Goal: Task Accomplishment & Management: Complete application form

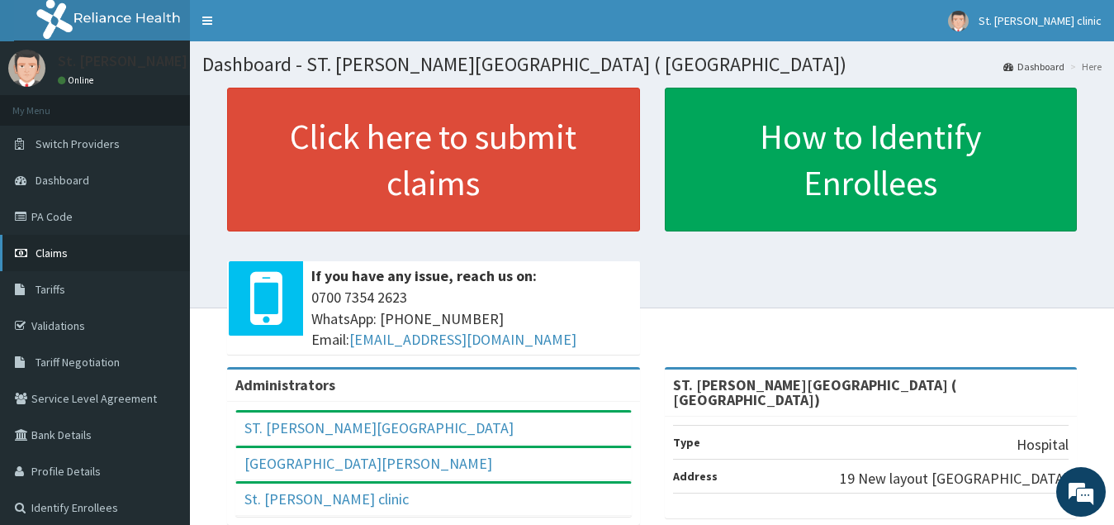
click at [66, 251] on span "Claims" at bounding box center [52, 252] width 32 height 15
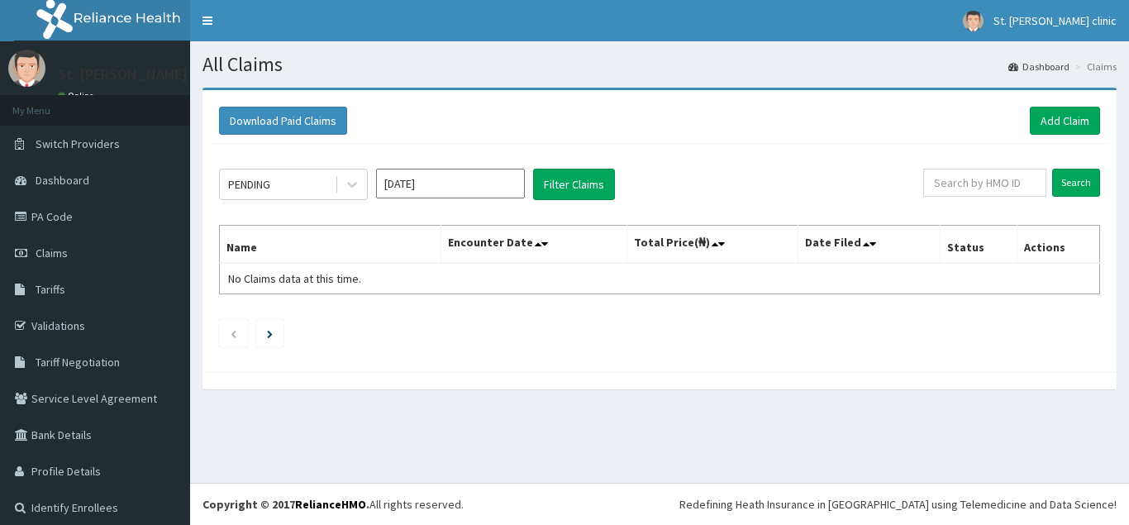
click at [1053, 126] on link "Add Claim" at bounding box center [1064, 121] width 70 height 28
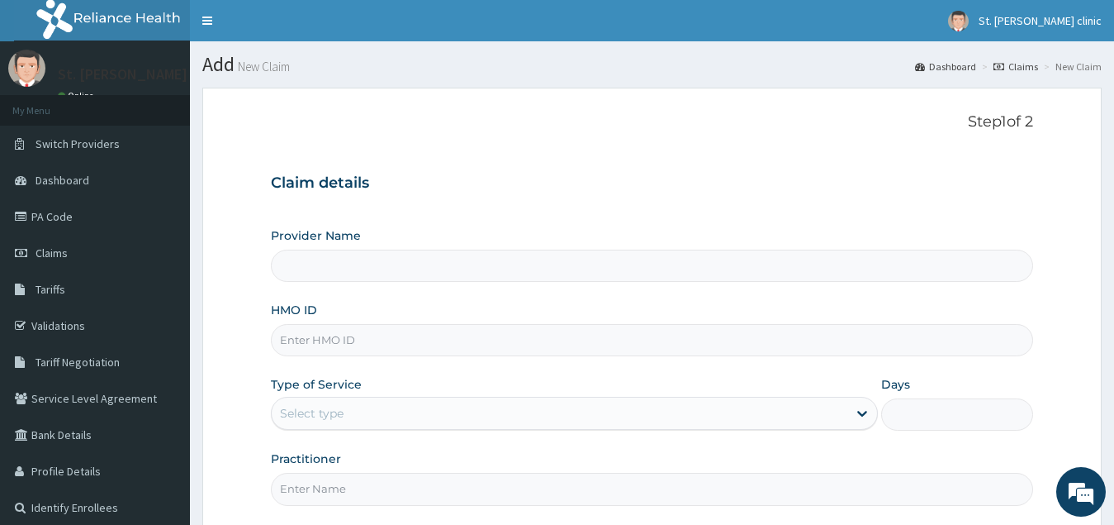
type input "ST. [PERSON_NAME][GEOGRAPHIC_DATA] ( [GEOGRAPHIC_DATA])"
click at [366, 347] on input "HMO ID" at bounding box center [652, 340] width 763 height 32
type input "u"
type input "USL/10168/A"
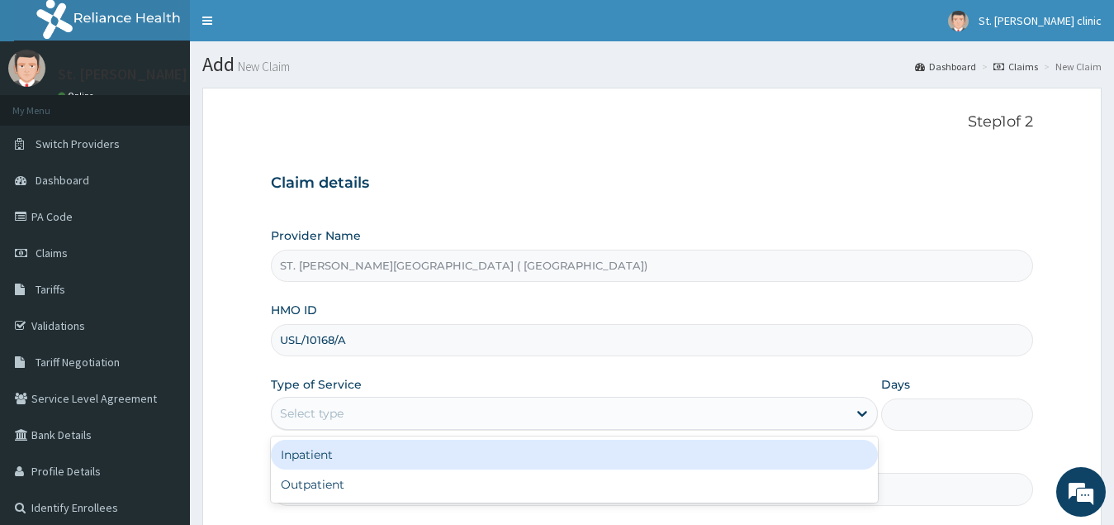
click at [382, 419] on div "Select type" at bounding box center [560, 413] width 577 height 26
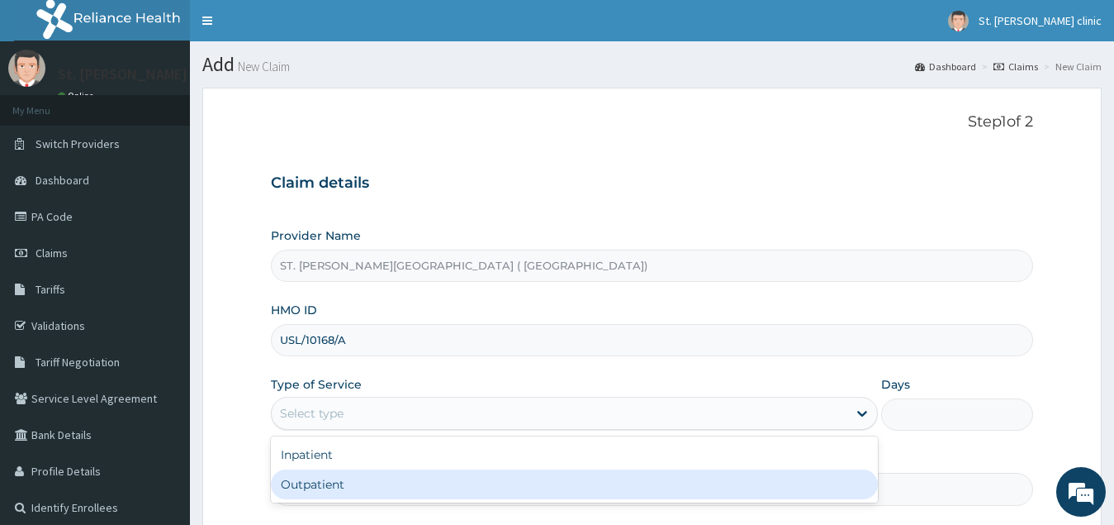
click at [369, 492] on div "Outpatient" at bounding box center [575, 484] width 608 height 30
type input "1"
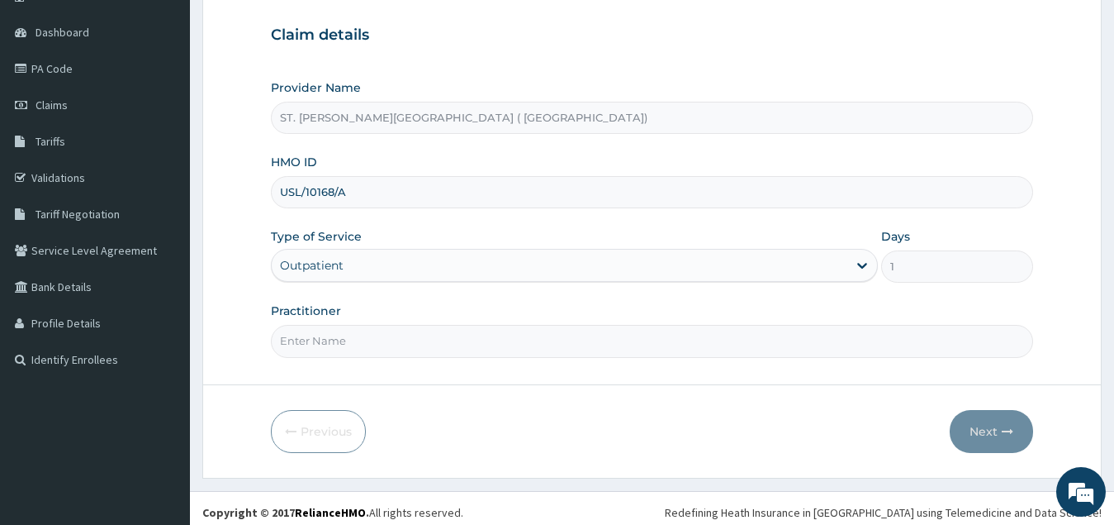
scroll to position [156, 0]
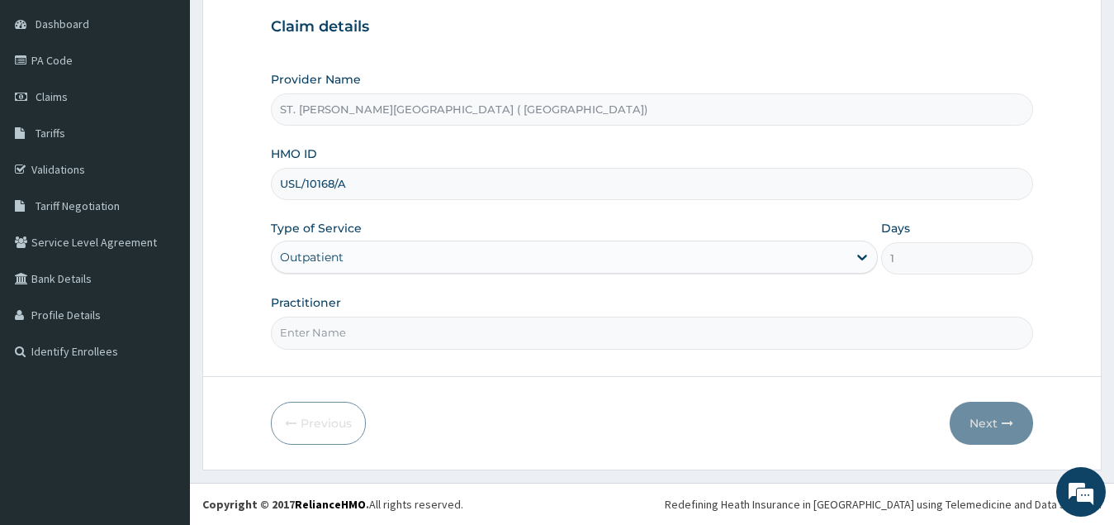
click at [397, 340] on input "Practitioner" at bounding box center [652, 332] width 763 height 32
type input "DR FORTUNE"
click at [975, 419] on button "Next" at bounding box center [991, 423] width 83 height 43
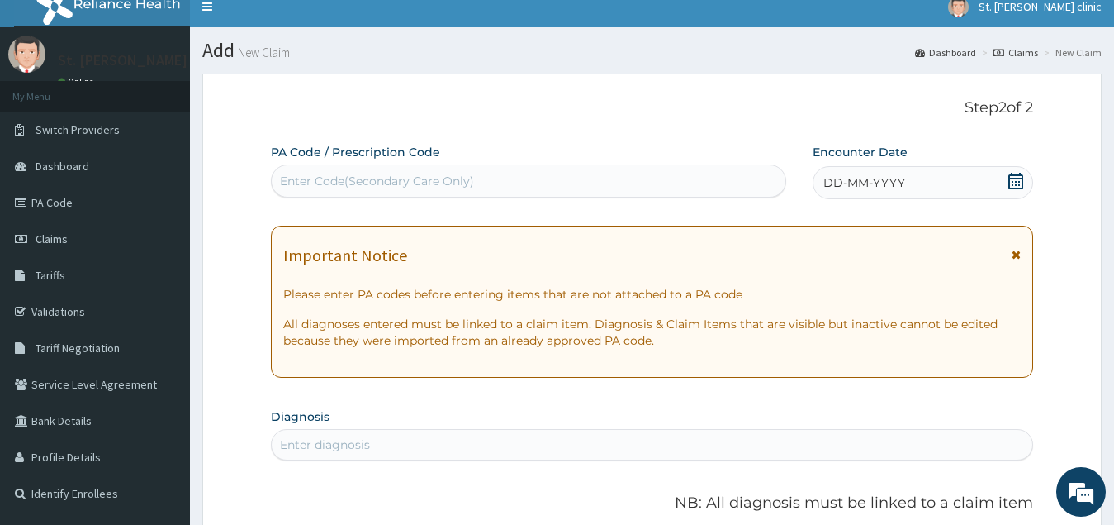
scroll to position [0, 0]
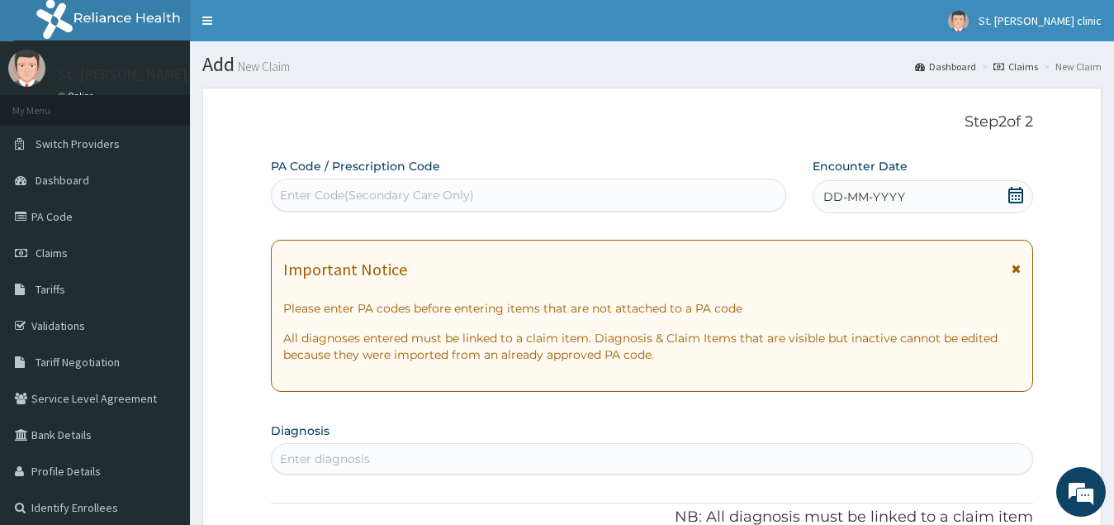
click at [440, 198] on div "Enter Code(Secondary Care Only)" at bounding box center [377, 195] width 194 height 17
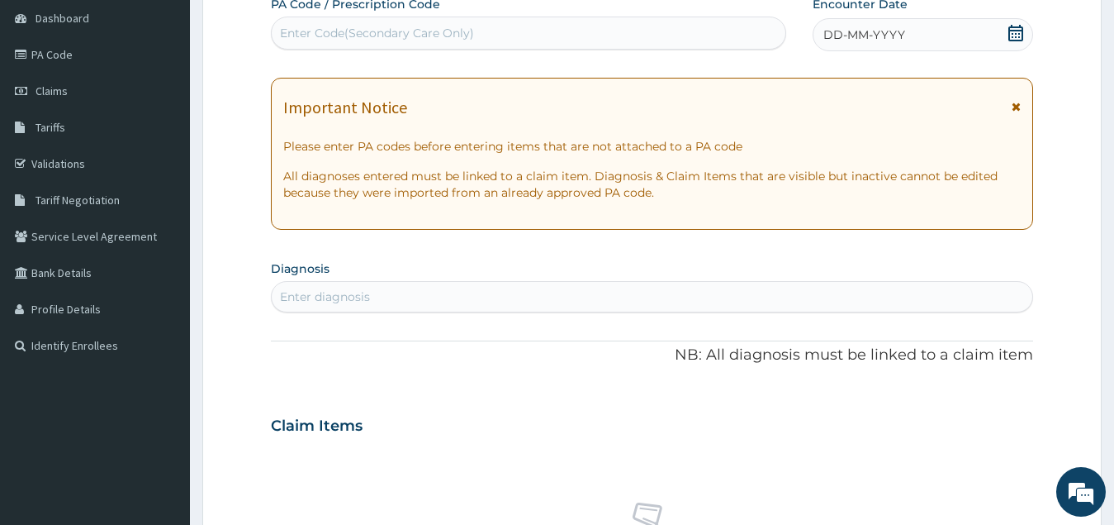
scroll to position [165, 0]
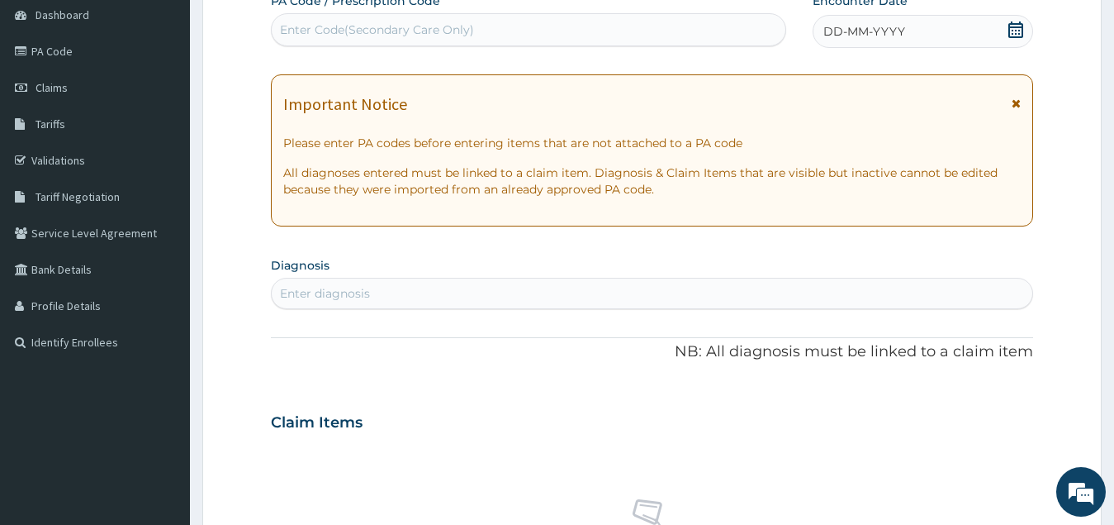
click at [400, 288] on div "Enter diagnosis" at bounding box center [653, 293] width 762 height 26
type input "PLASMO"
click at [1019, 30] on icon at bounding box center [1016, 29] width 17 height 17
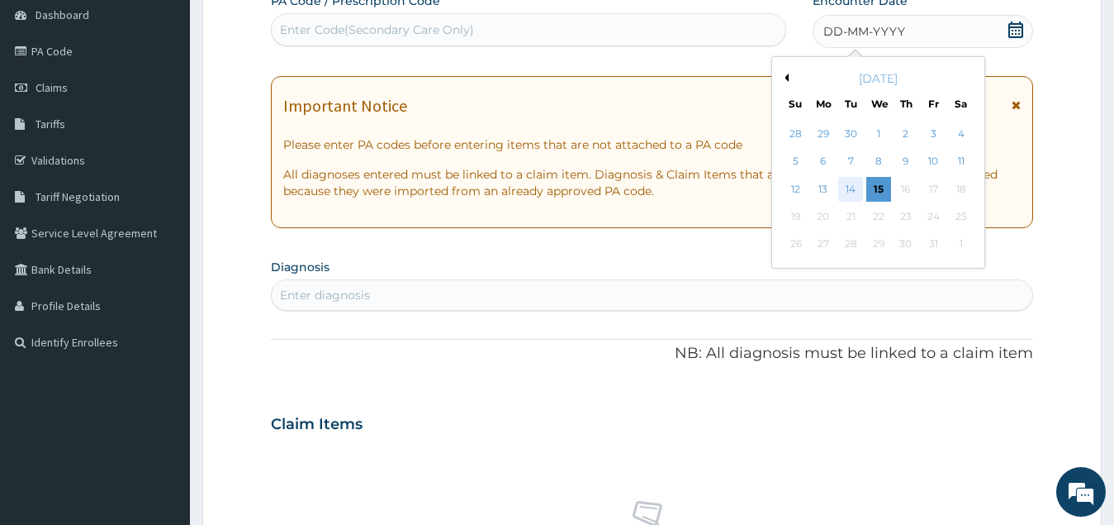
click at [843, 189] on div "14" at bounding box center [851, 189] width 25 height 25
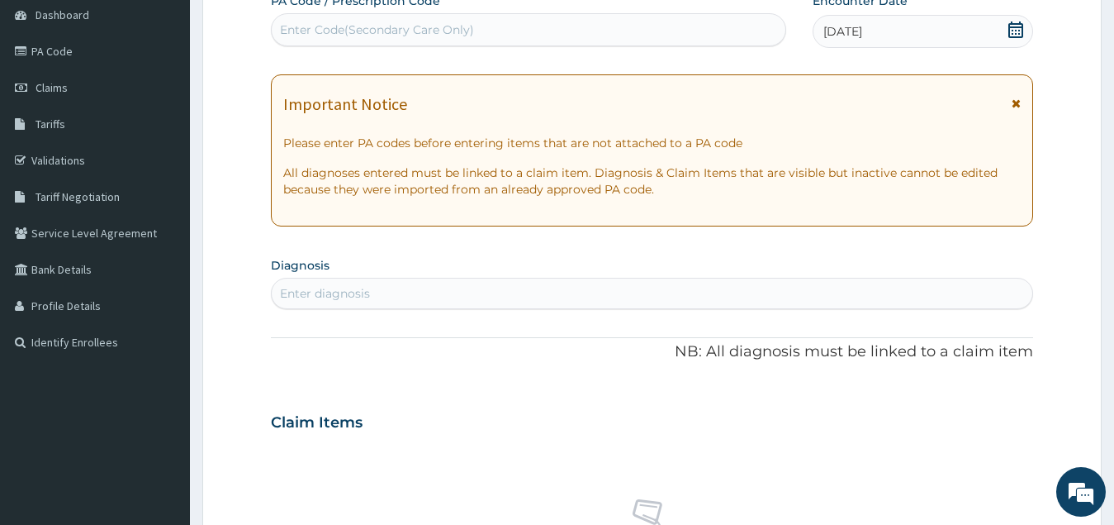
click at [442, 295] on div "Enter diagnosis" at bounding box center [653, 293] width 762 height 26
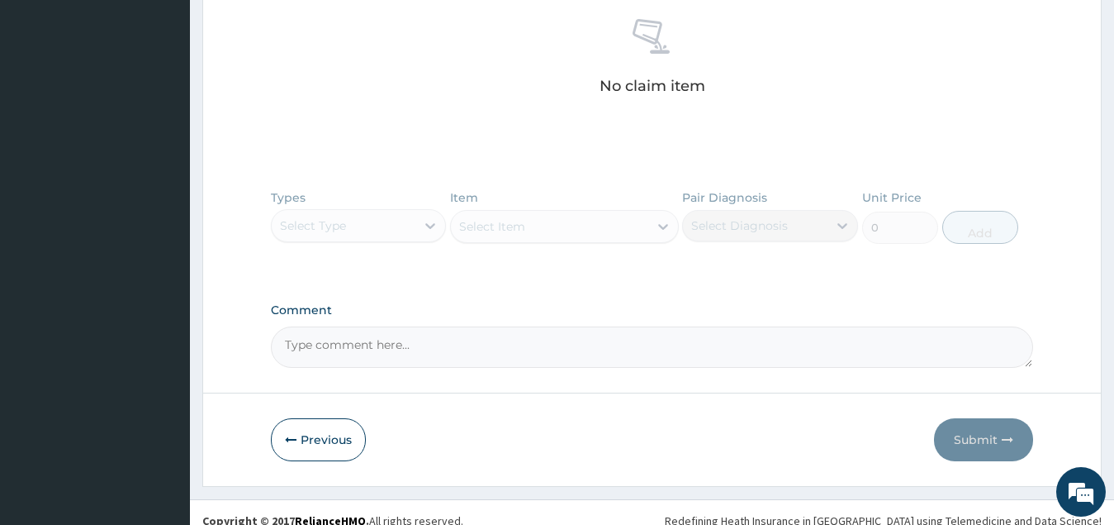
scroll to position [661, 0]
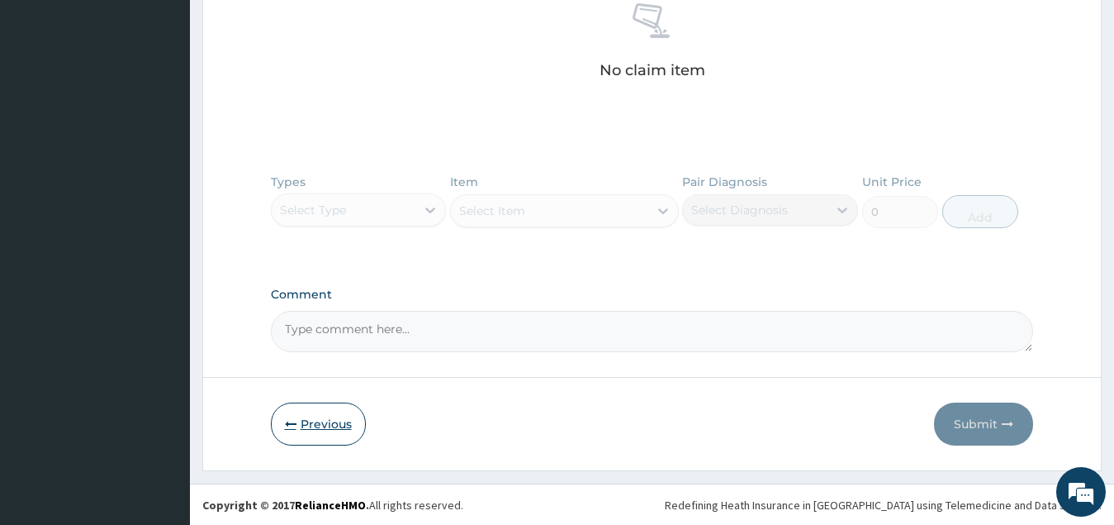
type input "PLASMO"
click at [310, 420] on button "Previous" at bounding box center [318, 423] width 95 height 43
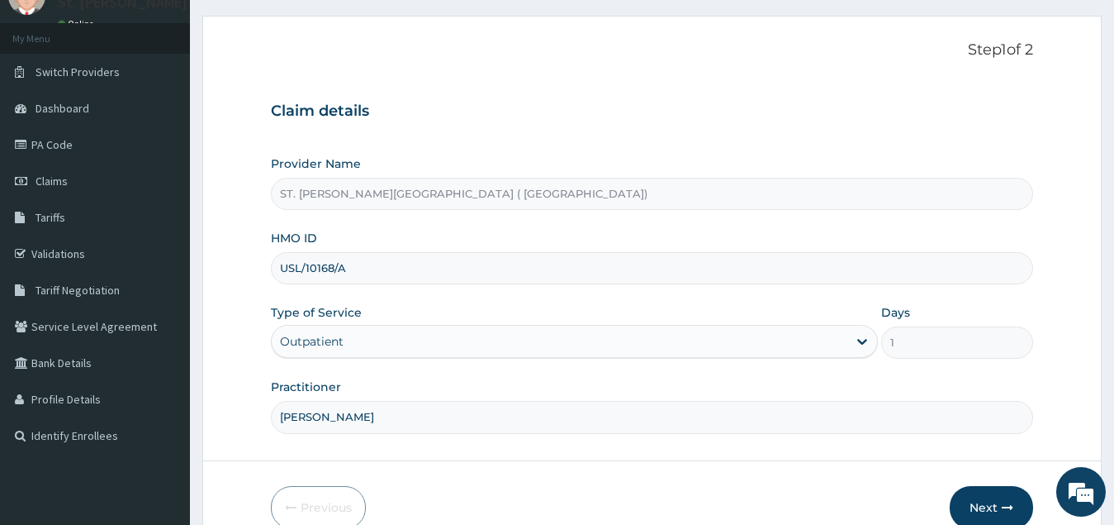
scroll to position [156, 0]
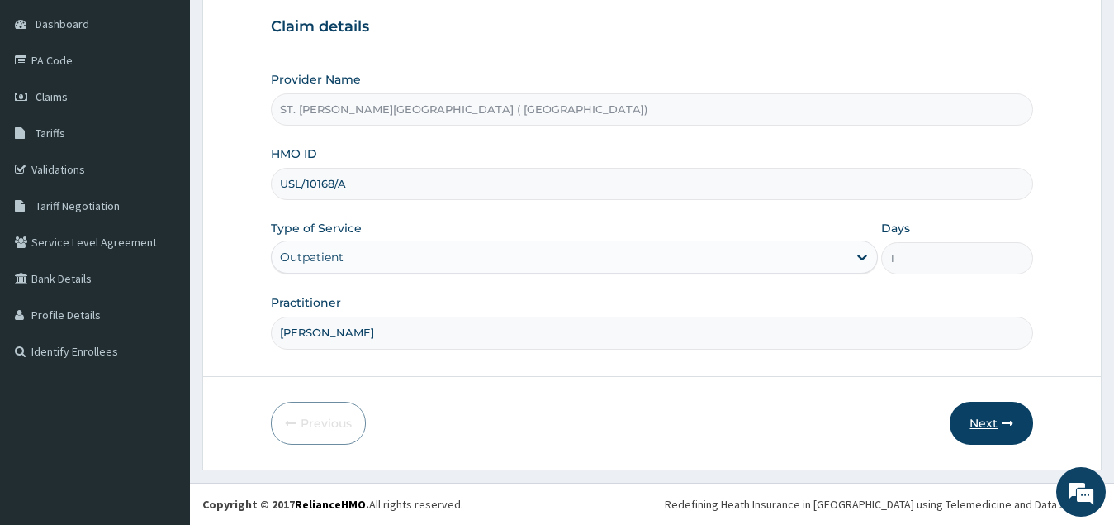
click at [992, 422] on button "Next" at bounding box center [991, 423] width 83 height 43
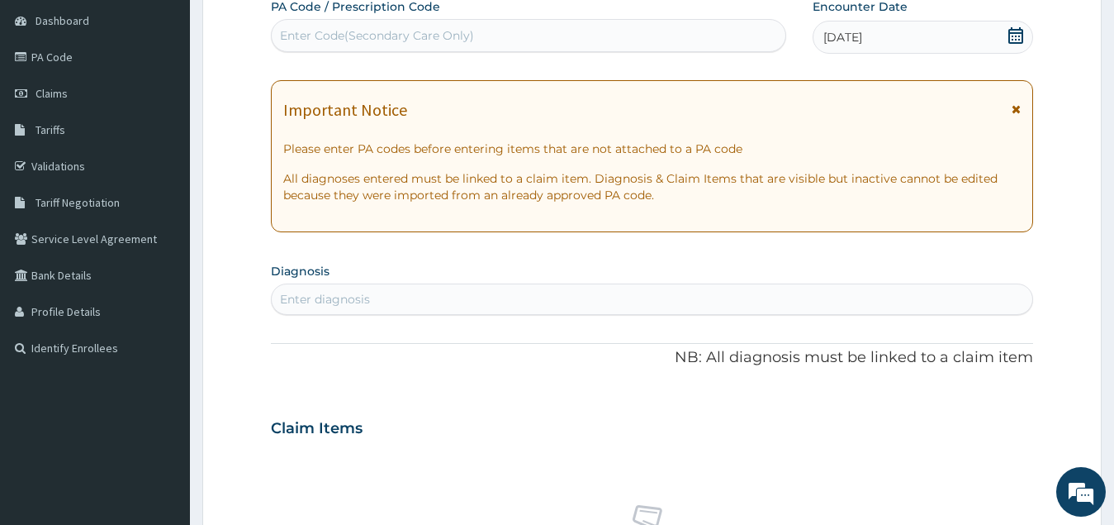
scroll to position [165, 0]
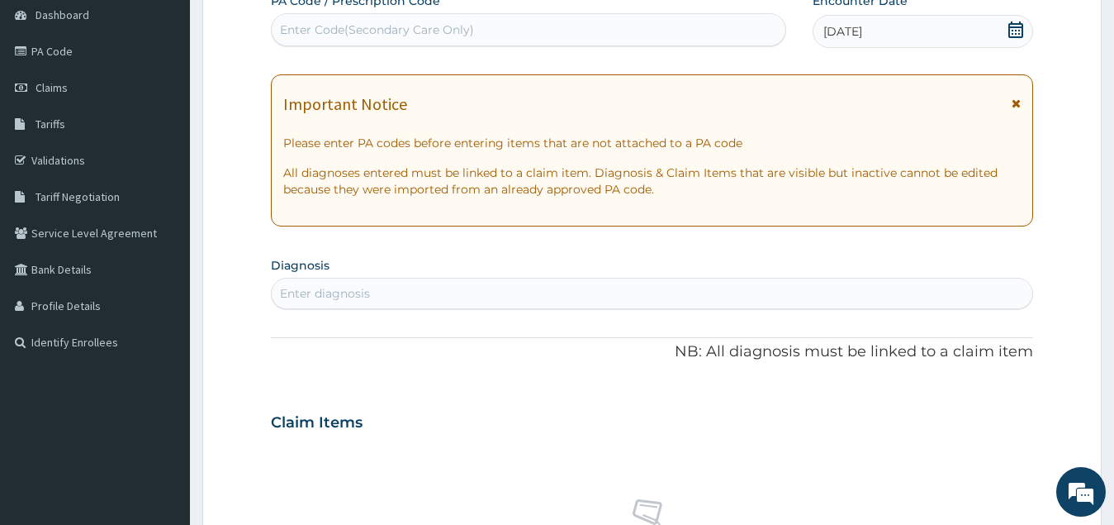
click at [1016, 103] on icon at bounding box center [1016, 103] width 9 height 12
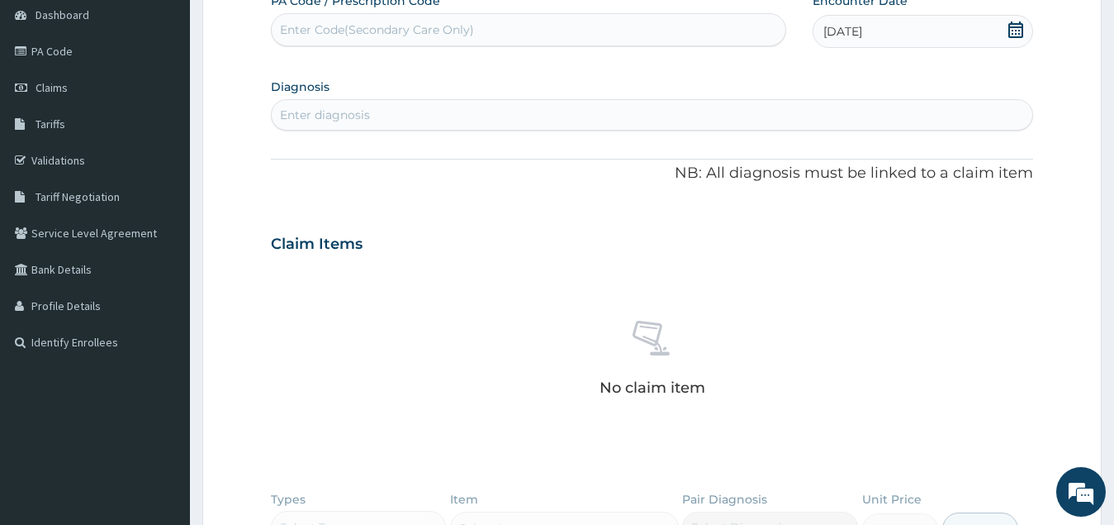
click at [438, 110] on div "Enter diagnosis" at bounding box center [653, 115] width 762 height 26
type input "P"
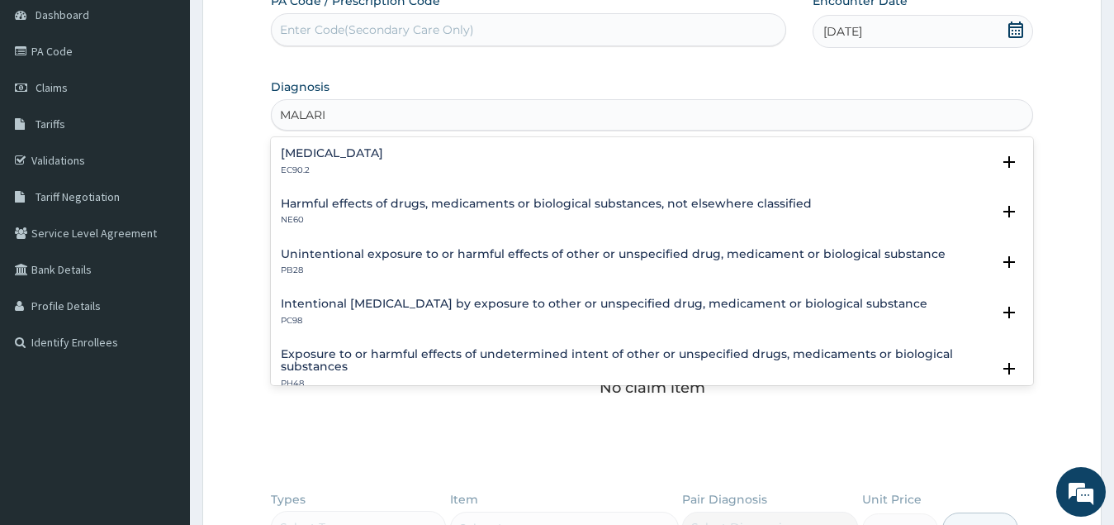
type input "MALARIA"
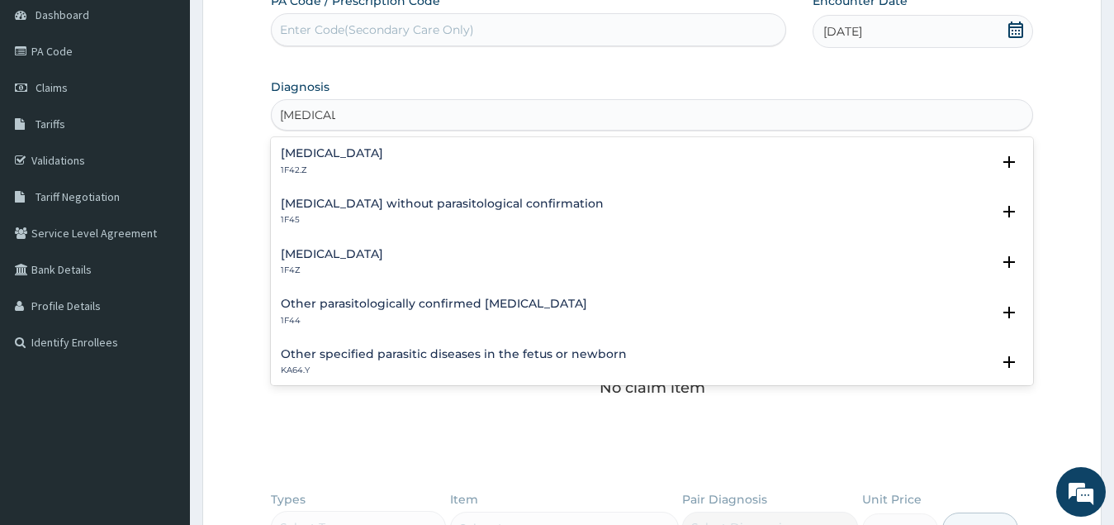
click at [402, 257] on div "Malaria, unspecified 1F4Z" at bounding box center [653, 262] width 744 height 29
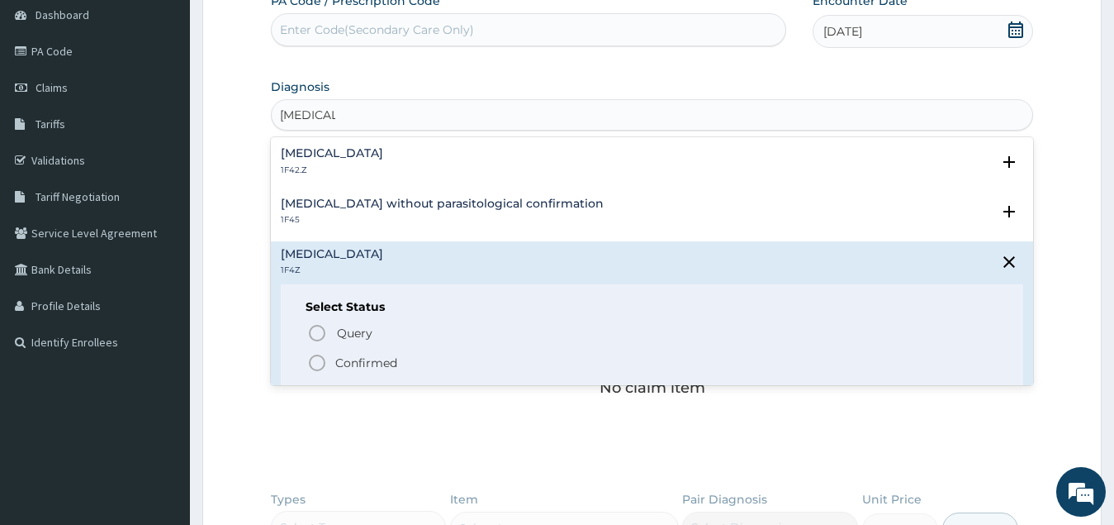
click at [317, 362] on icon "status option filled" at bounding box center [317, 363] width 20 height 20
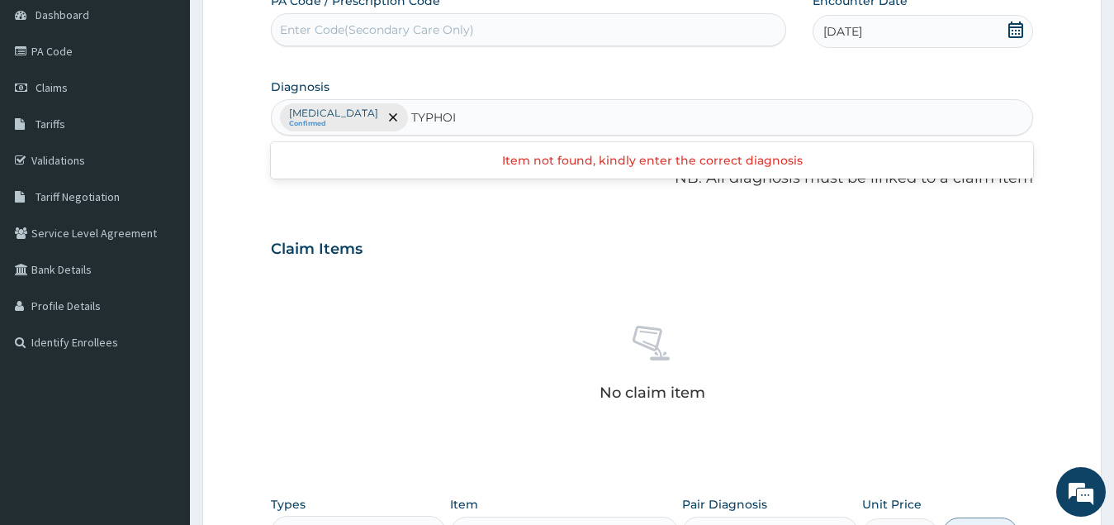
type input "[MEDICAL_DATA]"
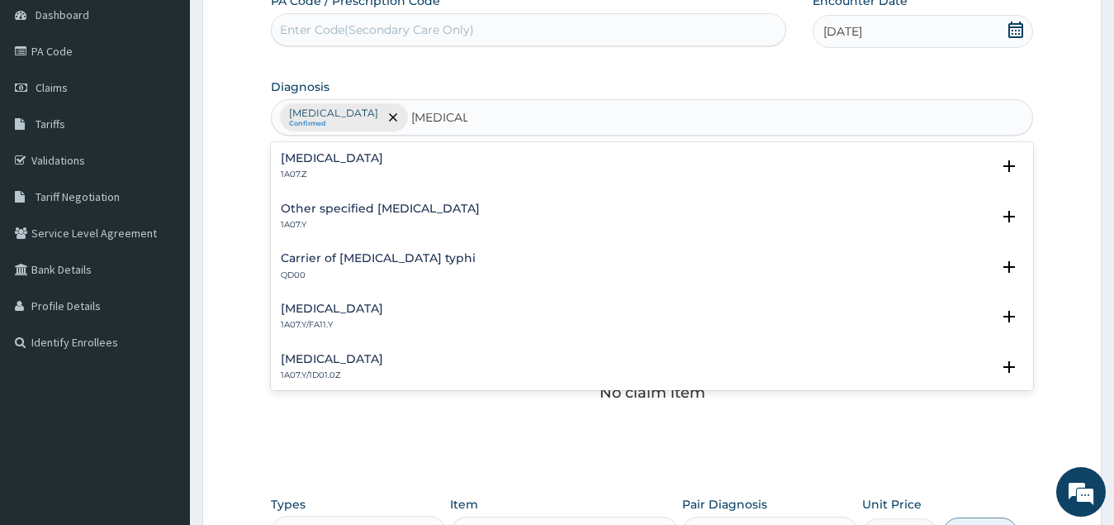
click at [381, 159] on h4 "[MEDICAL_DATA]" at bounding box center [332, 158] width 102 height 12
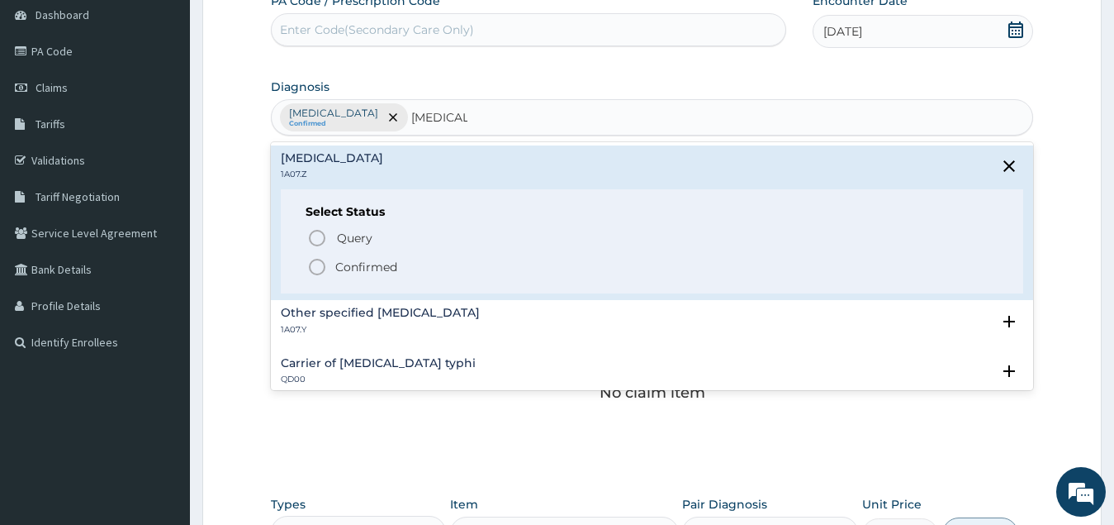
click at [319, 268] on icon "status option filled" at bounding box center [317, 267] width 20 height 20
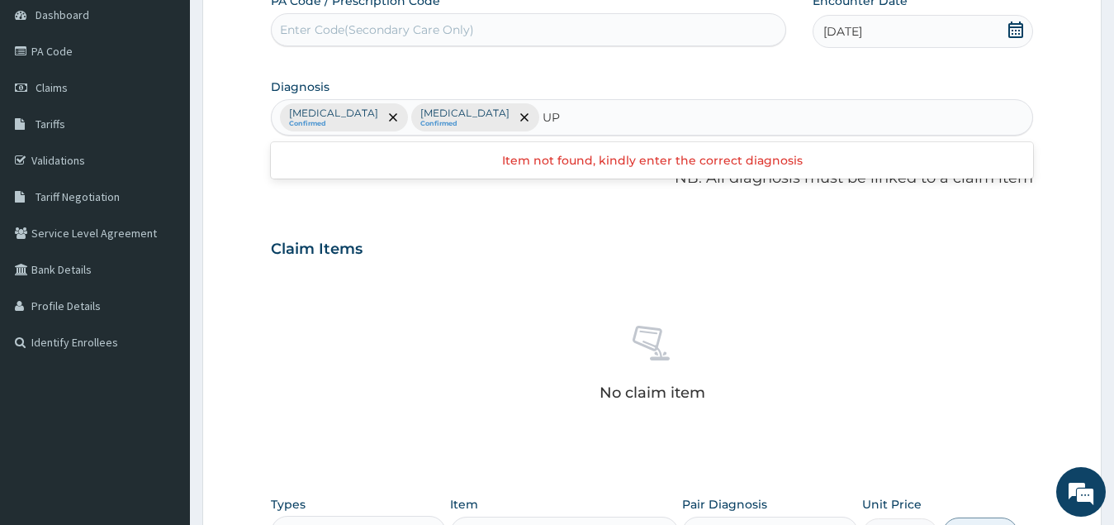
type input "U"
type input "R"
type input "TRACT"
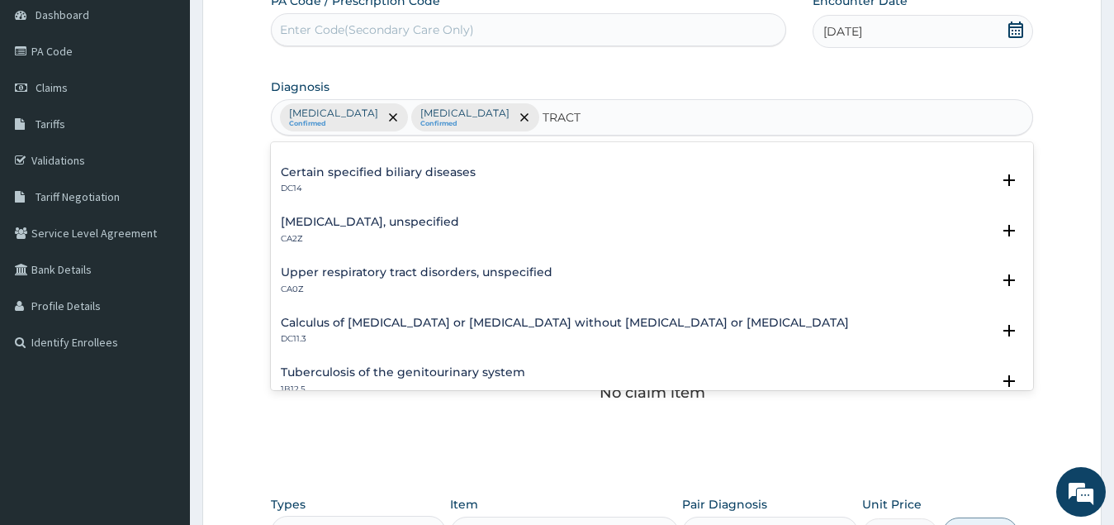
scroll to position [496, 0]
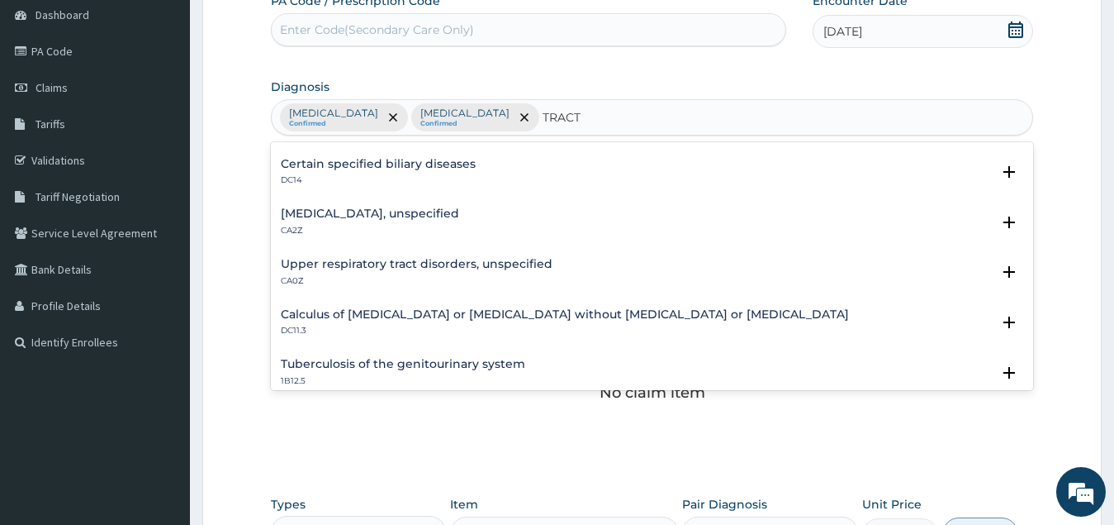
click at [441, 268] on h4 "Upper respiratory tract disorders, unspecified" at bounding box center [417, 264] width 272 height 12
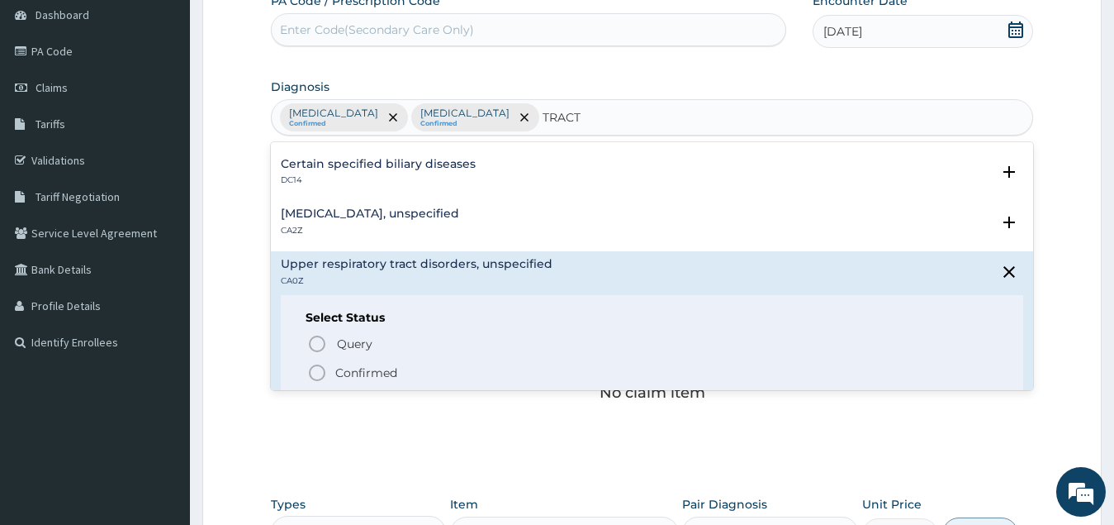
click at [321, 368] on icon "status option filled" at bounding box center [317, 373] width 20 height 20
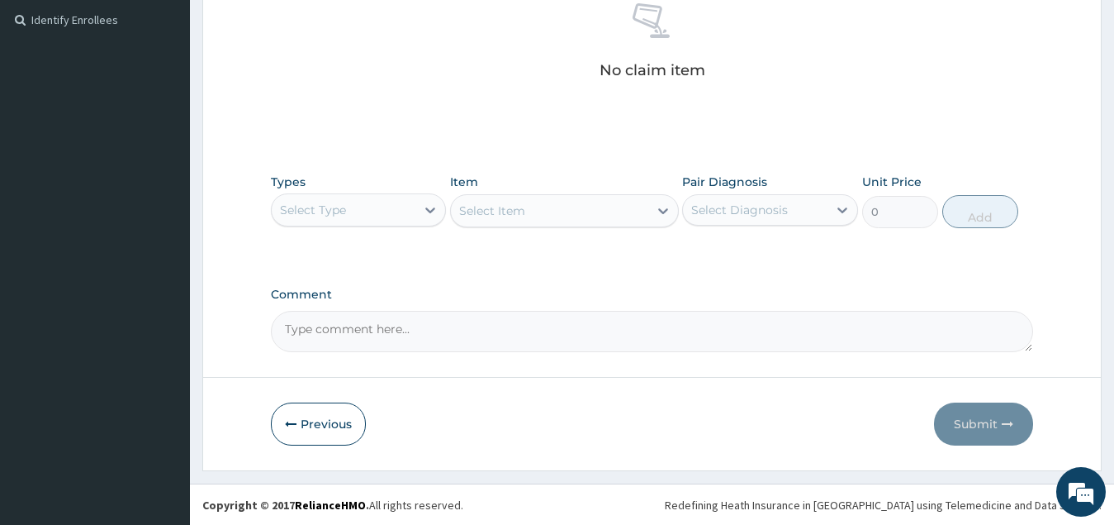
scroll to position [488, 0]
click at [403, 207] on div "Select Type" at bounding box center [344, 209] width 145 height 26
type input "A"
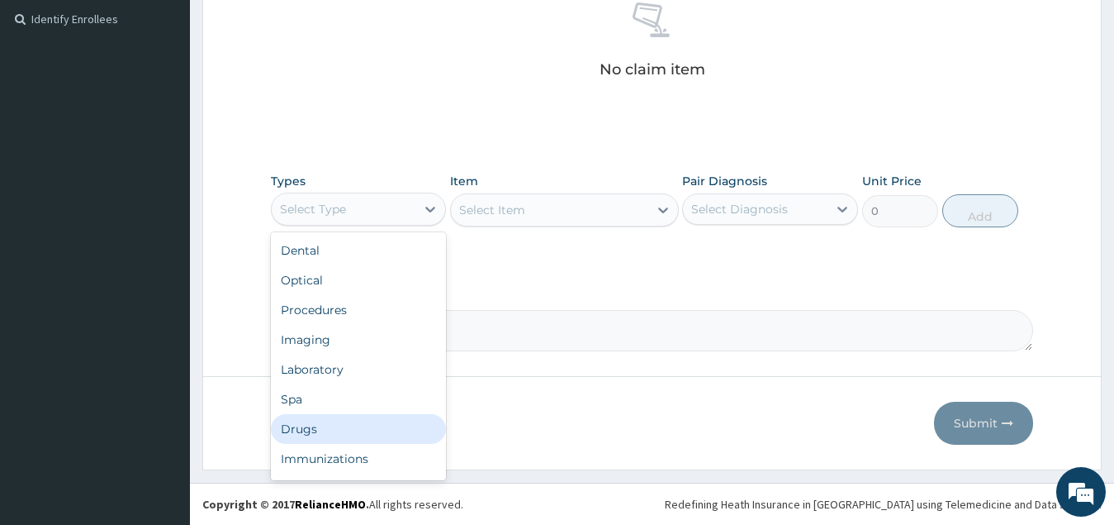
click at [359, 427] on div "Drugs" at bounding box center [359, 429] width 176 height 30
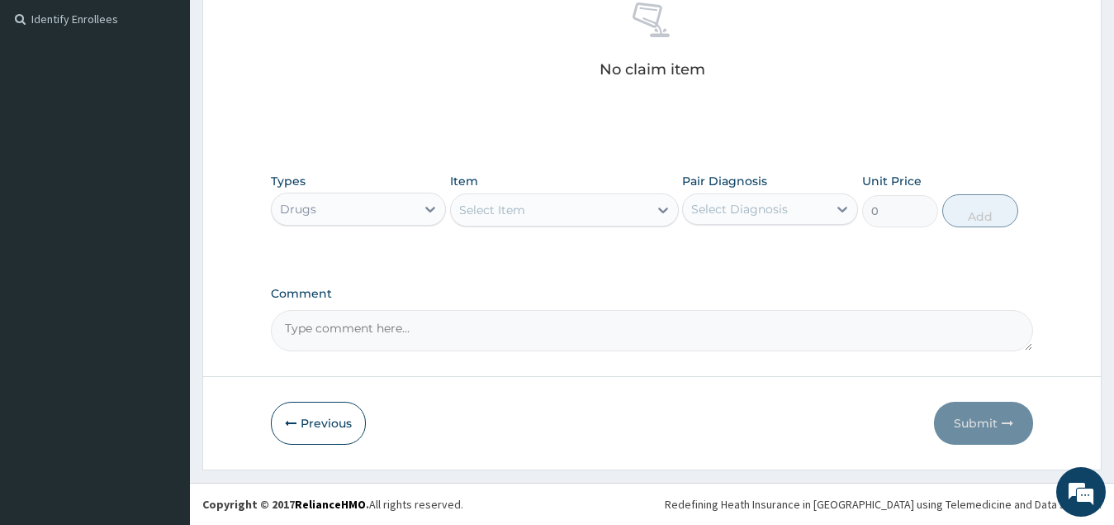
click at [598, 213] on div "Select Item" at bounding box center [549, 210] width 197 height 26
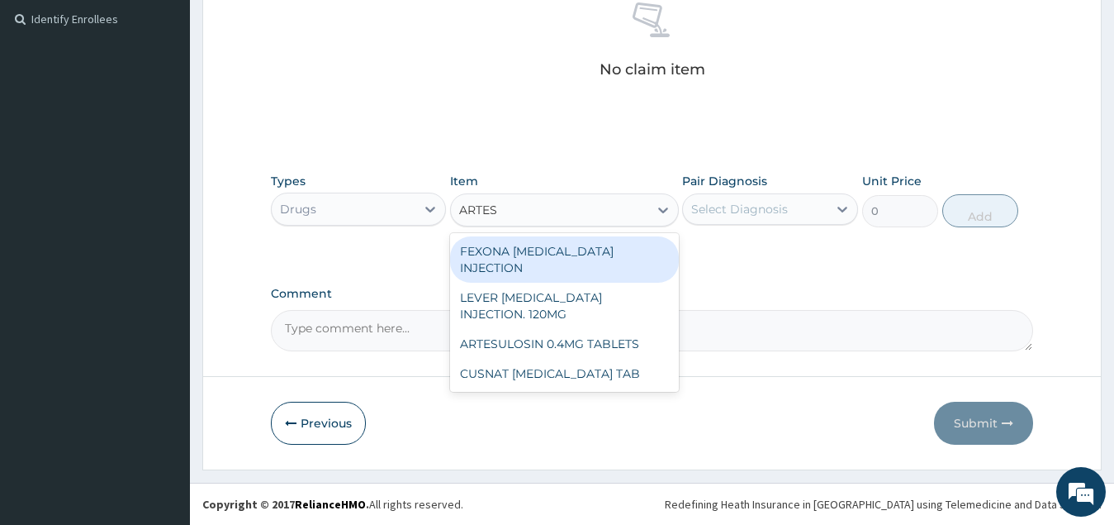
type input "ARTESU"
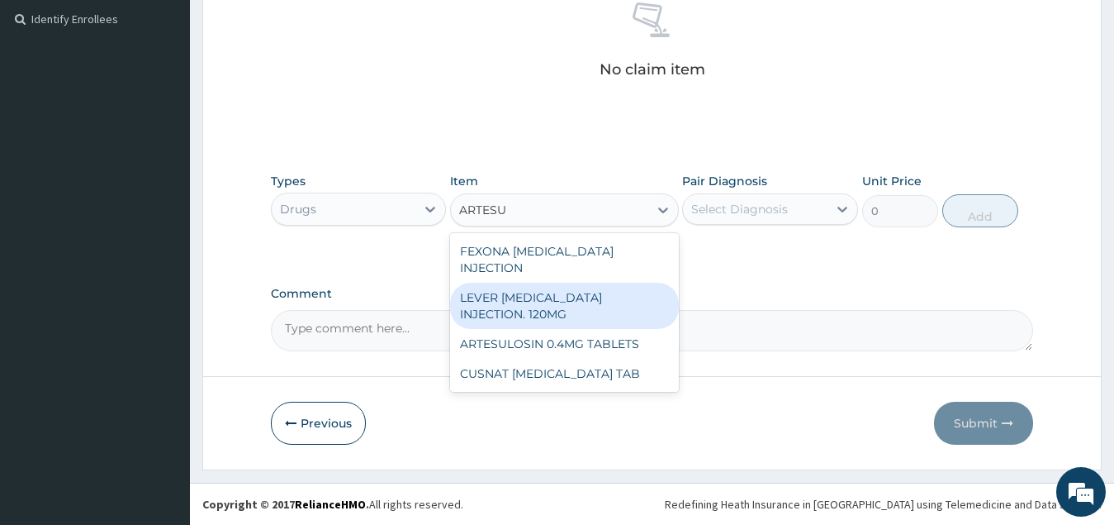
click at [606, 286] on div "LEVER [MEDICAL_DATA] INJECTION. 120MG" at bounding box center [564, 306] width 229 height 46
type input "2950"
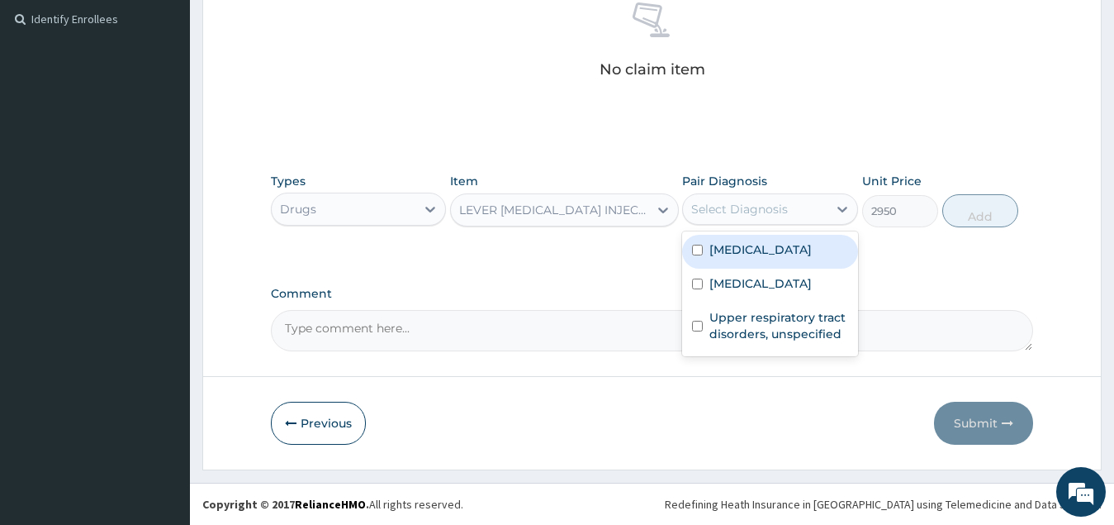
click at [796, 209] on div "Select Diagnosis" at bounding box center [755, 209] width 145 height 26
click at [790, 254] on label "Malaria, unspecified" at bounding box center [761, 249] width 102 height 17
checkbox input "true"
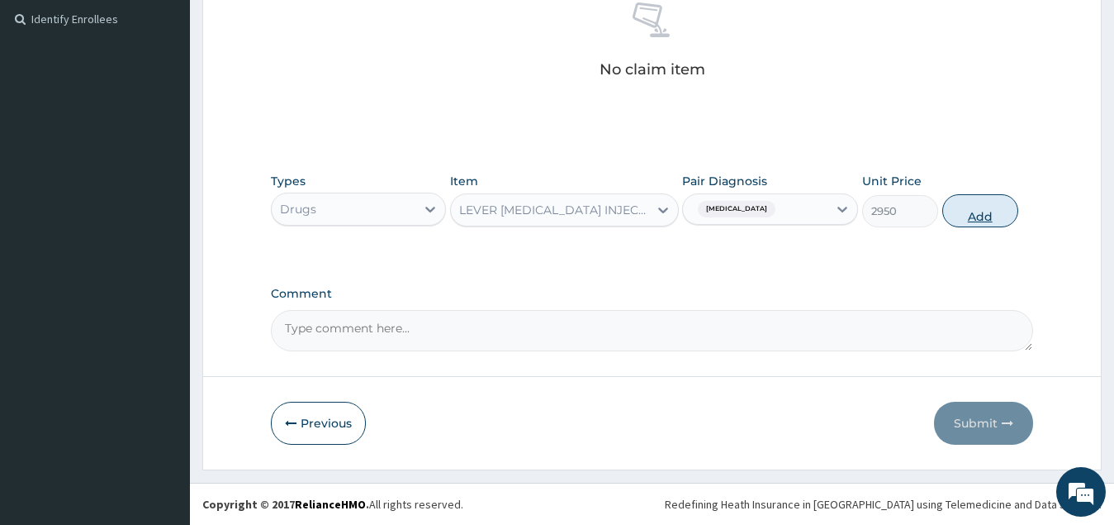
click at [977, 220] on button "Add" at bounding box center [981, 210] width 76 height 33
type input "0"
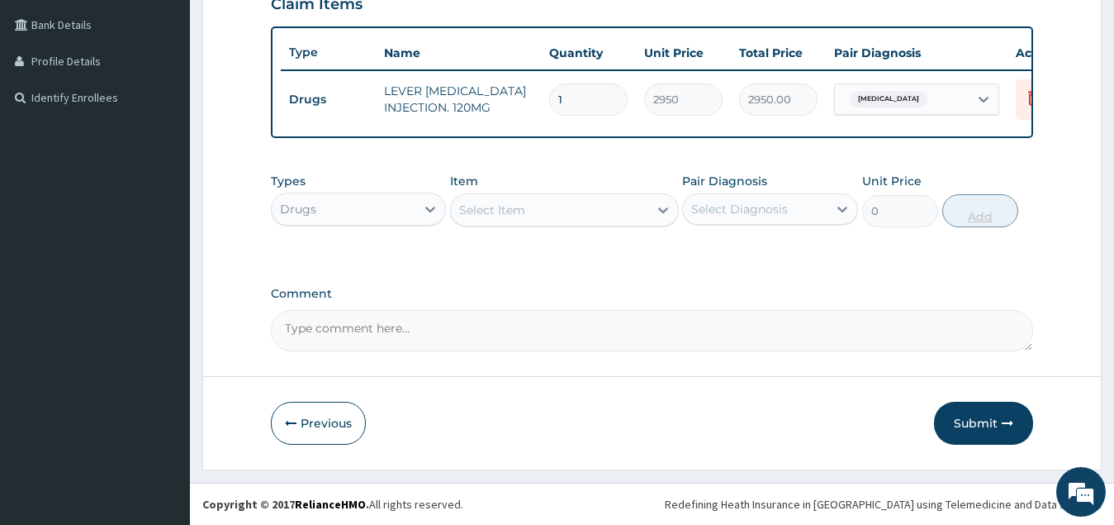
scroll to position [424, 0]
type input "0.00"
type input "3"
type input "8850.00"
type input "3"
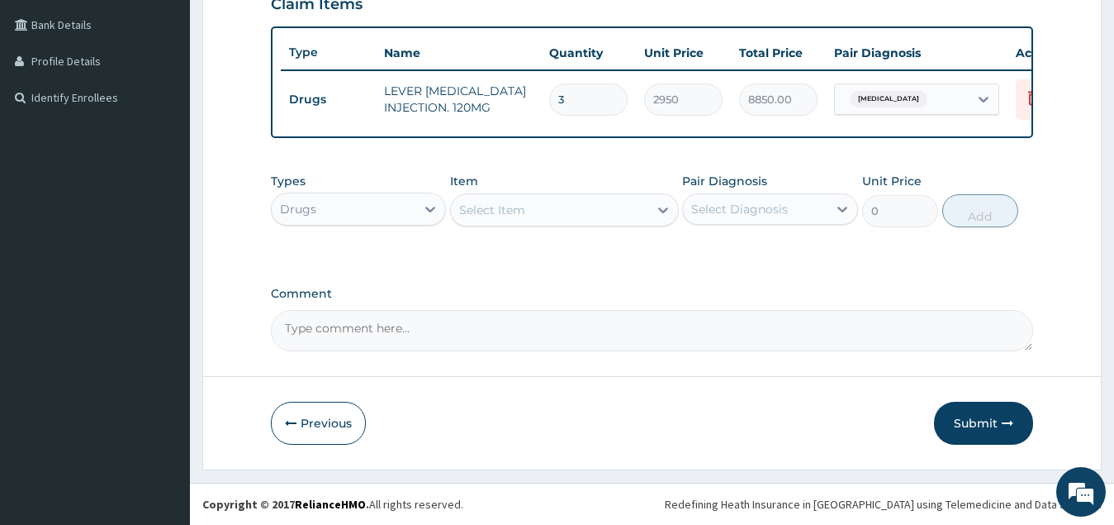
click at [509, 219] on div "Select Item" at bounding box center [549, 210] width 197 height 26
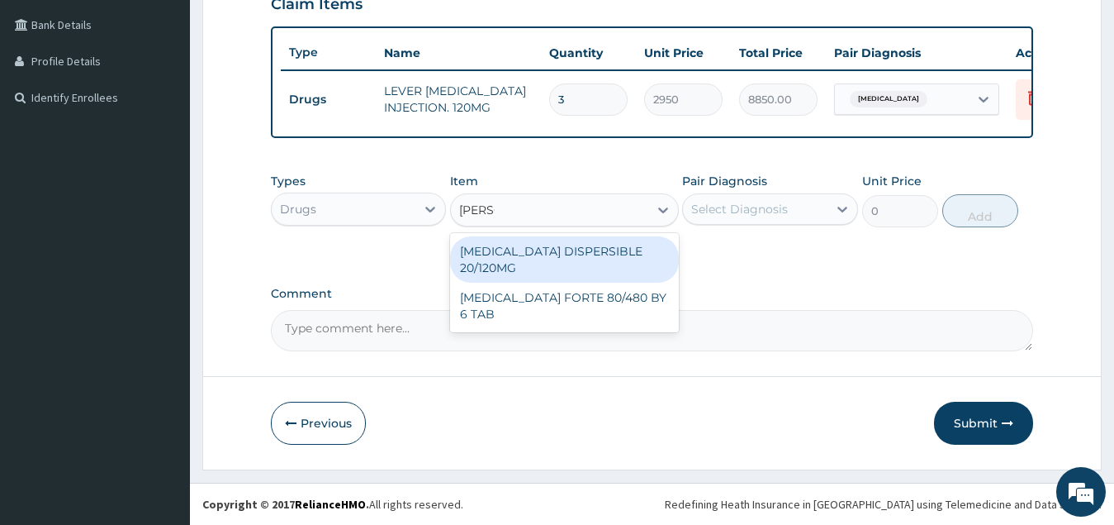
type input "COART"
click at [558, 258] on div "[MEDICAL_DATA] DISPERSIBLE 20/120MG" at bounding box center [564, 259] width 229 height 46
type input "112.3375015258789"
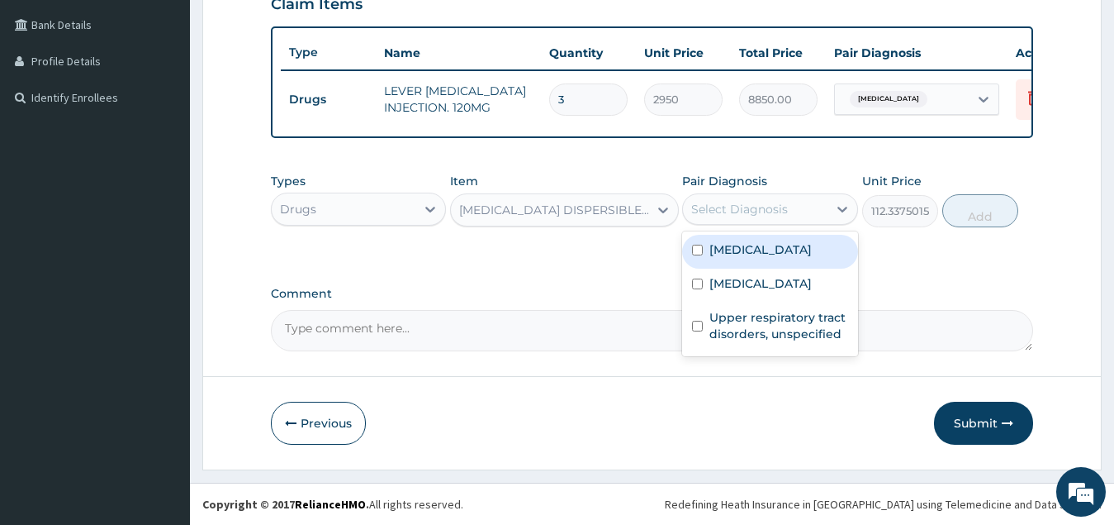
click at [800, 201] on div "Select Diagnosis" at bounding box center [755, 209] width 145 height 26
click at [789, 259] on div "[MEDICAL_DATA]" at bounding box center [770, 252] width 176 height 34
checkbox input "true"
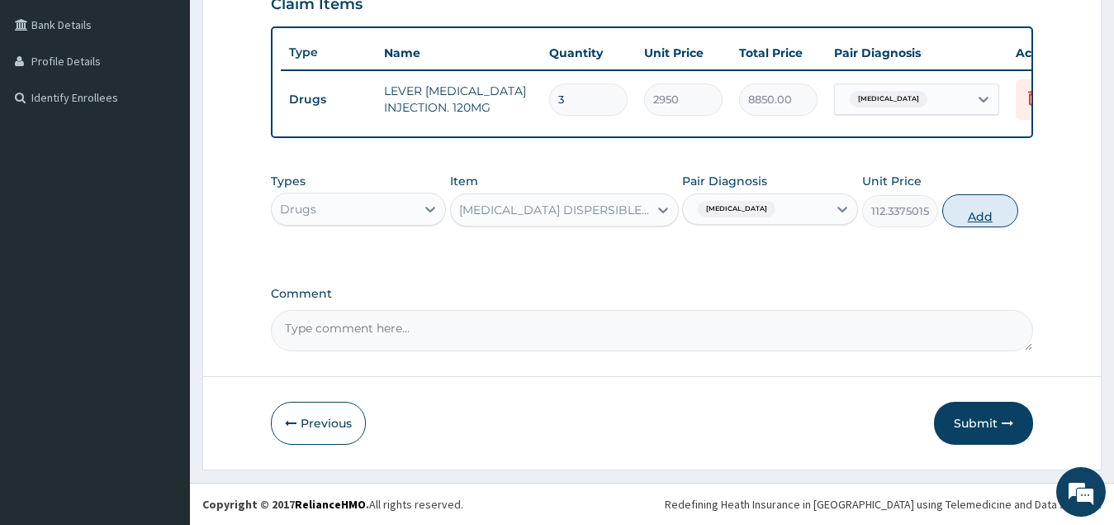
click at [981, 216] on button "Add" at bounding box center [981, 210] width 76 height 33
type input "0"
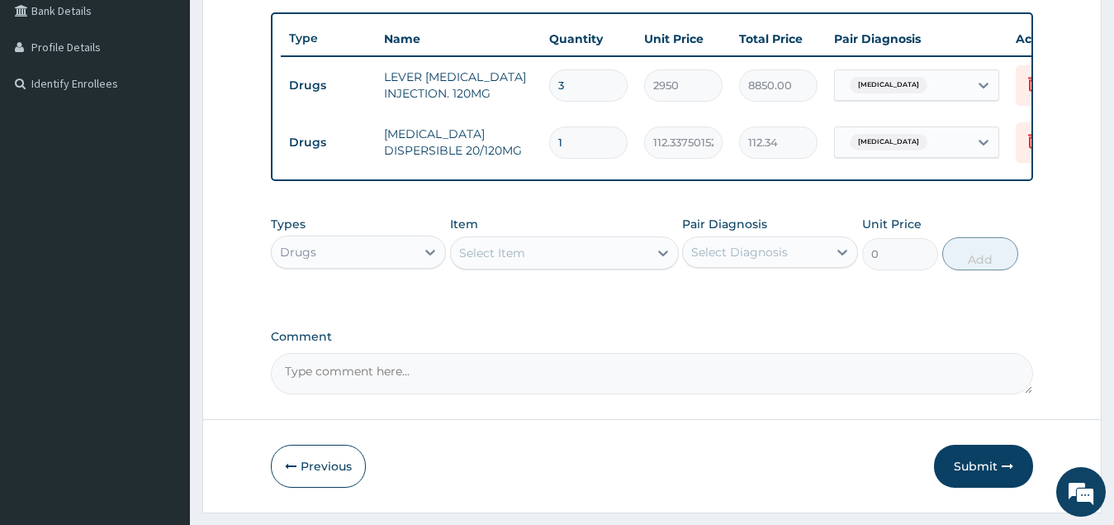
type input "0.00"
type input "1"
type input "112.34"
type input "18"
type input "2022.08"
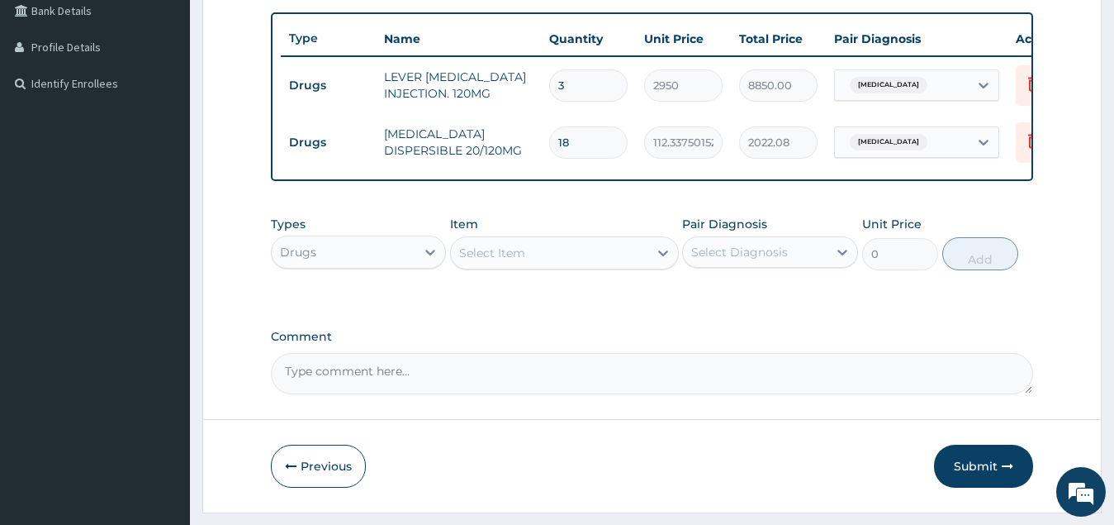
type input "18"
click at [515, 261] on div "Select Item" at bounding box center [492, 253] width 66 height 17
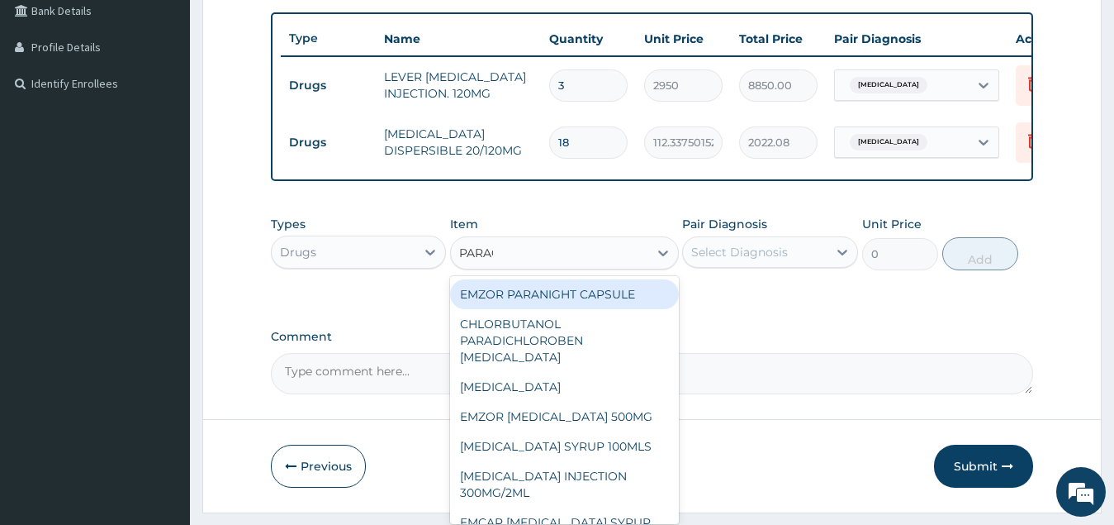
type input "PARACE"
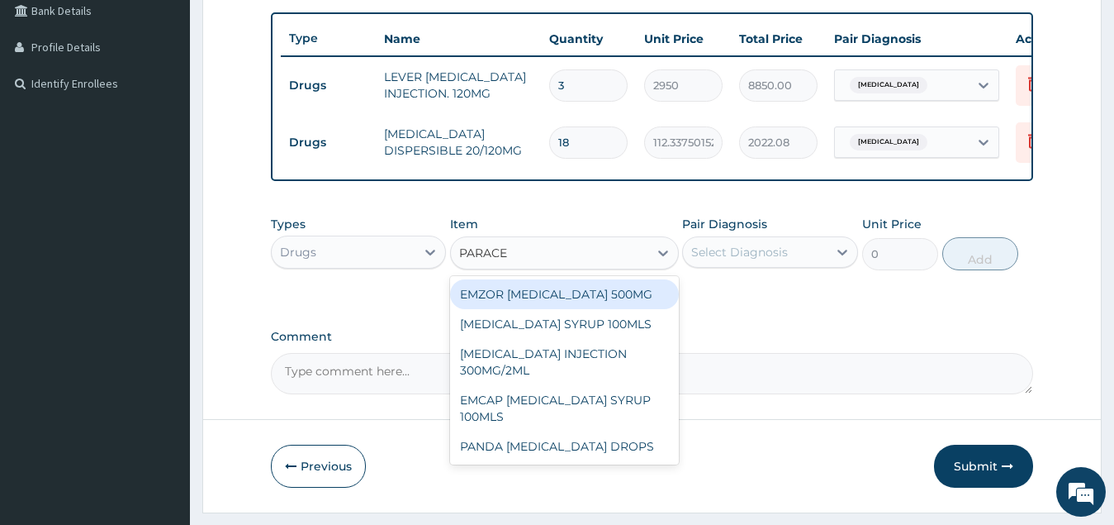
click at [565, 309] on div "EMZOR [MEDICAL_DATA] 500MG" at bounding box center [564, 294] width 229 height 30
type input "34"
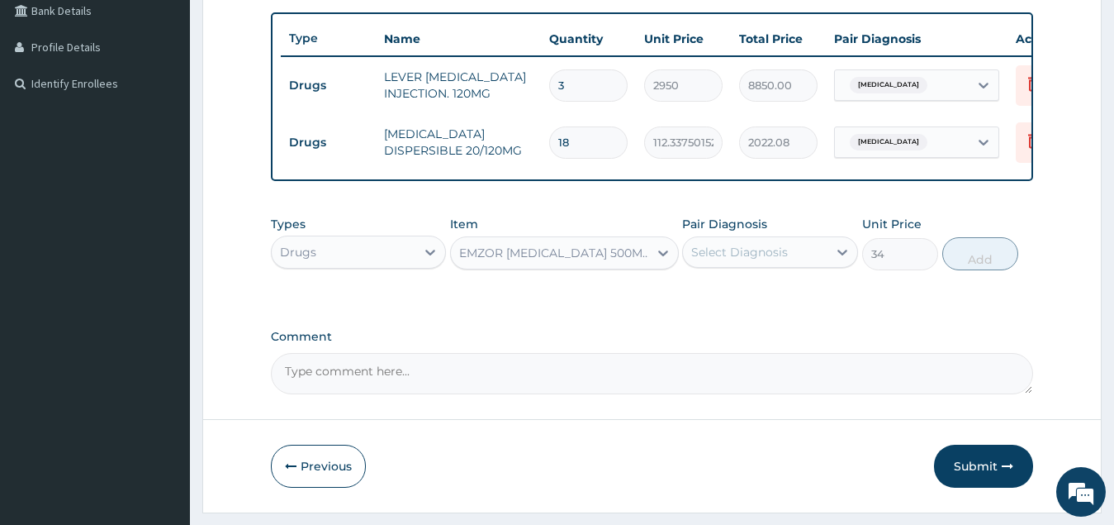
click at [753, 254] on div "Select Diagnosis" at bounding box center [755, 252] width 145 height 26
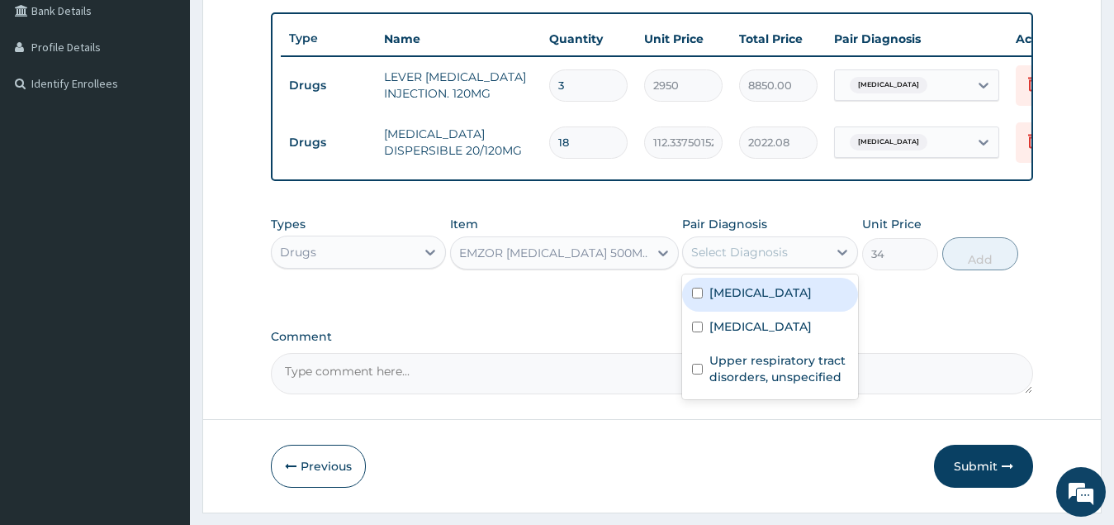
click at [775, 301] on label "[MEDICAL_DATA]" at bounding box center [761, 292] width 102 height 17
checkbox input "true"
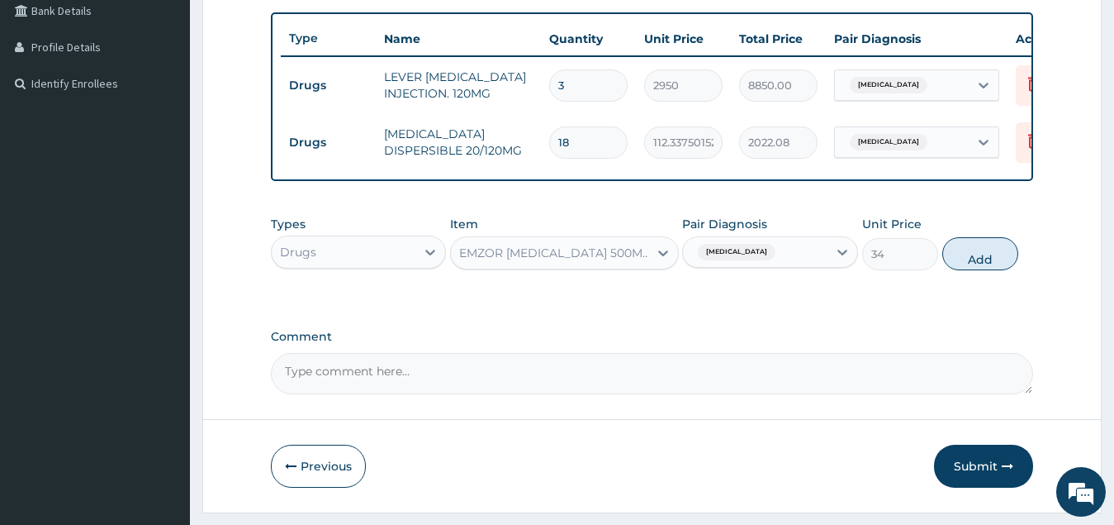
drag, startPoint x: 969, startPoint y: 272, endPoint x: 920, endPoint y: 273, distance: 48.8
click at [969, 270] on button "Add" at bounding box center [981, 253] width 76 height 33
type input "0"
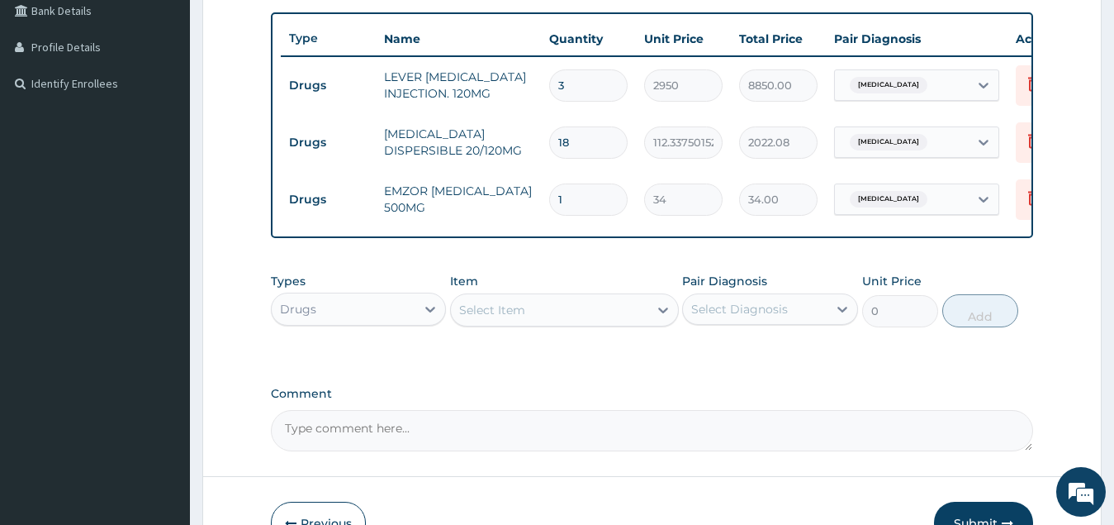
type input "18"
type input "612.00"
type input "18"
click at [528, 323] on div "Select Item" at bounding box center [549, 310] width 197 height 26
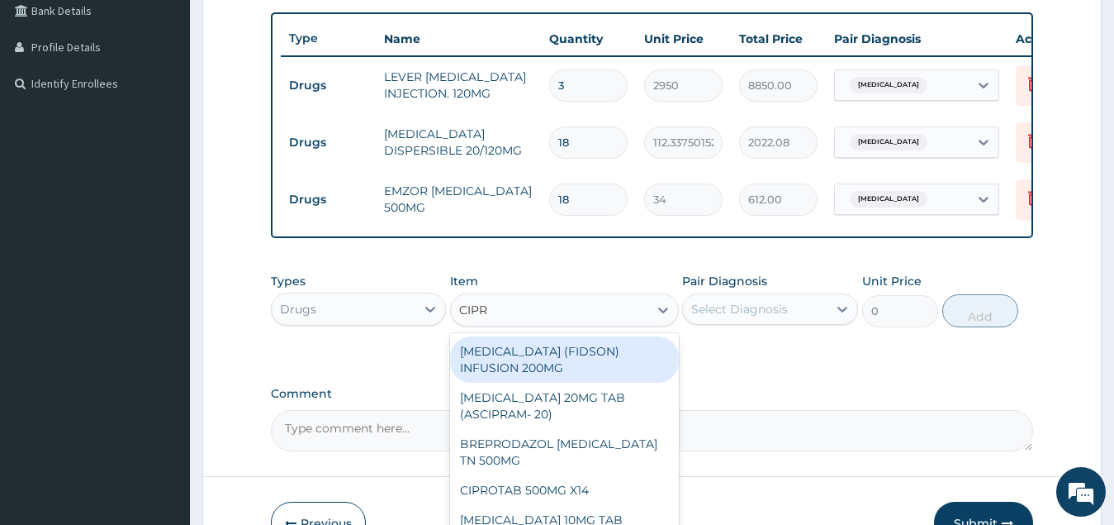
type input "[MEDICAL_DATA]"
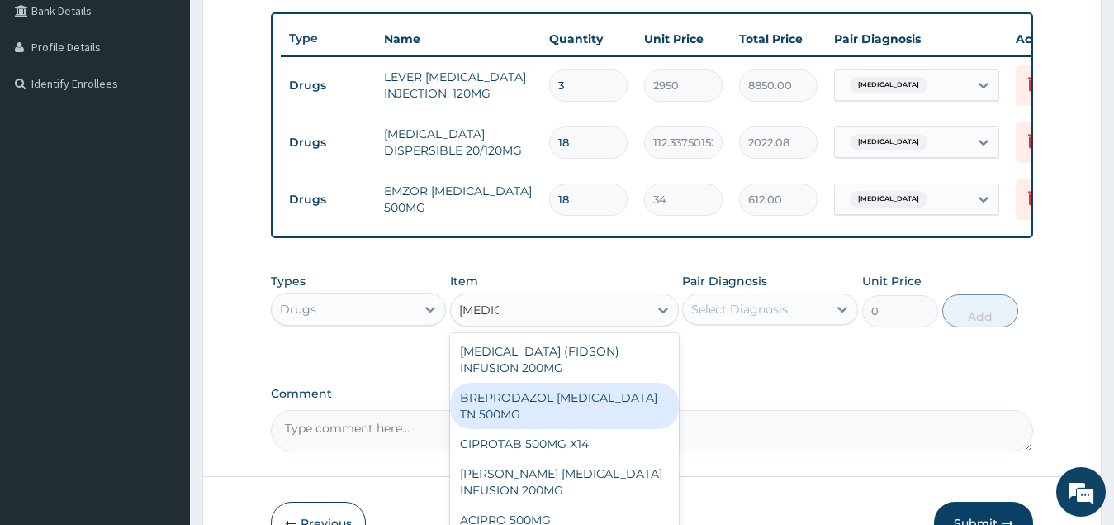
click at [575, 419] on div "BREPRODAZOL [MEDICAL_DATA] TN 500MG" at bounding box center [564, 406] width 229 height 46
type input "177.375"
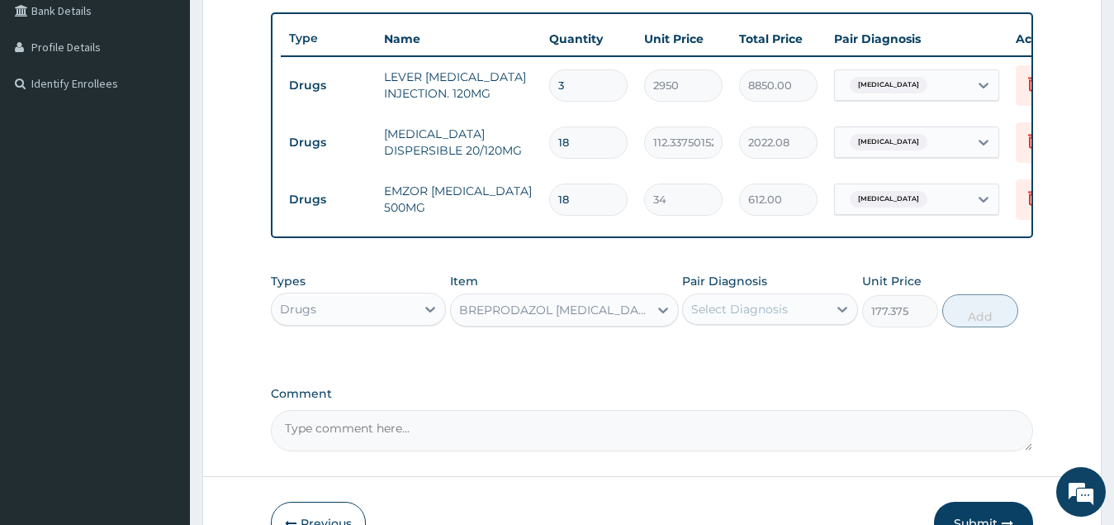
click at [762, 317] on div "Select Diagnosis" at bounding box center [739, 309] width 97 height 17
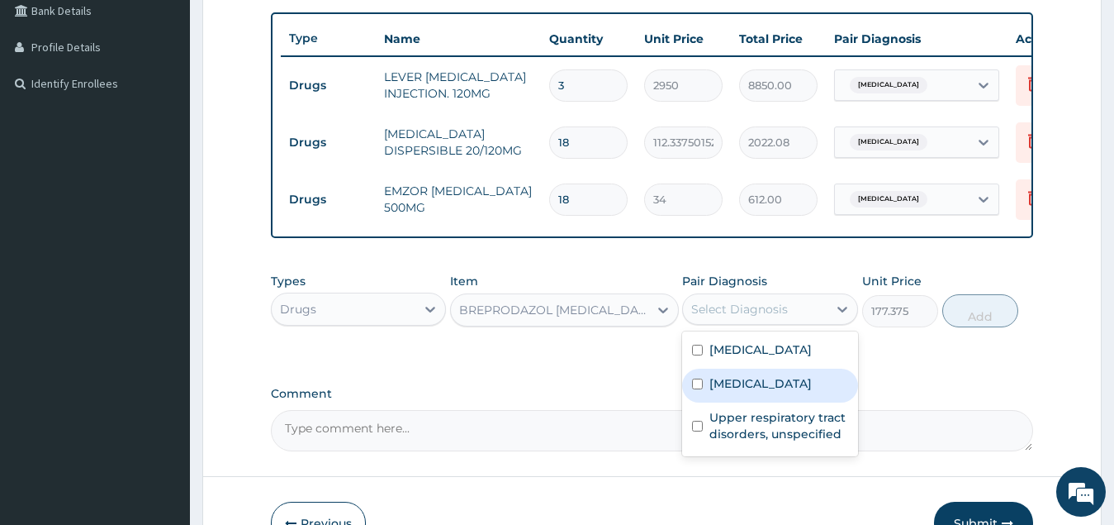
click at [761, 392] on label "[MEDICAL_DATA]" at bounding box center [761, 383] width 102 height 17
checkbox input "true"
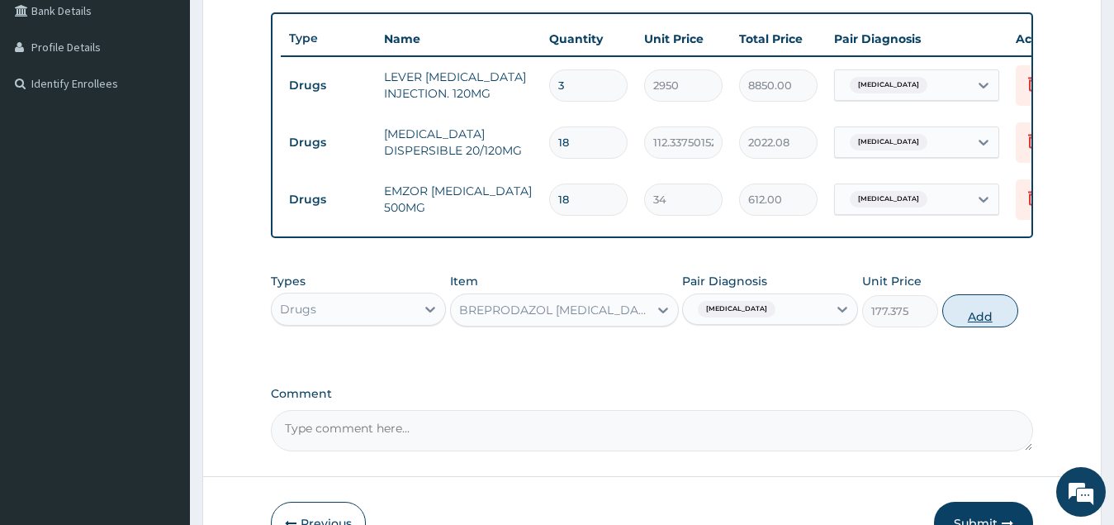
click at [970, 327] on button "Add" at bounding box center [981, 310] width 76 height 33
type input "0"
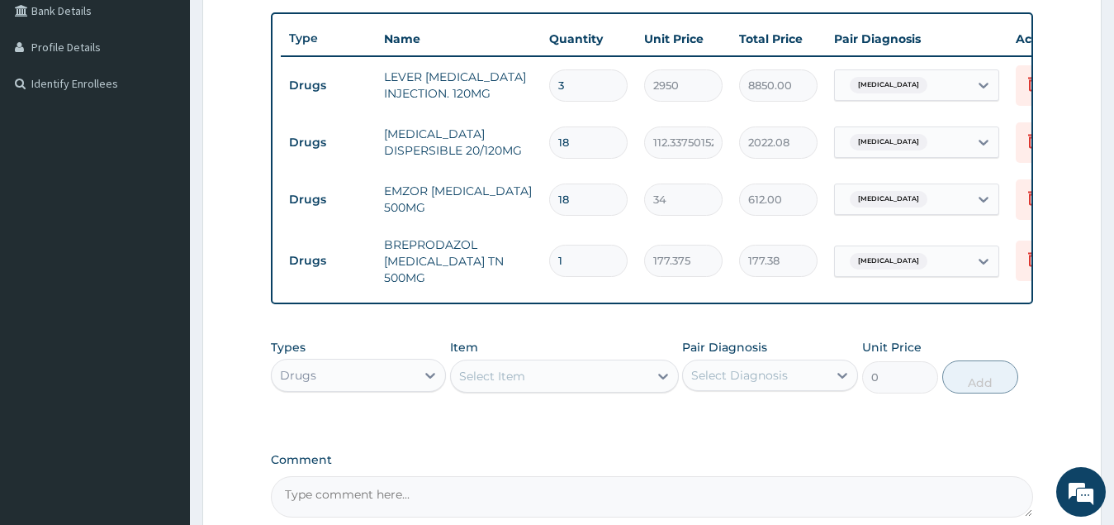
type input "10"
type input "1773.75"
type input "10"
click at [536, 383] on div "Select Item" at bounding box center [549, 376] width 197 height 26
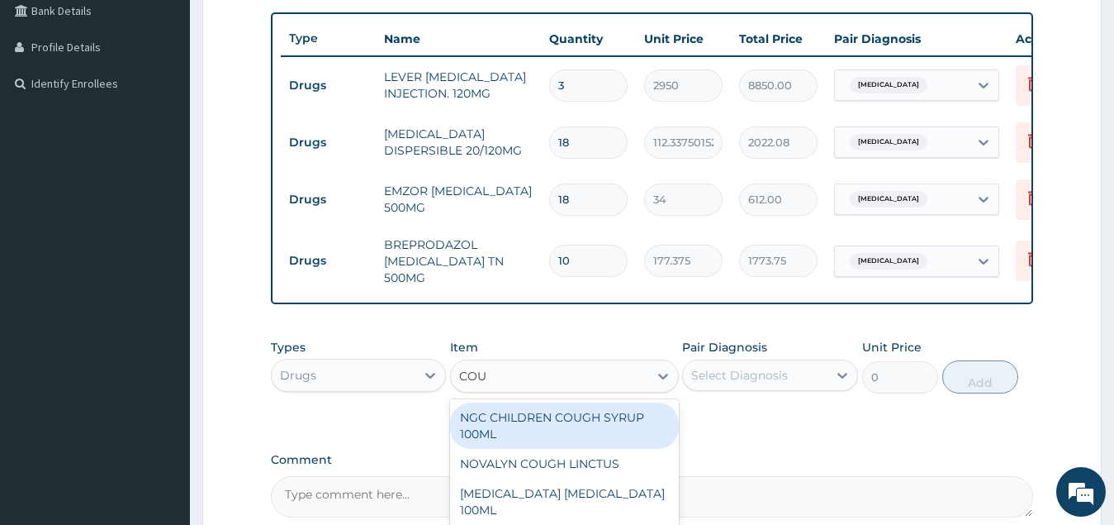
type input "COUG"
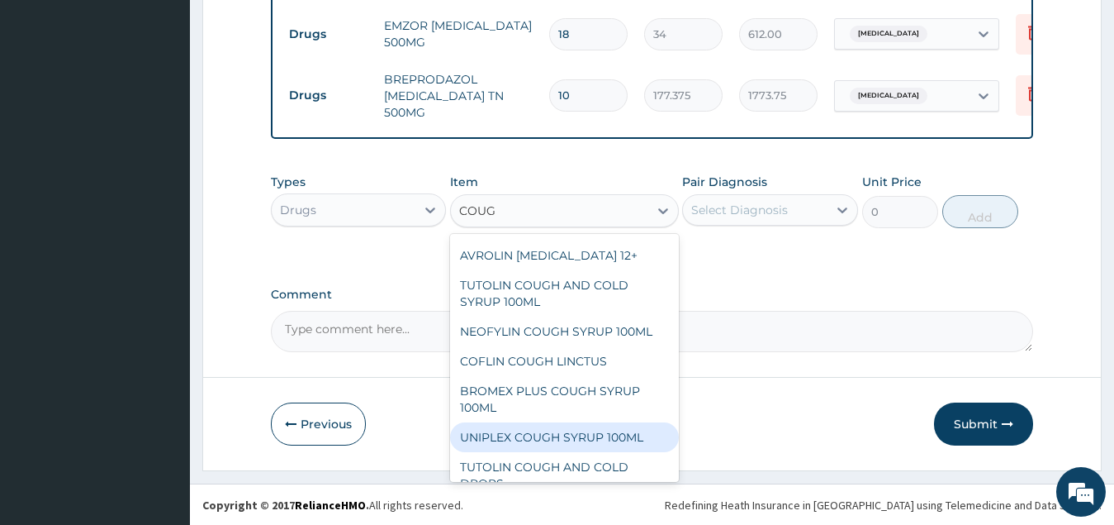
scroll to position [228, 0]
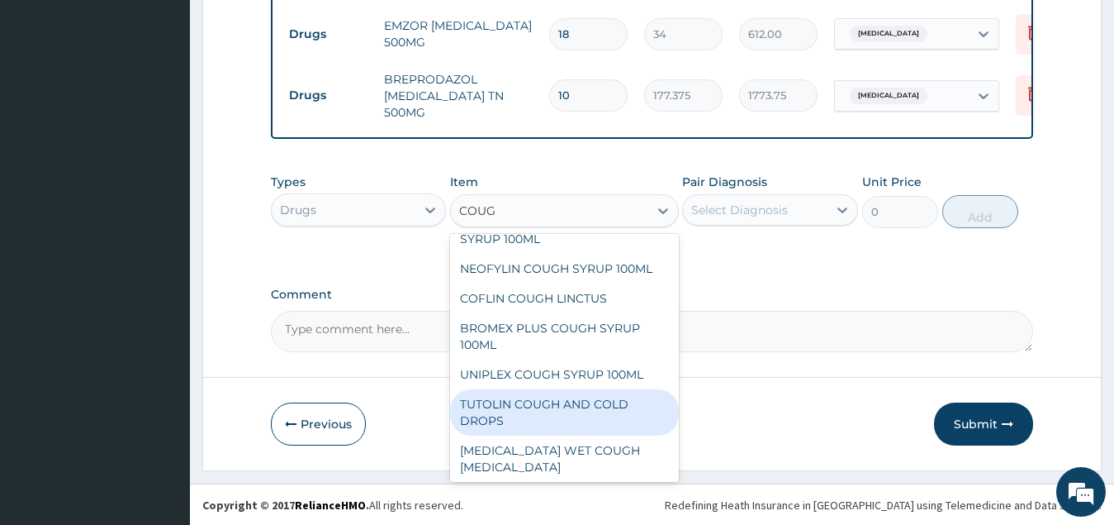
click at [560, 398] on div "TUTOLIN COUGH AND COLD DROPS" at bounding box center [564, 412] width 229 height 46
type input "1478.125"
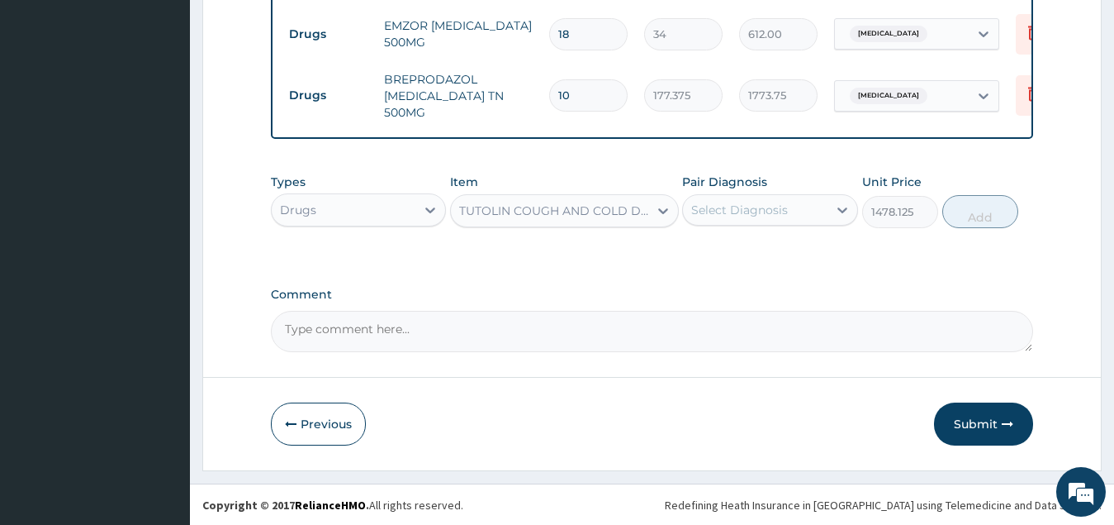
click at [784, 218] on div "Select Diagnosis" at bounding box center [739, 210] width 97 height 17
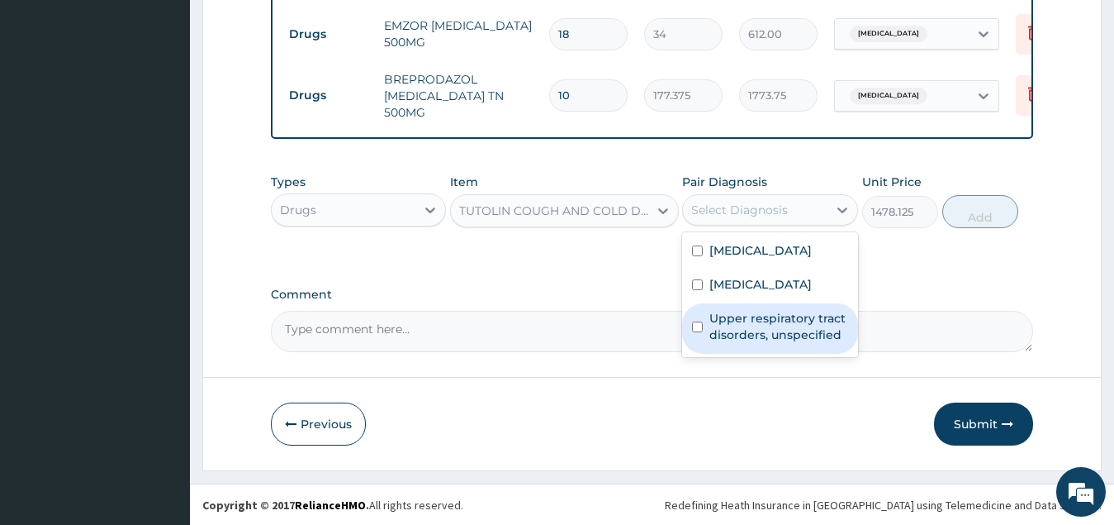
click at [762, 337] on label "Upper respiratory tract disorders, unspecified" at bounding box center [779, 326] width 139 height 33
checkbox input "true"
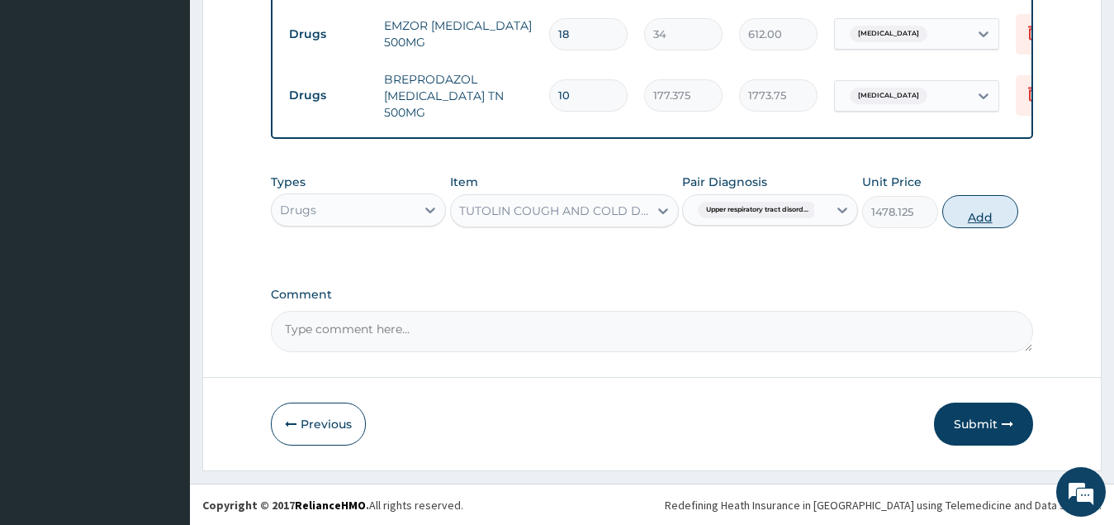
click at [975, 221] on button "Add" at bounding box center [981, 211] width 76 height 33
type input "0"
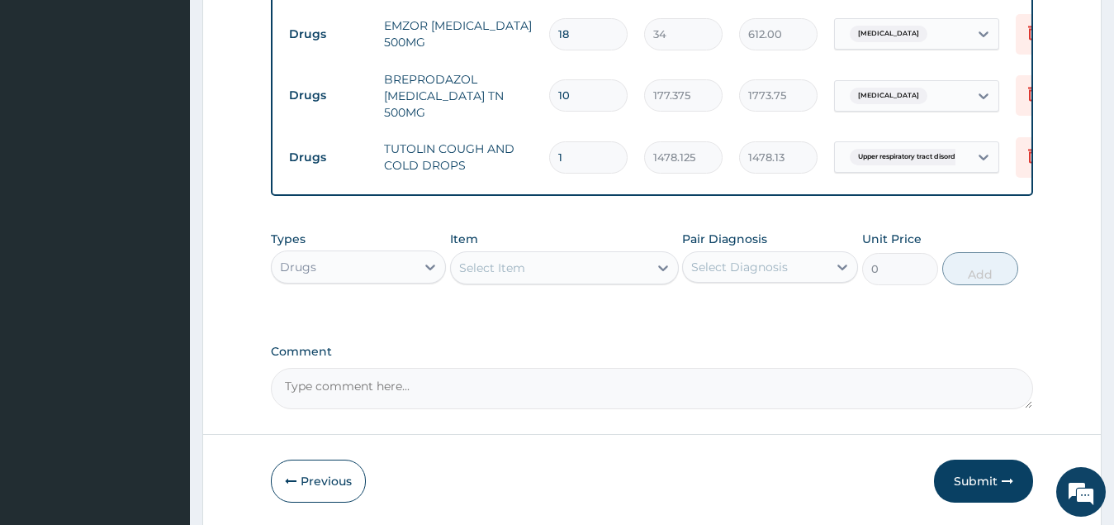
click at [526, 270] on div "Select Item" at bounding box center [549, 267] width 197 height 26
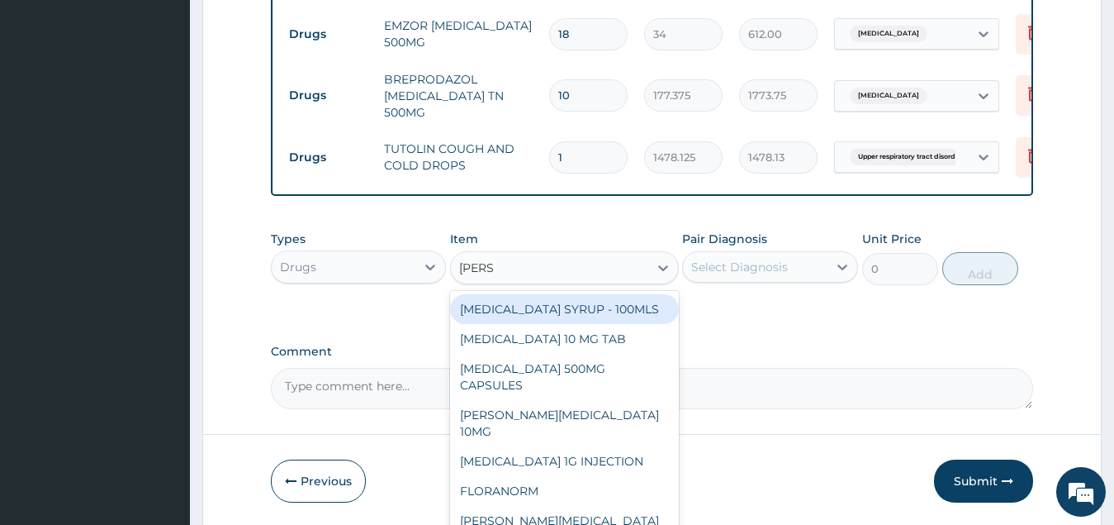
type input "LORAT"
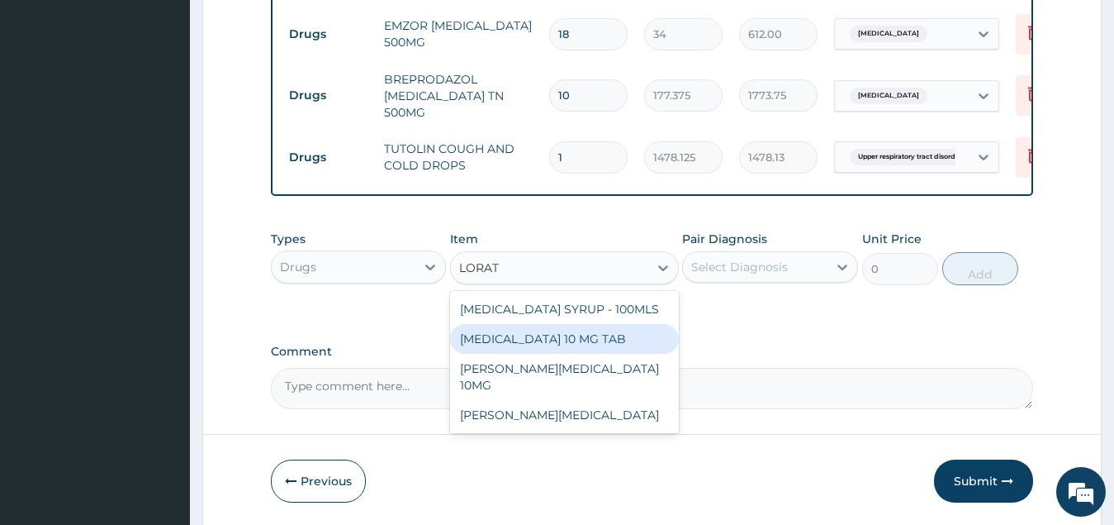
click at [554, 346] on div "[MEDICAL_DATA] 10 MG TAB" at bounding box center [564, 339] width 229 height 30
type input "59.125"
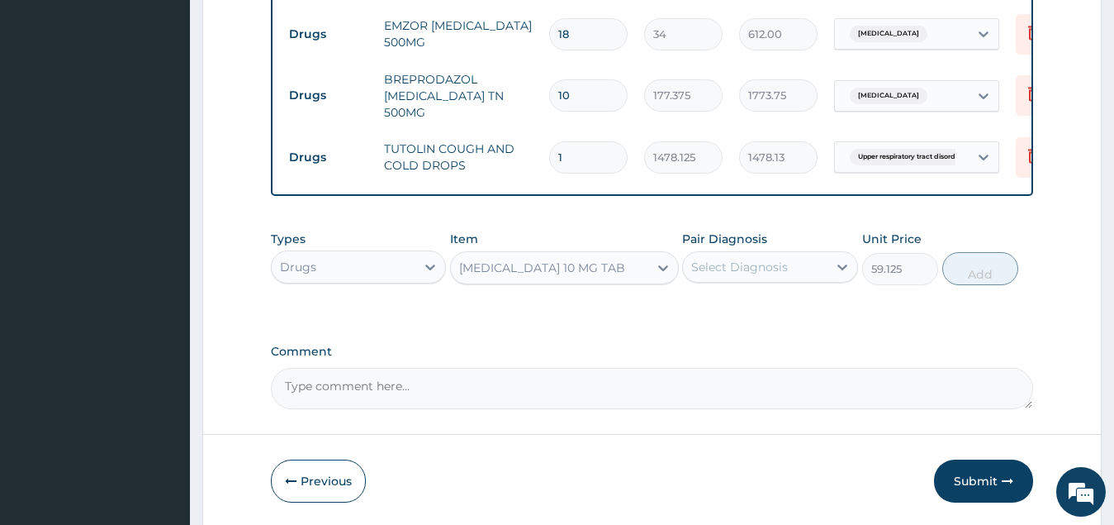
click at [791, 269] on div "Select Diagnosis" at bounding box center [755, 267] width 145 height 26
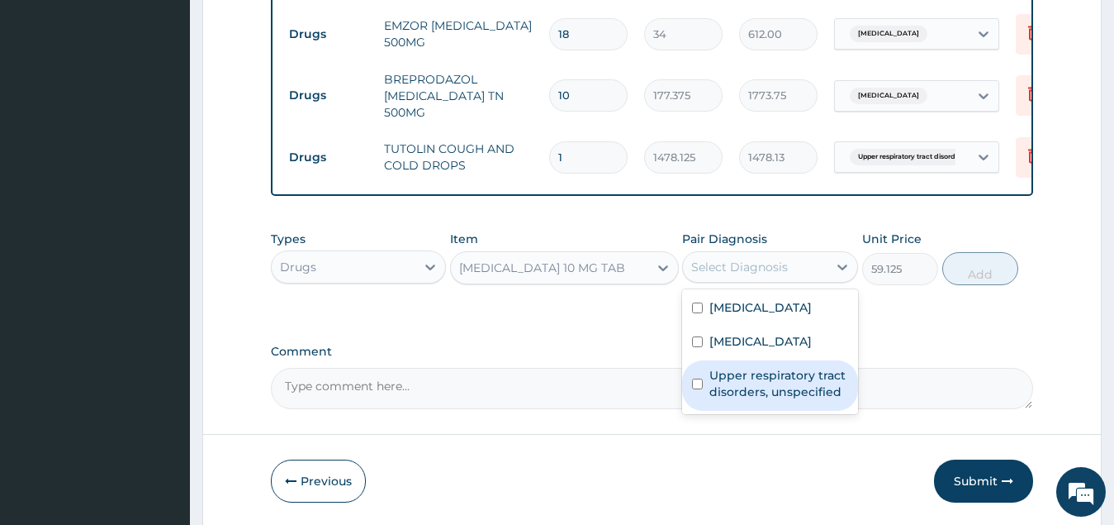
drag, startPoint x: 793, startPoint y: 406, endPoint x: 837, endPoint y: 388, distance: 47.1
click at [794, 400] on label "Upper respiratory tract disorders, unspecified" at bounding box center [779, 383] width 139 height 33
checkbox input "true"
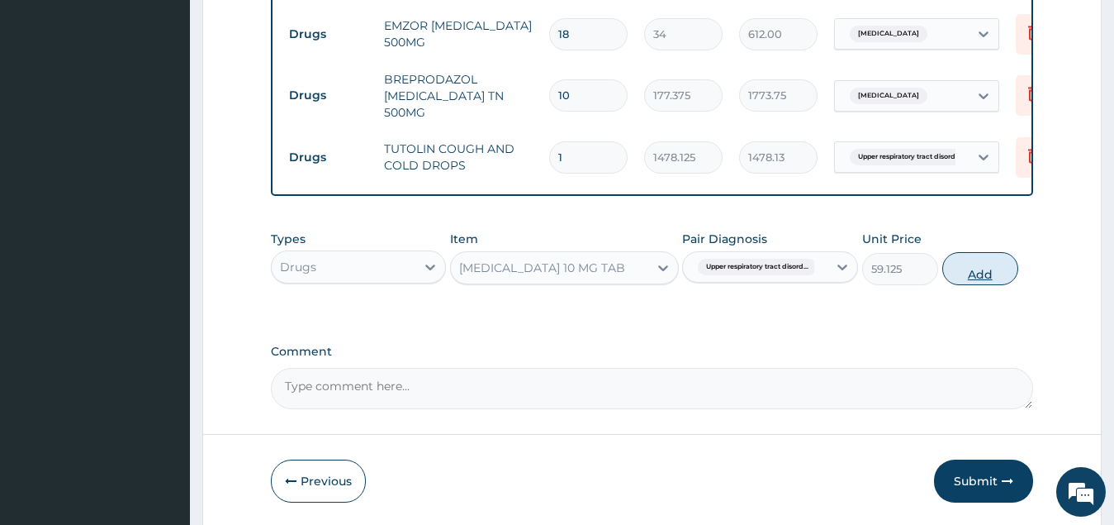
click at [976, 282] on button "Add" at bounding box center [981, 268] width 76 height 33
type input "0"
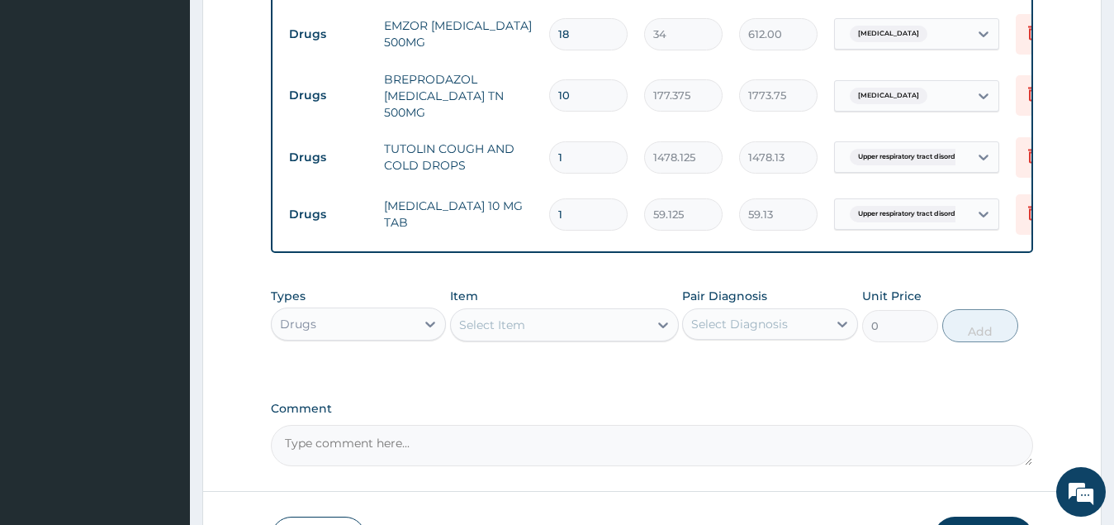
type input "0.00"
type input "5"
type input "295.63"
type input "5"
click at [543, 327] on div "Select Item" at bounding box center [549, 324] width 197 height 26
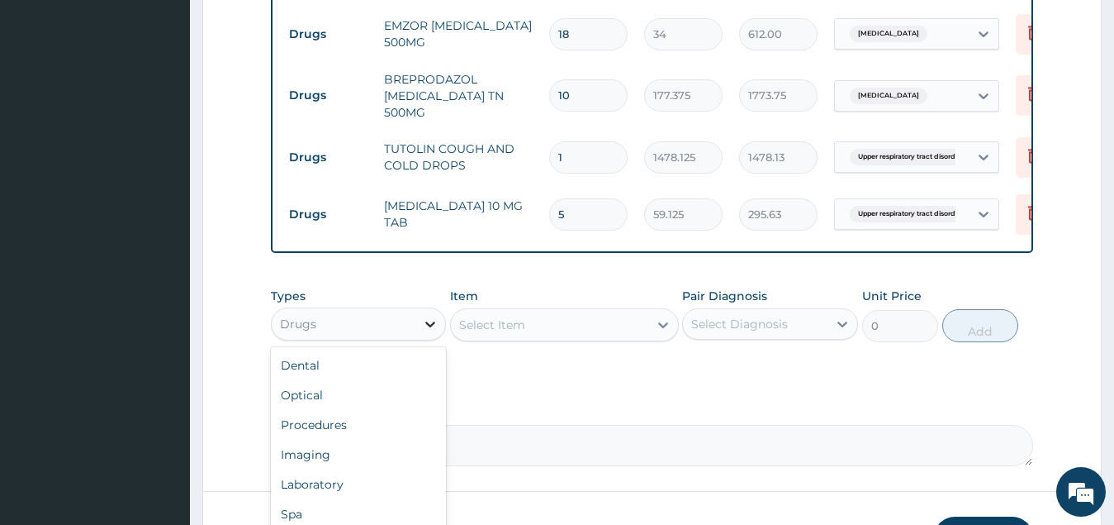
click at [422, 330] on icon at bounding box center [430, 324] width 17 height 17
drag, startPoint x: 367, startPoint y: 492, endPoint x: 442, endPoint y: 441, distance: 91.0
click at [367, 492] on div "Laboratory" at bounding box center [359, 484] width 176 height 30
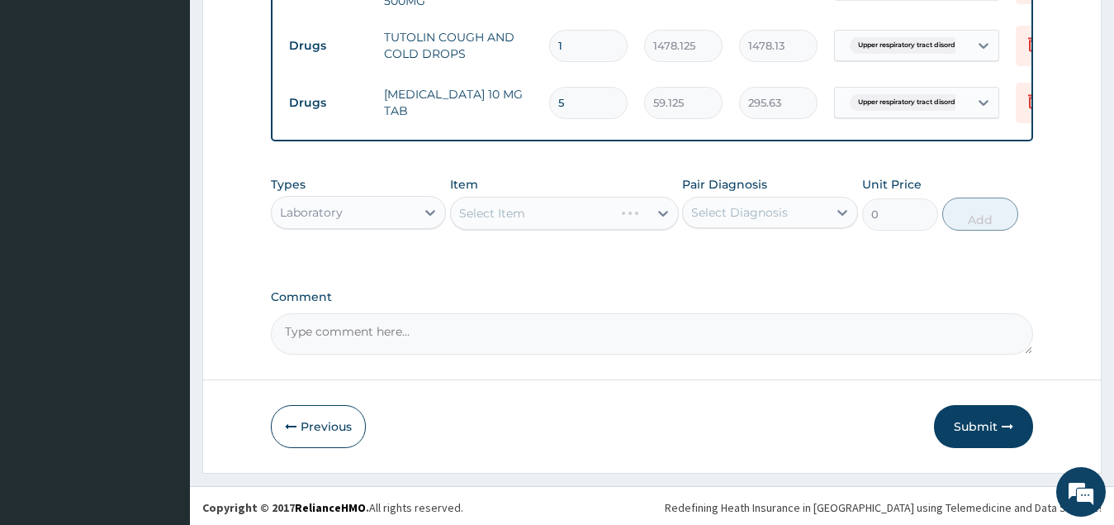
scroll to position [709, 0]
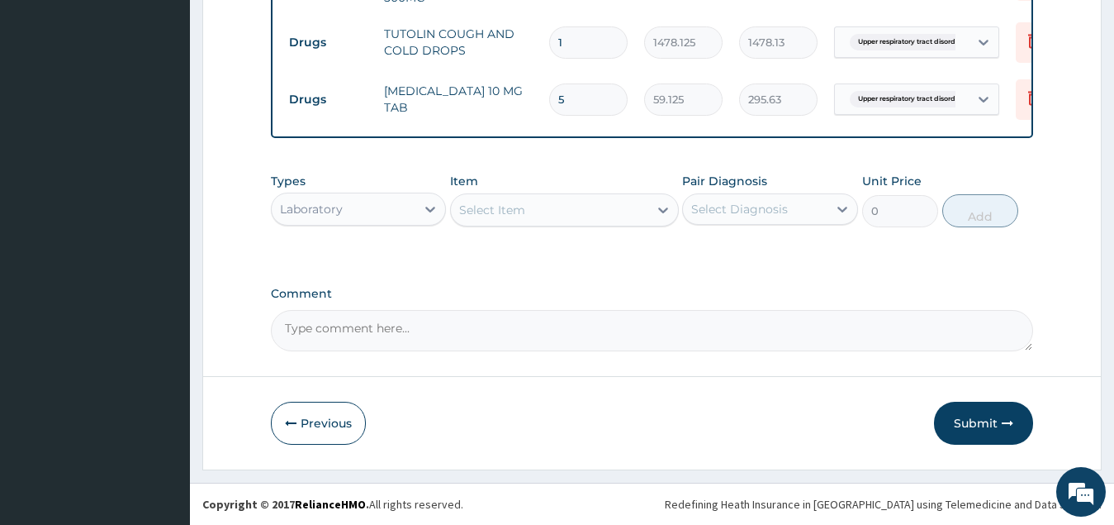
click at [582, 207] on div "Select Item" at bounding box center [549, 210] width 197 height 26
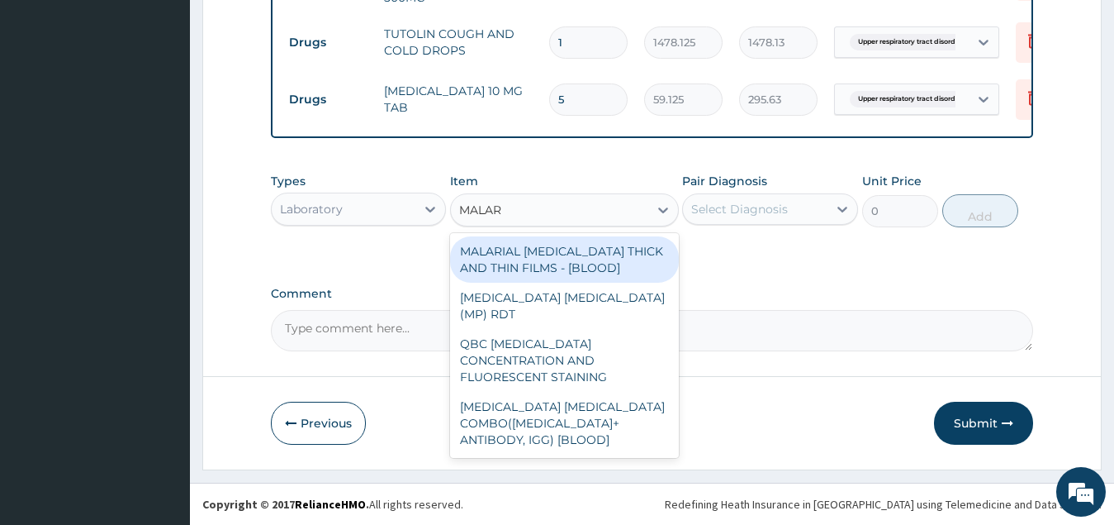
type input "MALARI"
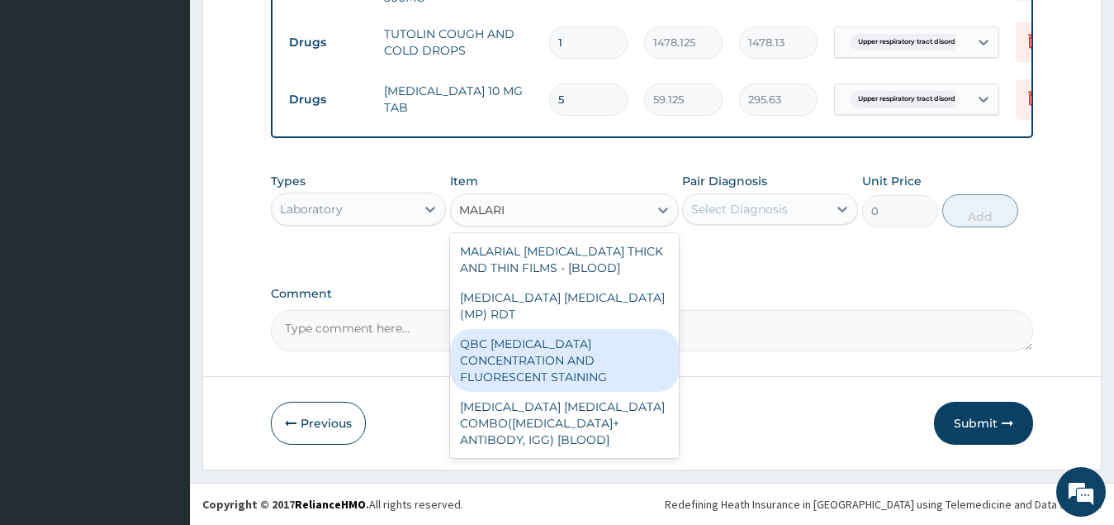
click at [614, 330] on div "QBC [MEDICAL_DATA] CONCENTRATION AND FLUORESCENT STAINING" at bounding box center [564, 360] width 229 height 63
type input "2700"
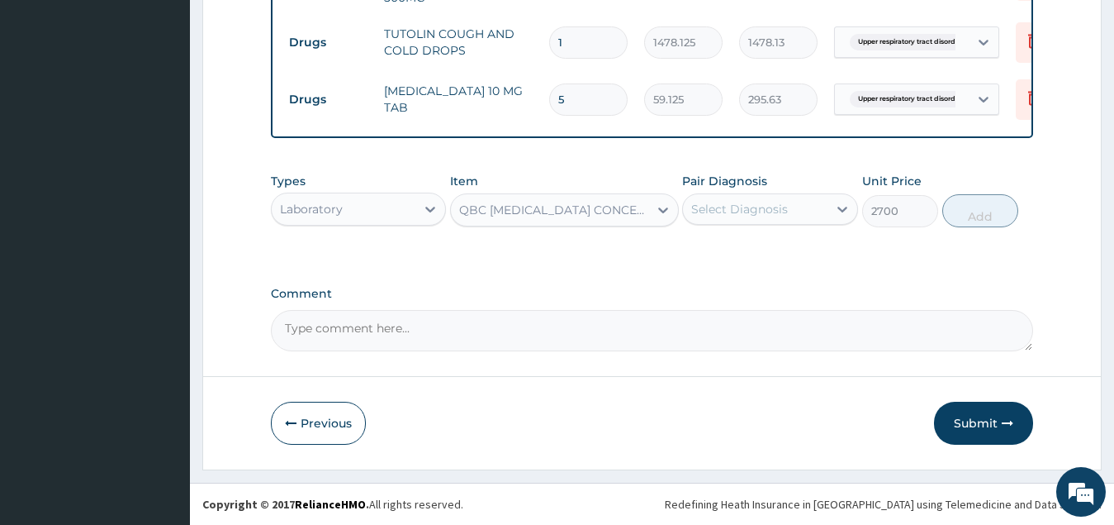
click at [777, 213] on div "Select Diagnosis" at bounding box center [739, 209] width 97 height 17
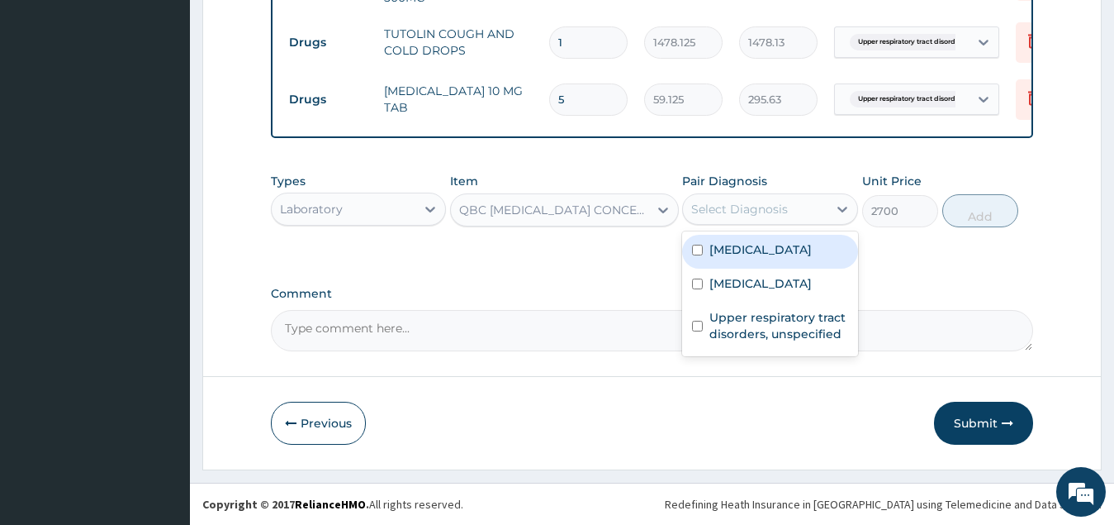
click at [779, 250] on label "[MEDICAL_DATA]" at bounding box center [761, 249] width 102 height 17
checkbox input "true"
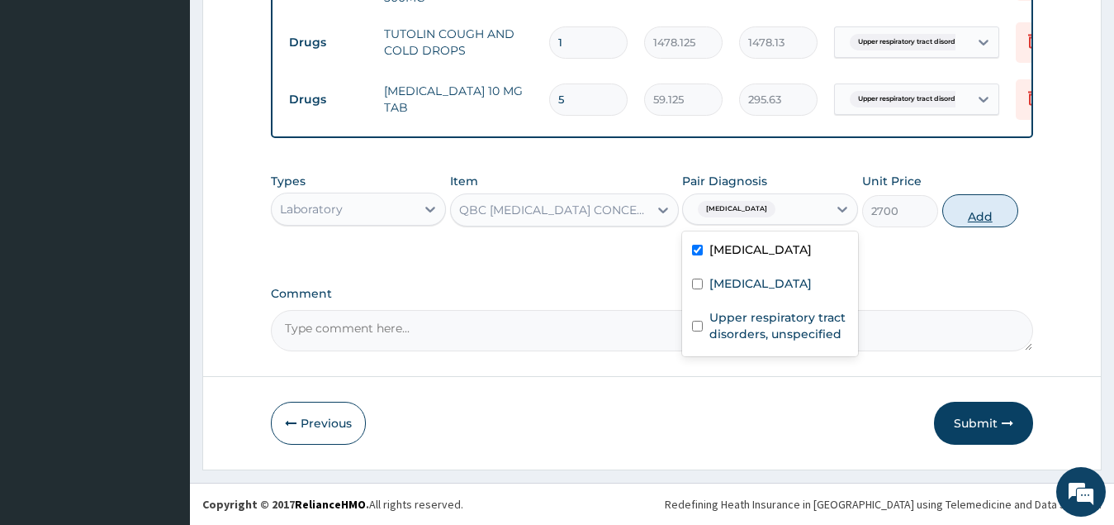
click at [976, 216] on button "Add" at bounding box center [981, 210] width 76 height 33
type input "0"
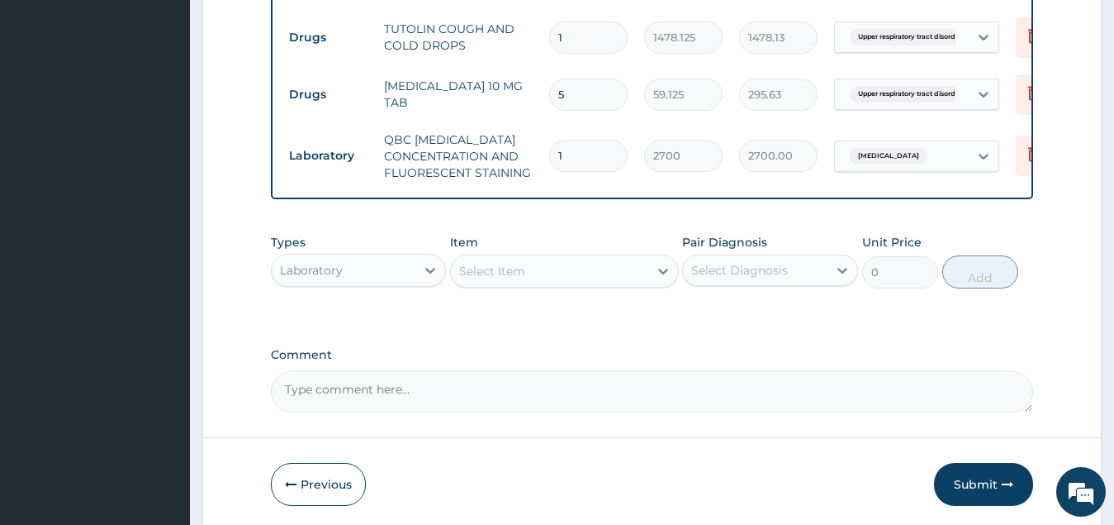
click at [555, 283] on div "Select Item" at bounding box center [549, 271] width 197 height 26
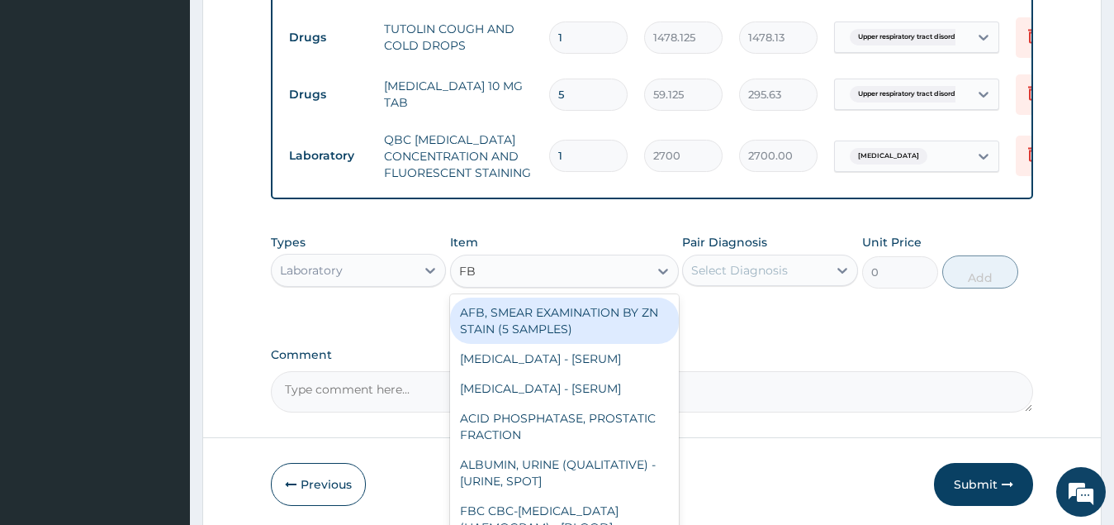
type input "FBC"
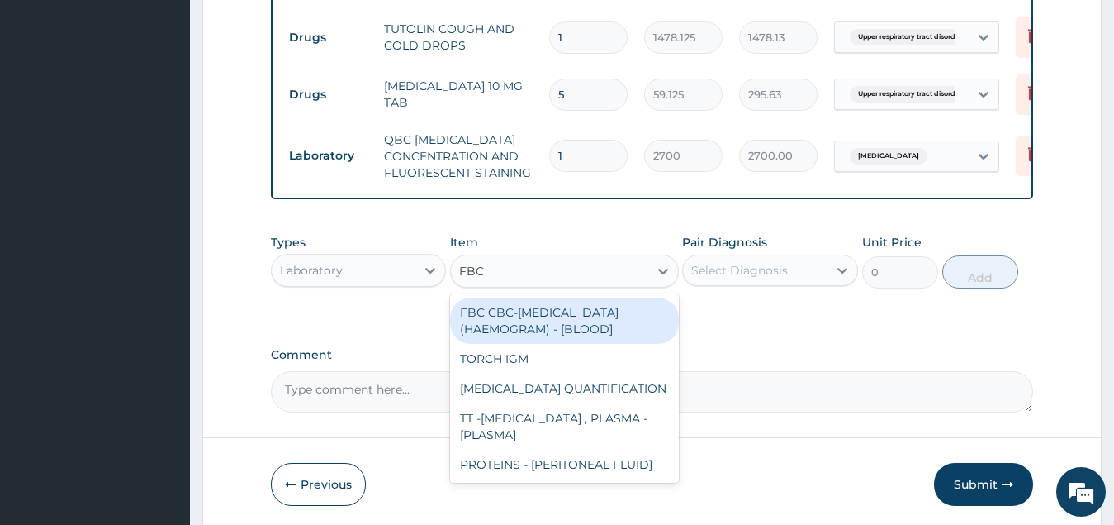
click at [594, 330] on div "FBC CBC-[MEDICAL_DATA] (HAEMOGRAM) - [BLOOD]" at bounding box center [564, 320] width 229 height 46
type input "5500"
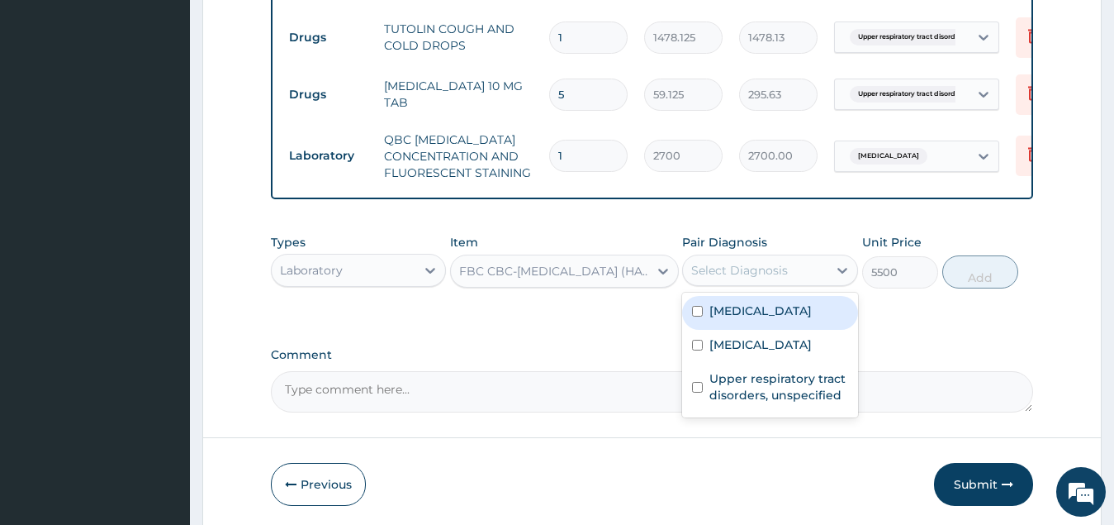
click at [794, 282] on div "Select Diagnosis" at bounding box center [755, 270] width 145 height 26
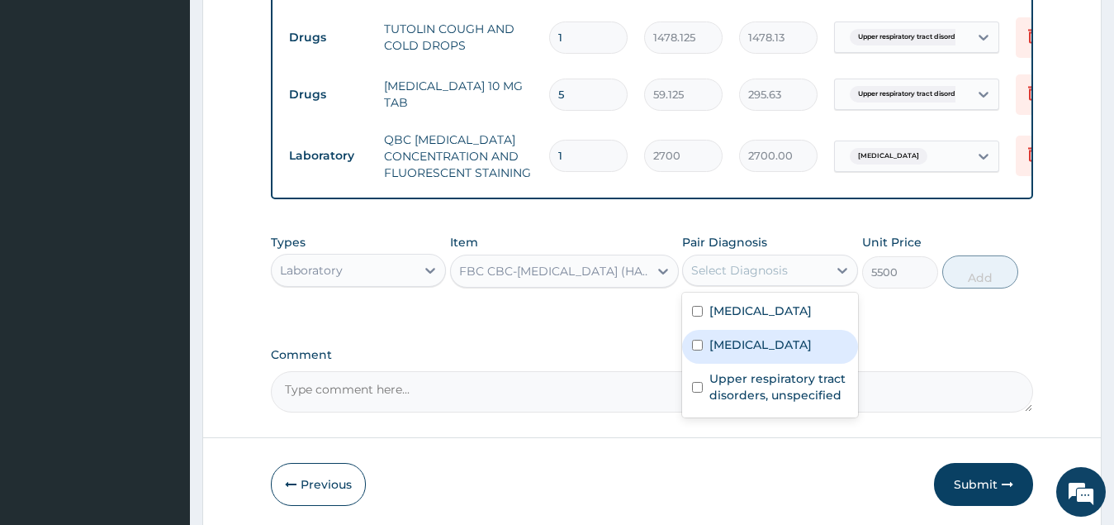
click at [774, 353] on label "[MEDICAL_DATA]" at bounding box center [761, 344] width 102 height 17
checkbox input "true"
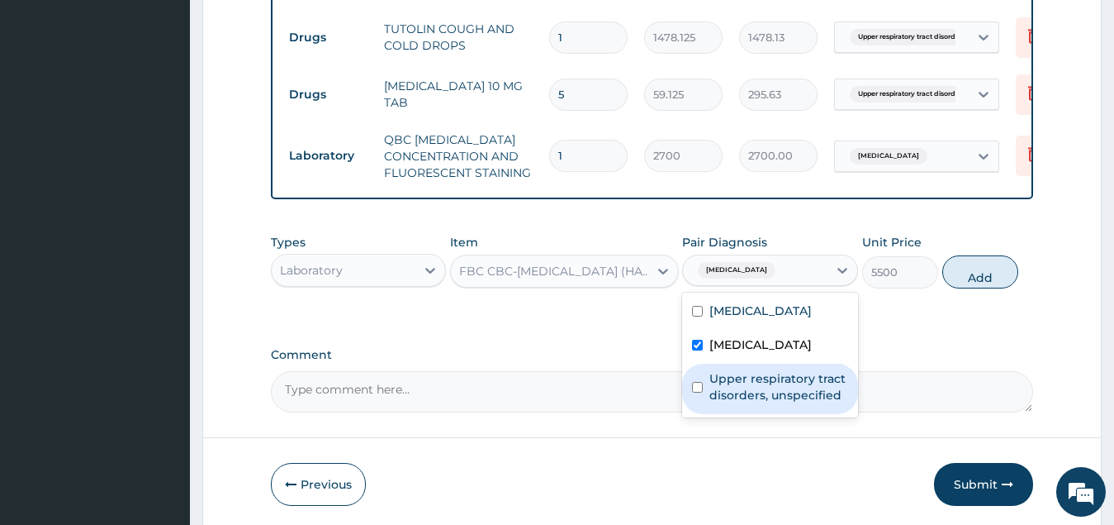
click at [804, 403] on label "Upper respiratory tract disorders, unspecified" at bounding box center [779, 386] width 139 height 33
checkbox input "true"
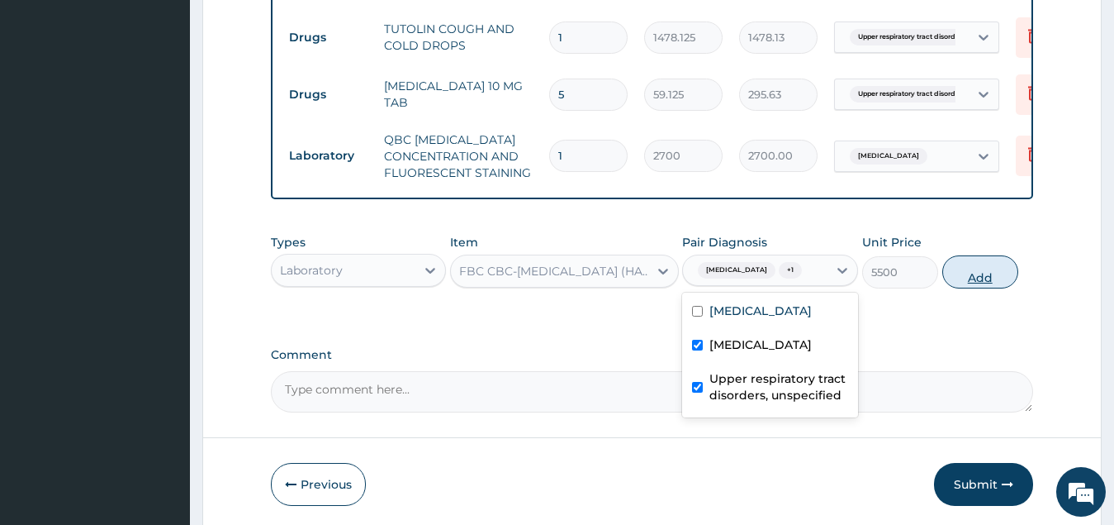
click at [982, 288] on button "Add" at bounding box center [981, 271] width 76 height 33
type input "0"
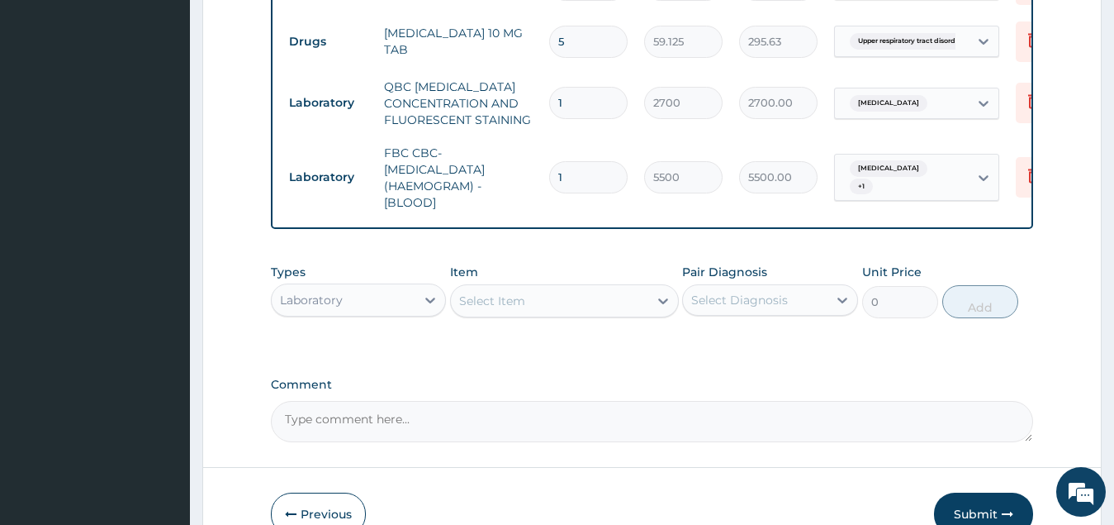
scroll to position [791, 0]
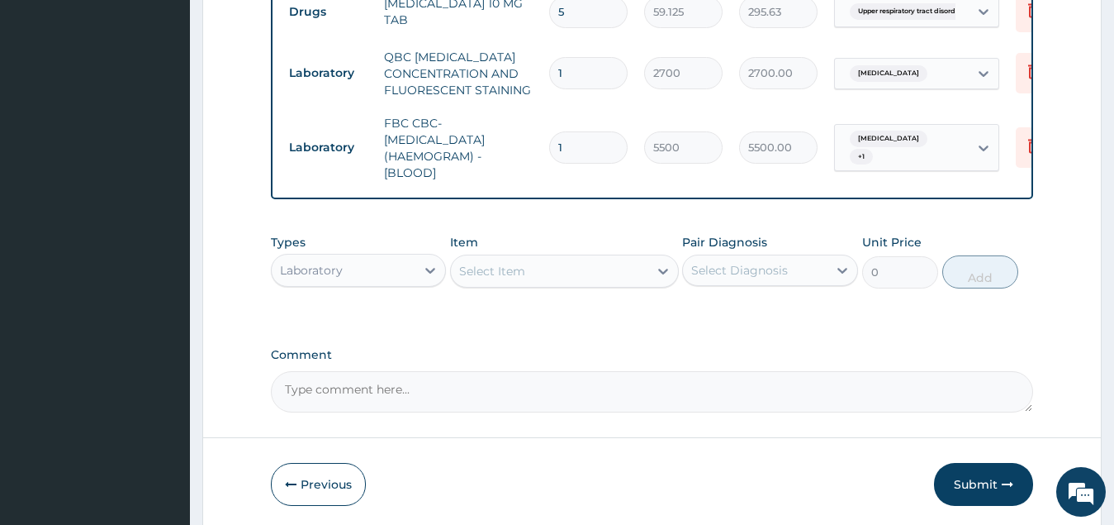
click at [409, 275] on div "Laboratory" at bounding box center [344, 270] width 145 height 26
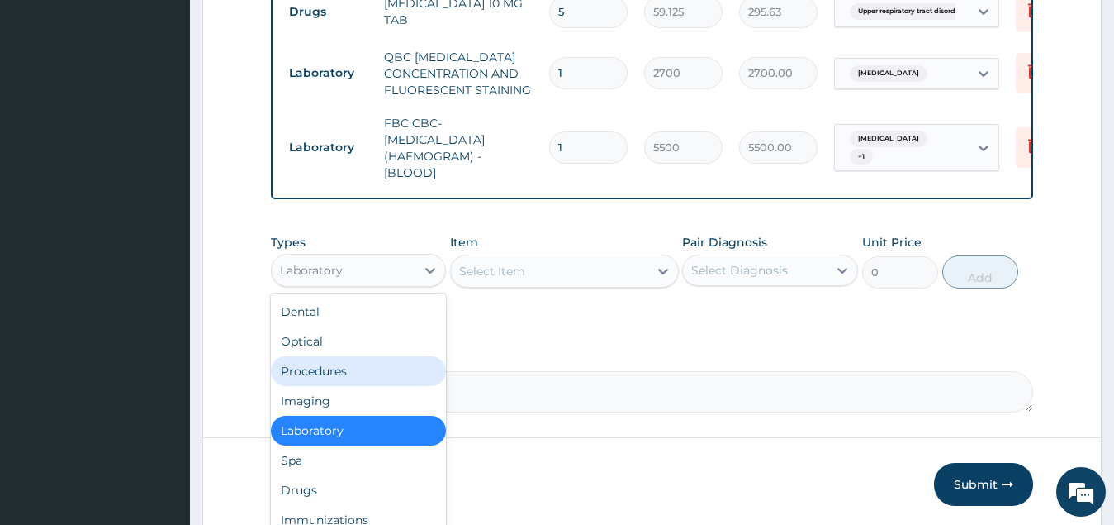
click at [375, 375] on div "Procedures" at bounding box center [359, 371] width 176 height 30
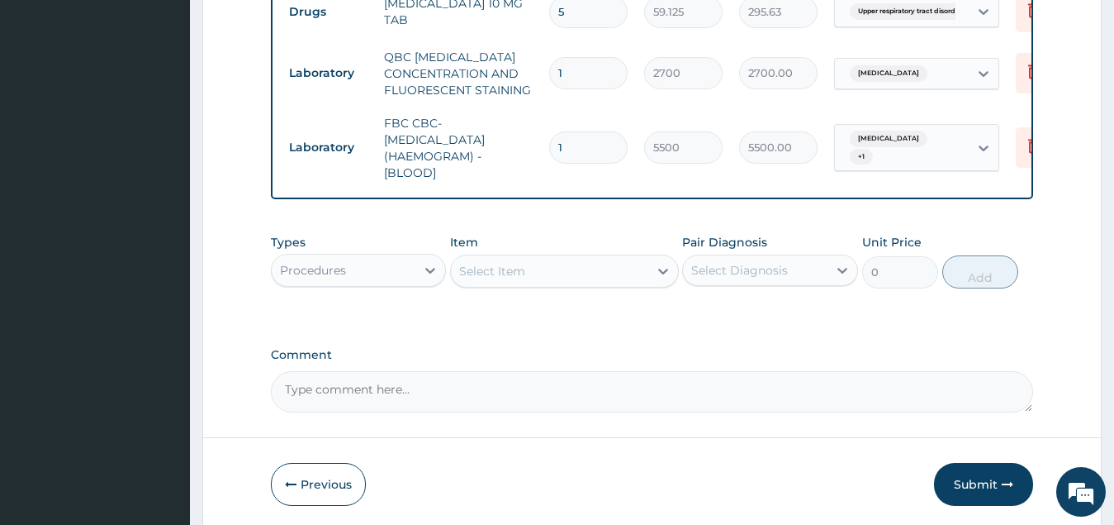
click at [572, 276] on div "Select Item" at bounding box center [549, 271] width 197 height 26
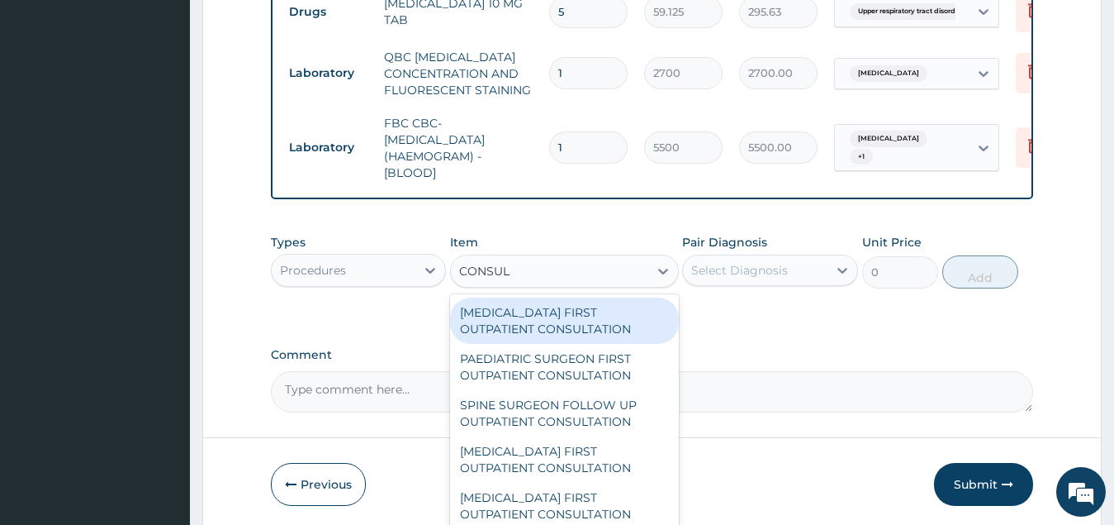
type input "CONSULT"
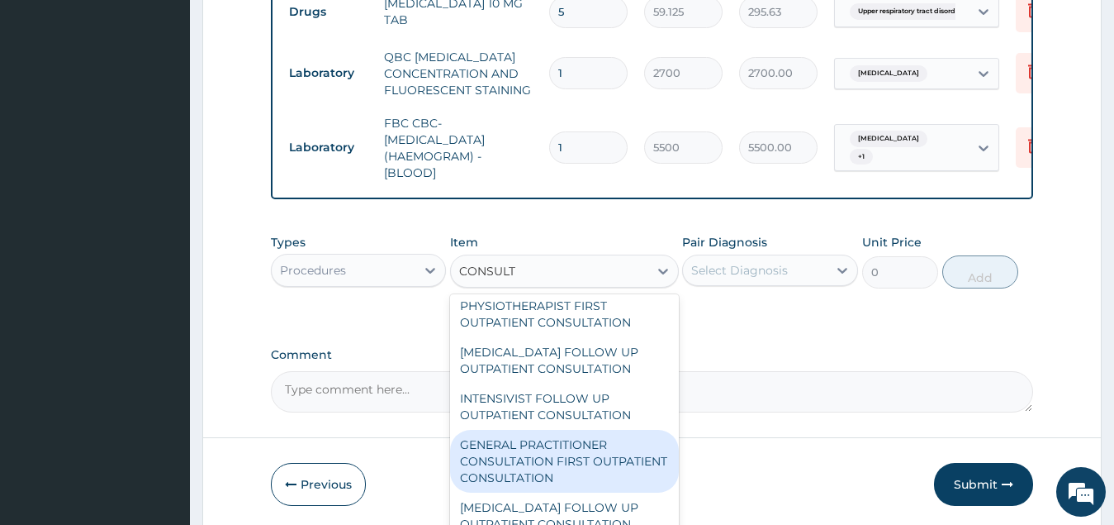
scroll to position [413, 0]
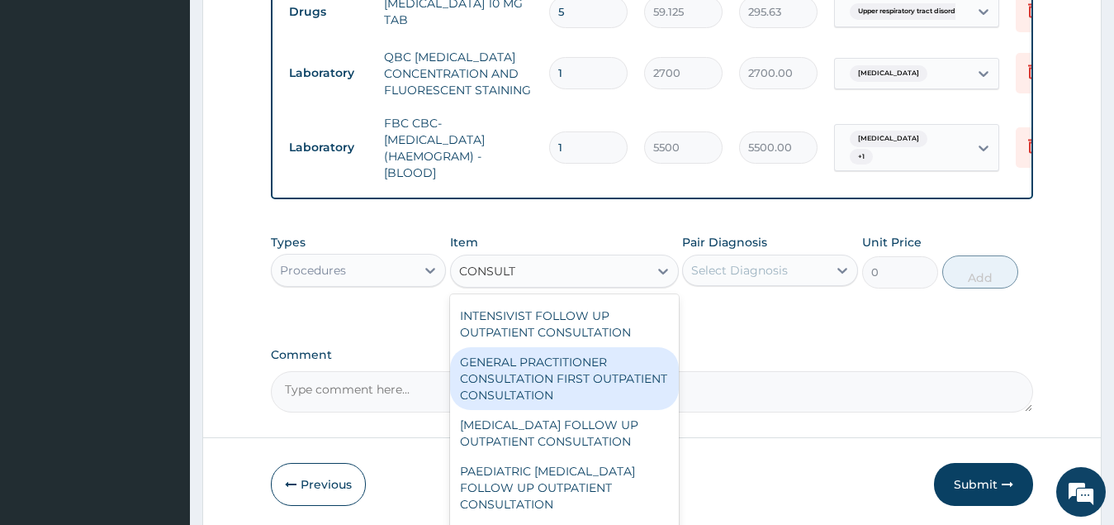
click at [594, 388] on div "GENERAL PRACTITIONER CONSULTATION FIRST OUTPATIENT CONSULTATION" at bounding box center [564, 378] width 229 height 63
type input "3547.5"
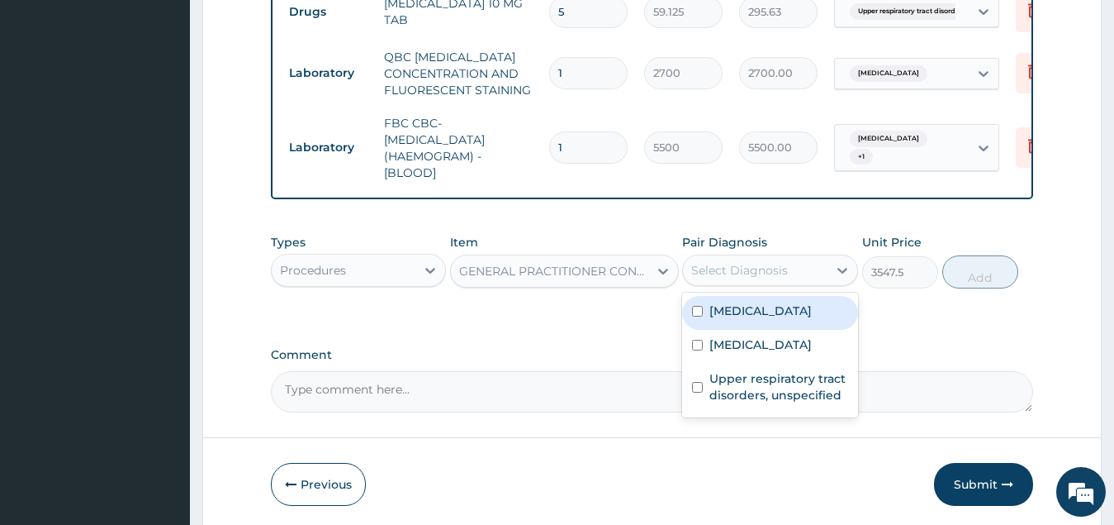
click at [777, 277] on div "Select Diagnosis" at bounding box center [739, 270] width 97 height 17
click at [774, 326] on div "[MEDICAL_DATA]" at bounding box center [770, 313] width 176 height 34
checkbox input "true"
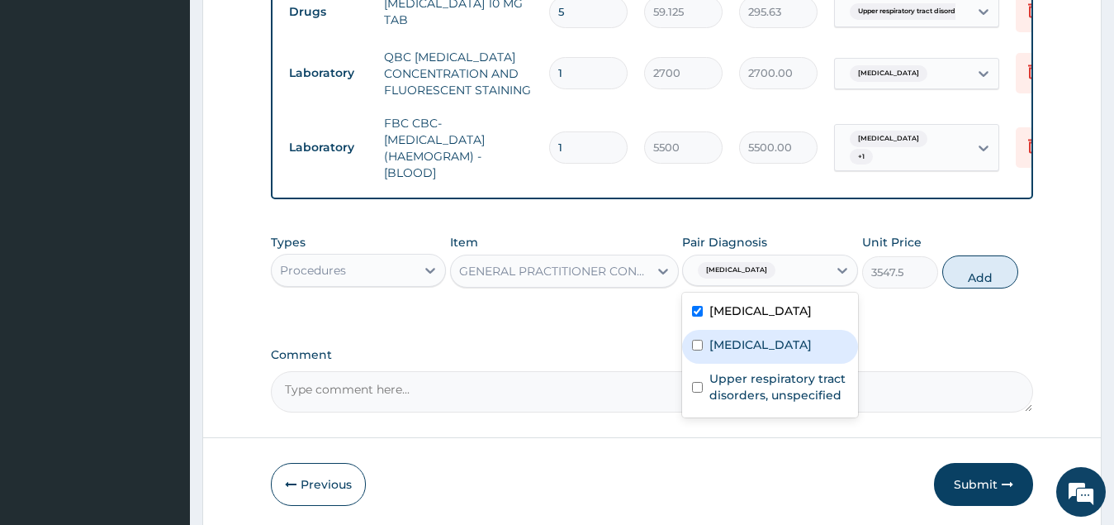
click at [772, 353] on label "Typhoid fever, unspecified" at bounding box center [761, 344] width 102 height 17
checkbox input "true"
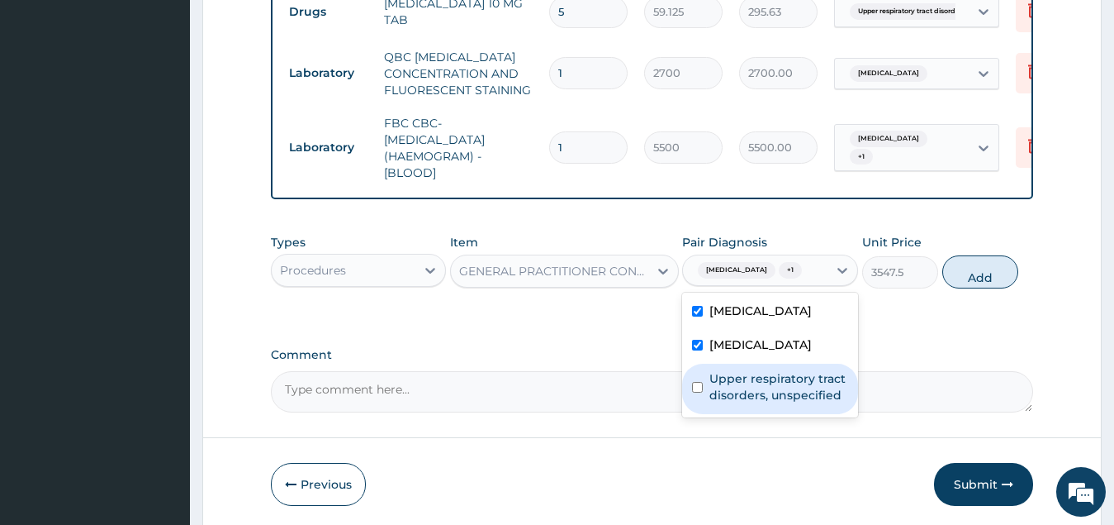
click at [772, 402] on label "Upper respiratory tract disorders, unspecified" at bounding box center [779, 386] width 139 height 33
checkbox input "true"
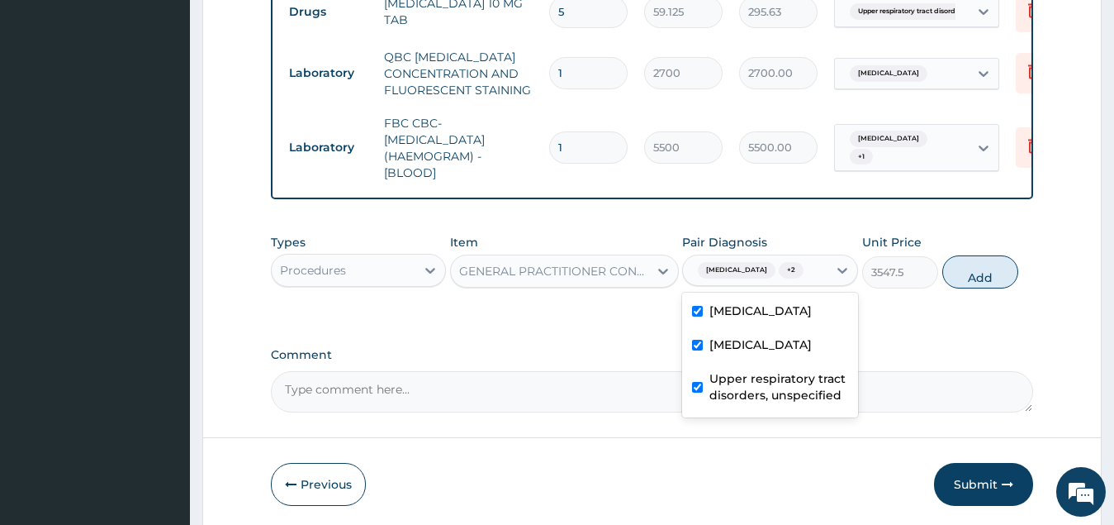
click at [980, 282] on button "Add" at bounding box center [981, 271] width 76 height 33
type input "0"
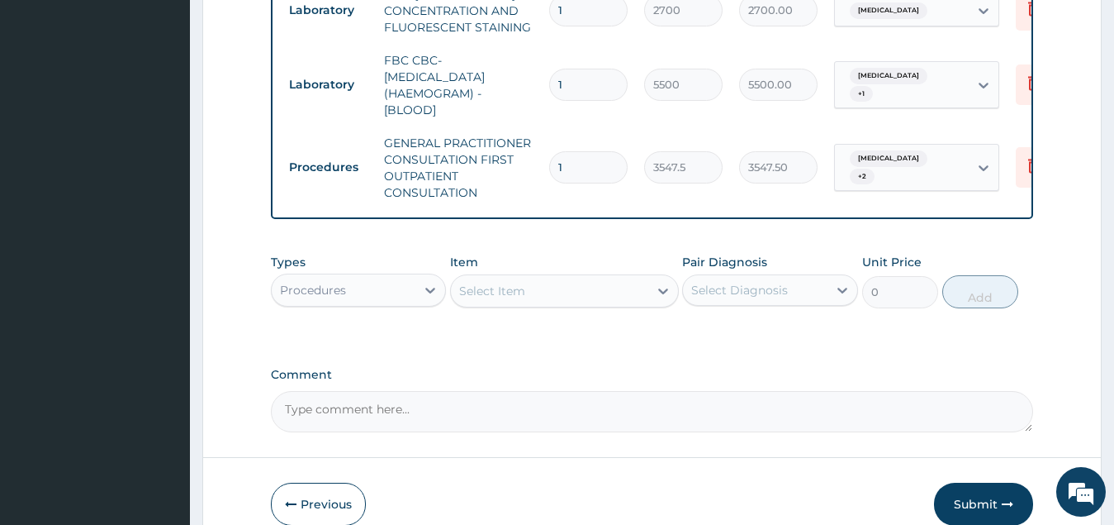
scroll to position [940, 0]
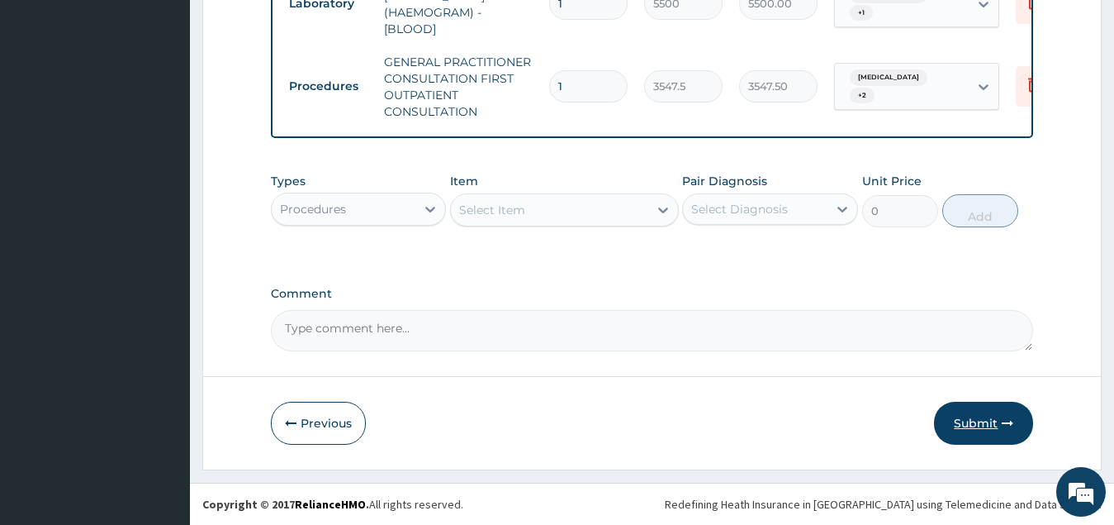
click at [972, 421] on button "Submit" at bounding box center [983, 423] width 99 height 43
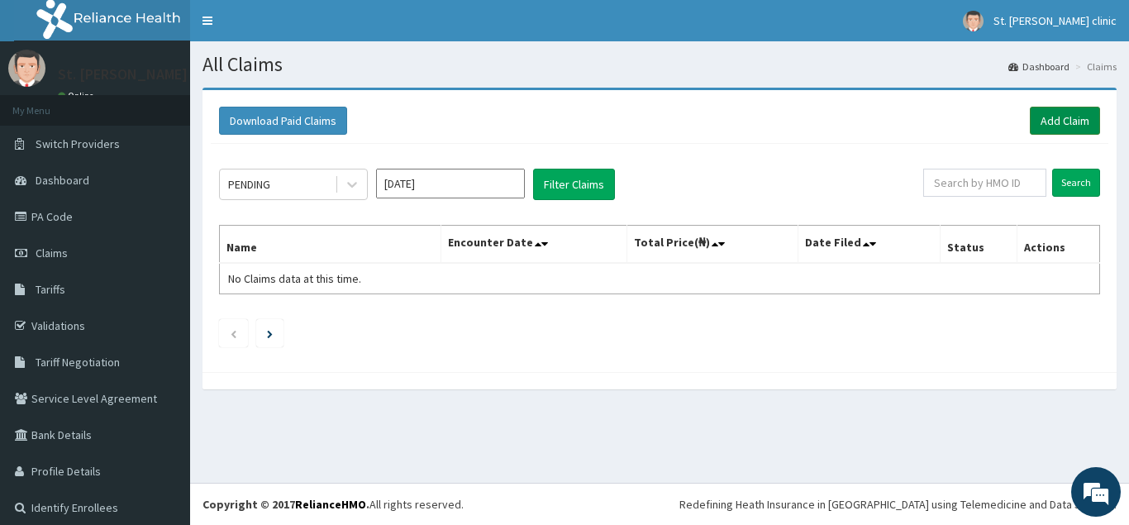
click at [1053, 120] on link "Add Claim" at bounding box center [1064, 121] width 70 height 28
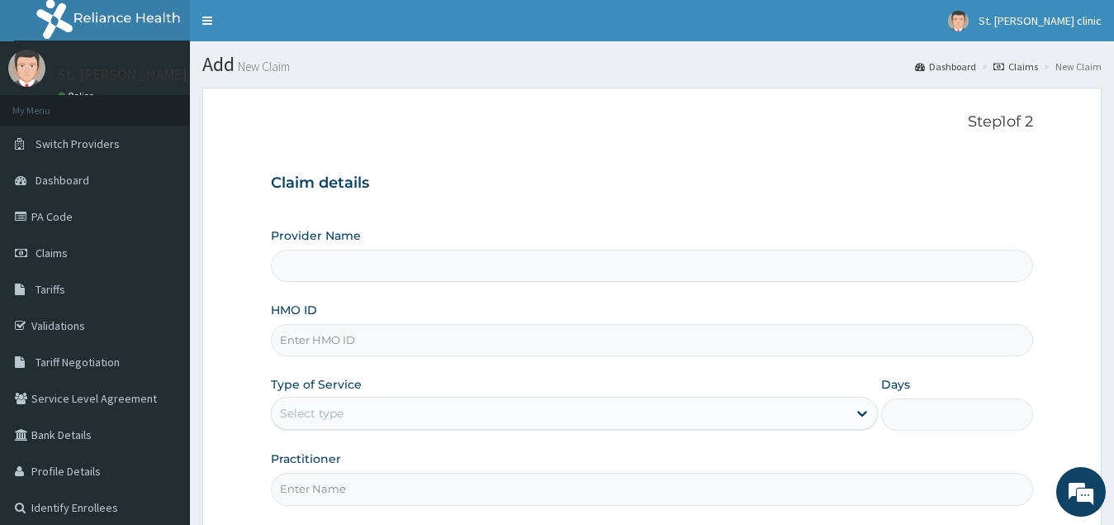
type input "ST. [PERSON_NAME][GEOGRAPHIC_DATA] ( [GEOGRAPHIC_DATA])"
click at [370, 345] on input "HMO ID" at bounding box center [652, 340] width 763 height 32
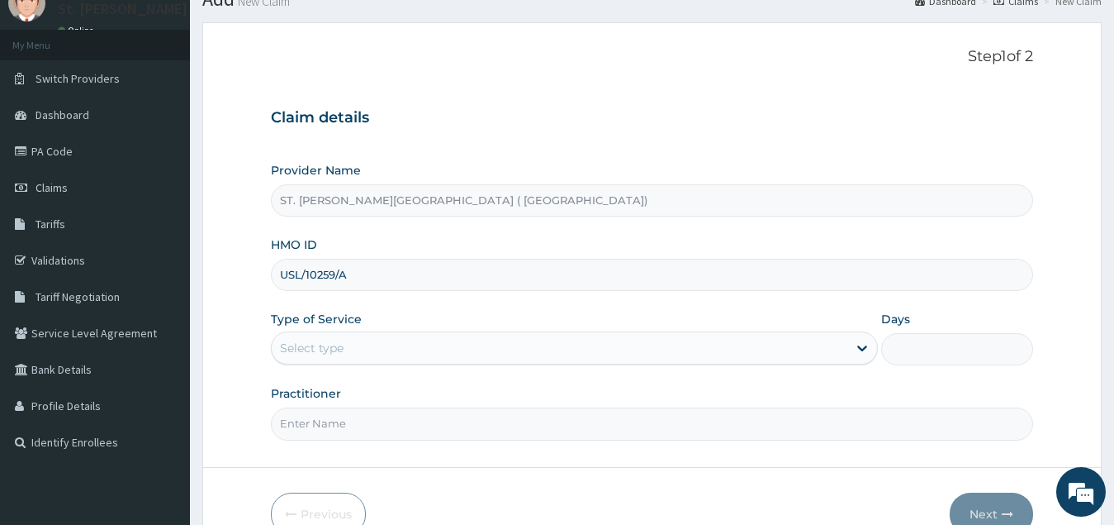
scroll to position [156, 0]
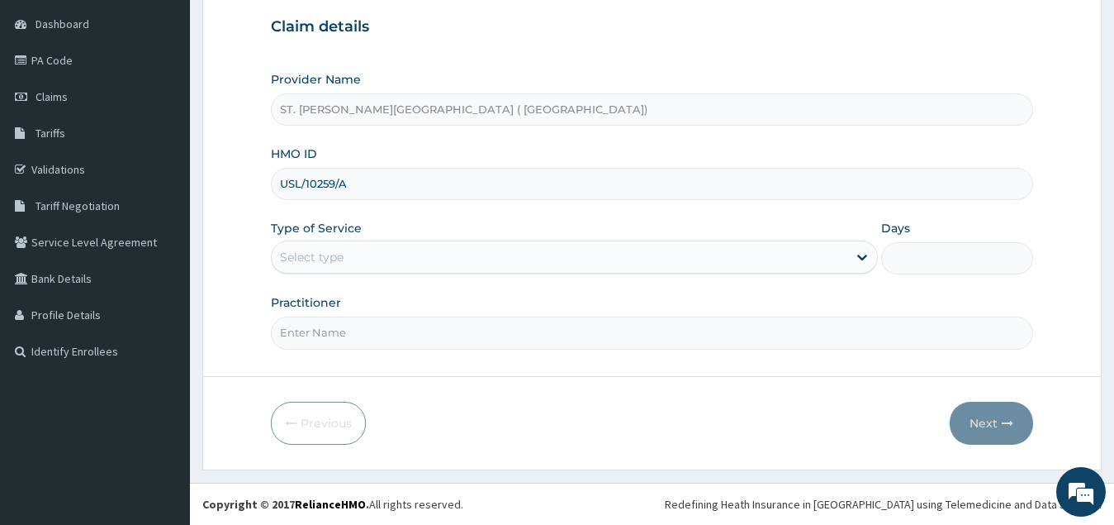
type input "USL/10259/A"
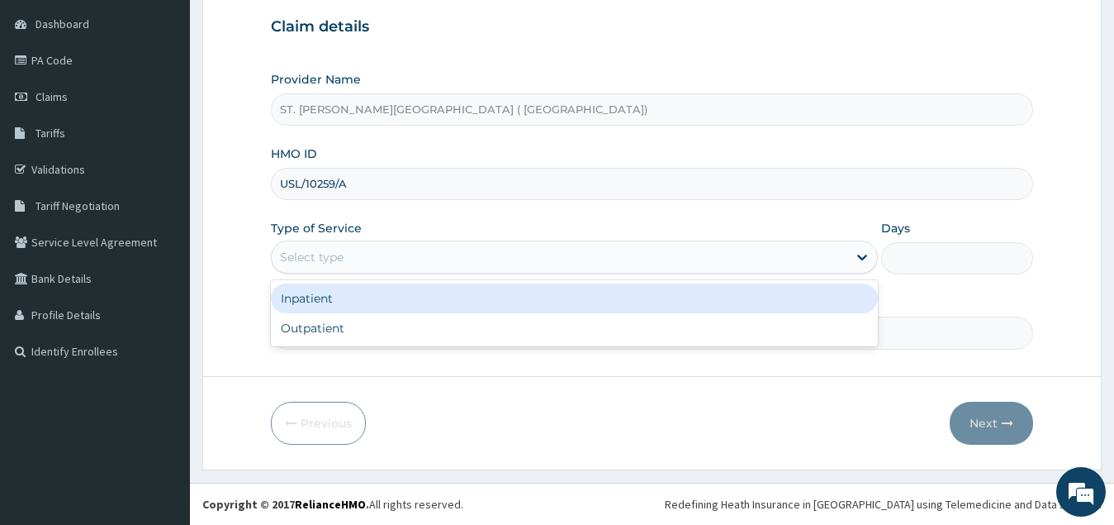
click at [354, 255] on div "Select type" at bounding box center [560, 257] width 577 height 26
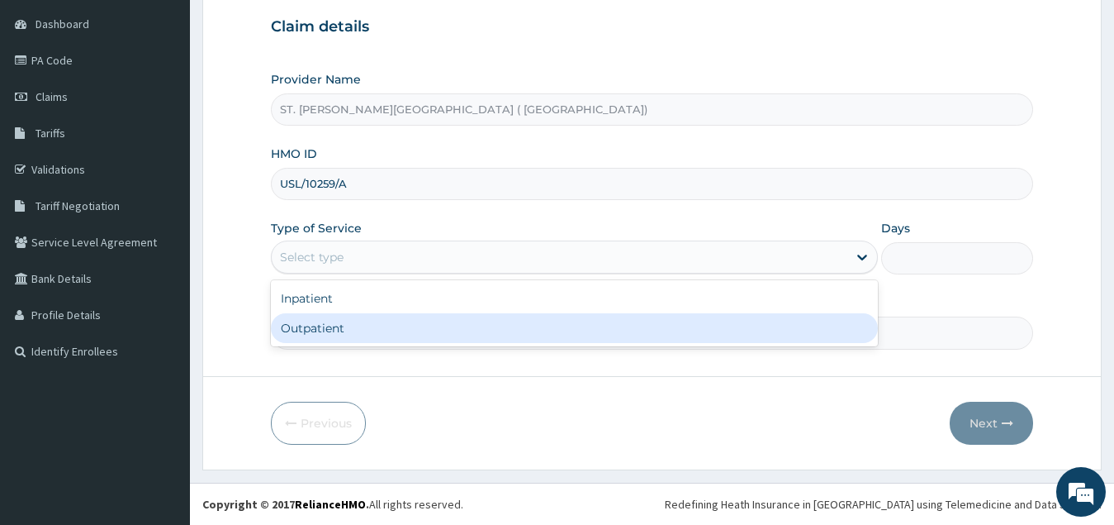
click at [355, 333] on div "Outpatient" at bounding box center [575, 328] width 608 height 30
type input "1"
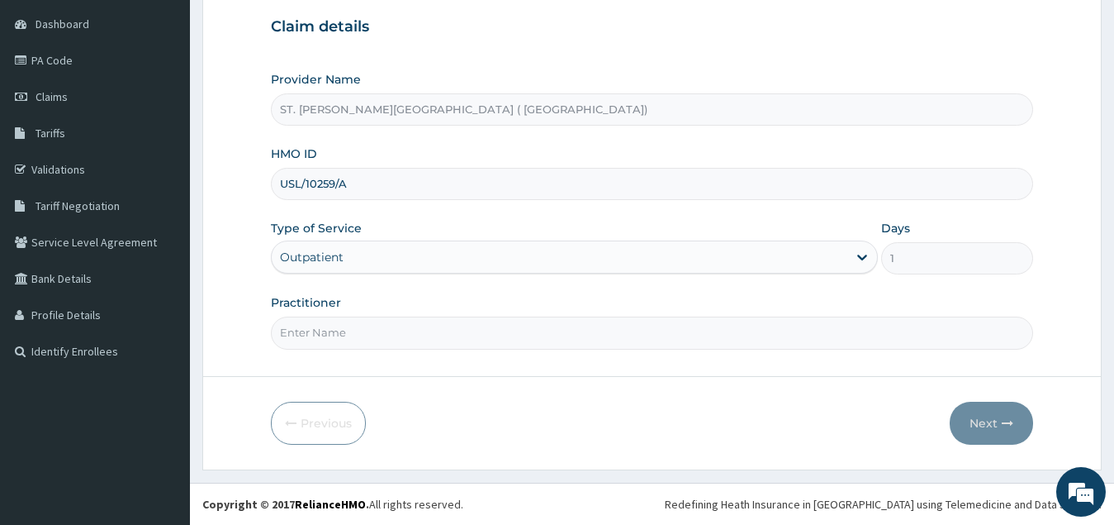
click at [378, 330] on input "Practitioner" at bounding box center [652, 332] width 763 height 32
type input "DR FORTUNE"
click at [981, 418] on button "Next" at bounding box center [991, 423] width 83 height 43
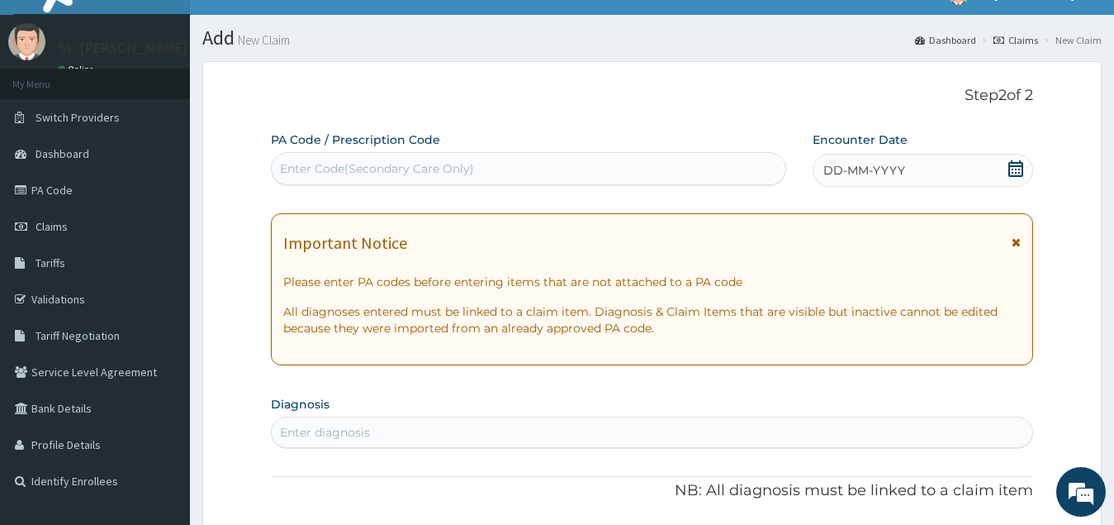
scroll to position [0, 0]
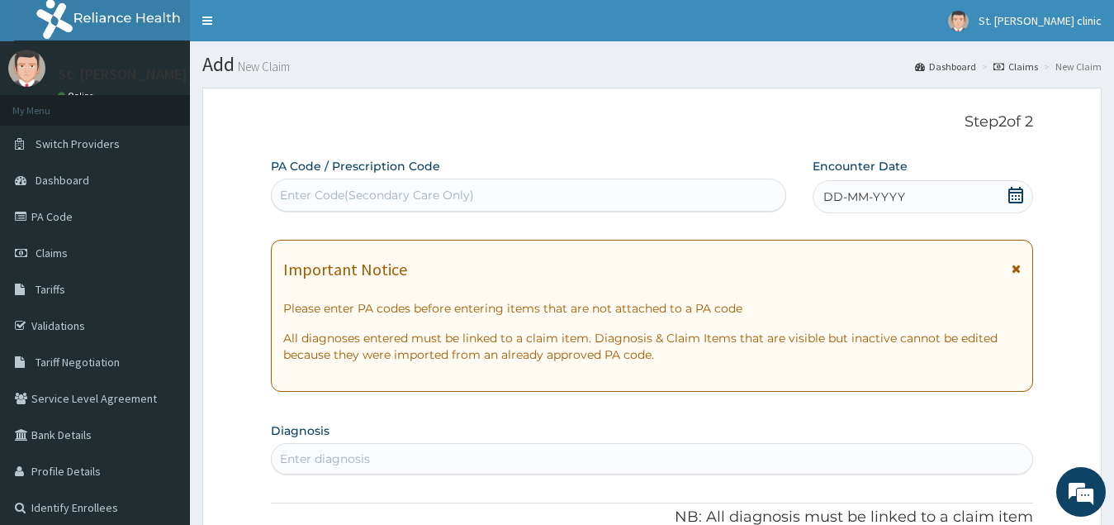
click at [1015, 195] on icon at bounding box center [1016, 195] width 17 height 17
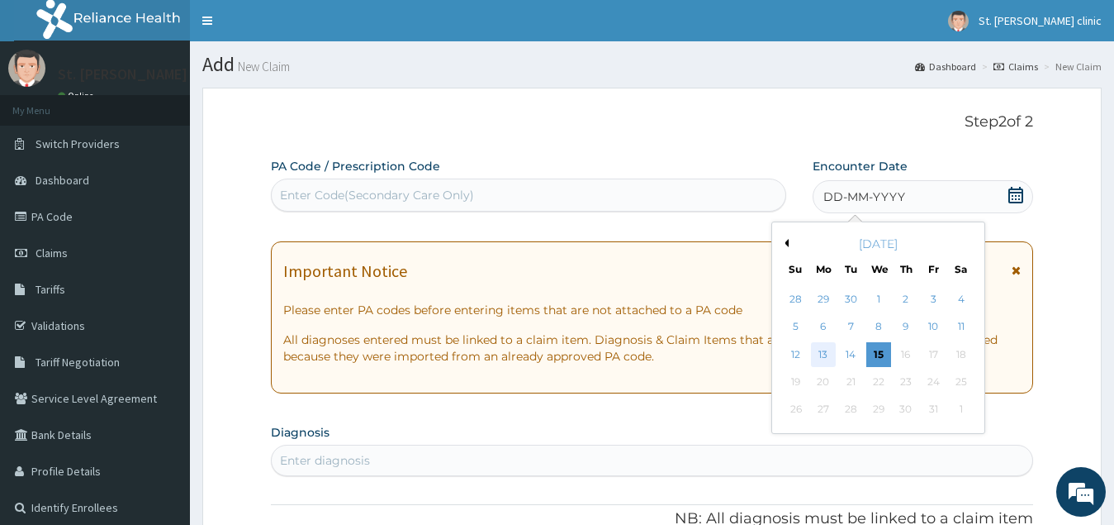
click at [829, 354] on div "13" at bounding box center [823, 354] width 25 height 25
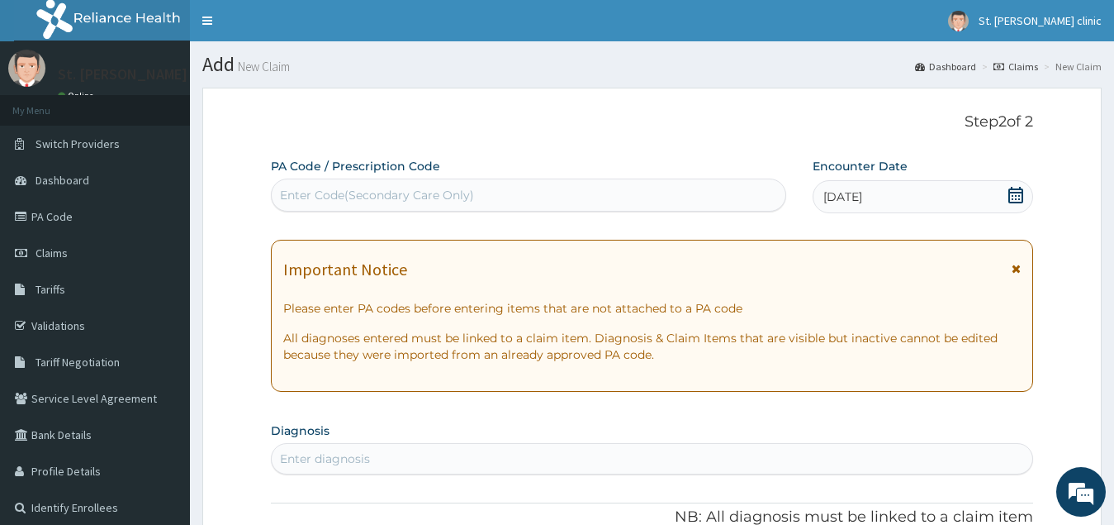
click at [1017, 268] on icon at bounding box center [1016, 269] width 9 height 12
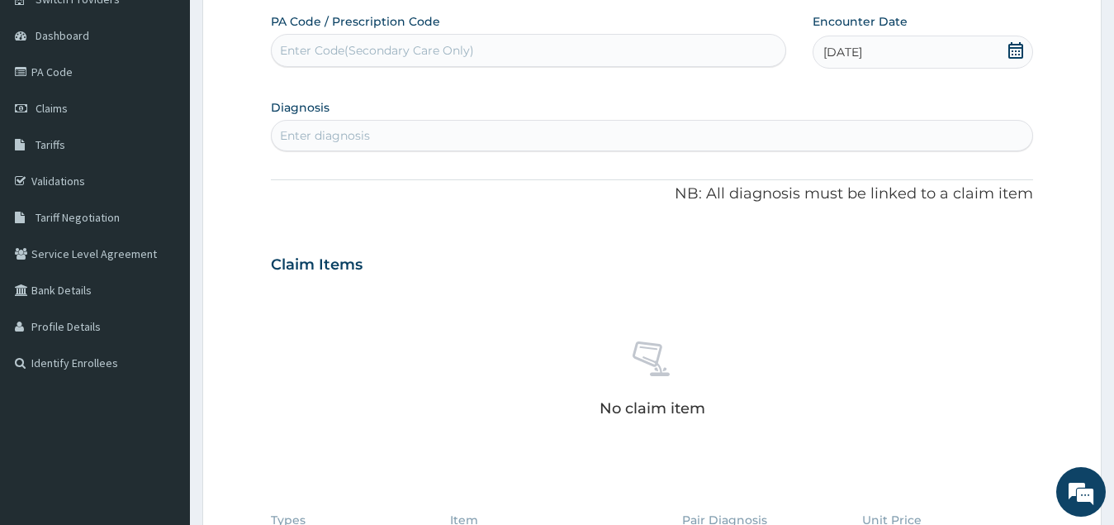
scroll to position [165, 0]
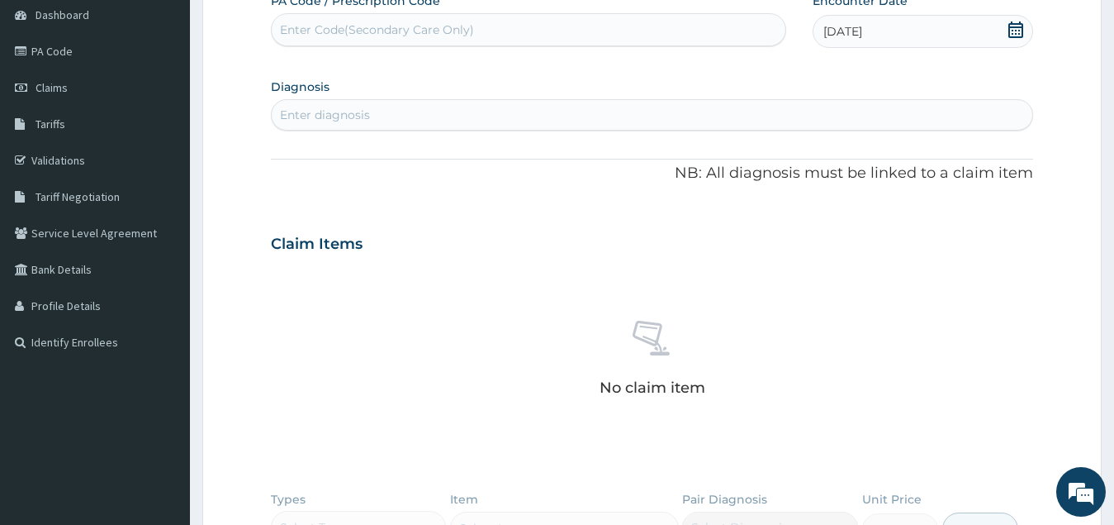
click at [464, 115] on div "Enter diagnosis" at bounding box center [653, 115] width 762 height 26
type input "[MEDICAL_DATA]"
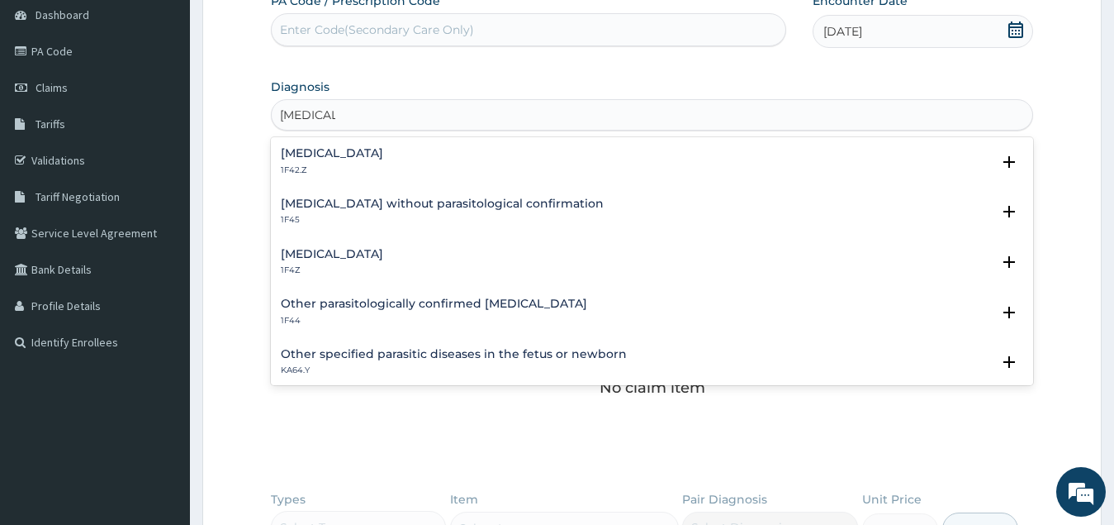
click at [377, 251] on h4 "[MEDICAL_DATA]" at bounding box center [332, 254] width 102 height 12
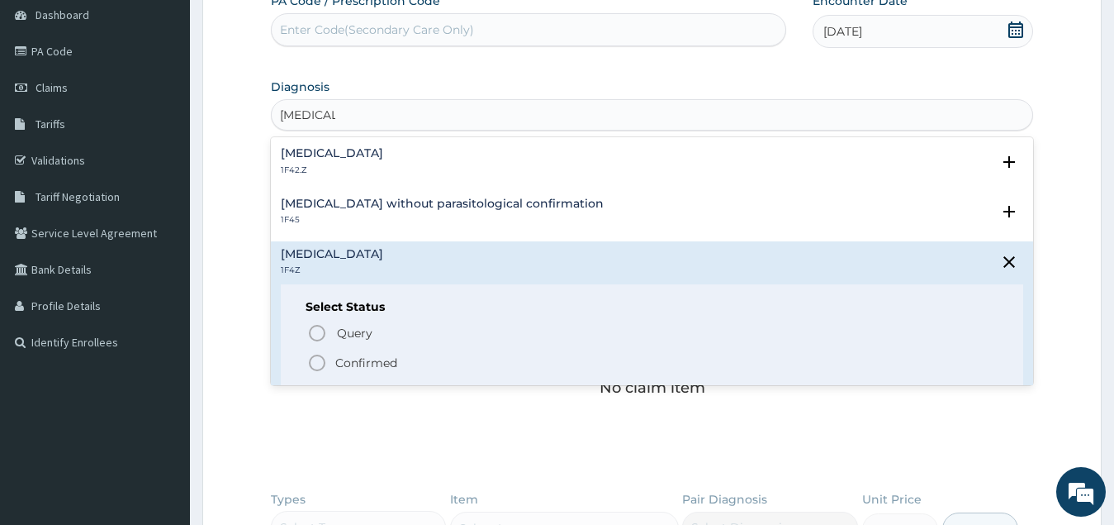
click at [322, 359] on circle "status option filled" at bounding box center [317, 362] width 15 height 15
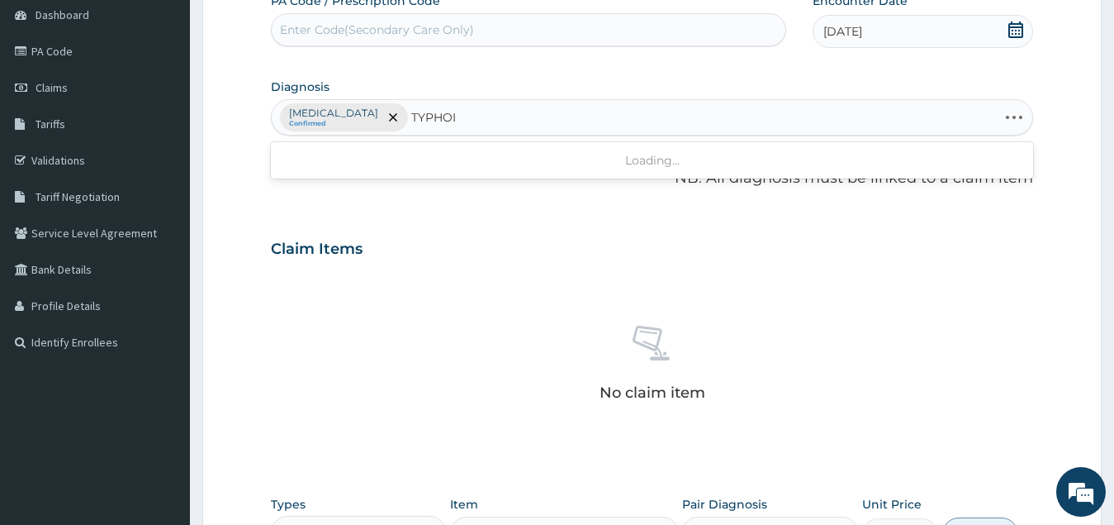
type input "[MEDICAL_DATA]"
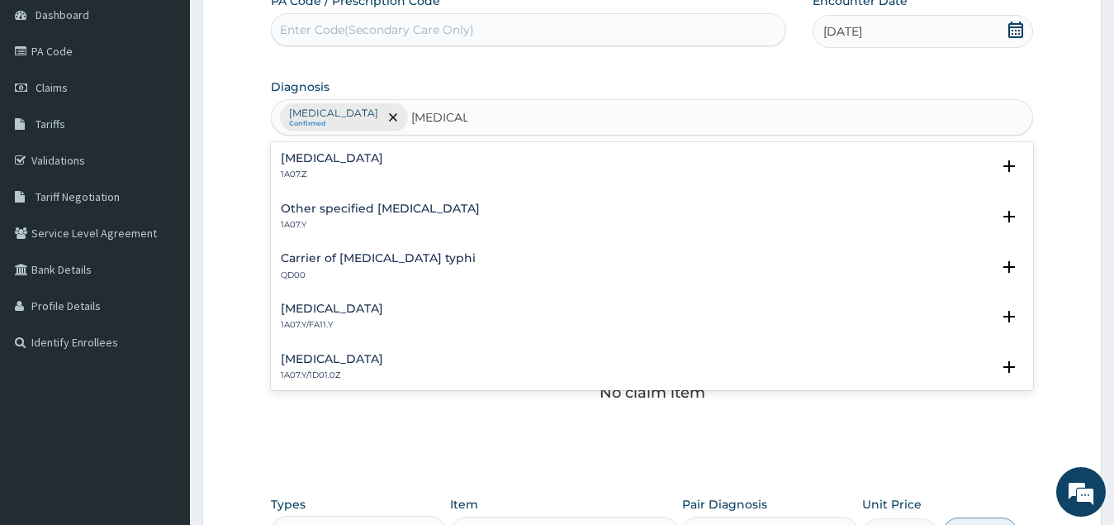
click at [383, 157] on h4 "[MEDICAL_DATA]" at bounding box center [332, 158] width 102 height 12
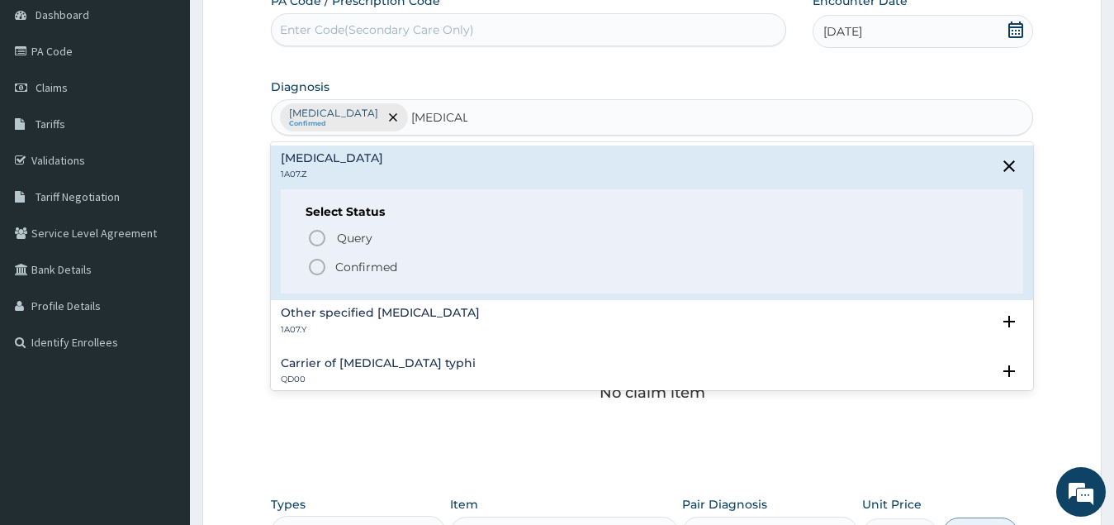
drag, startPoint x: 317, startPoint y: 269, endPoint x: 362, endPoint y: 245, distance: 50.6
click at [321, 269] on icon "status option filled" at bounding box center [317, 267] width 20 height 20
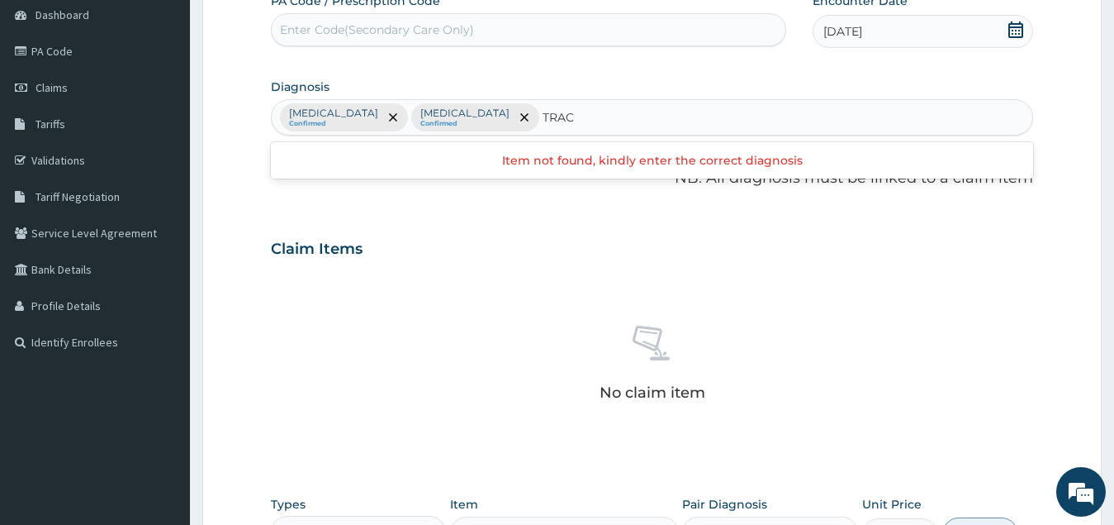
type input "TRACT"
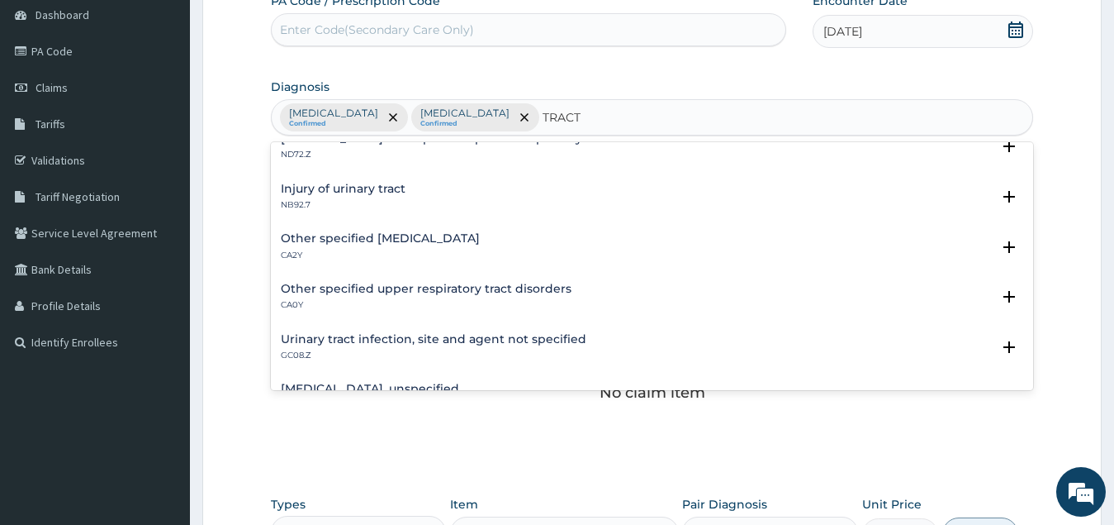
scroll to position [778, 0]
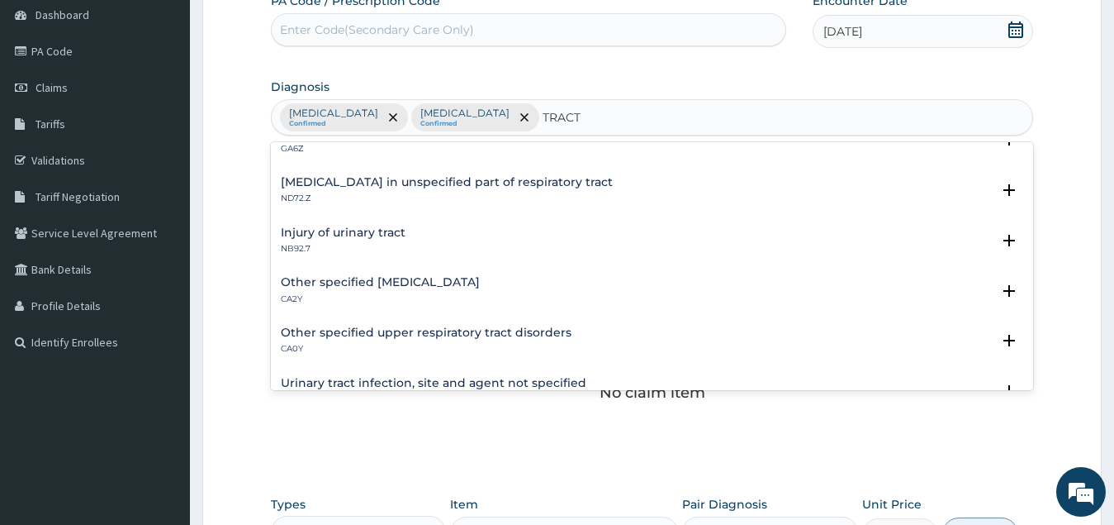
click at [431, 334] on h4 "Other specified upper respiratory tract disorders" at bounding box center [426, 332] width 291 height 12
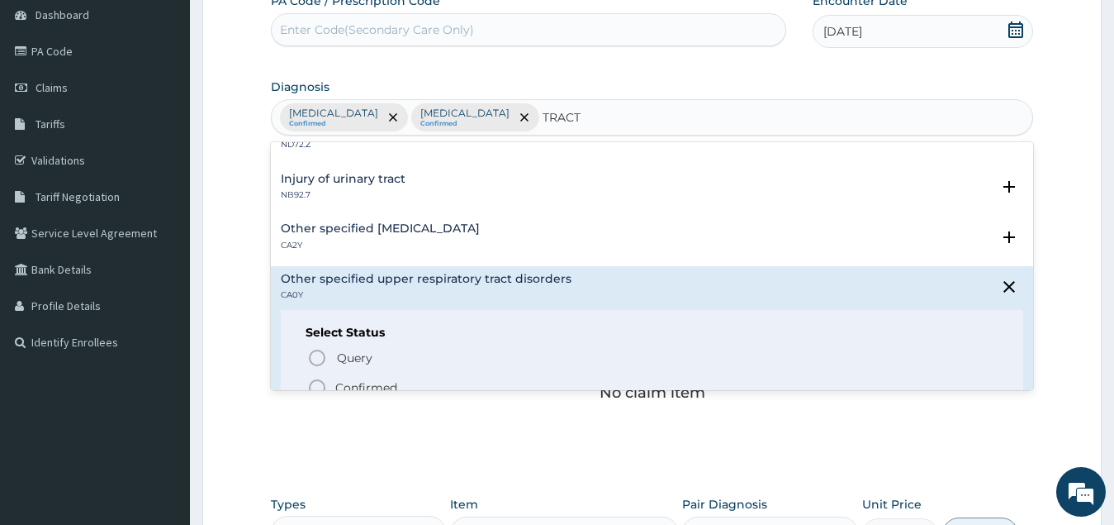
scroll to position [861, 0]
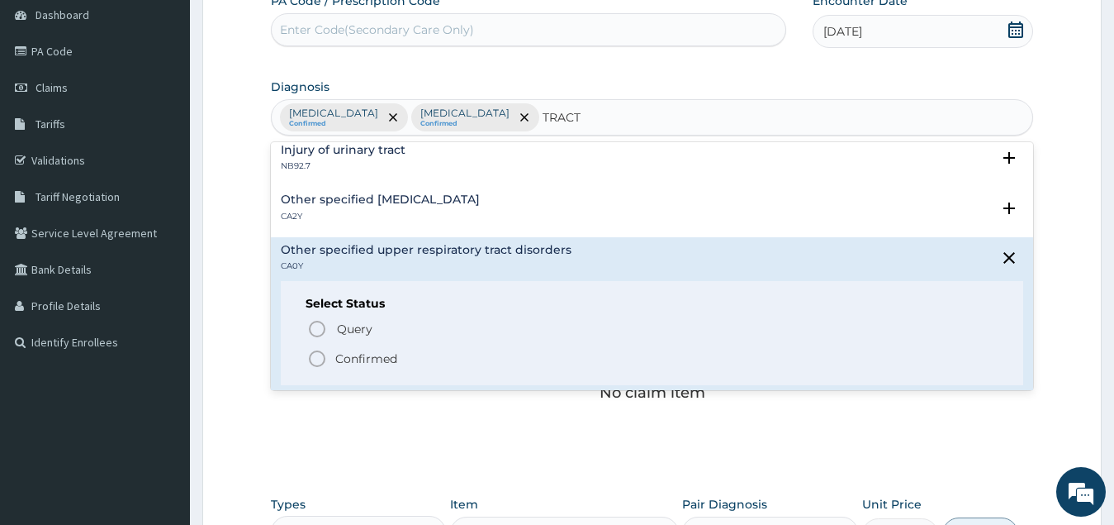
click at [321, 362] on icon "status option filled" at bounding box center [317, 359] width 20 height 20
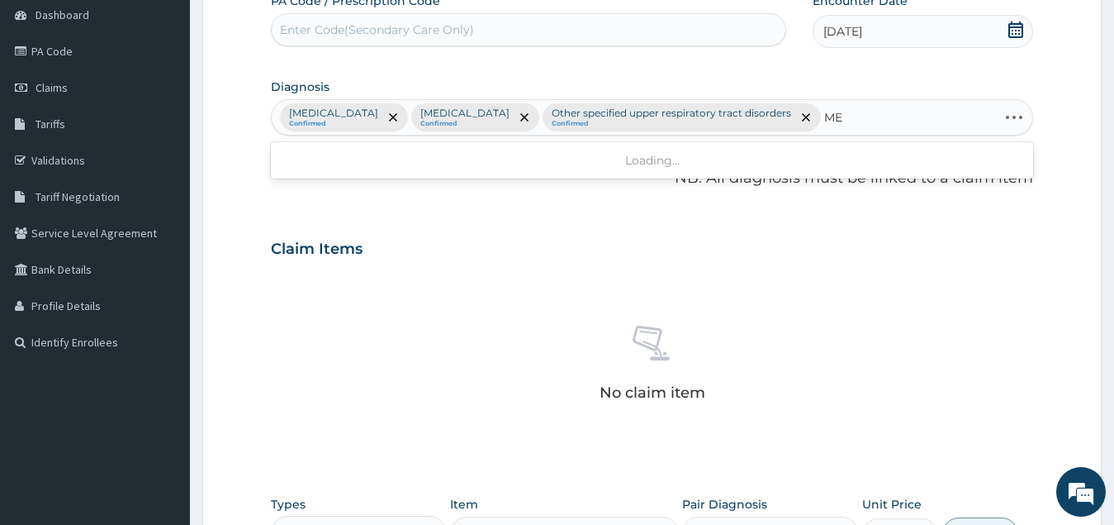
type input "M"
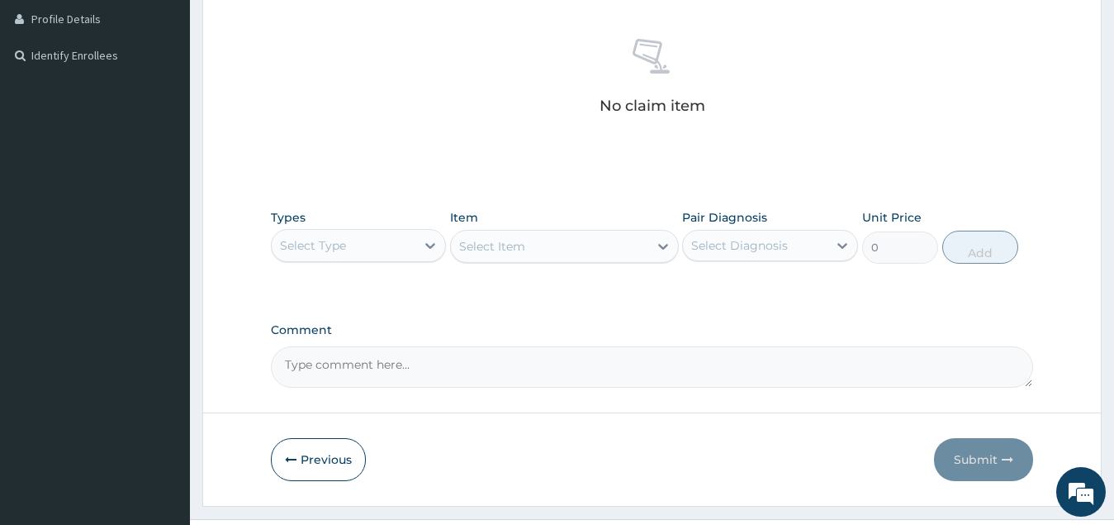
scroll to position [488, 0]
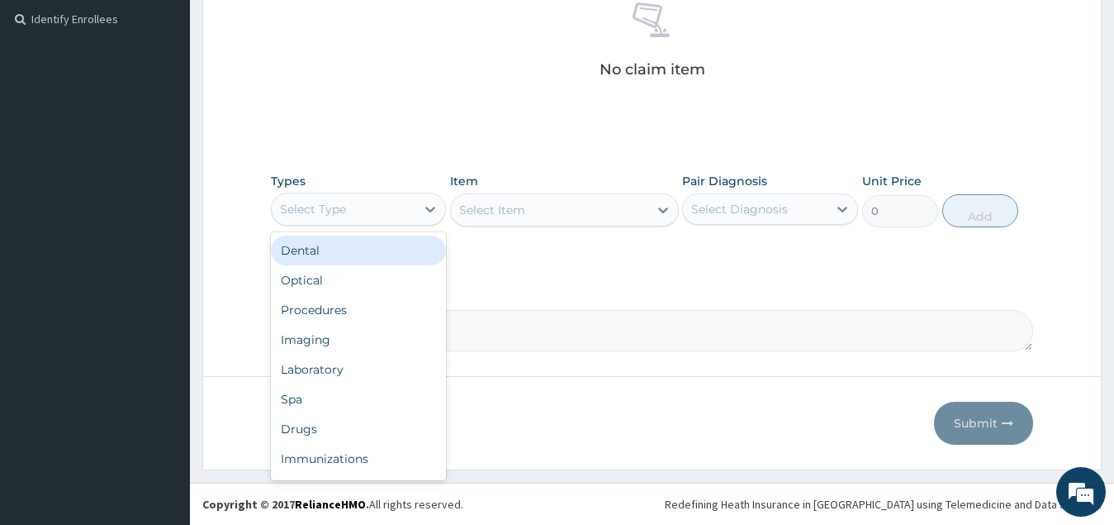
click at [414, 206] on div "Select Type" at bounding box center [344, 209] width 145 height 26
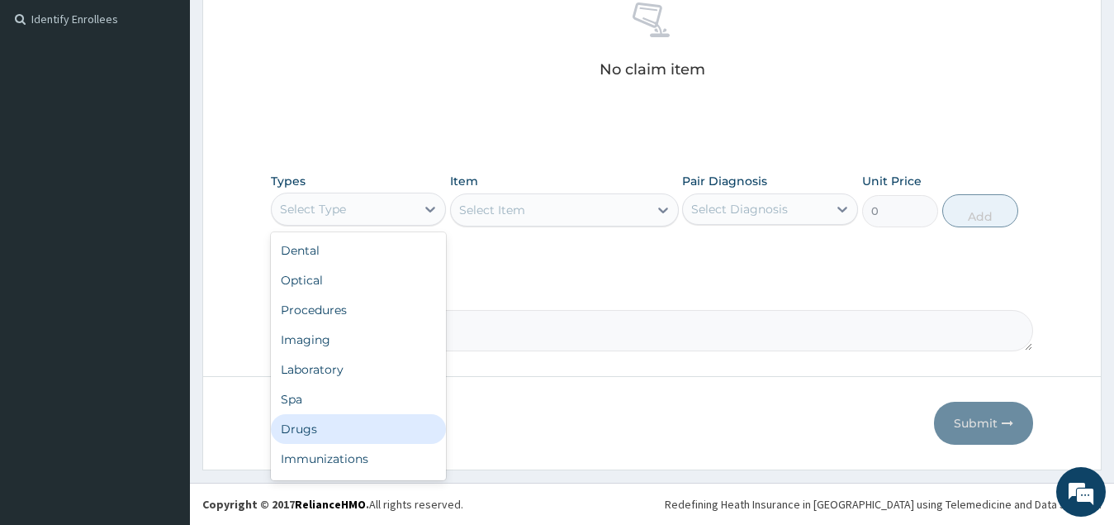
click at [373, 430] on div "Drugs" at bounding box center [359, 429] width 176 height 30
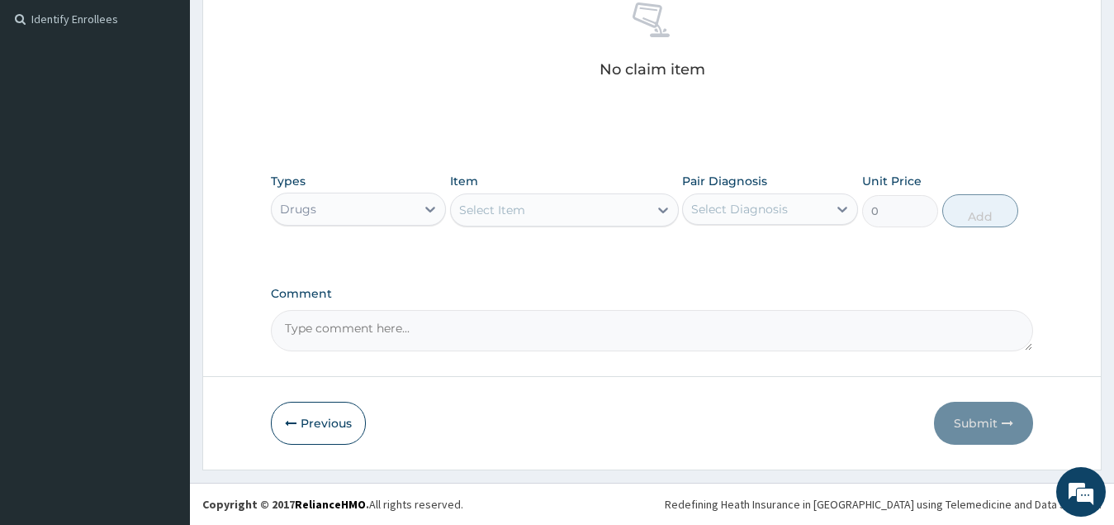
click at [635, 210] on div "Select Item" at bounding box center [549, 210] width 197 height 26
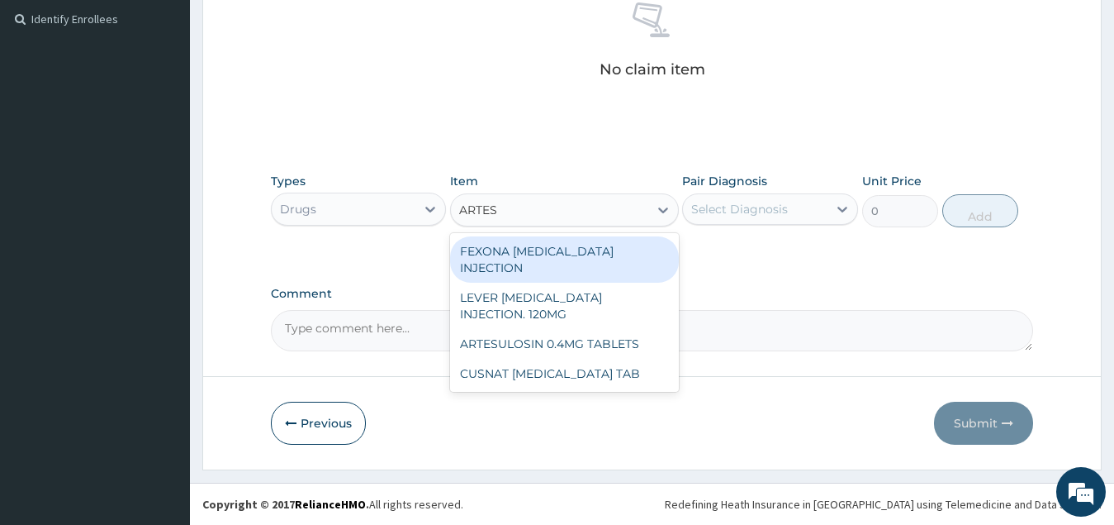
type input "ARTESU"
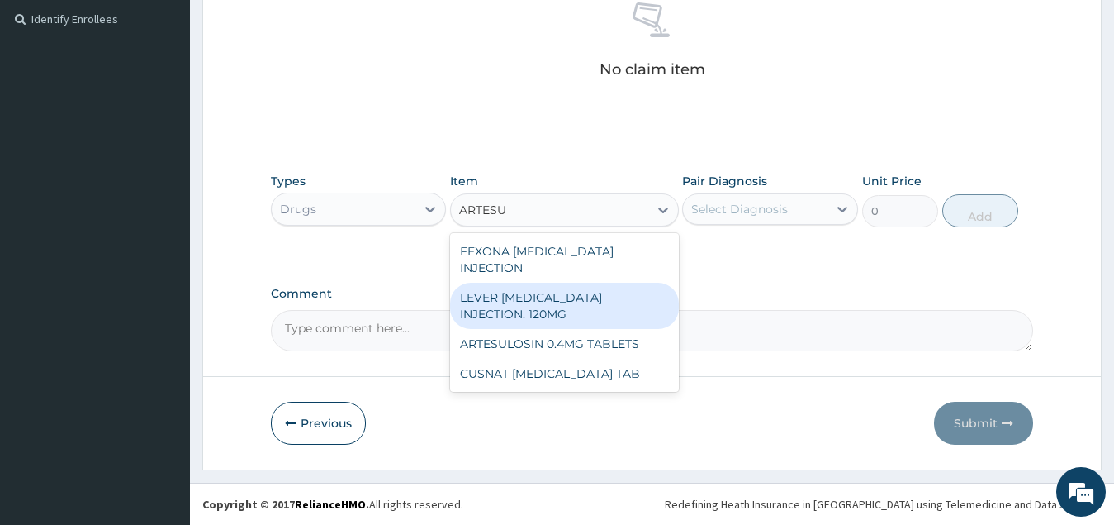
drag, startPoint x: 584, startPoint y: 290, endPoint x: 596, endPoint y: 276, distance: 18.2
click at [585, 288] on div "LEVER [MEDICAL_DATA] INJECTION. 120MG" at bounding box center [564, 306] width 229 height 46
type input "2950"
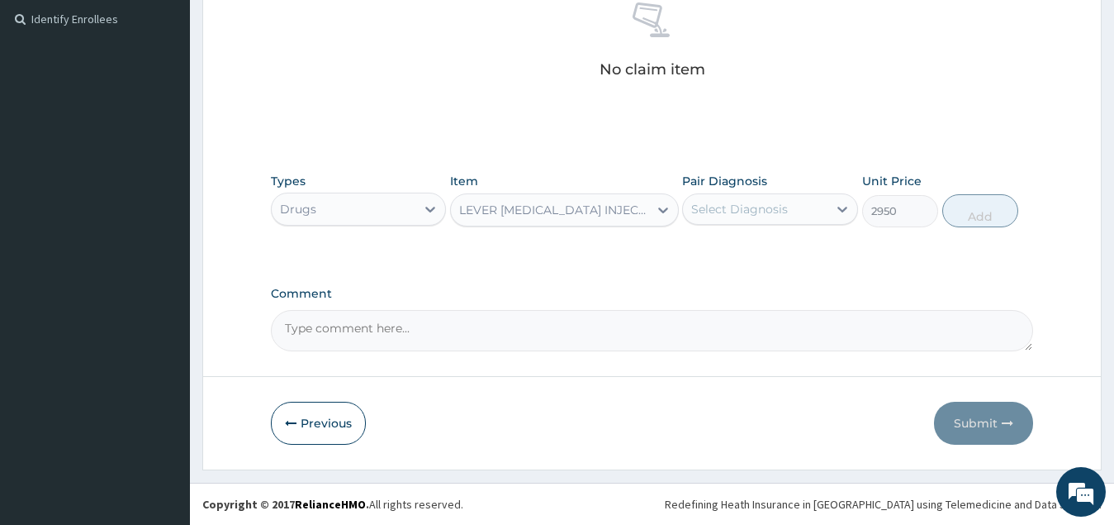
click at [779, 193] on div "Select Diagnosis" at bounding box center [770, 208] width 176 height 31
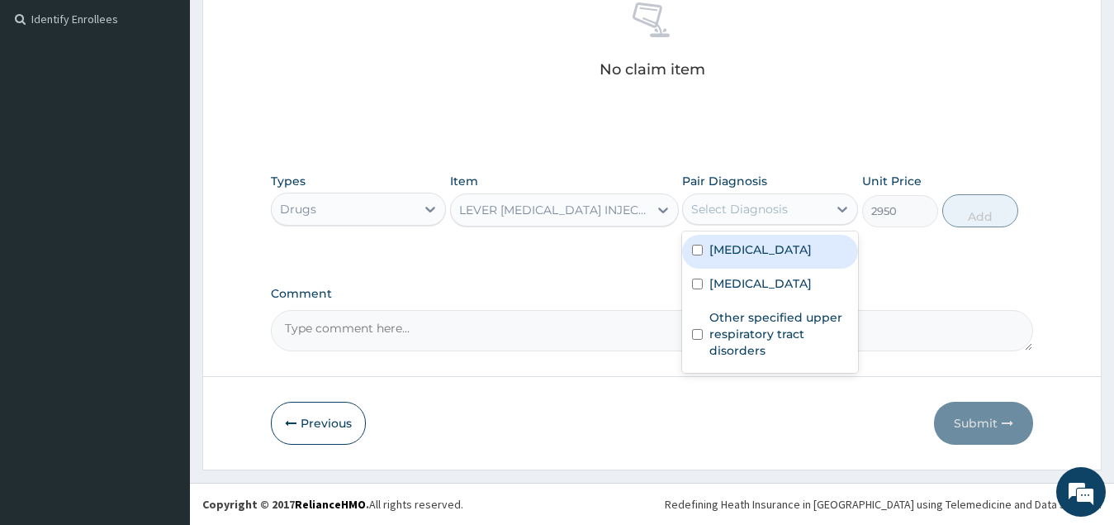
click at [783, 260] on div "[MEDICAL_DATA]" at bounding box center [770, 252] width 176 height 34
checkbox input "true"
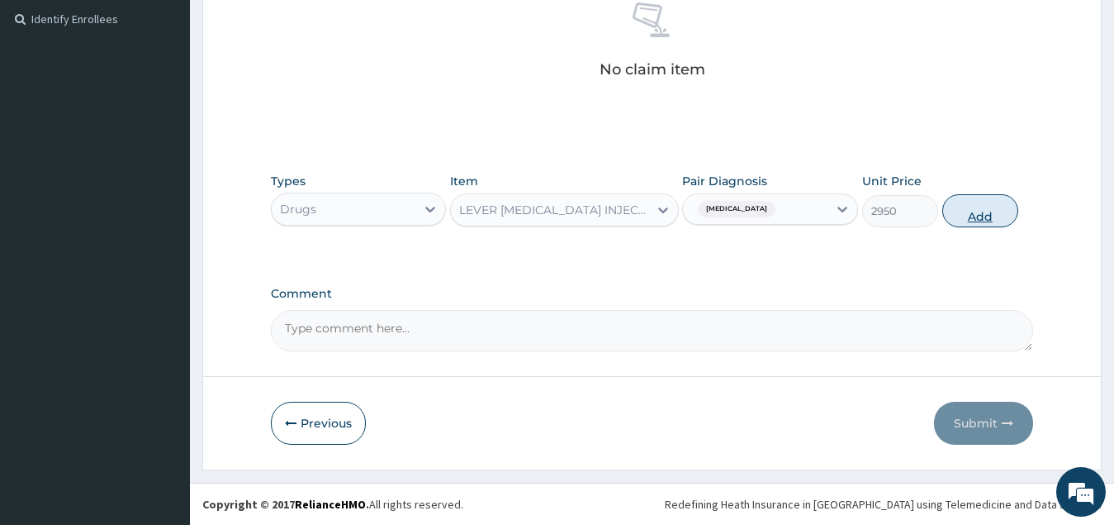
click at [975, 213] on button "Add" at bounding box center [981, 210] width 76 height 33
type input "0"
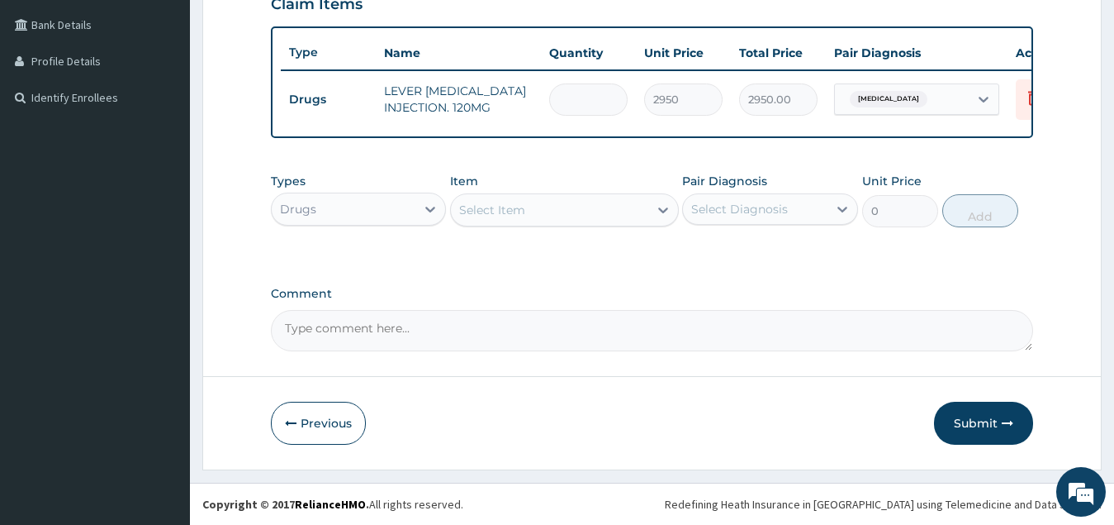
type input "0.00"
type input "3"
type input "8850.00"
type input "3"
click at [519, 211] on div "Select Item" at bounding box center [492, 210] width 66 height 17
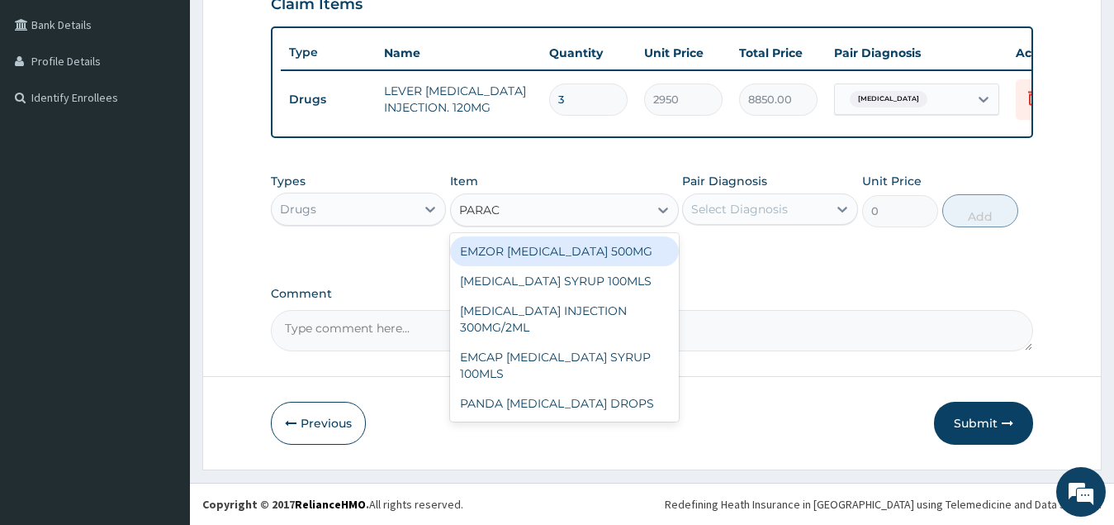
type input "PARACE"
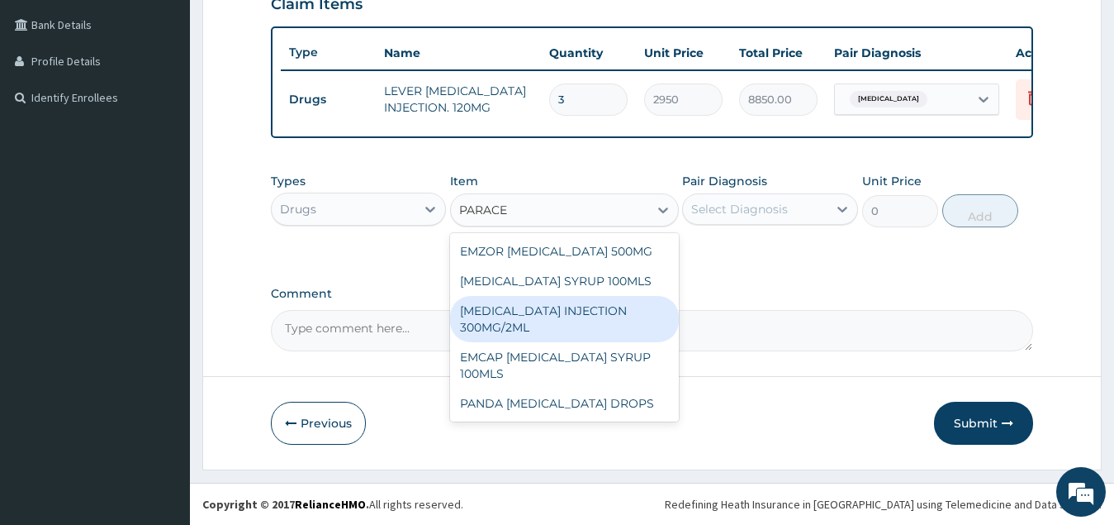
click at [547, 319] on div "[MEDICAL_DATA] INJECTION 300MG/2ML" at bounding box center [564, 319] width 229 height 46
type input "400"
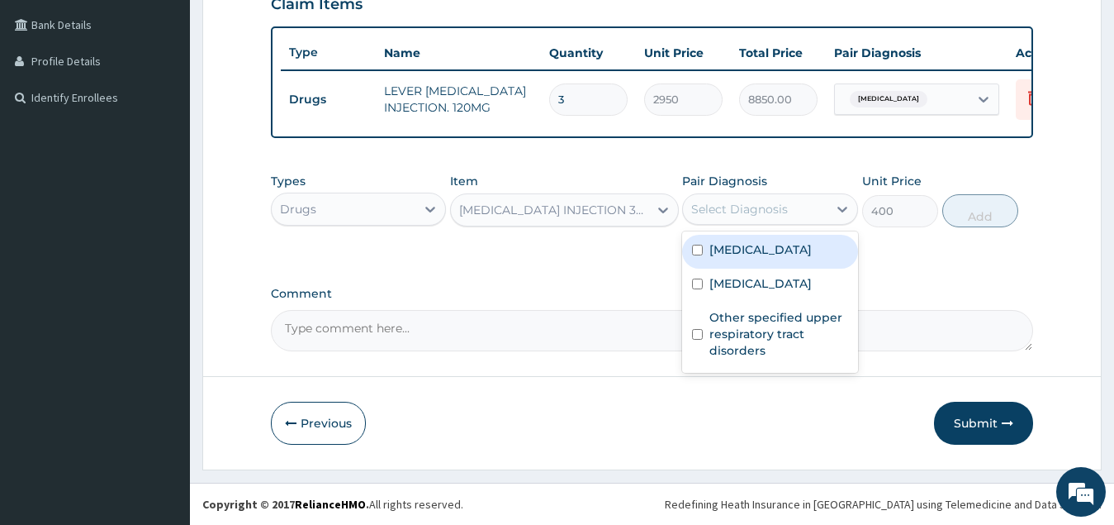
click at [763, 216] on div "Select Diagnosis" at bounding box center [739, 209] width 97 height 17
click at [762, 253] on label "[MEDICAL_DATA]" at bounding box center [761, 249] width 102 height 17
checkbox input "true"
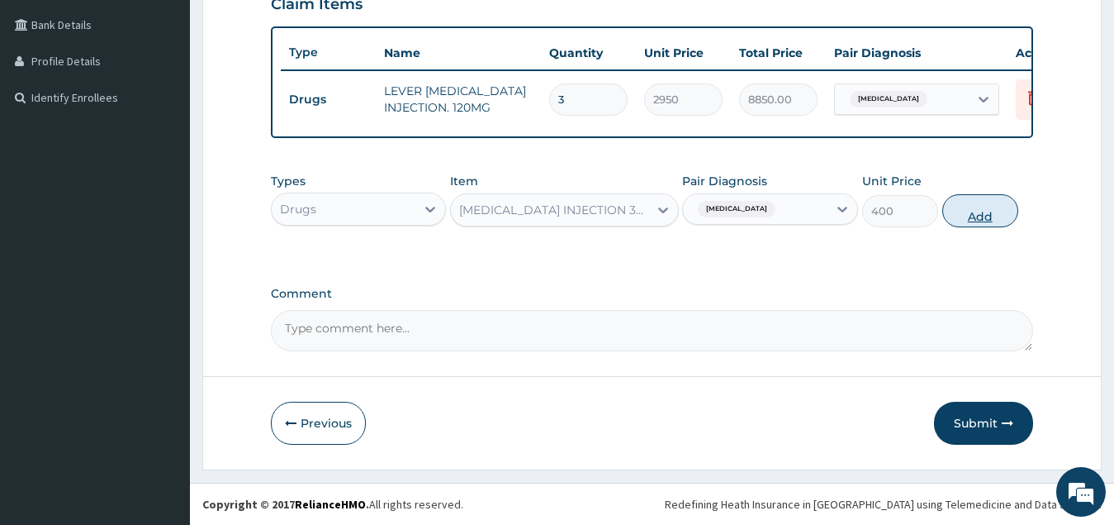
click at [981, 221] on button "Add" at bounding box center [981, 210] width 76 height 33
type input "0"
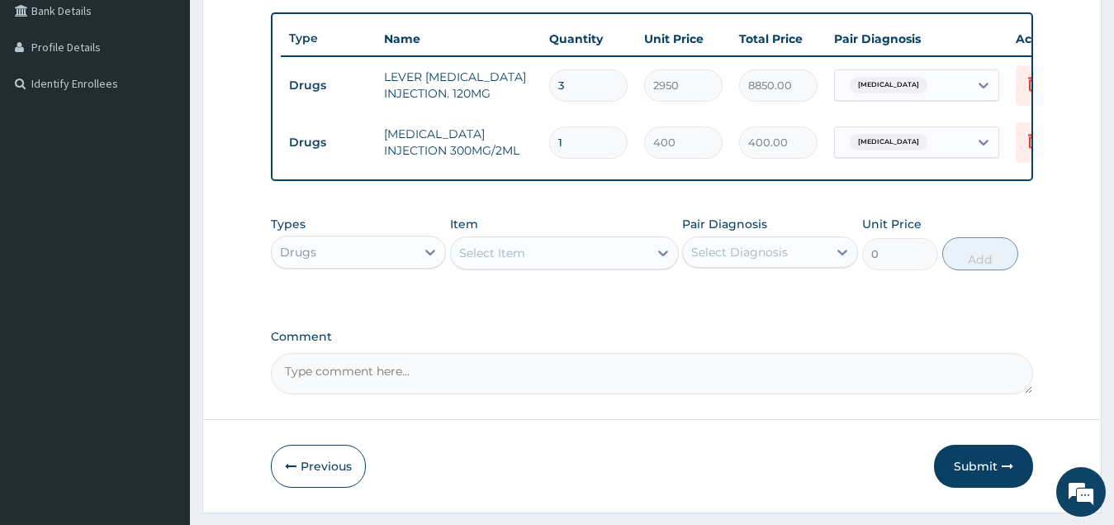
type input "0.00"
type input "3"
type input "1200.00"
type input "3"
click at [532, 266] on div "Select Item" at bounding box center [549, 253] width 197 height 26
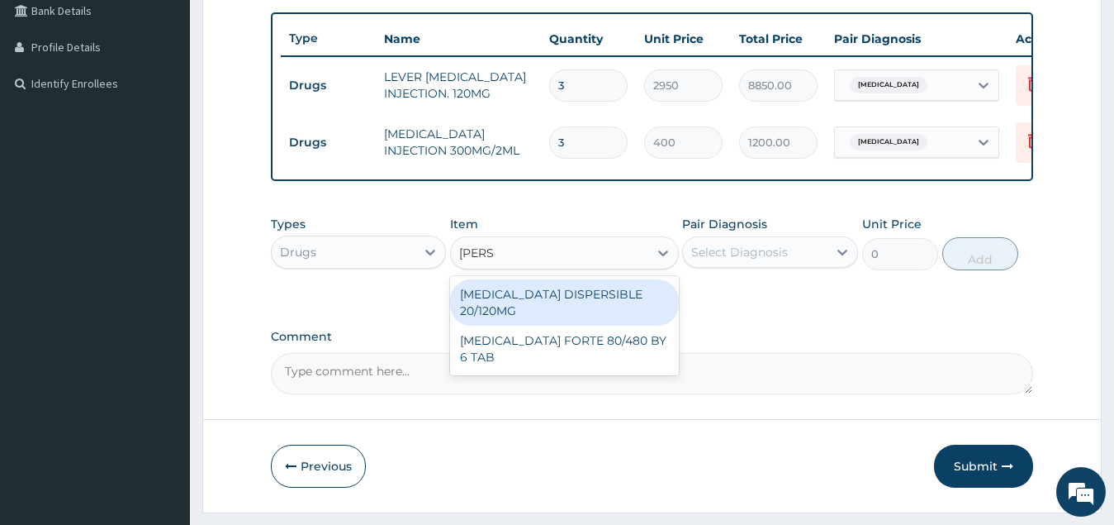
type input "COART"
click at [593, 305] on div "COARTEM DISPERSIBLE 20/120MG" at bounding box center [564, 302] width 229 height 46
type input "112.3375015258789"
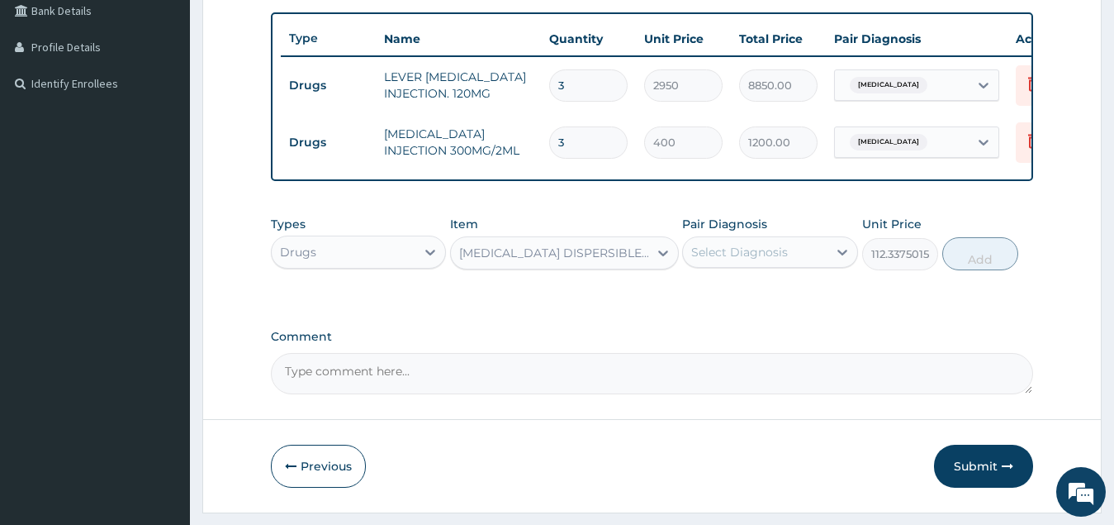
click at [767, 260] on div "Select Diagnosis" at bounding box center [739, 252] width 97 height 17
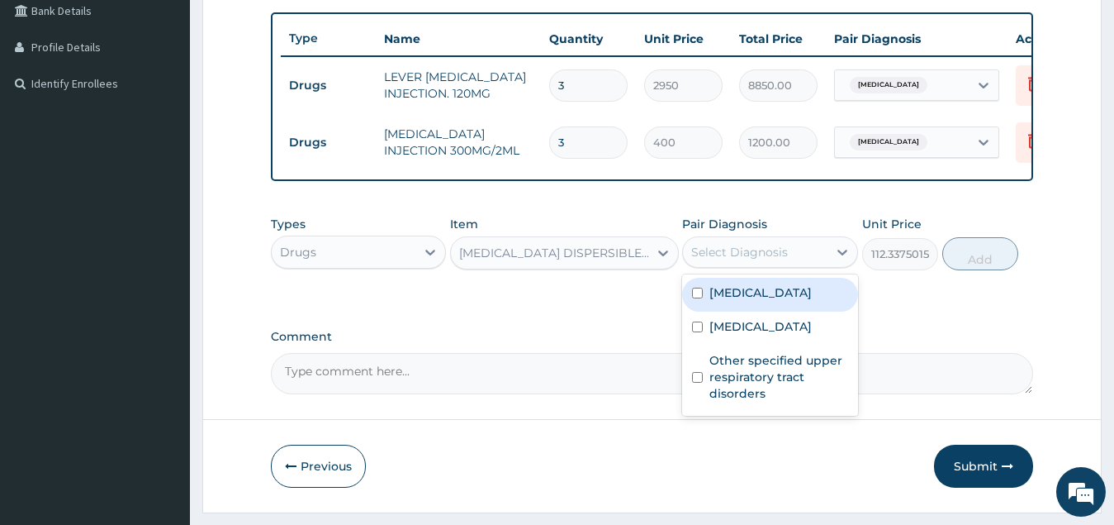
click at [783, 311] on div "[MEDICAL_DATA]" at bounding box center [770, 295] width 176 height 34
checkbox input "true"
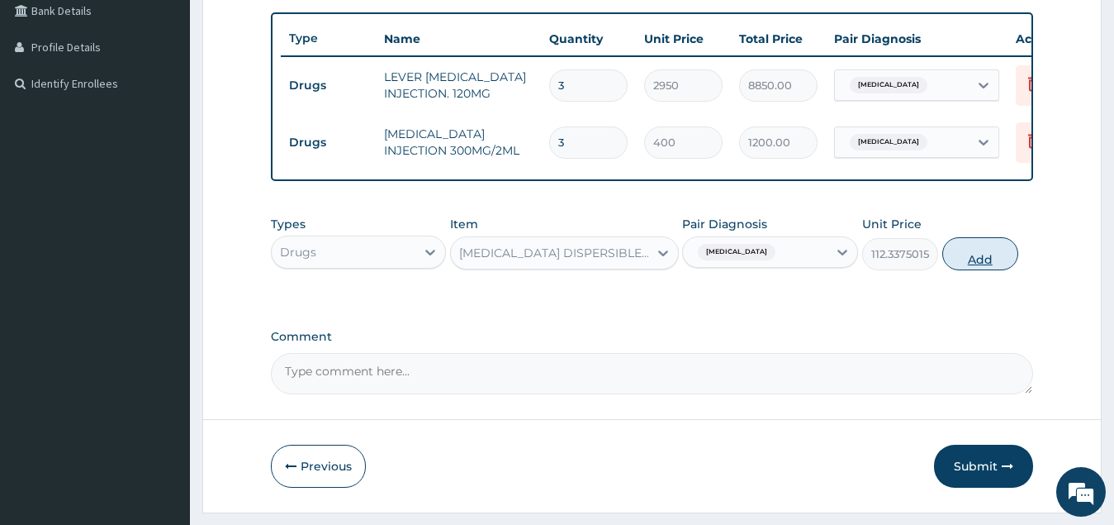
click at [982, 270] on button "Add" at bounding box center [981, 253] width 76 height 33
type input "0"
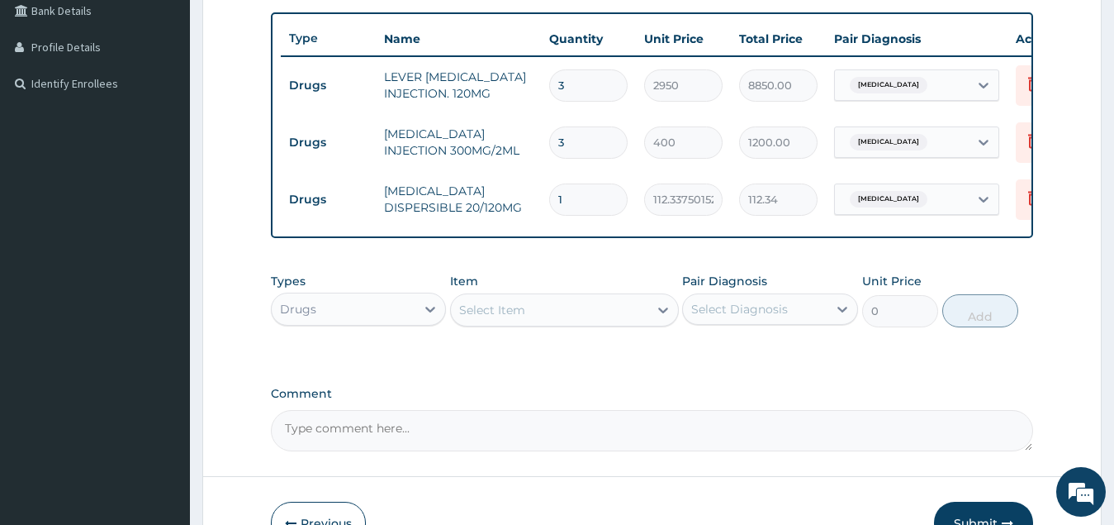
type input "18"
type input "2022.08"
type input "18"
click at [539, 323] on div "Select Item" at bounding box center [549, 310] width 197 height 26
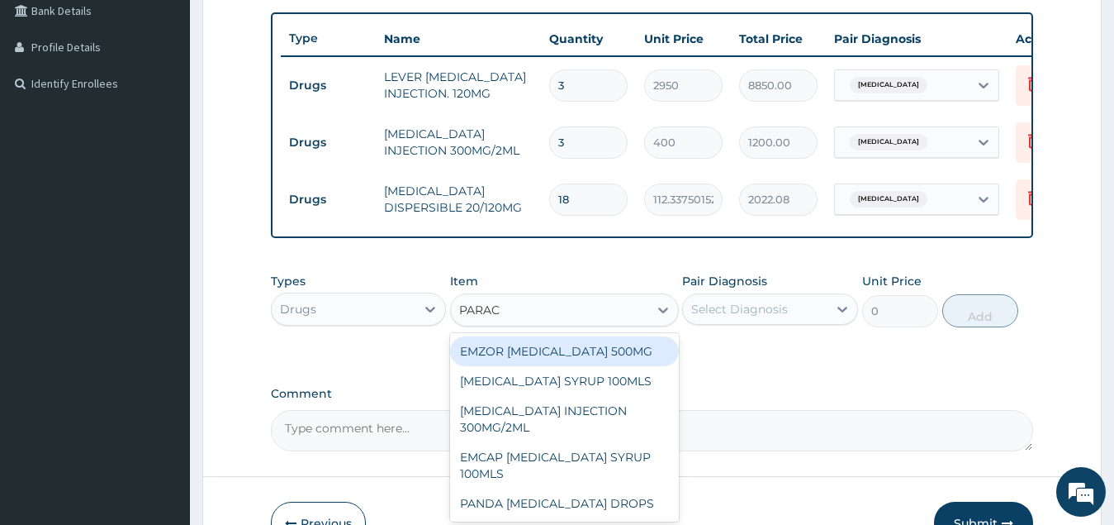
type input "PARACE"
click at [579, 366] on div "EMZOR [MEDICAL_DATA] 500MG" at bounding box center [564, 351] width 229 height 30
type input "34"
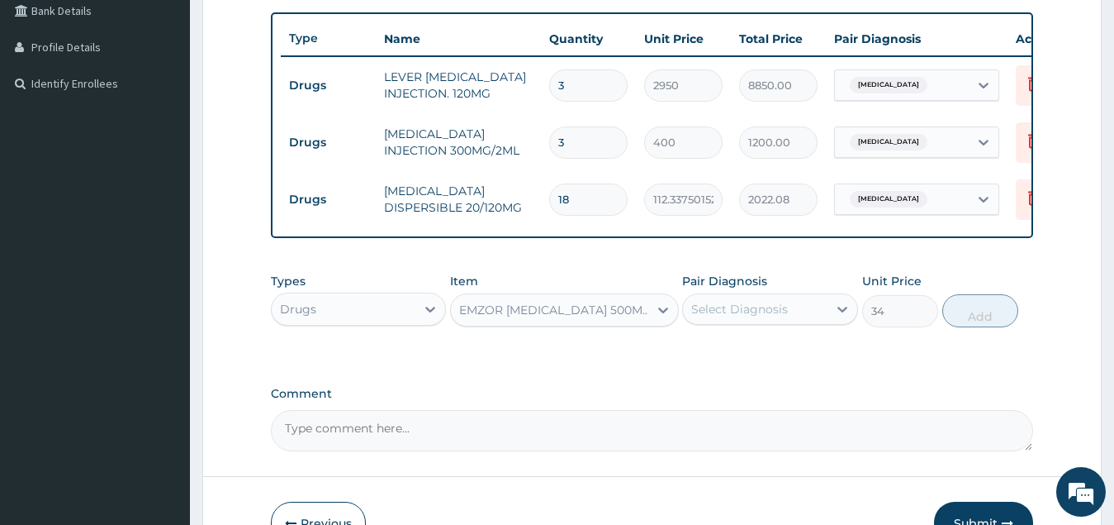
click at [804, 322] on div "Select Diagnosis" at bounding box center [755, 309] width 145 height 26
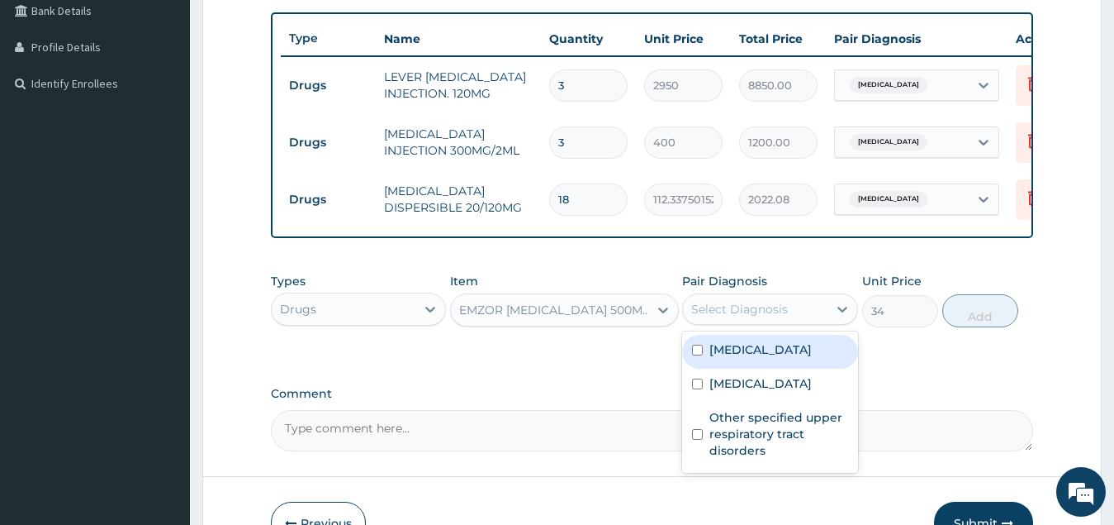
click at [801, 368] on div "[MEDICAL_DATA]" at bounding box center [770, 352] width 176 height 34
checkbox input "true"
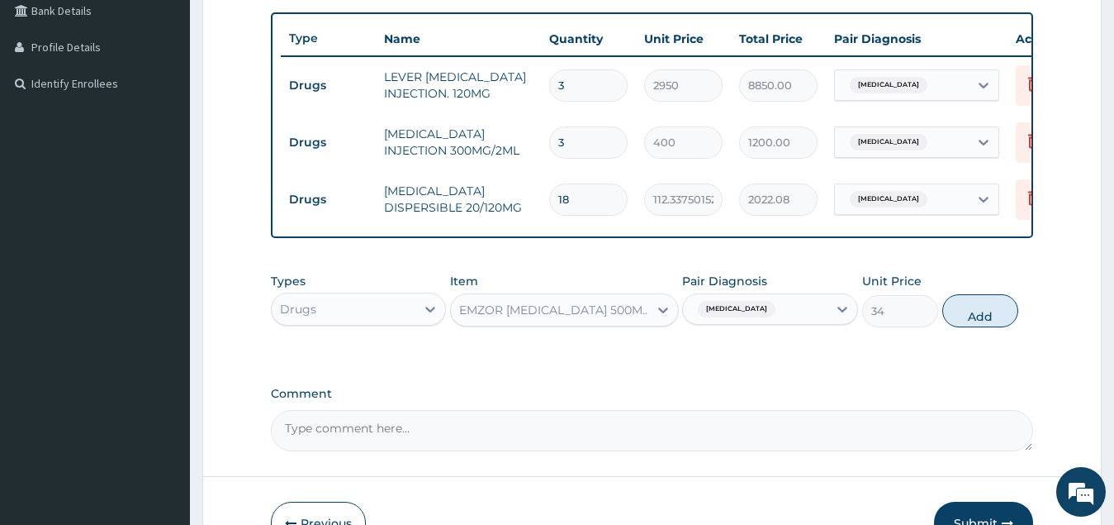
click at [981, 327] on button "Add" at bounding box center [981, 310] width 76 height 33
type input "0"
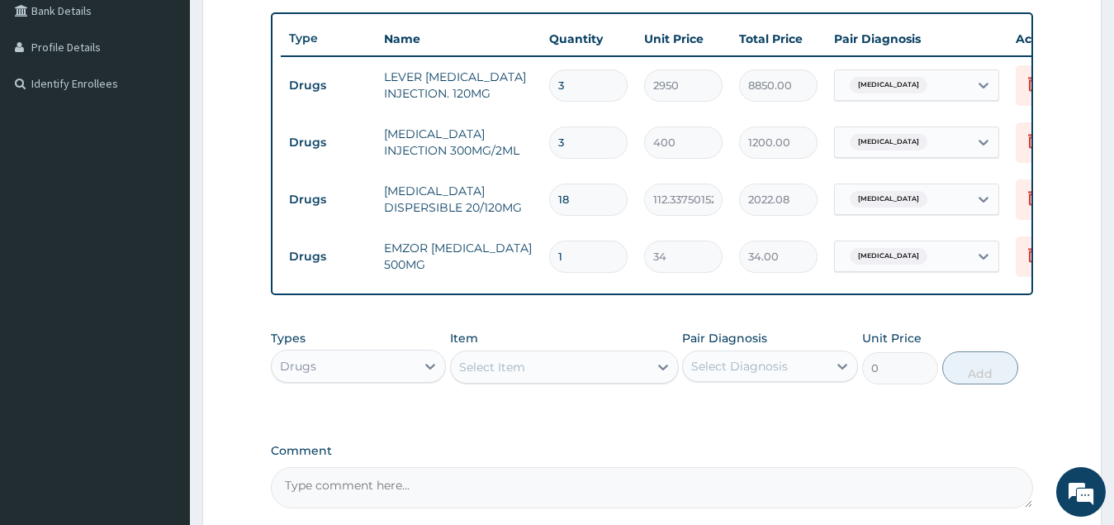
type input "18"
type input "612.00"
type input "17"
type input "578.00"
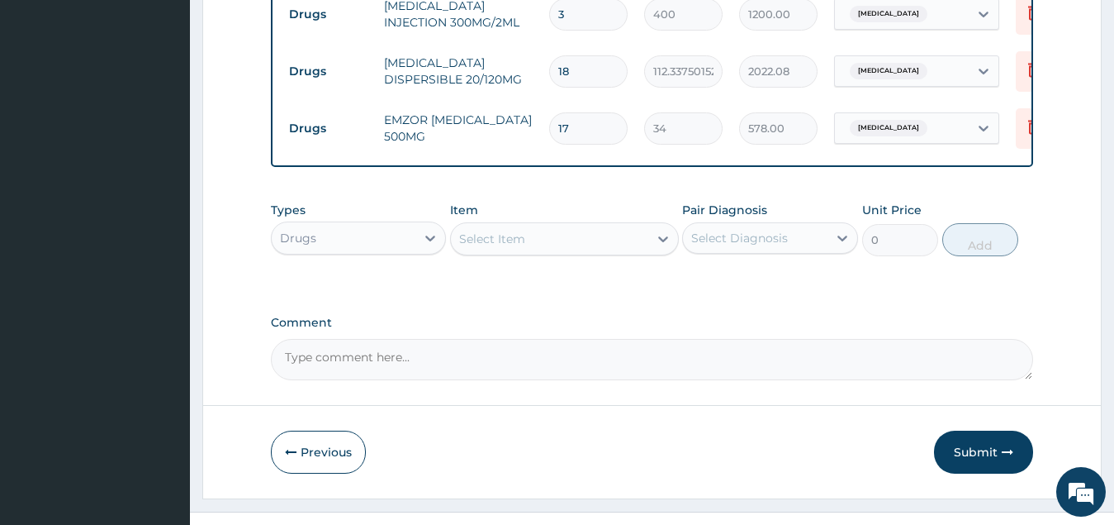
scroll to position [589, 0]
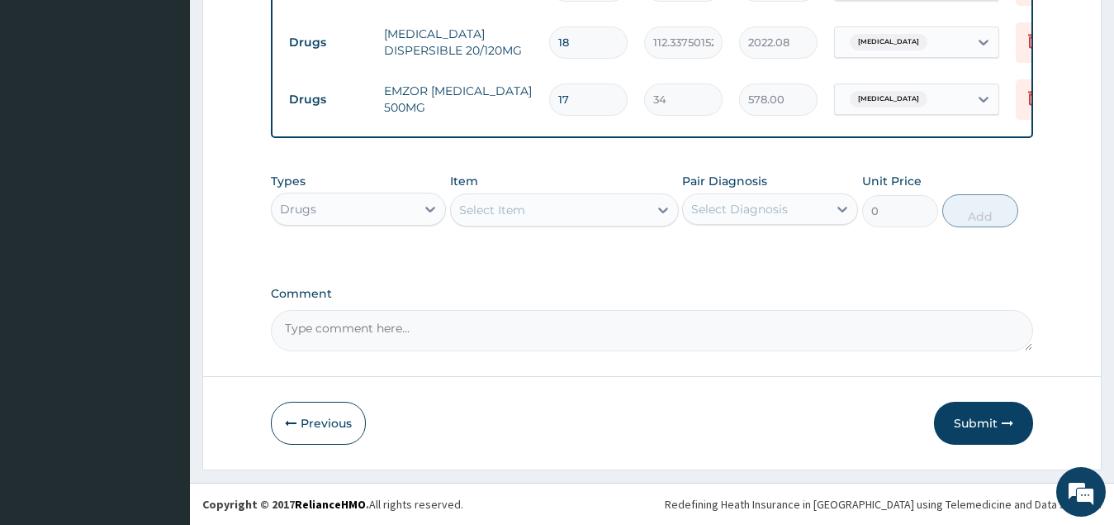
type input "17"
click at [528, 215] on div "Select Item" at bounding box center [549, 210] width 197 height 26
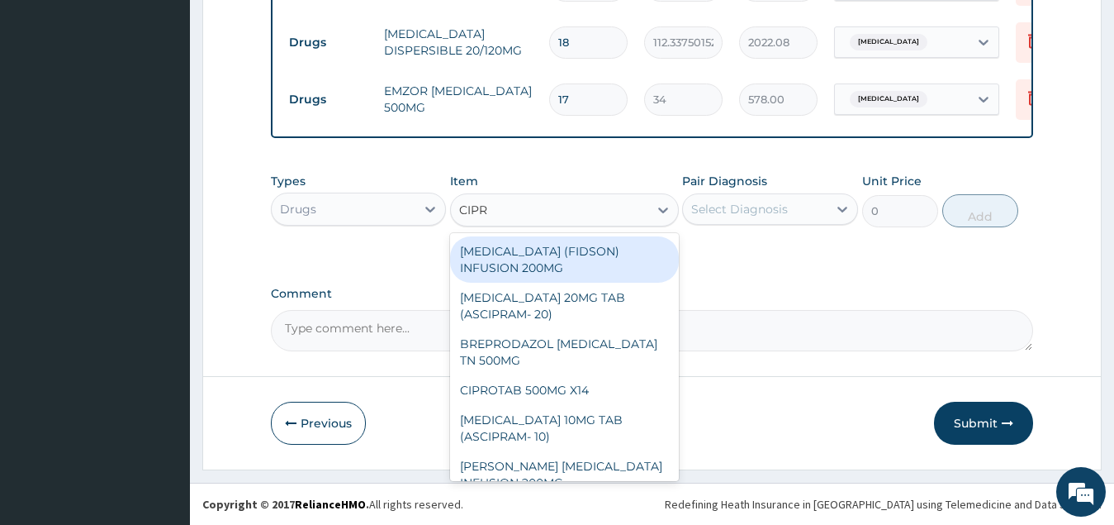
type input "[MEDICAL_DATA]"
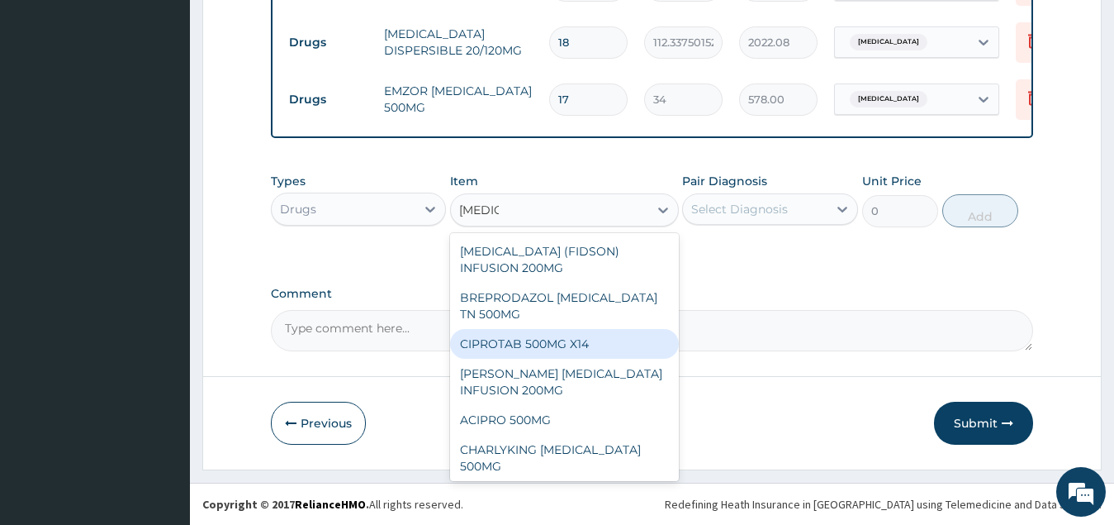
click at [550, 359] on div "CIPROTAB 500MG X14" at bounding box center [564, 344] width 229 height 30
type input "338"
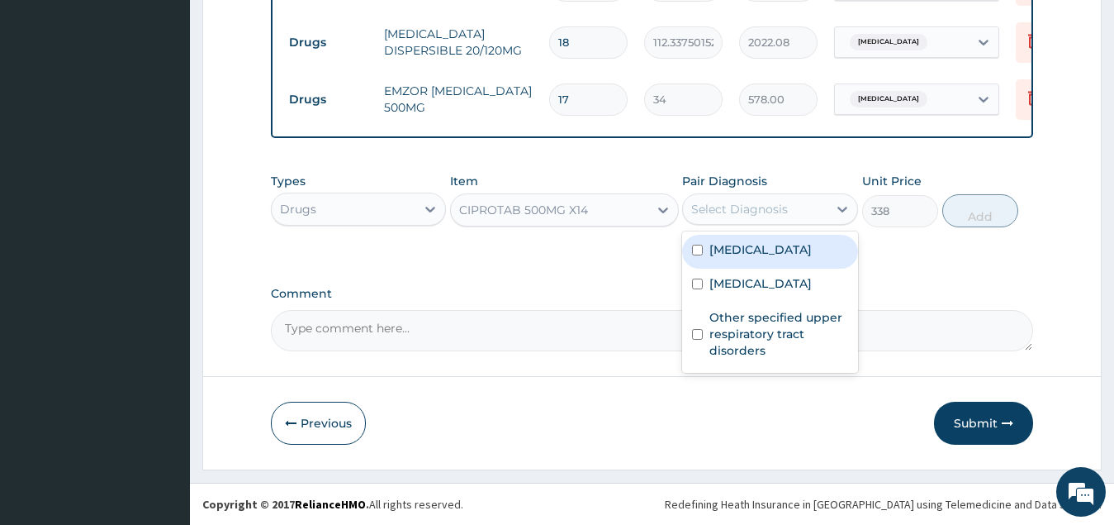
click at [780, 217] on div "Select Diagnosis" at bounding box center [739, 209] width 97 height 17
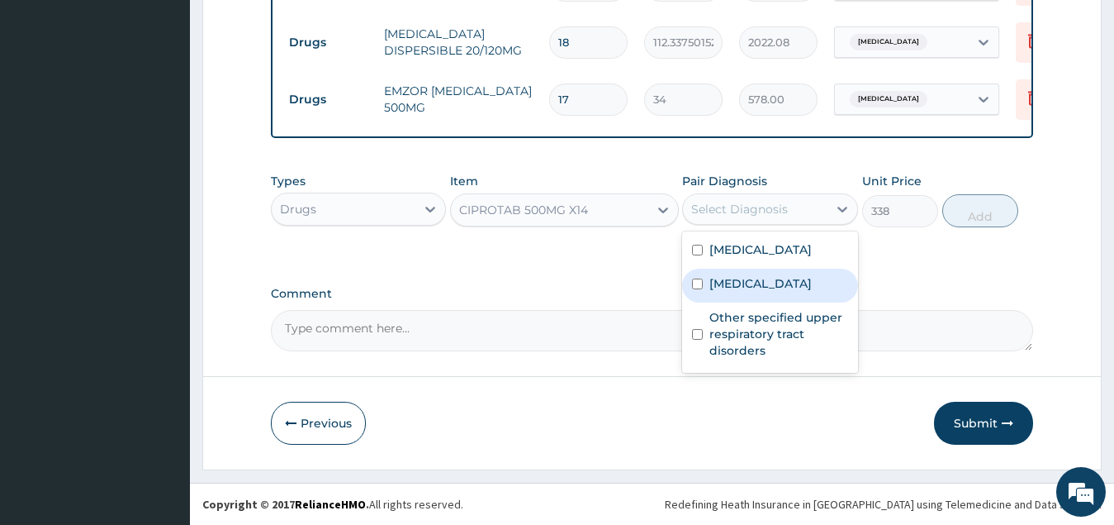
click at [786, 292] on label "[MEDICAL_DATA]" at bounding box center [761, 283] width 102 height 17
checkbox input "true"
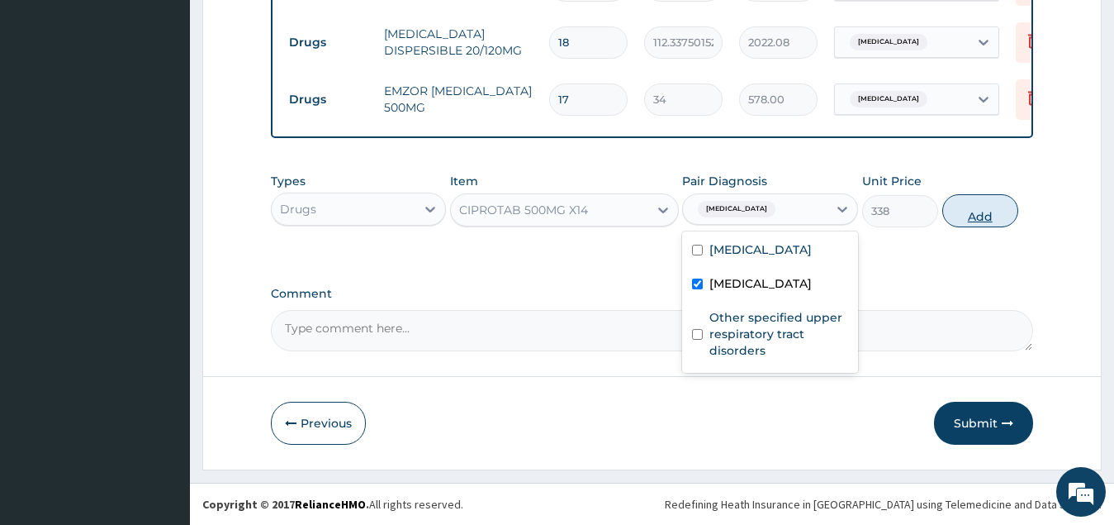
click at [971, 221] on button "Add" at bounding box center [981, 210] width 76 height 33
type input "0"
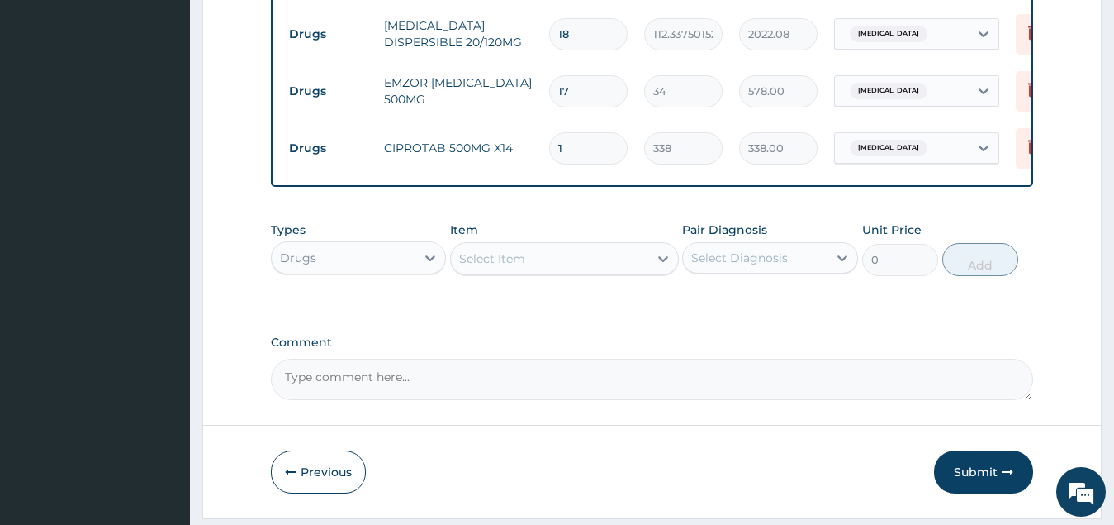
type input "14"
type input "4732.00"
type input "14"
click at [544, 269] on div "Select Item" at bounding box center [549, 258] width 197 height 26
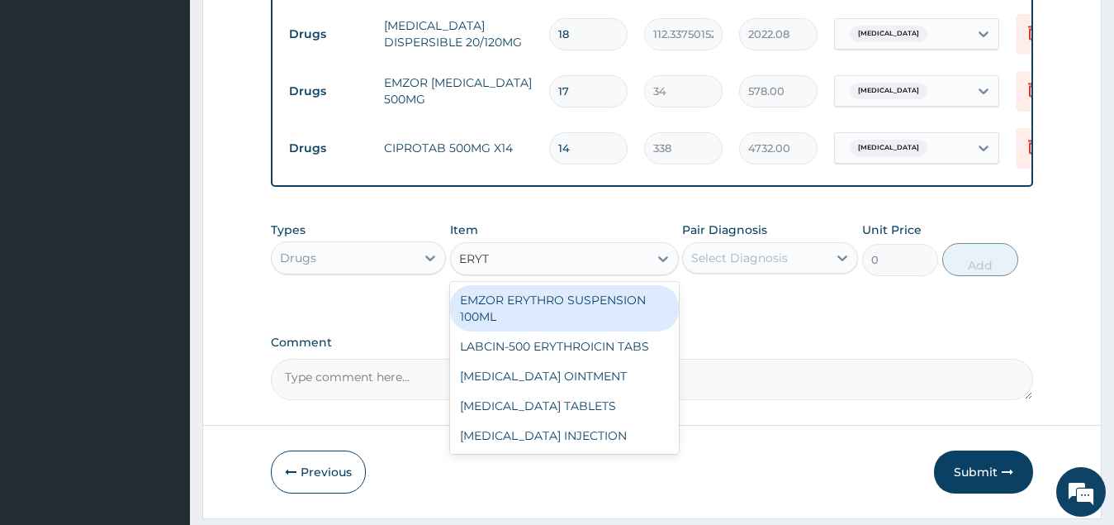
type input "ERYTH"
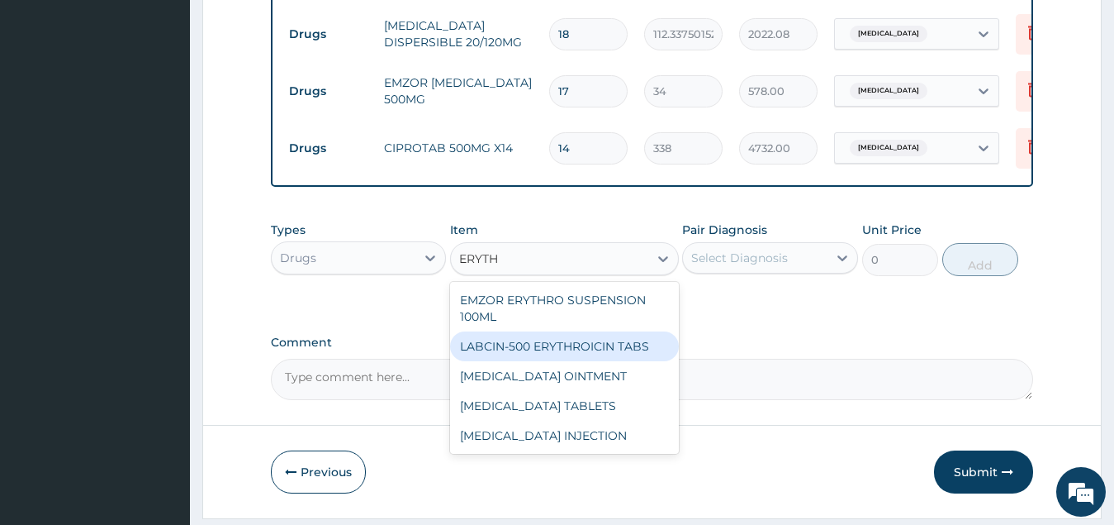
click at [615, 361] on div "LABCIN-500 ERYTHROICIN TABS" at bounding box center [564, 346] width 229 height 30
type input "218.7624969482422"
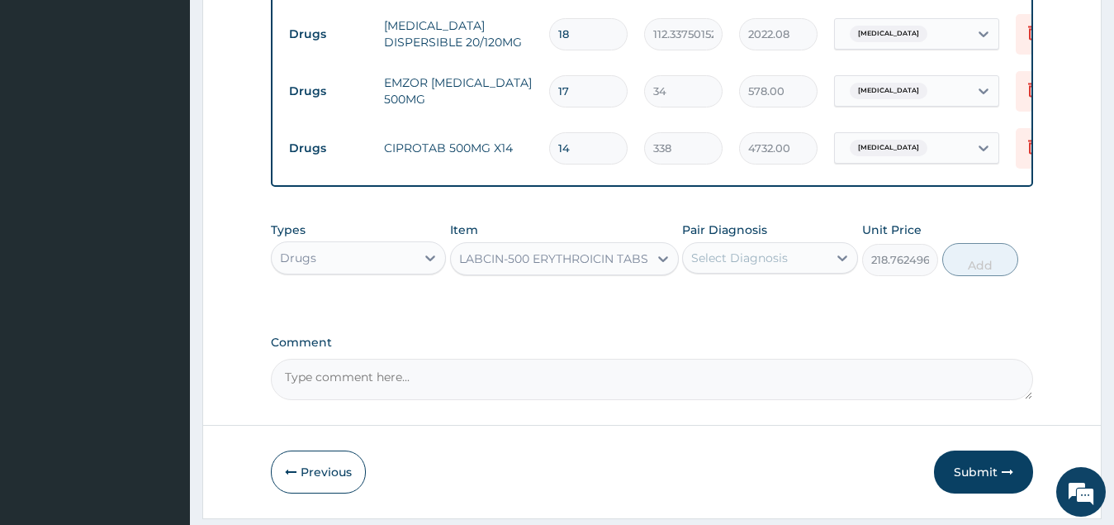
click at [750, 266] on div "Select Diagnosis" at bounding box center [739, 257] width 97 height 17
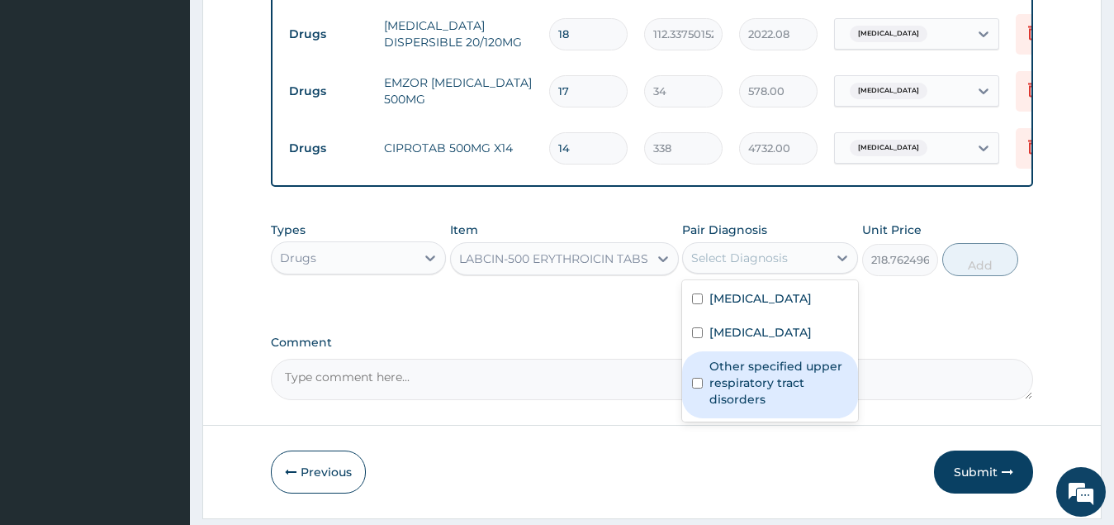
click at [772, 404] on label "Other specified upper respiratory tract disorders" at bounding box center [779, 383] width 139 height 50
checkbox input "true"
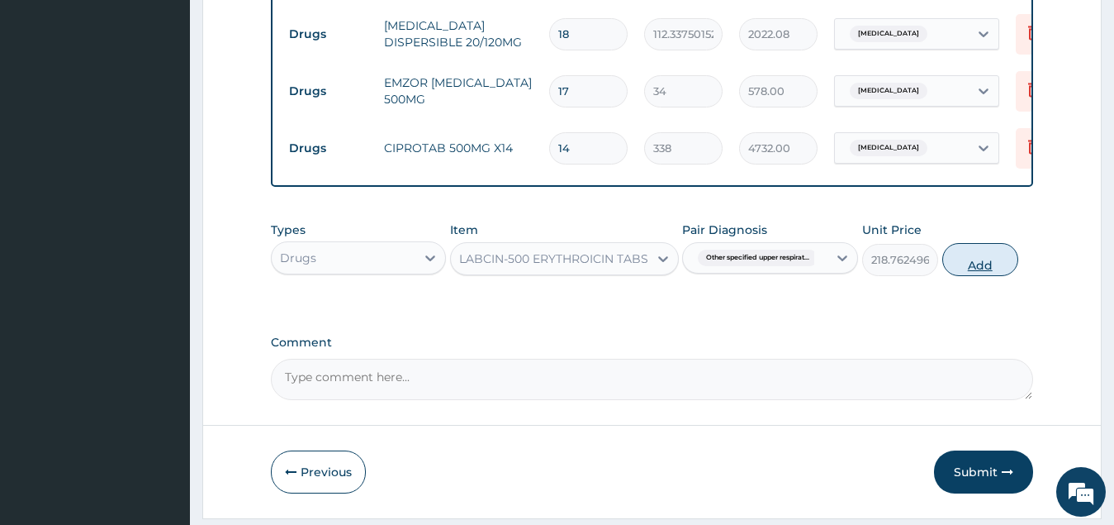
click at [981, 273] on button "Add" at bounding box center [981, 259] width 76 height 33
type input "0"
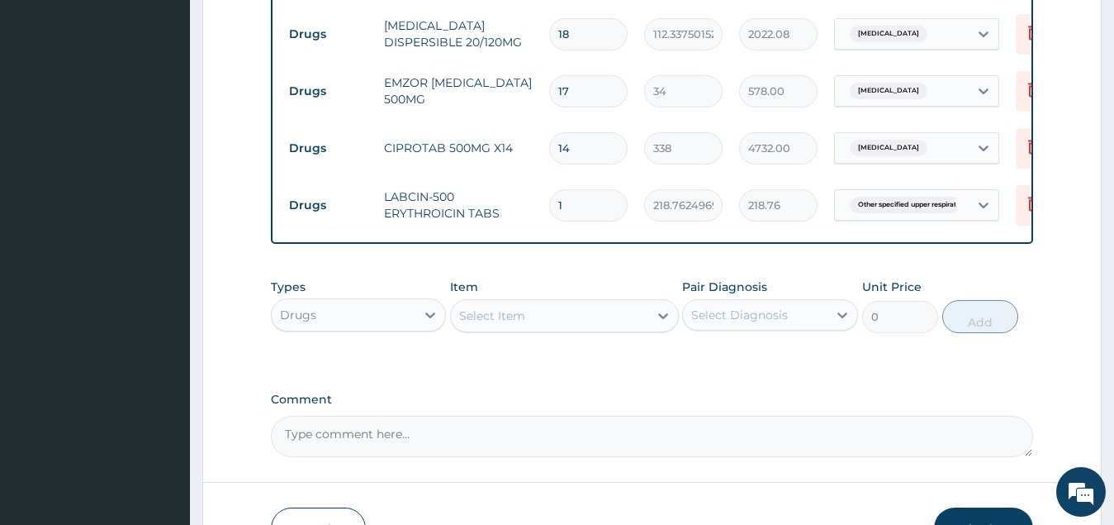
type input "10"
type input "2187.62"
type input "10"
click at [540, 329] on div "Select Item" at bounding box center [549, 315] width 197 height 26
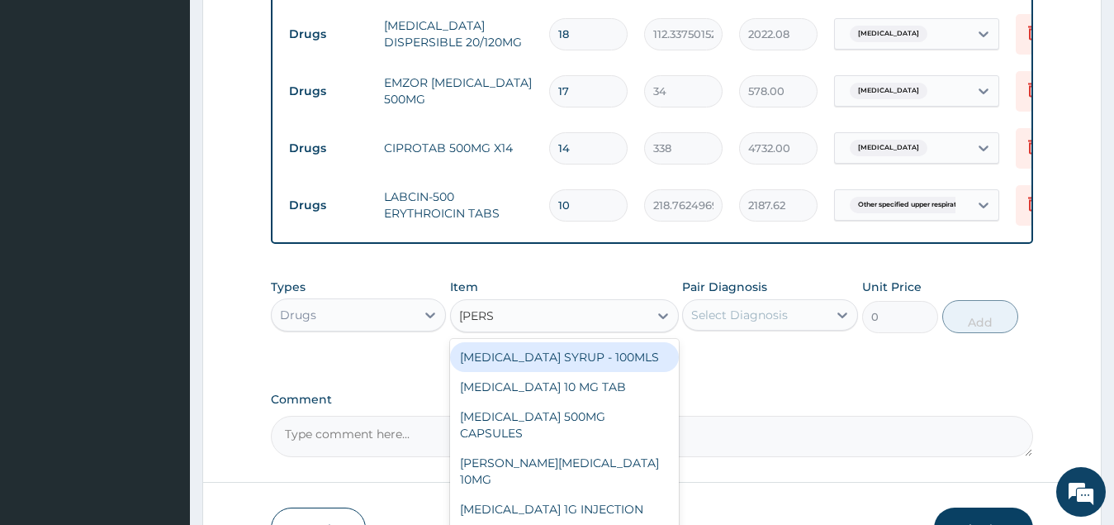
type input "LORAT"
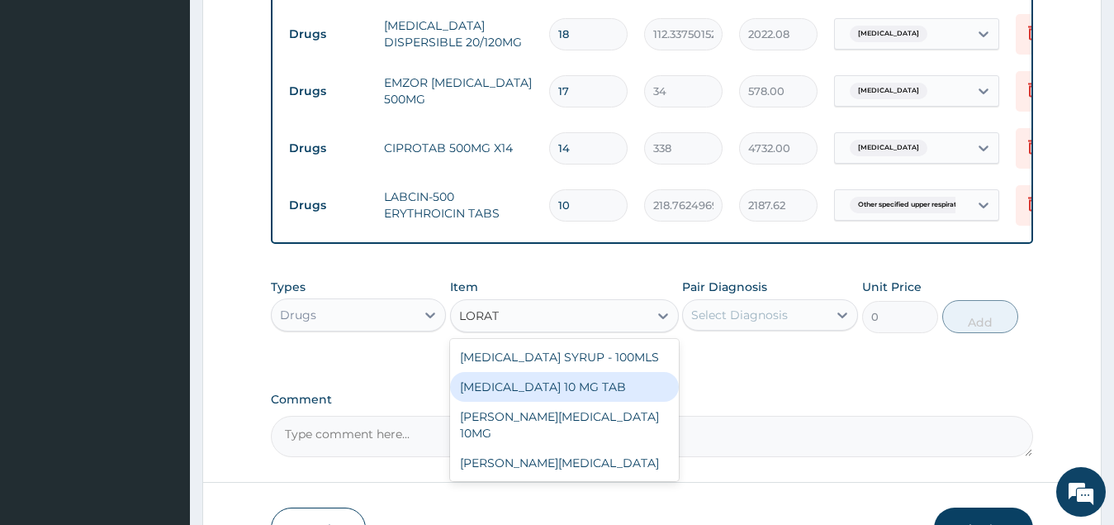
drag, startPoint x: 580, startPoint y: 406, endPoint x: 653, endPoint y: 373, distance: 79.9
click at [580, 402] on div "[MEDICAL_DATA] 10 MG TAB" at bounding box center [564, 387] width 229 height 30
type input "59.125"
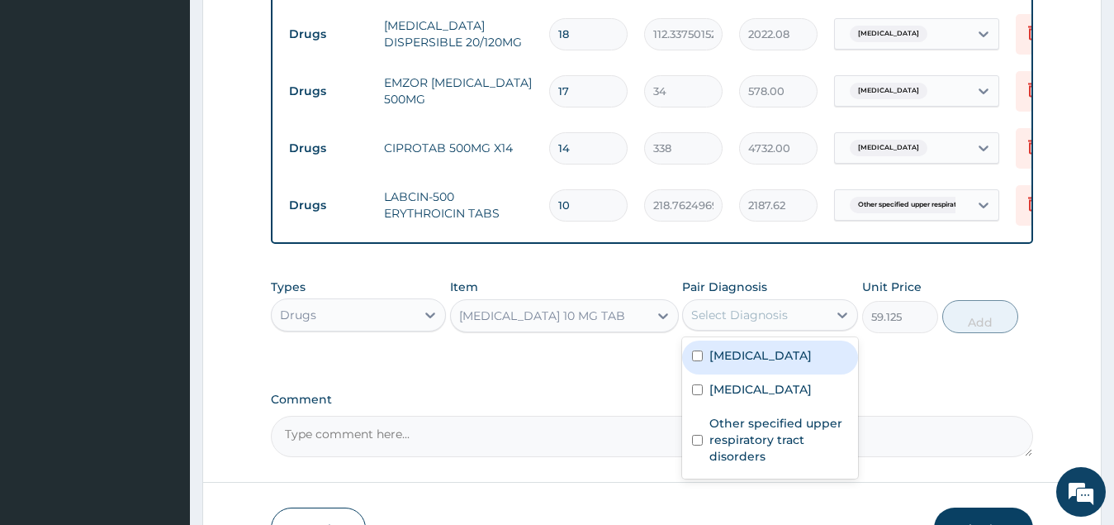
click at [770, 323] on div "Select Diagnosis" at bounding box center [739, 315] width 97 height 17
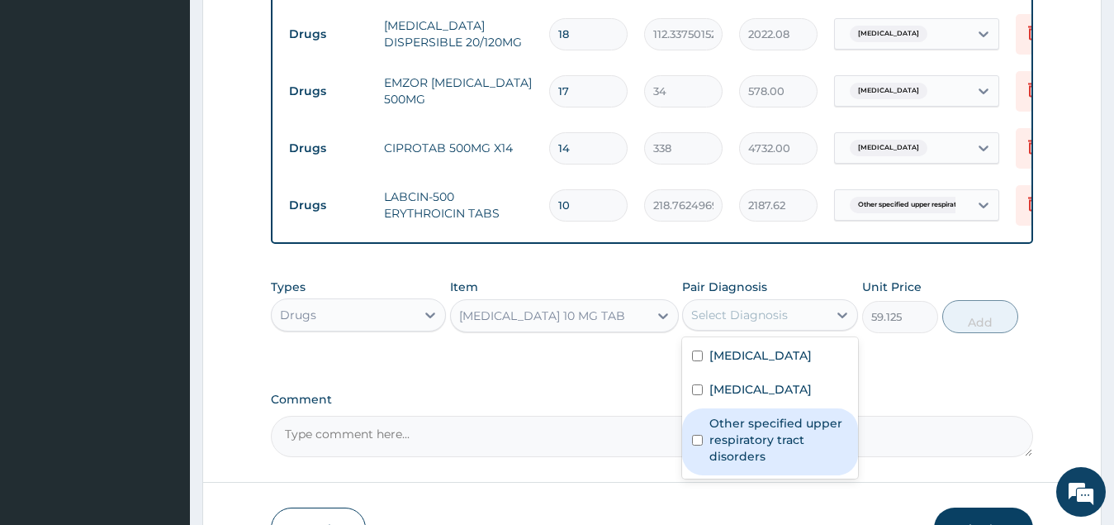
click at [770, 464] on label "Other specified upper respiratory tract disorders" at bounding box center [779, 440] width 139 height 50
checkbox input "true"
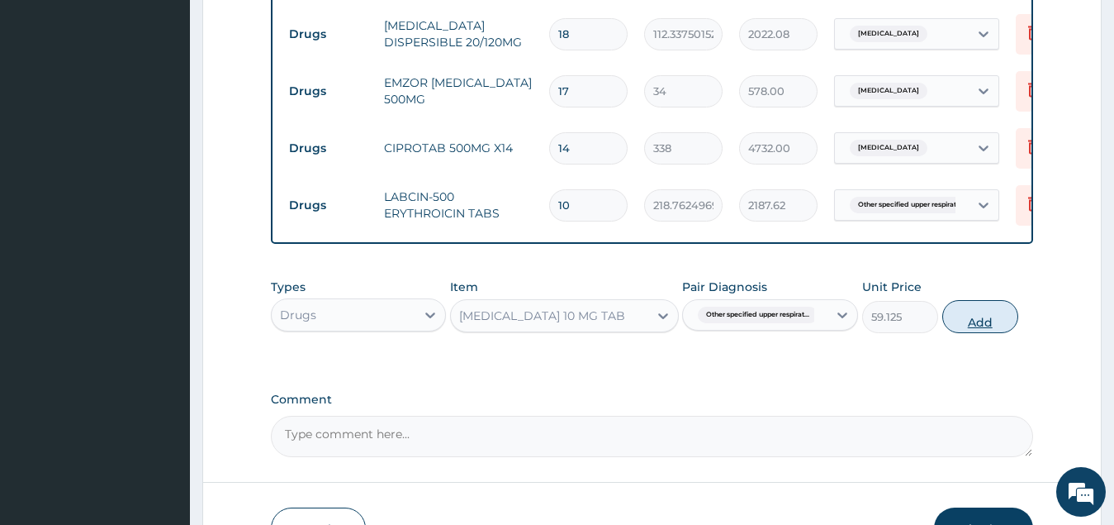
click at [975, 333] on button "Add" at bounding box center [981, 316] width 76 height 33
type input "0"
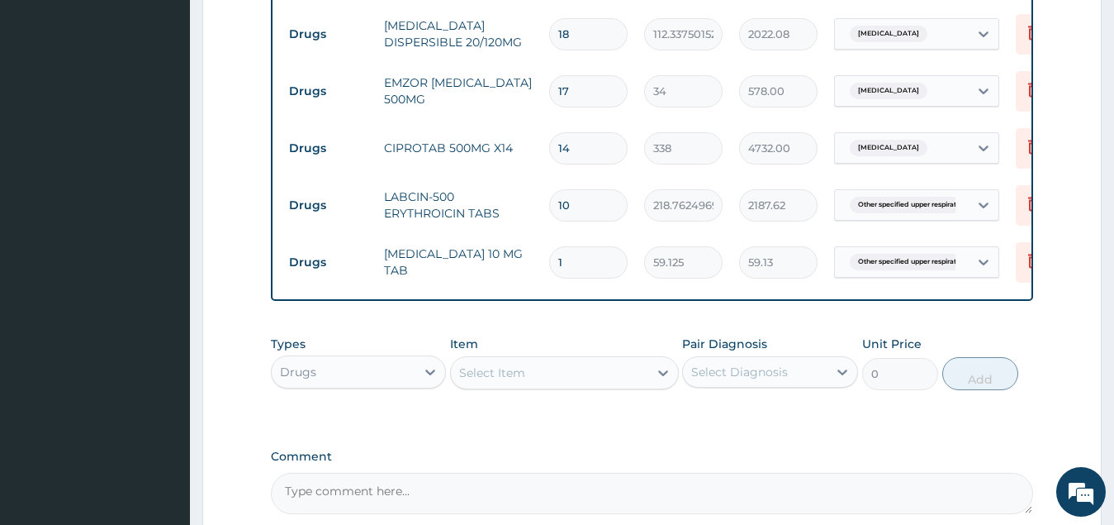
type input "0.00"
type input "5"
type input "295.63"
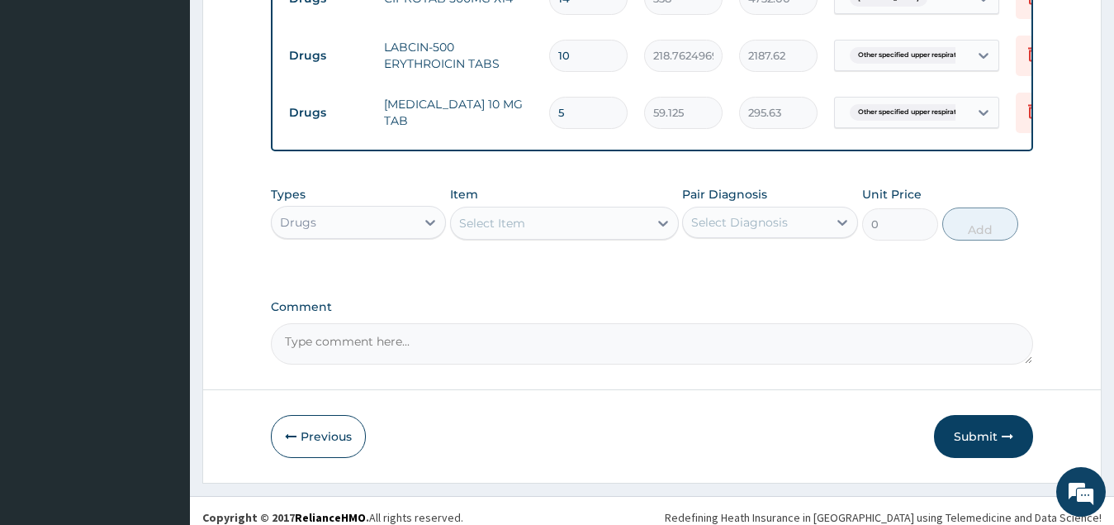
scroll to position [754, 0]
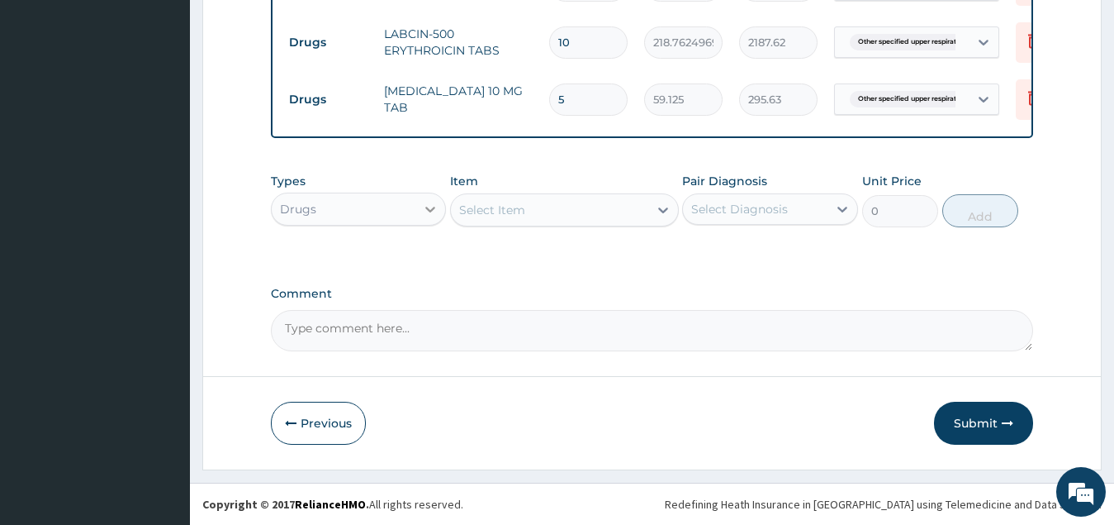
type input "5"
click at [422, 217] on icon at bounding box center [430, 209] width 17 height 17
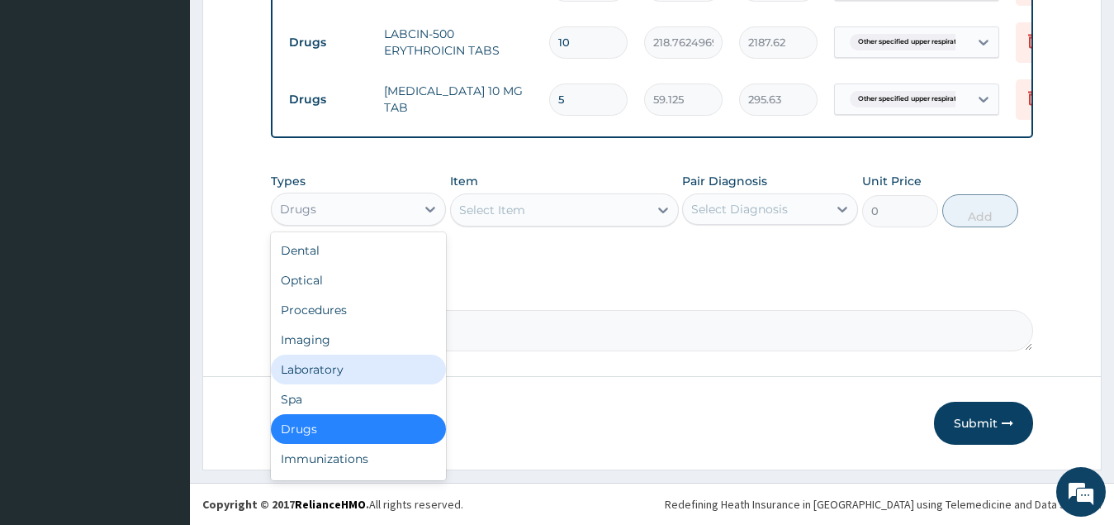
drag, startPoint x: 373, startPoint y: 382, endPoint x: 450, endPoint y: 351, distance: 82.7
click at [377, 382] on div "Laboratory" at bounding box center [359, 369] width 176 height 30
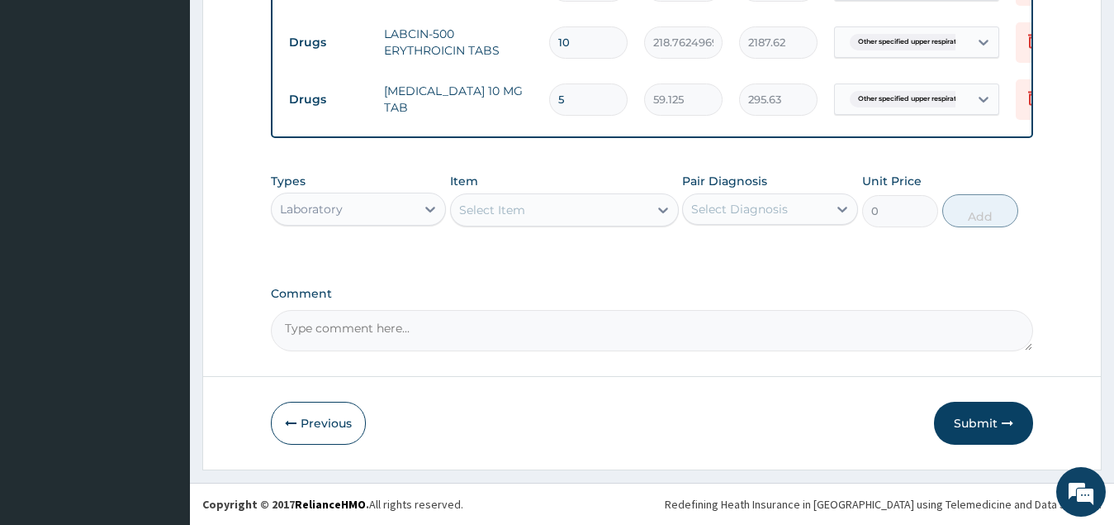
click at [592, 223] on div "Select Item" at bounding box center [549, 210] width 197 height 26
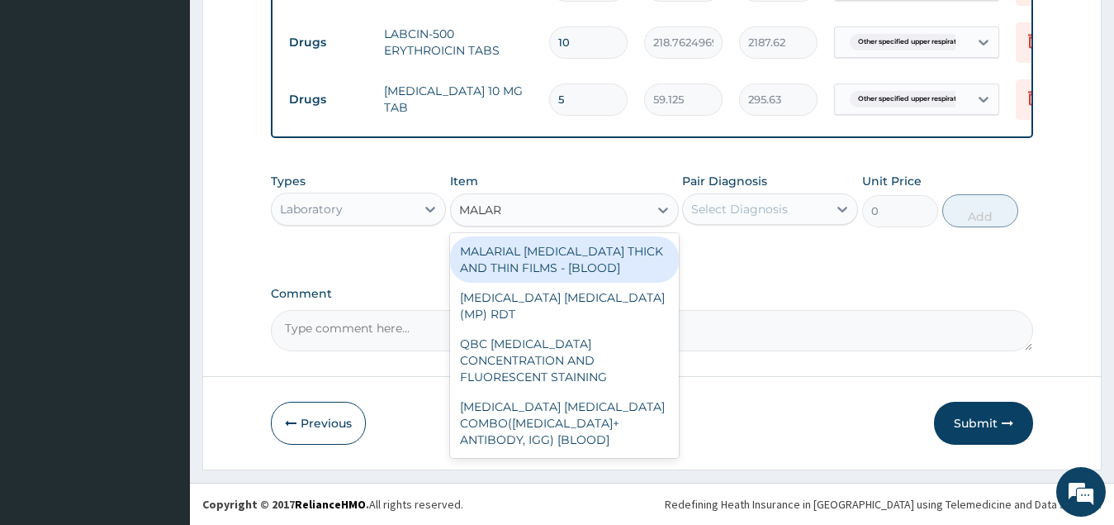
type input "MALARI"
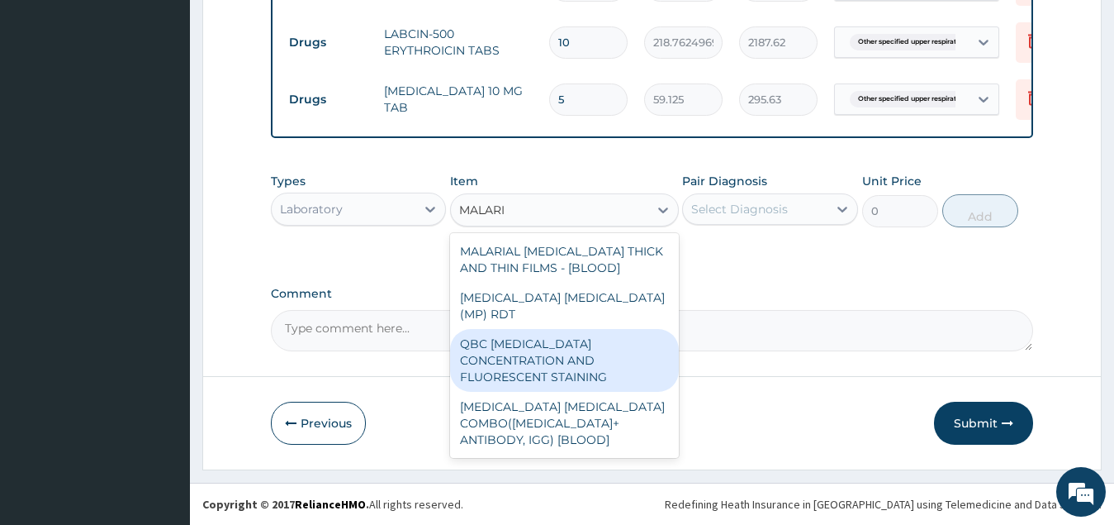
click at [625, 355] on div "QBC [MEDICAL_DATA] CONCENTRATION AND FLUORESCENT STAINING" at bounding box center [564, 360] width 229 height 63
type input "2700"
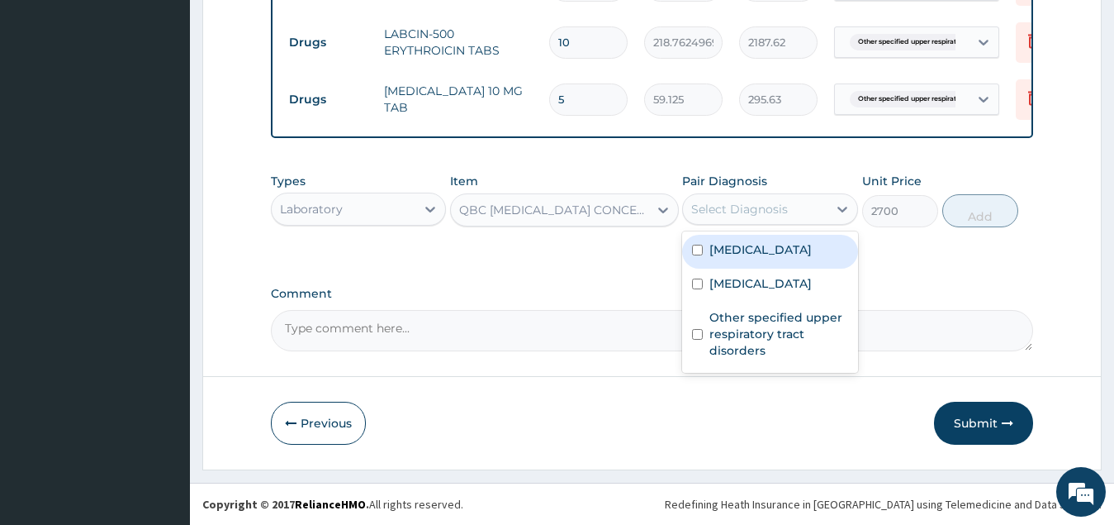
click at [798, 221] on div "Select Diagnosis" at bounding box center [755, 209] width 145 height 26
click at [800, 258] on label "[MEDICAL_DATA]" at bounding box center [761, 249] width 102 height 17
checkbox input "true"
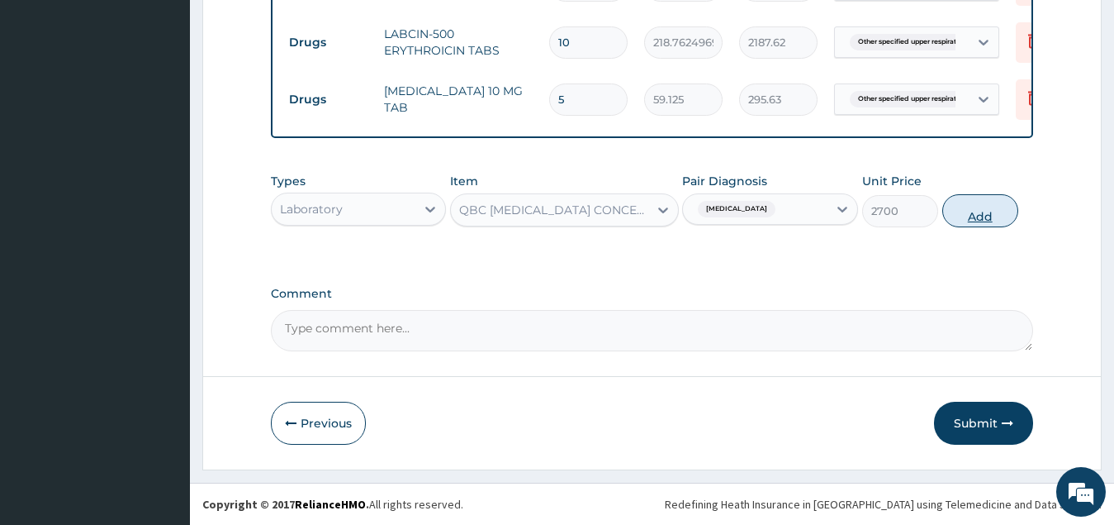
click at [973, 227] on button "Add" at bounding box center [981, 210] width 76 height 33
type input "0"
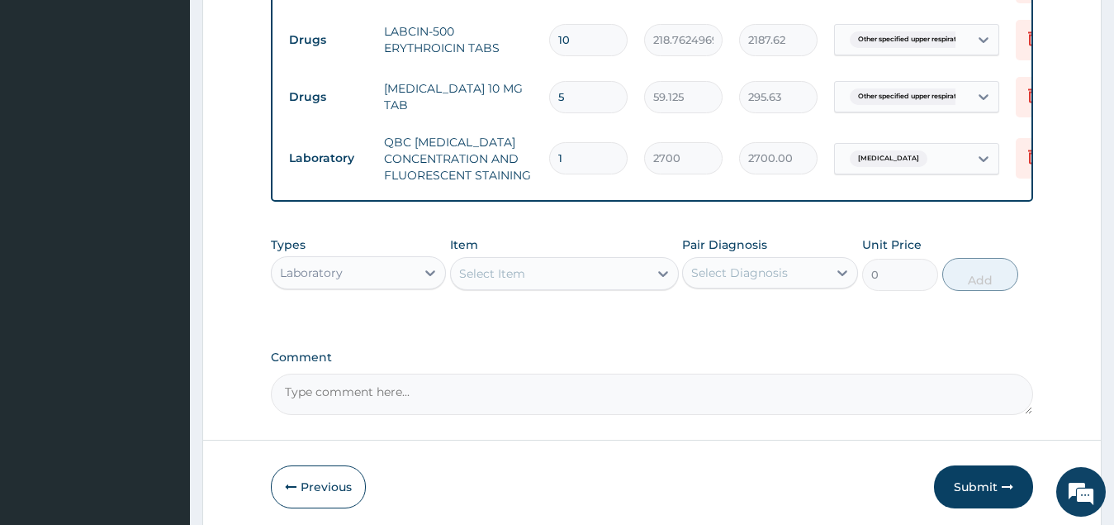
click at [510, 282] on div "Select Item" at bounding box center [492, 273] width 66 height 17
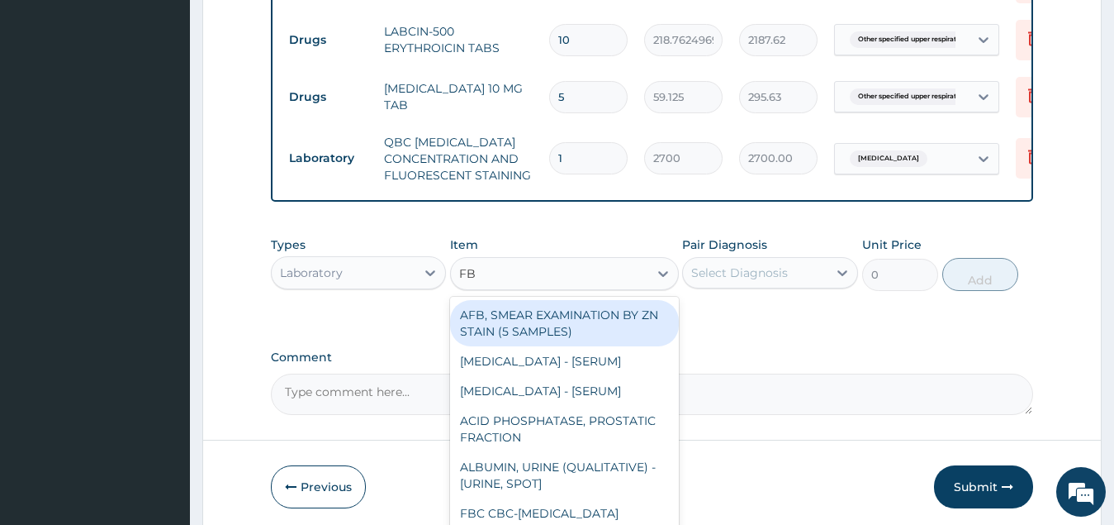
type input "FBC"
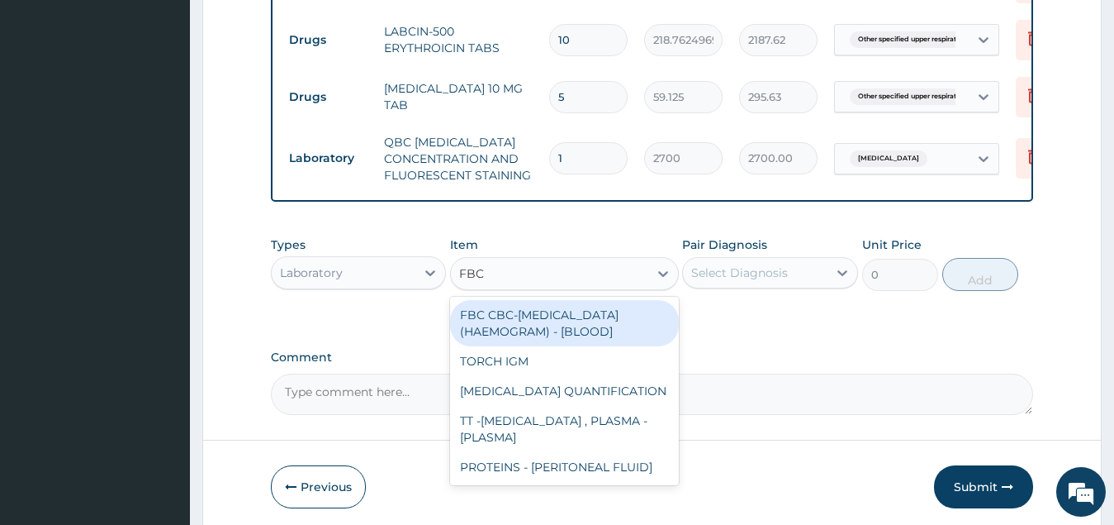
click at [584, 337] on div "FBC CBC-[MEDICAL_DATA] (HAEMOGRAM) - [BLOOD]" at bounding box center [564, 323] width 229 height 46
type input "5500"
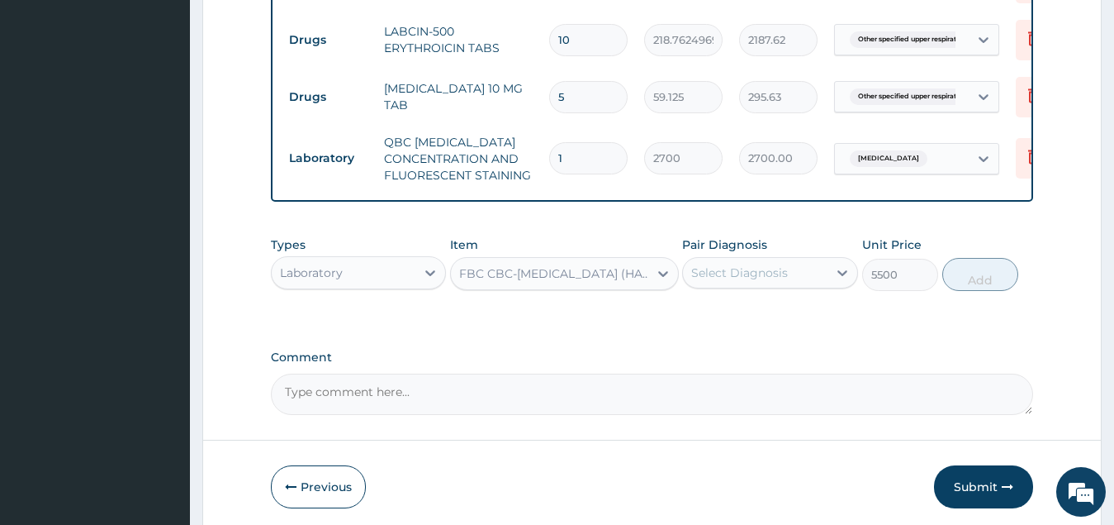
click at [747, 281] on div "Select Diagnosis" at bounding box center [739, 272] width 97 height 17
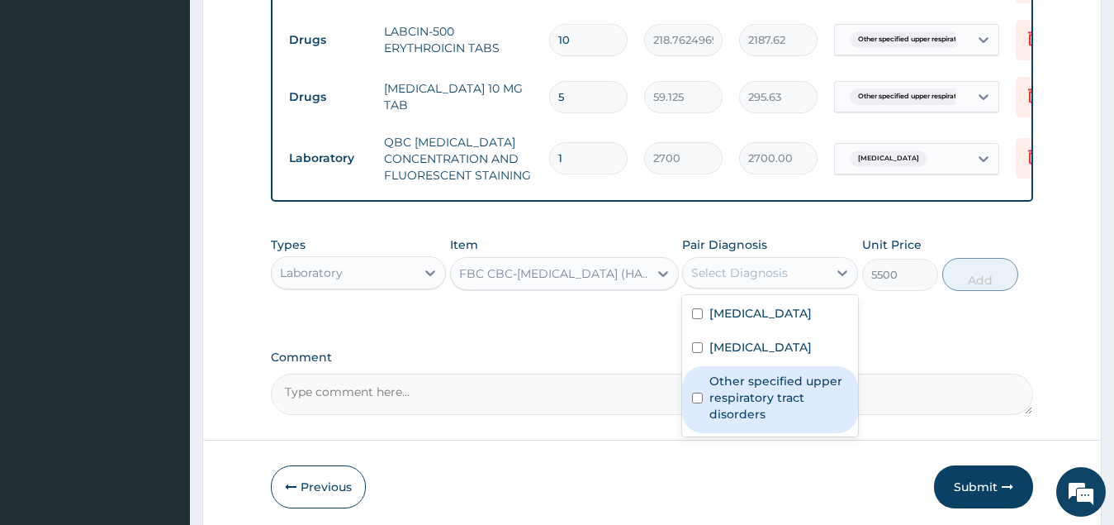
click at [772, 422] on label "Other specified upper respiratory tract disorders" at bounding box center [779, 398] width 139 height 50
checkbox input "true"
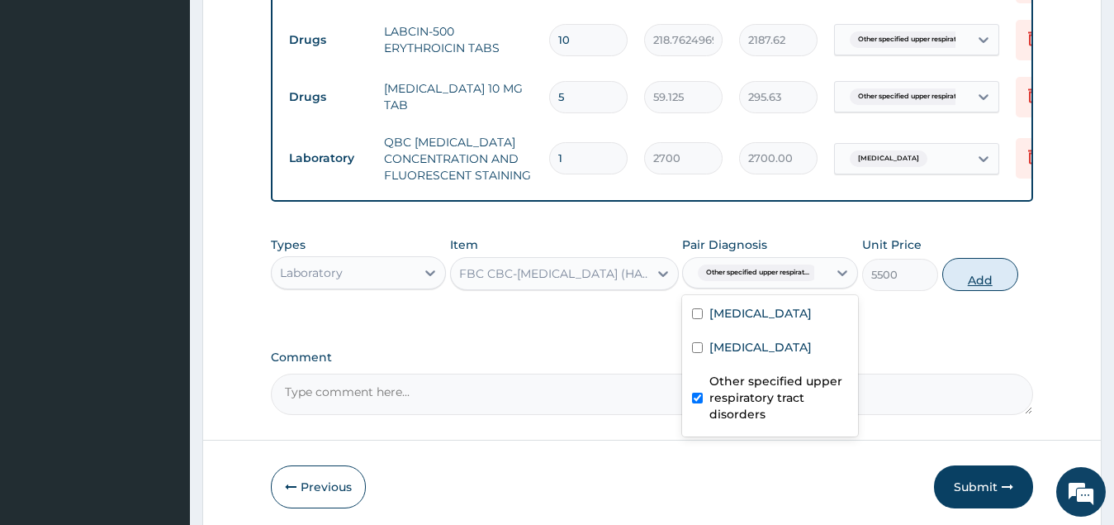
click at [990, 291] on button "Add" at bounding box center [981, 274] width 76 height 33
type input "0"
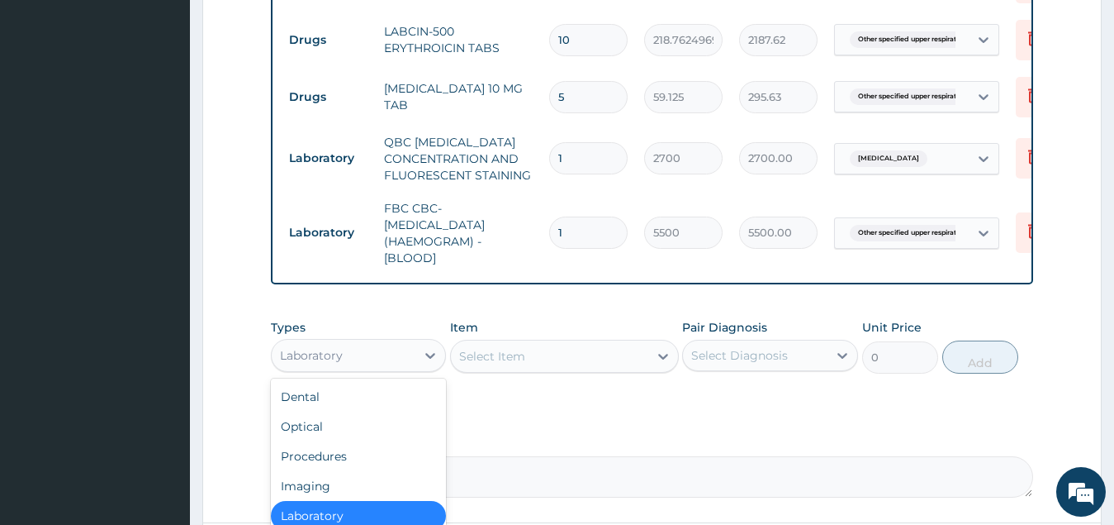
click at [391, 368] on div "Laboratory" at bounding box center [344, 355] width 145 height 26
click at [355, 463] on div "Procedures" at bounding box center [359, 456] width 176 height 30
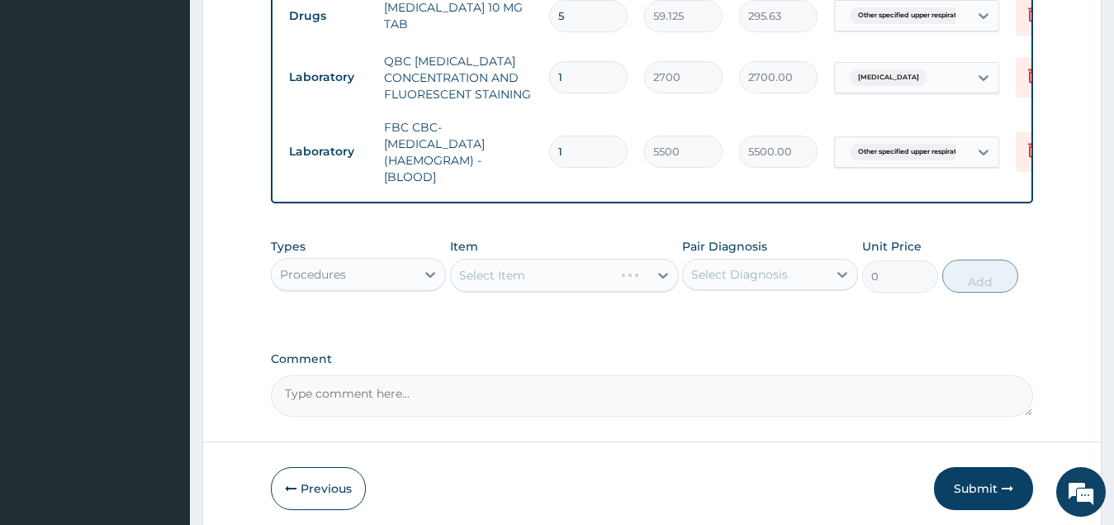
scroll to position [837, 0]
click at [574, 282] on div "Select Item" at bounding box center [549, 273] width 197 height 26
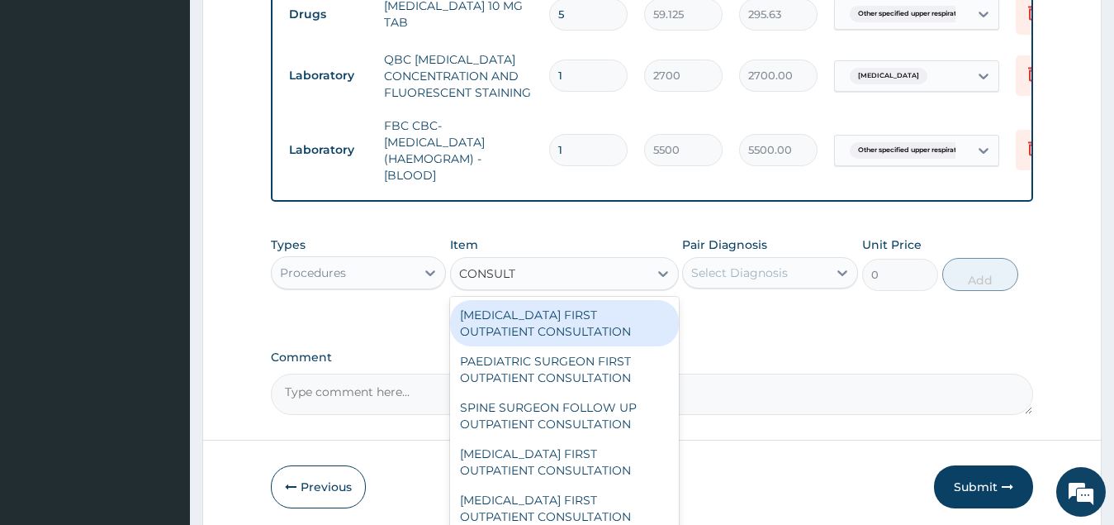
type input "CONSULTA"
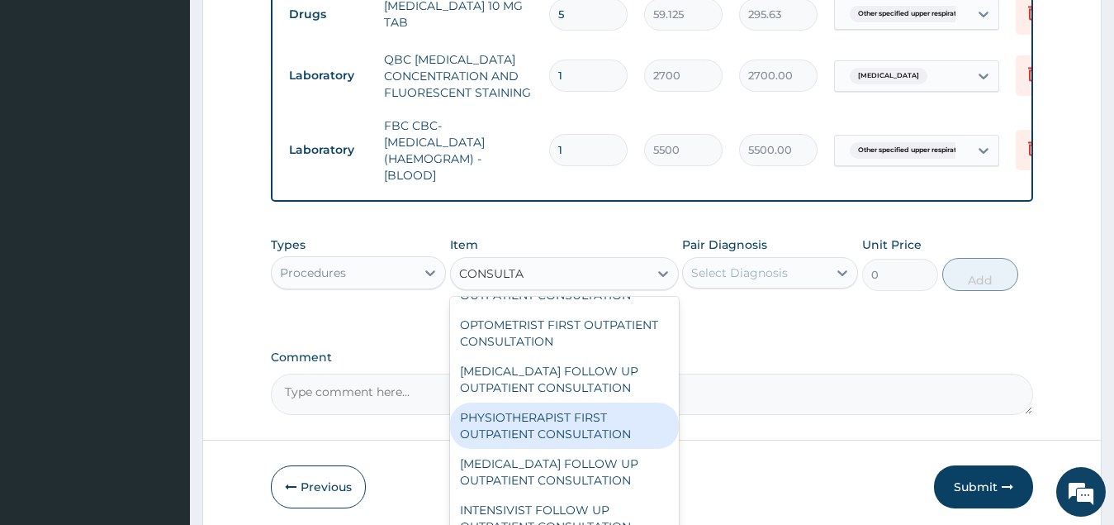
scroll to position [330, 0]
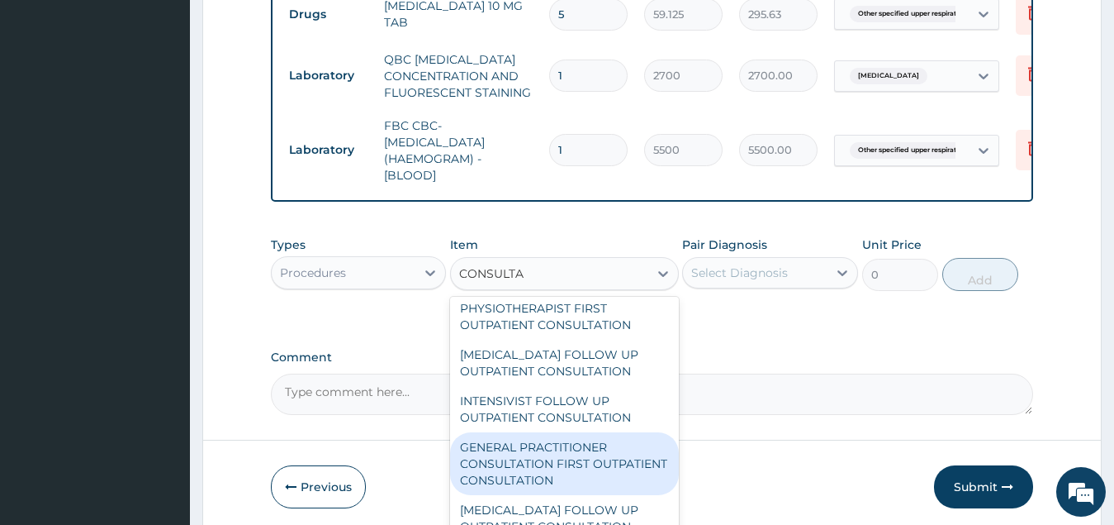
click at [607, 492] on div "GENERAL PRACTITIONER CONSULTATION FIRST OUTPATIENT CONSULTATION" at bounding box center [564, 463] width 229 height 63
type input "3547.5"
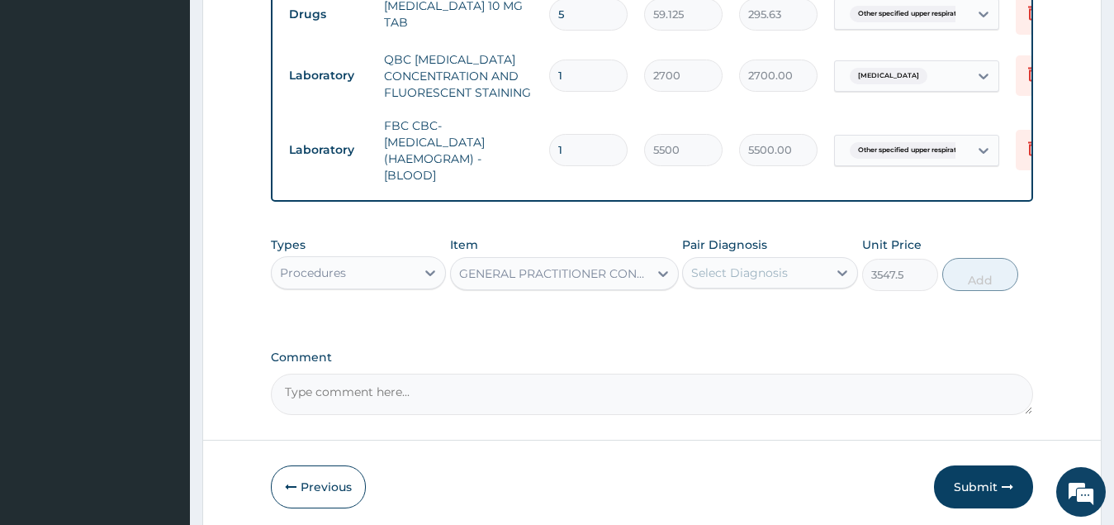
click at [777, 279] on div "Select Diagnosis" at bounding box center [739, 272] width 97 height 17
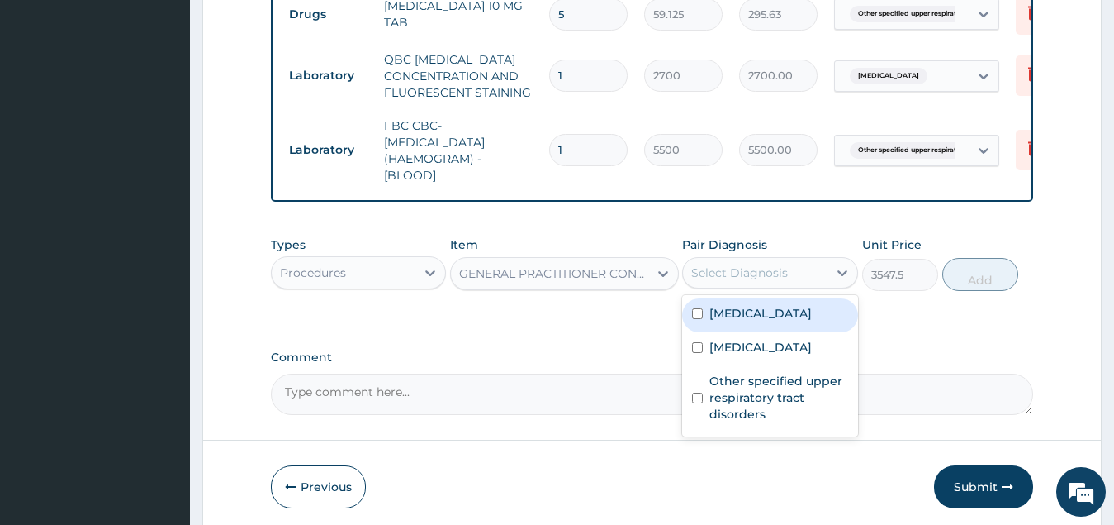
click at [764, 321] on label "[MEDICAL_DATA]" at bounding box center [761, 313] width 102 height 17
checkbox input "true"
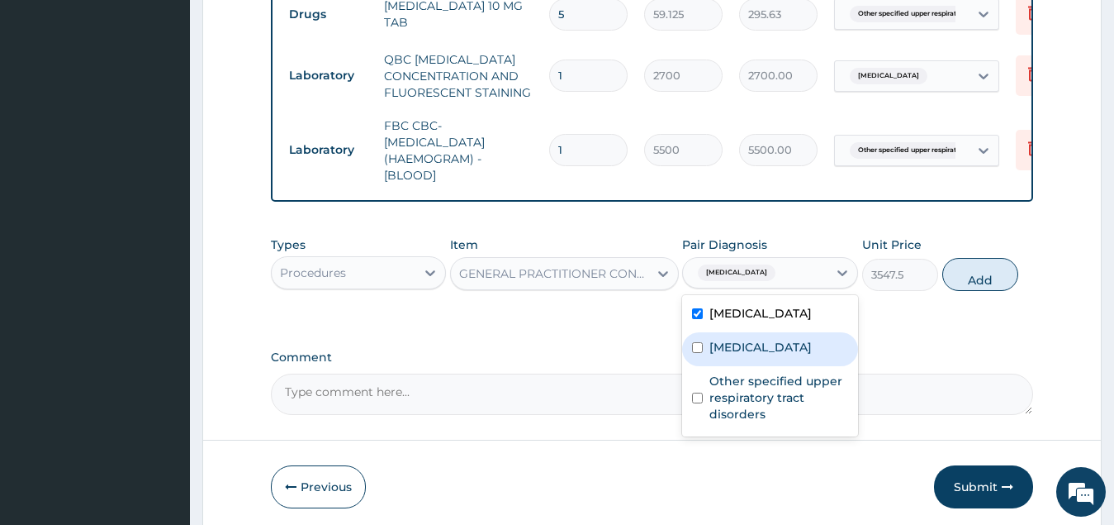
click at [748, 355] on label "[MEDICAL_DATA]" at bounding box center [761, 347] width 102 height 17
checkbox input "true"
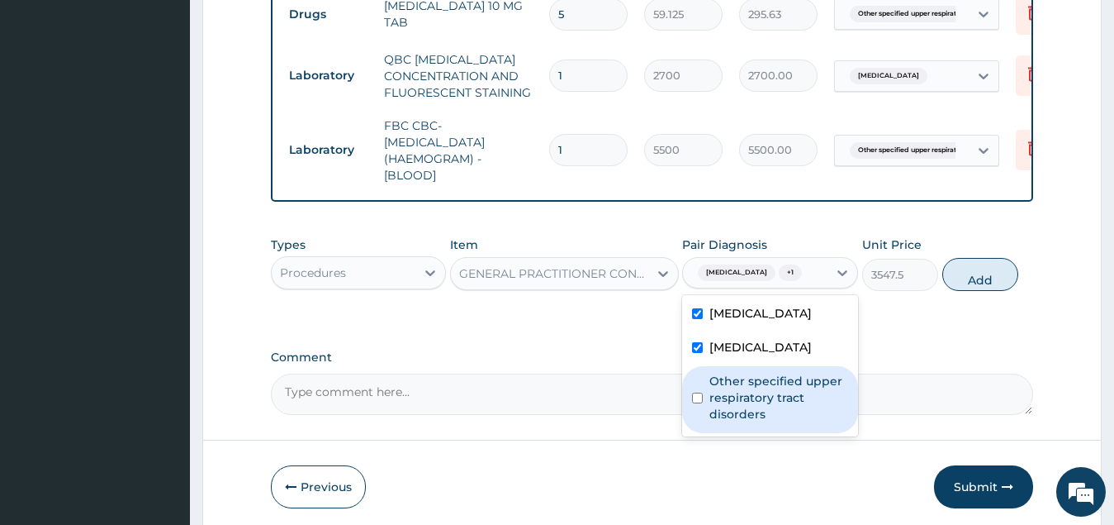
click at [728, 422] on label "Other specified upper respiratory tract disorders" at bounding box center [779, 398] width 139 height 50
checkbox input "true"
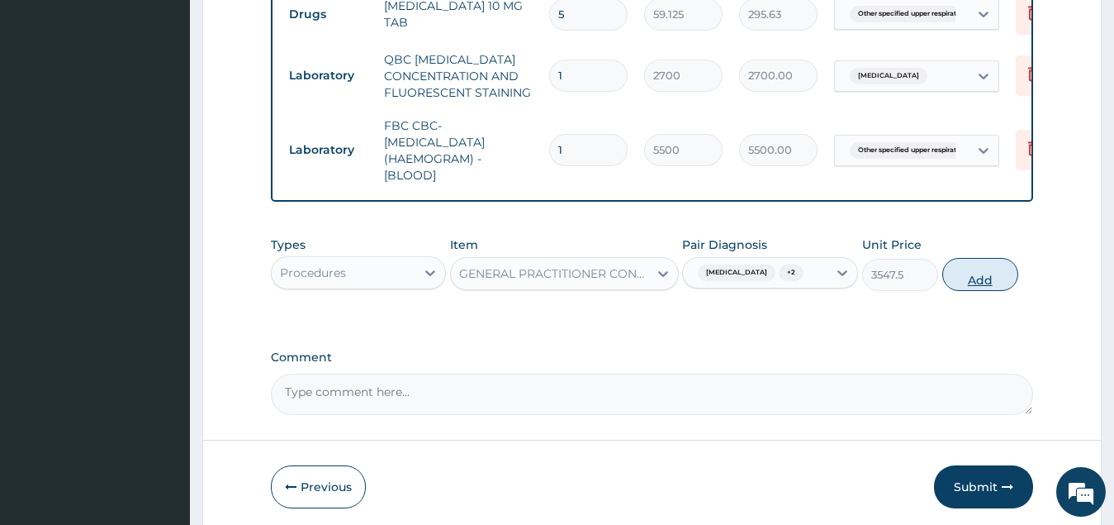
click at [980, 291] on button "Add" at bounding box center [981, 274] width 76 height 33
type input "0"
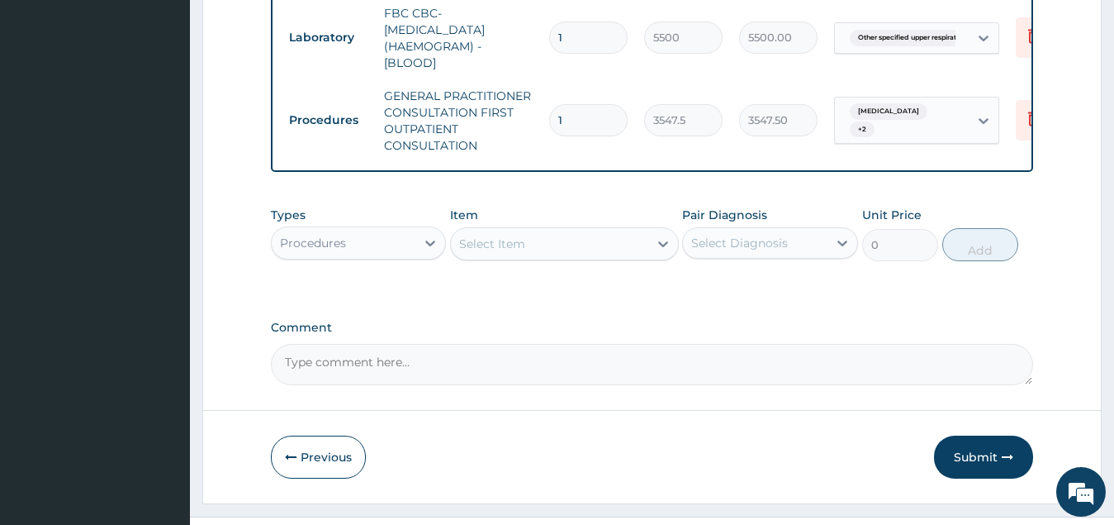
scroll to position [997, 0]
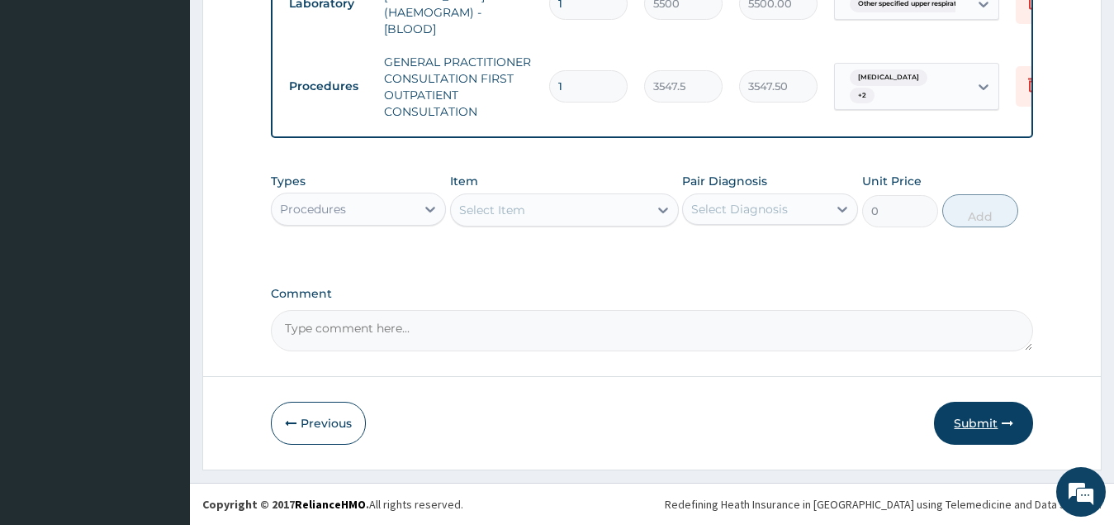
click at [977, 422] on button "Submit" at bounding box center [983, 423] width 99 height 43
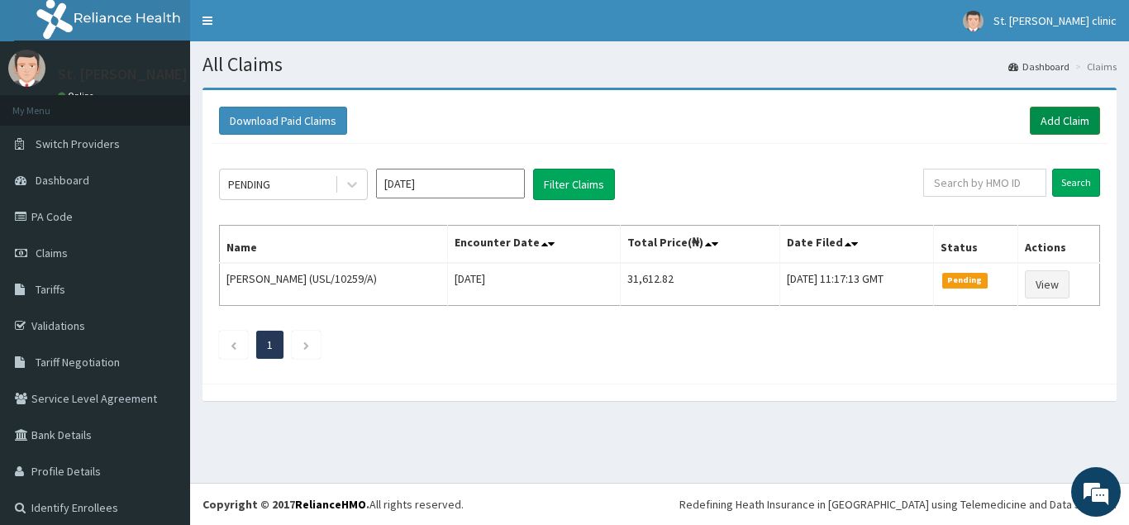
click at [1043, 121] on link "Add Claim" at bounding box center [1064, 121] width 70 height 28
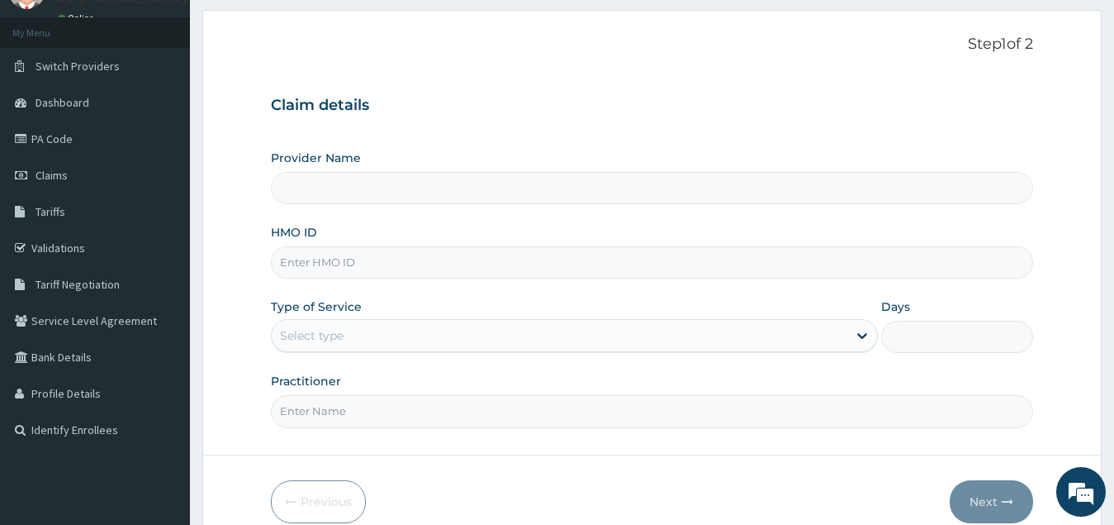
scroll to position [83, 0]
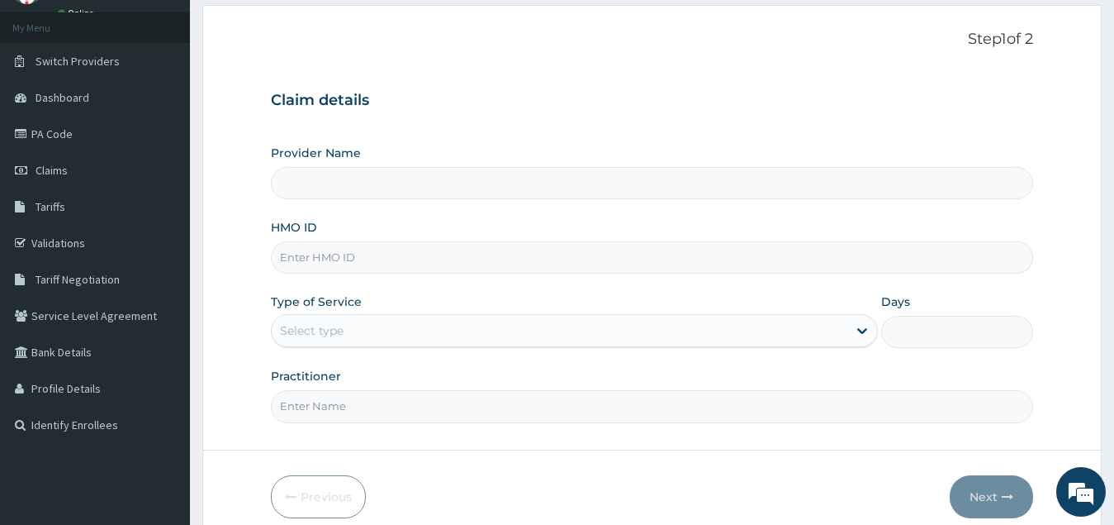
type input "ST. [PERSON_NAME][GEOGRAPHIC_DATA] ( [GEOGRAPHIC_DATA])"
click at [387, 258] on input "HMO ID" at bounding box center [652, 257] width 763 height 32
type input "USL/10267/A"
click at [391, 333] on div "Select type" at bounding box center [560, 330] width 577 height 26
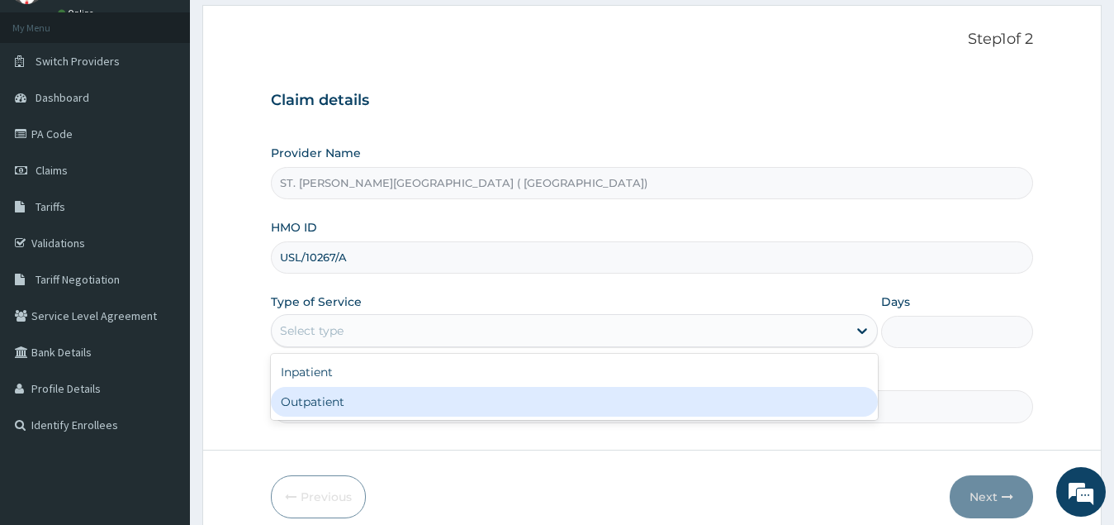
click at [356, 397] on div "Outpatient" at bounding box center [575, 402] width 608 height 30
type input "1"
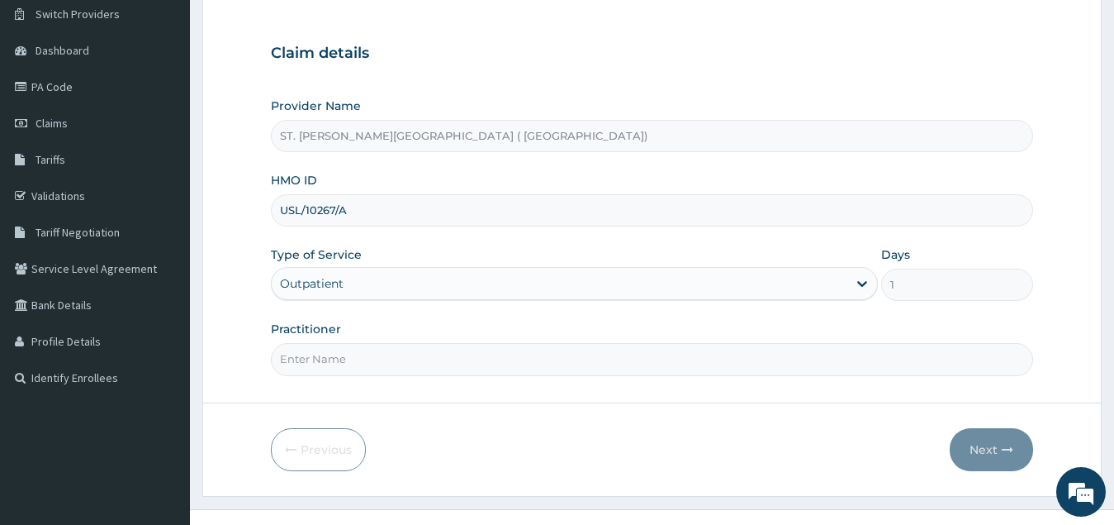
scroll to position [156, 0]
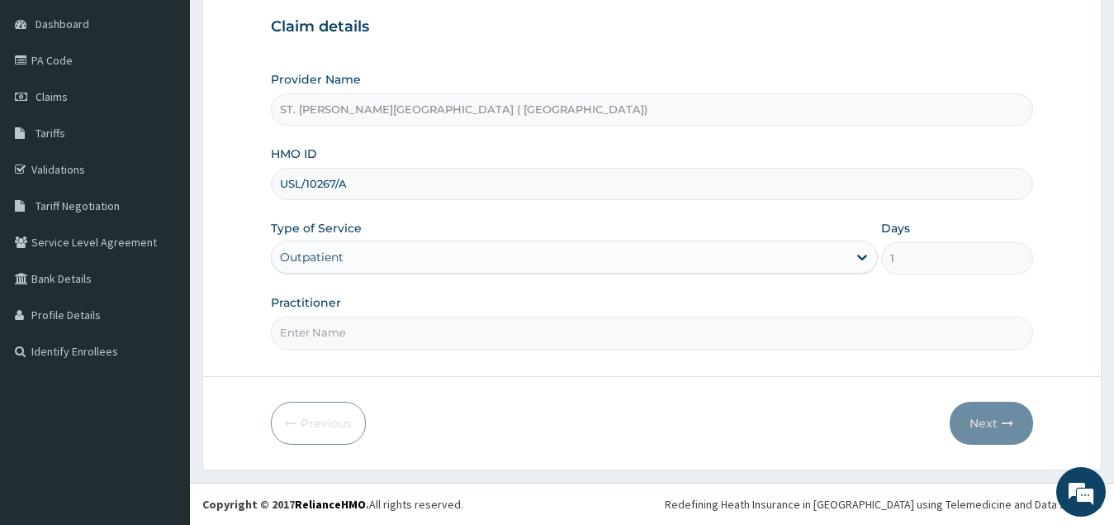
click at [425, 340] on input "Practitioner" at bounding box center [652, 332] width 763 height 32
type input "[PERSON_NAME]"
click at [973, 427] on button "Next" at bounding box center [991, 423] width 83 height 43
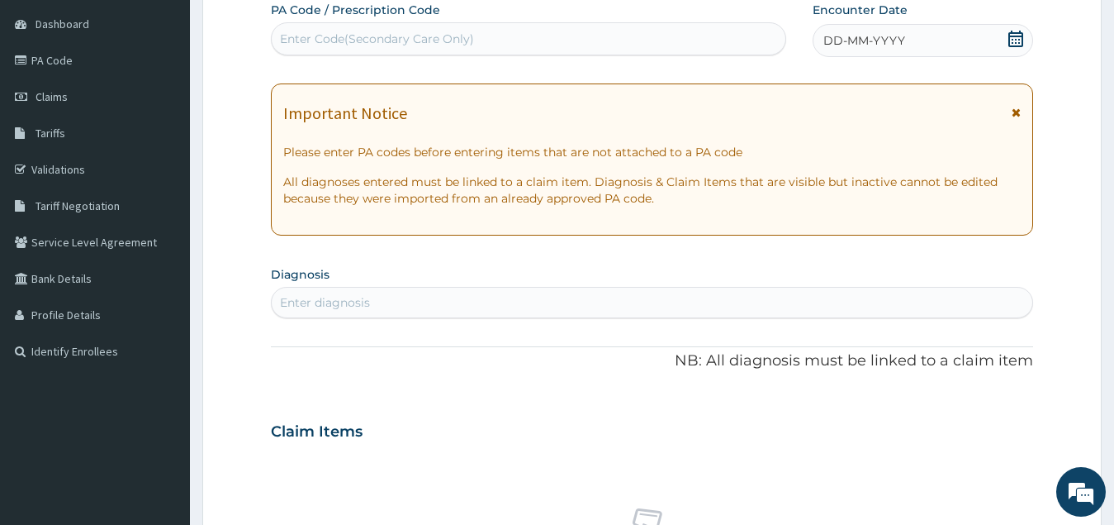
click at [1020, 42] on icon at bounding box center [1016, 39] width 15 height 17
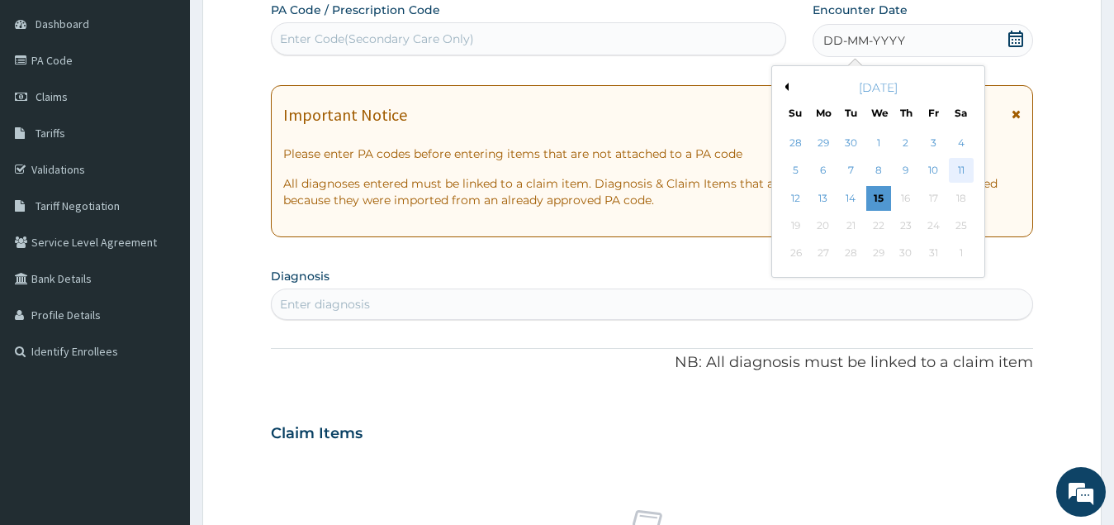
click at [962, 169] on div "11" at bounding box center [960, 171] width 25 height 25
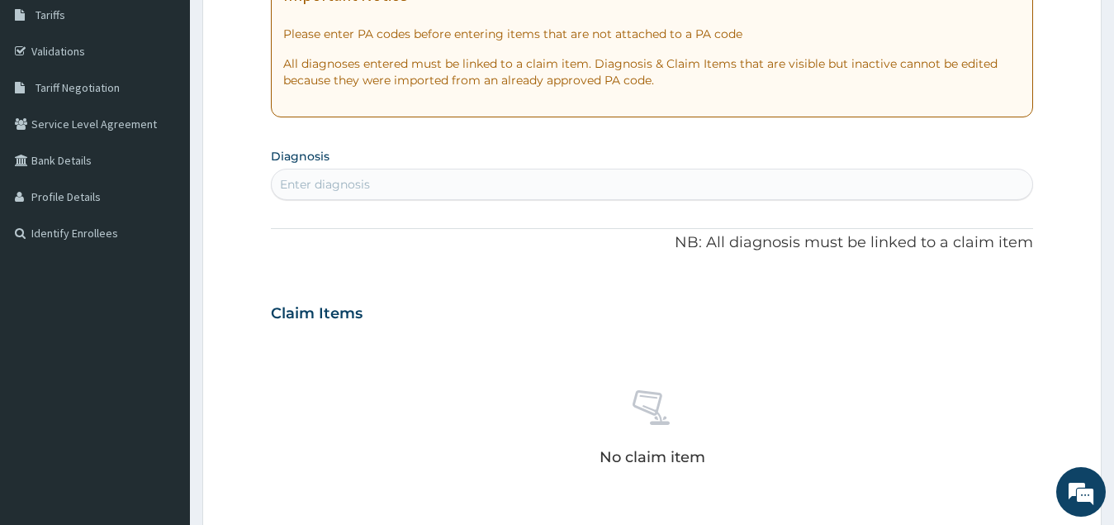
scroll to position [321, 0]
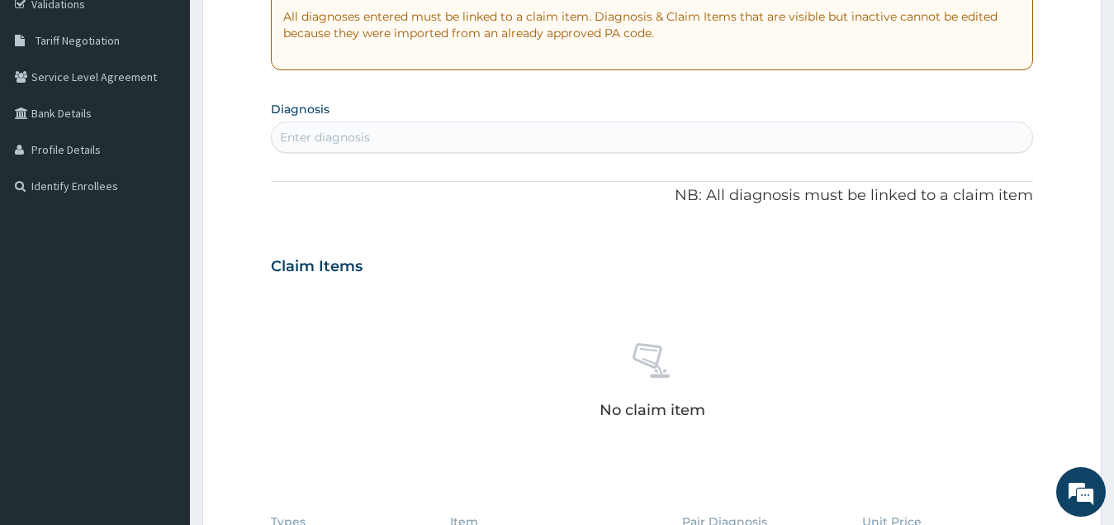
click at [356, 135] on div "Enter diagnosis" at bounding box center [325, 137] width 90 height 17
type input "MALARIA"
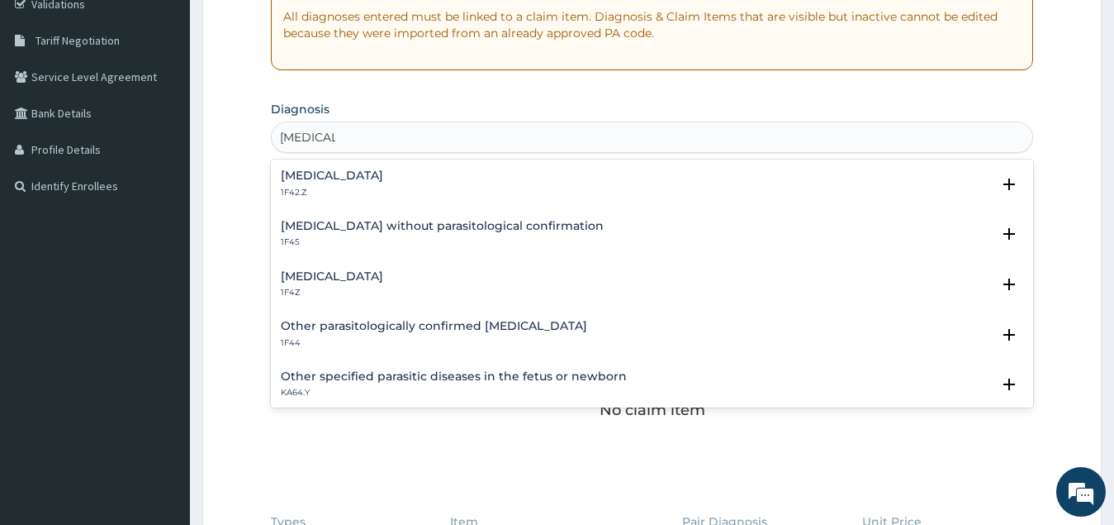
click at [363, 278] on h4 "[MEDICAL_DATA]" at bounding box center [332, 276] width 102 height 12
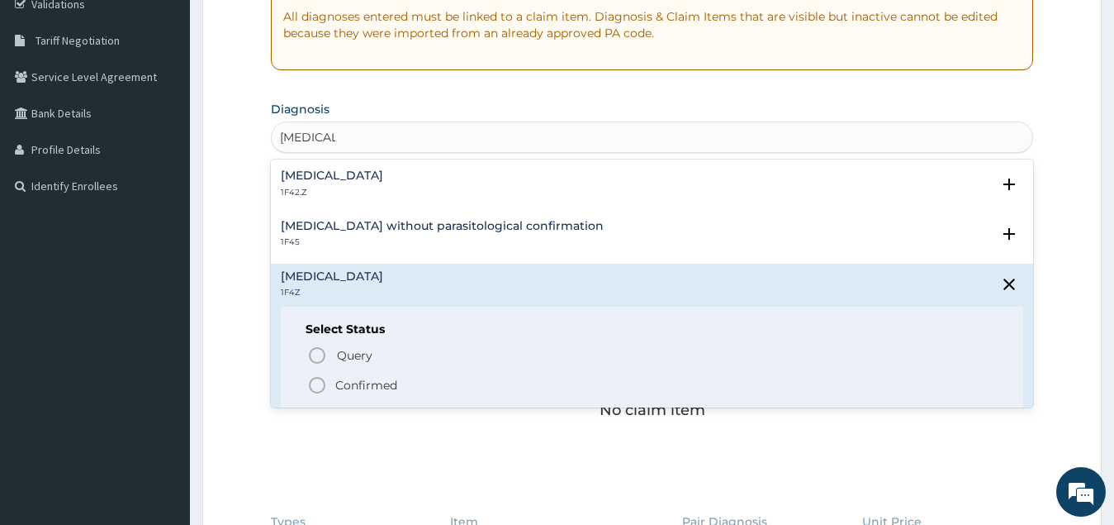
click at [321, 375] on icon "status option filled" at bounding box center [317, 385] width 20 height 20
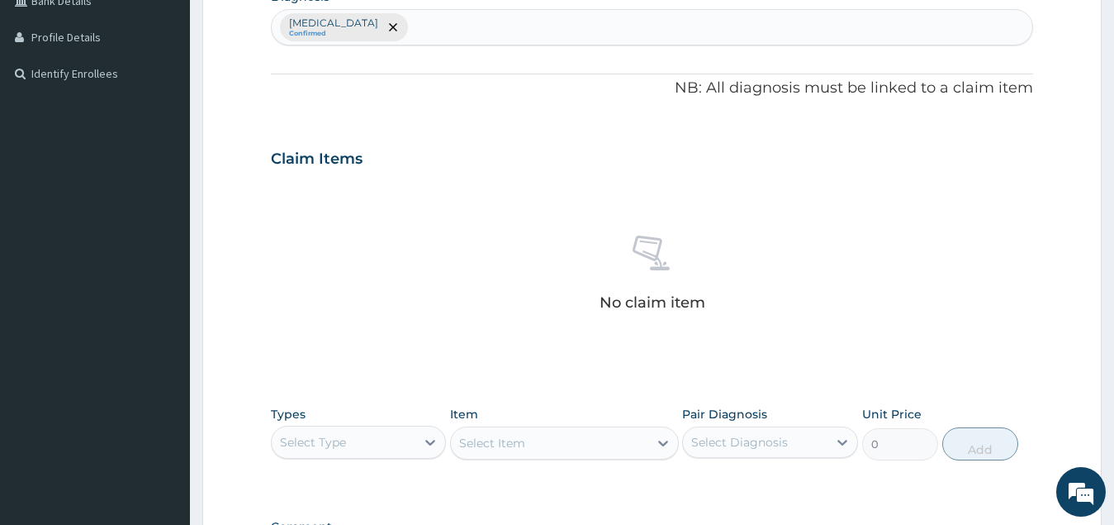
scroll to position [404, 0]
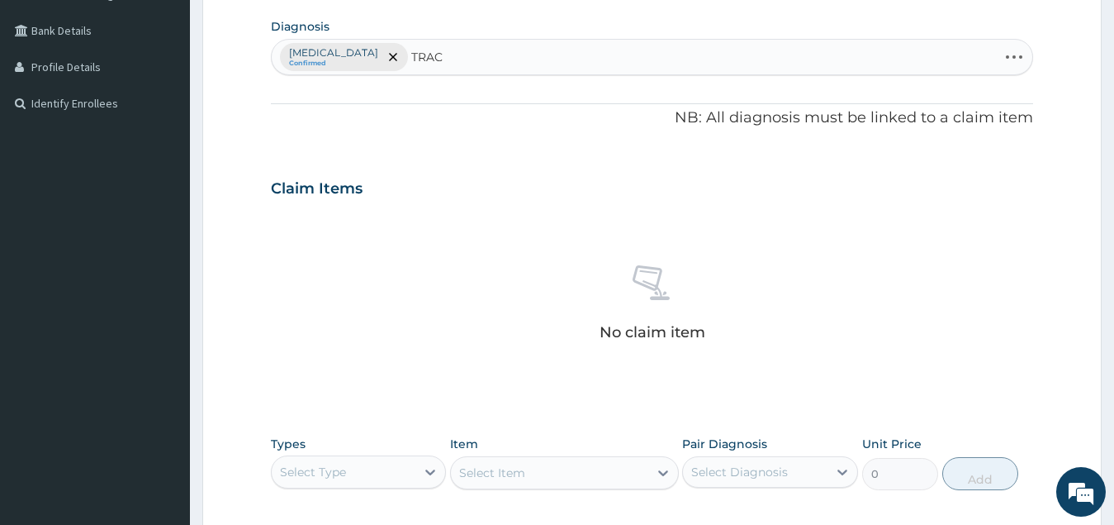
type input "TRACT"
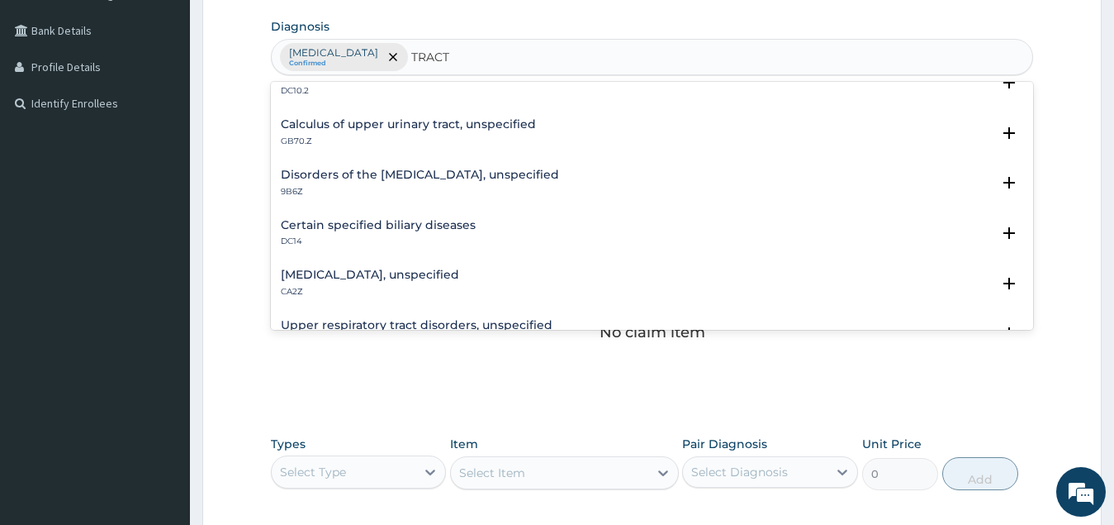
scroll to position [413, 0]
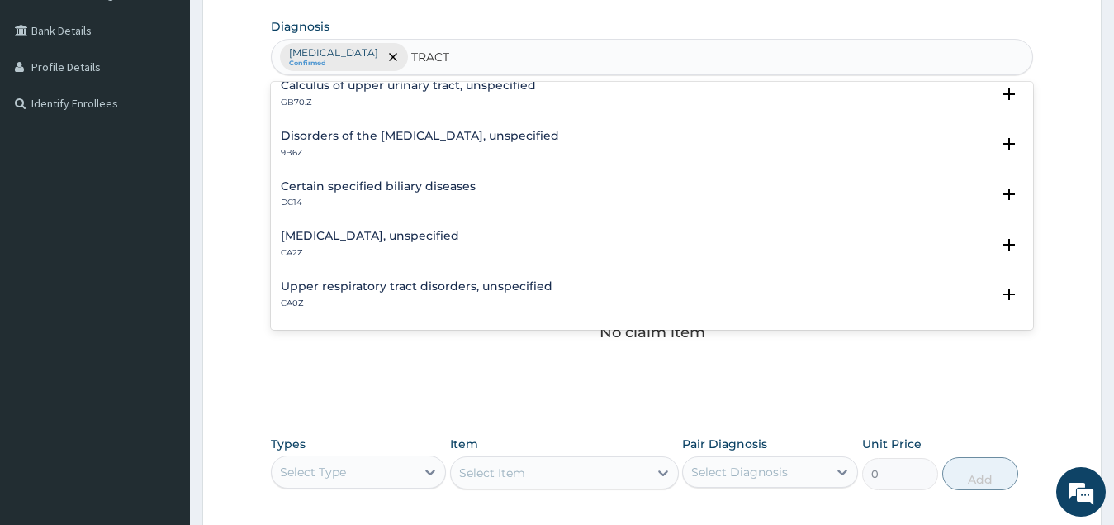
click at [416, 281] on h4 "Upper respiratory tract disorders, unspecified" at bounding box center [417, 286] width 272 height 12
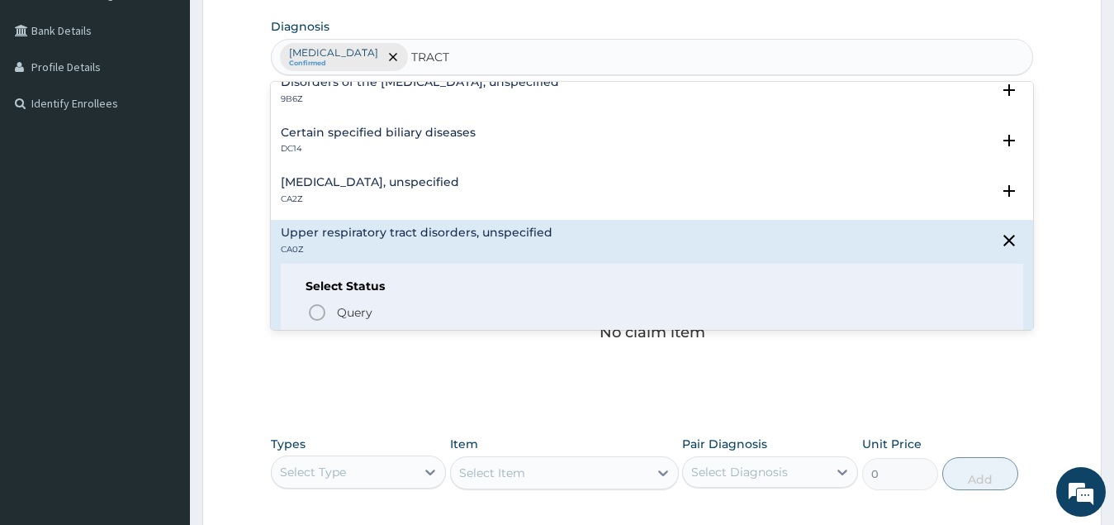
scroll to position [496, 0]
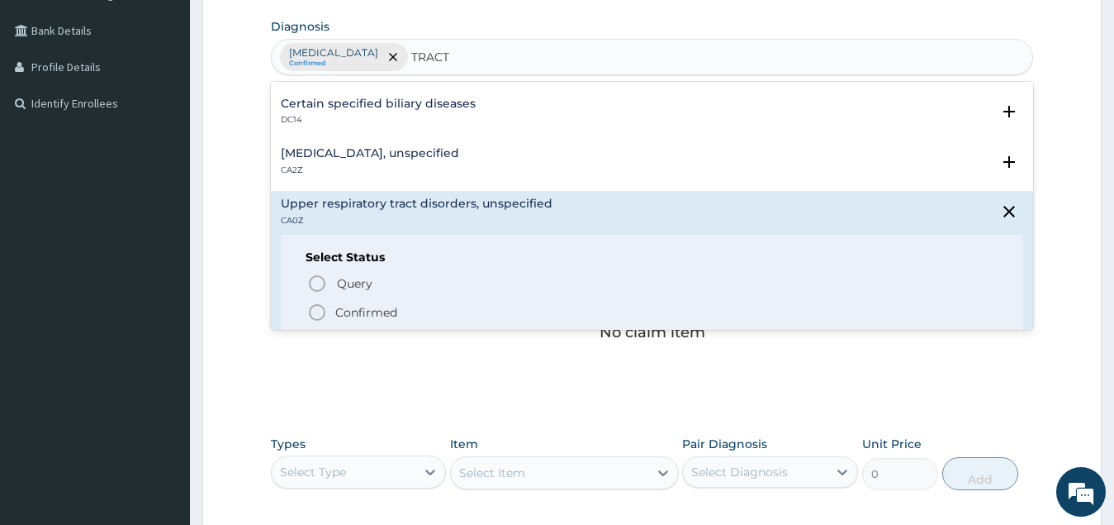
click at [319, 310] on icon "status option filled" at bounding box center [317, 312] width 20 height 20
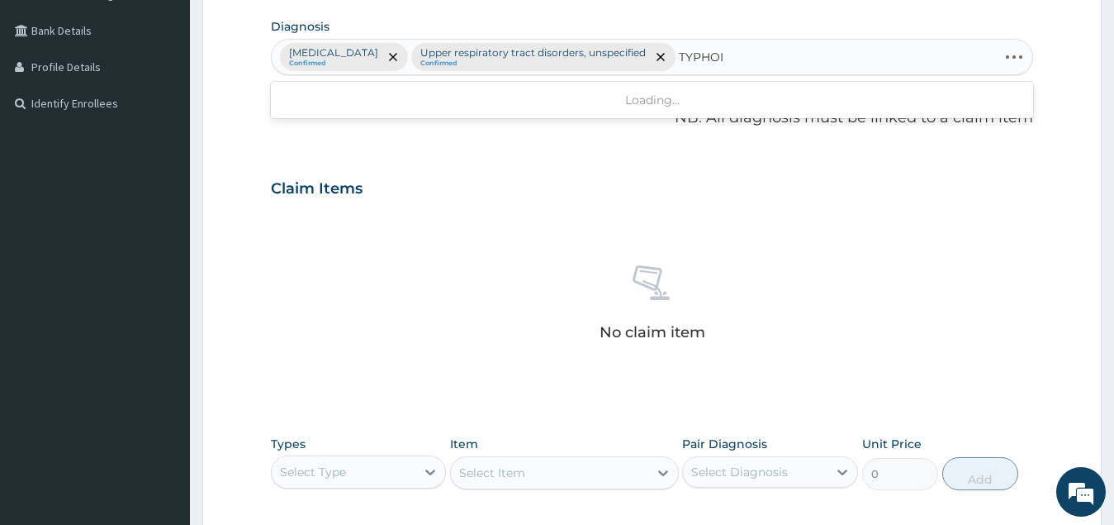
type input "[MEDICAL_DATA]"
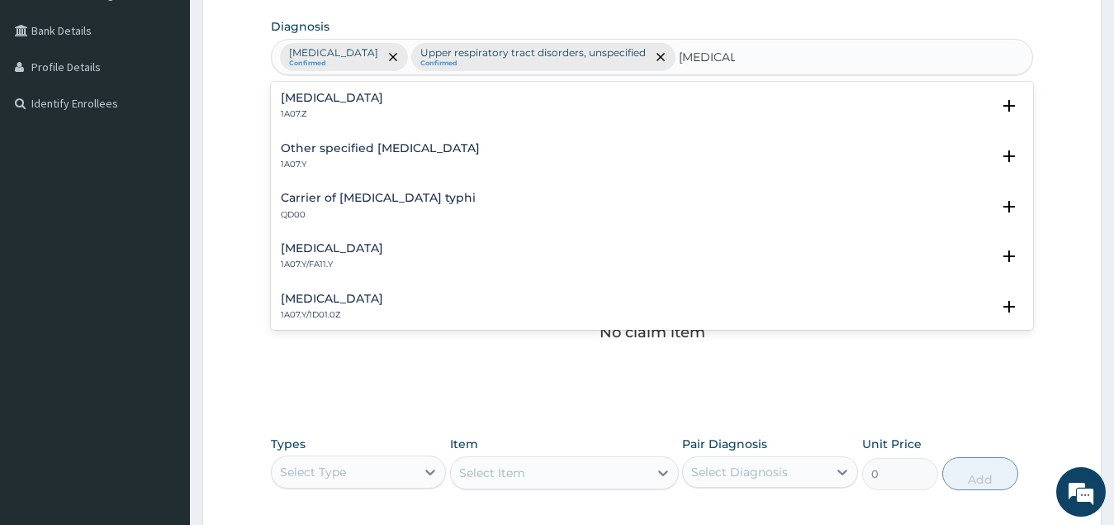
click at [383, 104] on h4 "[MEDICAL_DATA]" at bounding box center [332, 98] width 102 height 12
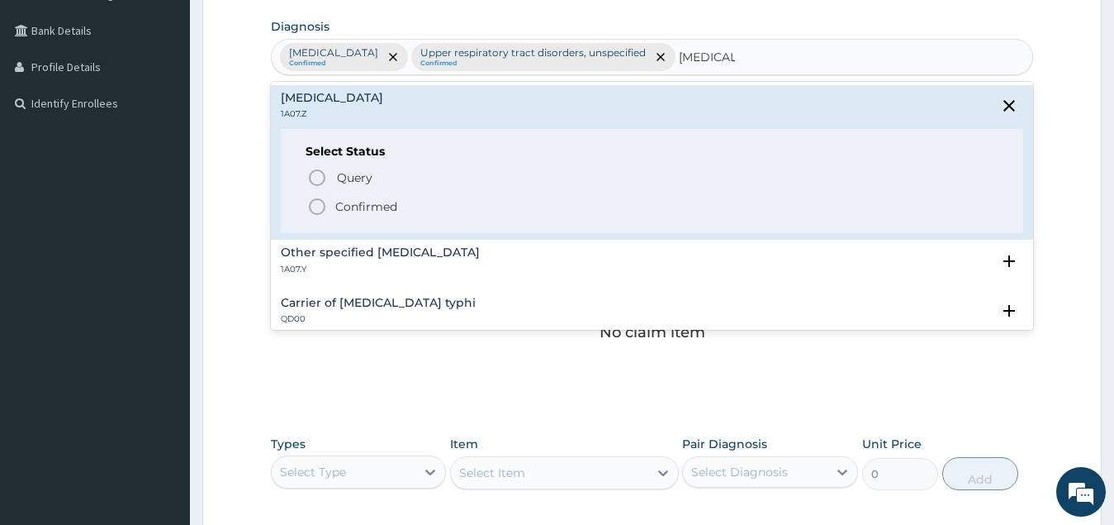
click at [317, 202] on icon "status option filled" at bounding box center [317, 207] width 20 height 20
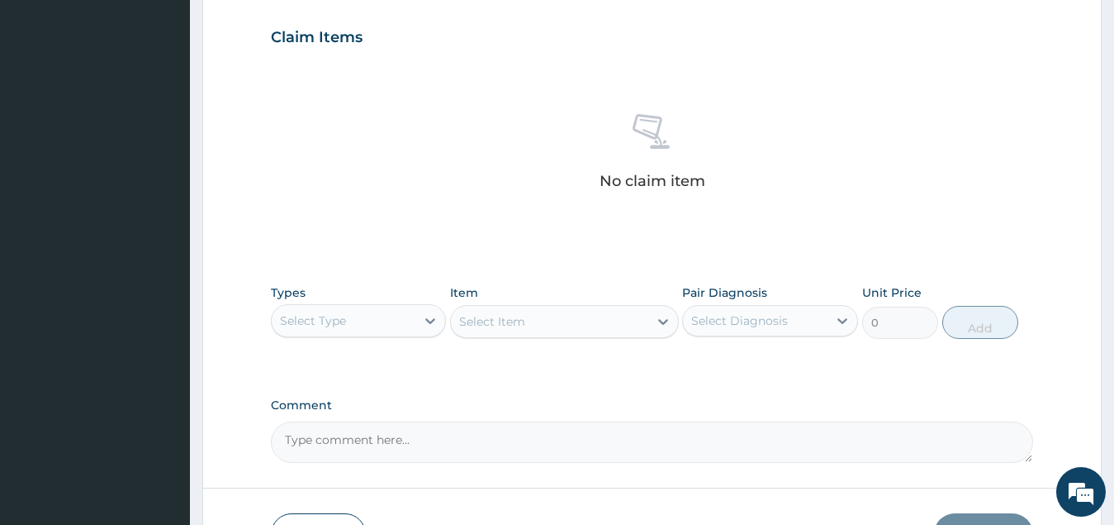
scroll to position [652, 0]
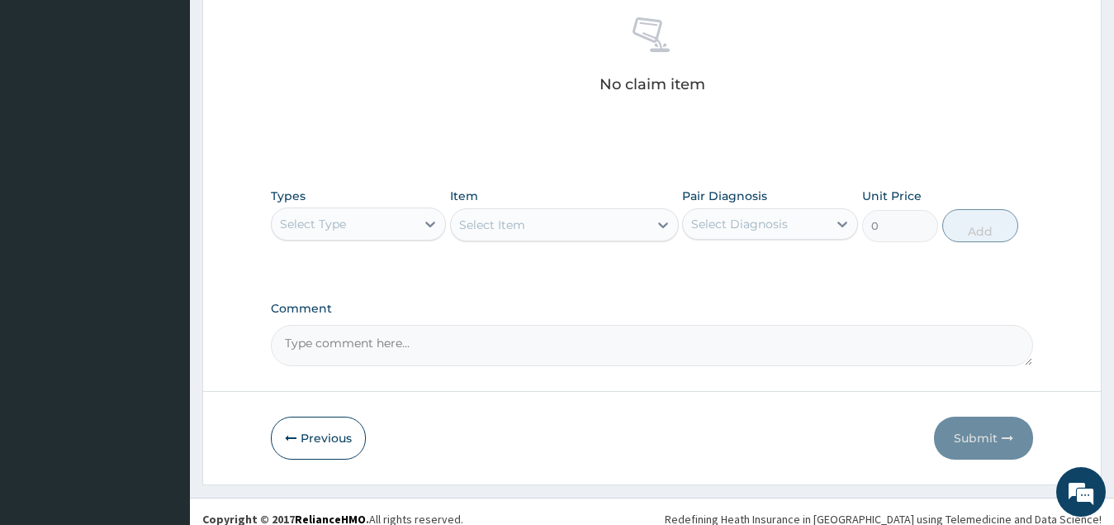
click at [399, 229] on div "Select Type" at bounding box center [344, 224] width 145 height 26
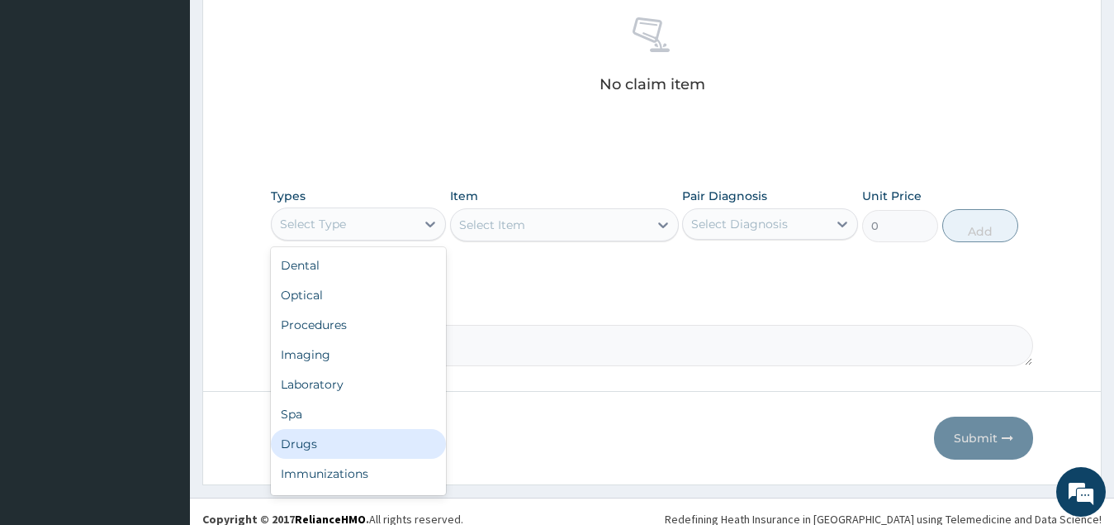
click at [350, 446] on div "Drugs" at bounding box center [359, 444] width 176 height 30
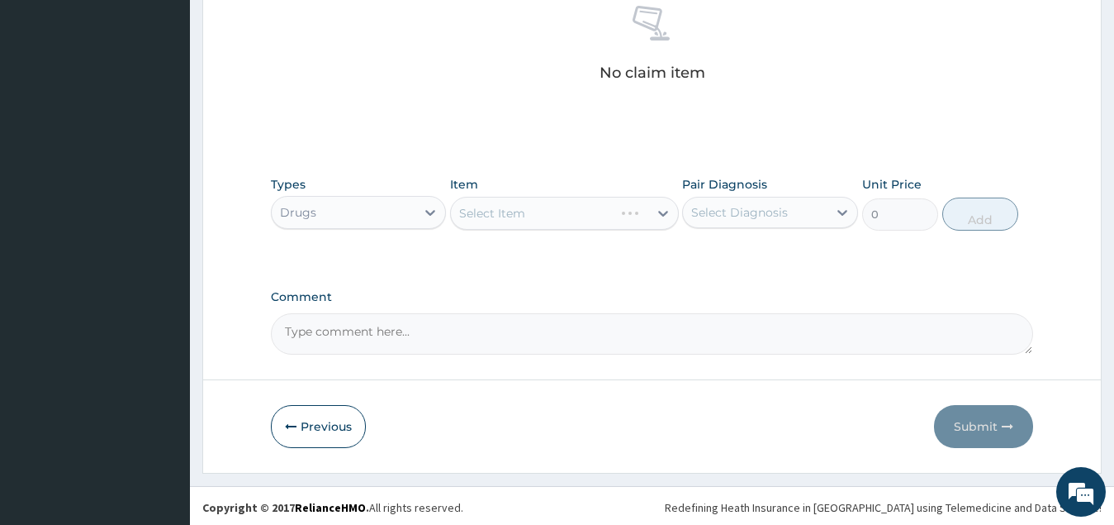
scroll to position [667, 0]
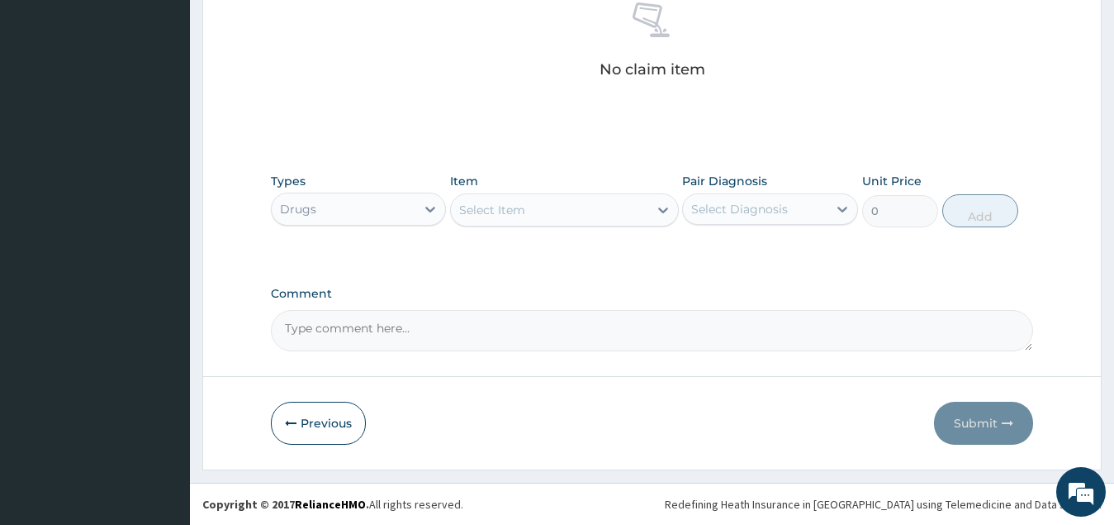
click at [595, 212] on div "Select Item" at bounding box center [549, 210] width 197 height 26
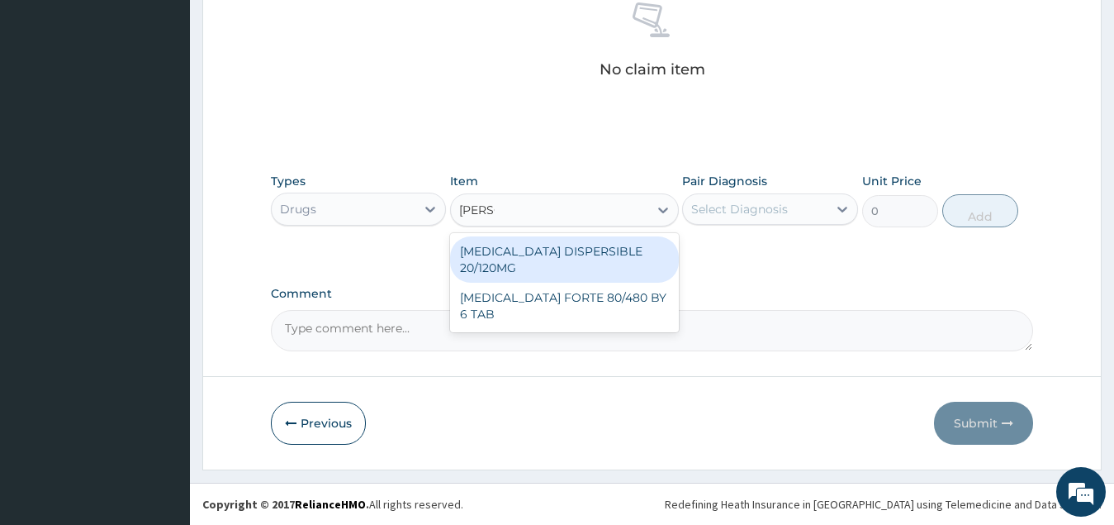
type input "COART"
click at [623, 254] on div "COARTEM DISPERSIBLE 20/120MG" at bounding box center [564, 259] width 229 height 46
type input "112.3375015258789"
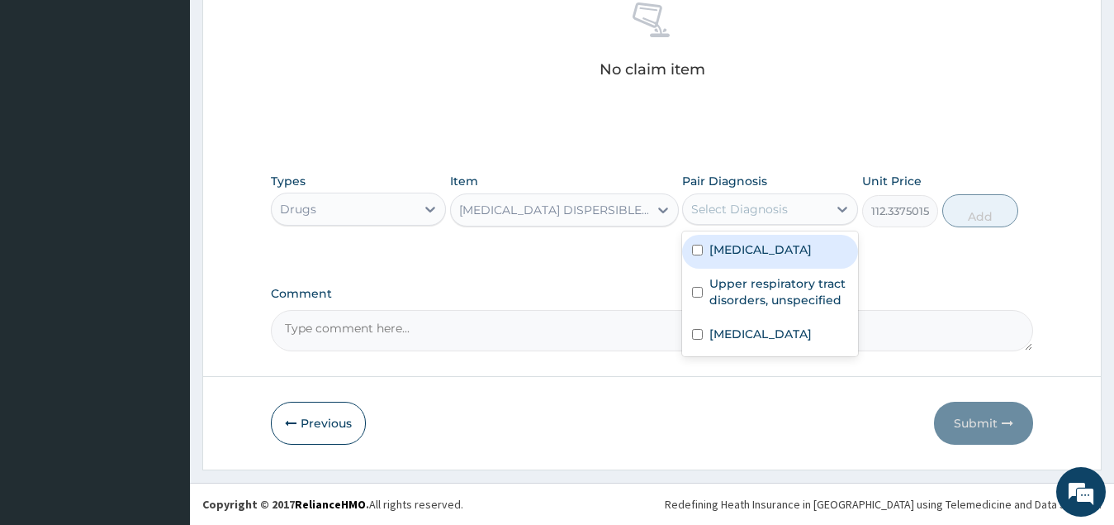
click at [778, 205] on div "Select Diagnosis" at bounding box center [739, 209] width 97 height 17
click at [776, 259] on div "[MEDICAL_DATA]" at bounding box center [770, 252] width 176 height 34
checkbox input "true"
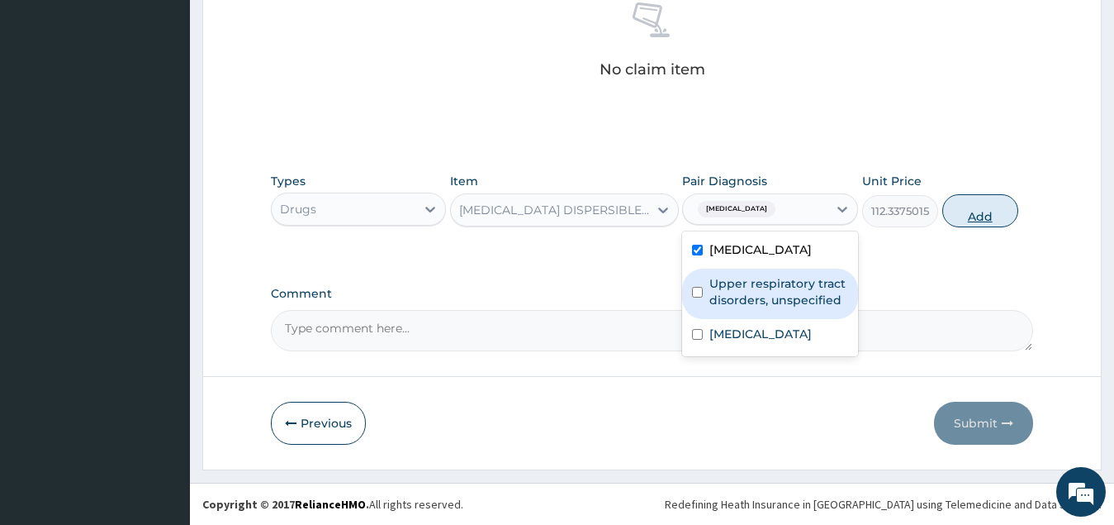
click at [983, 213] on button "Add" at bounding box center [981, 210] width 76 height 33
type input "0"
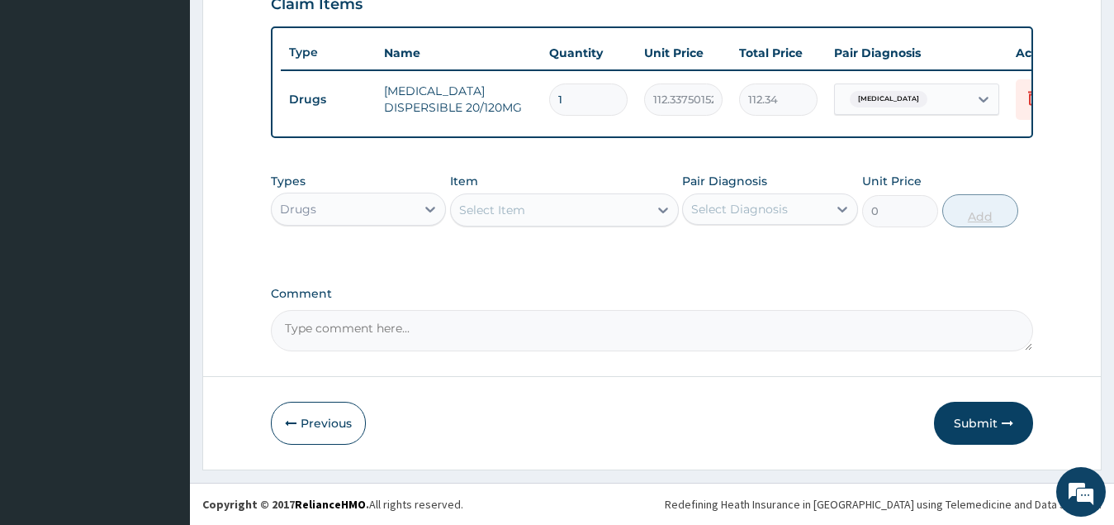
scroll to position [602, 0]
type input "18"
type input "2022.08"
type input "18"
click at [566, 207] on div "Select Item" at bounding box center [549, 210] width 197 height 26
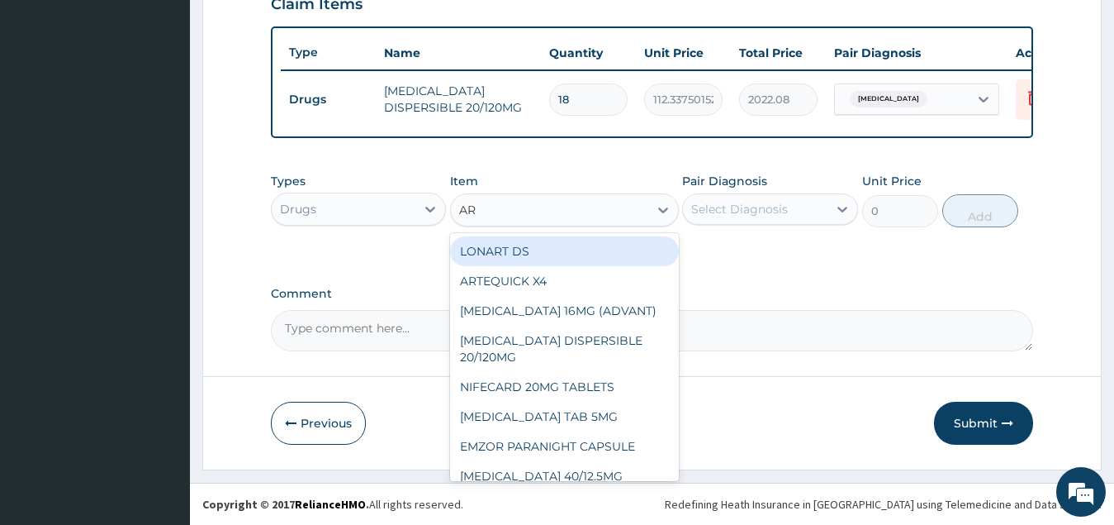
type input "A"
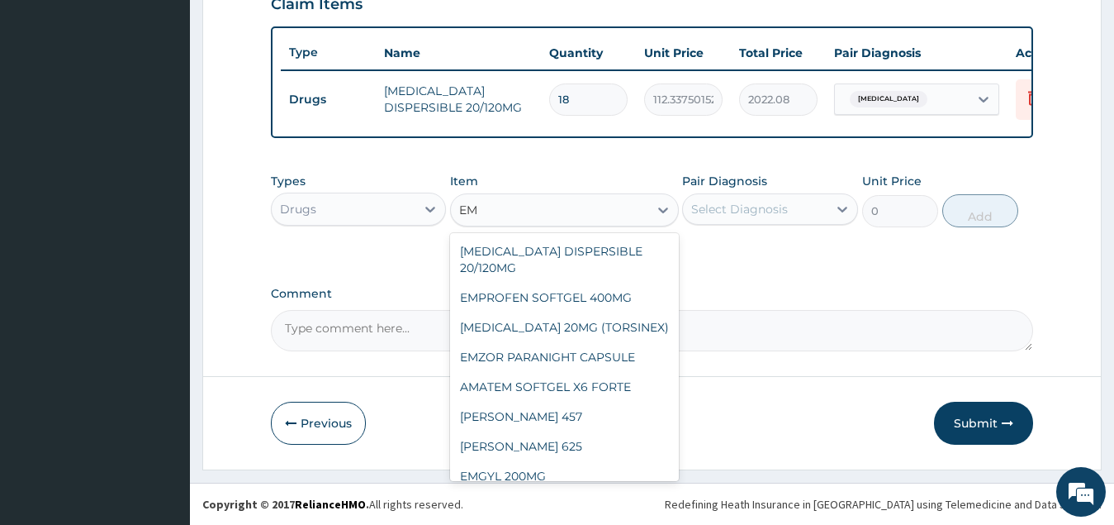
type input "E"
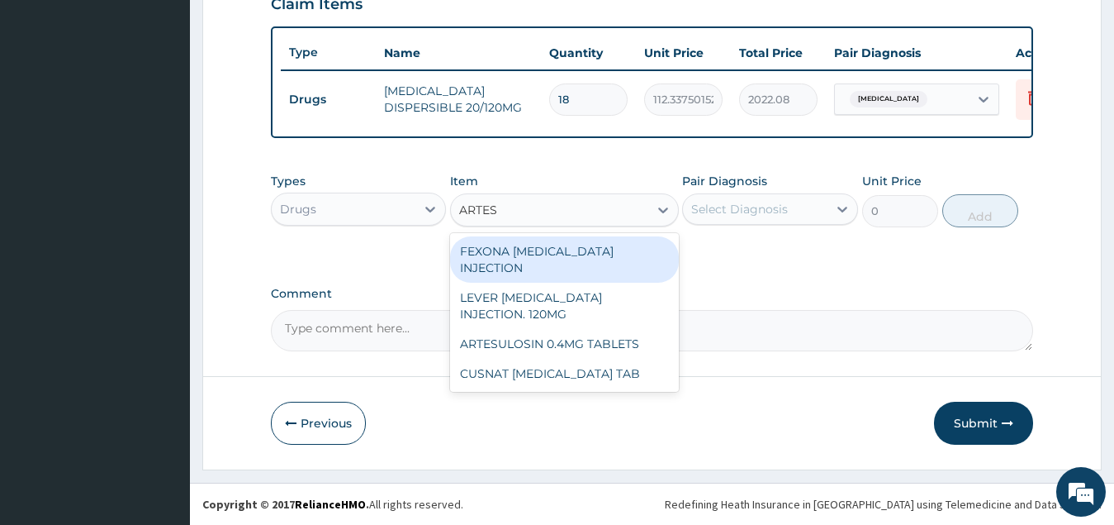
type input "ARTESU"
click at [610, 255] on div "FEXONA [MEDICAL_DATA] INJECTION" at bounding box center [564, 259] width 229 height 46
type input "2200"
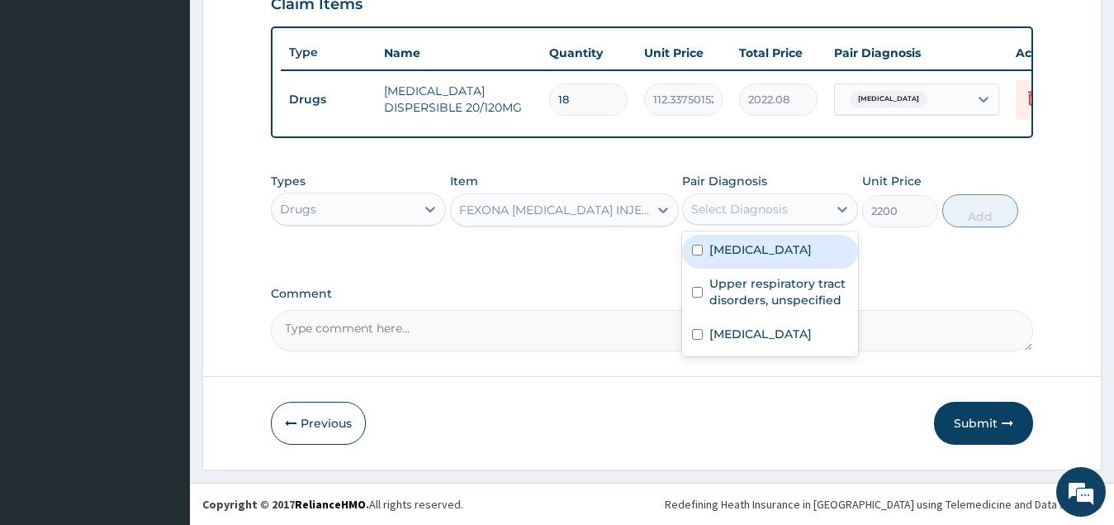
click at [780, 211] on div "Select Diagnosis" at bounding box center [739, 209] width 97 height 17
click at [784, 251] on label "[MEDICAL_DATA]" at bounding box center [761, 249] width 102 height 17
checkbox input "true"
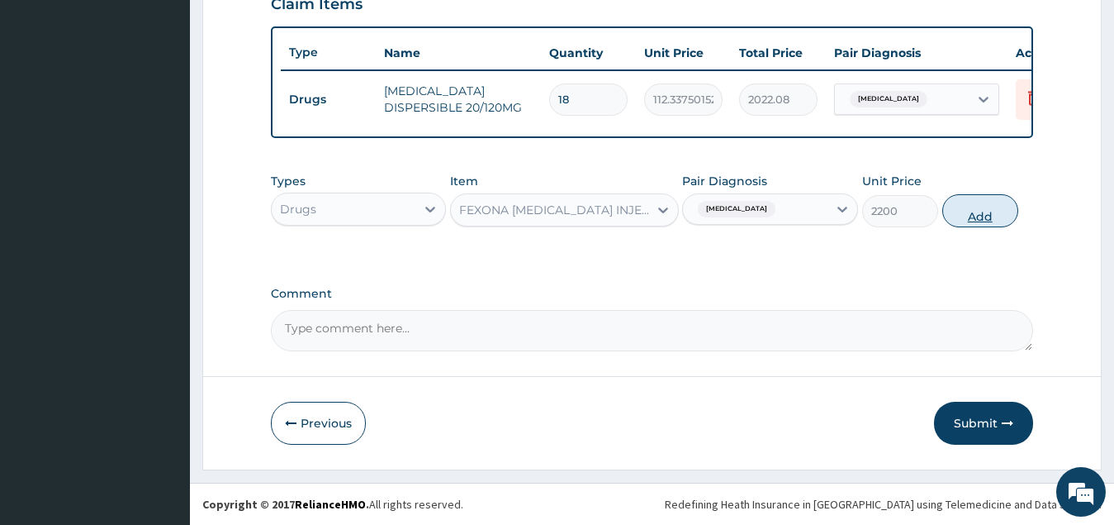
click at [973, 214] on button "Add" at bounding box center [981, 210] width 76 height 33
type input "0"
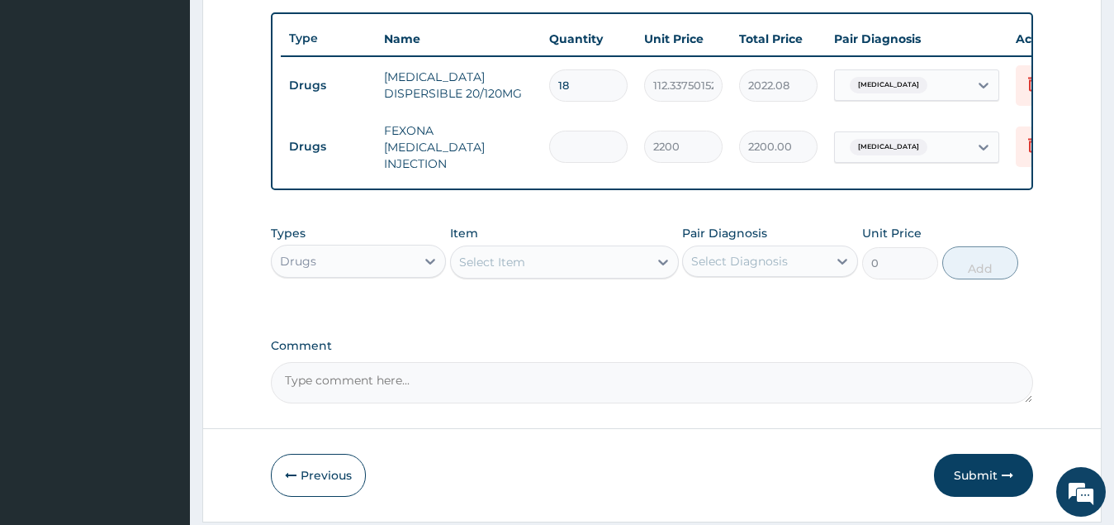
type input "0.00"
type input "3"
type input "6600.00"
type input "3"
click at [523, 269] on div "Select Item" at bounding box center [492, 262] width 66 height 17
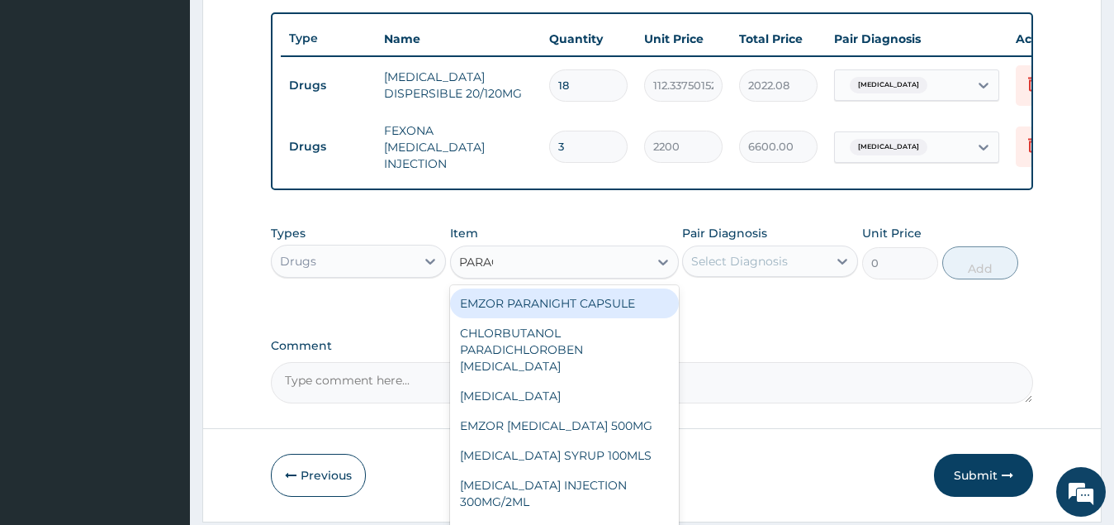
type input "PARACE"
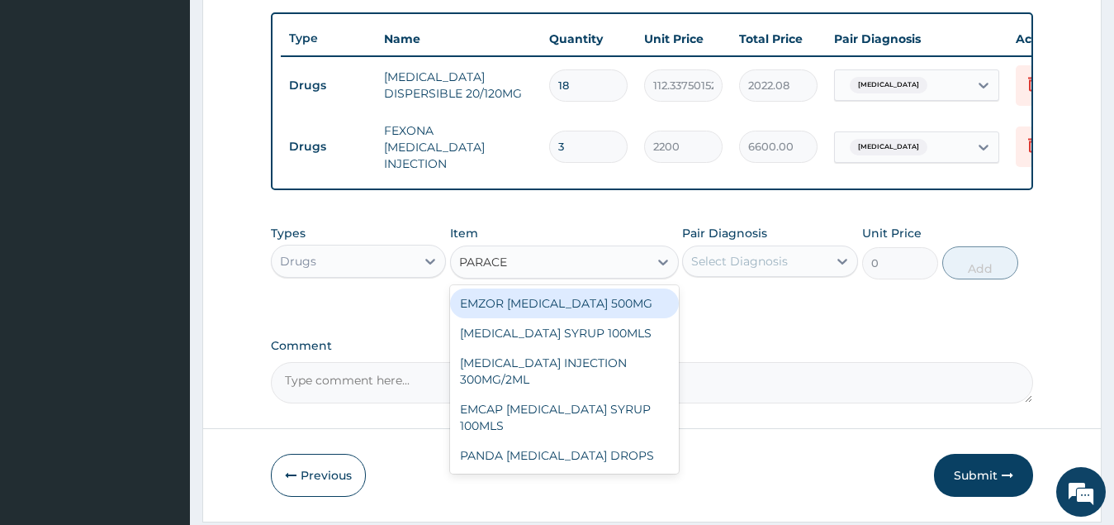
drag, startPoint x: 557, startPoint y: 302, endPoint x: 673, endPoint y: 295, distance: 116.7
click at [560, 303] on div "EMZOR [MEDICAL_DATA] 500MG" at bounding box center [564, 303] width 229 height 30
type input "34"
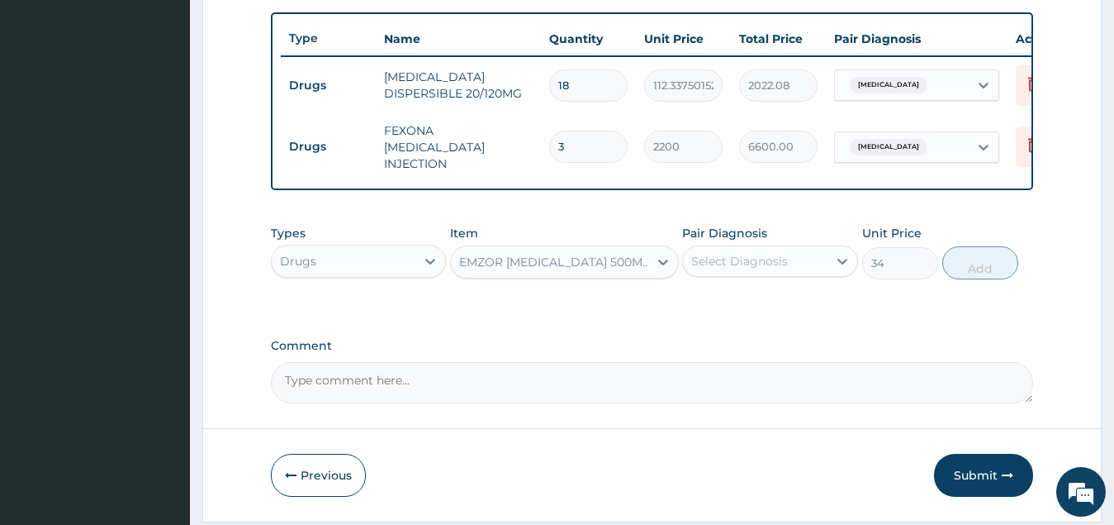
click at [752, 269] on div "Select Diagnosis" at bounding box center [739, 261] width 97 height 17
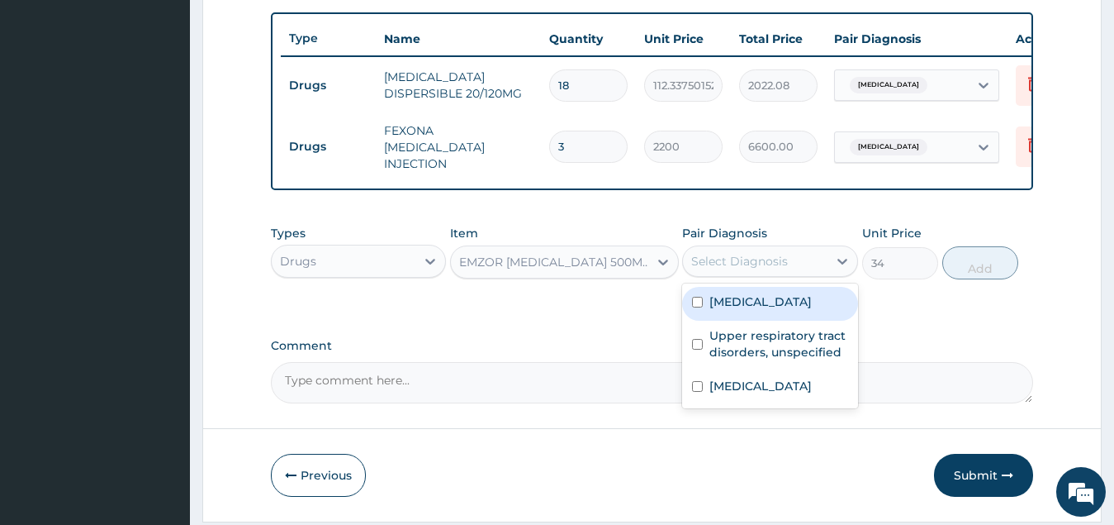
click at [767, 315] on div "[MEDICAL_DATA]" at bounding box center [770, 304] width 176 height 34
checkbox input "true"
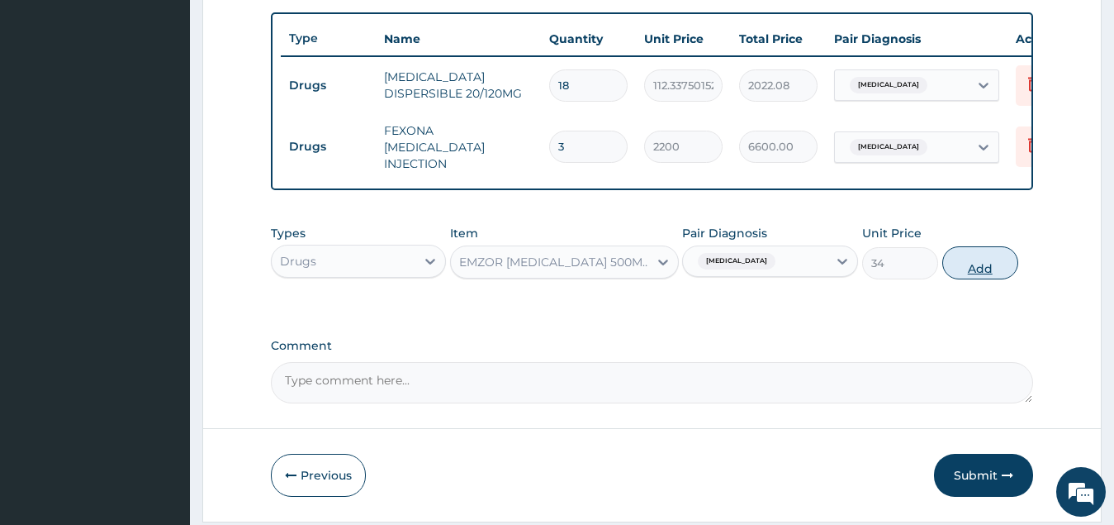
click at [981, 279] on button "Add" at bounding box center [981, 262] width 76 height 33
type input "0"
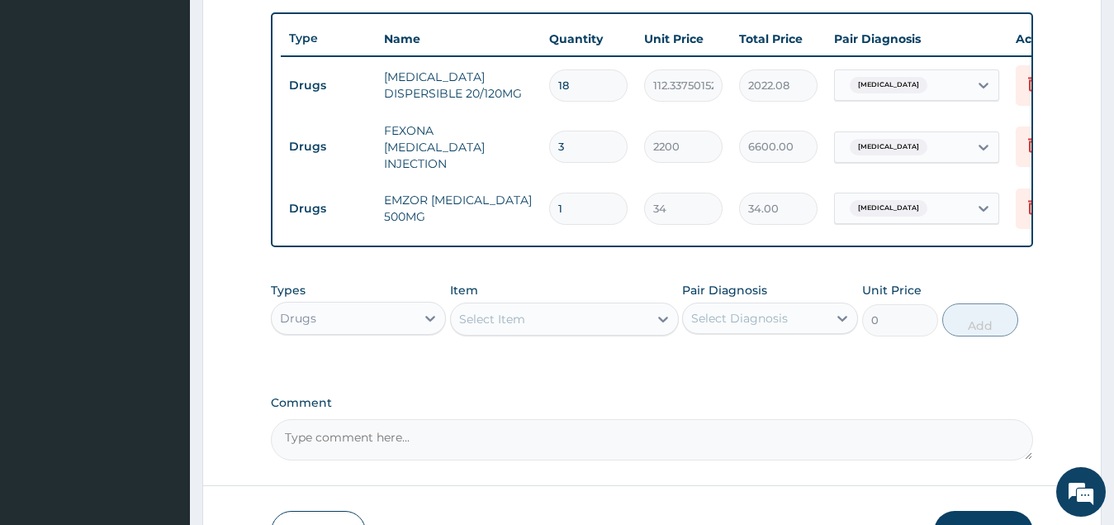
type input "18"
type input "612.00"
type input "18"
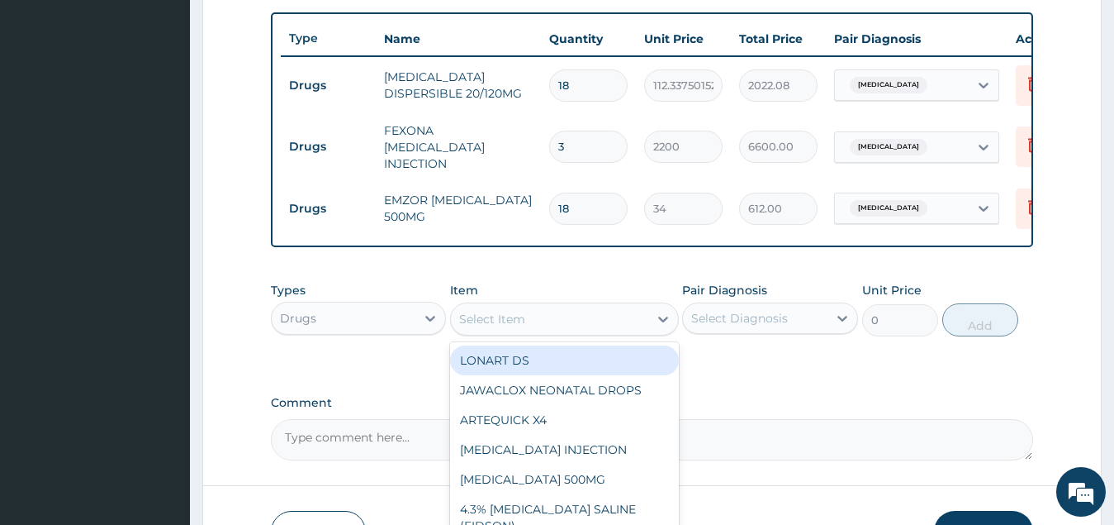
click at [530, 330] on div "Select Item" at bounding box center [549, 319] width 197 height 26
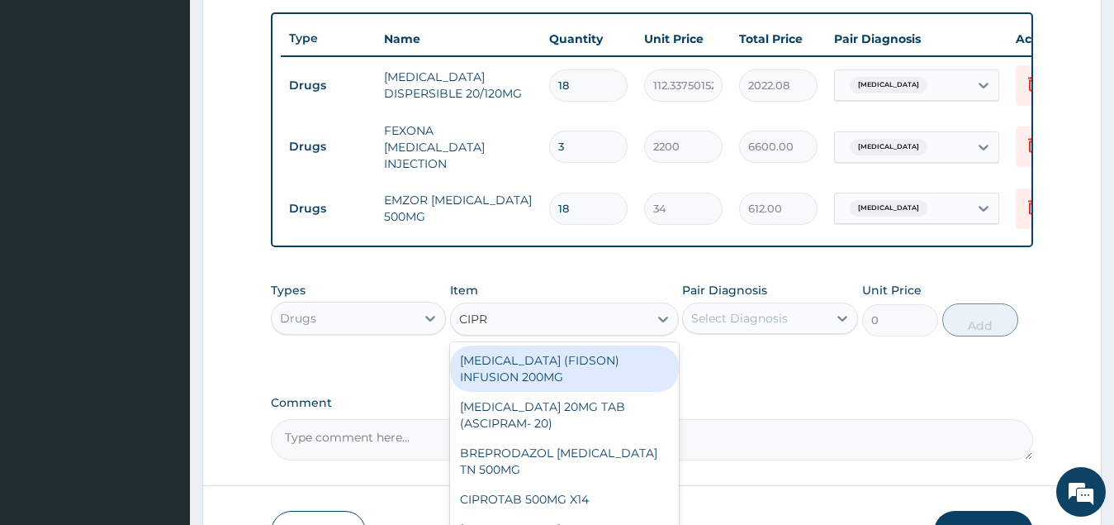
type input "[MEDICAL_DATA]"
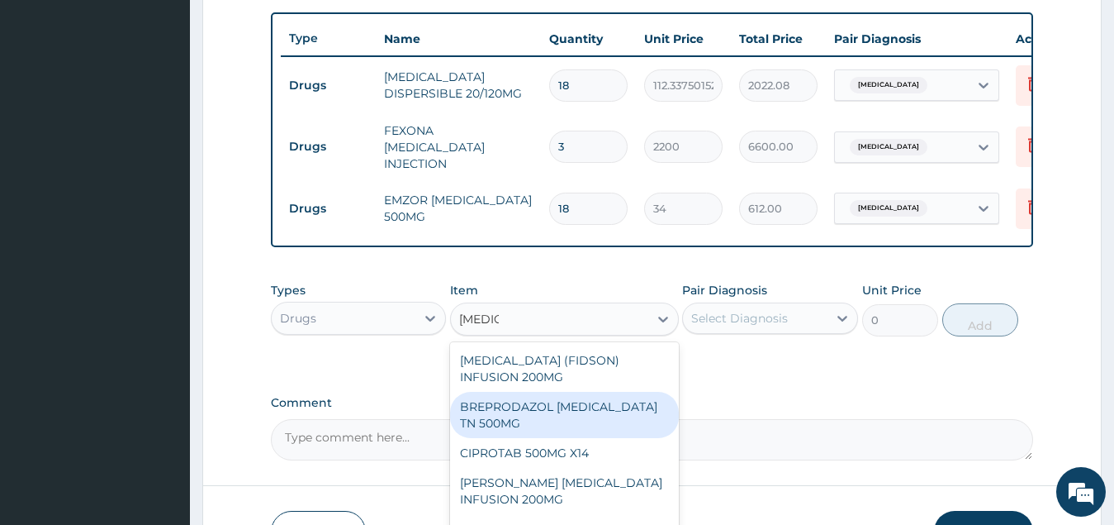
drag, startPoint x: 557, startPoint y: 415, endPoint x: 634, endPoint y: 397, distance: 79.6
click at [561, 416] on div "BREPRODAZOL [MEDICAL_DATA] TN 500MG" at bounding box center [564, 415] width 229 height 46
type input "177.375"
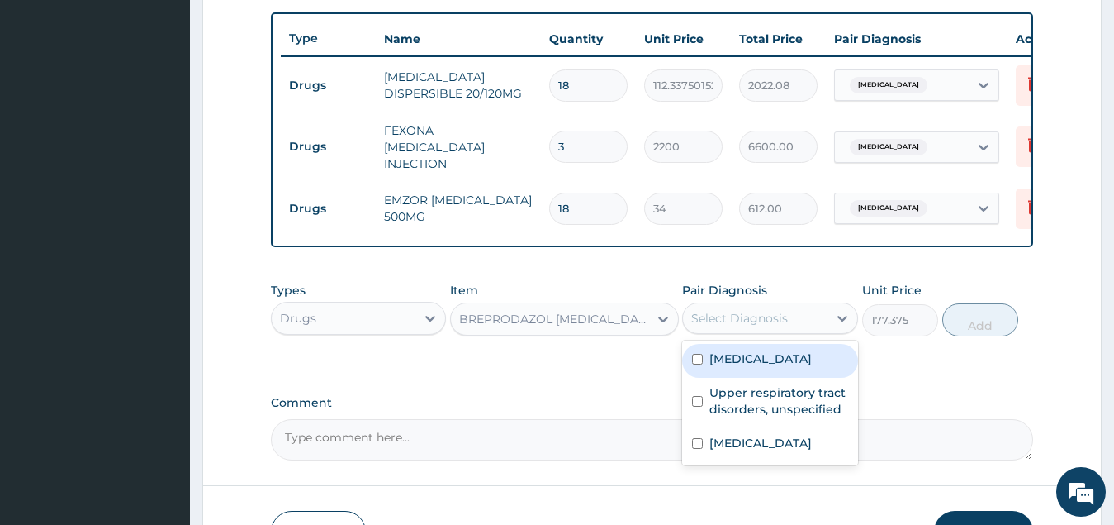
click at [766, 326] on div "Select Diagnosis" at bounding box center [739, 318] width 97 height 17
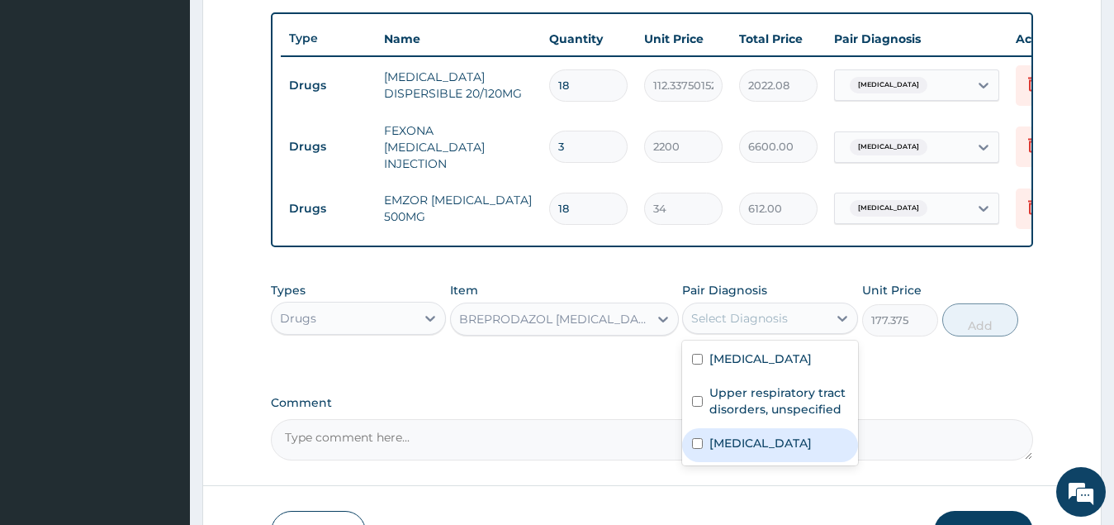
click at [758, 450] on label "[MEDICAL_DATA]" at bounding box center [761, 443] width 102 height 17
checkbox input "true"
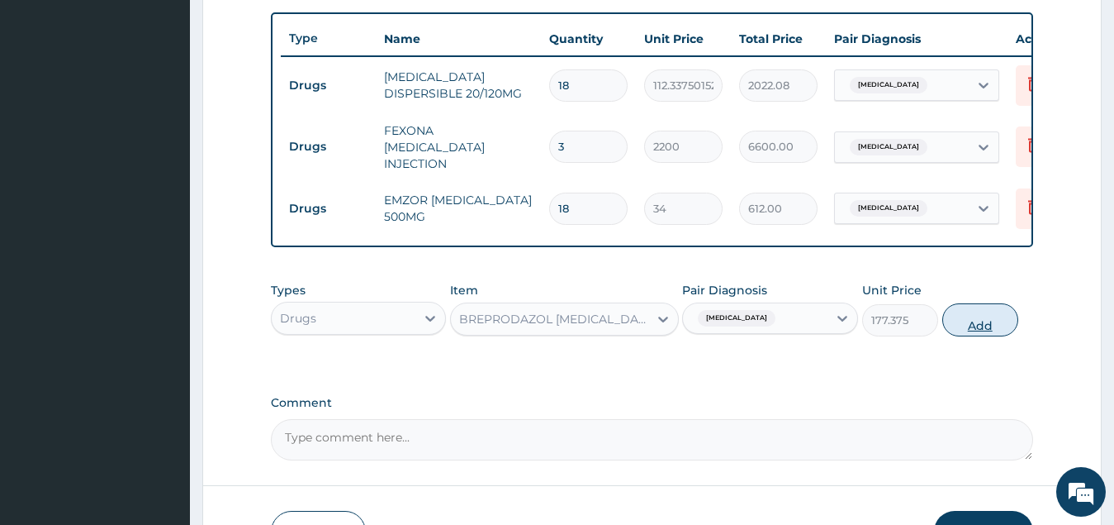
click at [986, 327] on button "Add" at bounding box center [981, 319] width 76 height 33
type input "0"
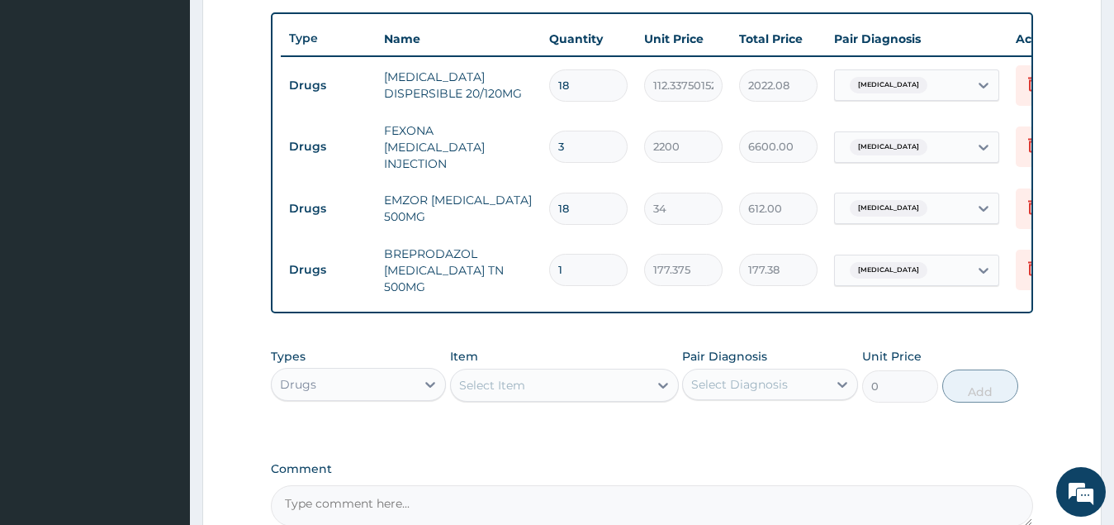
type input "10"
type input "1773.75"
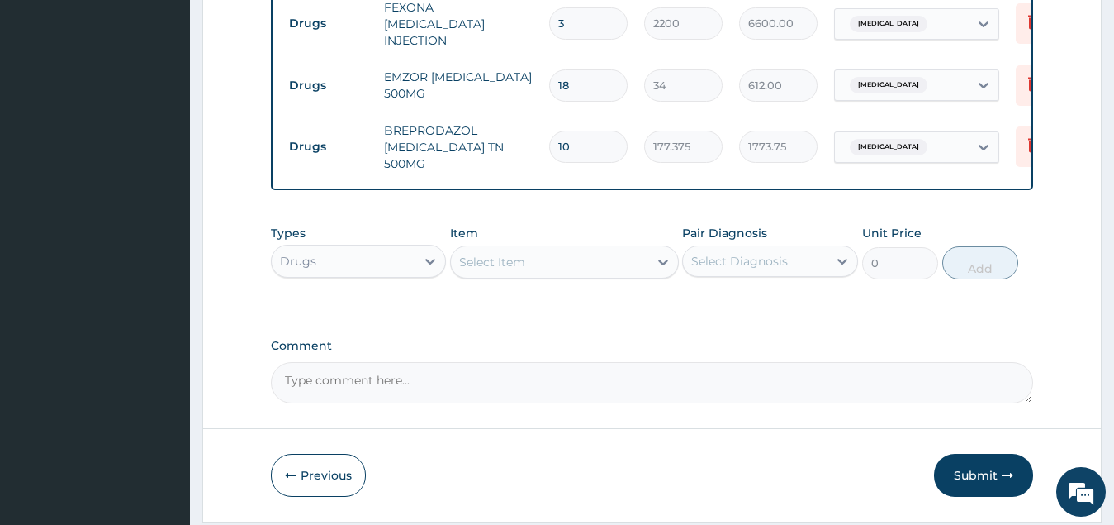
scroll to position [767, 0]
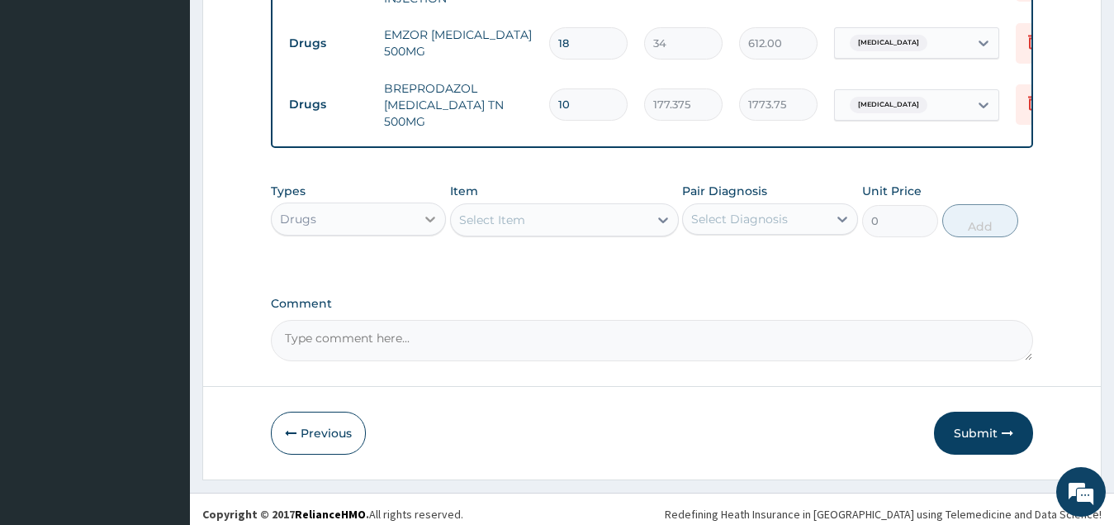
type input "10"
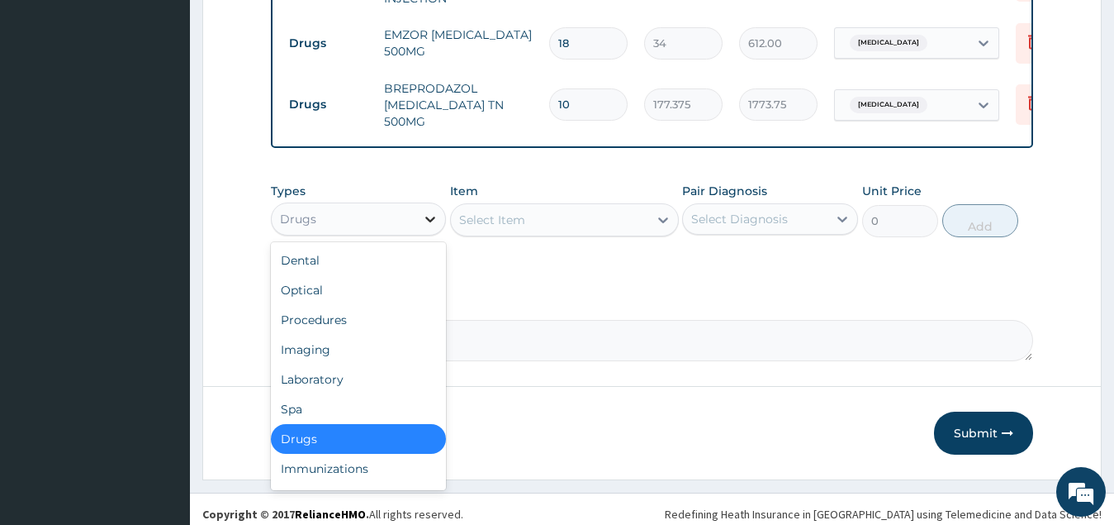
click at [431, 216] on icon at bounding box center [430, 219] width 10 height 6
click at [397, 373] on div "Laboratory" at bounding box center [359, 379] width 176 height 30
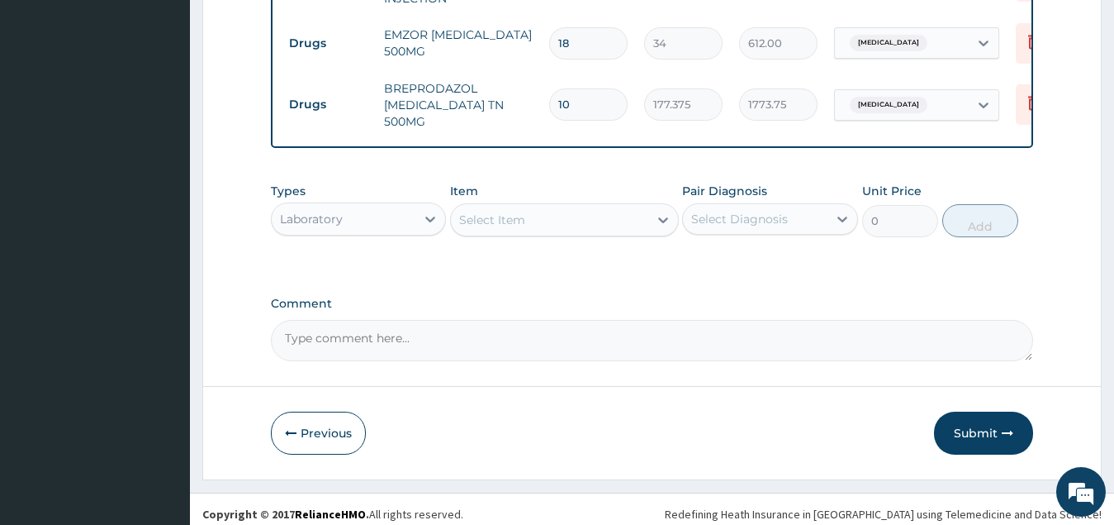
click at [587, 212] on div "Select Item" at bounding box center [549, 220] width 197 height 26
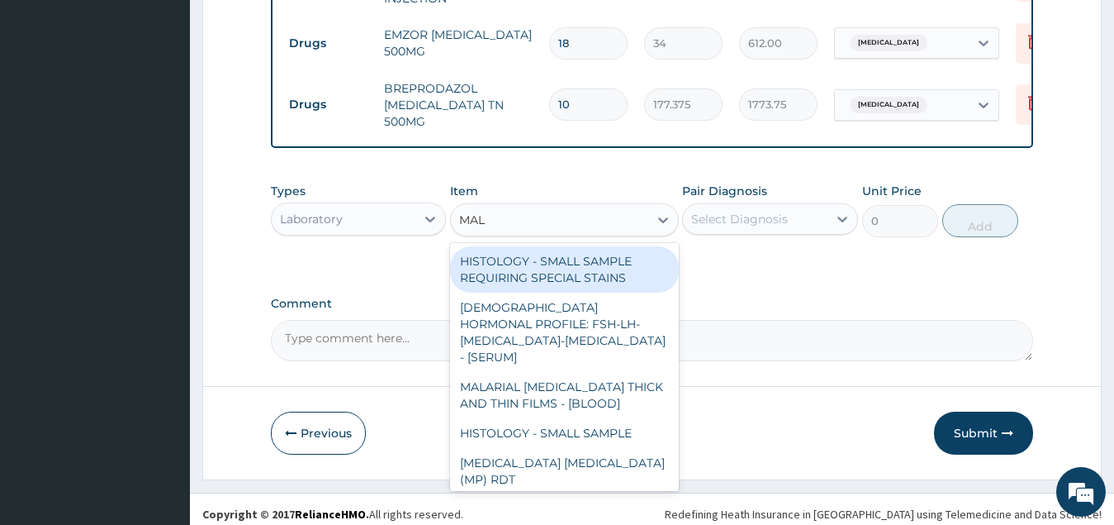
type input "MALA"
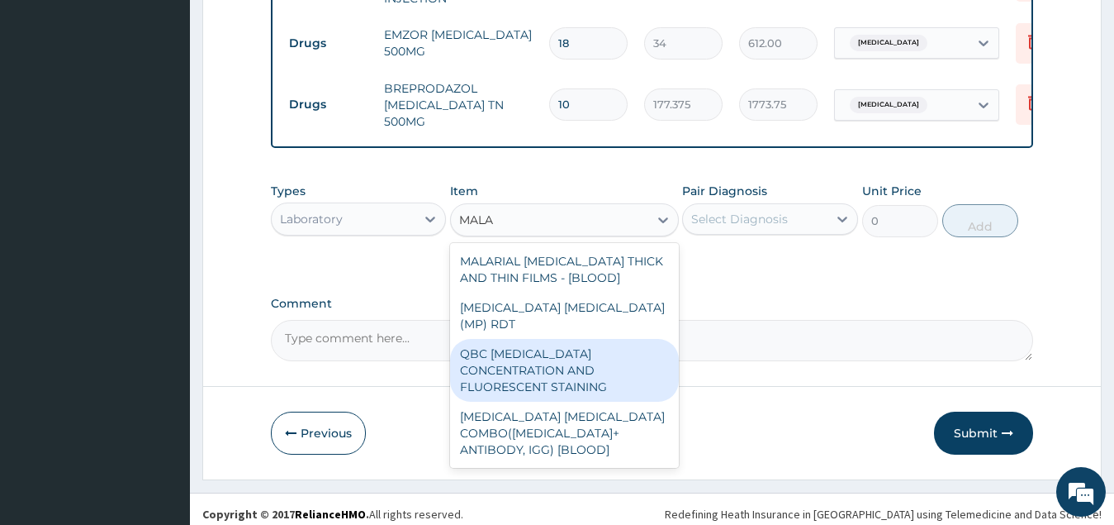
click at [573, 339] on div "QBC [MEDICAL_DATA] CONCENTRATION AND FLUORESCENT STAINING" at bounding box center [564, 370] width 229 height 63
type input "2700"
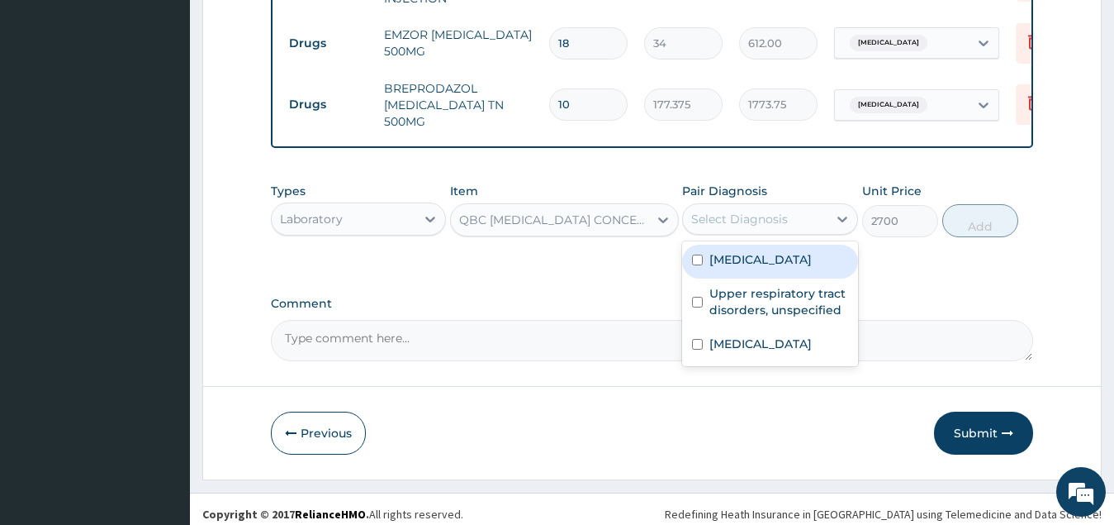
click at [783, 211] on div "Select Diagnosis" at bounding box center [739, 219] width 97 height 17
click at [785, 264] on div "[MEDICAL_DATA]" at bounding box center [770, 262] width 176 height 34
checkbox input "true"
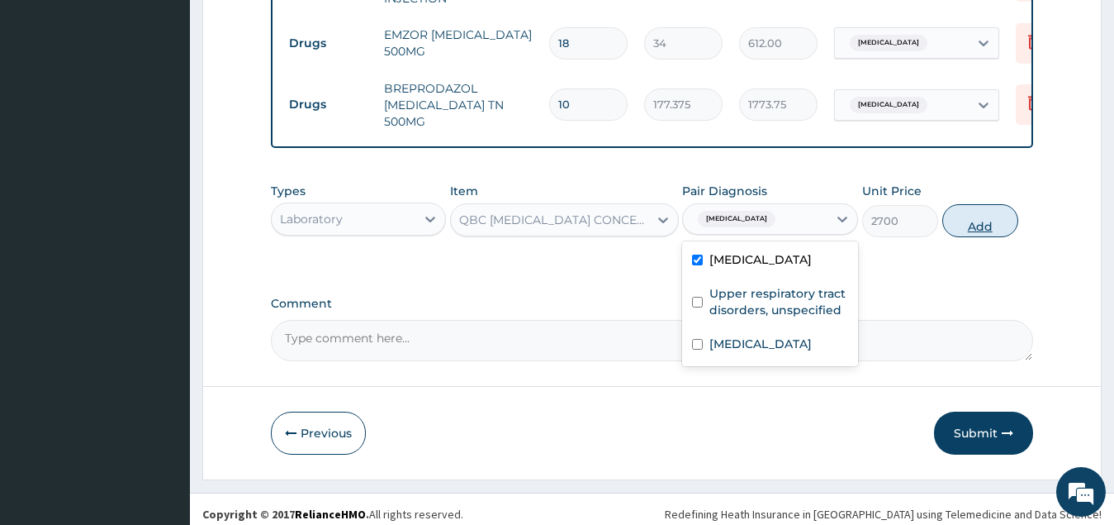
click at [976, 222] on button "Add" at bounding box center [981, 220] width 76 height 33
type input "0"
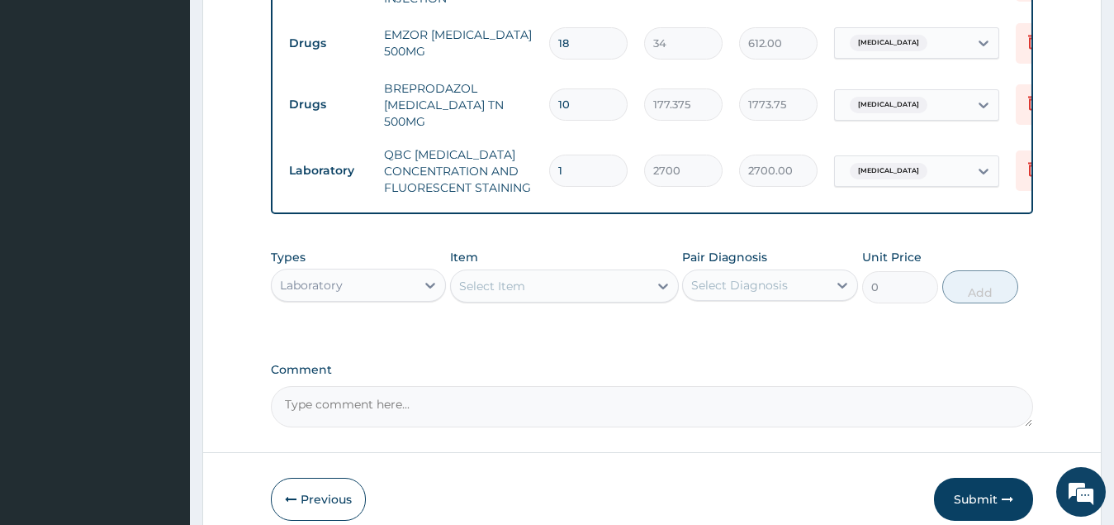
click at [540, 283] on div "Select Item" at bounding box center [549, 286] width 197 height 26
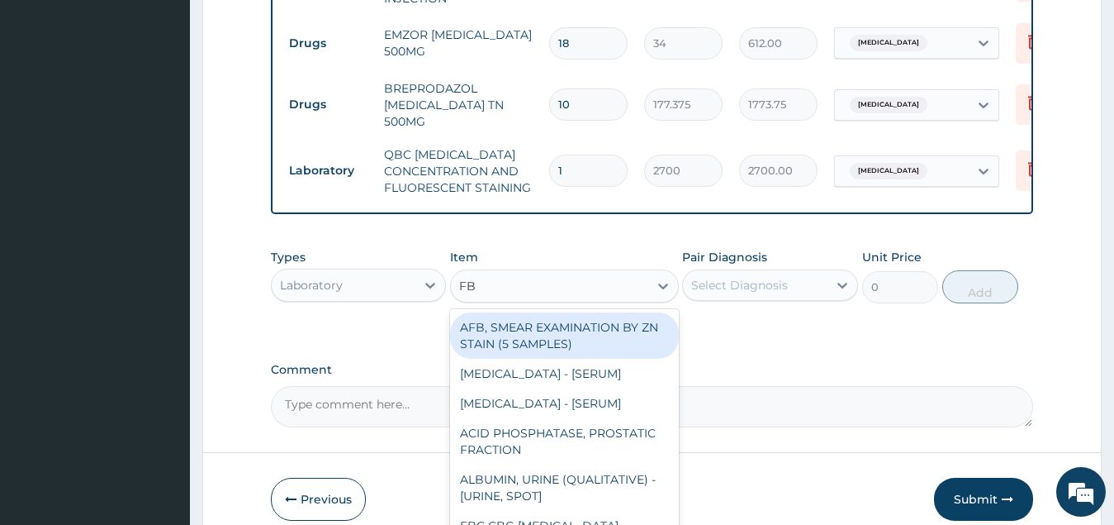
type input "FBC"
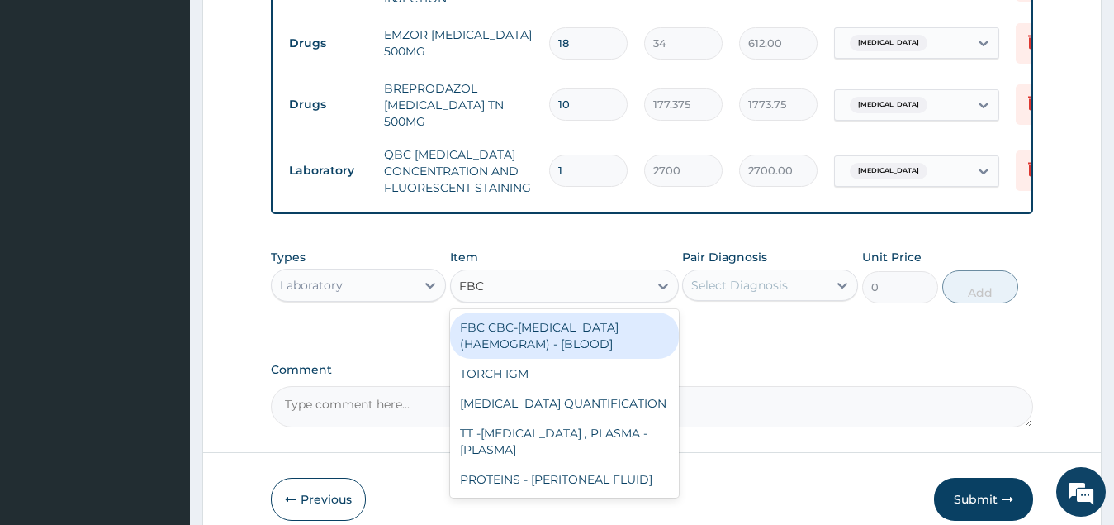
click at [570, 337] on div "FBC CBC-[MEDICAL_DATA] (HAEMOGRAM) - [BLOOD]" at bounding box center [564, 335] width 229 height 46
type input "5500"
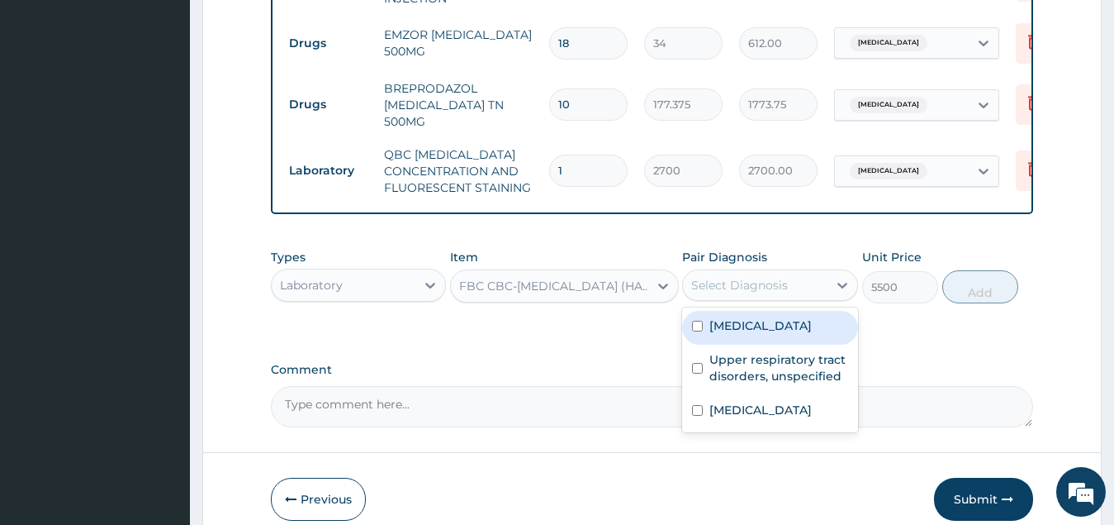
click at [793, 287] on div "Select Diagnosis" at bounding box center [755, 285] width 145 height 26
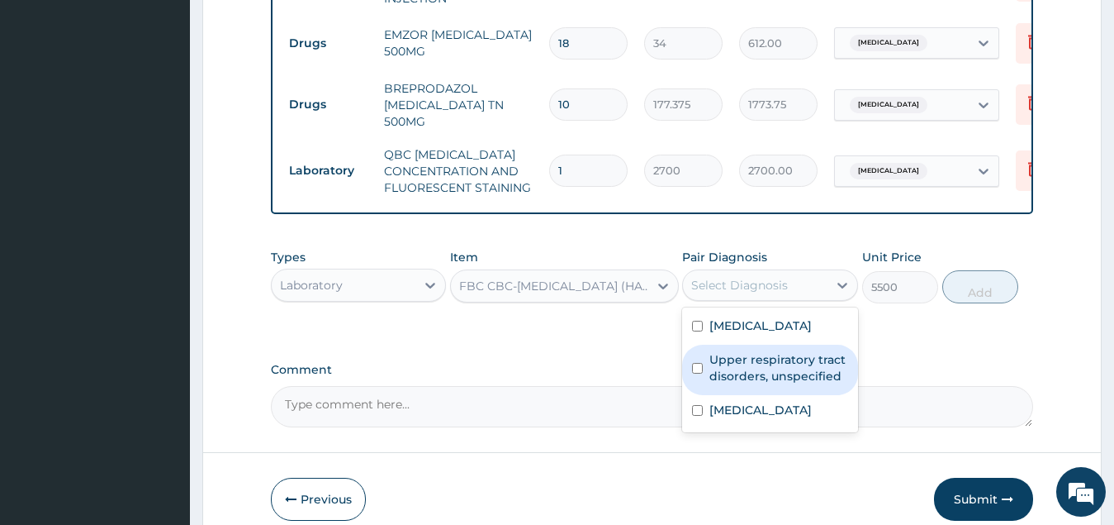
click at [711, 369] on label "Upper respiratory tract disorders, unspecified" at bounding box center [779, 367] width 139 height 33
checkbox input "true"
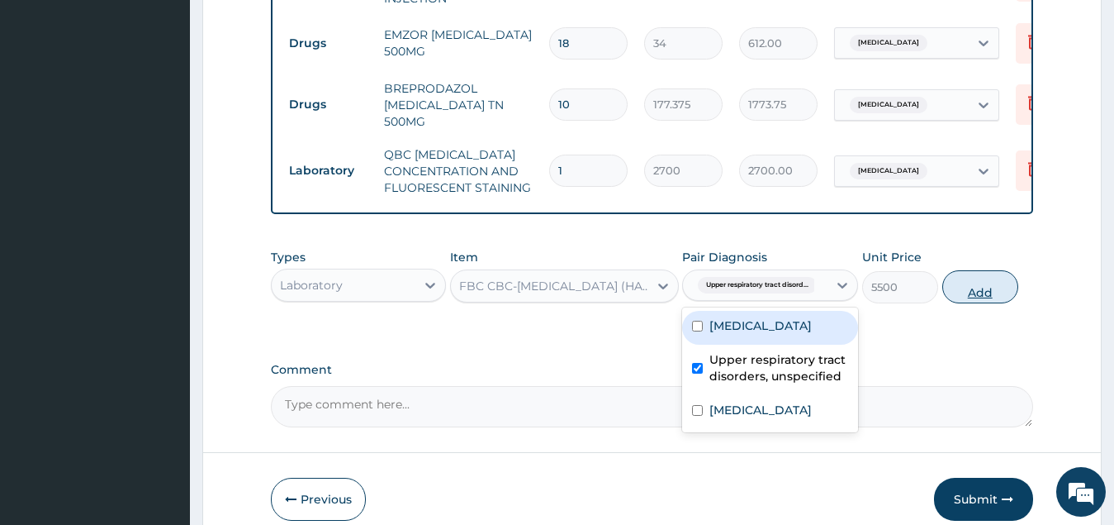
click at [982, 287] on button "Add" at bounding box center [981, 286] width 76 height 33
type input "0"
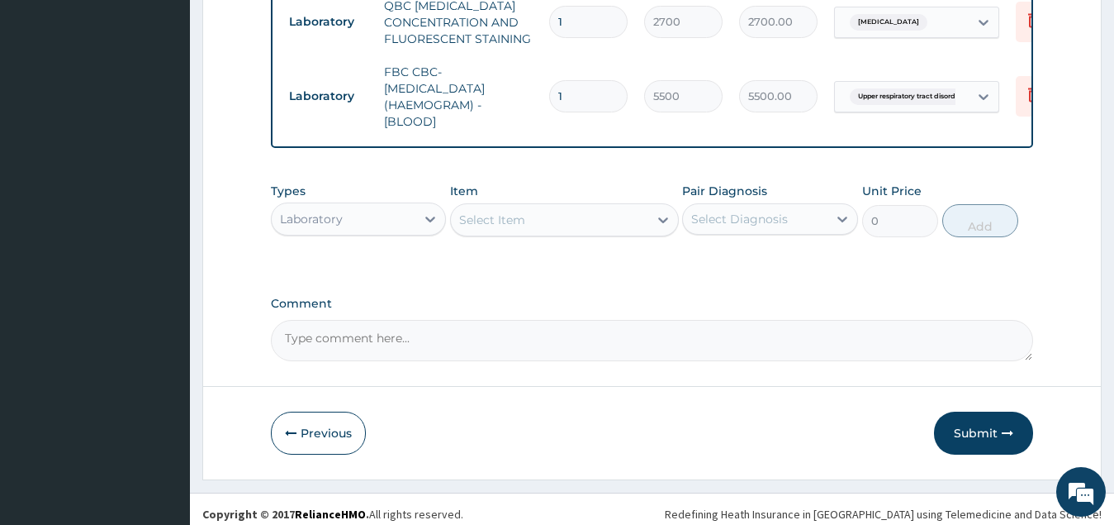
scroll to position [922, 0]
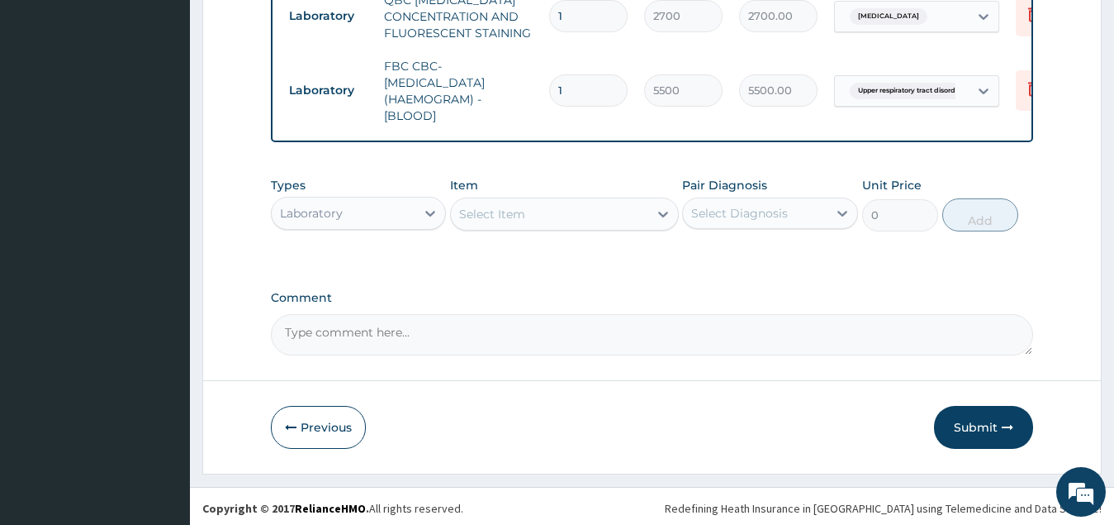
click at [408, 205] on div "Laboratory" at bounding box center [344, 213] width 145 height 26
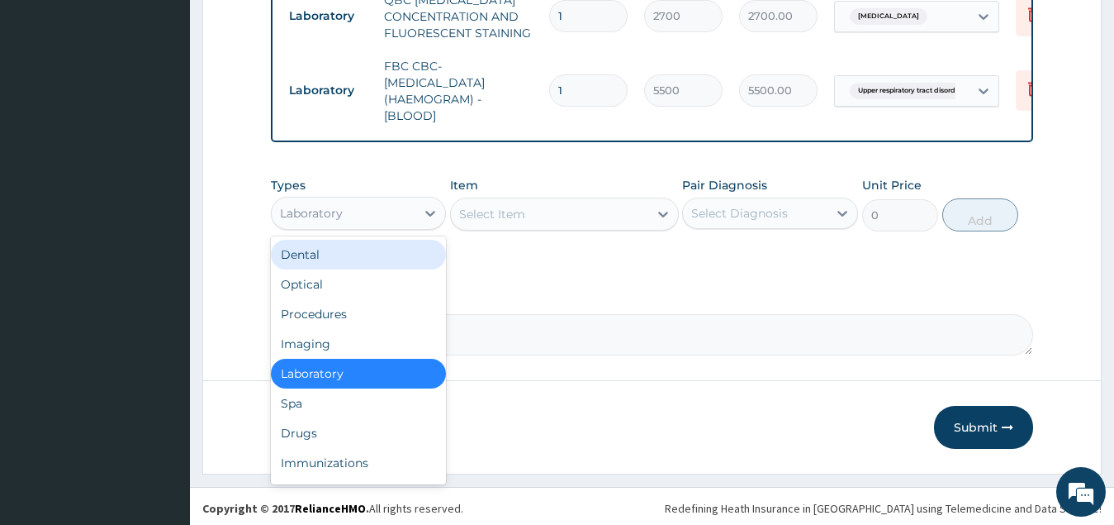
click at [551, 206] on div "Select Item" at bounding box center [549, 214] width 197 height 26
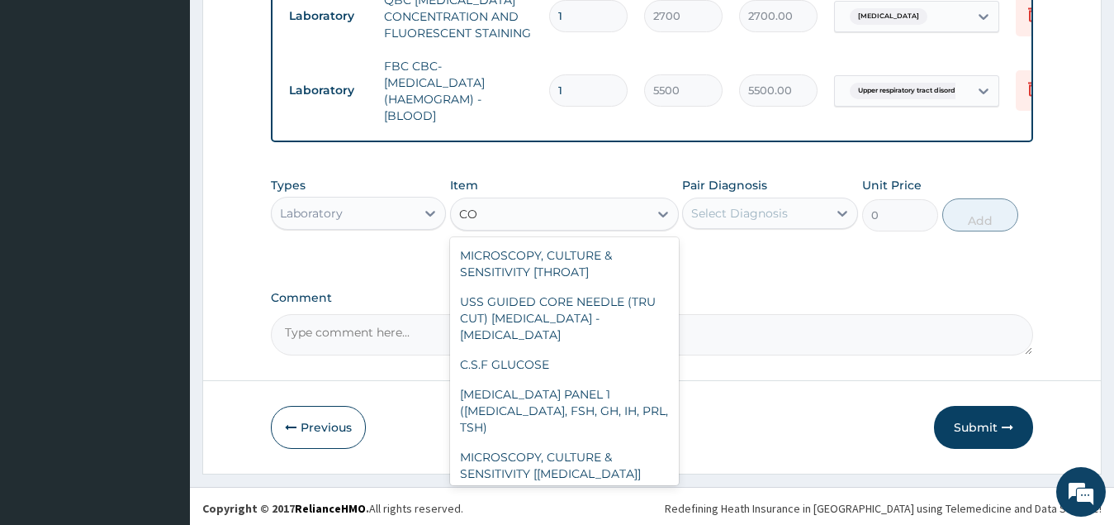
type input "C"
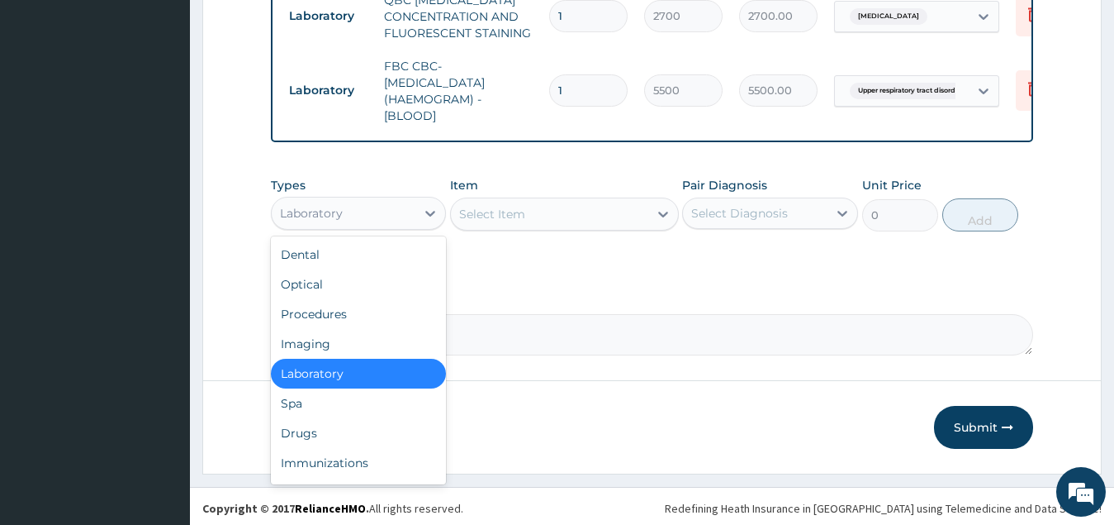
click at [386, 211] on div "Laboratory" at bounding box center [344, 213] width 145 height 26
drag, startPoint x: 330, startPoint y: 432, endPoint x: 340, endPoint y: 422, distance: 14.0
click at [330, 430] on div "Drugs" at bounding box center [359, 433] width 176 height 30
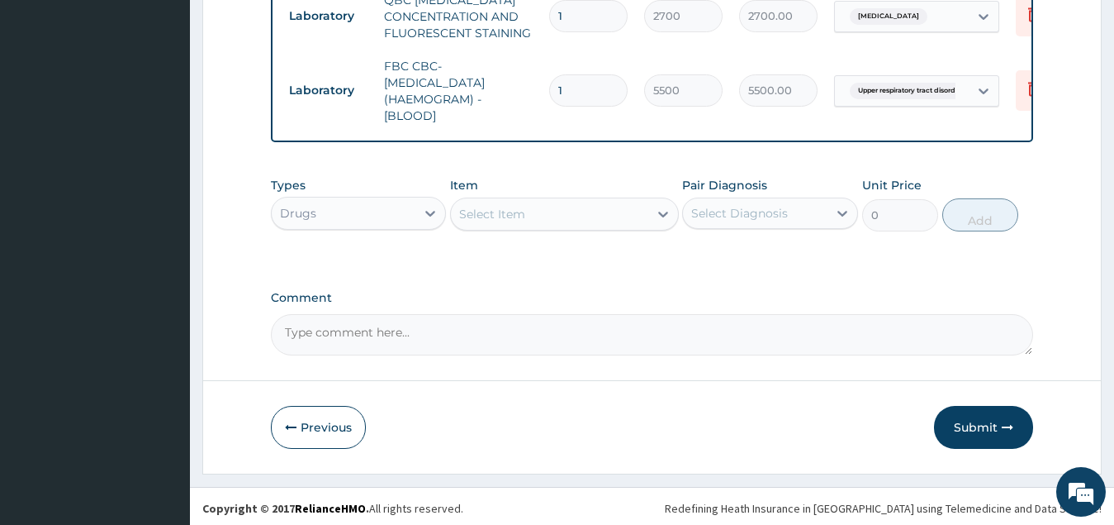
click at [557, 207] on div "Select Item" at bounding box center [549, 214] width 197 height 26
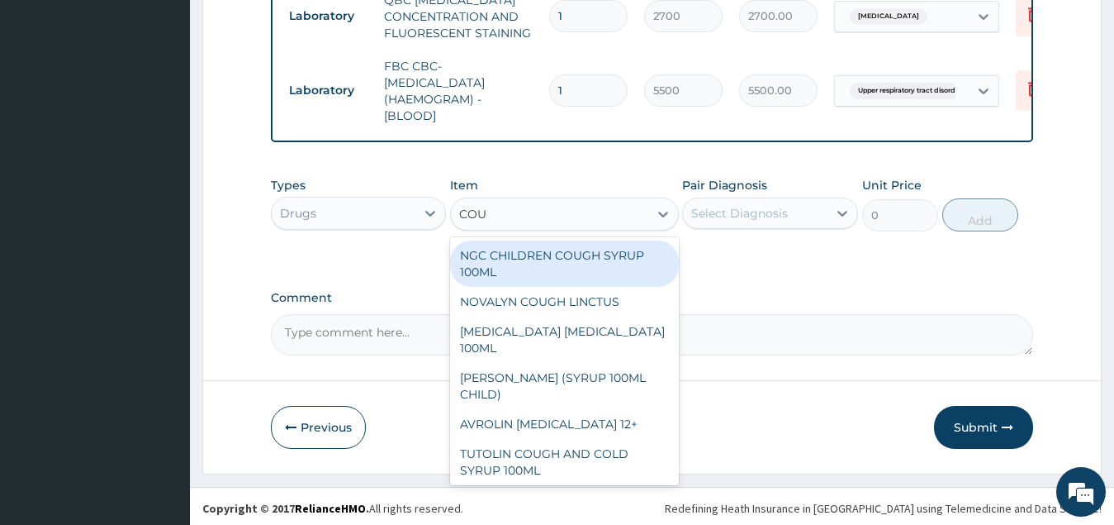
type input "COUG"
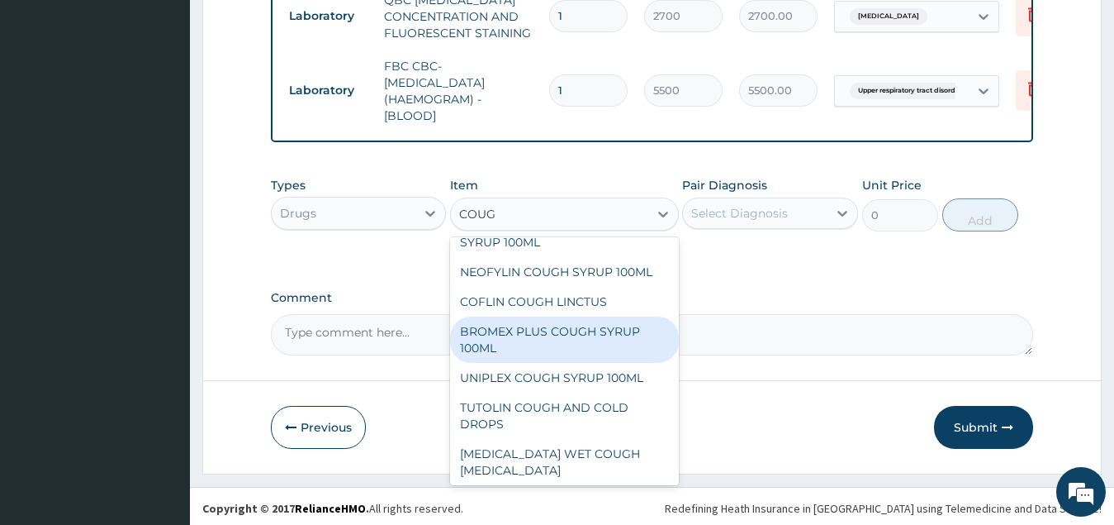
scroll to position [145, 0]
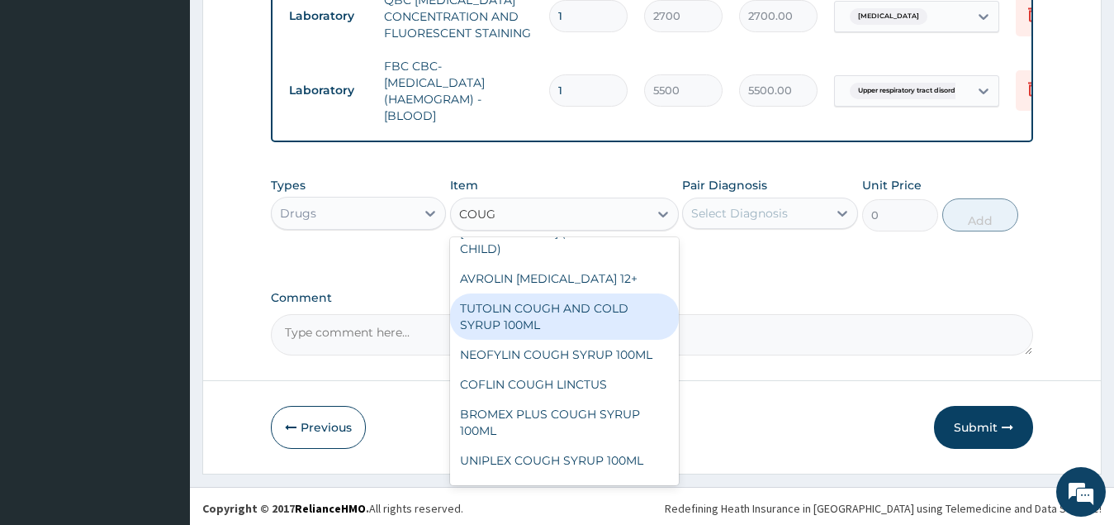
click at [570, 302] on div "TUTOLIN COUGH AND COLD SYRUP 100ML" at bounding box center [564, 316] width 229 height 46
type input "1537.25"
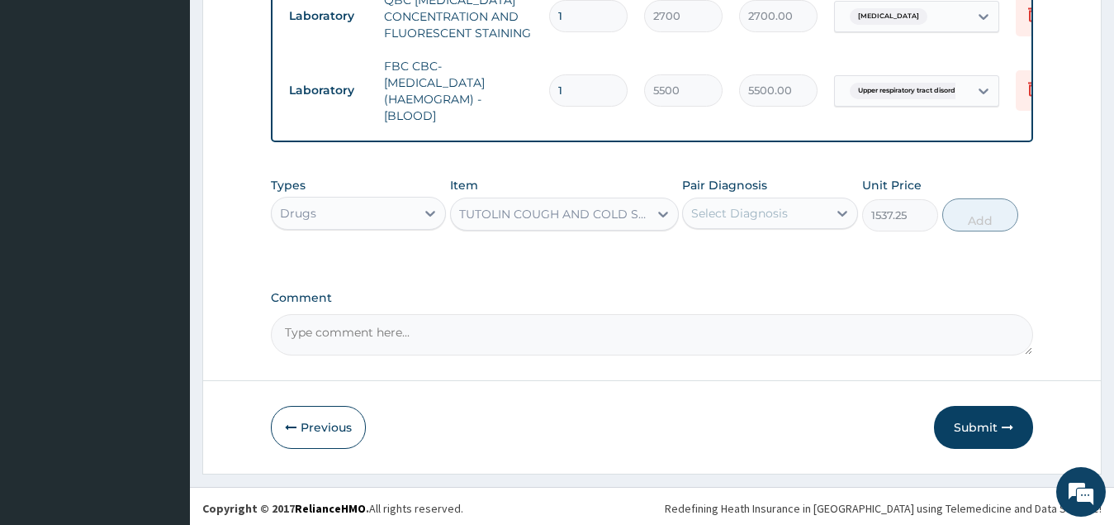
click at [764, 207] on div "Select Diagnosis" at bounding box center [739, 213] width 97 height 17
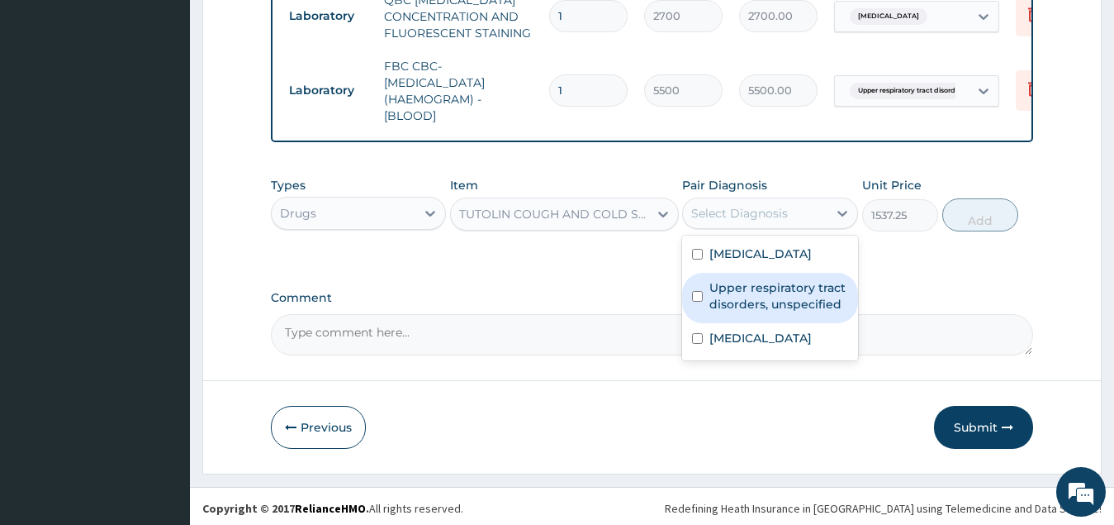
click at [749, 302] on label "Upper respiratory tract disorders, unspecified" at bounding box center [779, 295] width 139 height 33
checkbox input "true"
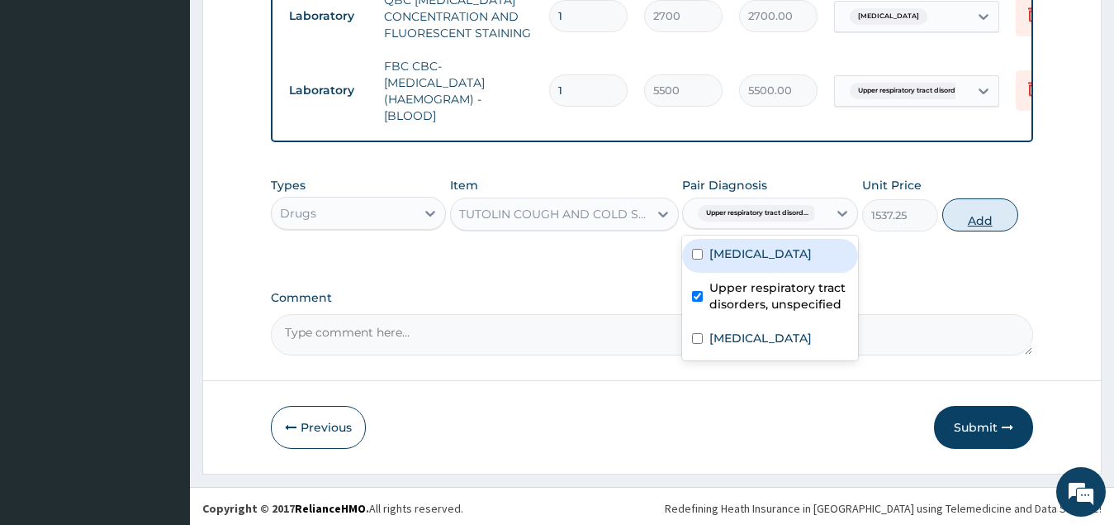
click at [983, 216] on button "Add" at bounding box center [981, 214] width 76 height 33
type input "0"
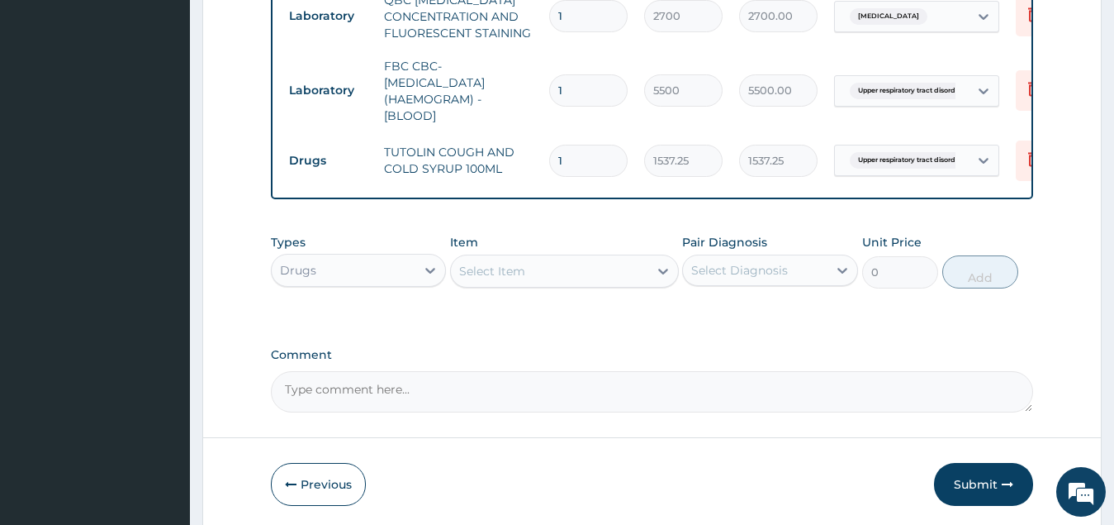
click at [549, 271] on div "Select Item" at bounding box center [549, 271] width 197 height 26
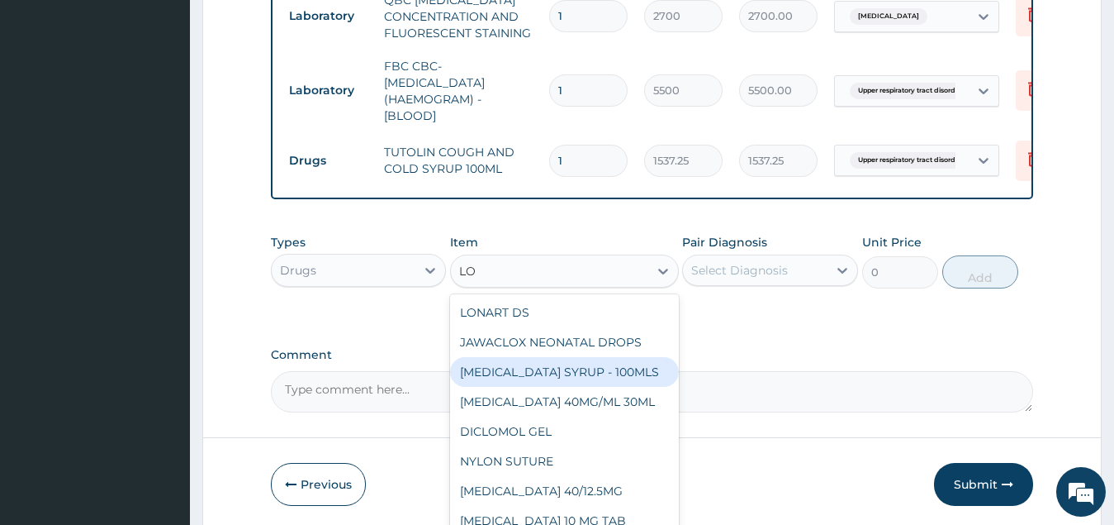
type input "L"
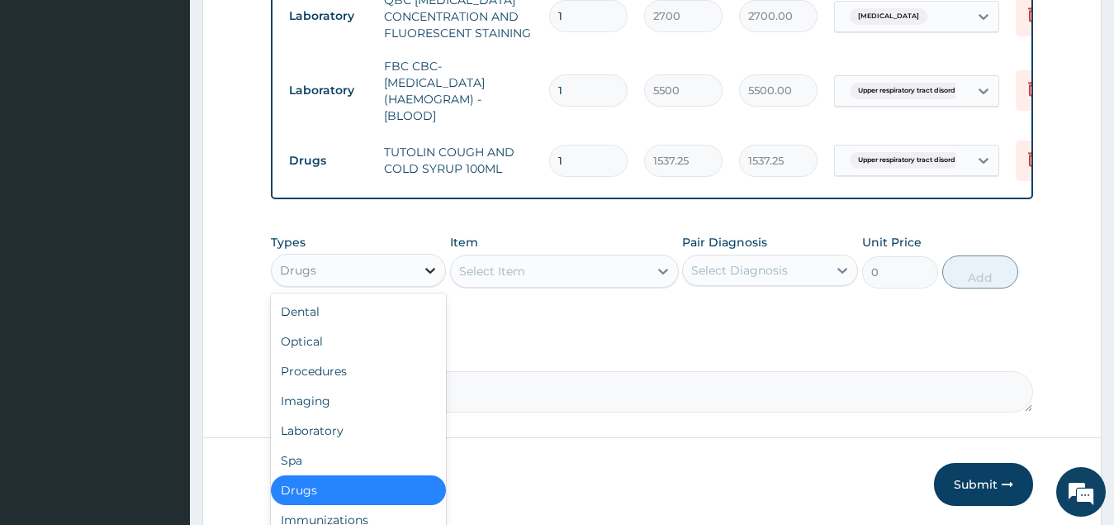
click at [421, 268] on div at bounding box center [431, 270] width 30 height 30
click at [371, 377] on div "Procedures" at bounding box center [359, 371] width 176 height 30
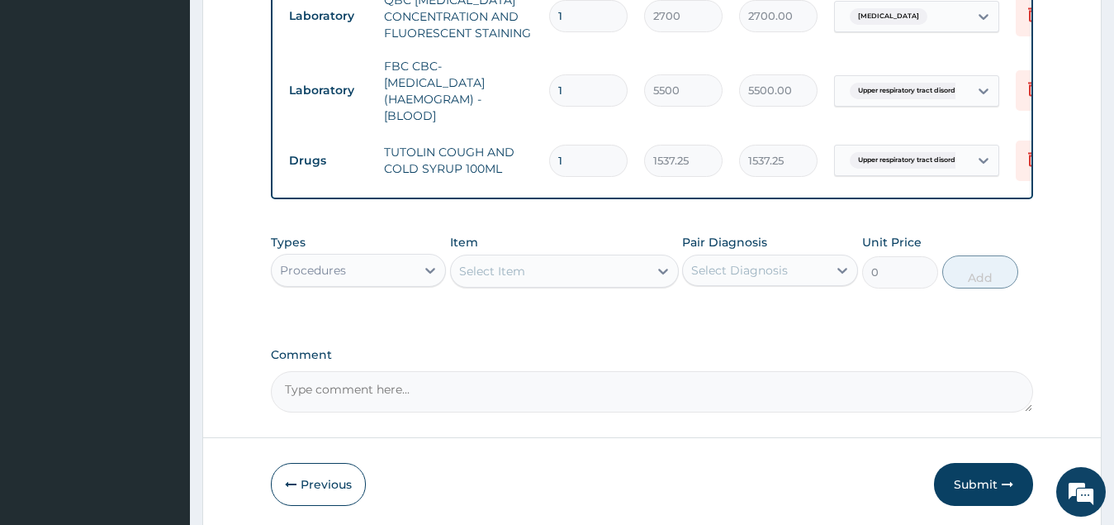
click at [542, 261] on div "Select Item" at bounding box center [549, 271] width 197 height 26
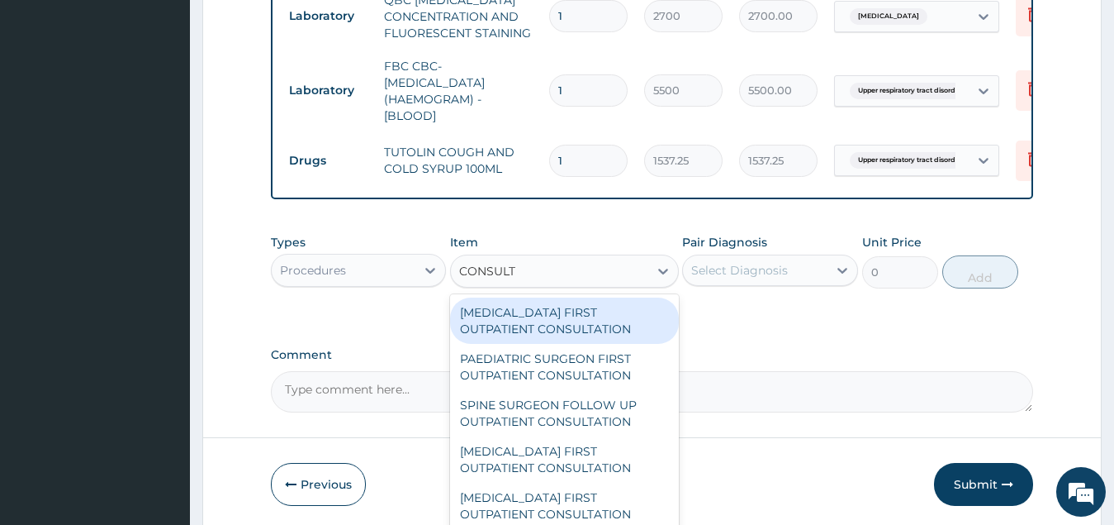
type input "CONSULTA"
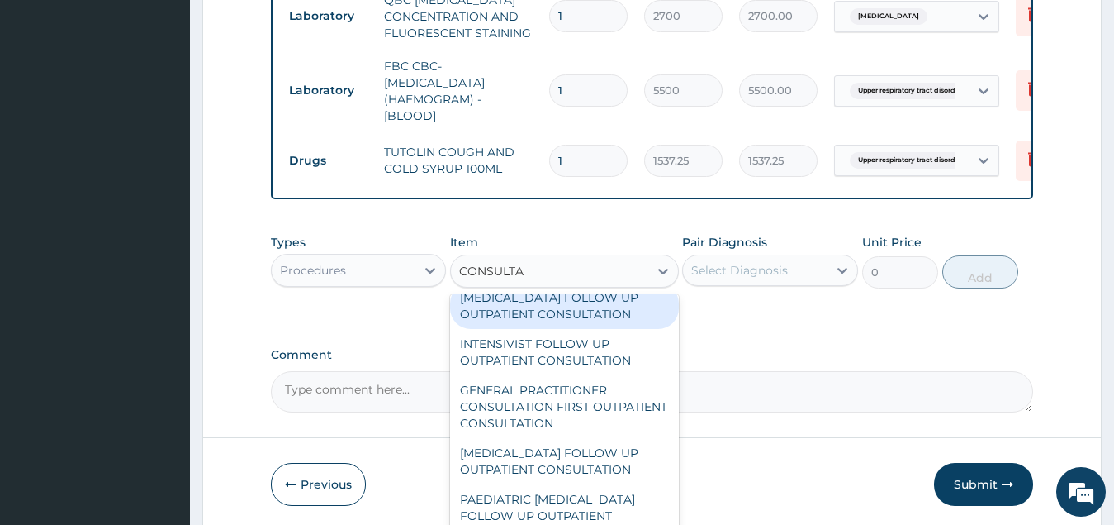
scroll to position [413, 0]
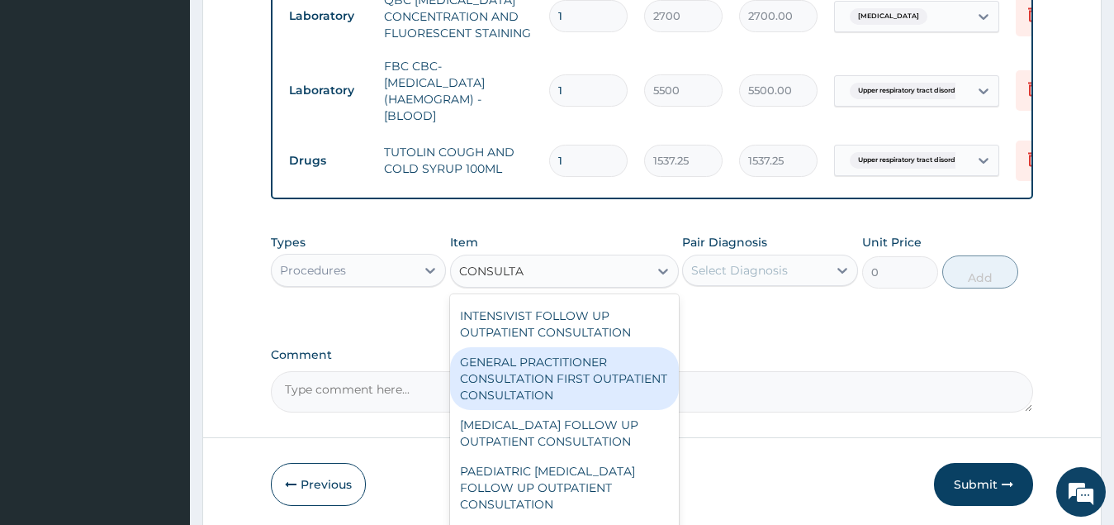
click at [594, 382] on div "GENERAL PRACTITIONER CONSULTATION FIRST OUTPATIENT CONSULTATION" at bounding box center [564, 378] width 229 height 63
type input "3547.5"
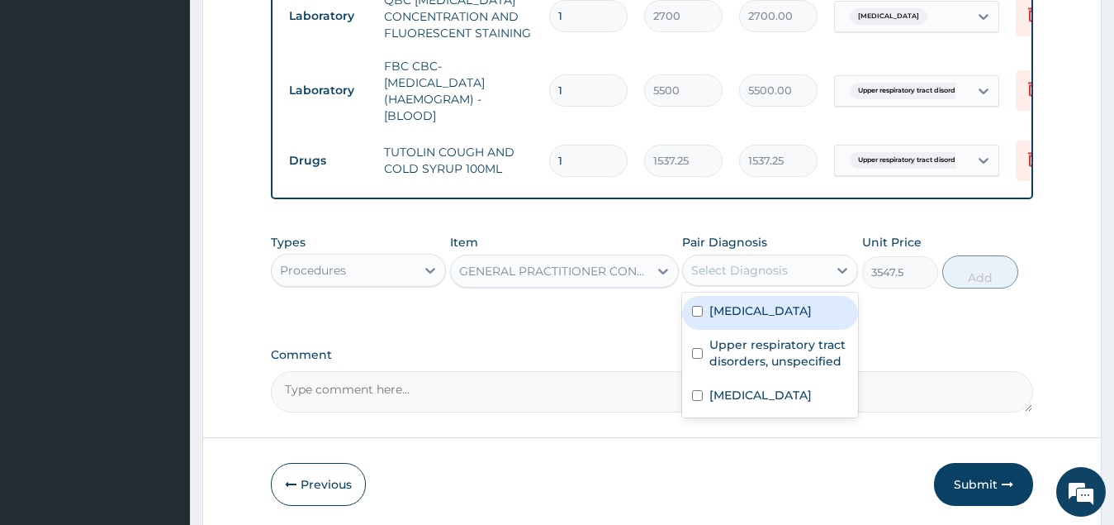
click at [769, 273] on div "Select Diagnosis" at bounding box center [739, 270] width 97 height 17
drag, startPoint x: 769, startPoint y: 311, endPoint x: 769, endPoint y: 363, distance: 52.0
click at [769, 313] on label "[MEDICAL_DATA]" at bounding box center [761, 310] width 102 height 17
checkbox input "true"
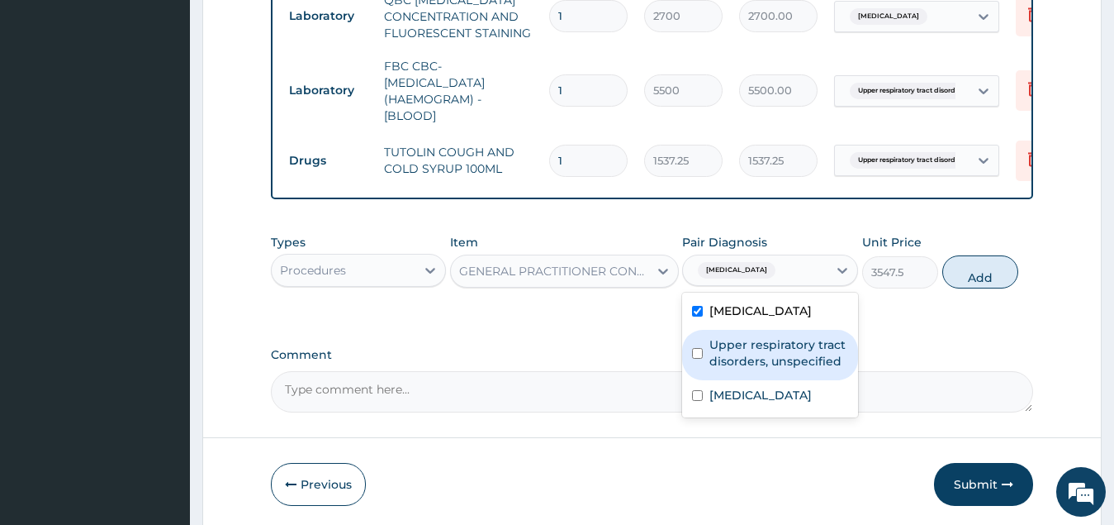
click at [768, 363] on label "Upper respiratory tract disorders, unspecified" at bounding box center [779, 352] width 139 height 33
checkbox input "true"
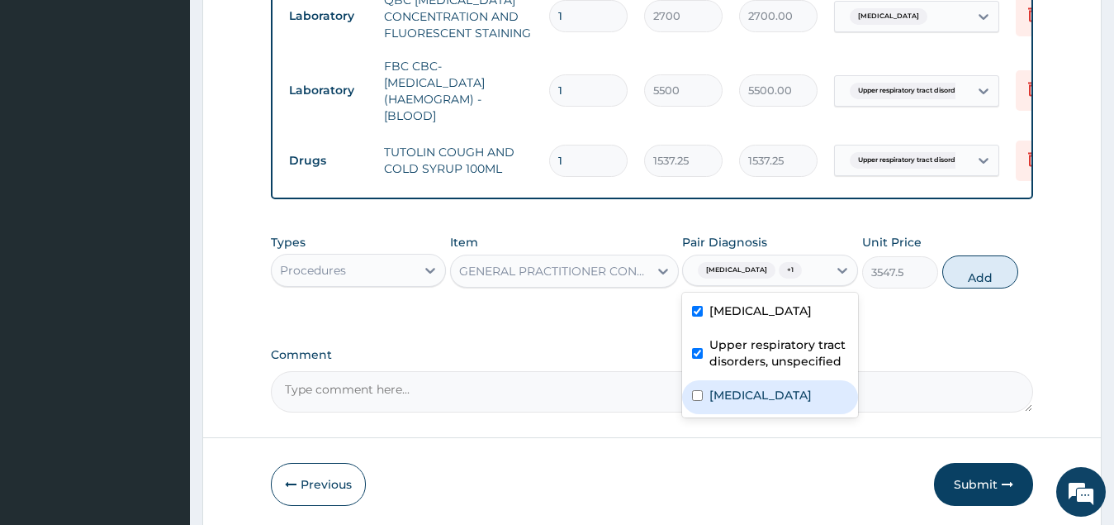
click at [763, 403] on label "[MEDICAL_DATA]" at bounding box center [761, 395] width 102 height 17
checkbox input "true"
click at [972, 273] on button "Add" at bounding box center [981, 271] width 76 height 33
type input "0"
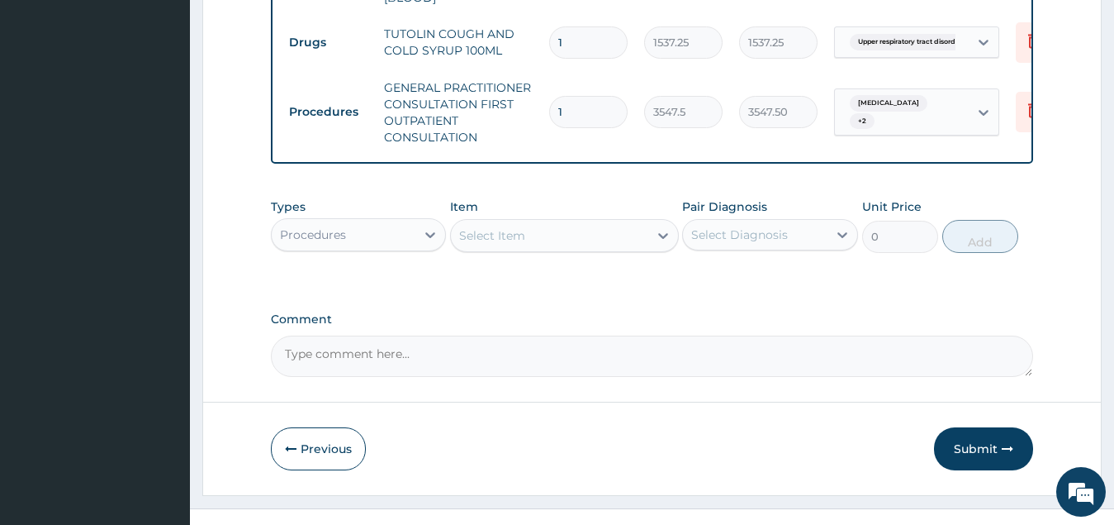
scroll to position [1062, 0]
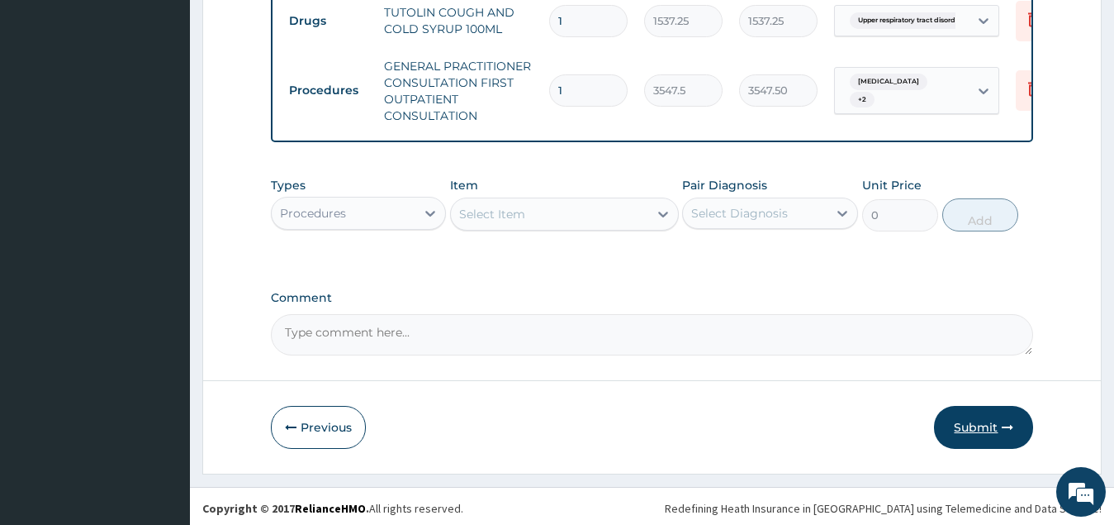
click at [973, 424] on button "Submit" at bounding box center [983, 427] width 99 height 43
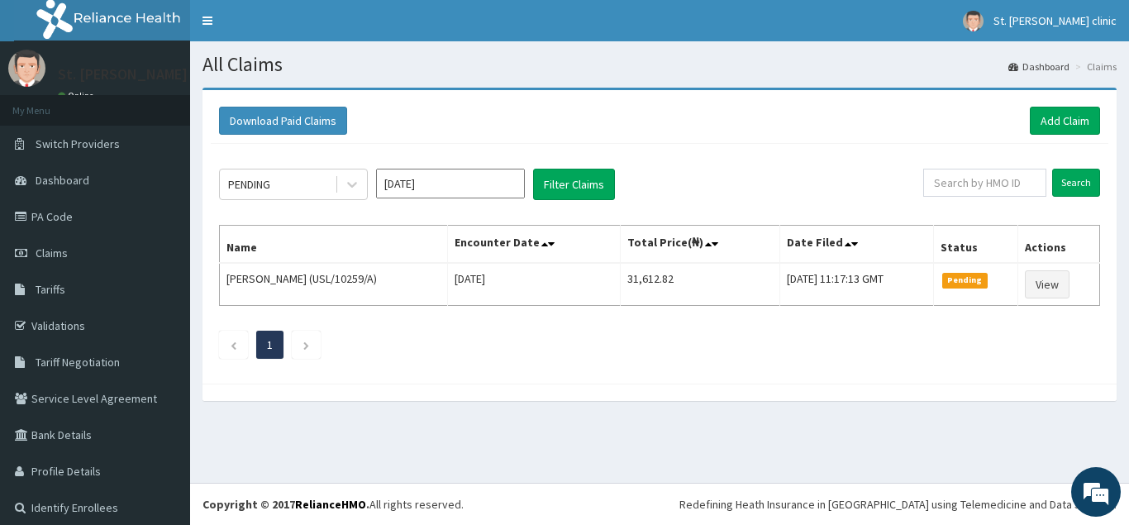
scroll to position [9, 0]
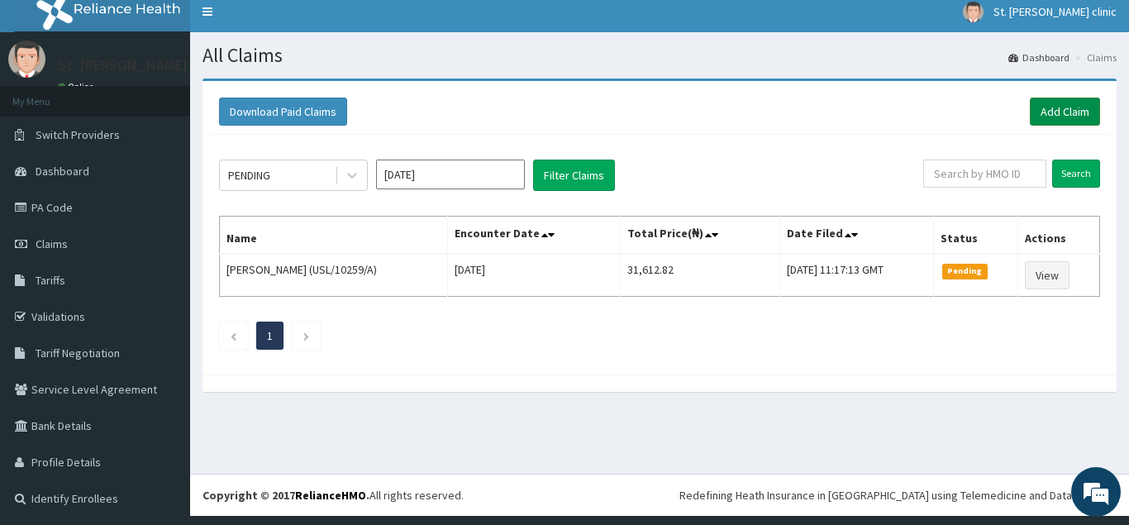
click at [1032, 108] on link "Add Claim" at bounding box center [1064, 111] width 70 height 28
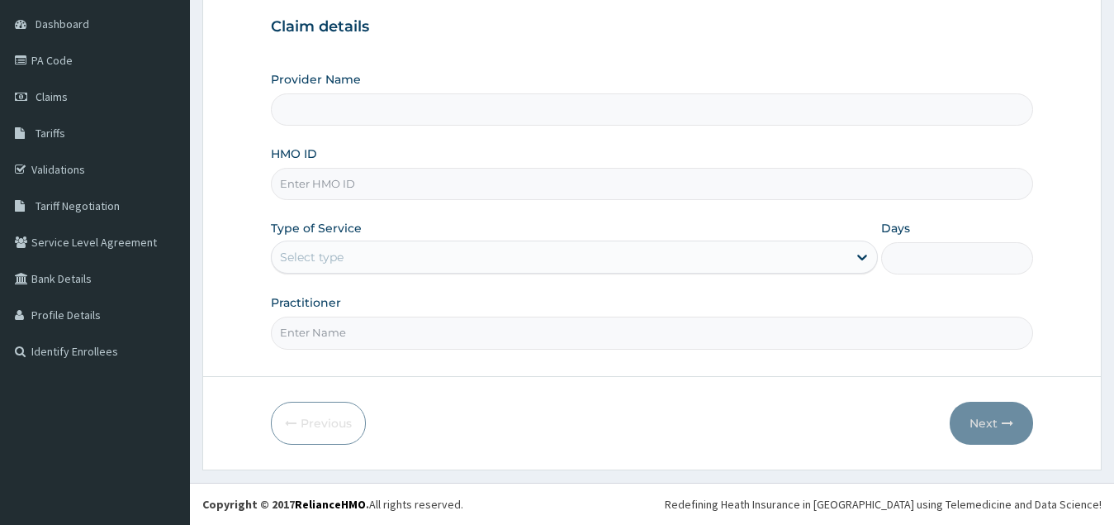
scroll to position [156, 0]
type input "ST. [PERSON_NAME][GEOGRAPHIC_DATA] ( [GEOGRAPHIC_DATA])"
click at [332, 184] on input "HMO ID" at bounding box center [652, 184] width 763 height 32
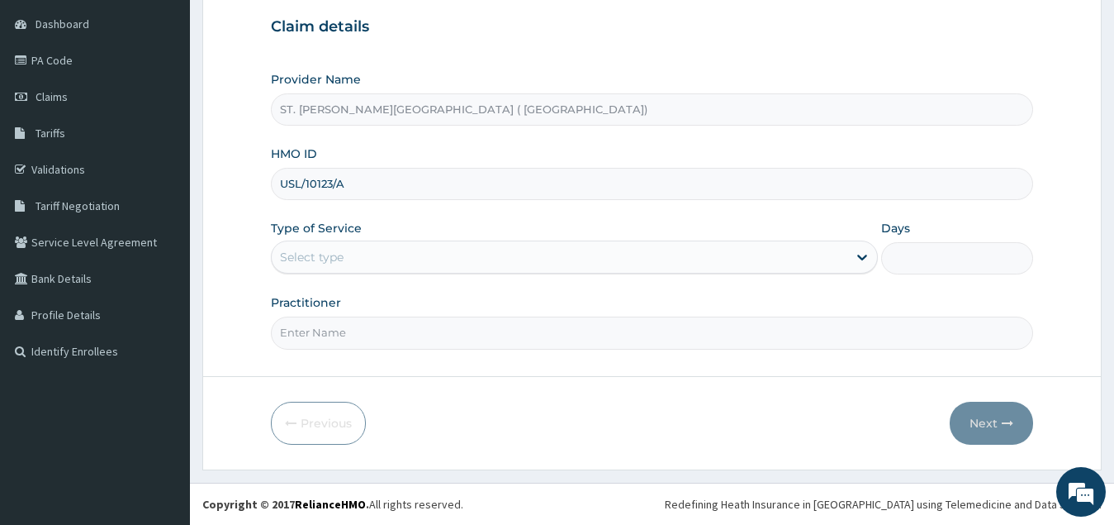
type input "USL/10123/A"
click at [398, 262] on div "Select type" at bounding box center [560, 257] width 577 height 26
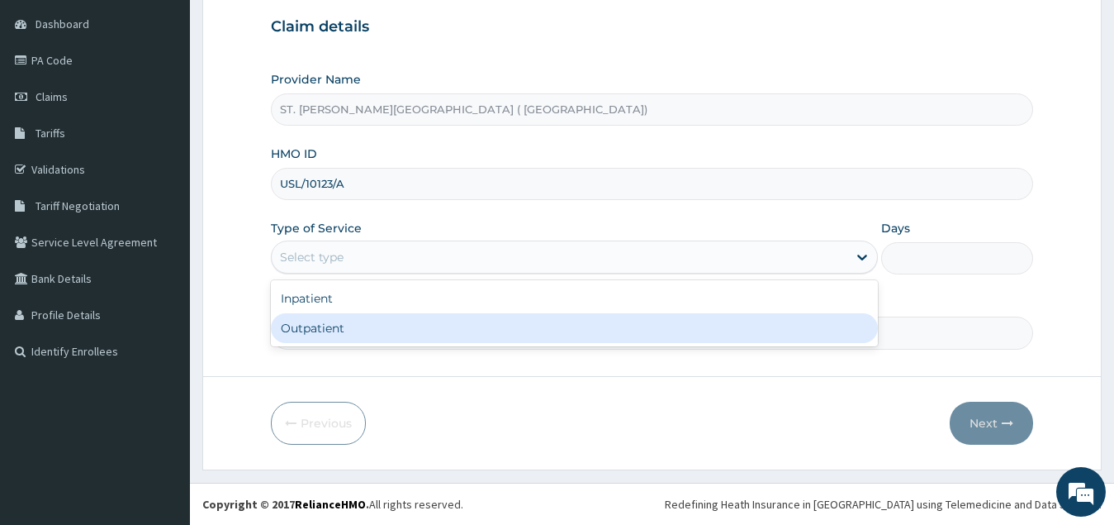
click at [392, 335] on div "Outpatient" at bounding box center [575, 328] width 608 height 30
type input "1"
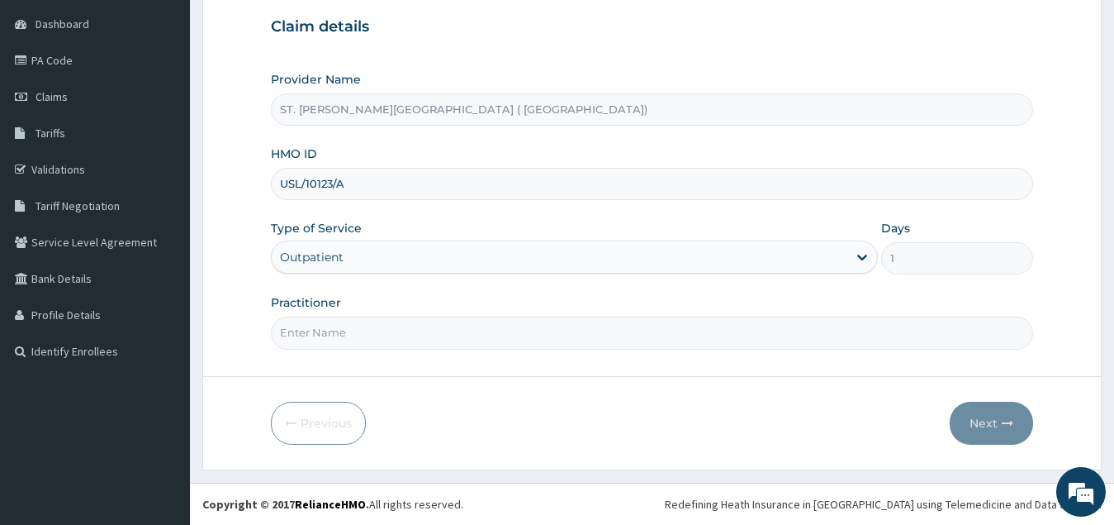
click at [386, 333] on input "Practitioner" at bounding box center [652, 332] width 763 height 32
type input "DR. [PERSON_NAME]"
click at [988, 428] on button "Next" at bounding box center [991, 423] width 83 height 43
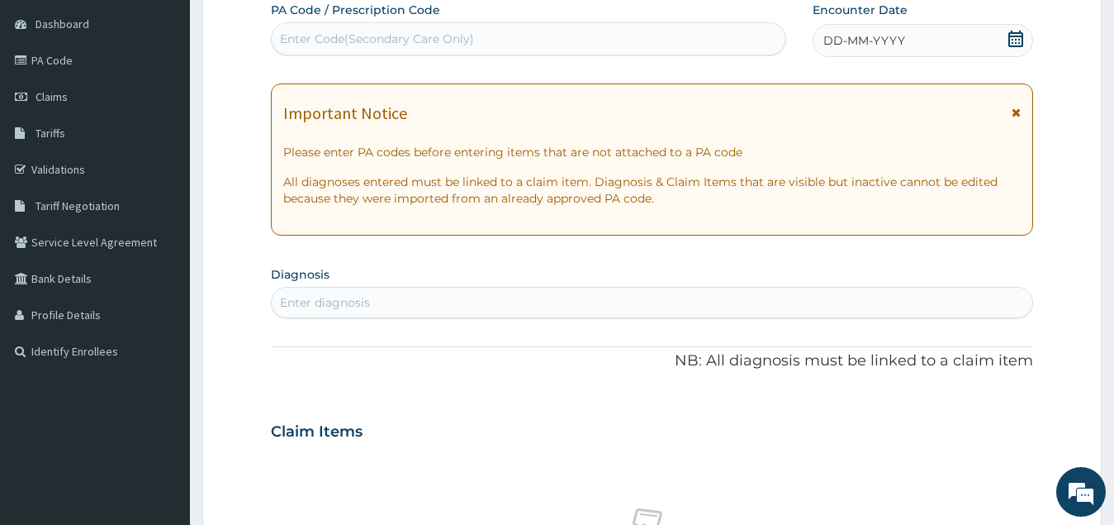
click at [1015, 40] on icon at bounding box center [1016, 39] width 17 height 17
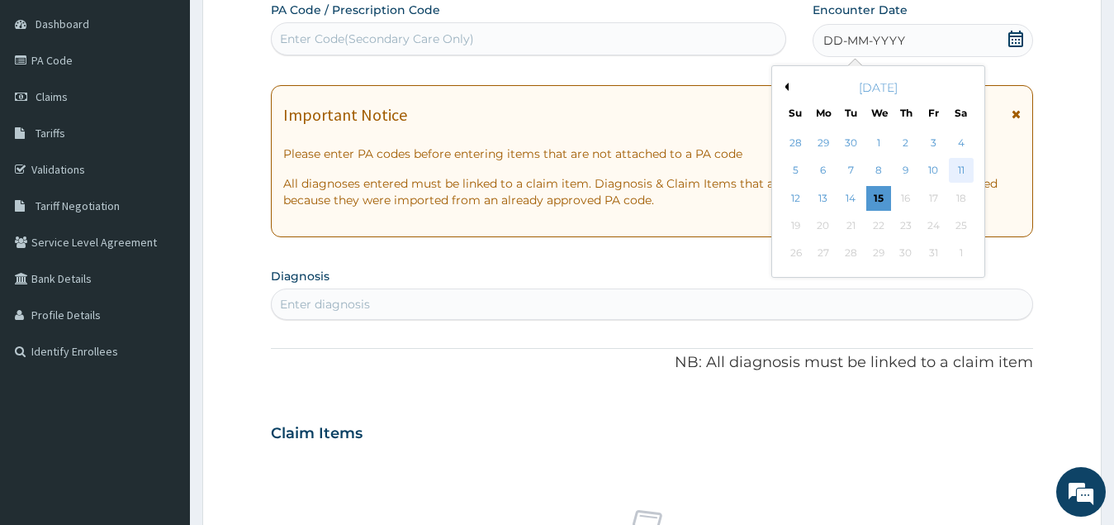
click at [959, 172] on div "11" at bounding box center [960, 171] width 25 height 25
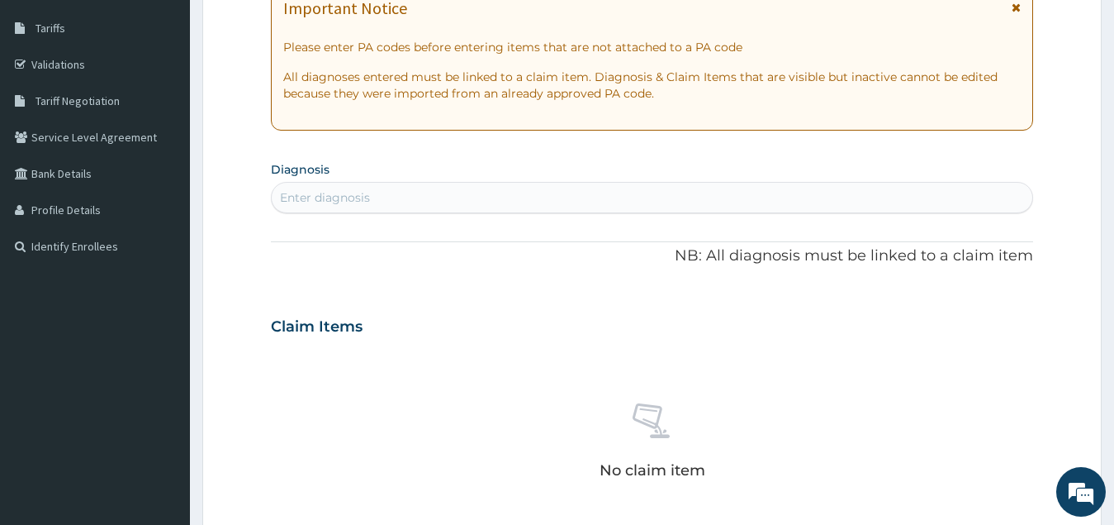
scroll to position [321, 0]
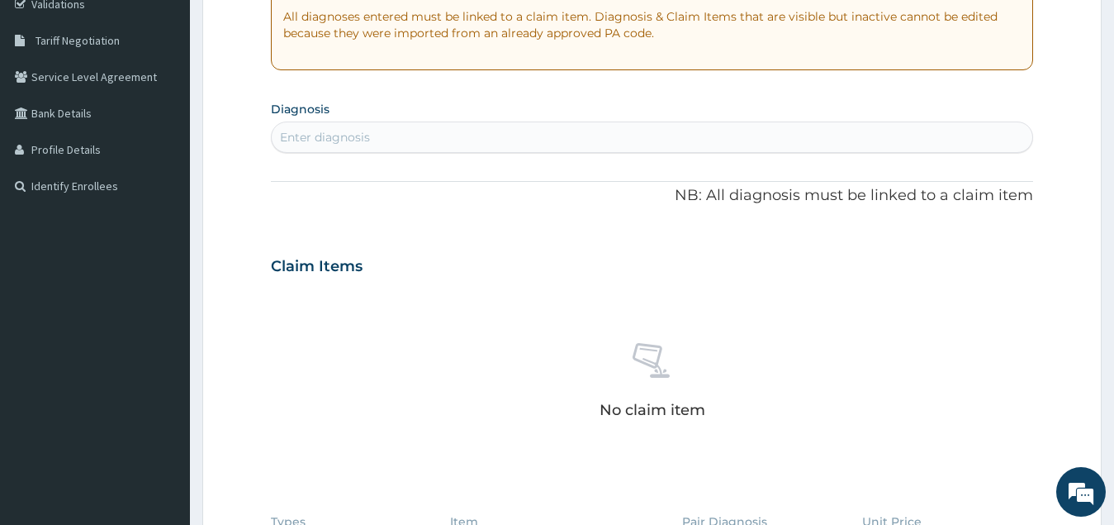
click at [367, 137] on div "Enter diagnosis" at bounding box center [325, 137] width 90 height 17
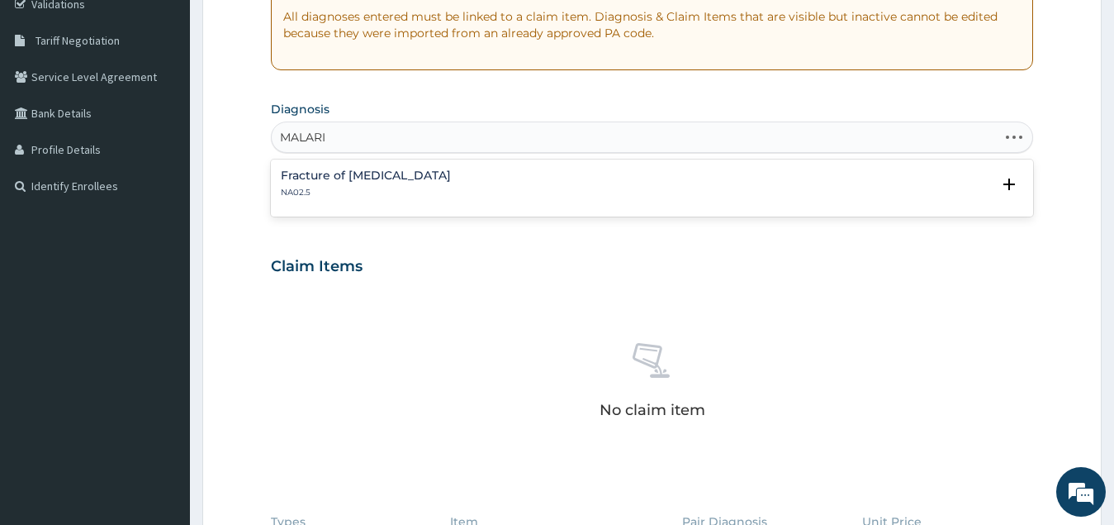
type input "[MEDICAL_DATA]"
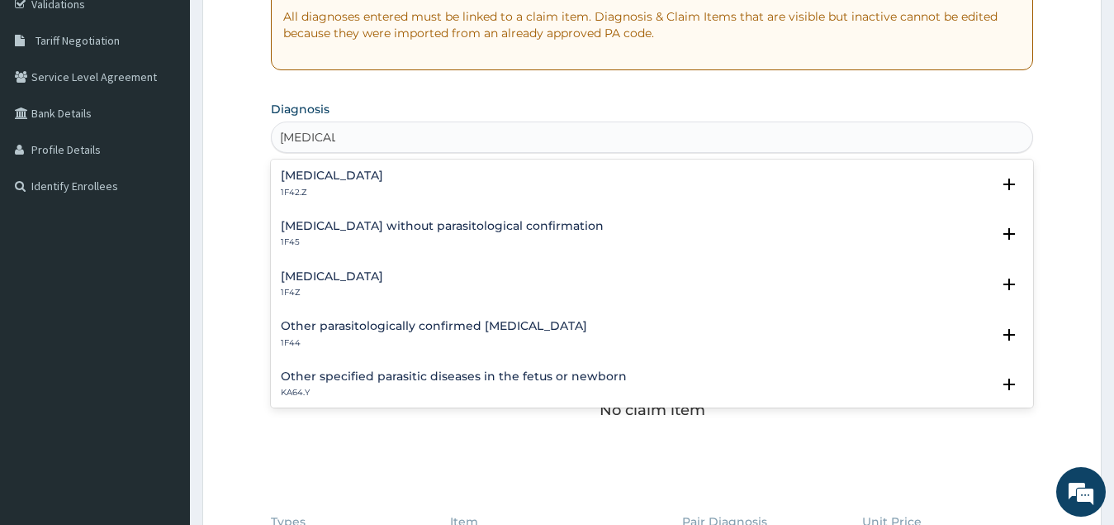
click at [383, 280] on h4 "[MEDICAL_DATA]" at bounding box center [332, 276] width 102 height 12
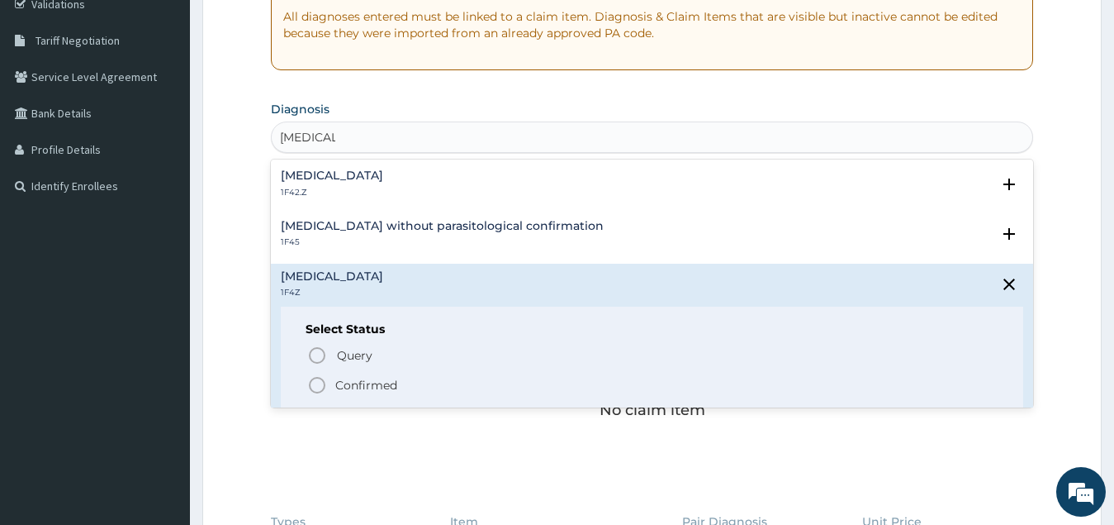
click at [324, 385] on circle "status option filled" at bounding box center [317, 385] width 15 height 15
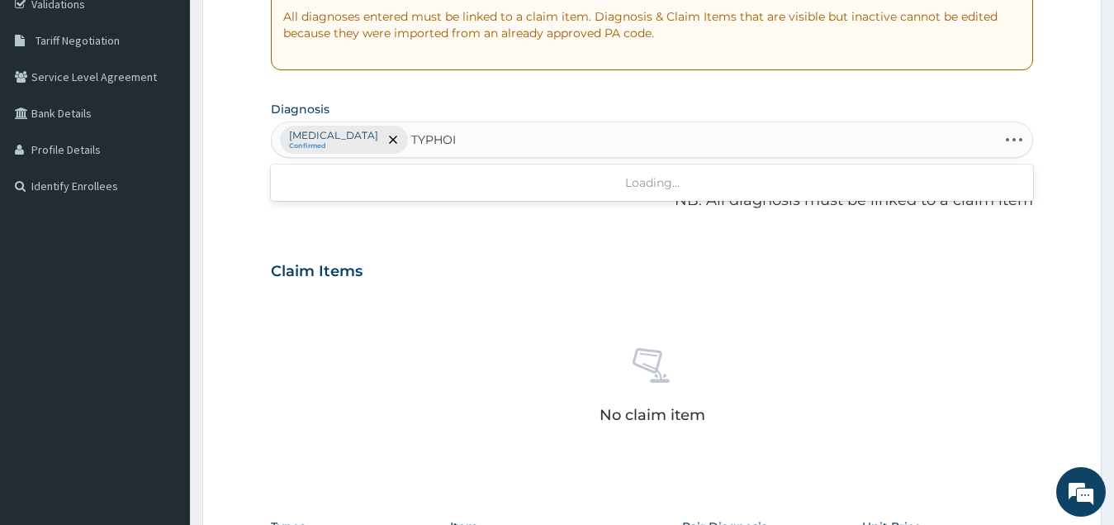
type input "[MEDICAL_DATA]"
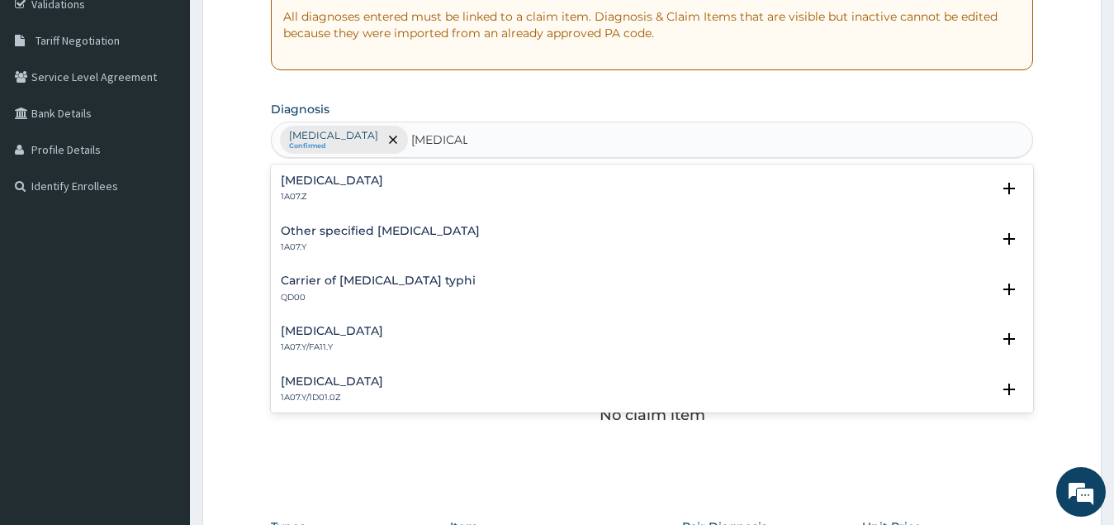
click at [331, 184] on h4 "[MEDICAL_DATA]" at bounding box center [332, 180] width 102 height 12
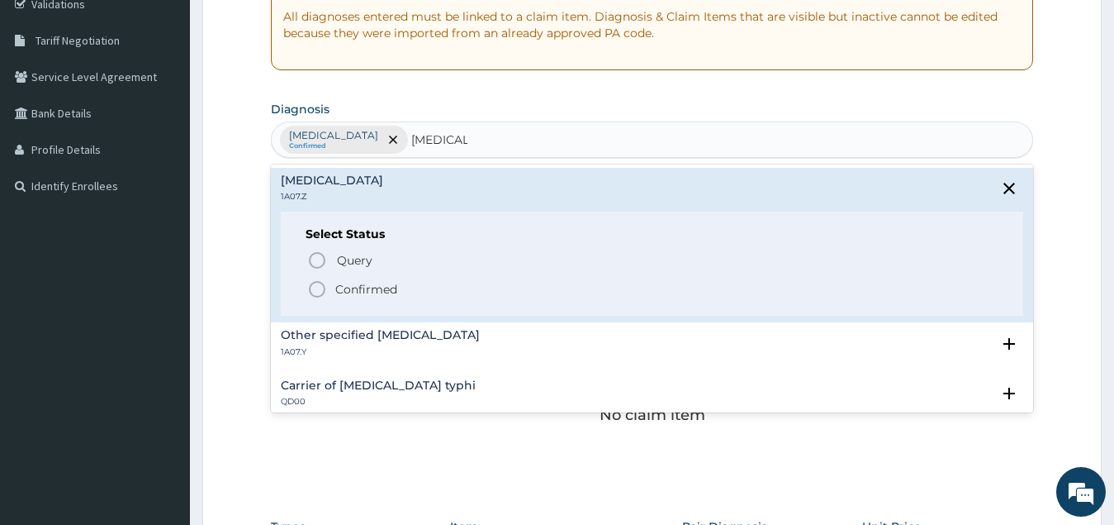
click at [315, 288] on icon "status option filled" at bounding box center [317, 289] width 20 height 20
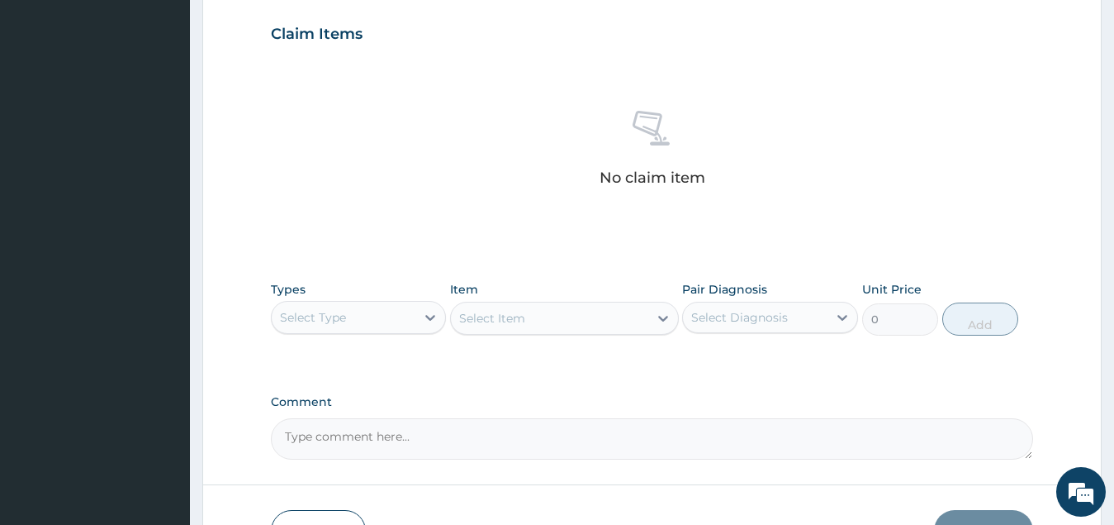
scroll to position [652, 0]
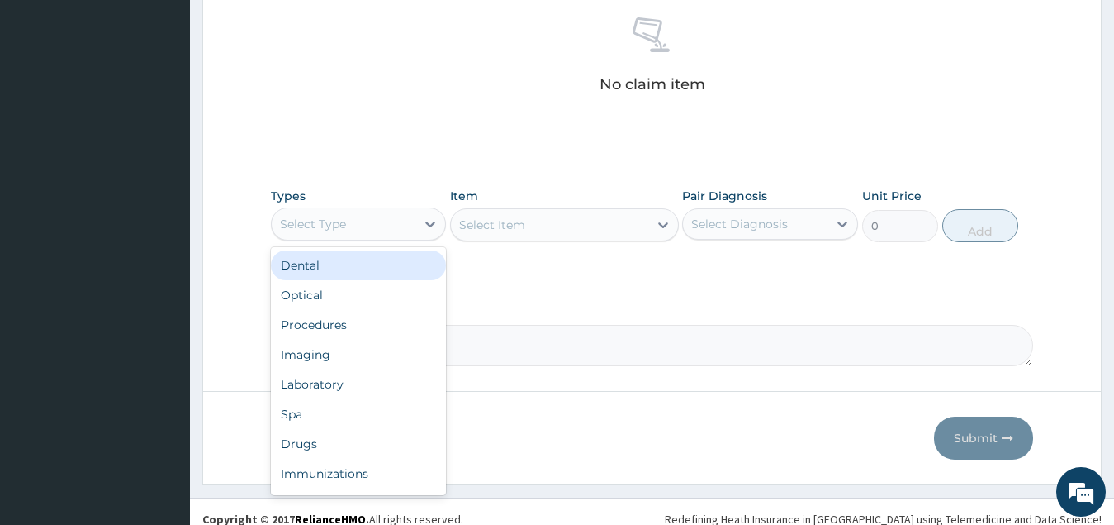
click at [377, 226] on div "Select Type" at bounding box center [344, 224] width 145 height 26
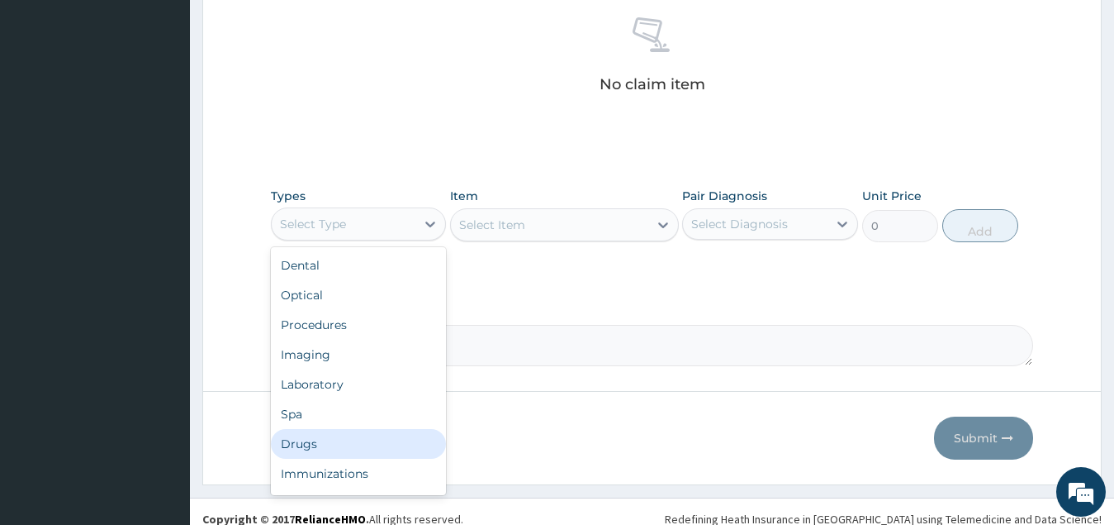
drag, startPoint x: 364, startPoint y: 439, endPoint x: 388, endPoint y: 426, distance: 27.7
click at [364, 440] on div "Drugs" at bounding box center [359, 444] width 176 height 30
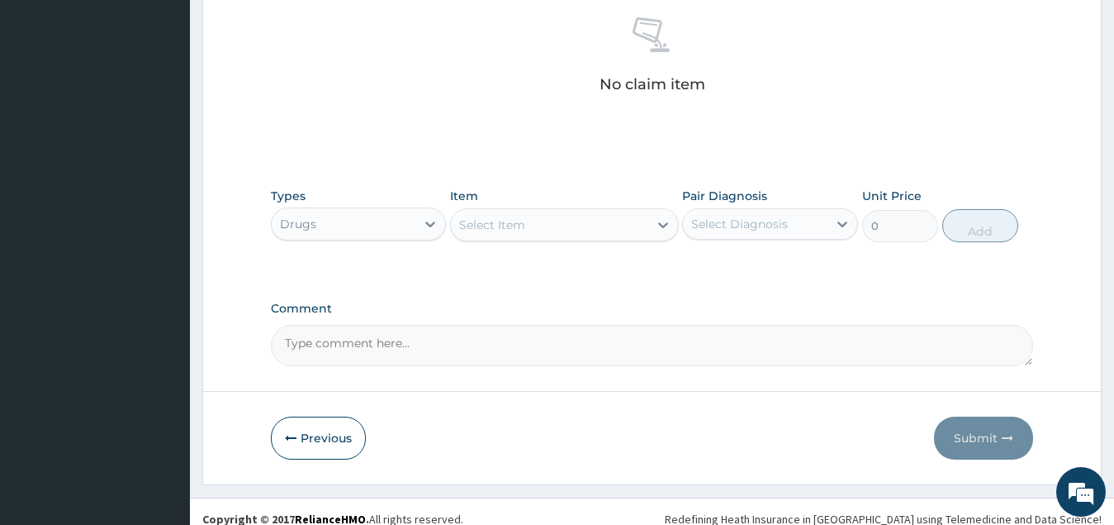
click at [595, 223] on div "Select Item" at bounding box center [549, 224] width 197 height 26
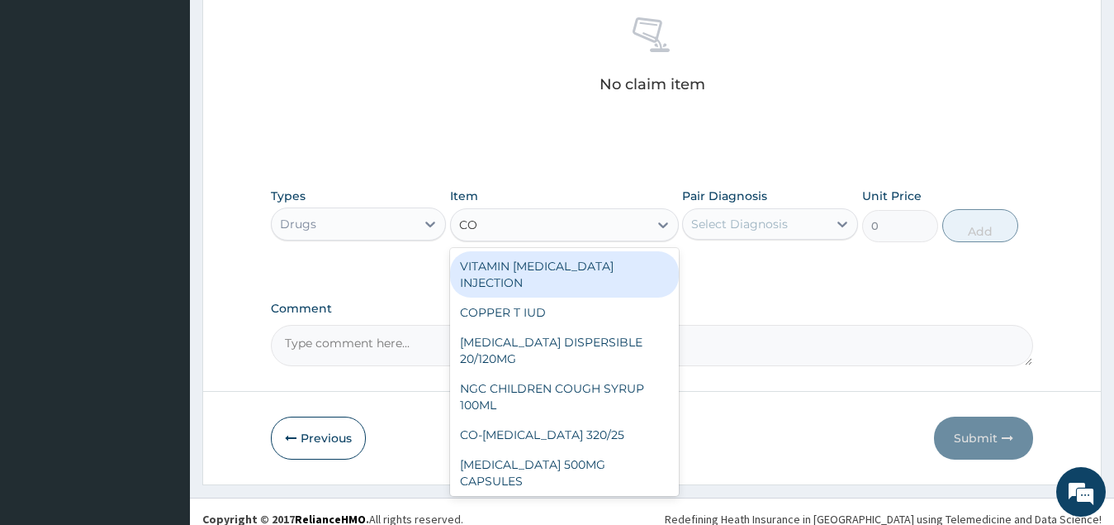
type input "C"
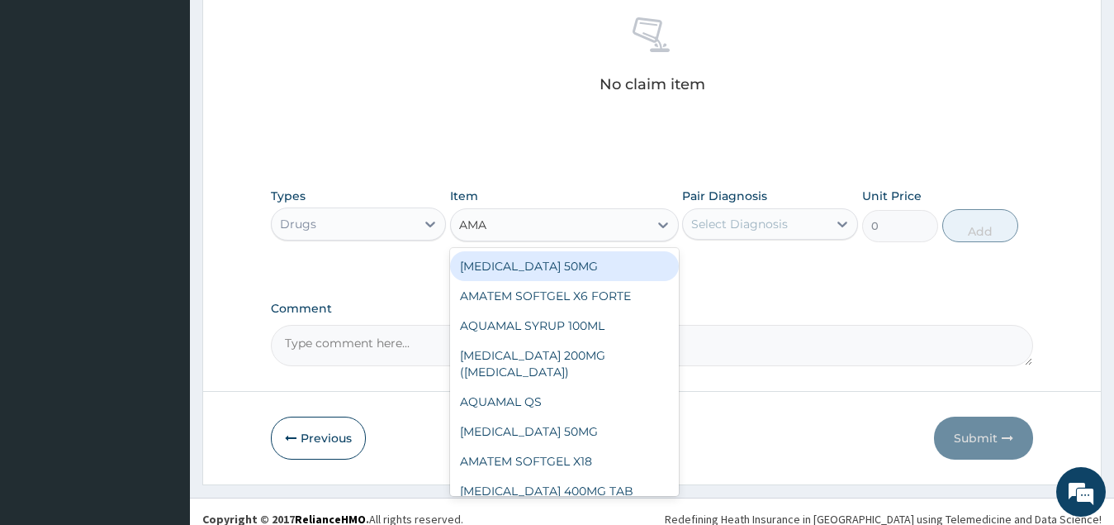
type input "AMAT"
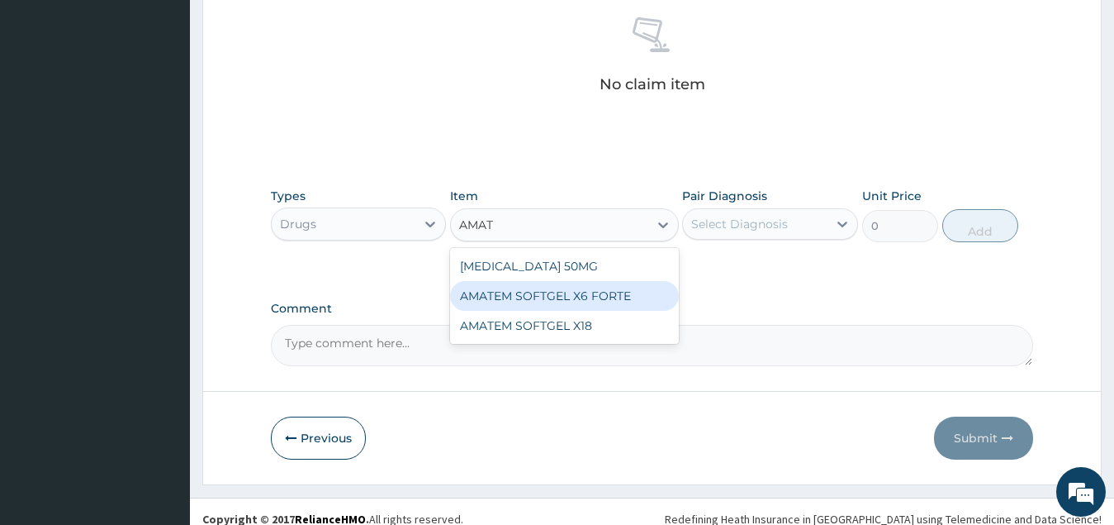
drag, startPoint x: 584, startPoint y: 294, endPoint x: 612, endPoint y: 276, distance: 33.5
click at [589, 290] on div "AMATEM SOFTGEL X6 FORTE" at bounding box center [564, 296] width 229 height 30
type input "473"
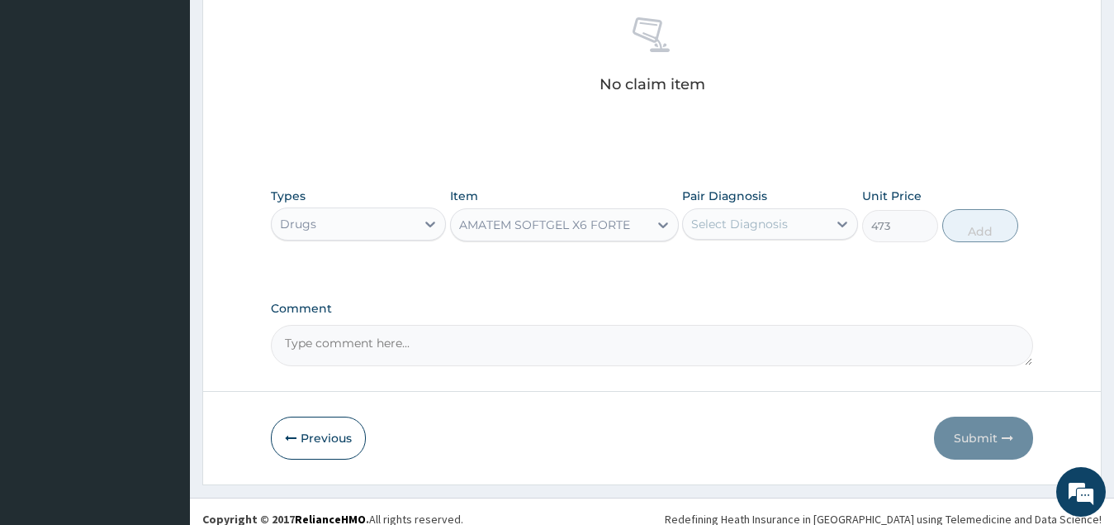
click at [765, 226] on div "Select Diagnosis" at bounding box center [739, 224] width 97 height 17
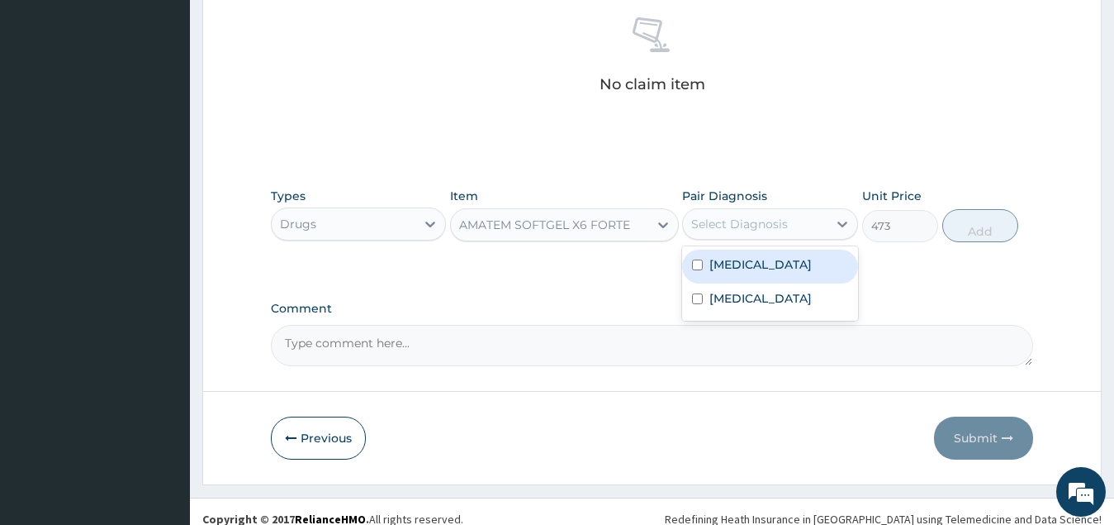
click at [784, 273] on div "[MEDICAL_DATA]" at bounding box center [770, 266] width 176 height 34
checkbox input "true"
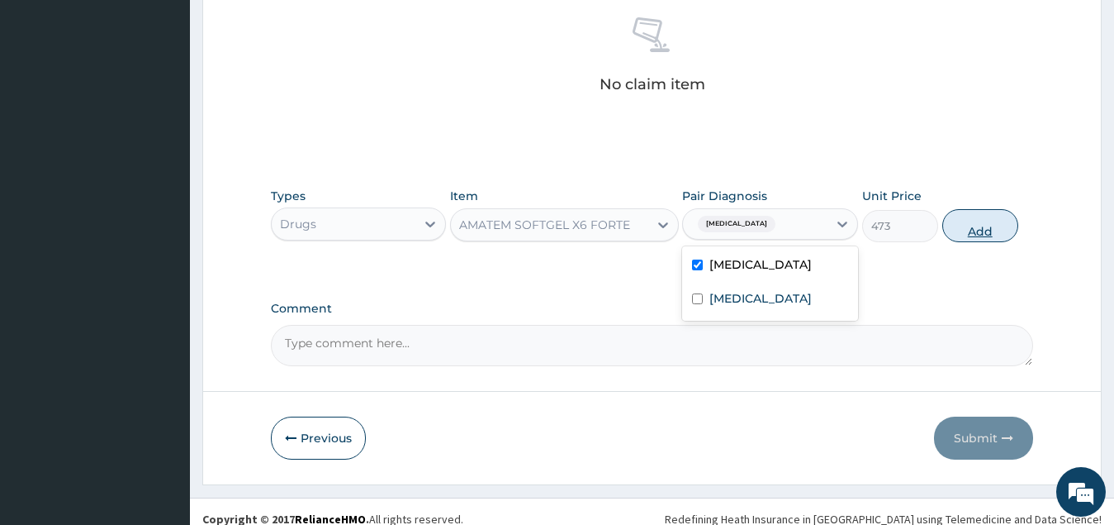
click at [981, 237] on button "Add" at bounding box center [981, 225] width 76 height 33
type input "0"
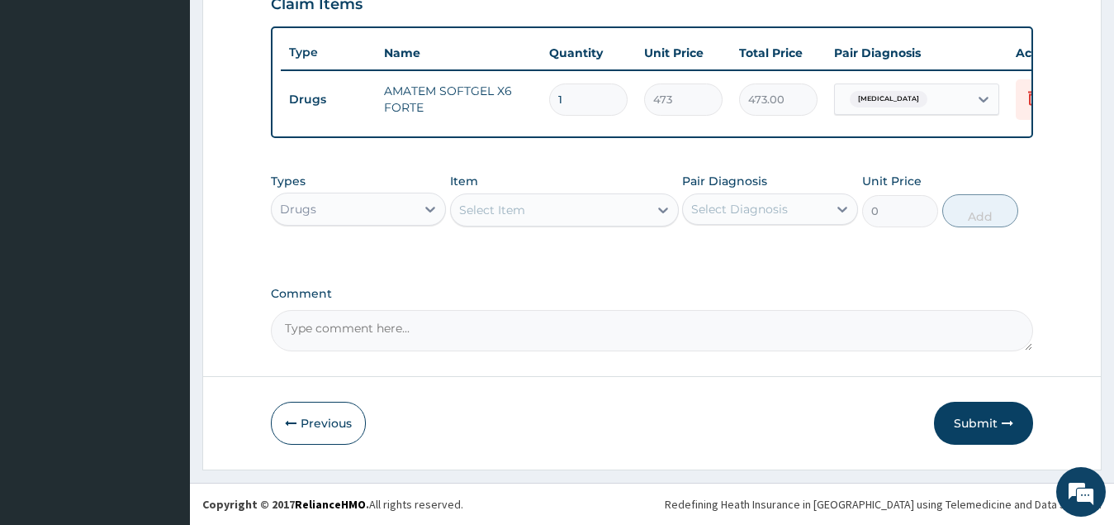
scroll to position [602, 0]
type input "0.00"
type input "6"
type input "2838.00"
type input "6"
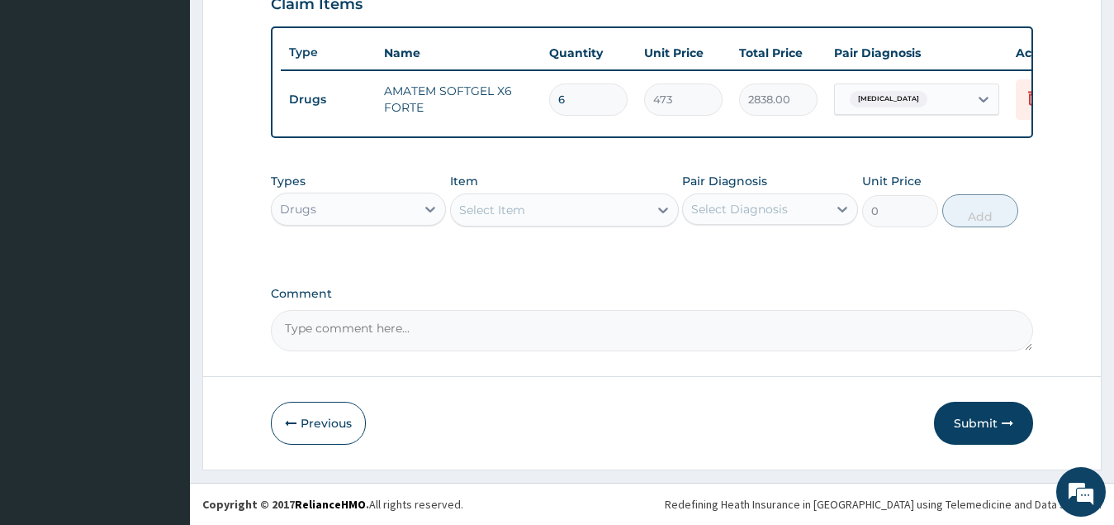
click at [573, 214] on div "Select Item" at bounding box center [549, 210] width 197 height 26
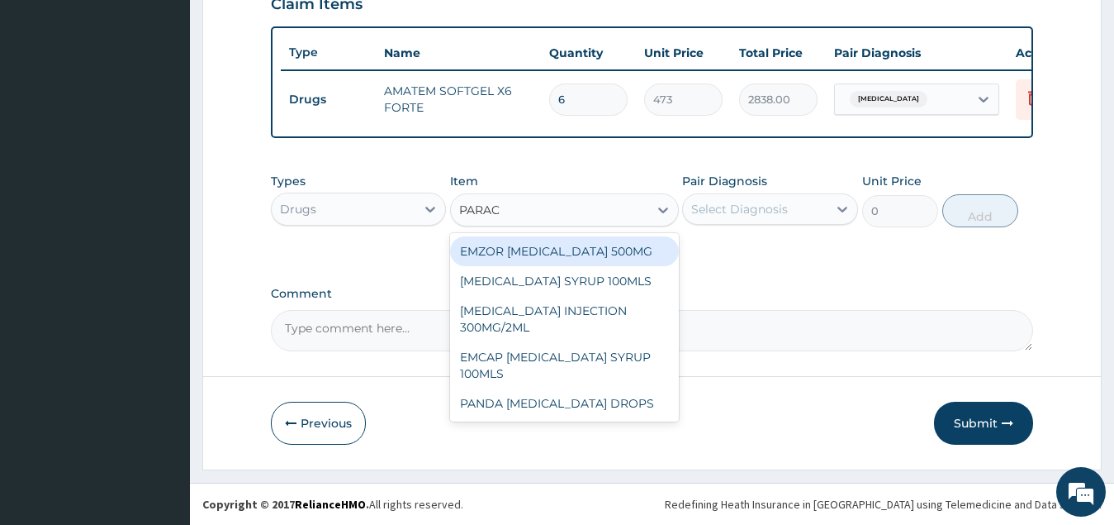
type input "PARACE"
click at [537, 247] on div "EMZOR [MEDICAL_DATA] 500MG" at bounding box center [564, 251] width 229 height 30
type input "34"
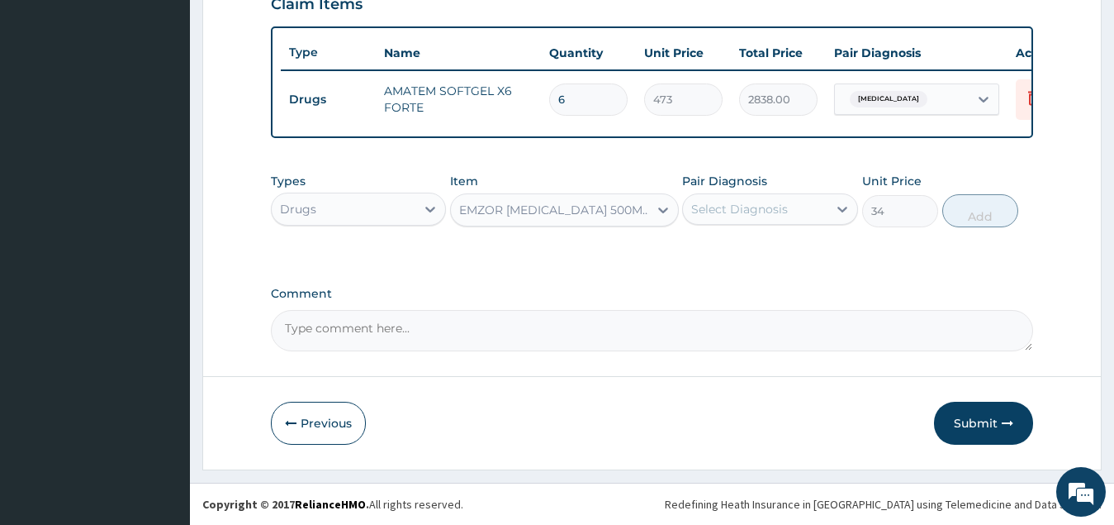
click at [763, 216] on div "Select Diagnosis" at bounding box center [739, 209] width 97 height 17
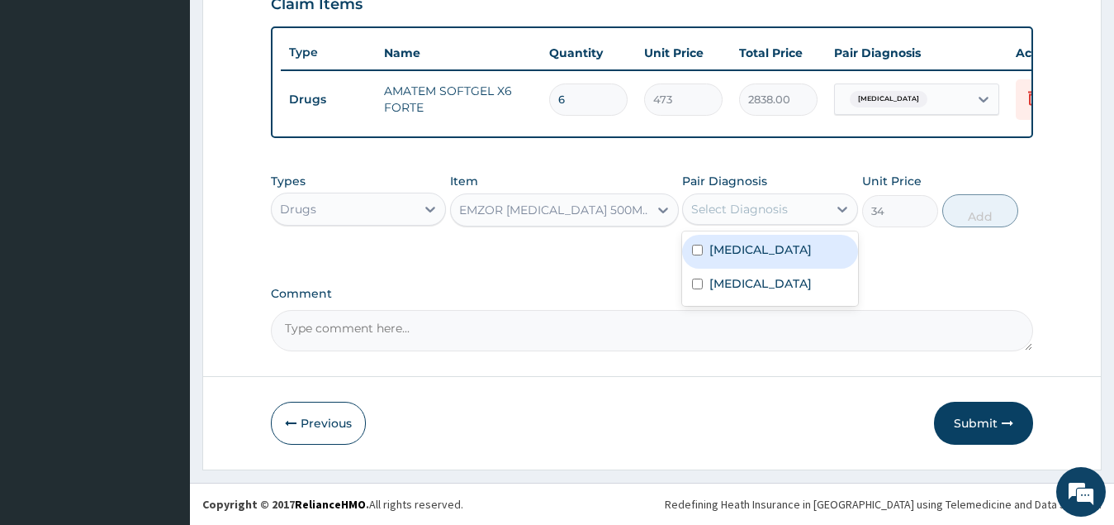
click at [773, 259] on div "[MEDICAL_DATA]" at bounding box center [770, 252] width 176 height 34
checkbox input "true"
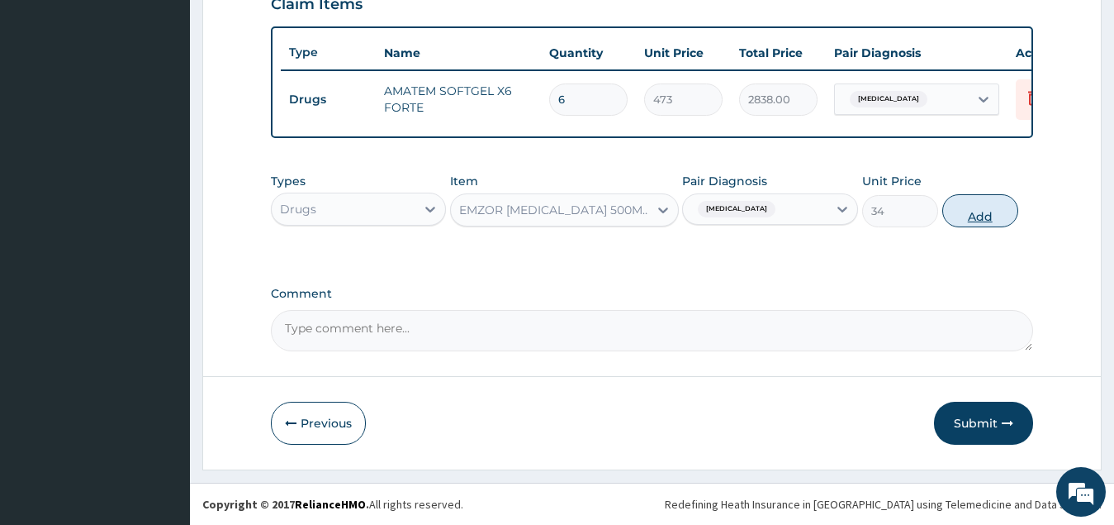
click at [991, 214] on button "Add" at bounding box center [981, 210] width 76 height 33
type input "0"
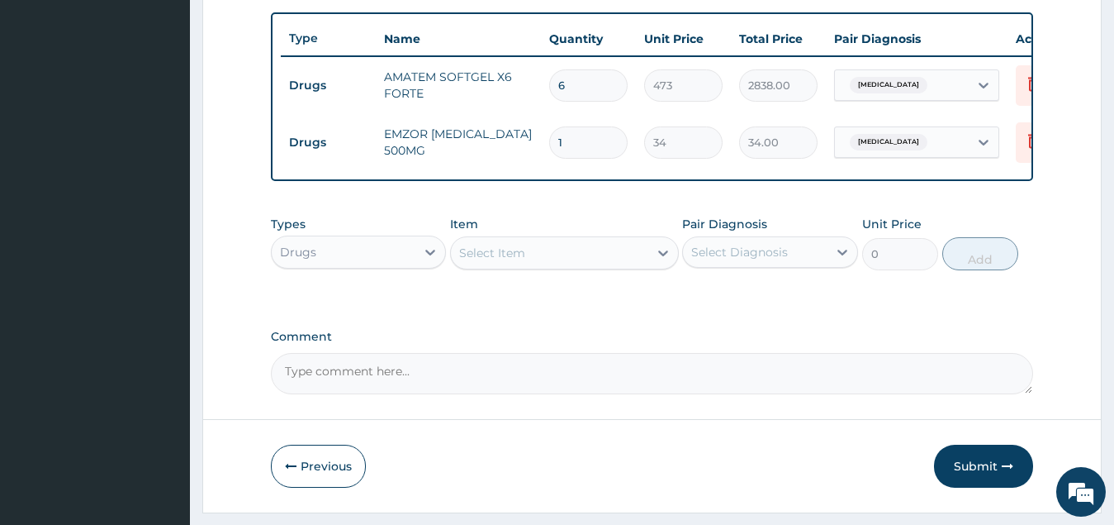
type input "18"
type input "612.00"
type input "18"
click at [589, 264] on div "Select Item" at bounding box center [549, 253] width 197 height 26
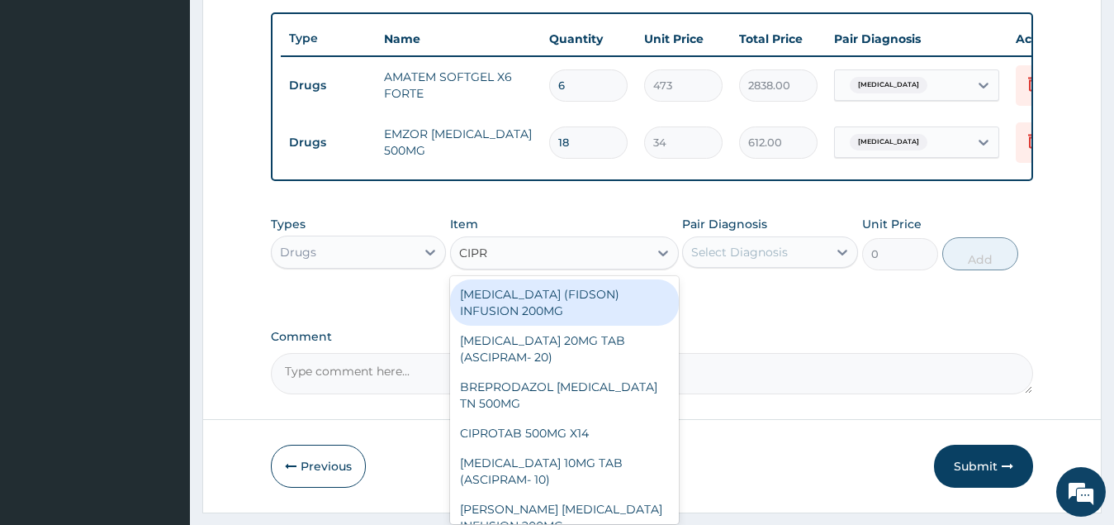
type input "[MEDICAL_DATA]"
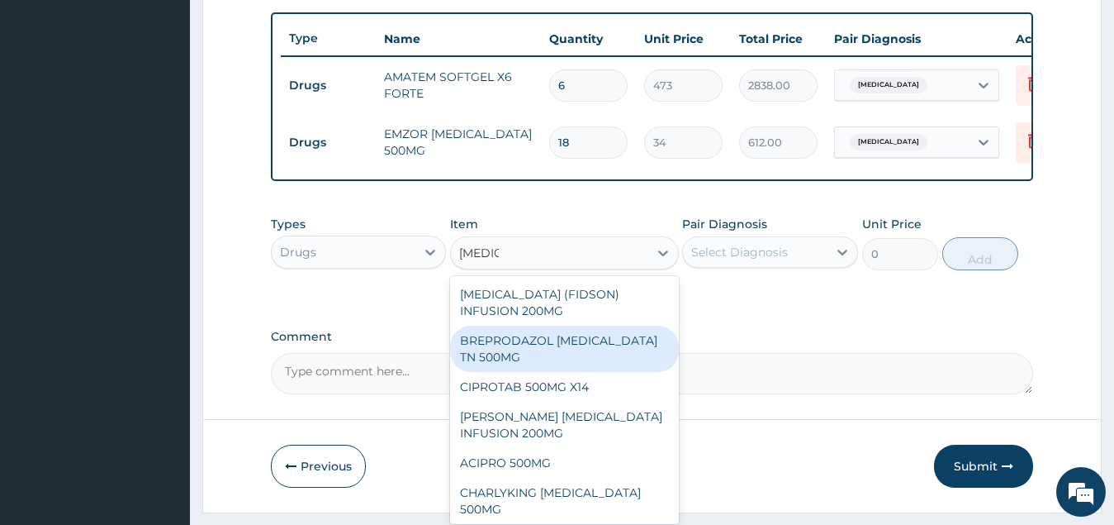
click at [554, 353] on div "BREPRODAZOL CIPRO TN 500MG" at bounding box center [564, 349] width 229 height 46
type input "177.375"
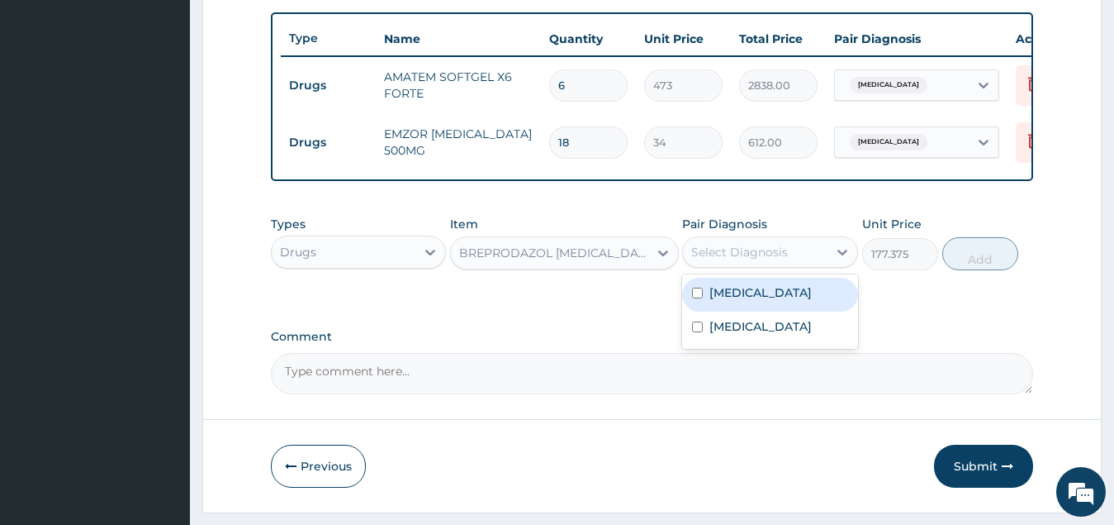
click at [744, 260] on div "Select Diagnosis" at bounding box center [739, 252] width 97 height 17
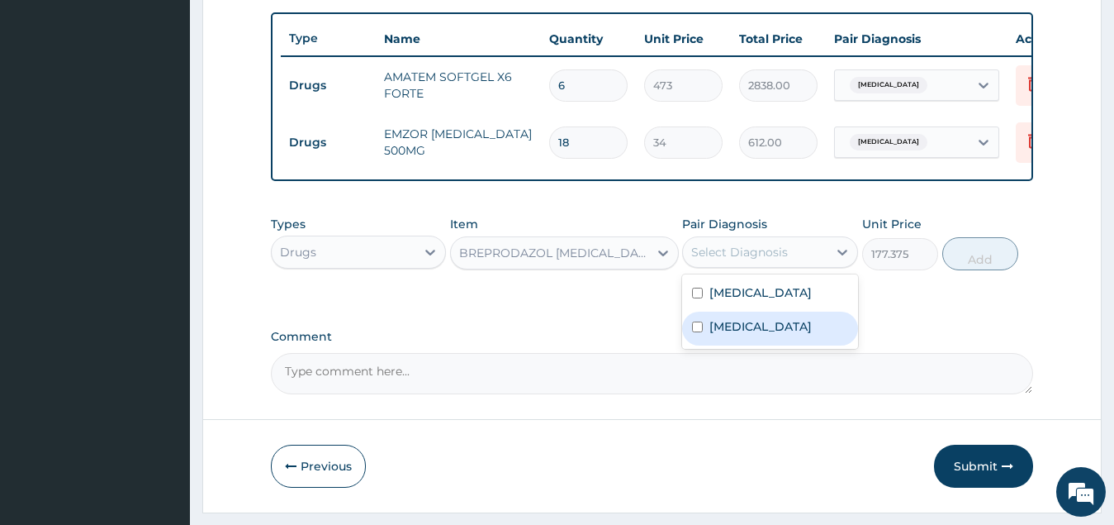
click at [777, 335] on label "Typhoid fever, unspecified" at bounding box center [761, 326] width 102 height 17
checkbox input "true"
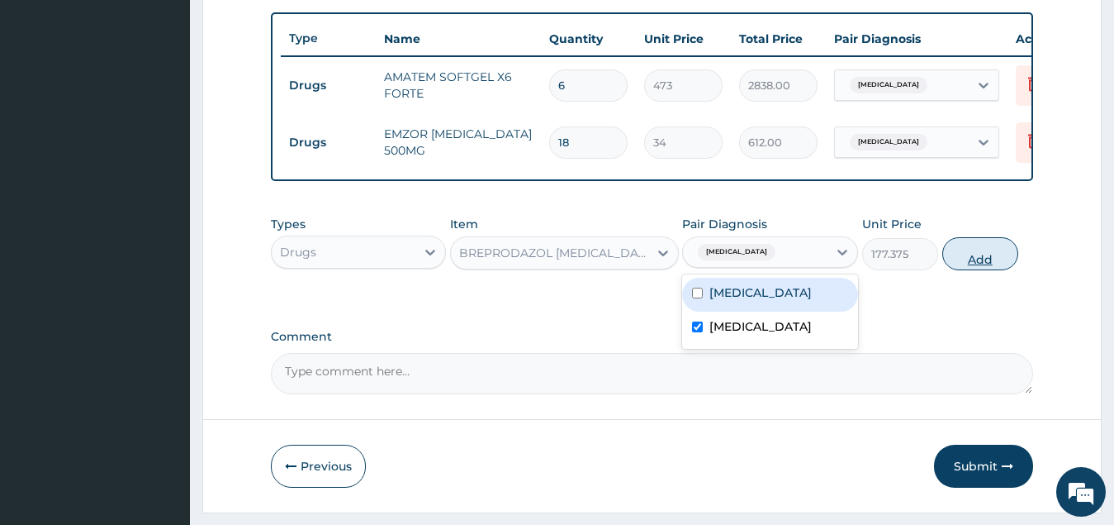
click at [972, 270] on button "Add" at bounding box center [981, 253] width 76 height 33
type input "0"
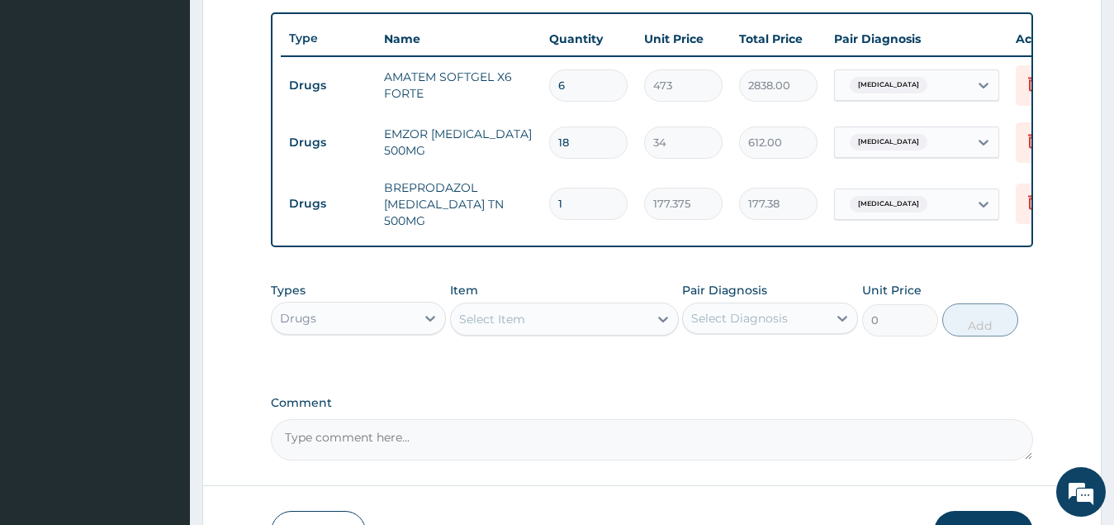
type input "10"
type input "1773.75"
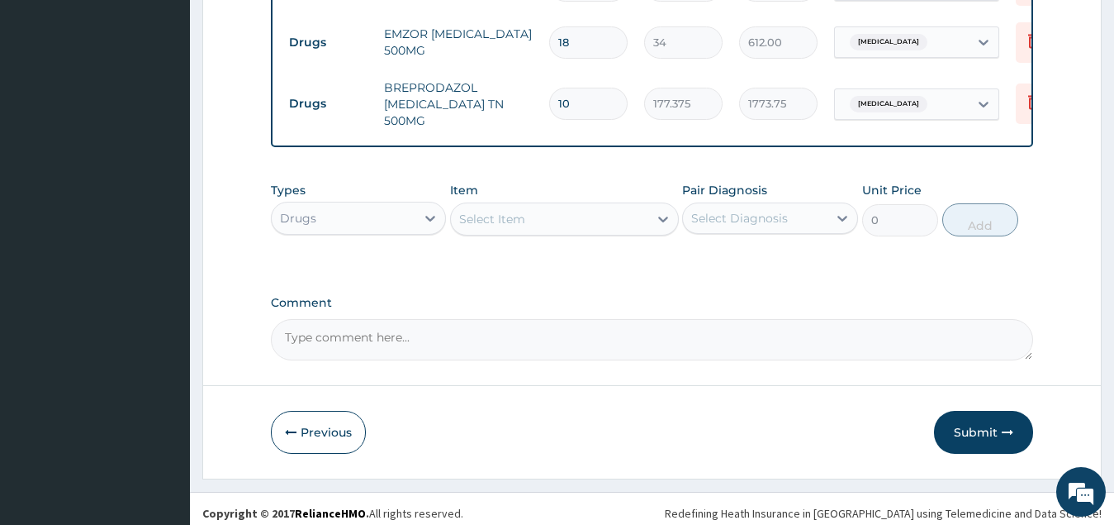
scroll to position [716, 0]
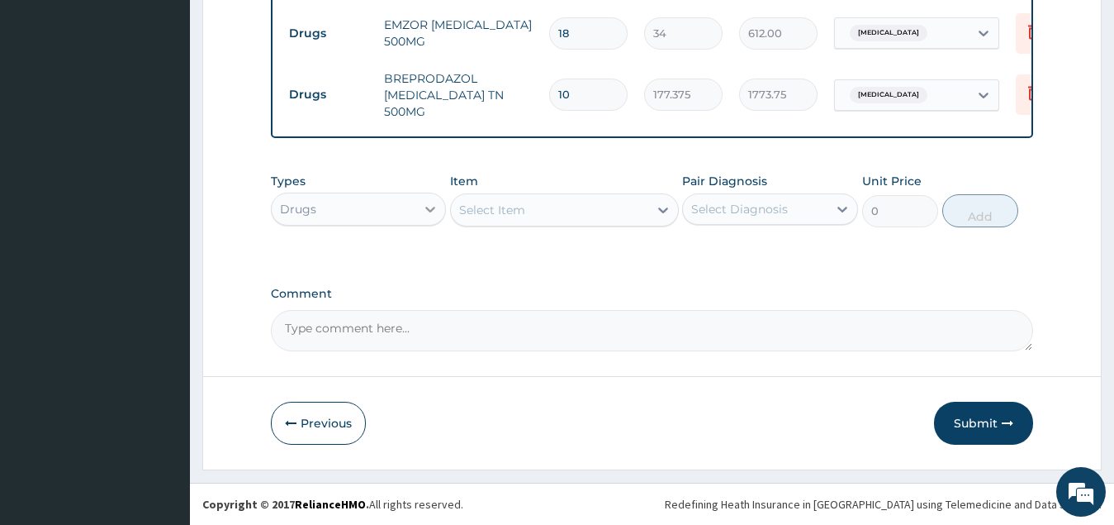
type input "10"
click at [427, 210] on icon at bounding box center [430, 209] width 17 height 17
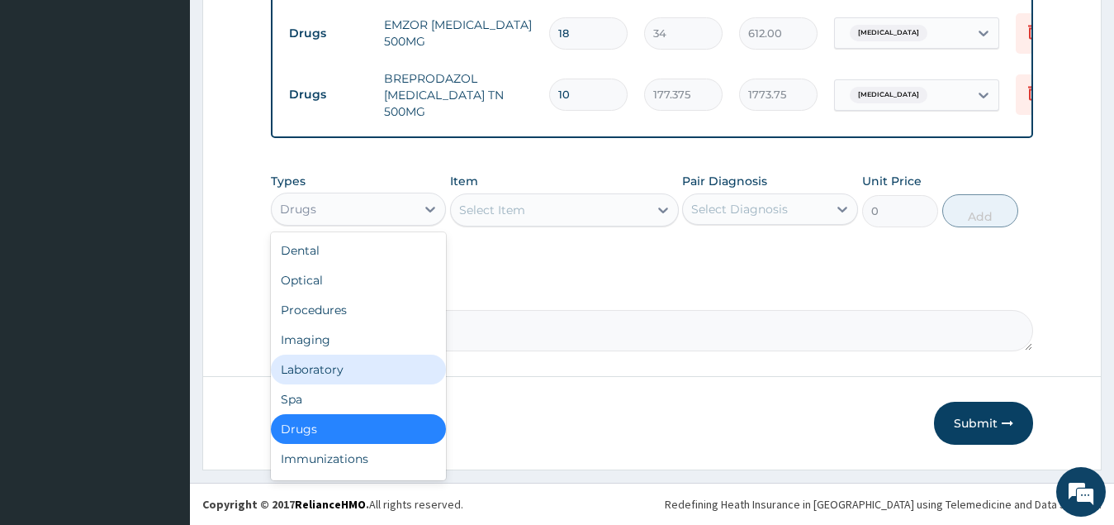
click at [373, 374] on div "Laboratory" at bounding box center [359, 369] width 176 height 30
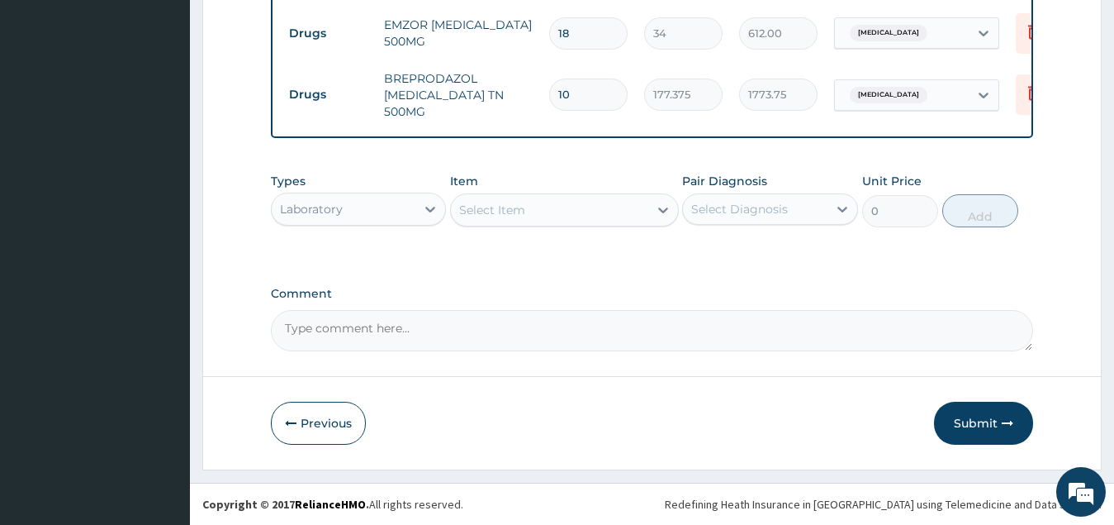
click at [572, 217] on div "Select Item" at bounding box center [549, 210] width 197 height 26
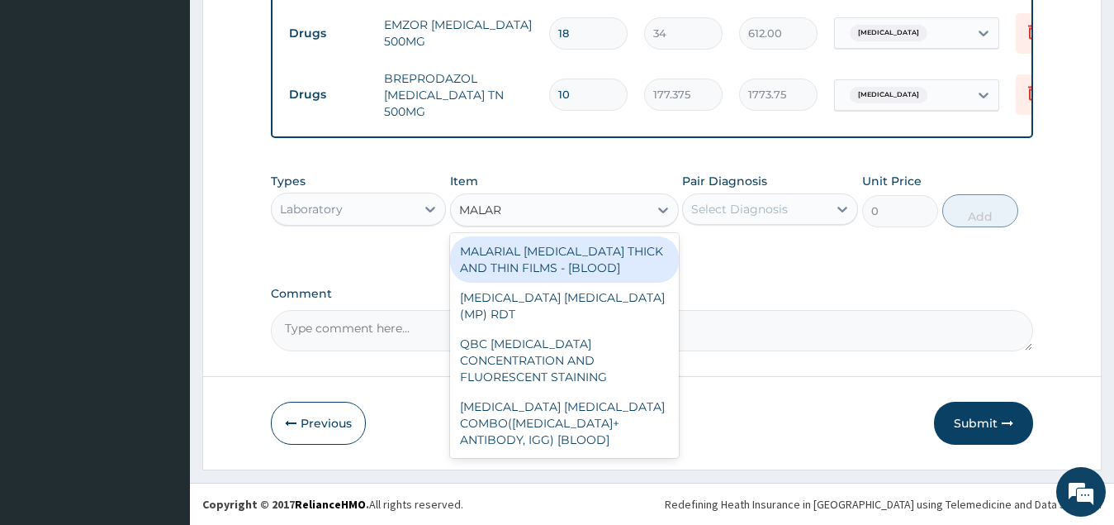
type input "MALARI"
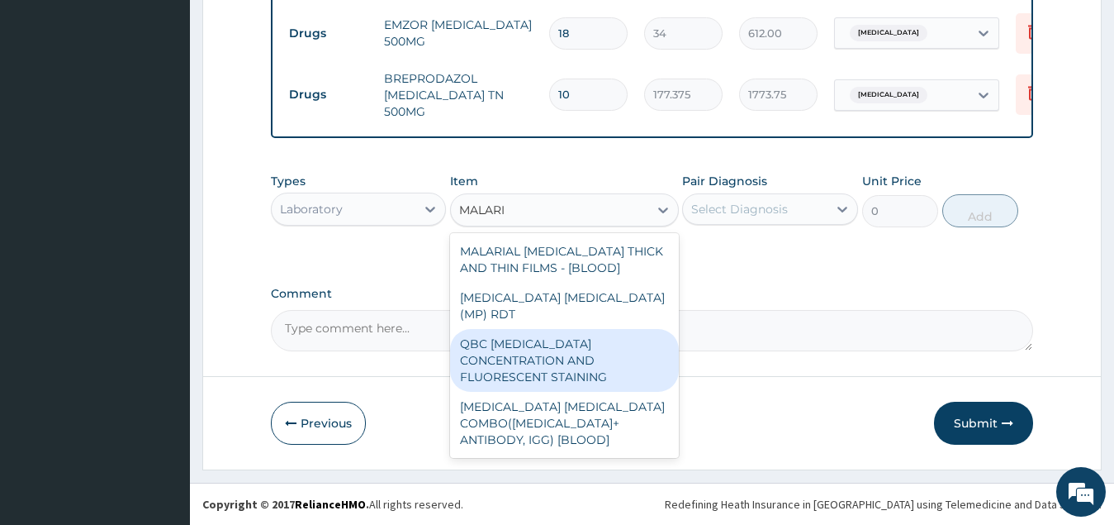
click at [615, 341] on div "QBC [MEDICAL_DATA] CONCENTRATION AND FLUORESCENT STAINING" at bounding box center [564, 360] width 229 height 63
type input "2700"
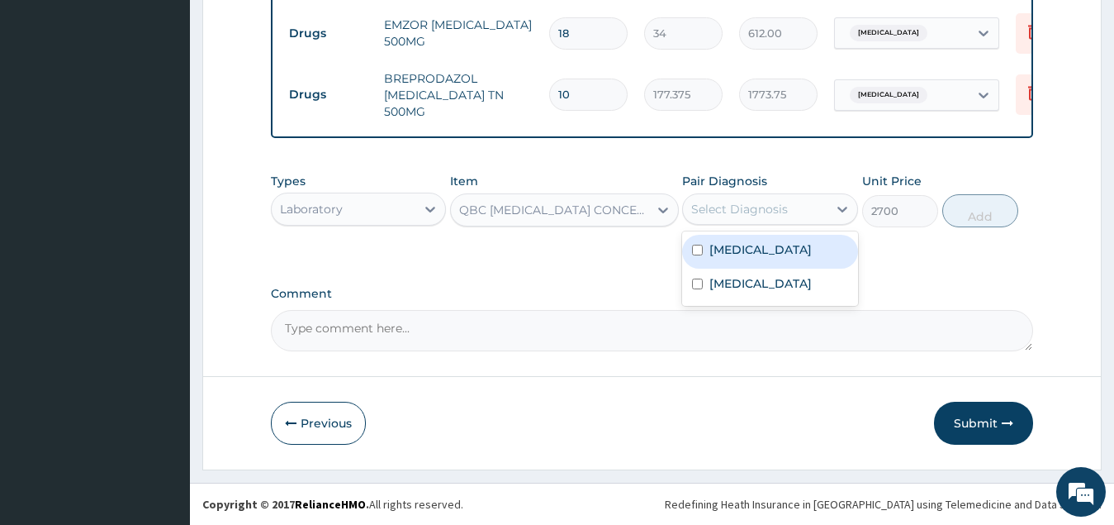
click at [780, 202] on div "Select Diagnosis" at bounding box center [739, 209] width 97 height 17
drag, startPoint x: 784, startPoint y: 260, endPoint x: 796, endPoint y: 254, distance: 12.9
click at [785, 260] on div "[MEDICAL_DATA]" at bounding box center [770, 252] width 176 height 34
checkbox input "true"
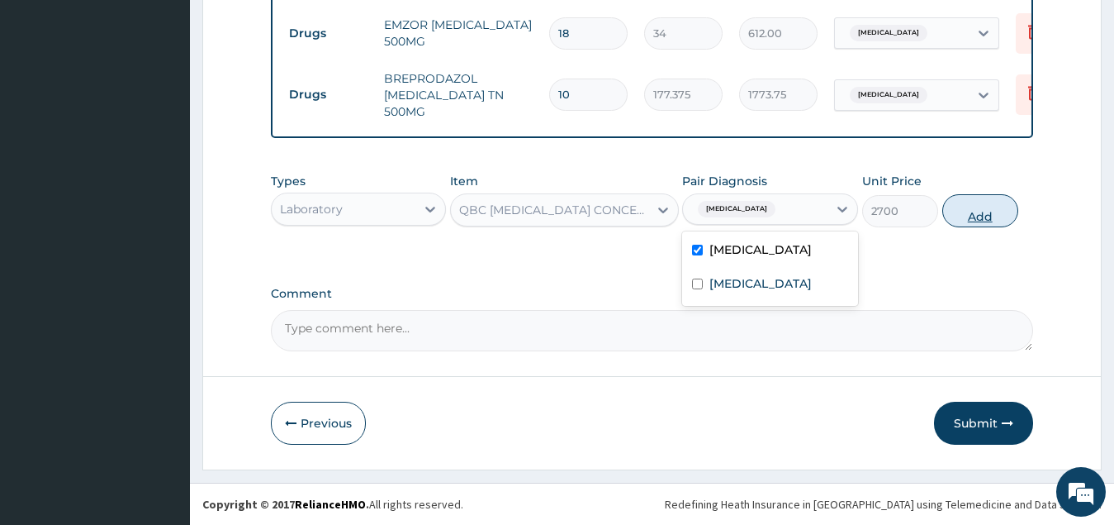
click at [977, 214] on button "Add" at bounding box center [981, 210] width 76 height 33
type input "0"
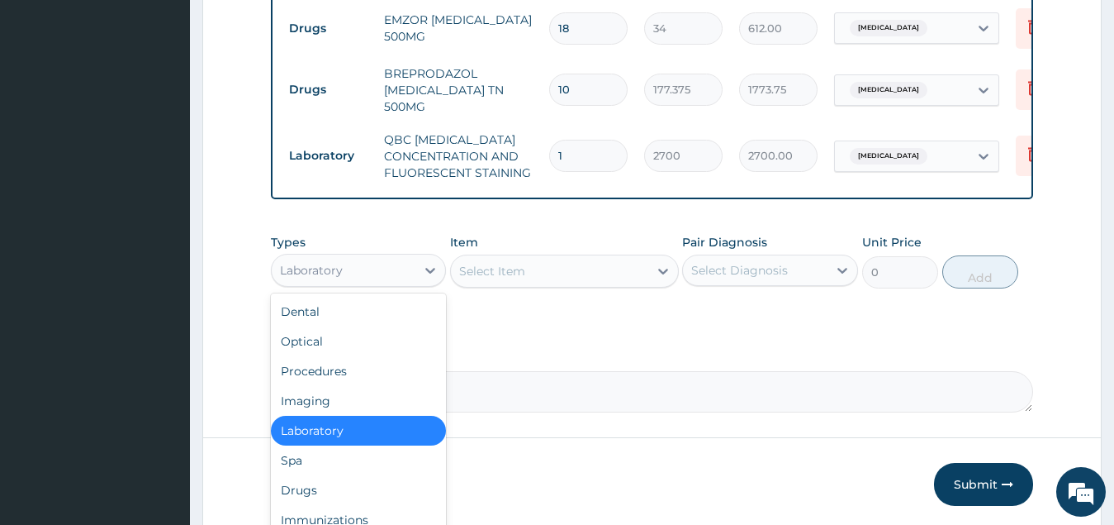
click at [394, 283] on div "Laboratory" at bounding box center [344, 270] width 145 height 26
click at [378, 376] on div "Procedures" at bounding box center [359, 371] width 176 height 30
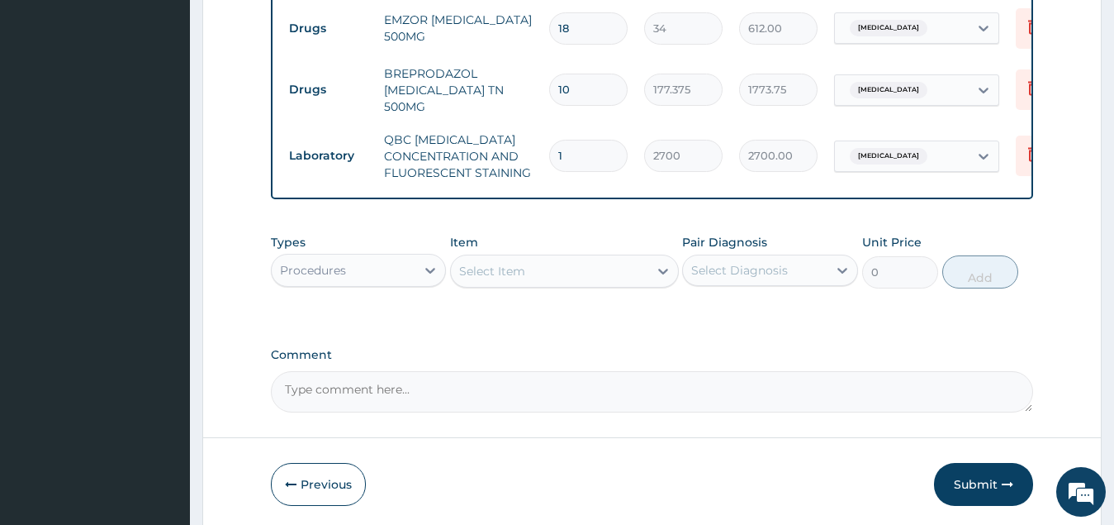
click at [604, 274] on div "Select Item" at bounding box center [549, 271] width 197 height 26
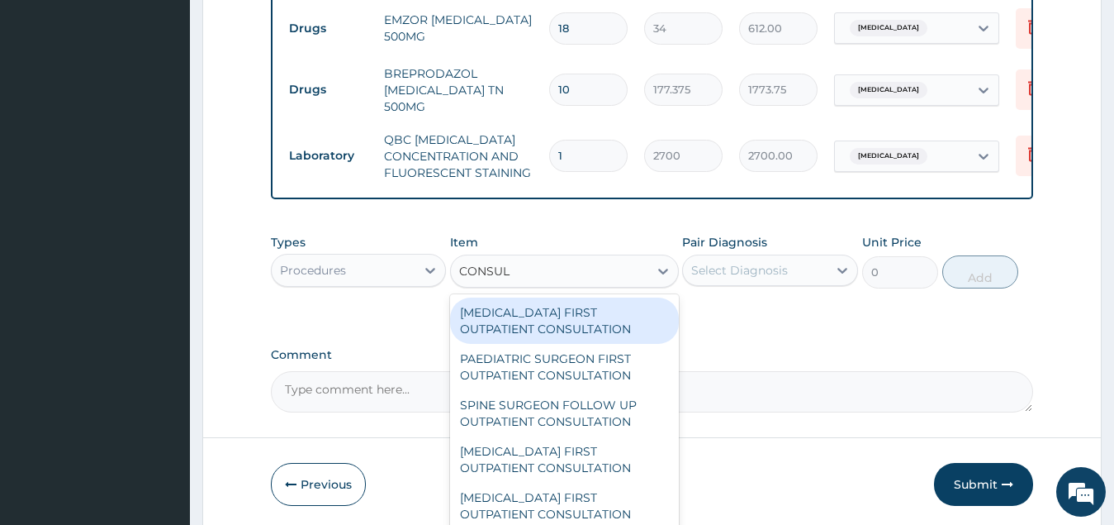
type input "CONSULT"
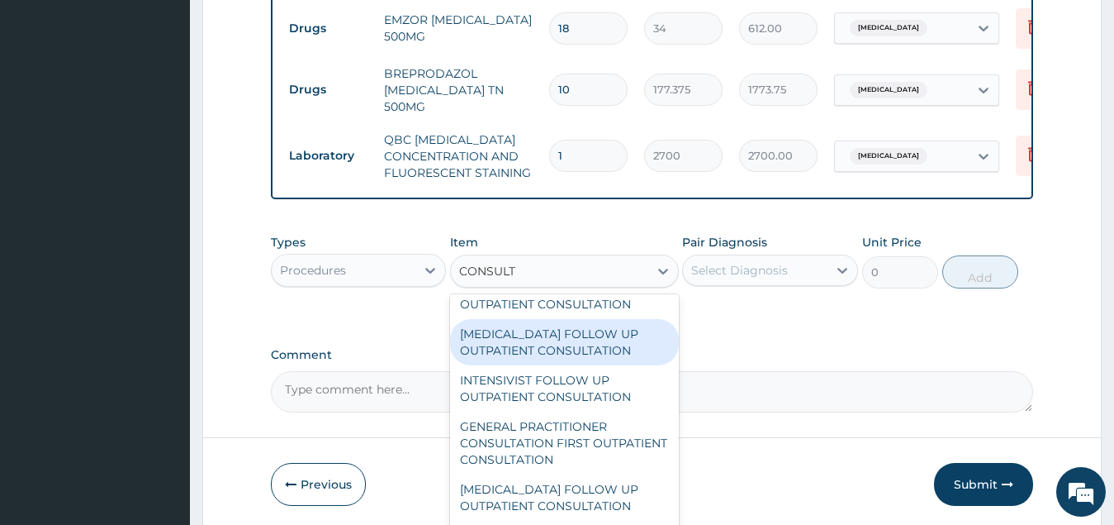
scroll to position [413, 0]
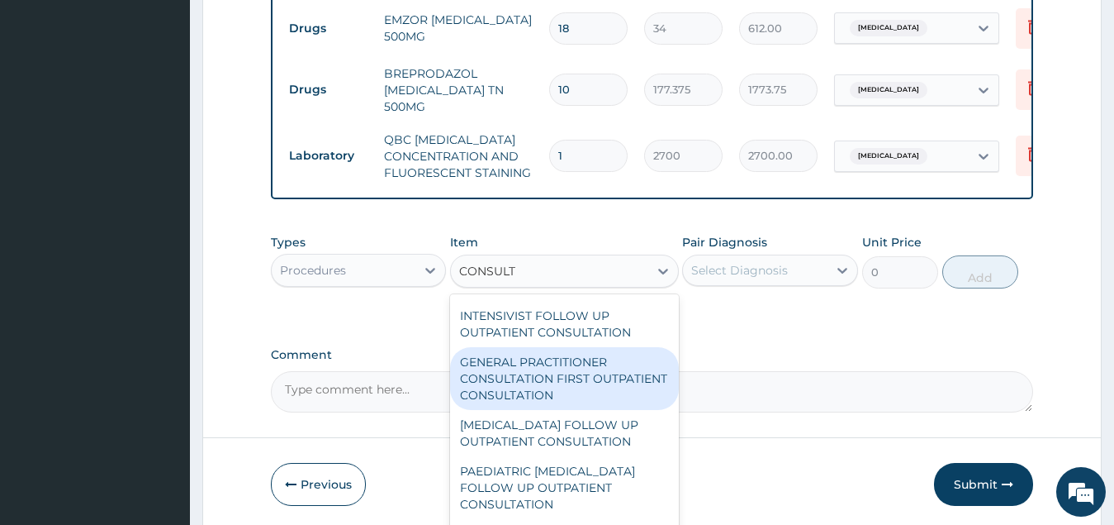
click at [572, 384] on div "GENERAL PRACTITIONER CONSULTATION FIRST OUTPATIENT CONSULTATION" at bounding box center [564, 378] width 229 height 63
type input "3547.5"
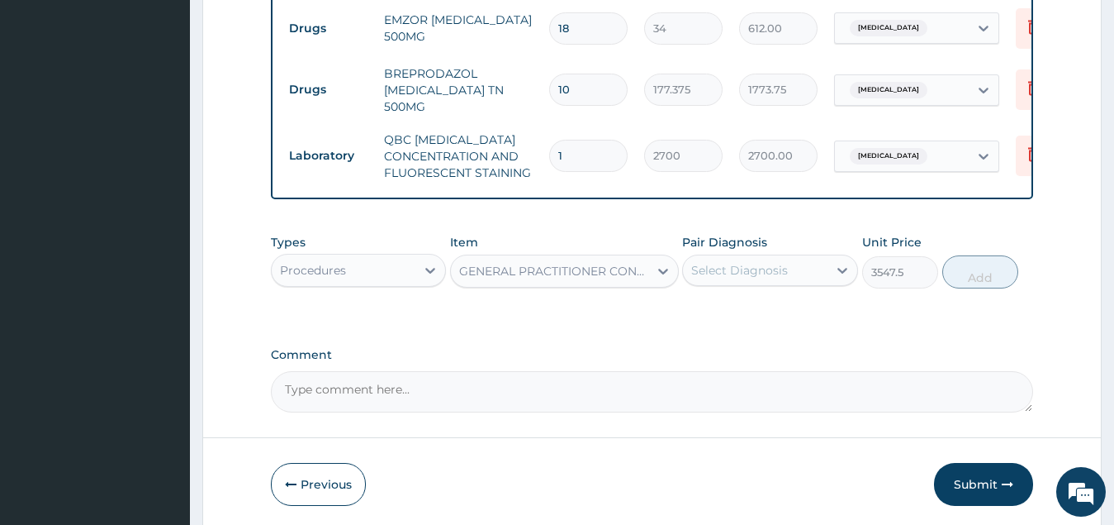
click at [755, 275] on div "Select Diagnosis" at bounding box center [739, 270] width 97 height 17
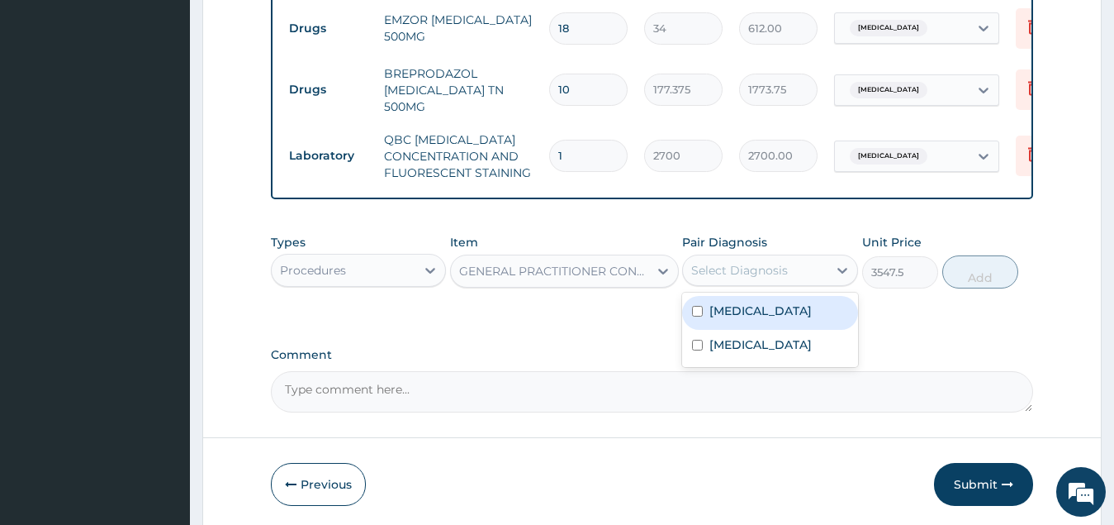
click at [765, 319] on label "[MEDICAL_DATA]" at bounding box center [761, 310] width 102 height 17
checkbox input "true"
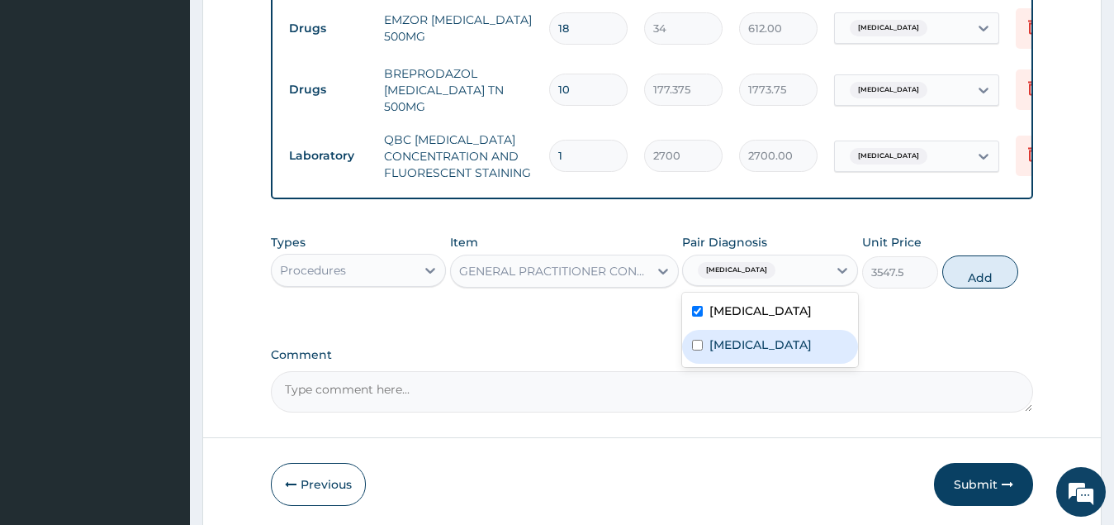
drag, startPoint x: 762, startPoint y: 369, endPoint x: 781, endPoint y: 364, distance: 19.9
click at [763, 353] on label "Typhoid fever, unspecified" at bounding box center [761, 344] width 102 height 17
checkbox input "true"
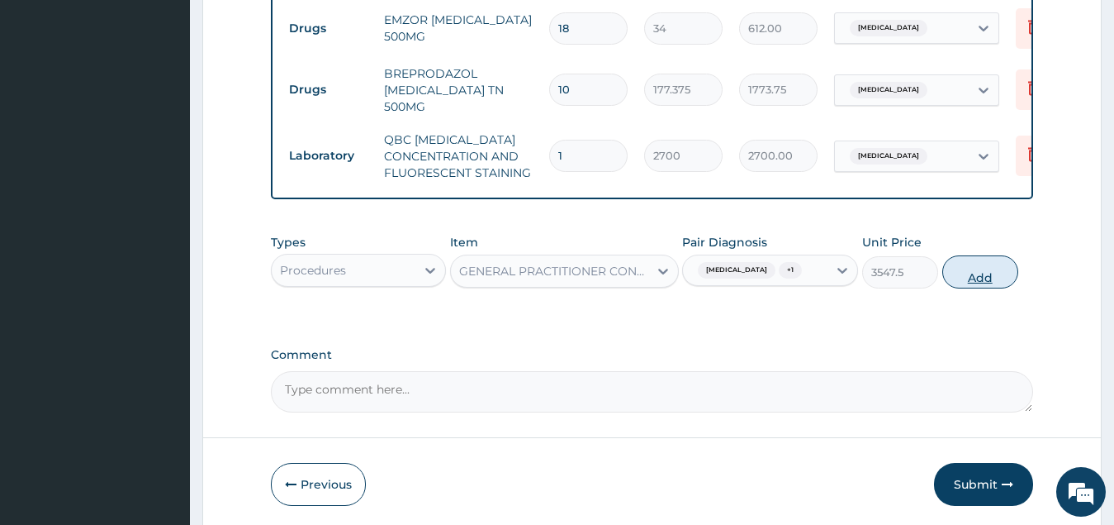
click at [973, 287] on button "Add" at bounding box center [981, 271] width 76 height 33
type input "0"
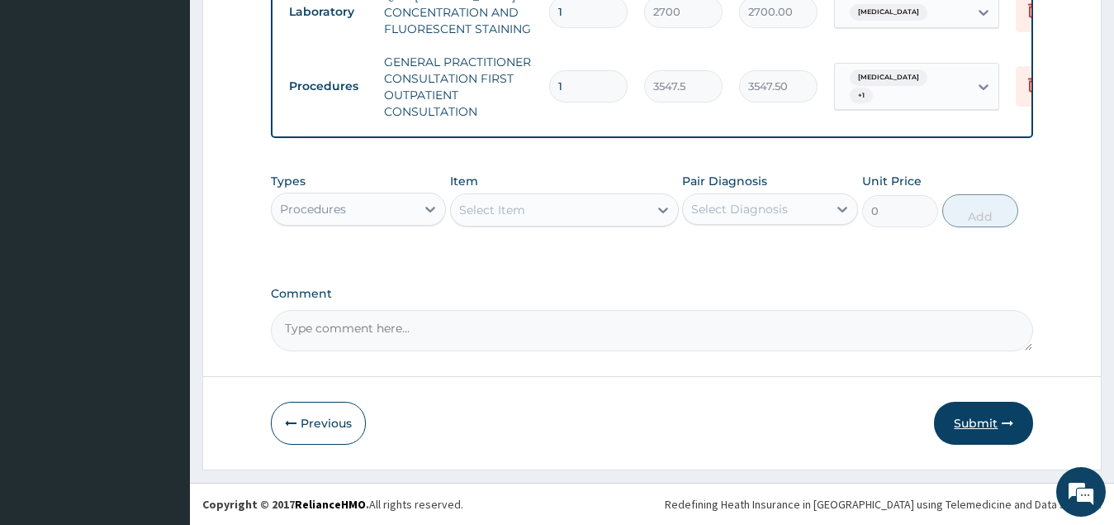
click at [976, 418] on button "Submit" at bounding box center [983, 423] width 99 height 43
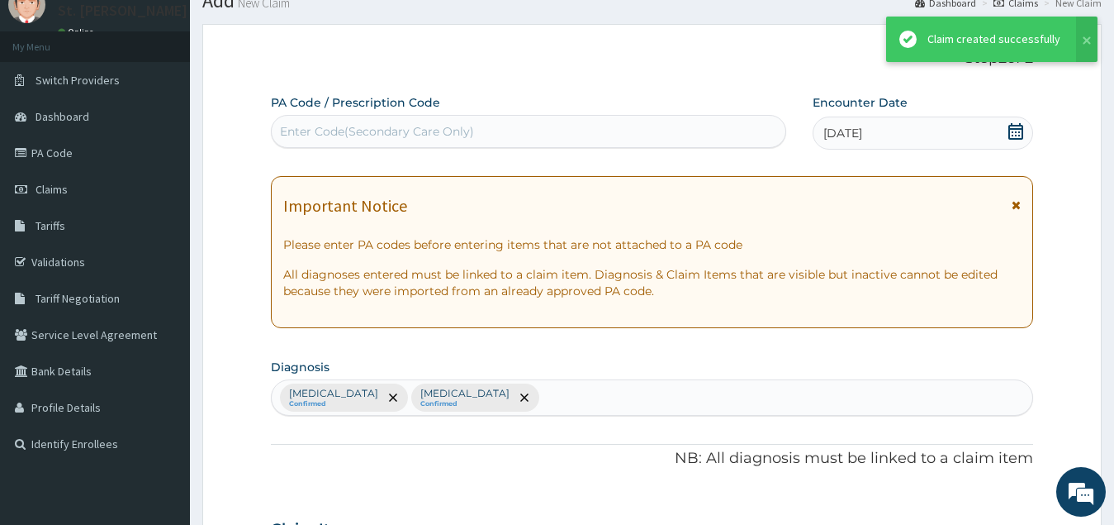
scroll to position [865, 0]
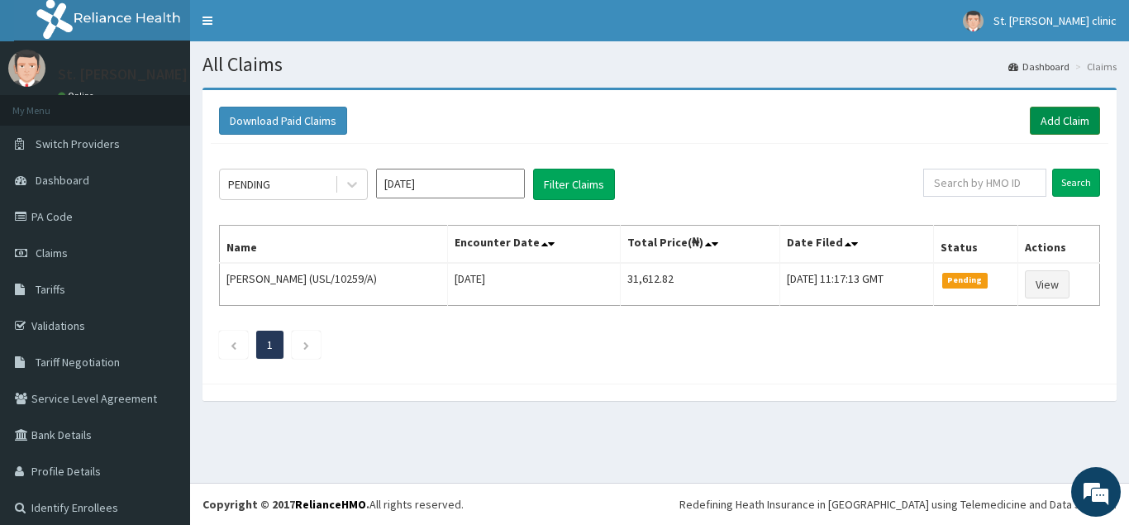
click at [1053, 118] on link "Add Claim" at bounding box center [1064, 121] width 70 height 28
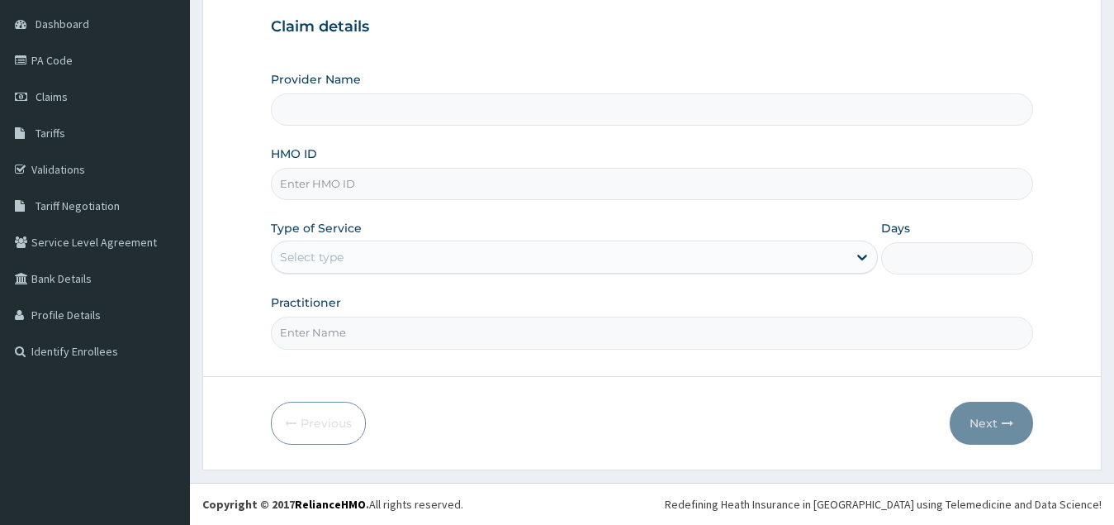
scroll to position [156, 0]
type input "ST. [PERSON_NAME][GEOGRAPHIC_DATA] ( [GEOGRAPHIC_DATA])"
click at [355, 187] on input "HMO ID" at bounding box center [652, 184] width 763 height 32
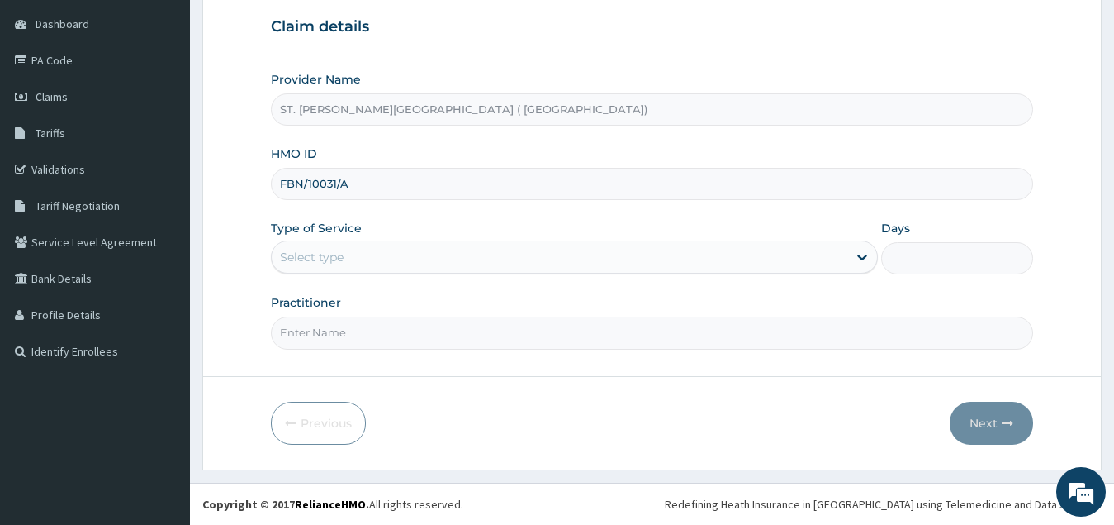
type input "FBN/10031/A"
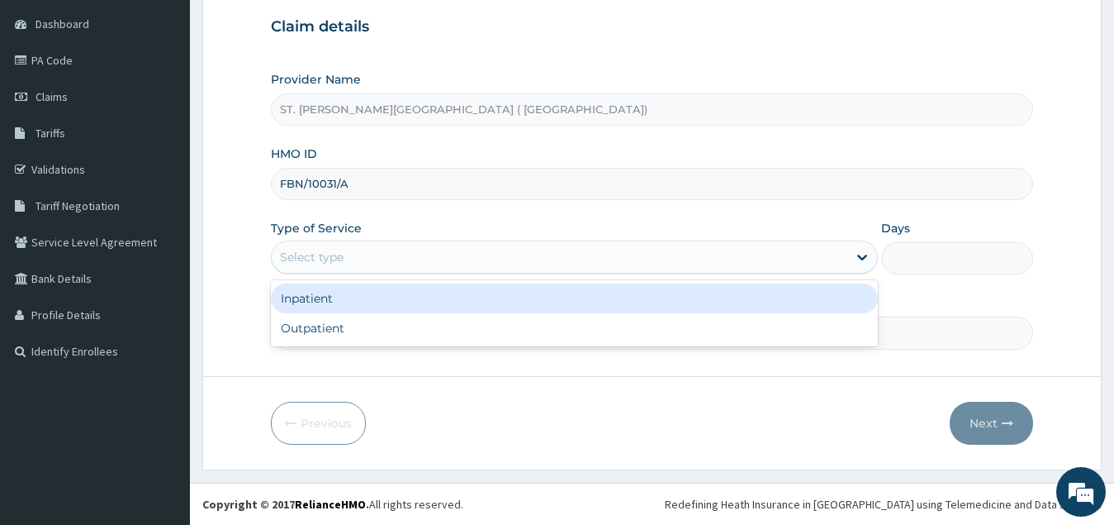
click at [492, 258] on div "Select type" at bounding box center [560, 257] width 577 height 26
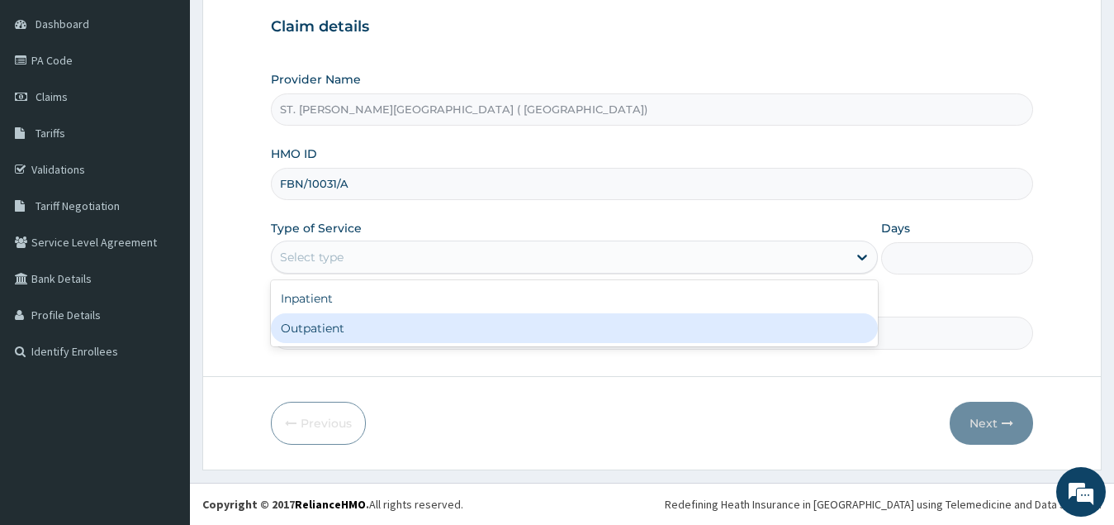
click at [443, 324] on div "Outpatient" at bounding box center [575, 328] width 608 height 30
type input "1"
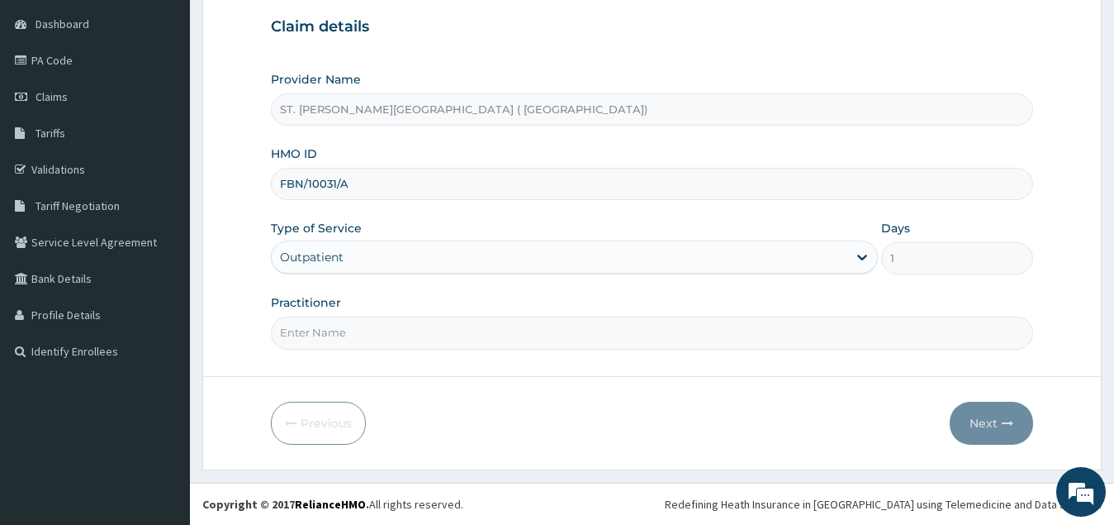
click at [442, 339] on input "Practitioner" at bounding box center [652, 332] width 763 height 32
type input "[PERSON_NAME]"
click at [980, 423] on button "Next" at bounding box center [991, 423] width 83 height 43
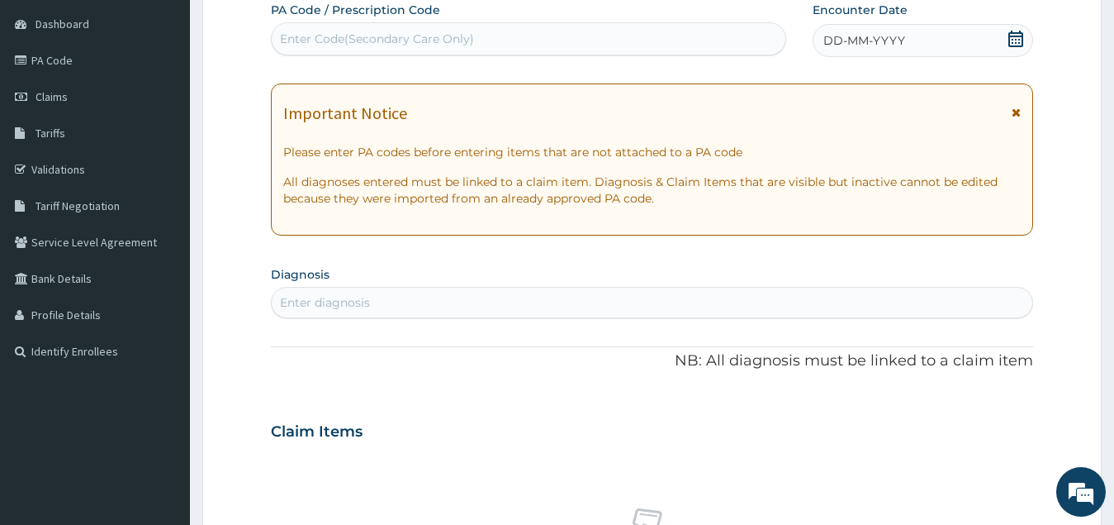
click at [1012, 37] on icon at bounding box center [1016, 39] width 17 height 17
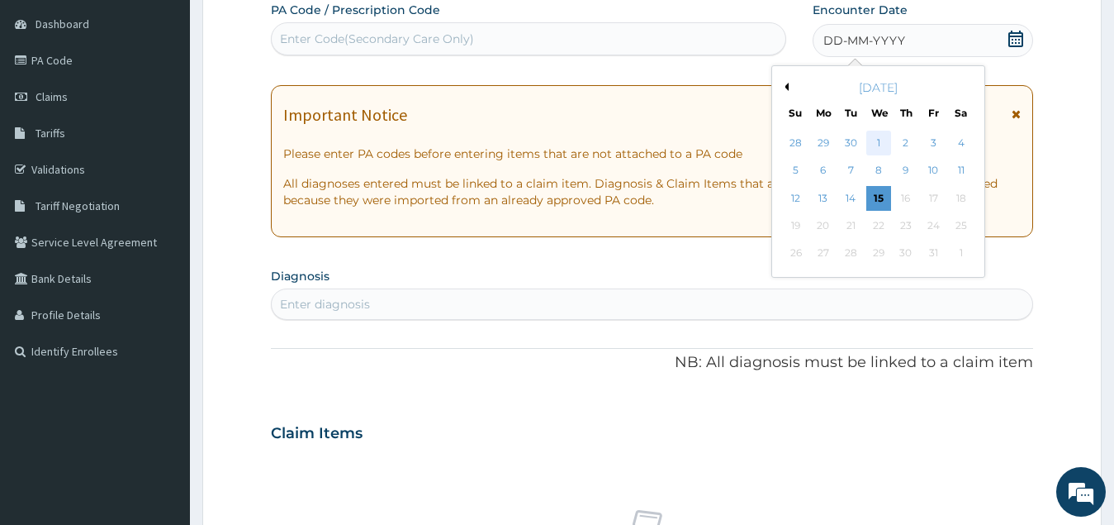
click at [880, 141] on div "1" at bounding box center [878, 143] width 25 height 25
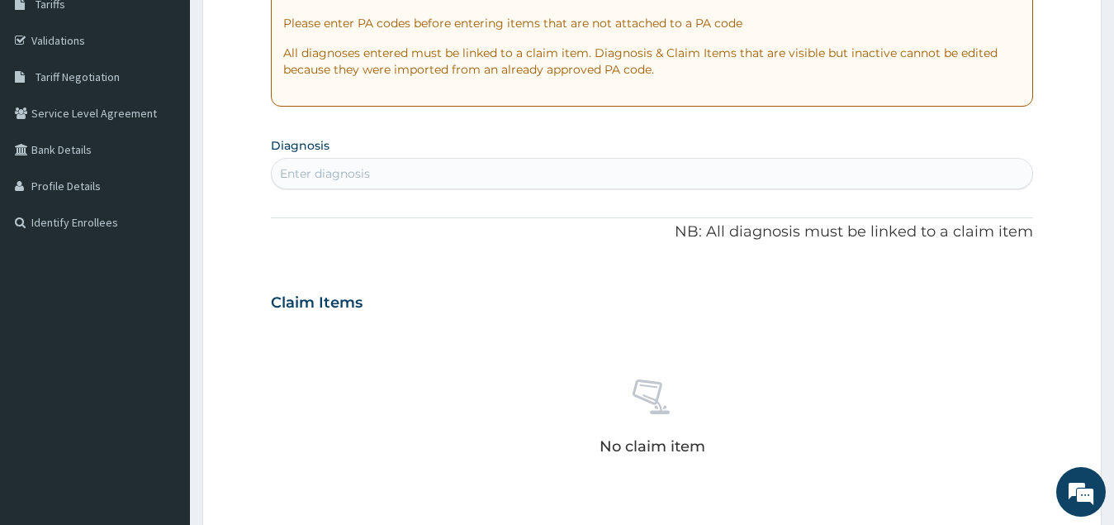
scroll to position [321, 0]
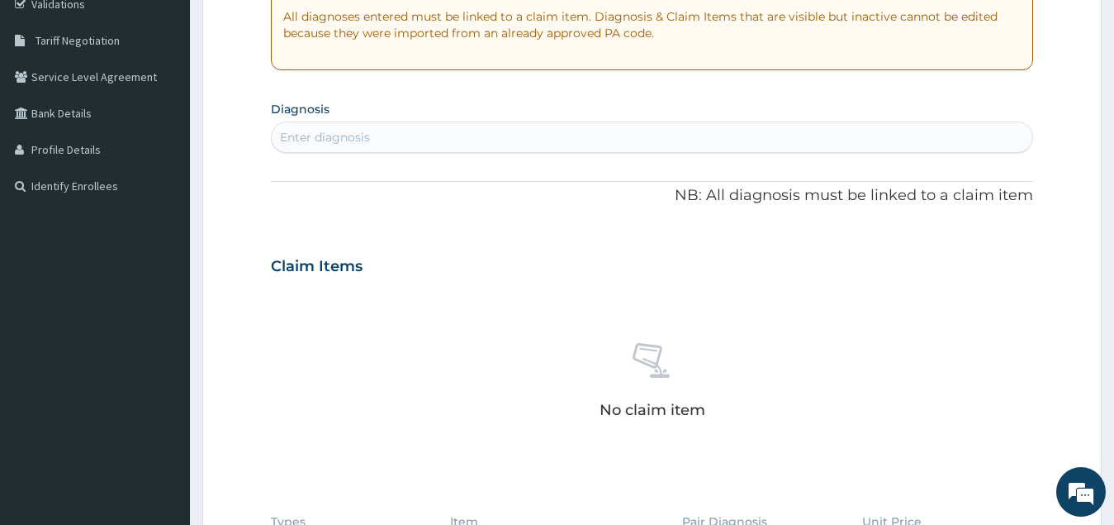
click at [463, 138] on div "Enter diagnosis" at bounding box center [653, 137] width 762 height 26
type input "[MEDICAL_DATA]"
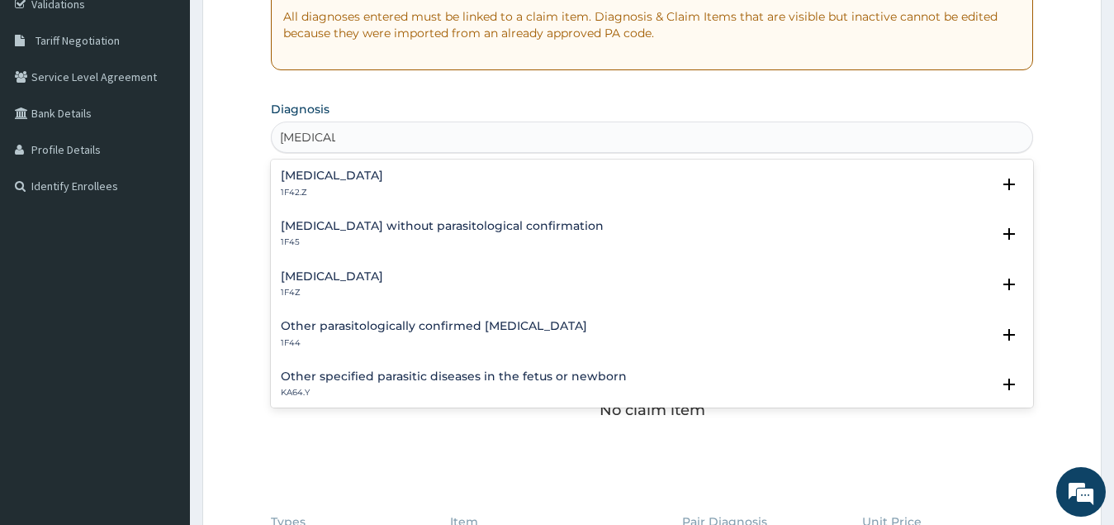
click at [335, 279] on h4 "[MEDICAL_DATA]" at bounding box center [332, 276] width 102 height 12
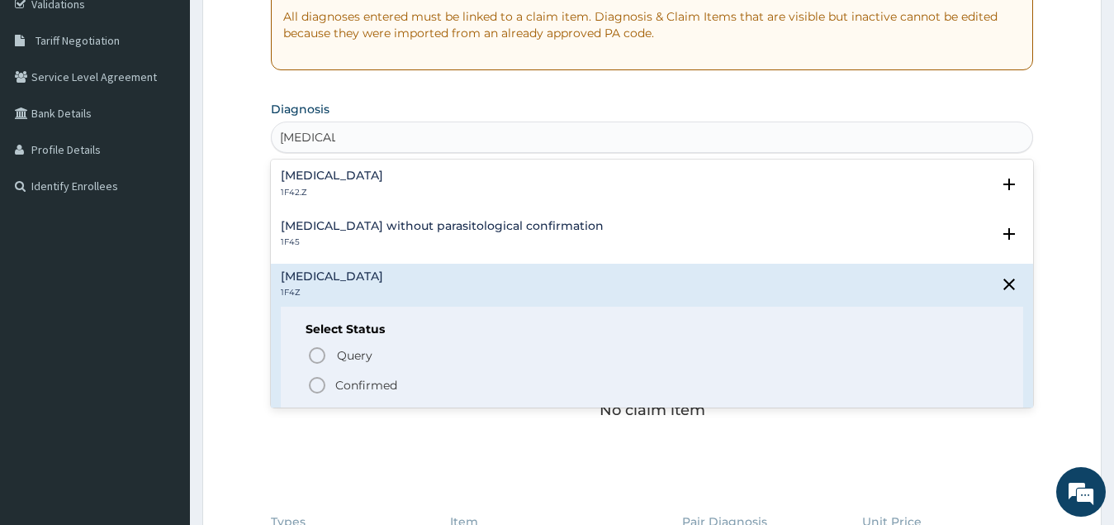
drag, startPoint x: 316, startPoint y: 386, endPoint x: 331, endPoint y: 378, distance: 17.4
click at [317, 386] on icon "status option filled" at bounding box center [317, 385] width 20 height 20
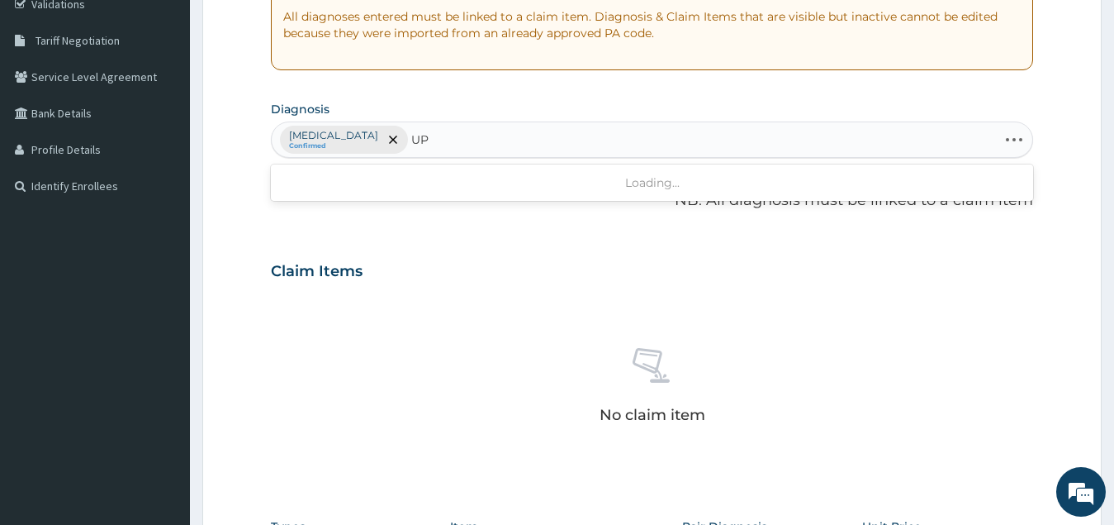
type input "U"
type input "TRACT"
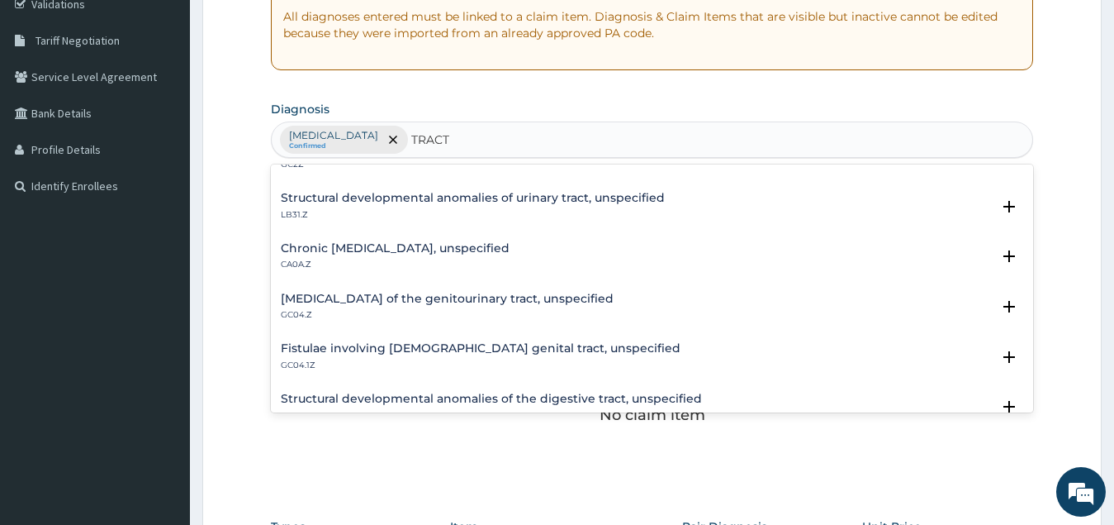
scroll to position [0, 0]
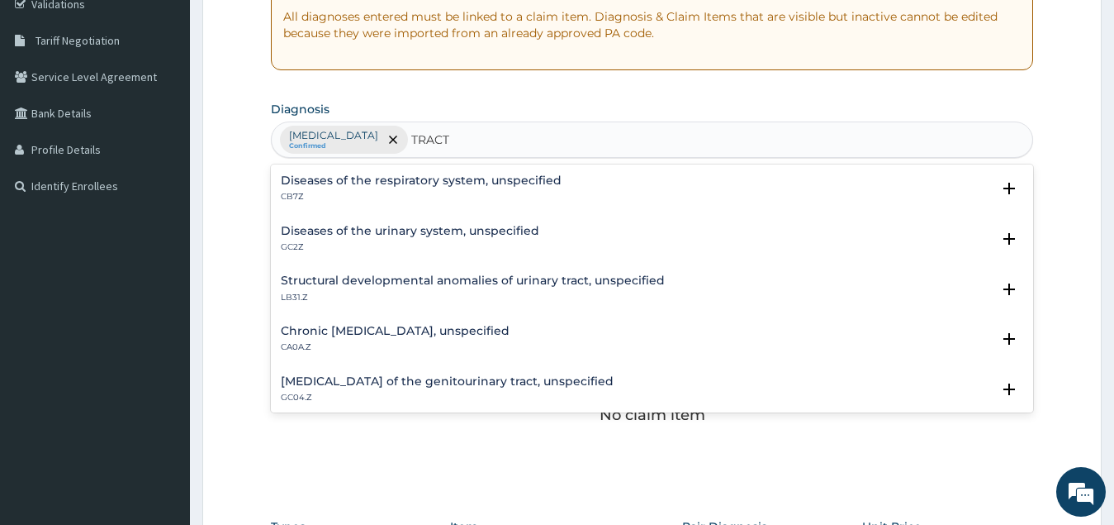
click at [451, 184] on h4 "Diseases of the respiratory system, unspecified" at bounding box center [421, 180] width 281 height 12
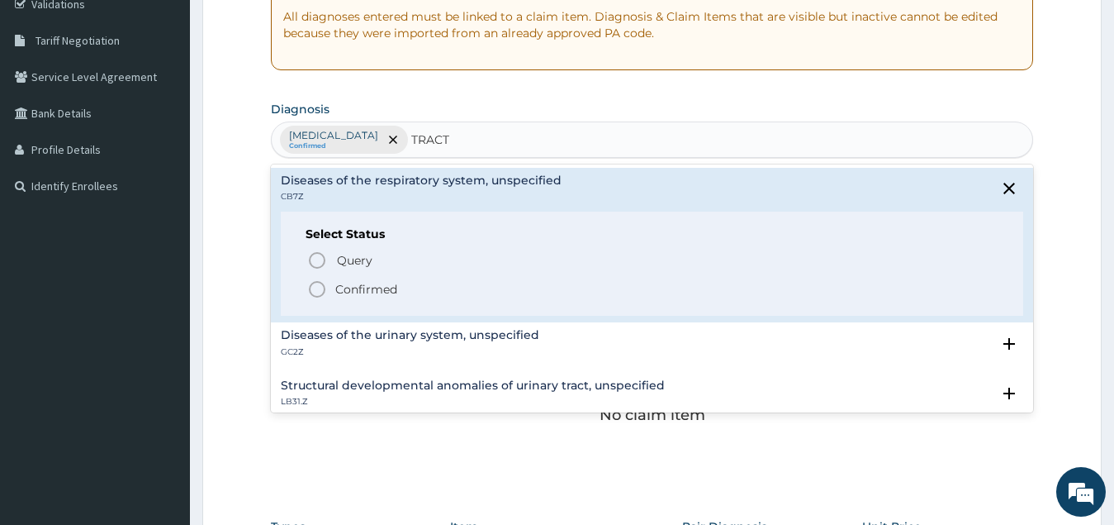
click at [319, 288] on icon "status option filled" at bounding box center [317, 289] width 20 height 20
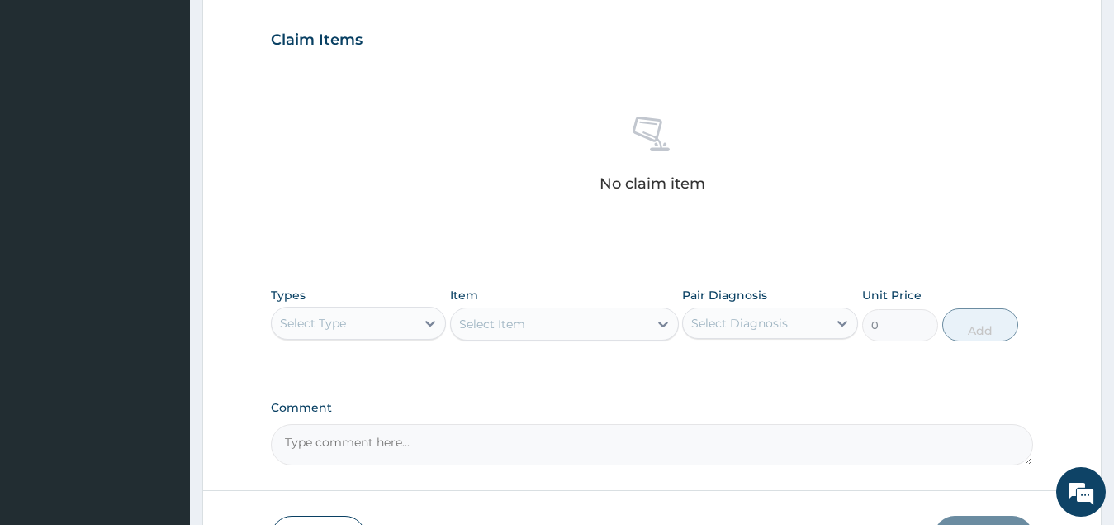
scroll to position [652, 0]
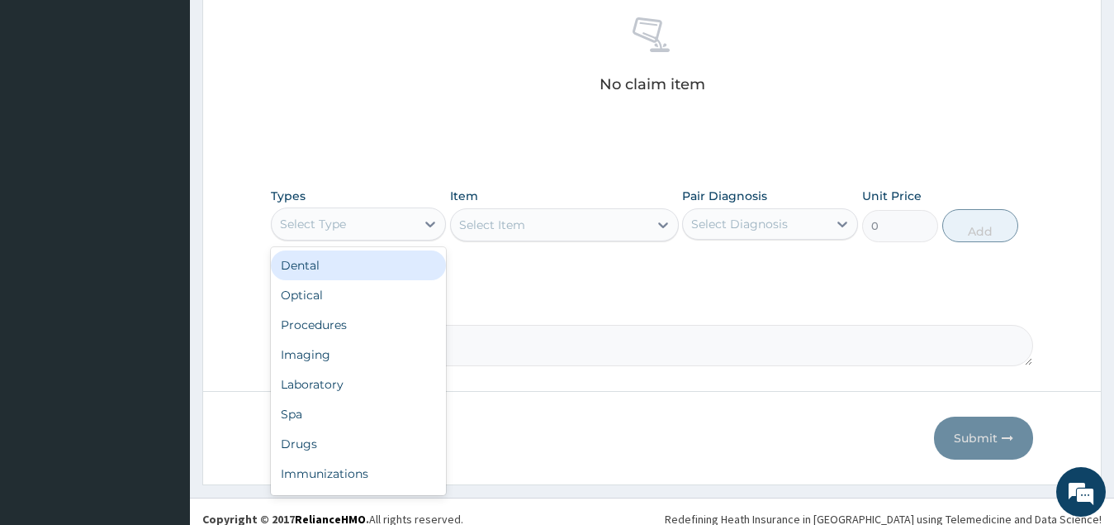
click at [392, 226] on div "Select Type" at bounding box center [344, 224] width 145 height 26
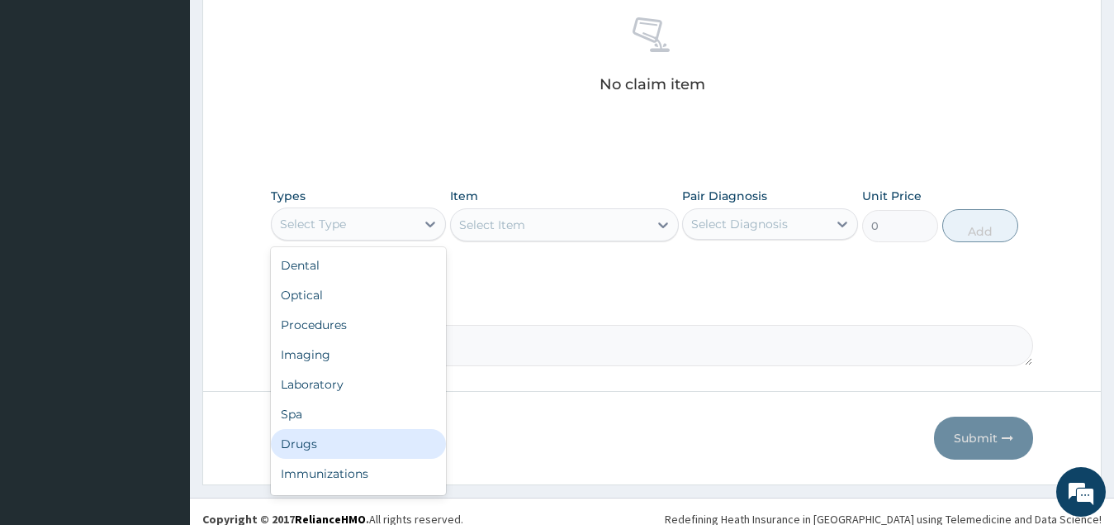
click at [373, 445] on div "Drugs" at bounding box center [359, 444] width 176 height 30
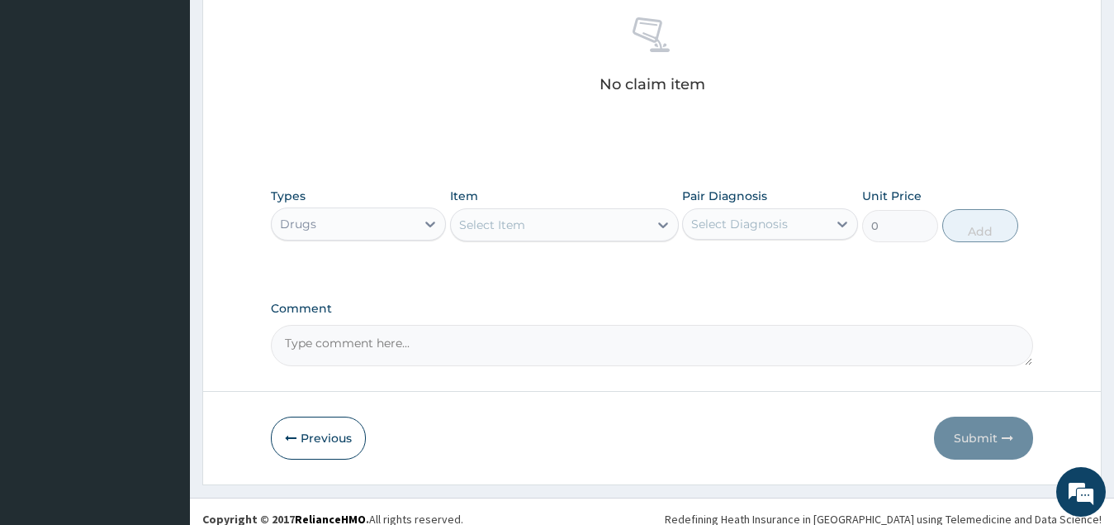
click at [592, 221] on div "Select Item" at bounding box center [549, 224] width 197 height 26
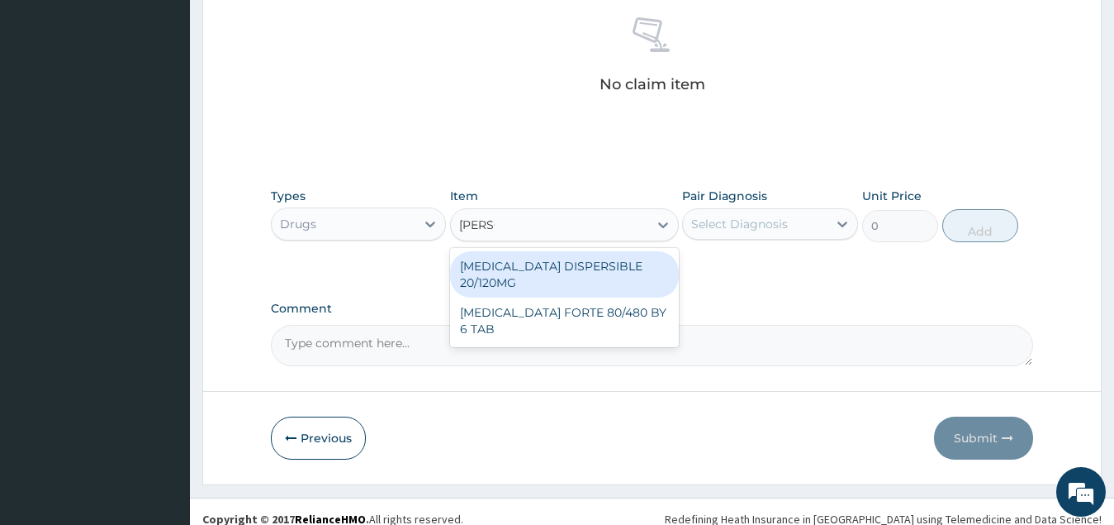
type input "COART"
click at [611, 268] on div "COARTEM DISPERSIBLE 20/120MG" at bounding box center [564, 274] width 229 height 46
type input "112.3375015258789"
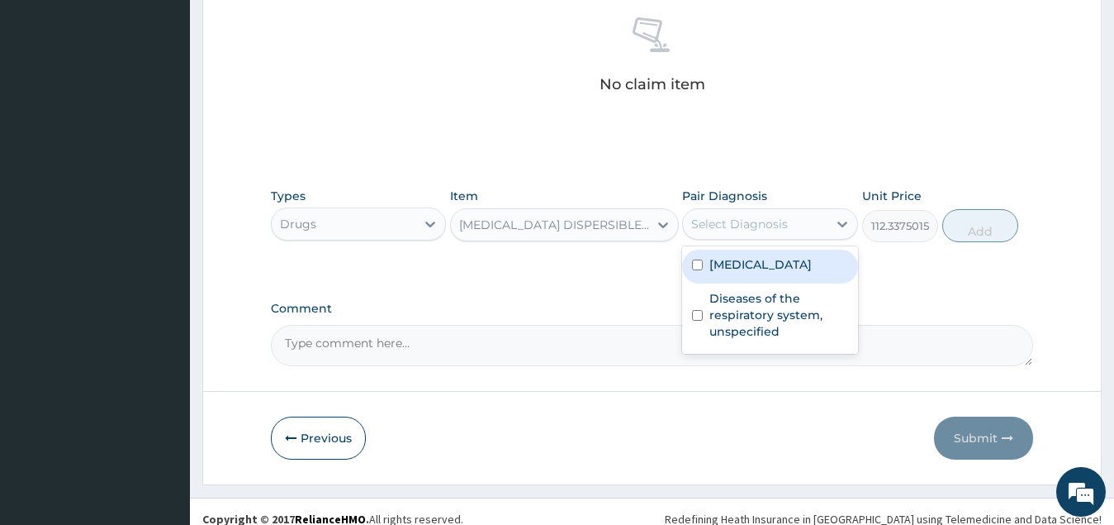
click at [769, 229] on div "Select Diagnosis" at bounding box center [739, 224] width 97 height 17
click at [765, 269] on label "[MEDICAL_DATA]" at bounding box center [761, 264] width 102 height 17
checkbox input "true"
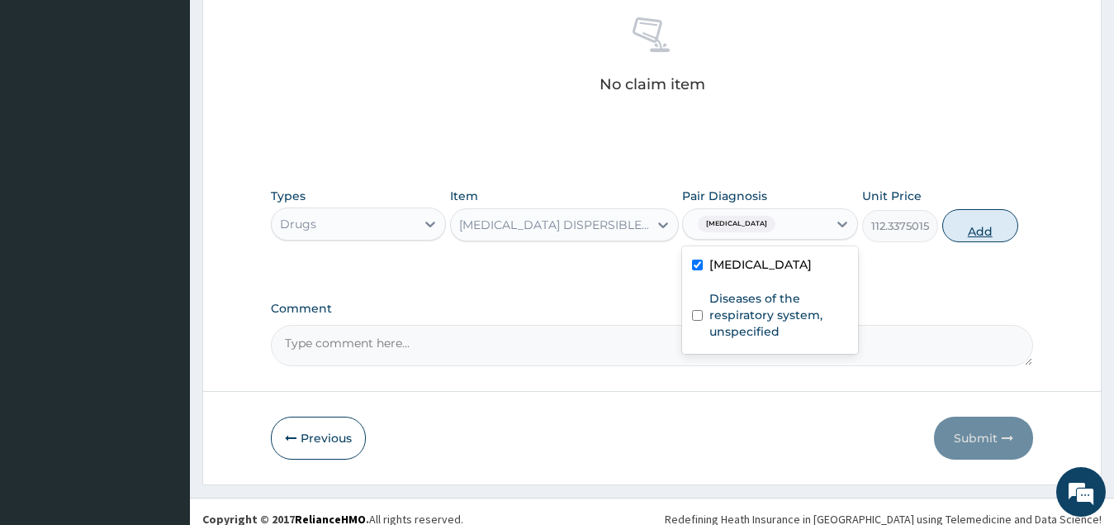
click at [972, 233] on button "Add" at bounding box center [981, 225] width 76 height 33
type input "0"
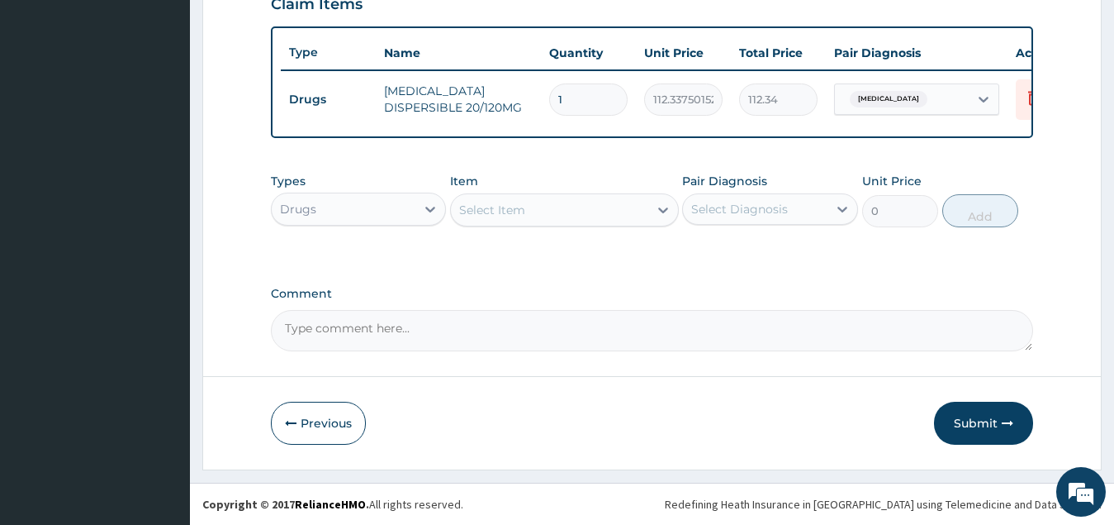
scroll to position [602, 0]
type input "18"
type input "2022.08"
type input "18"
click at [510, 203] on div "Select Item" at bounding box center [492, 210] width 66 height 17
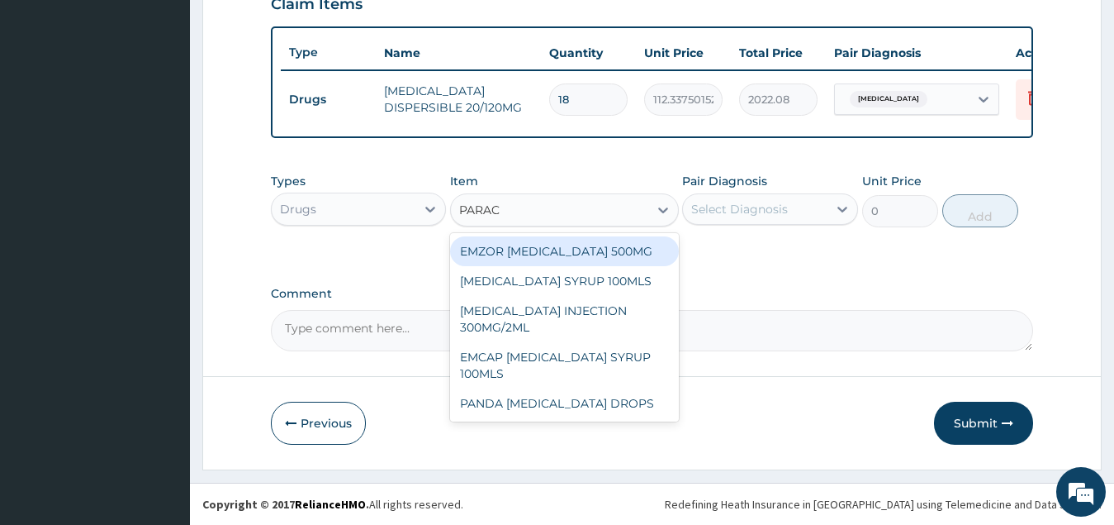
type input "PARACE"
click at [581, 257] on div "EMZOR [MEDICAL_DATA] 500MG" at bounding box center [564, 251] width 229 height 30
type input "34"
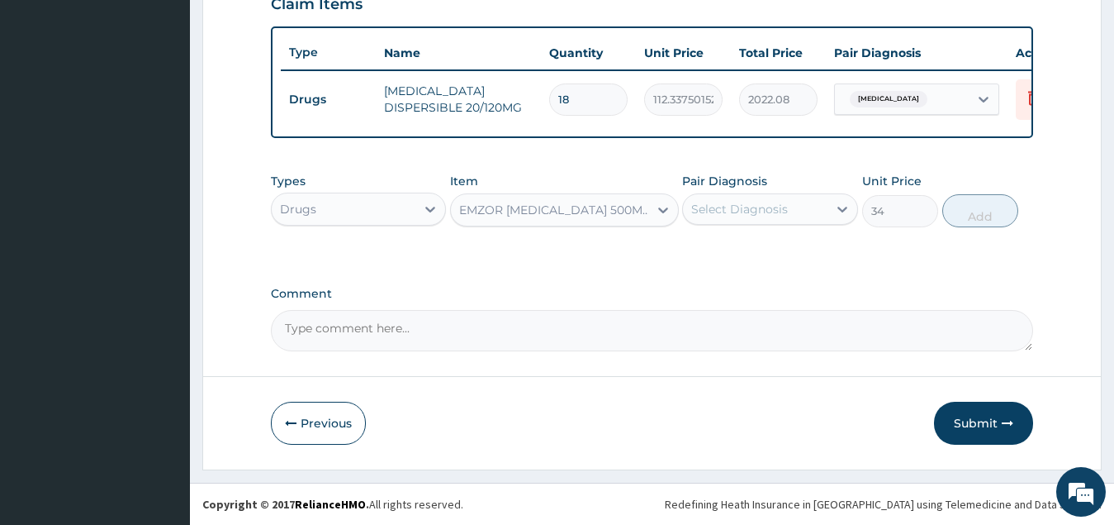
click at [741, 202] on div "Select Diagnosis" at bounding box center [739, 209] width 97 height 17
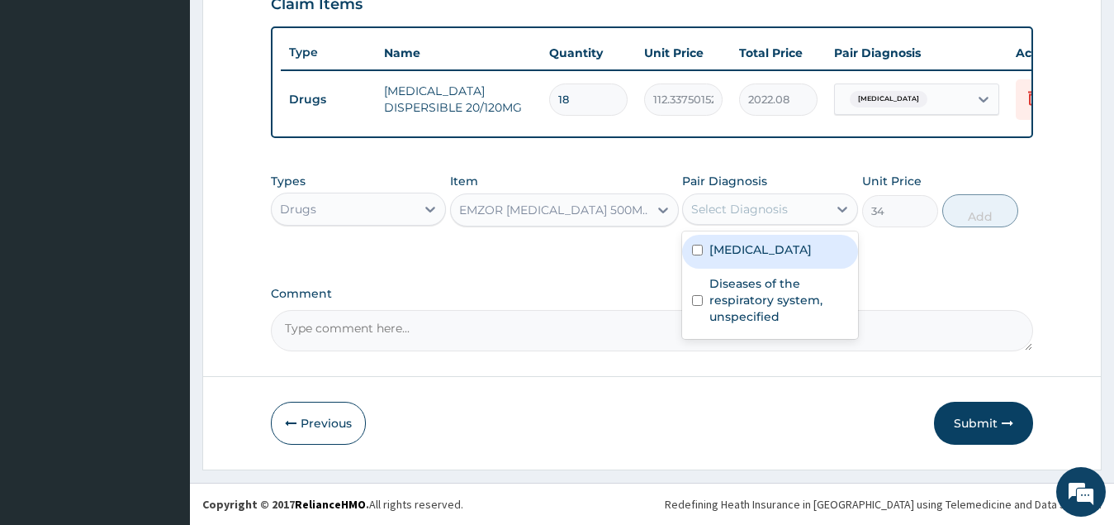
click at [758, 252] on label "[MEDICAL_DATA]" at bounding box center [761, 249] width 102 height 17
checkbox input "true"
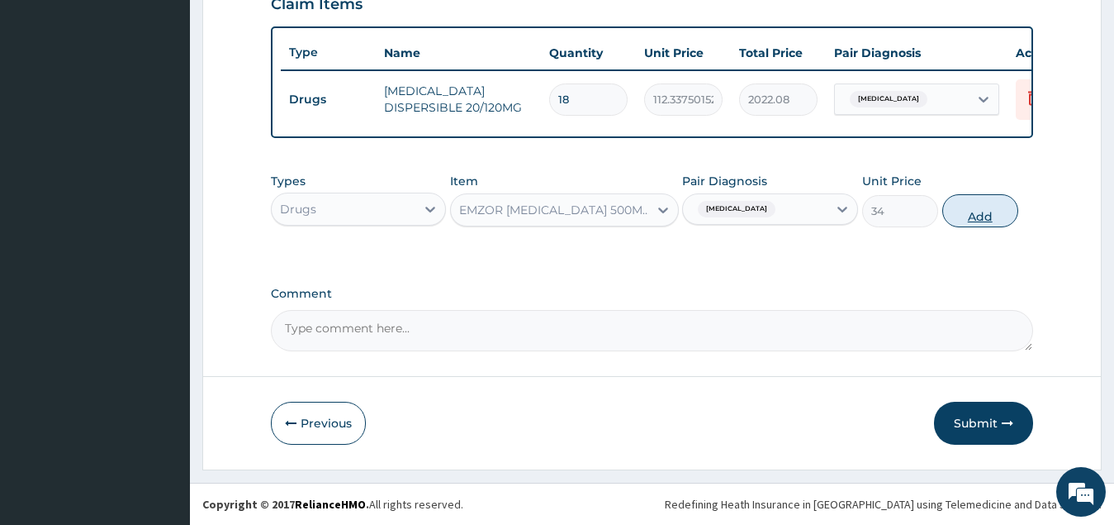
click at [974, 217] on button "Add" at bounding box center [981, 210] width 76 height 33
type input "0"
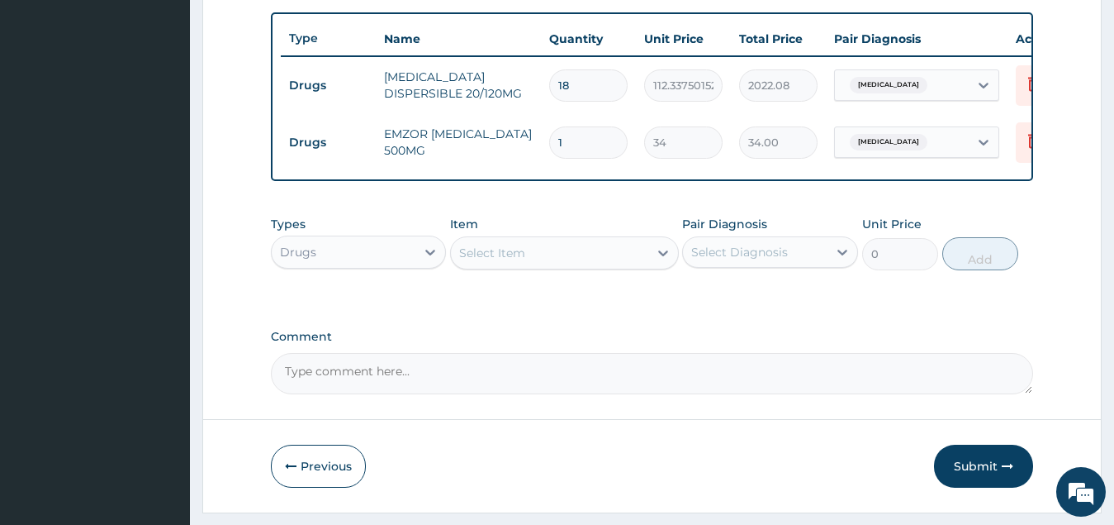
type input "18"
type input "612.00"
type input "18"
click at [534, 266] on div "Select Item" at bounding box center [549, 253] width 197 height 26
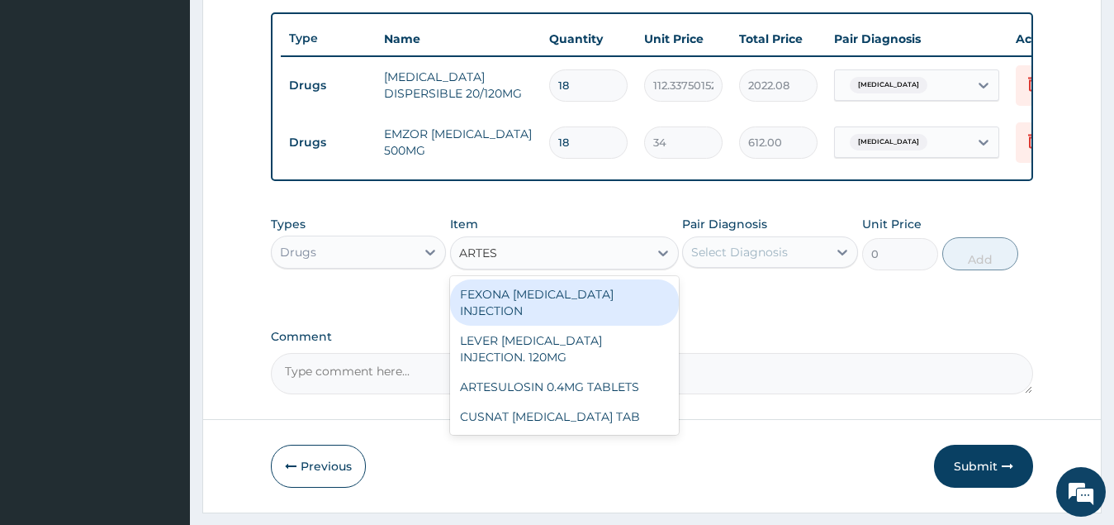
type input "ARTESU"
click at [572, 309] on div "FEXONA [MEDICAL_DATA] INJECTION" at bounding box center [564, 302] width 229 height 46
type input "2200"
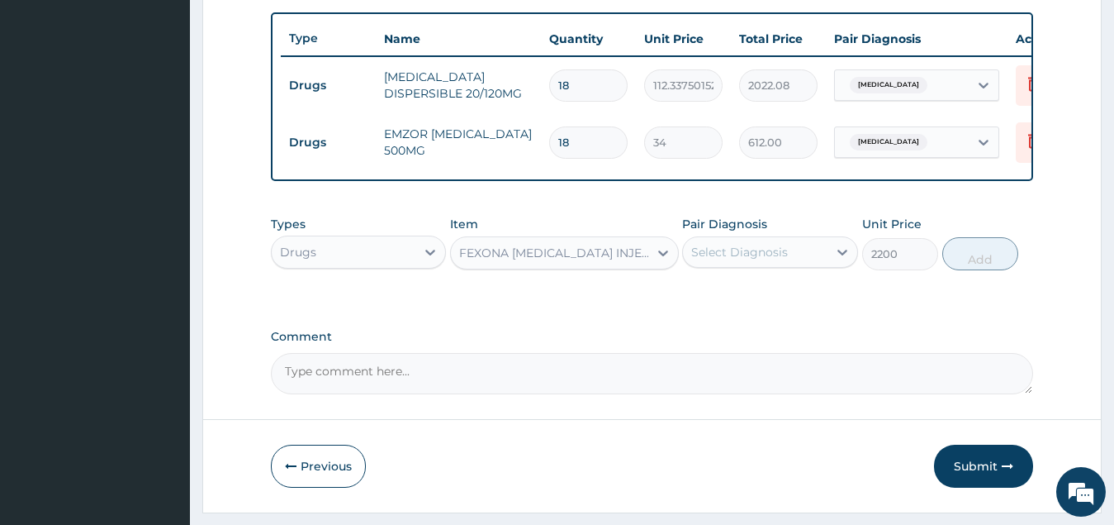
click at [760, 260] on div "Select Diagnosis" at bounding box center [739, 252] width 97 height 17
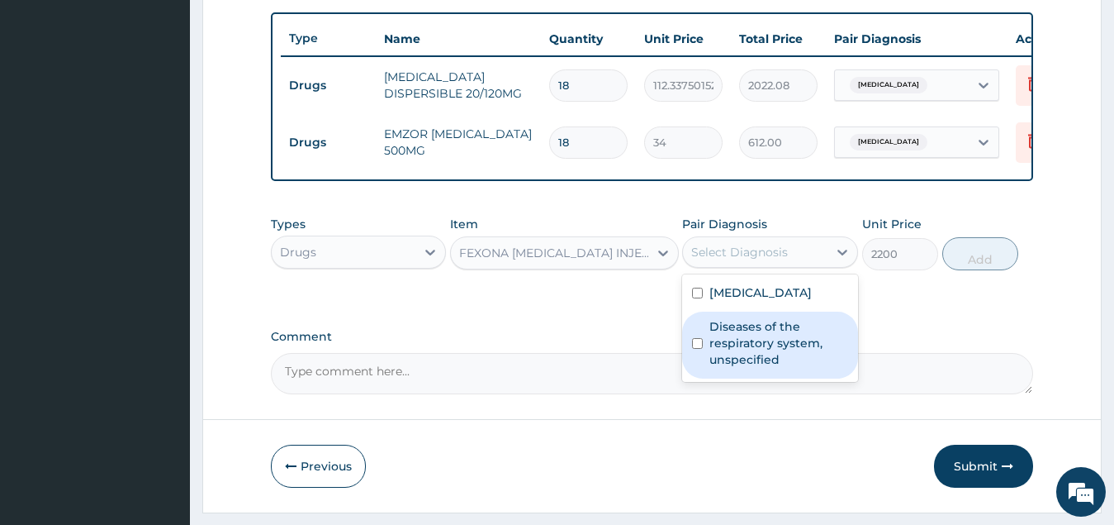
click at [774, 354] on label "Diseases of the respiratory system, unspecified" at bounding box center [779, 343] width 139 height 50
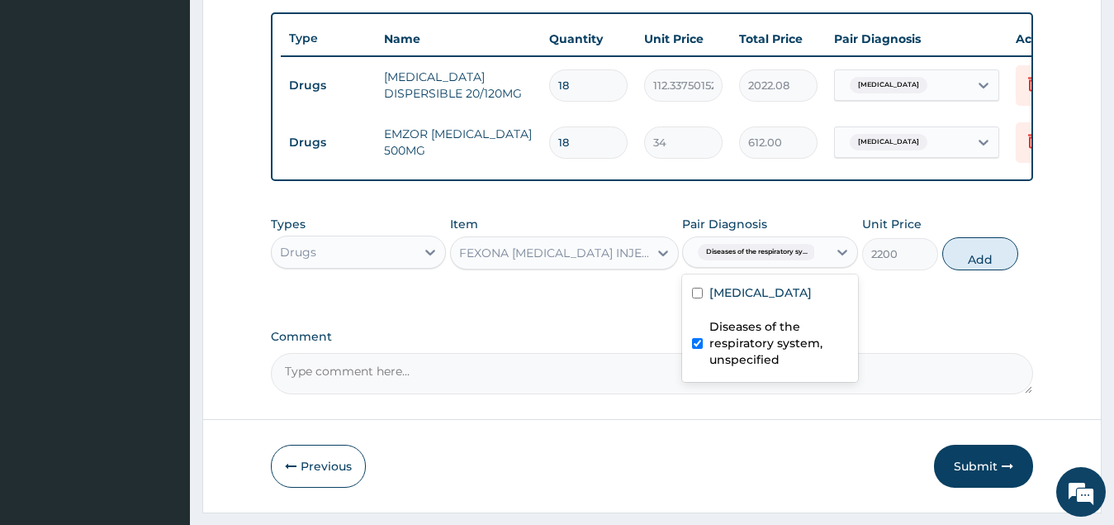
click at [762, 352] on label "Diseases of the respiratory system, unspecified" at bounding box center [779, 343] width 139 height 50
checkbox input "false"
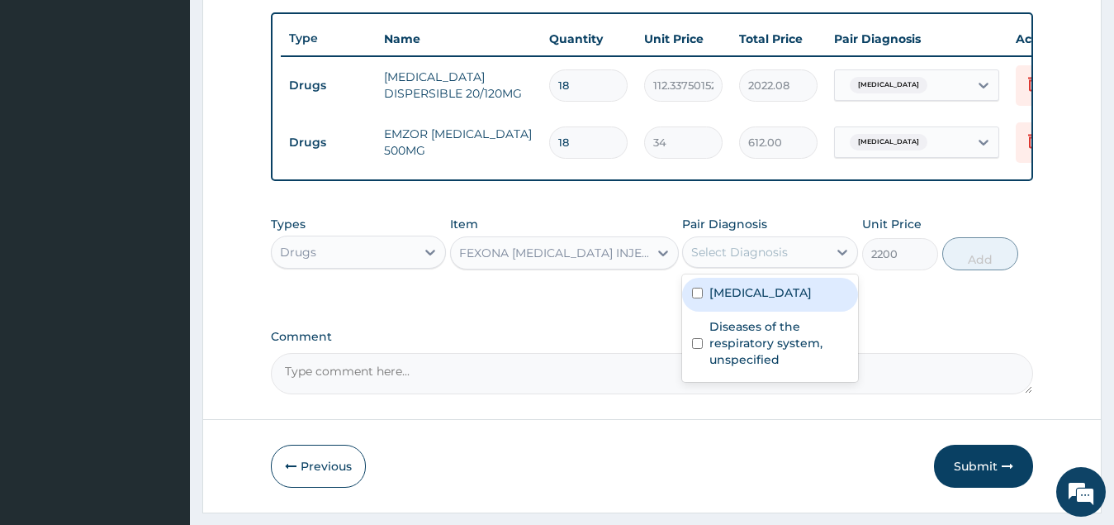
click at [770, 301] on label "[MEDICAL_DATA]" at bounding box center [761, 292] width 102 height 17
checkbox input "true"
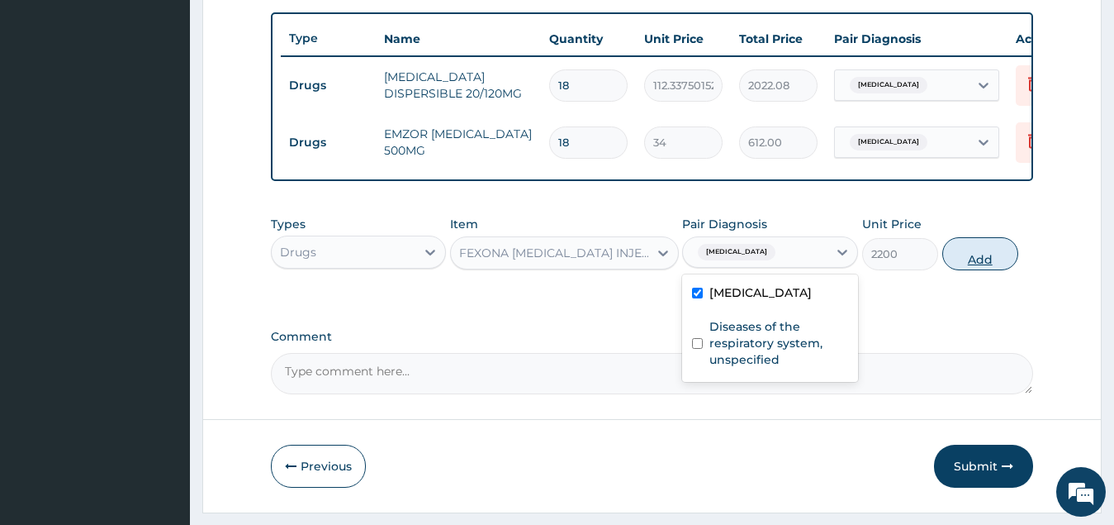
click at [979, 270] on button "Add" at bounding box center [981, 253] width 76 height 33
type input "0"
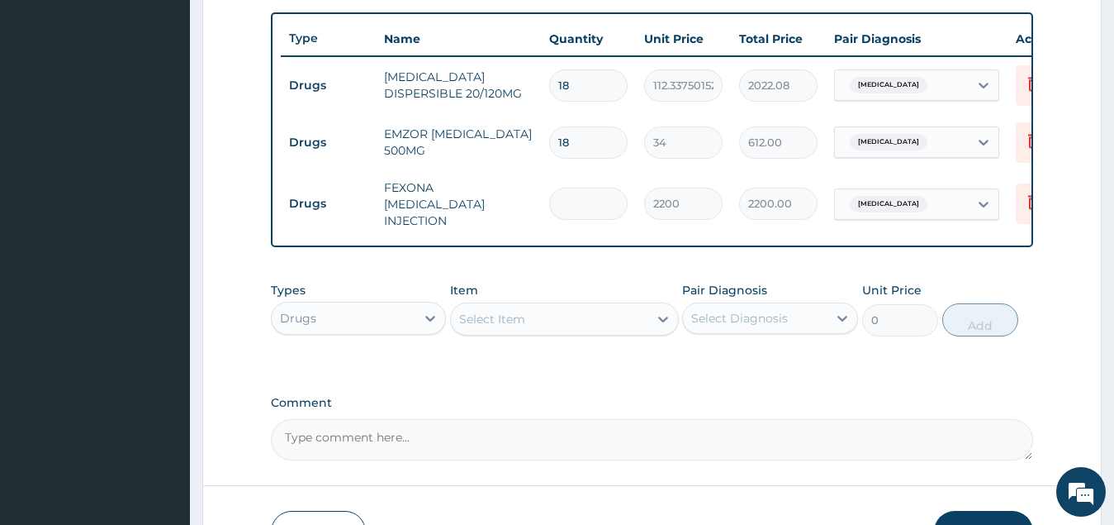
type input "0.00"
type input "3"
type input "6600.00"
type input "3"
click at [553, 329] on div "Select Item" at bounding box center [549, 319] width 197 height 26
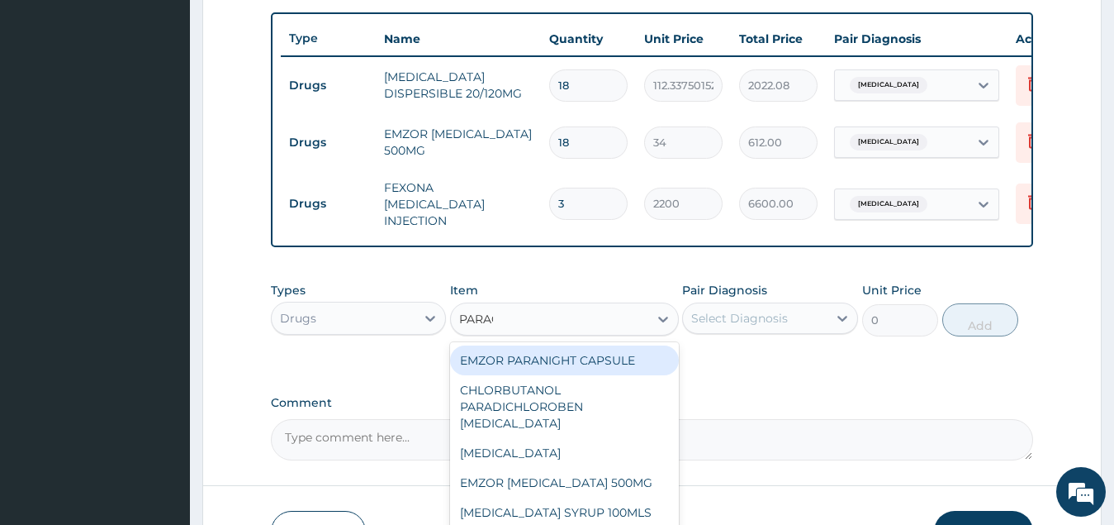
type input "PARACE"
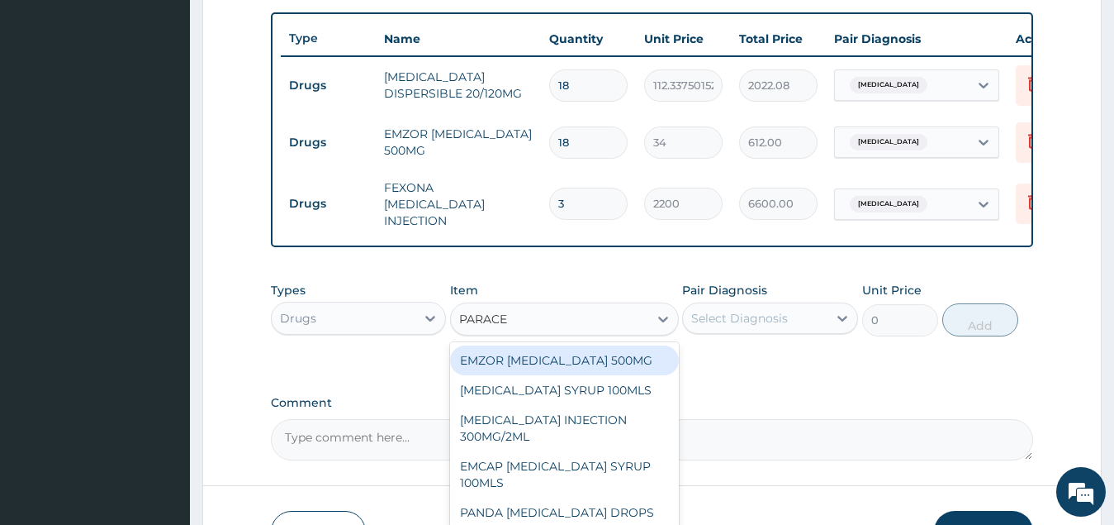
click at [610, 372] on div "EMZOR [MEDICAL_DATA] 500MG" at bounding box center [564, 360] width 229 height 30
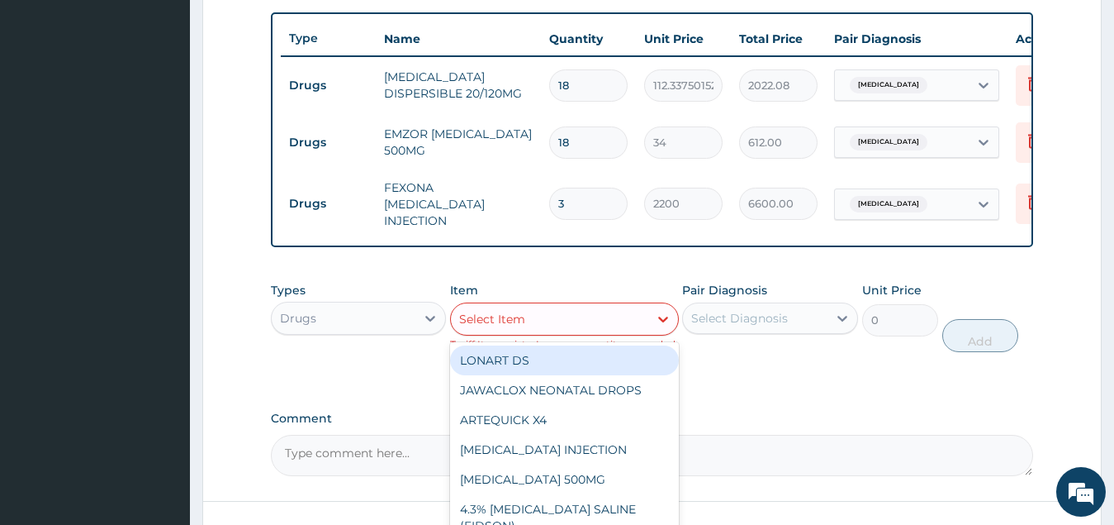
click at [587, 328] on div "Select Item" at bounding box center [549, 319] width 197 height 26
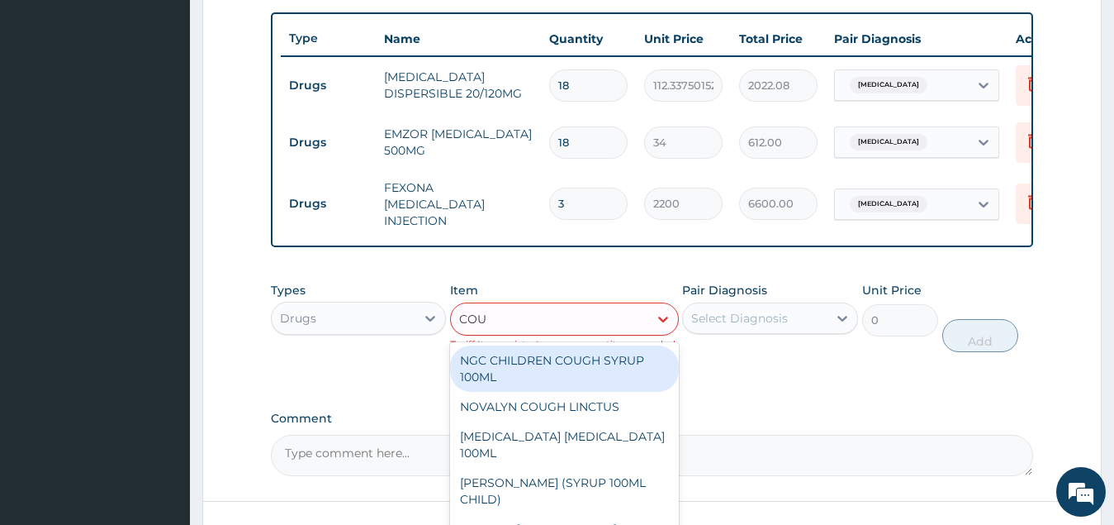
type input "COUG"
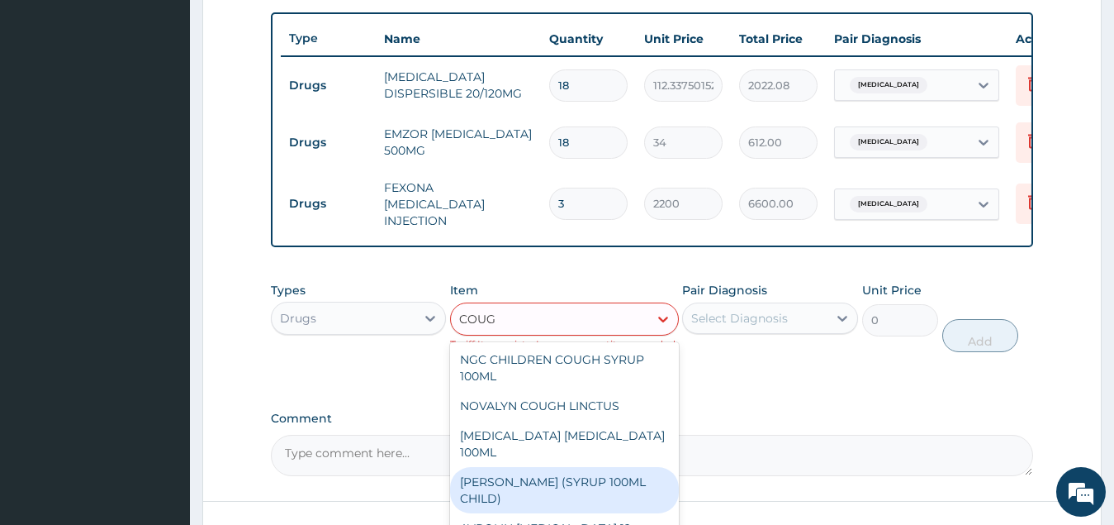
scroll to position [0, 0]
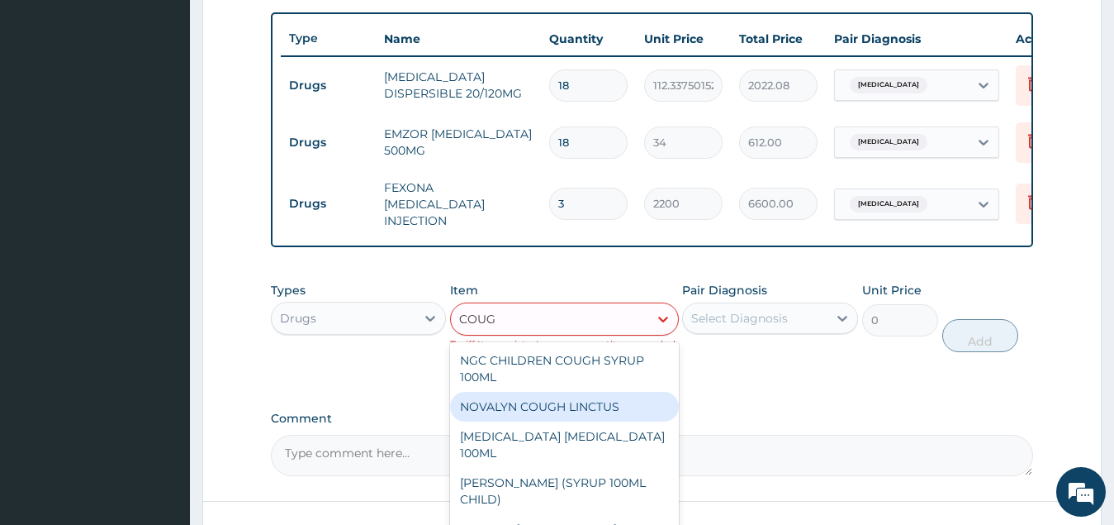
click at [558, 416] on div "NOVALYN COUGH LINCTUS" at bounding box center [564, 407] width 229 height 30
type input "1419"
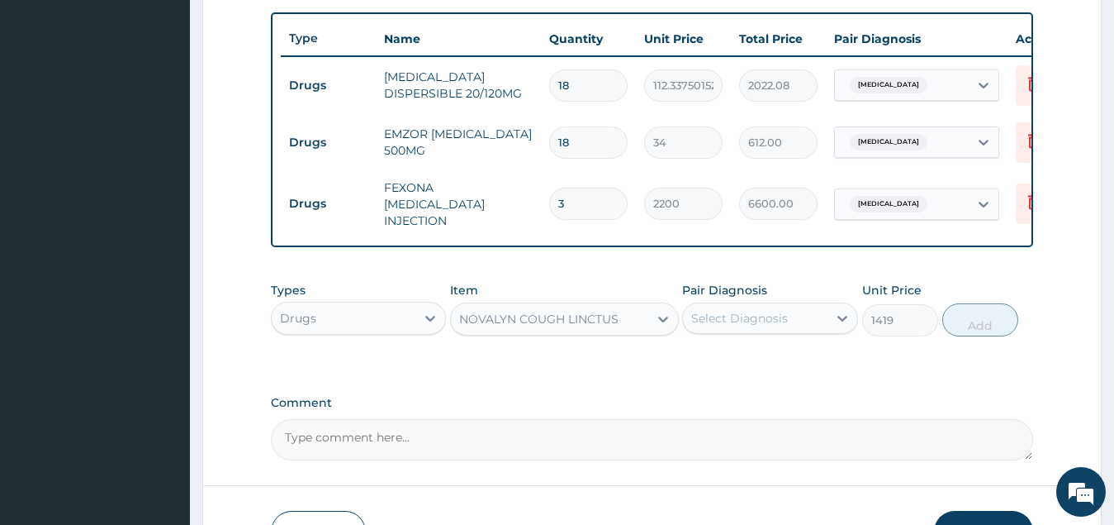
click at [745, 323] on div "Select Diagnosis" at bounding box center [739, 318] width 97 height 17
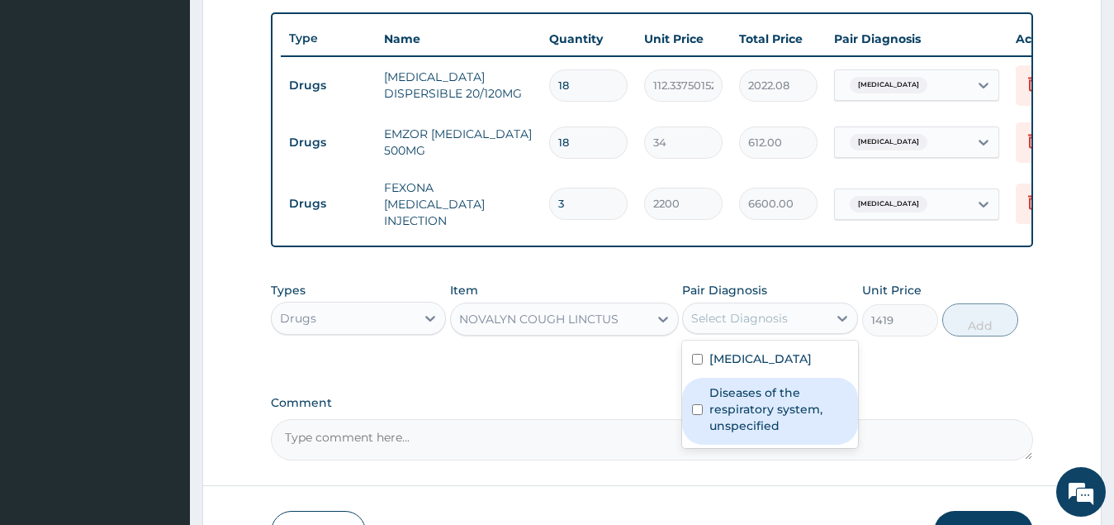
click at [760, 402] on label "Diseases of the respiratory system, unspecified" at bounding box center [779, 409] width 139 height 50
checkbox input "true"
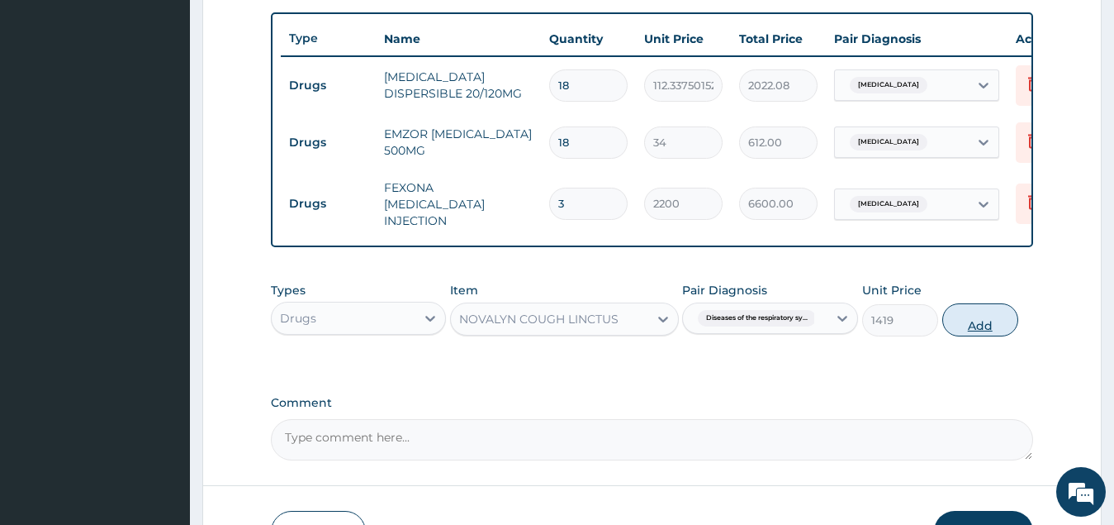
click at [982, 331] on button "Add" at bounding box center [981, 319] width 76 height 33
type input "0"
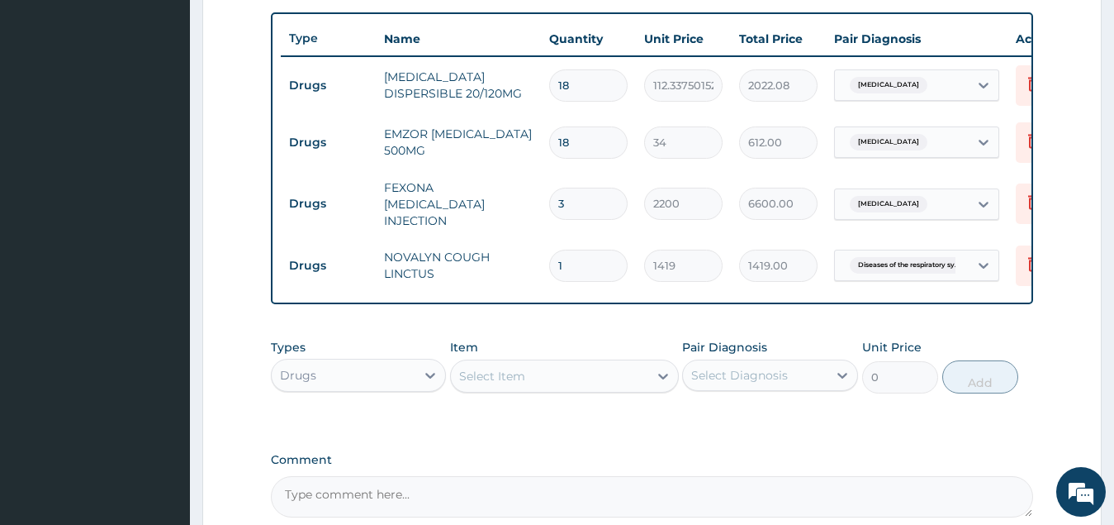
click at [555, 377] on div "Select Item" at bounding box center [549, 376] width 197 height 26
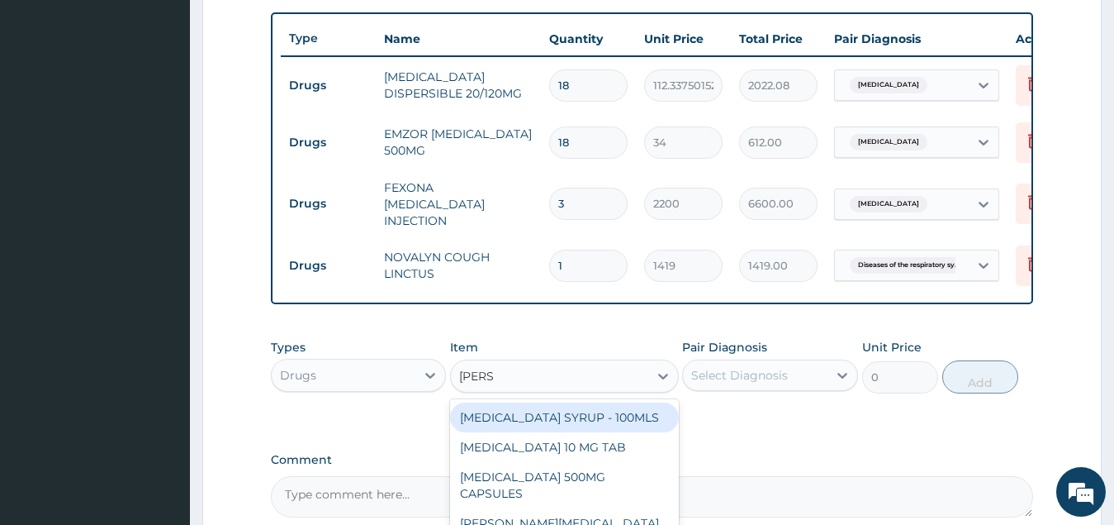
type input "LORAT"
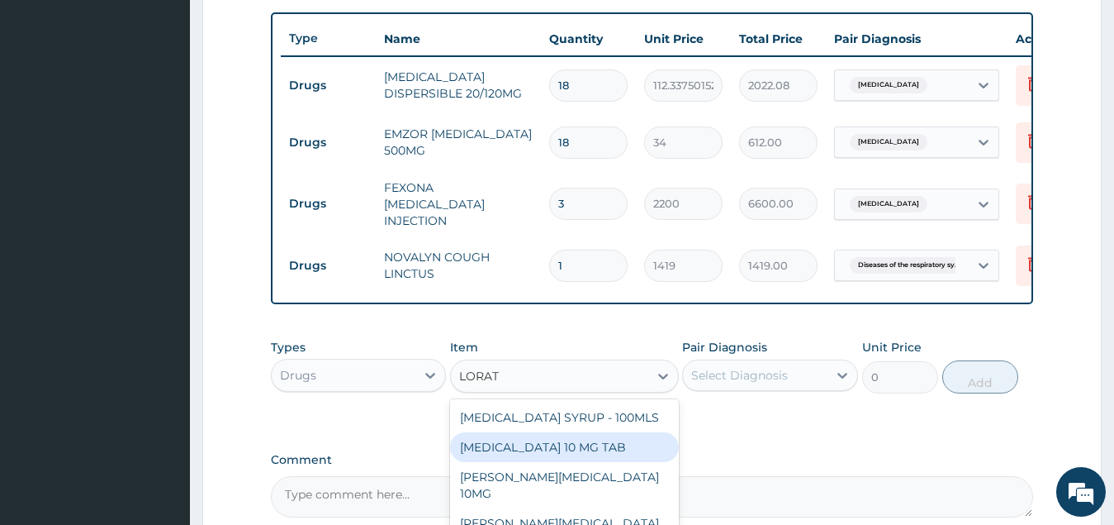
click at [573, 455] on div "[MEDICAL_DATA] 10 MG TAB" at bounding box center [564, 447] width 229 height 30
type input "59.125"
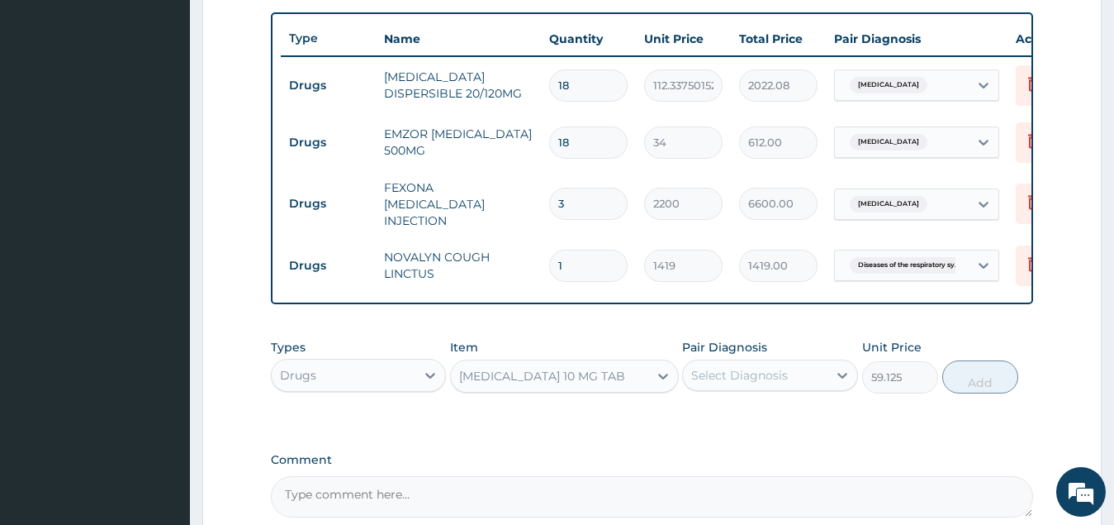
click at [752, 383] on div "Select Diagnosis" at bounding box center [739, 375] width 97 height 17
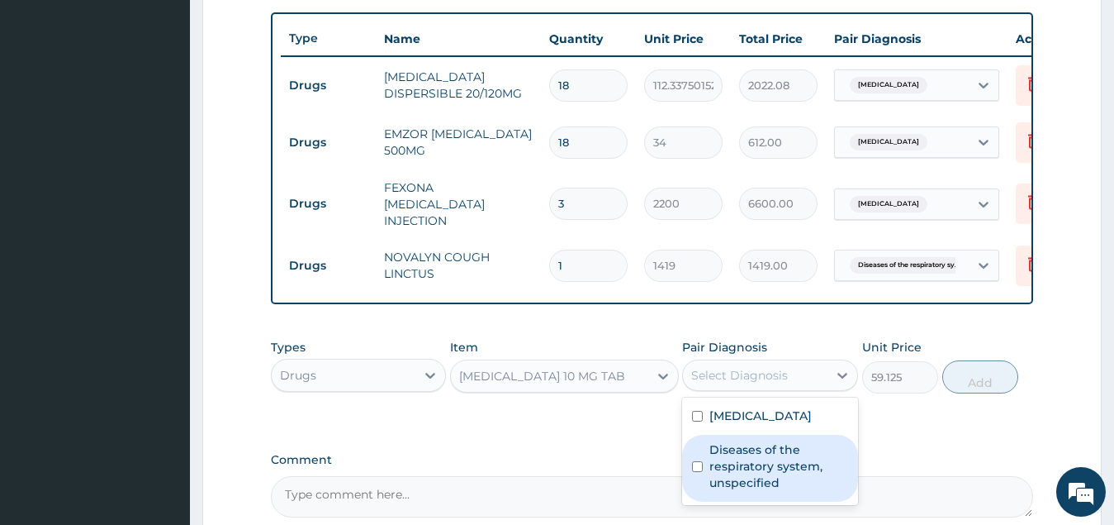
click at [770, 470] on label "Diseases of the respiratory system, unspecified" at bounding box center [779, 466] width 139 height 50
checkbox input "true"
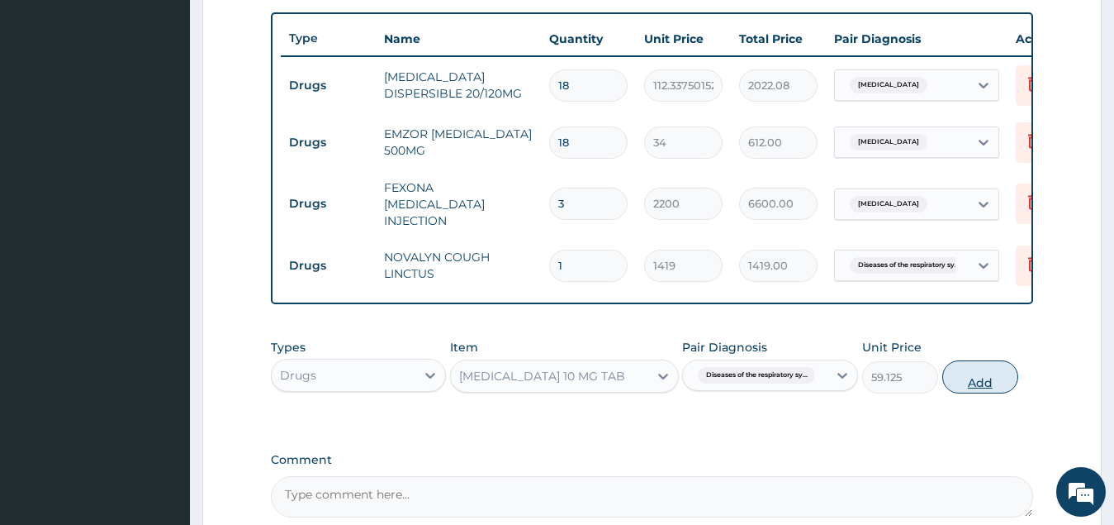
click at [970, 390] on button "Add" at bounding box center [981, 376] width 76 height 33
type input "0"
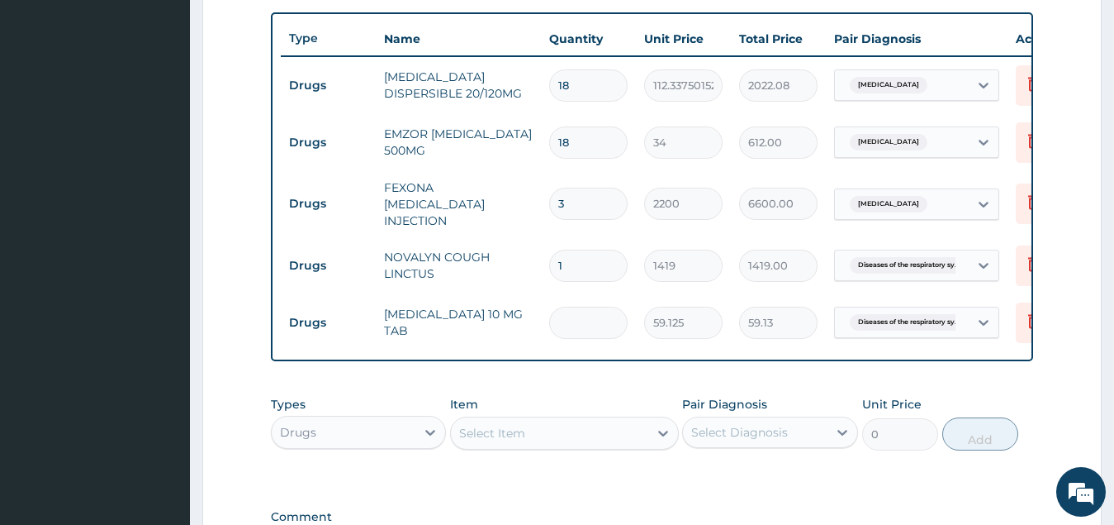
type input "0.00"
type input "5"
type input "295.63"
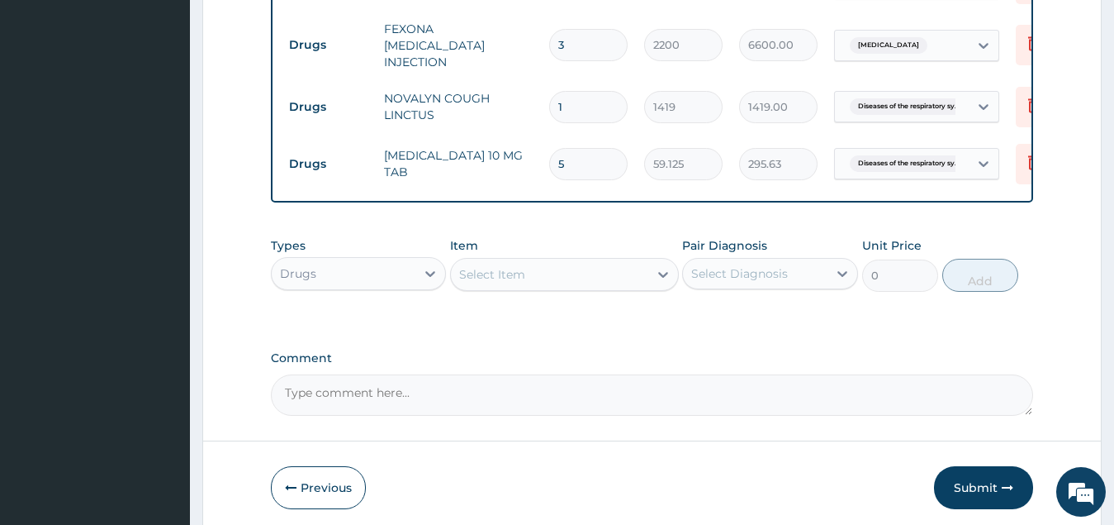
scroll to position [767, 0]
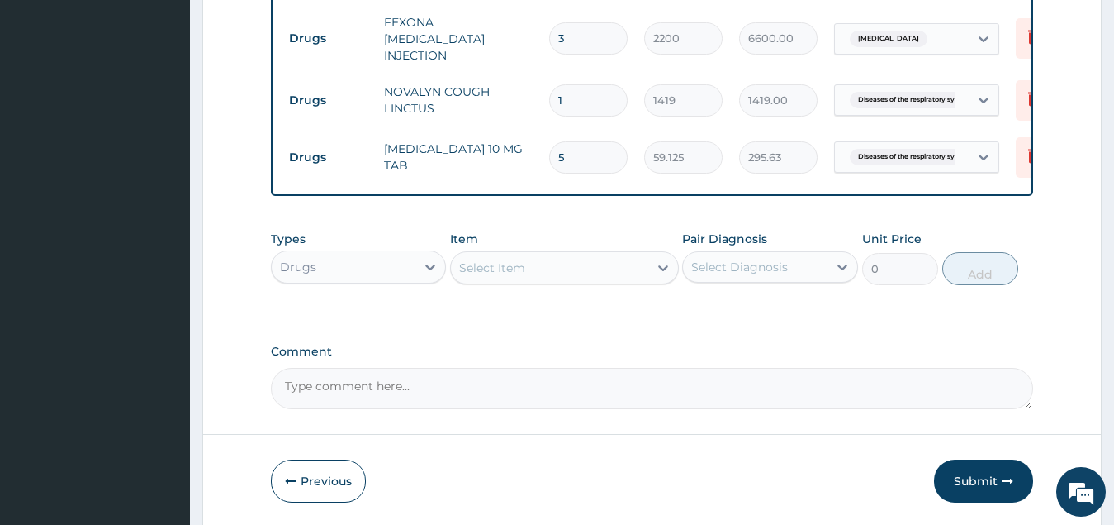
type input "5"
click at [389, 278] on div "Drugs" at bounding box center [344, 267] width 145 height 26
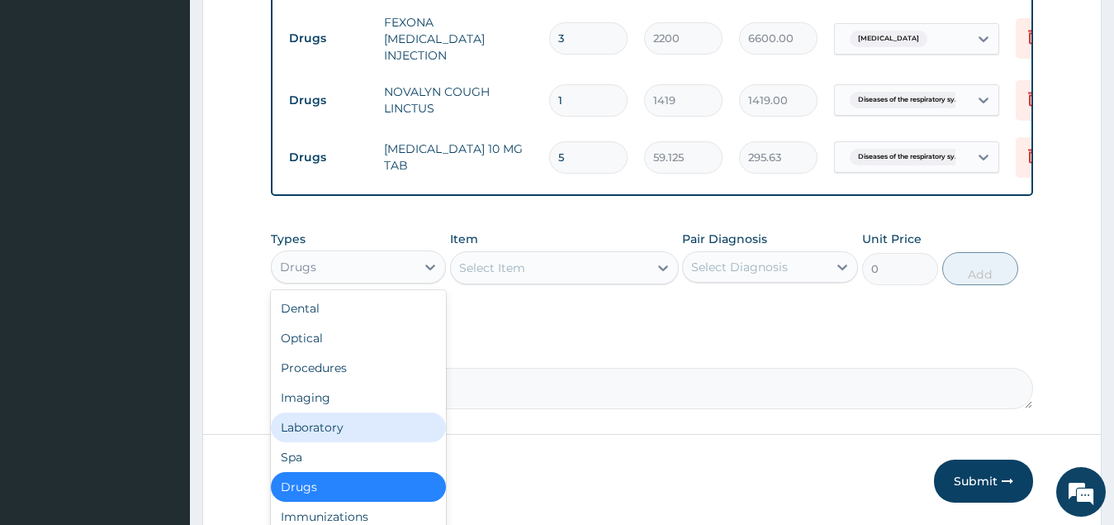
click at [376, 425] on div "Laboratory" at bounding box center [359, 427] width 176 height 30
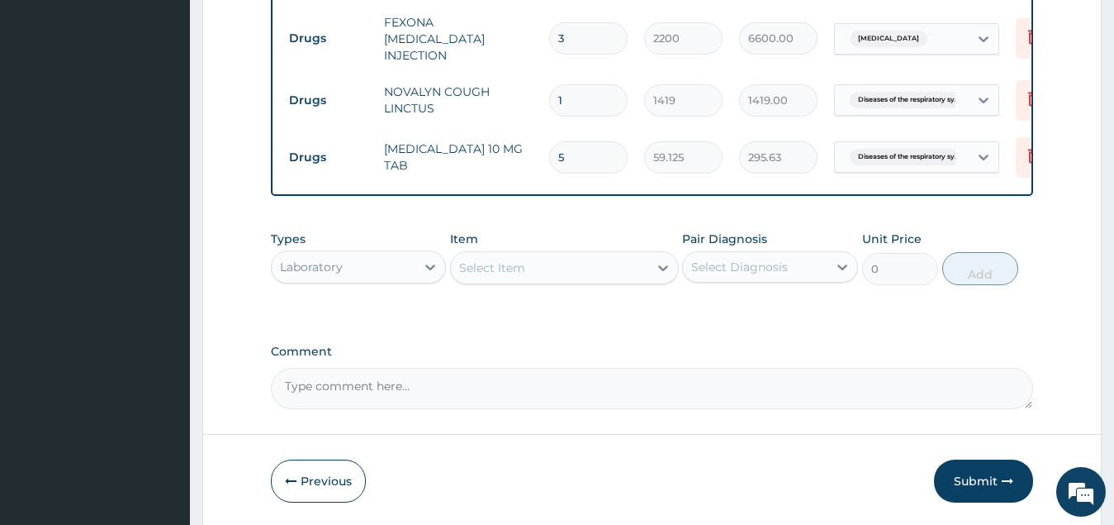
click at [600, 272] on div "Select Item" at bounding box center [549, 267] width 197 height 26
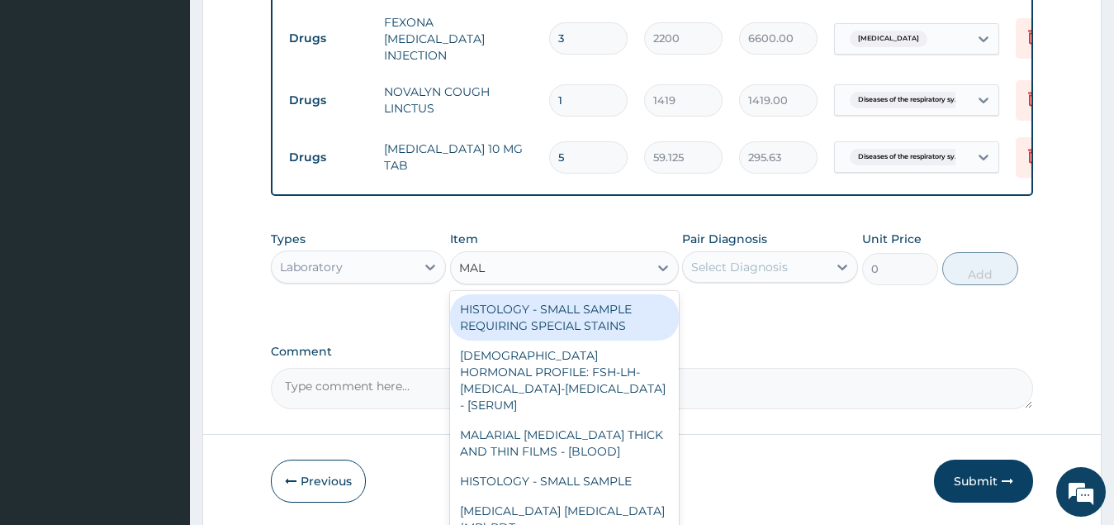
type input "MALA"
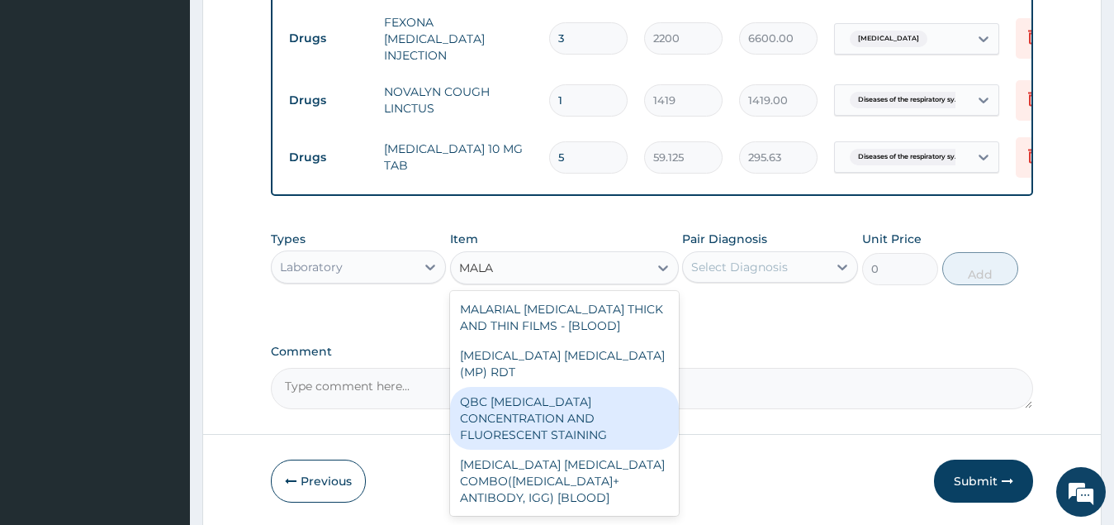
drag, startPoint x: 532, startPoint y: 394, endPoint x: 554, endPoint y: 387, distance: 23.3
click at [532, 395] on div "QBC [MEDICAL_DATA] CONCENTRATION AND FLUORESCENT STAINING" at bounding box center [564, 418] width 229 height 63
type input "2700"
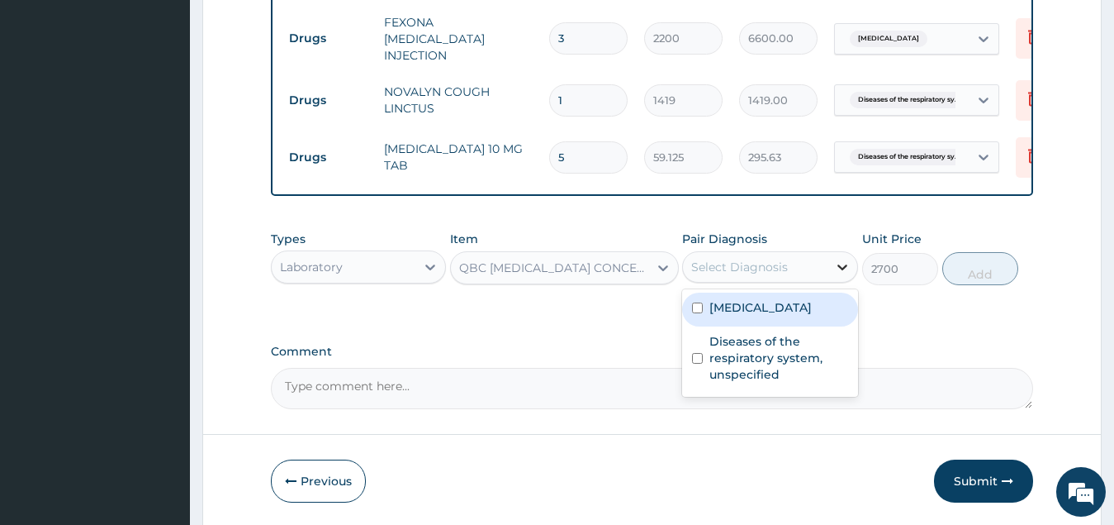
click at [830, 270] on div at bounding box center [843, 267] width 30 height 30
click at [824, 321] on div "[MEDICAL_DATA]" at bounding box center [770, 309] width 176 height 34
checkbox input "true"
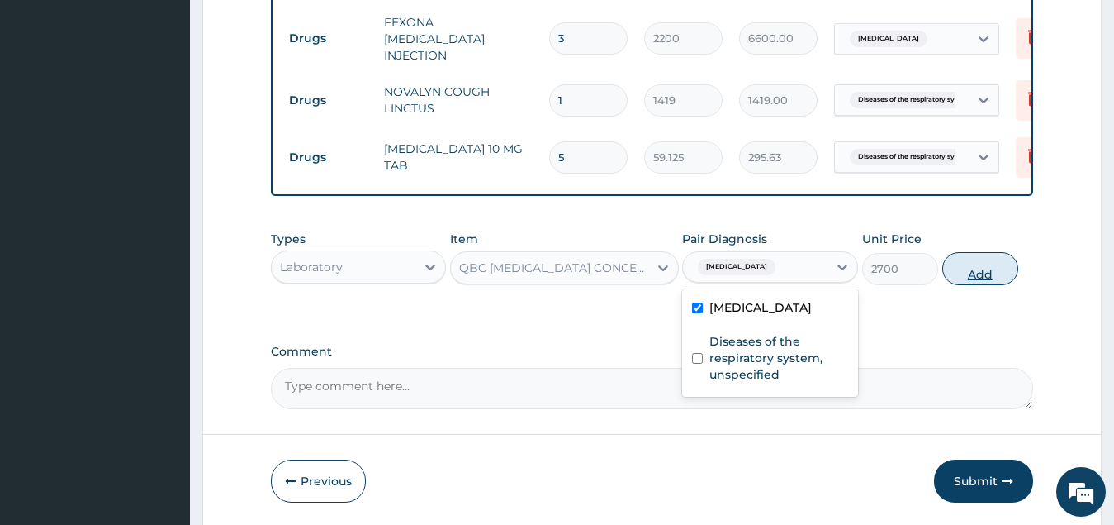
click at [981, 277] on button "Add" at bounding box center [981, 268] width 76 height 33
type input "0"
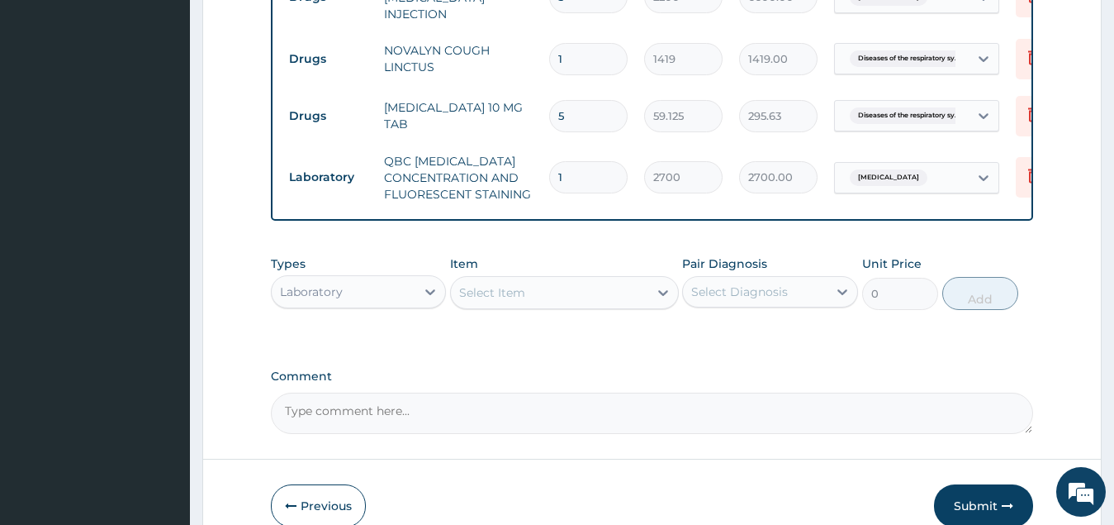
scroll to position [850, 0]
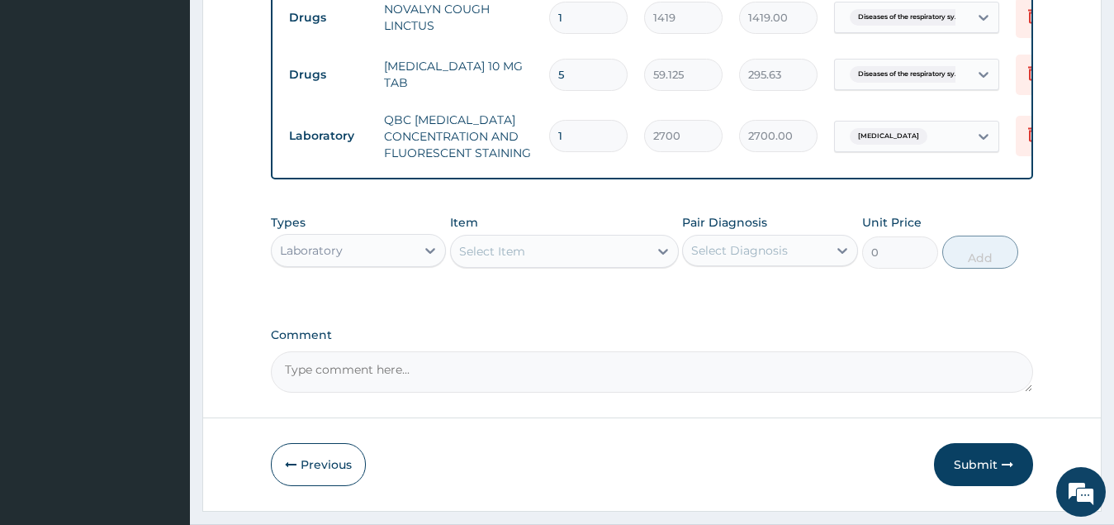
click at [403, 253] on div "Laboratory" at bounding box center [344, 250] width 145 height 26
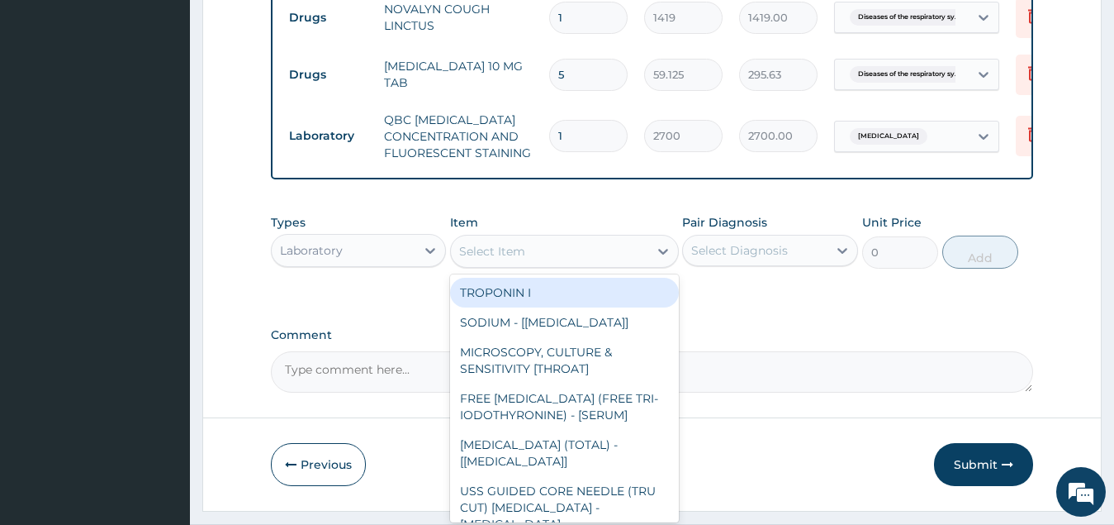
click at [530, 253] on div "Select Item" at bounding box center [549, 251] width 197 height 26
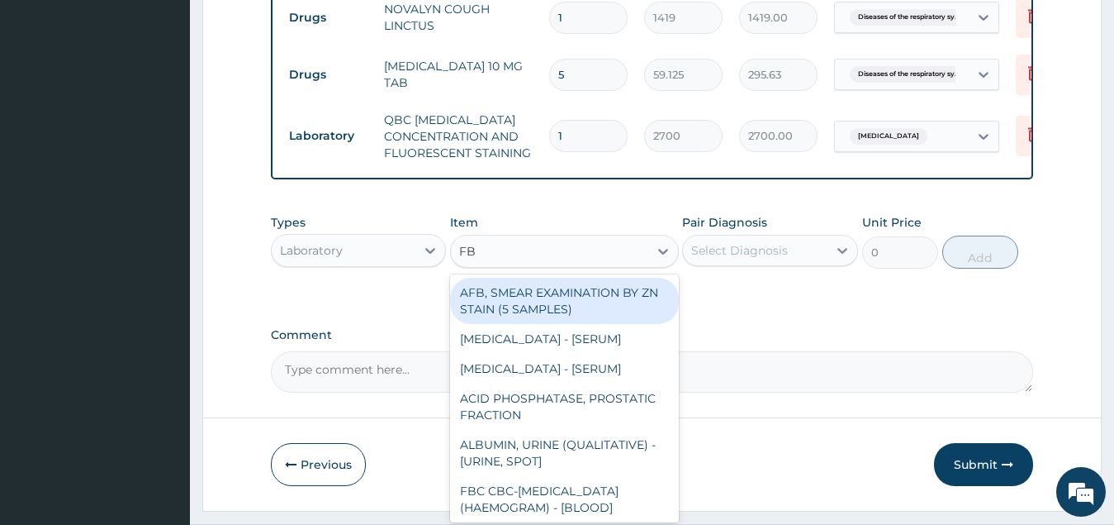
type input "FBC"
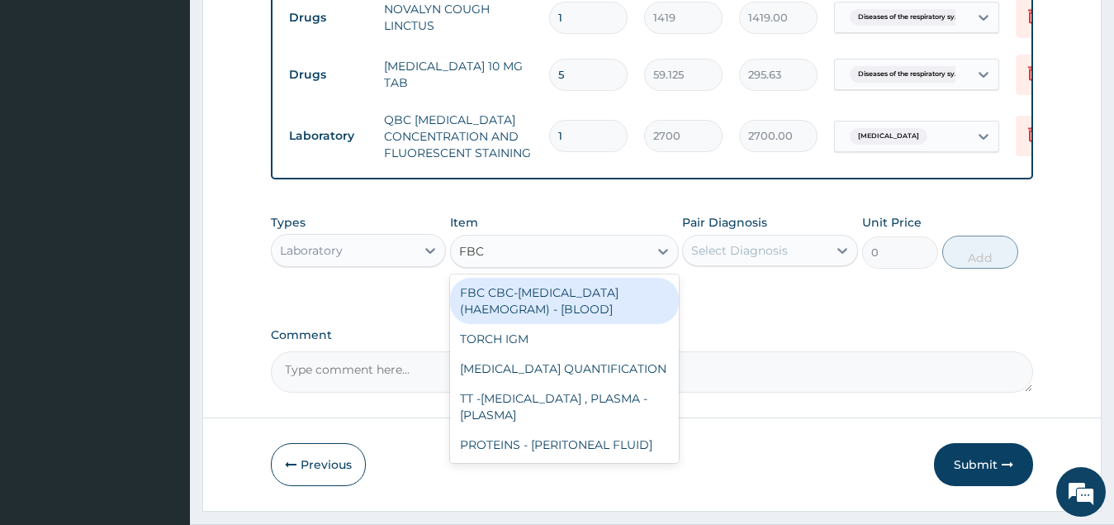
click at [598, 310] on div "FBC CBC-[MEDICAL_DATA] (HAEMOGRAM) - [BLOOD]" at bounding box center [564, 301] width 229 height 46
type input "5500"
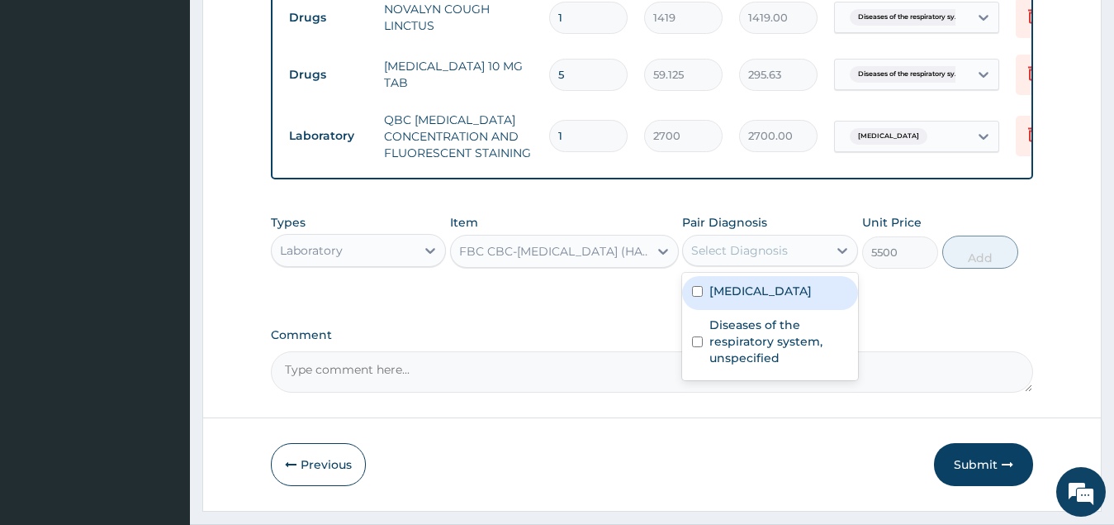
click at [756, 258] on div "Select Diagnosis" at bounding box center [739, 250] width 97 height 17
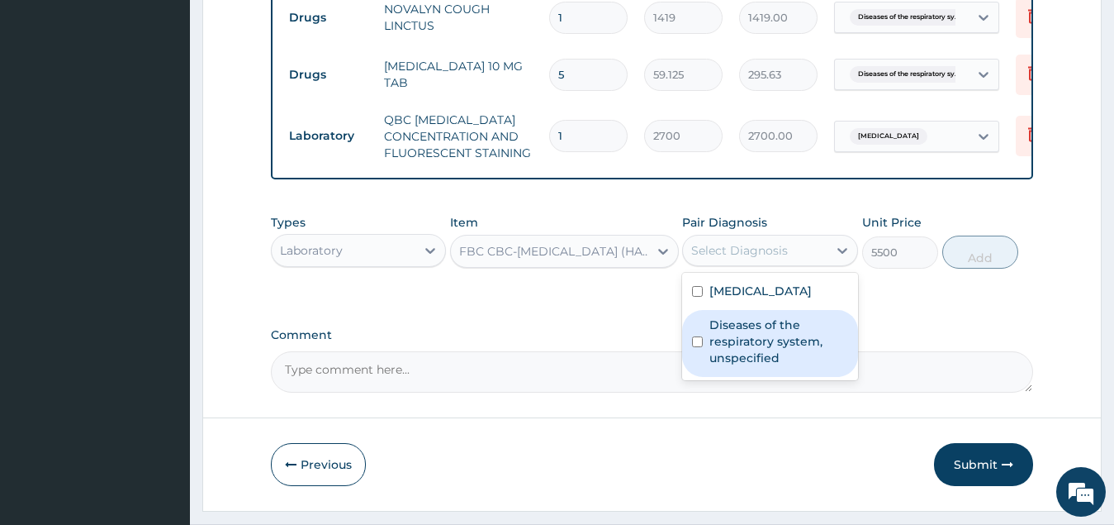
click at [753, 345] on label "Diseases of the respiratory system, unspecified" at bounding box center [779, 341] width 139 height 50
checkbox input "true"
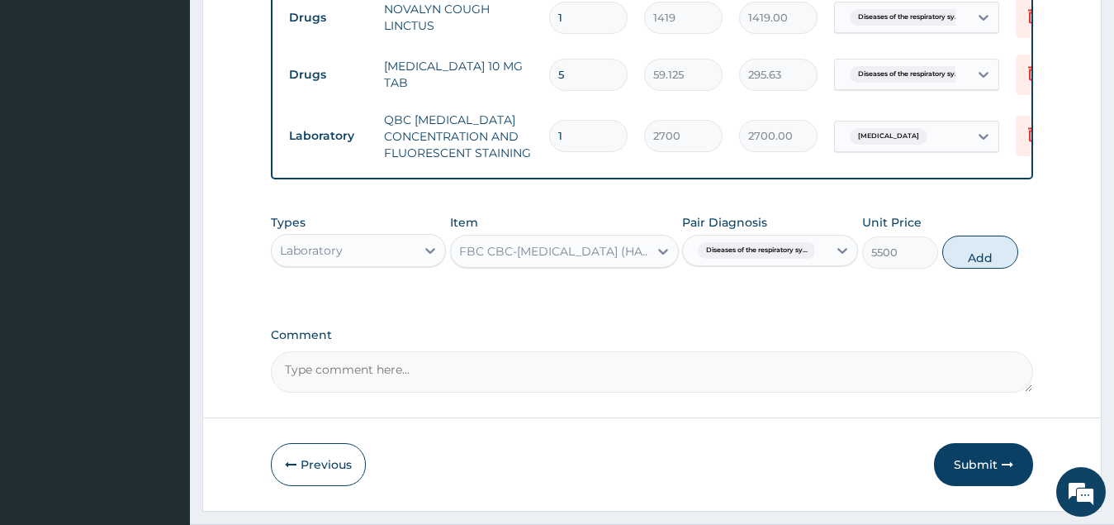
drag, startPoint x: 979, startPoint y: 261, endPoint x: 949, endPoint y: 288, distance: 40.3
click at [979, 261] on button "Add" at bounding box center [981, 251] width 76 height 33
type input "0"
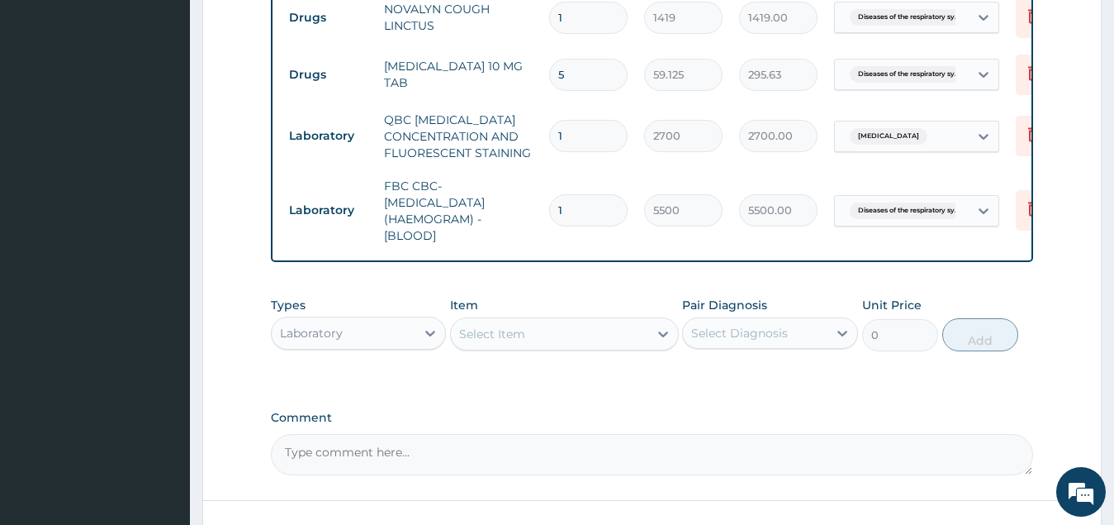
click at [407, 344] on div "Laboratory" at bounding box center [344, 333] width 145 height 26
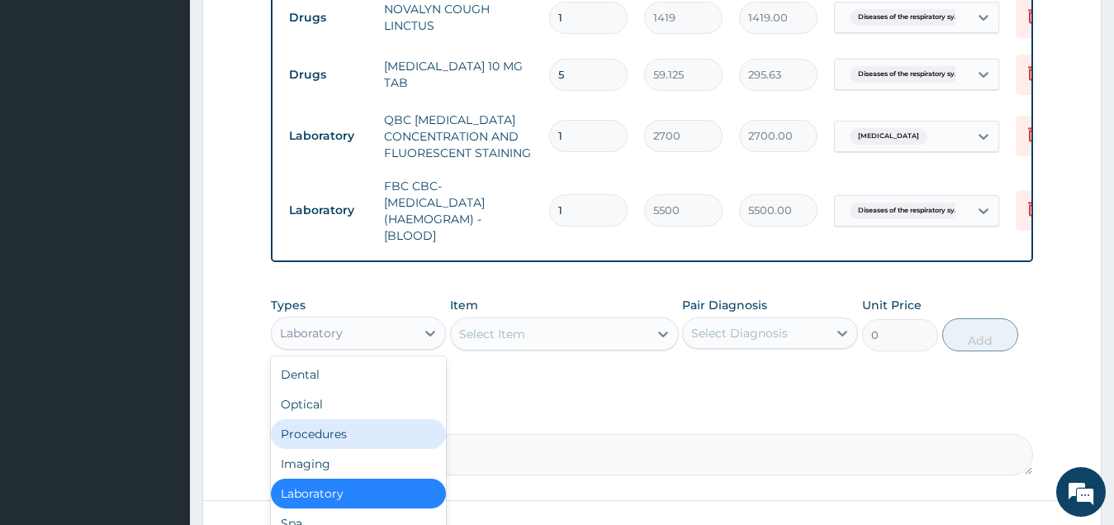
drag, startPoint x: 385, startPoint y: 436, endPoint x: 492, endPoint y: 416, distance: 109.4
click at [386, 436] on div "Procedures" at bounding box center [359, 434] width 176 height 30
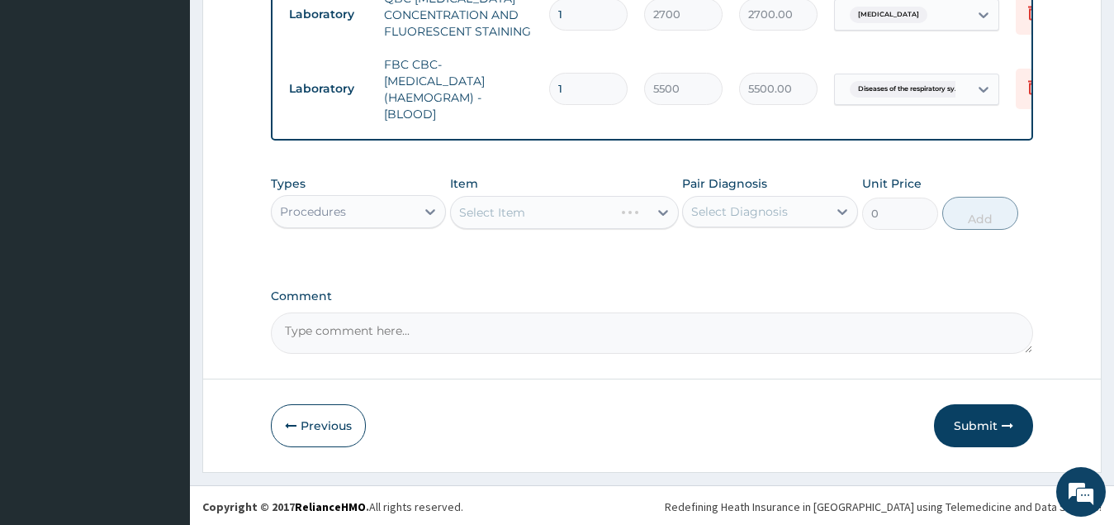
scroll to position [979, 0]
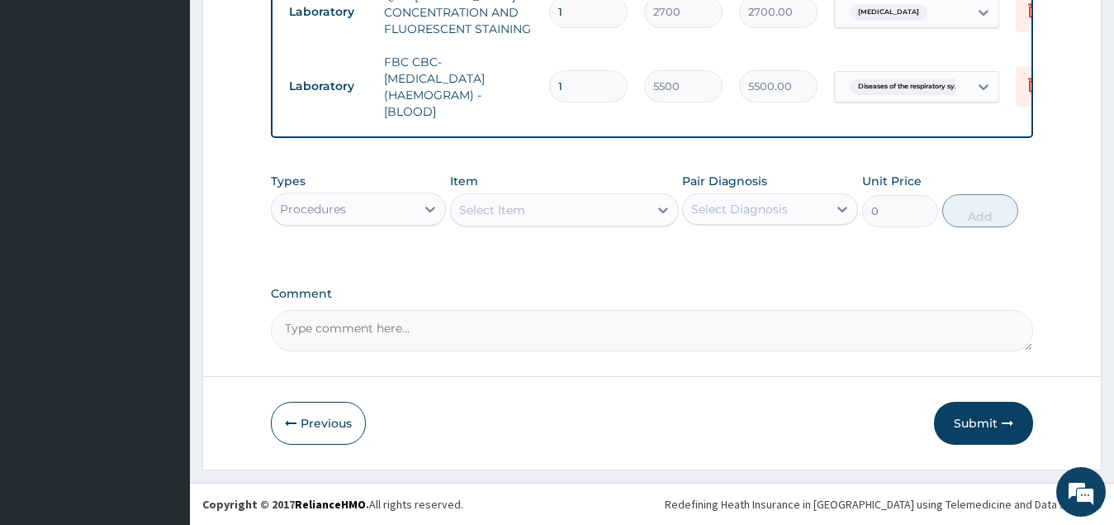
click at [612, 209] on div "Select Item" at bounding box center [549, 210] width 197 height 26
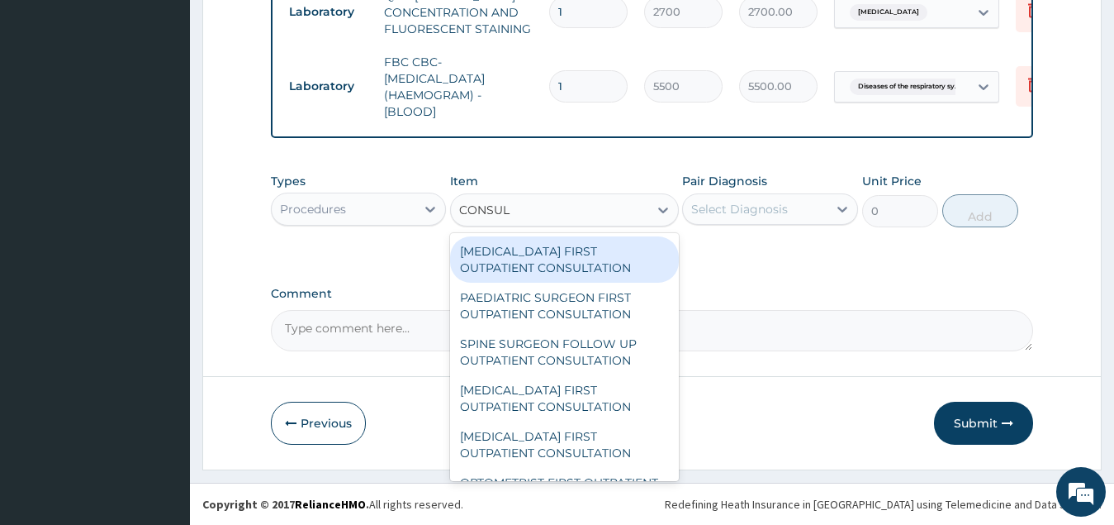
type input "CONSULT"
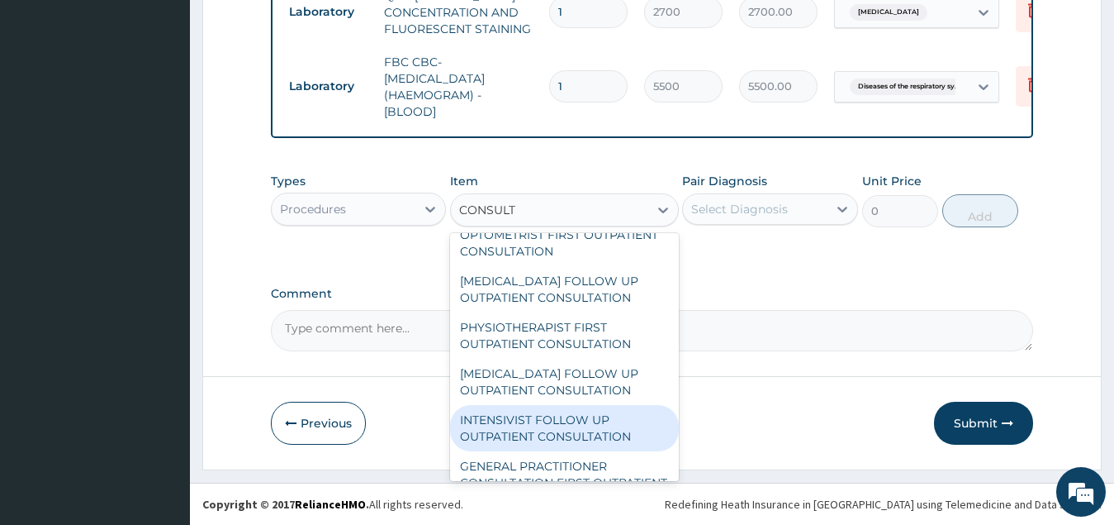
scroll to position [330, 0]
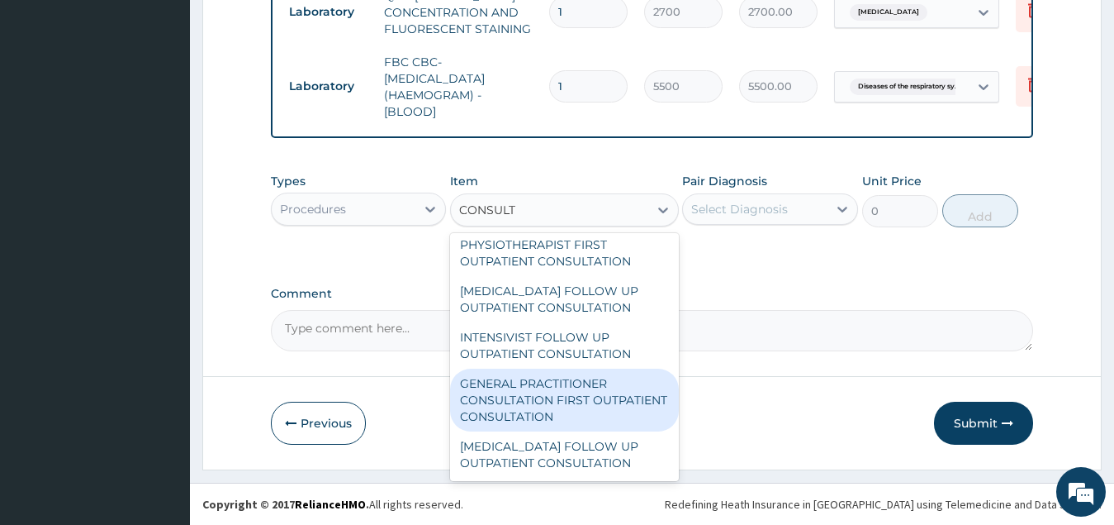
click at [601, 410] on div "GENERAL PRACTITIONER CONSULTATION FIRST OUTPATIENT CONSULTATION" at bounding box center [564, 399] width 229 height 63
type input "3547.5"
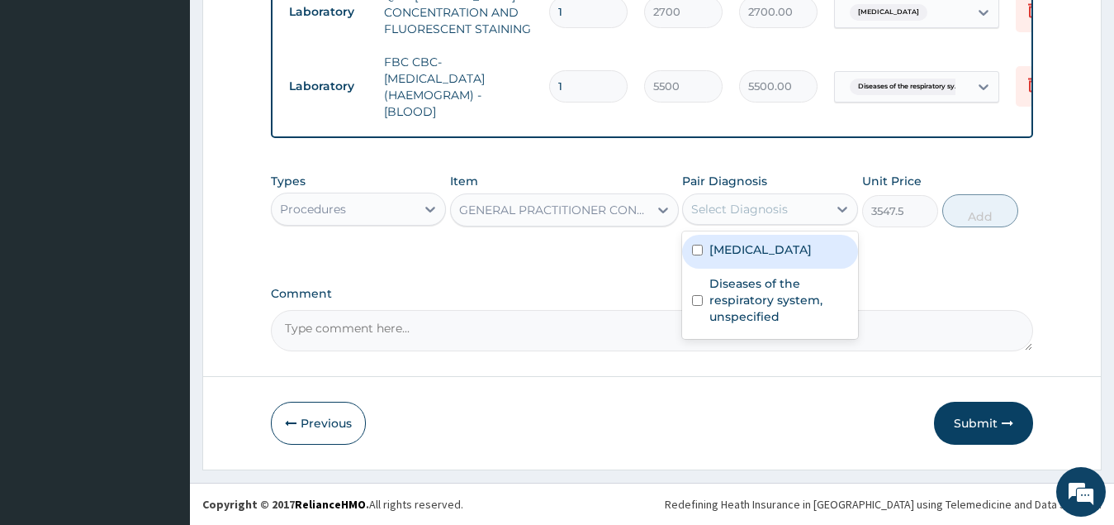
click at [747, 207] on div "Select Diagnosis" at bounding box center [739, 209] width 97 height 17
click at [749, 249] on label "[MEDICAL_DATA]" at bounding box center [761, 249] width 102 height 17
checkbox input "true"
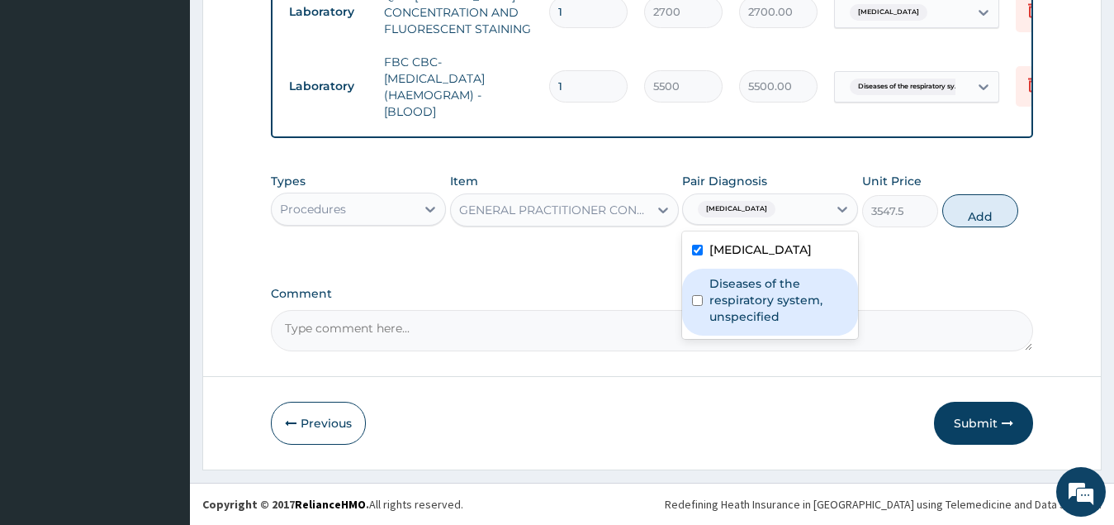
click at [732, 298] on label "Diseases of the respiratory system, unspecified" at bounding box center [779, 300] width 139 height 50
checkbox input "true"
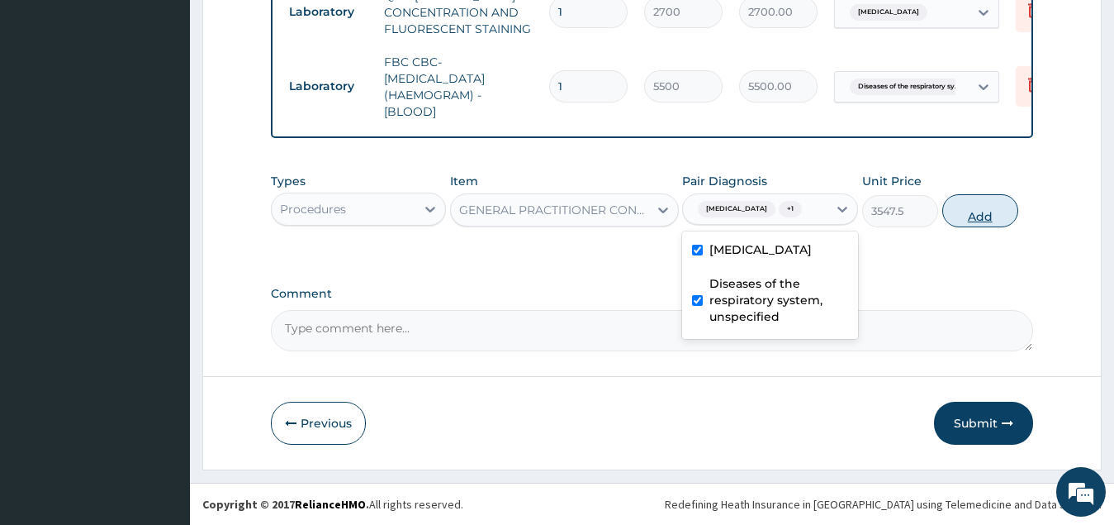
click at [964, 220] on button "Add" at bounding box center [981, 210] width 76 height 33
type input "0"
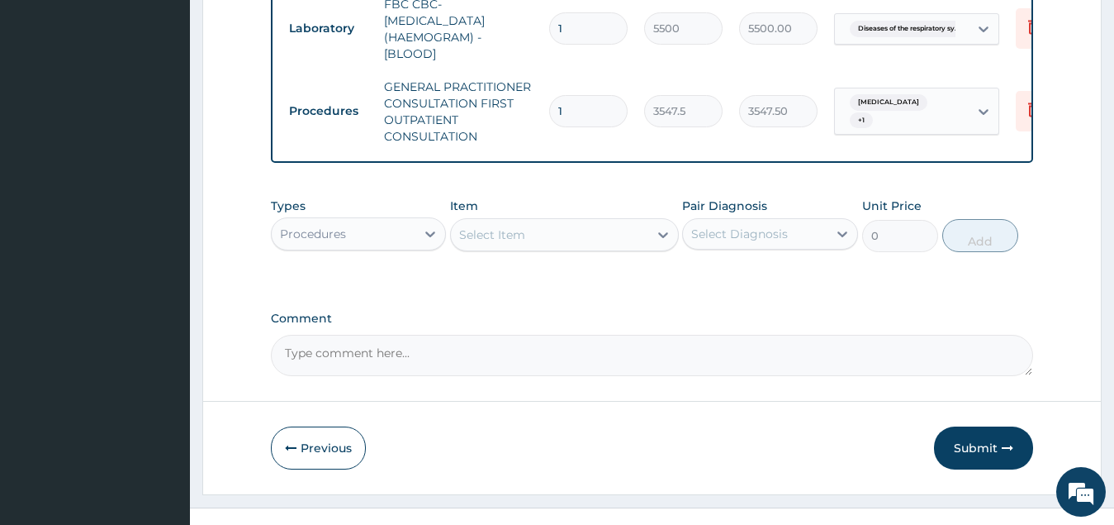
scroll to position [1062, 0]
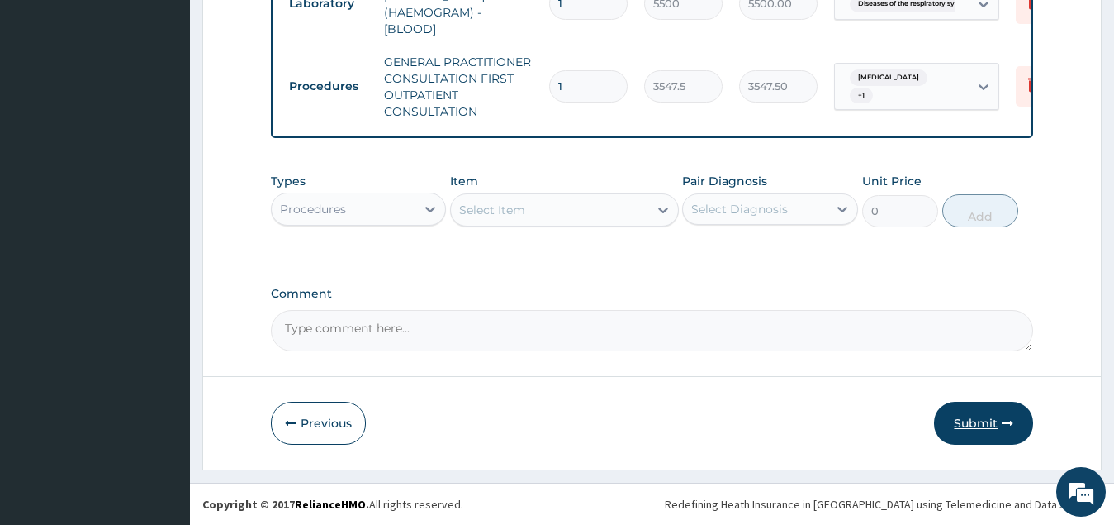
click at [967, 425] on button "Submit" at bounding box center [983, 423] width 99 height 43
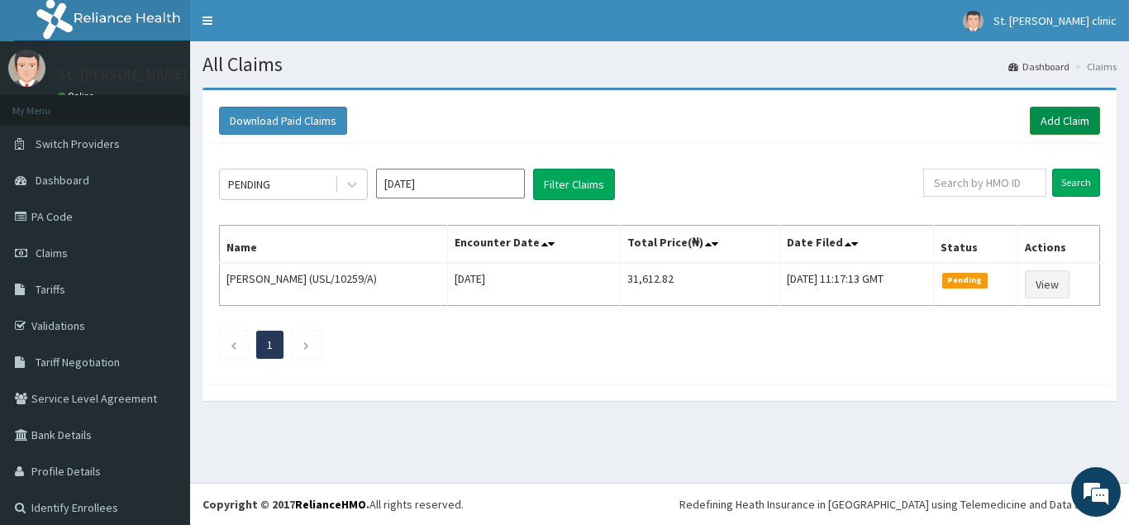
click at [1038, 114] on link "Add Claim" at bounding box center [1064, 121] width 70 height 28
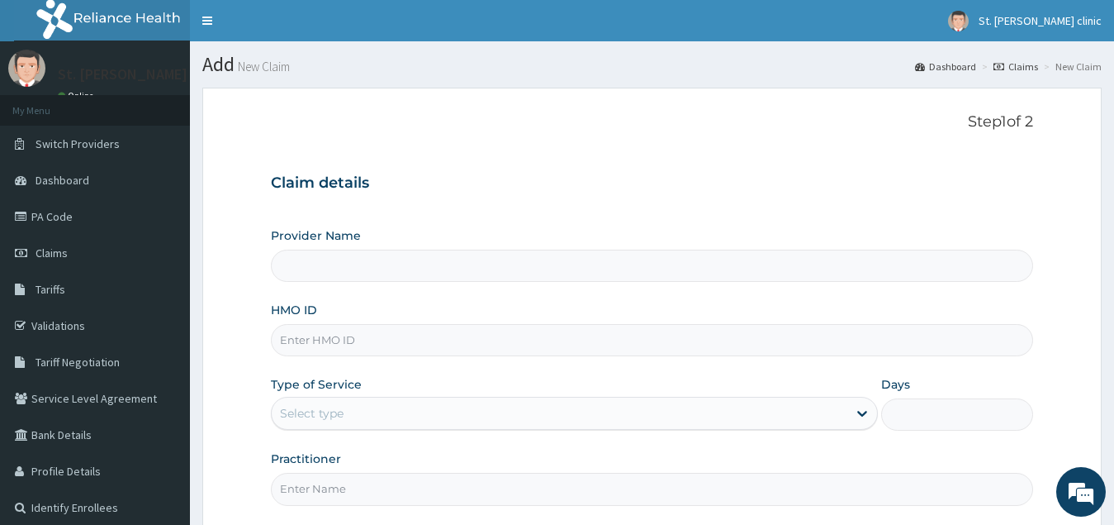
type input "ST. [PERSON_NAME][GEOGRAPHIC_DATA] ( [GEOGRAPHIC_DATA])"
click at [381, 337] on input "HMO ID" at bounding box center [652, 340] width 763 height 32
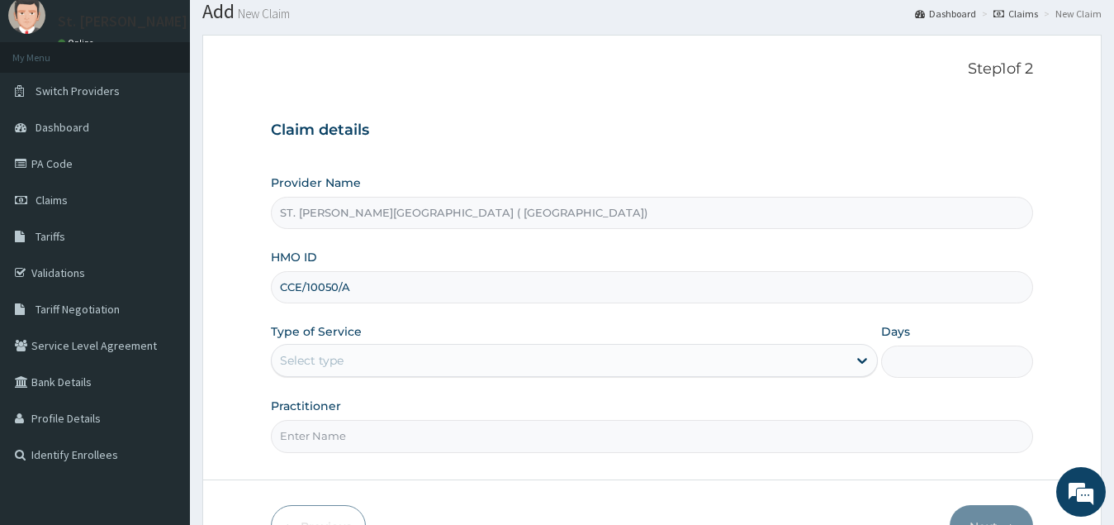
scroll to position [83, 0]
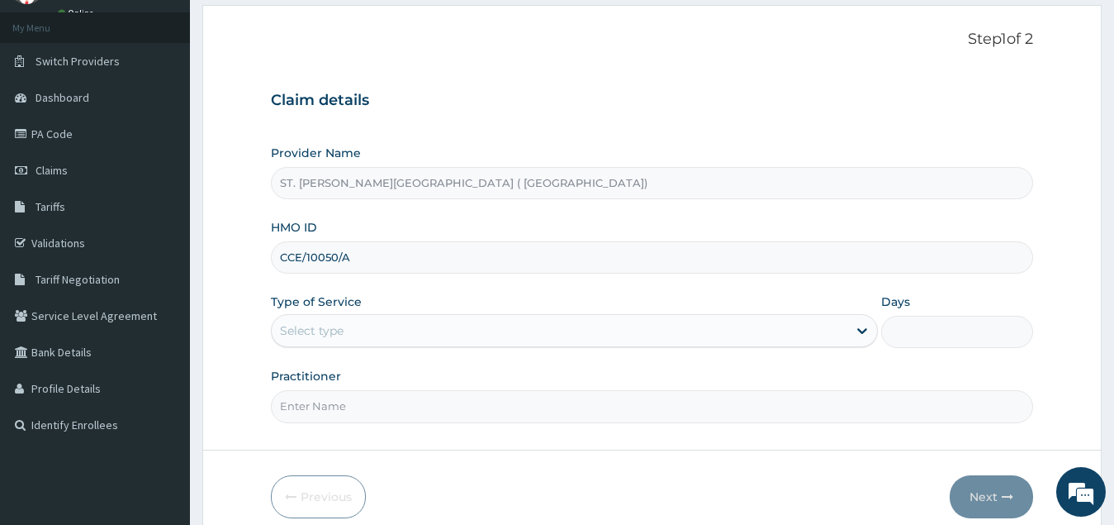
type input "CCE/10050/A"
click at [394, 338] on div "Select type" at bounding box center [560, 330] width 577 height 26
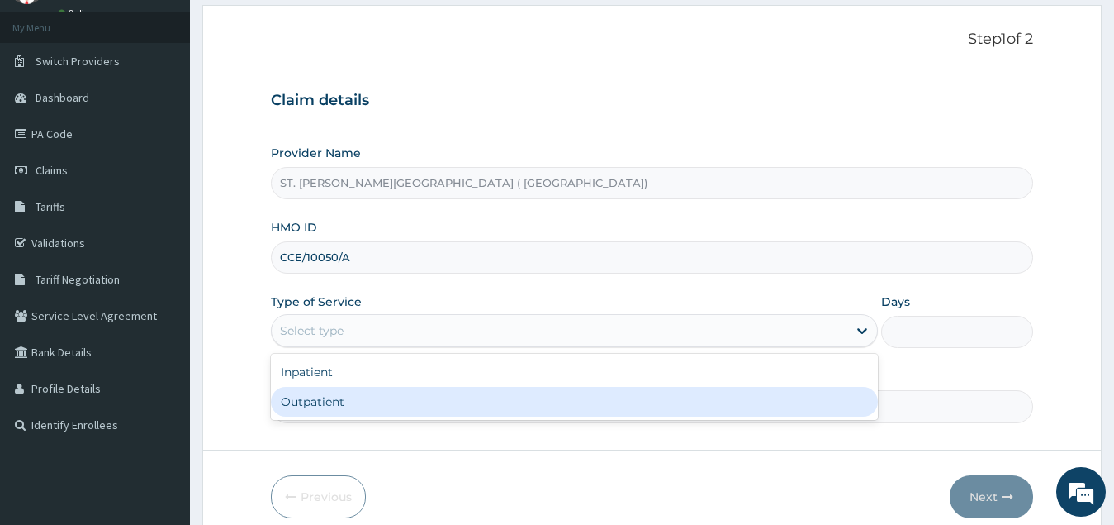
click at [386, 395] on div "Outpatient" at bounding box center [575, 402] width 608 height 30
type input "1"
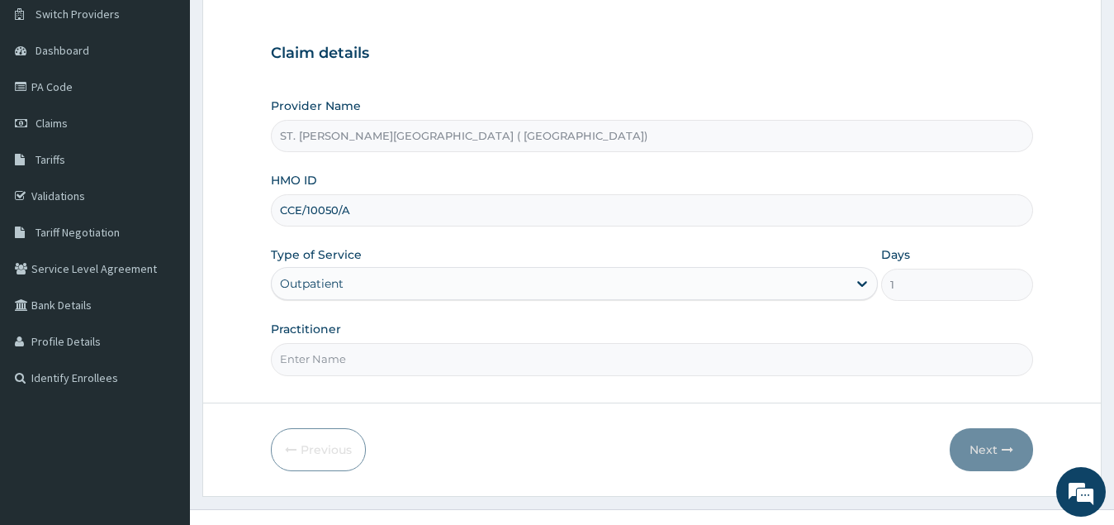
scroll to position [156, 0]
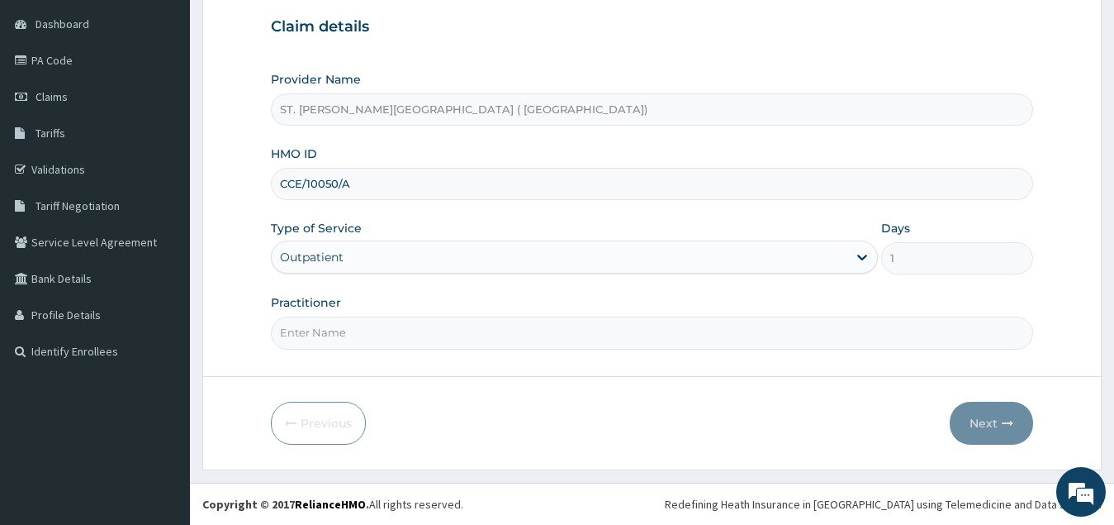
click at [420, 335] on input "Practitioner" at bounding box center [652, 332] width 763 height 32
type input "[PERSON_NAME]"
click at [990, 419] on button "Next" at bounding box center [991, 423] width 83 height 43
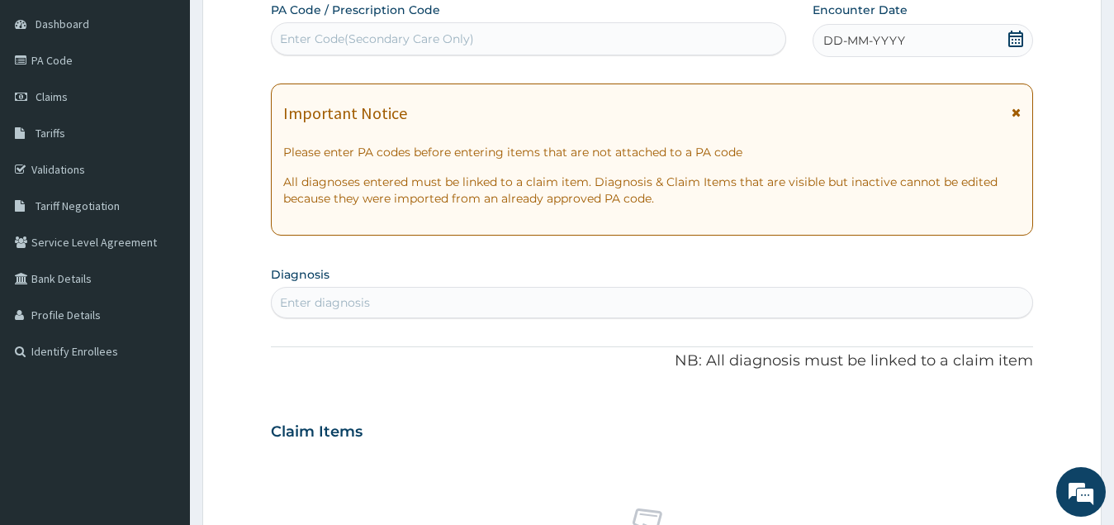
click at [1020, 43] on icon at bounding box center [1016, 39] width 15 height 17
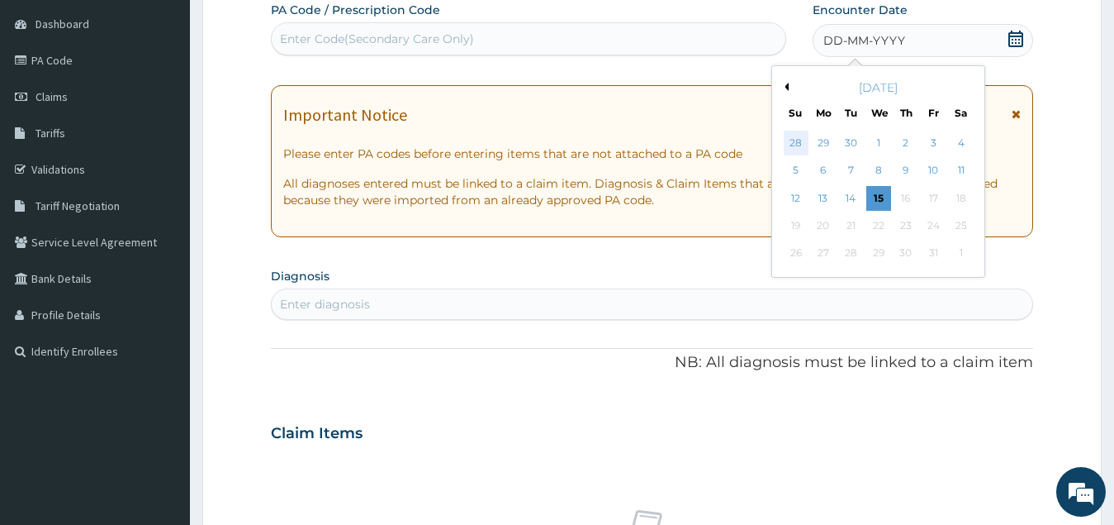
click at [802, 141] on div "28" at bounding box center [796, 143] width 25 height 25
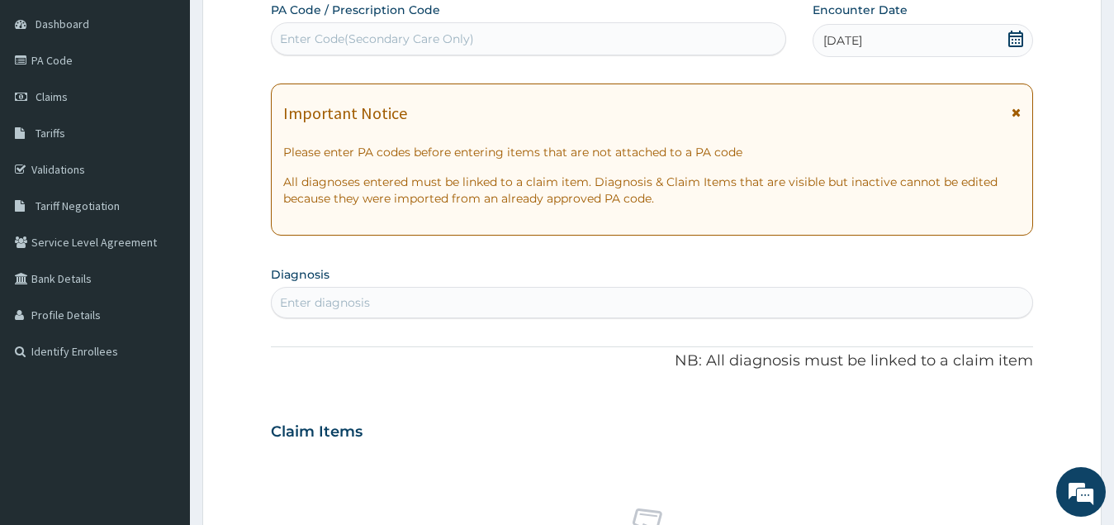
click at [1015, 40] on icon at bounding box center [1016, 39] width 17 height 17
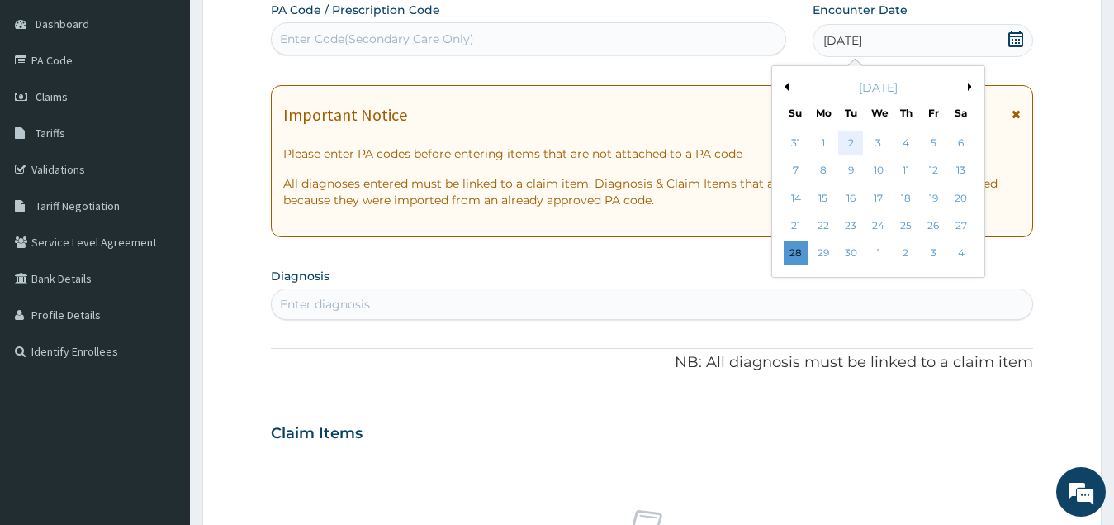
click at [843, 143] on div "2" at bounding box center [851, 143] width 25 height 25
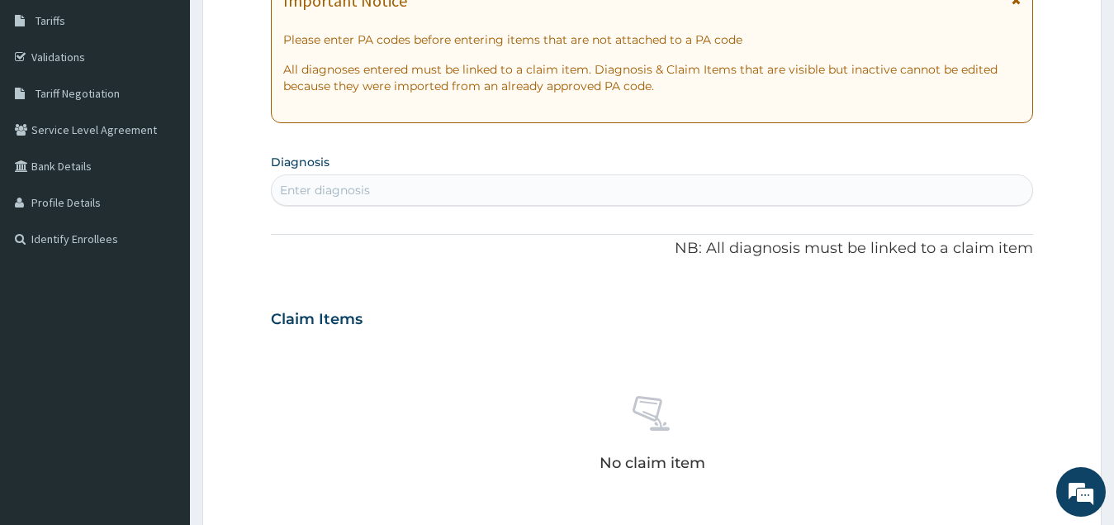
scroll to position [321, 0]
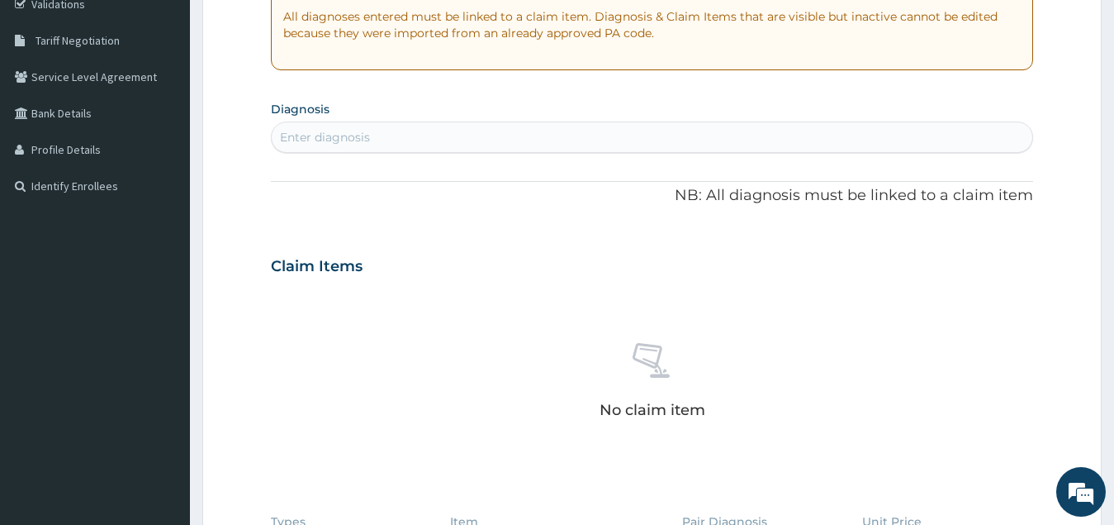
click at [422, 142] on div "Enter diagnosis" at bounding box center [653, 137] width 762 height 26
type input "[MEDICAL_DATA]"
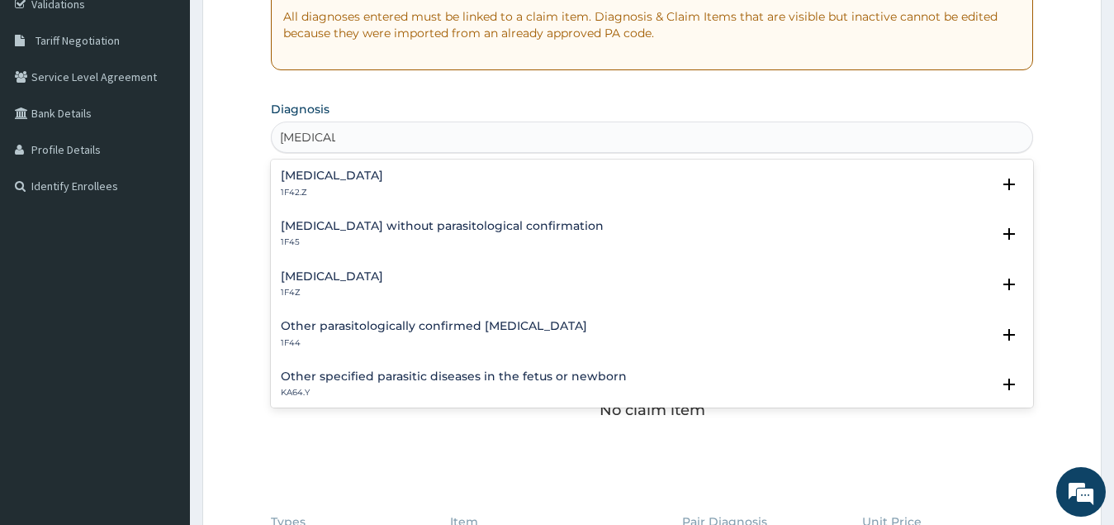
click at [374, 281] on h4 "[MEDICAL_DATA]" at bounding box center [332, 276] width 102 height 12
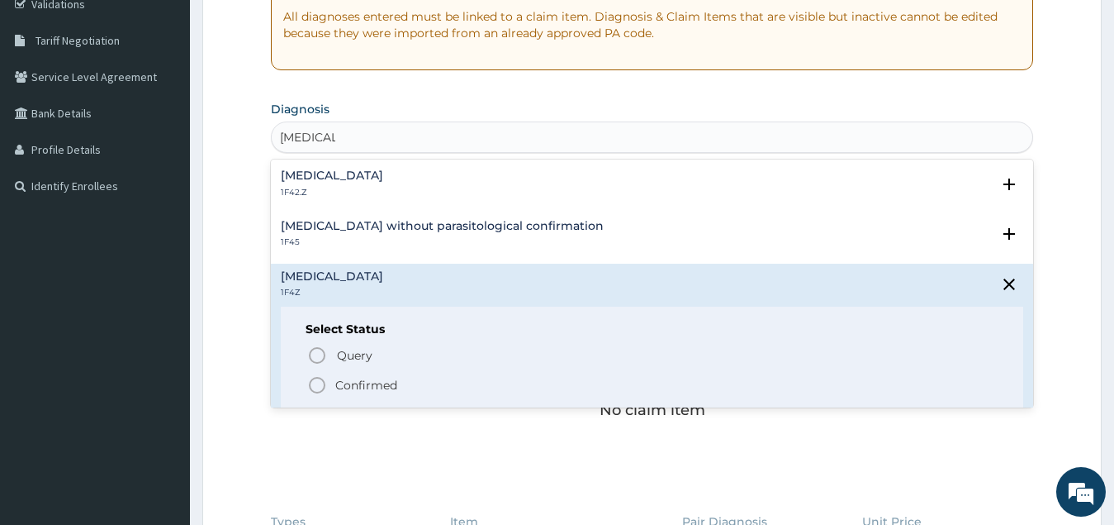
drag, startPoint x: 311, startPoint y: 383, endPoint x: 355, endPoint y: 370, distance: 46.3
click at [313, 384] on icon "status option filled" at bounding box center [317, 385] width 20 height 20
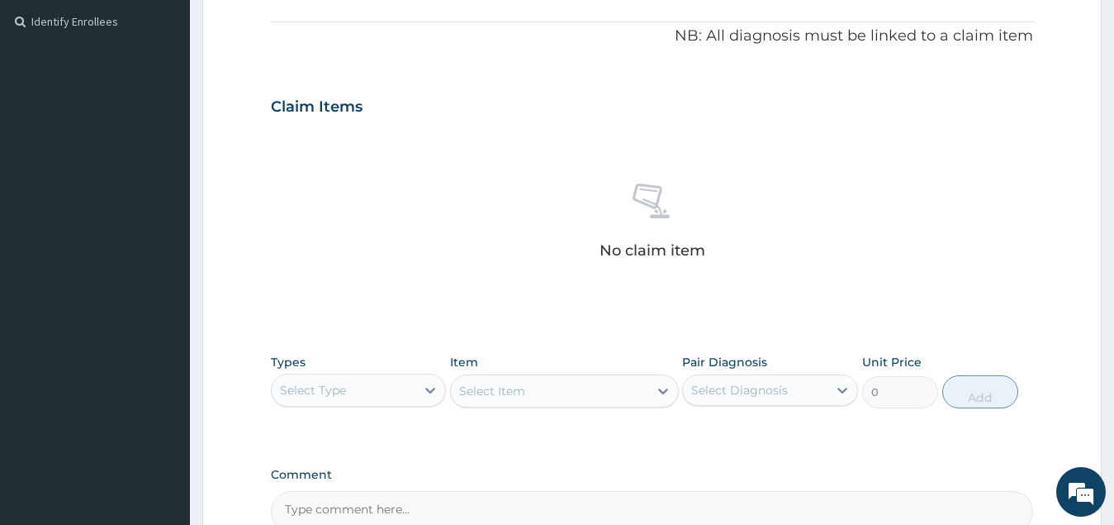
scroll to position [404, 0]
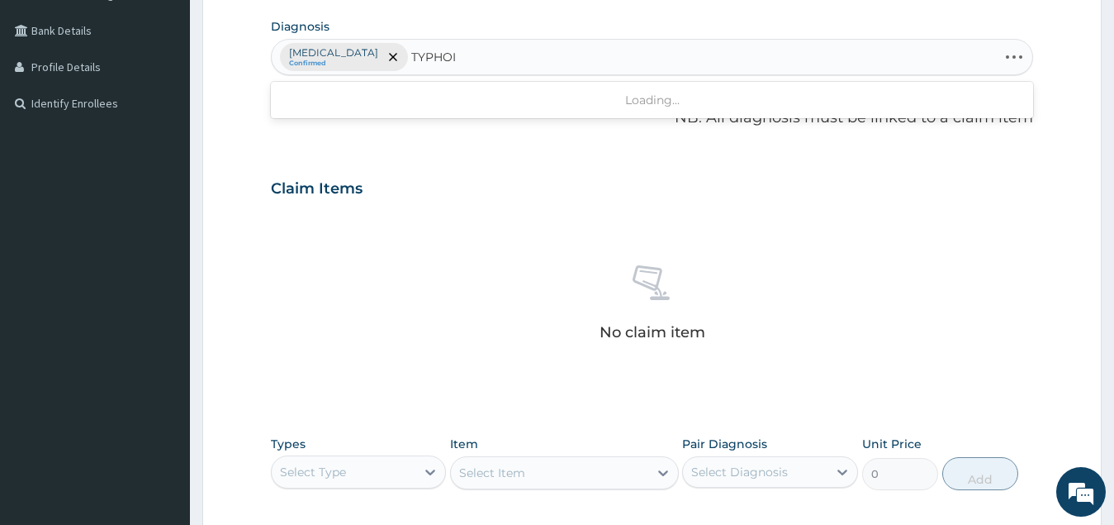
type input "[MEDICAL_DATA]"
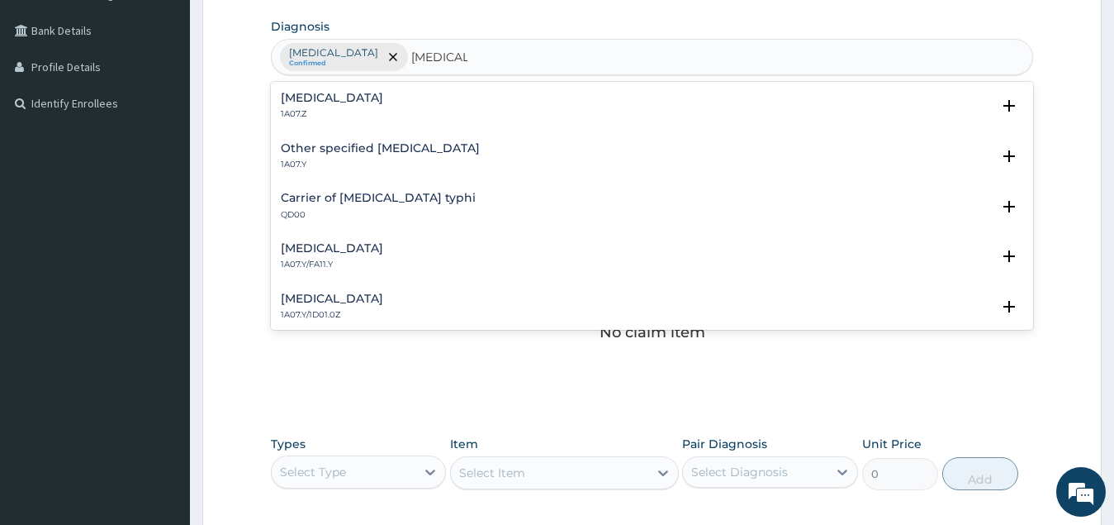
click at [383, 106] on div "[MEDICAL_DATA] 1A07.Z" at bounding box center [332, 106] width 102 height 29
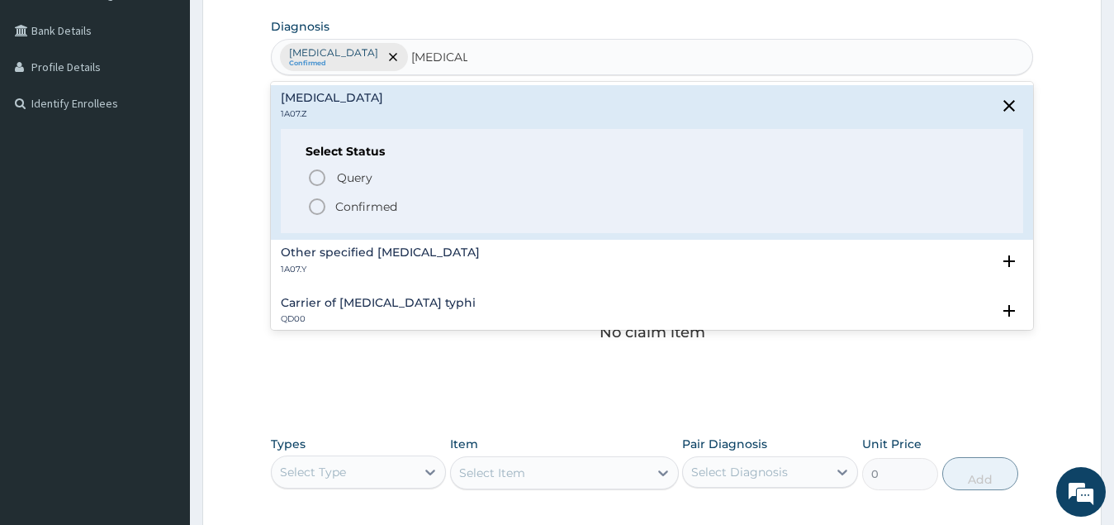
click at [316, 208] on icon "status option filled" at bounding box center [317, 207] width 20 height 20
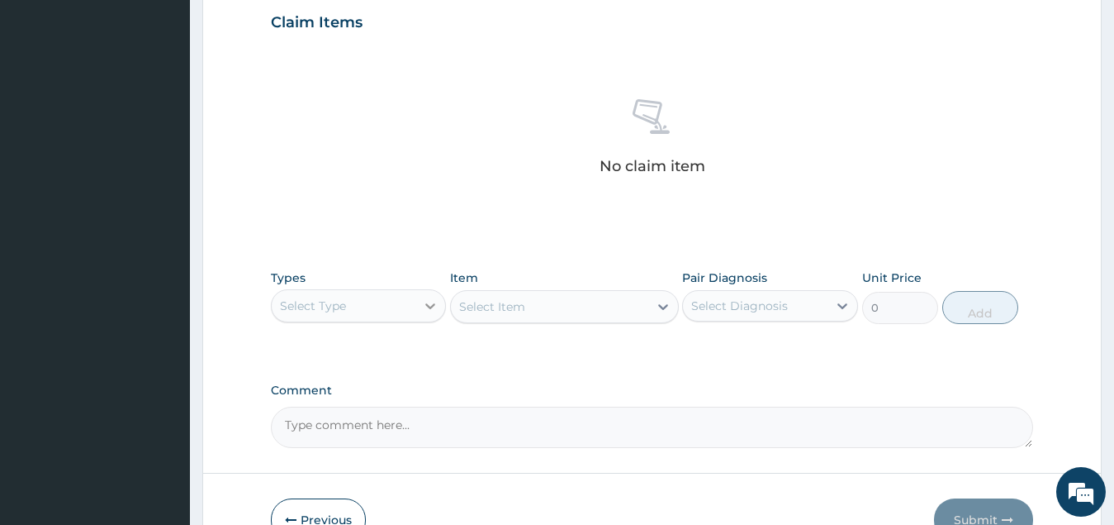
scroll to position [652, 0]
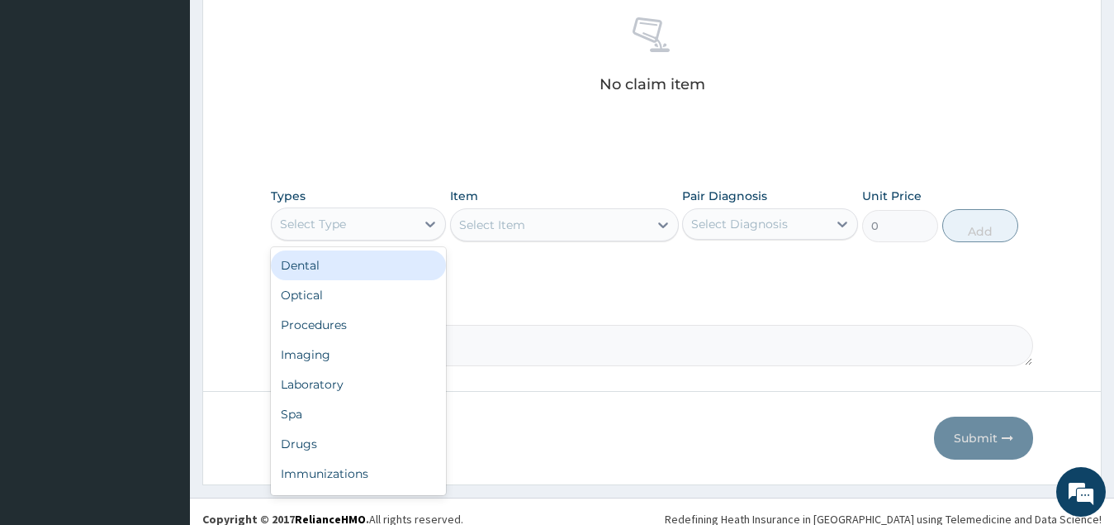
click at [401, 228] on div "Select Type" at bounding box center [344, 224] width 145 height 26
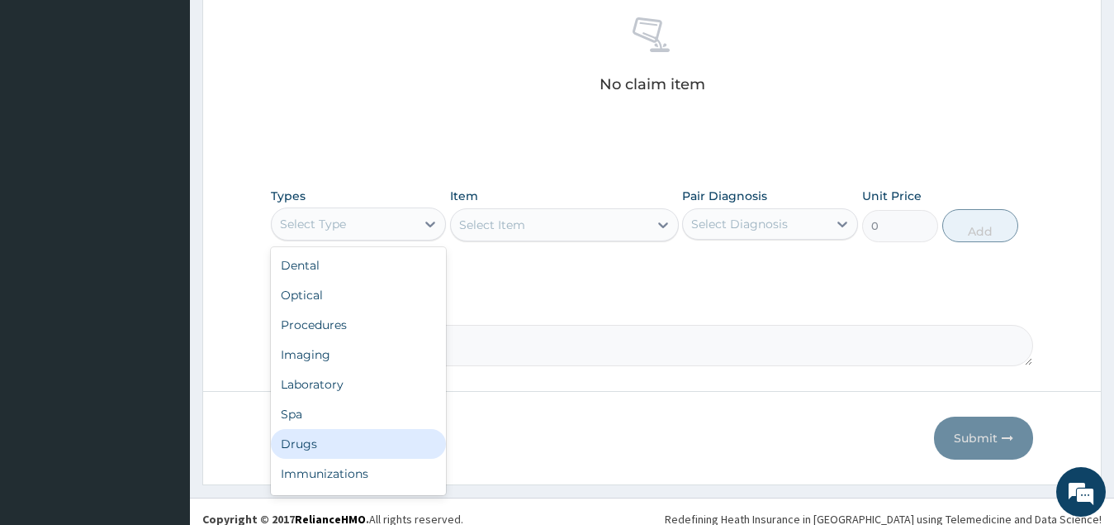
drag, startPoint x: 377, startPoint y: 441, endPoint x: 416, endPoint y: 418, distance: 45.2
click at [378, 442] on div "Drugs" at bounding box center [359, 444] width 176 height 30
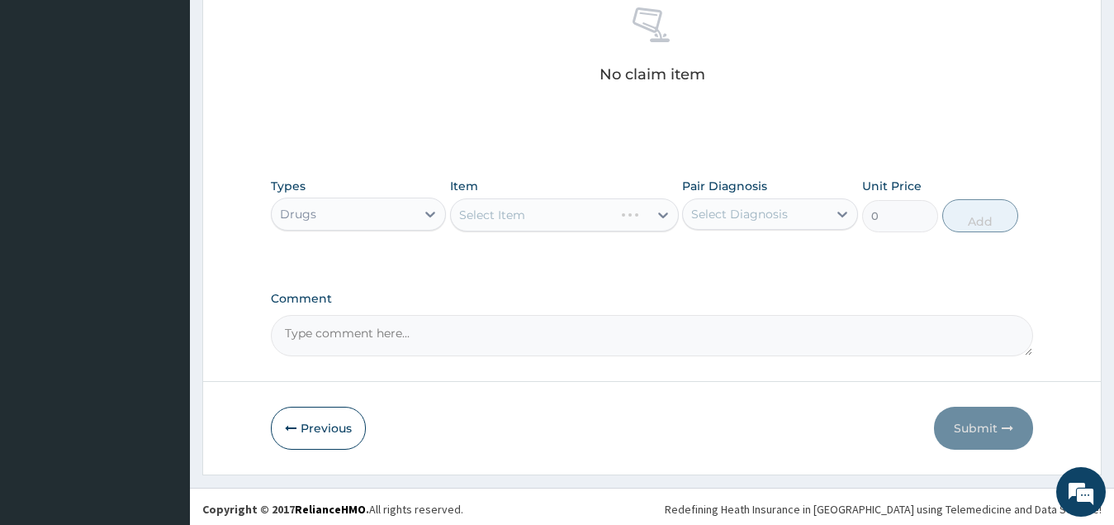
scroll to position [667, 0]
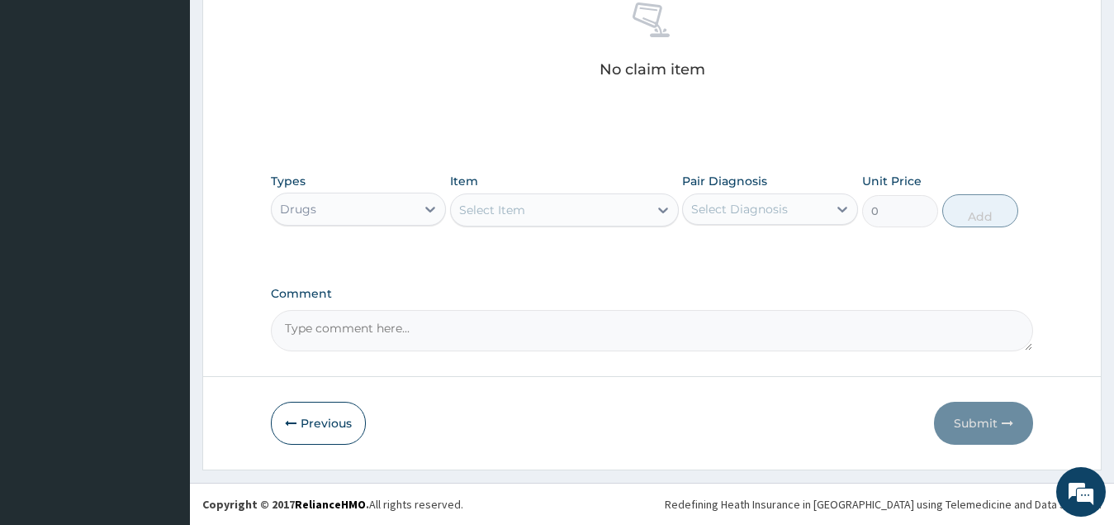
click at [597, 207] on div "Select Item" at bounding box center [549, 210] width 197 height 26
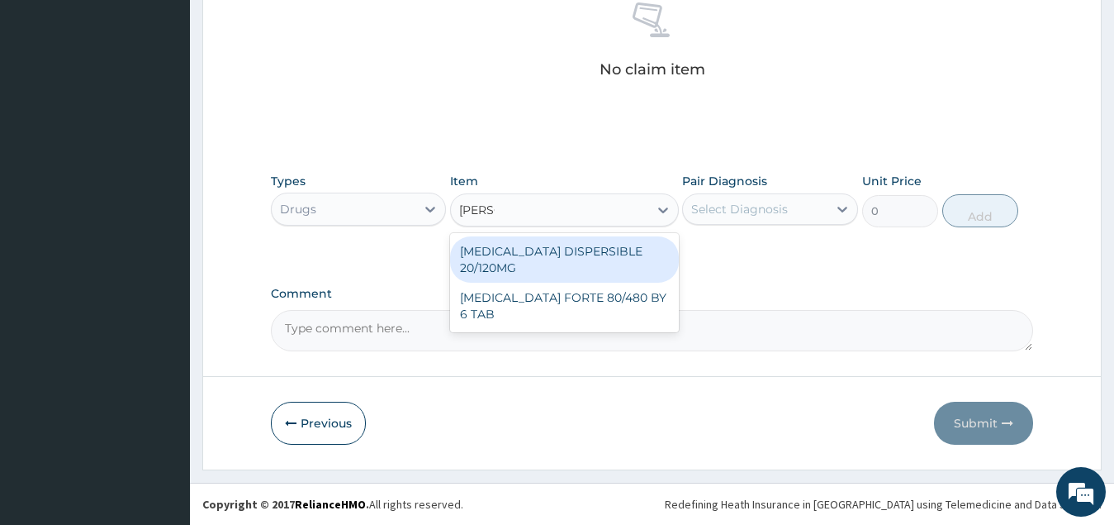
type input "COART"
click at [601, 249] on div "[MEDICAL_DATA] DISPERSIBLE 20/120MG" at bounding box center [564, 259] width 229 height 46
type input "112.3375015258789"
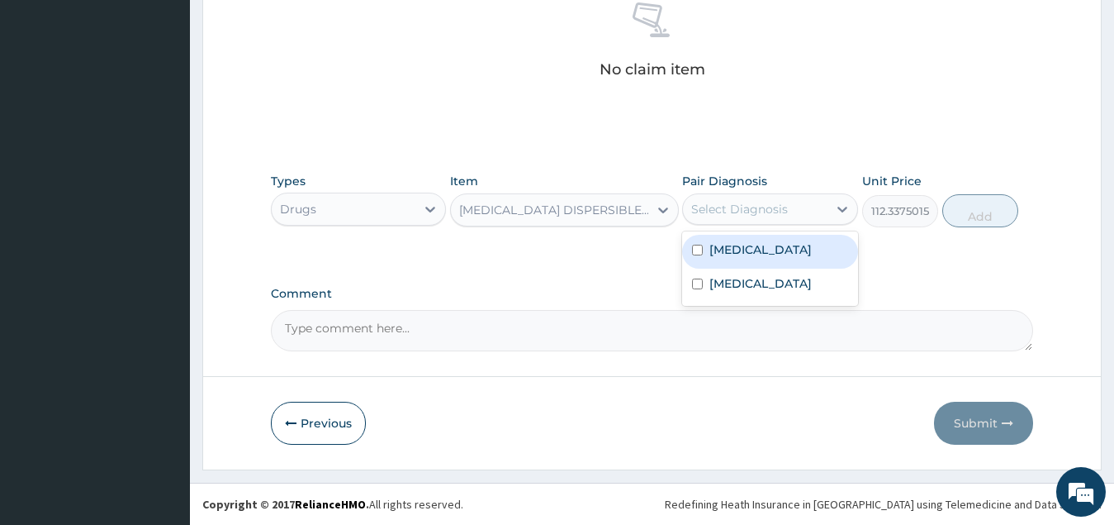
click at [767, 206] on div "Select Diagnosis" at bounding box center [739, 209] width 97 height 17
click at [776, 258] on div "[MEDICAL_DATA]" at bounding box center [770, 252] width 176 height 34
checkbox input "true"
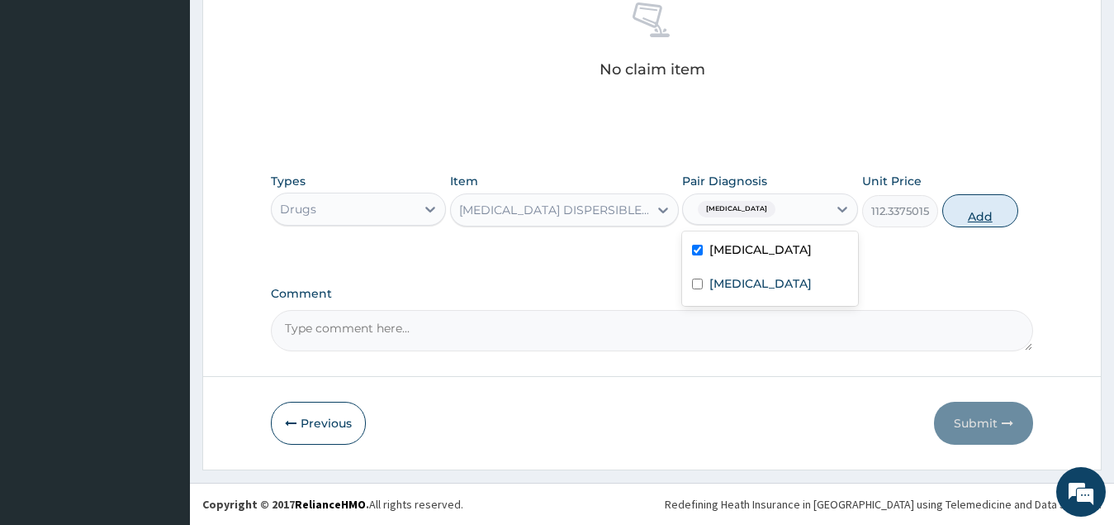
click at [983, 211] on button "Add" at bounding box center [981, 210] width 76 height 33
type input "0"
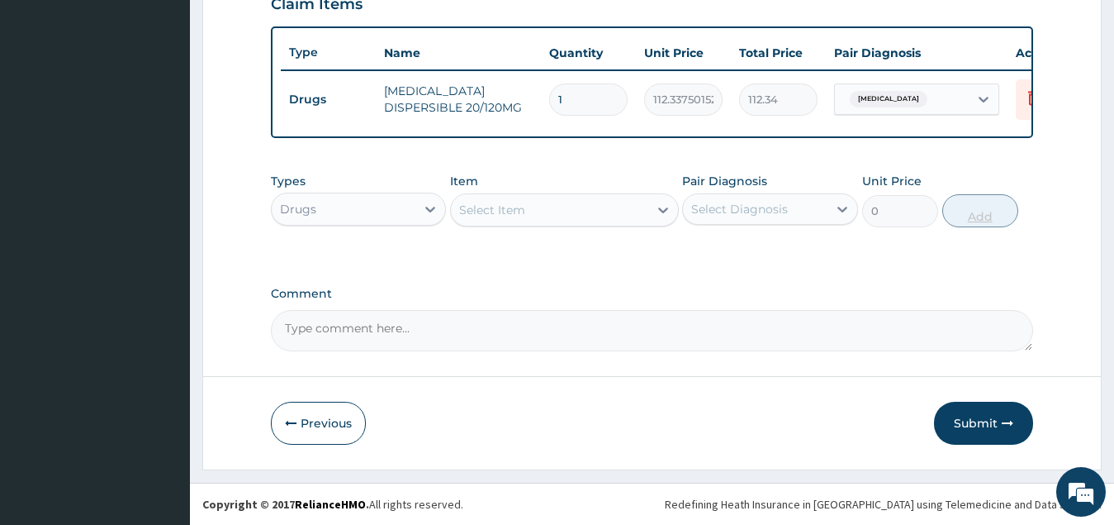
scroll to position [602, 0]
type input "18"
type input "2022.08"
type input "18"
click at [532, 211] on div "Select Item" at bounding box center [549, 210] width 197 height 26
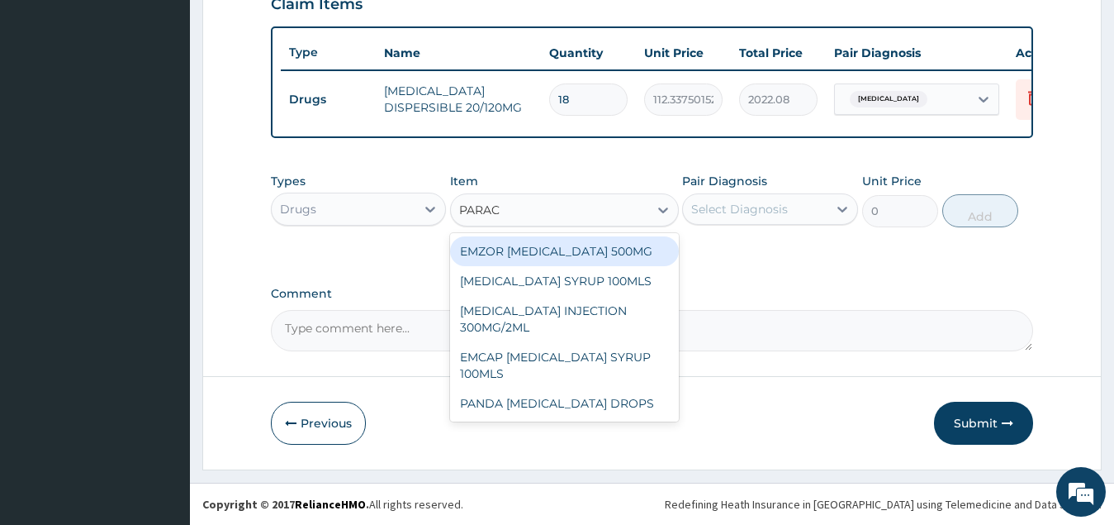
type input "PARACE"
click at [578, 251] on div "EMZOR [MEDICAL_DATA] 500MG" at bounding box center [564, 251] width 229 height 30
type input "34"
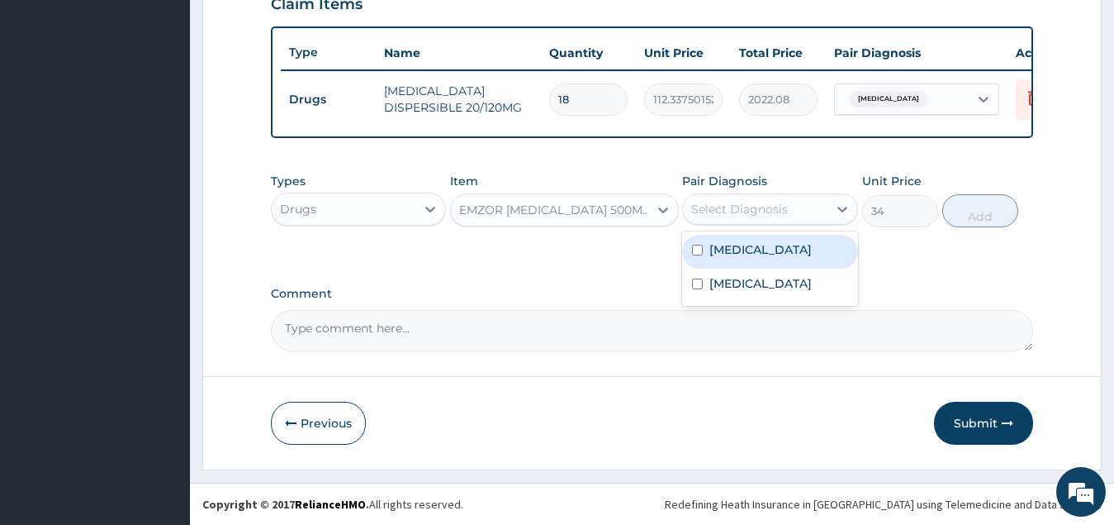
click at [776, 206] on div "Select Diagnosis" at bounding box center [739, 209] width 97 height 17
click at [777, 248] on label "Malaria, unspecified" at bounding box center [761, 249] width 102 height 17
checkbox input "true"
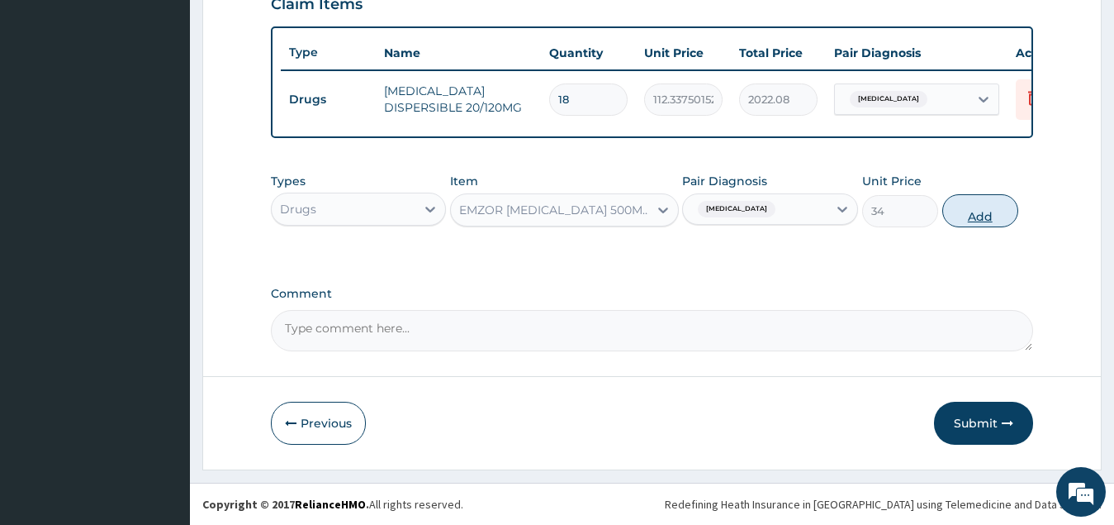
click at [972, 222] on button "Add" at bounding box center [981, 210] width 76 height 33
type input "0"
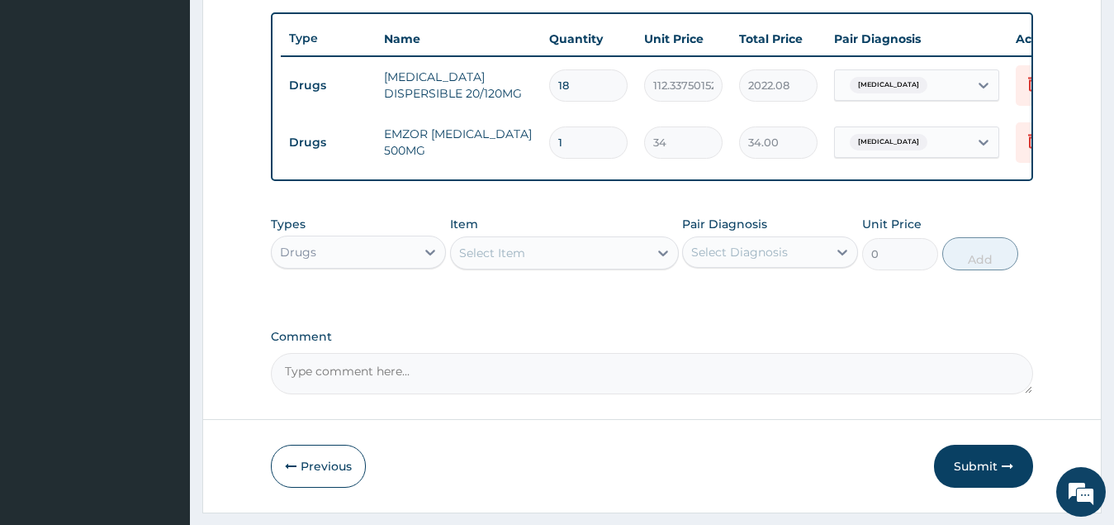
type input "18"
type input "612.00"
type input "18"
click at [531, 266] on div "Select Item" at bounding box center [549, 253] width 197 height 26
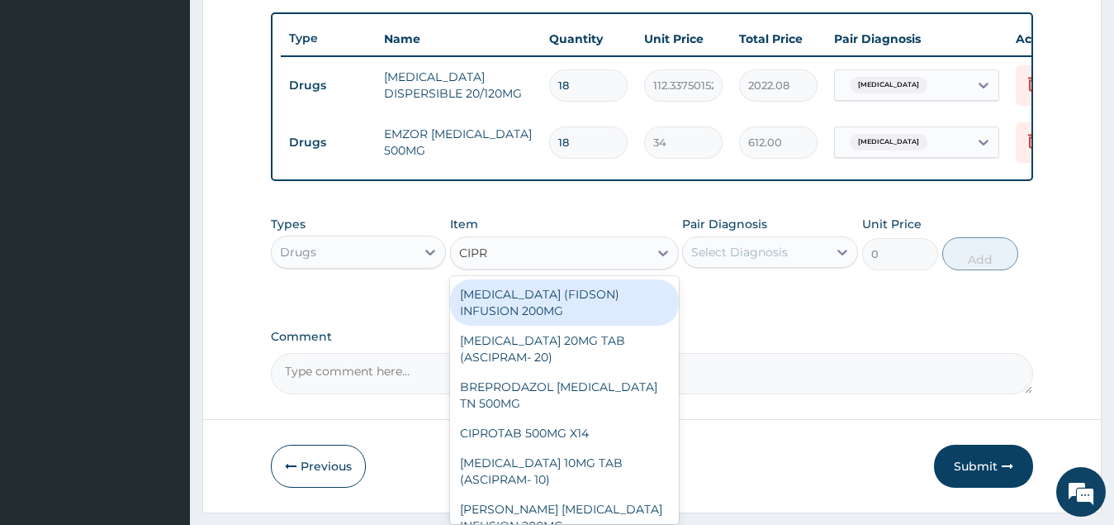
type input "CIPRO"
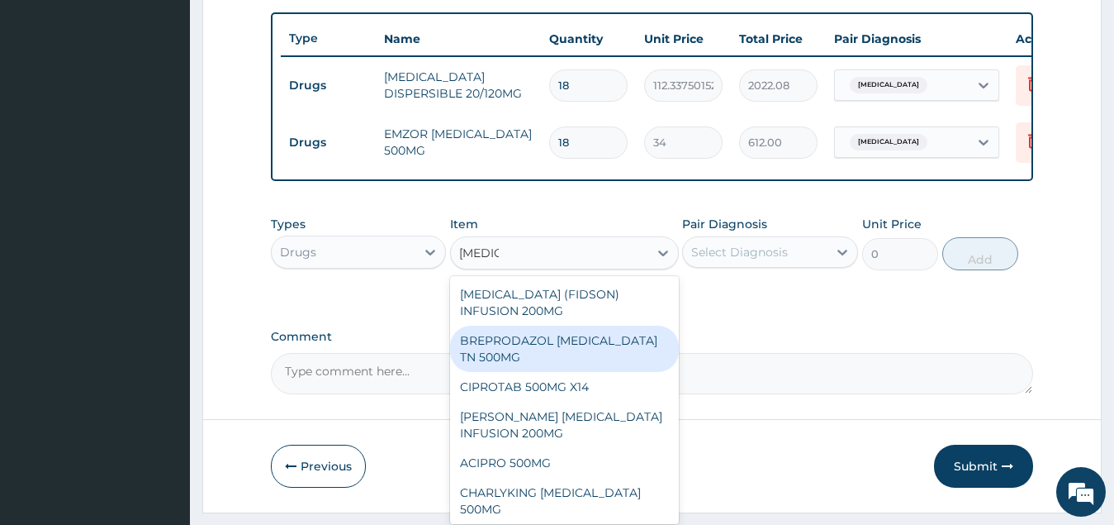
click at [597, 359] on div "BREPRODAZOL CIPRO TN 500MG" at bounding box center [564, 349] width 229 height 46
type input "177.375"
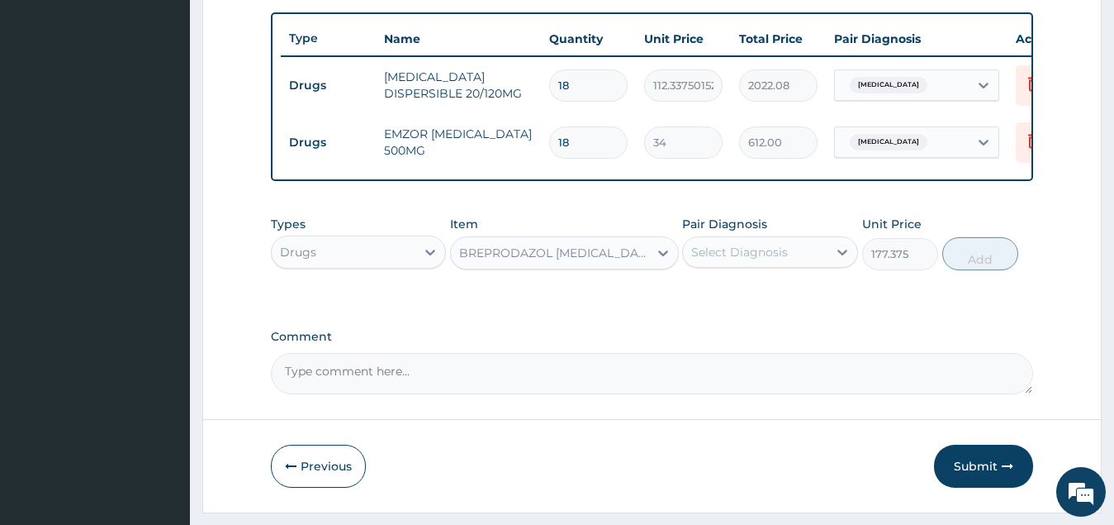
click at [740, 270] on div "Pair Diagnosis Select Diagnosis" at bounding box center [770, 243] width 176 height 55
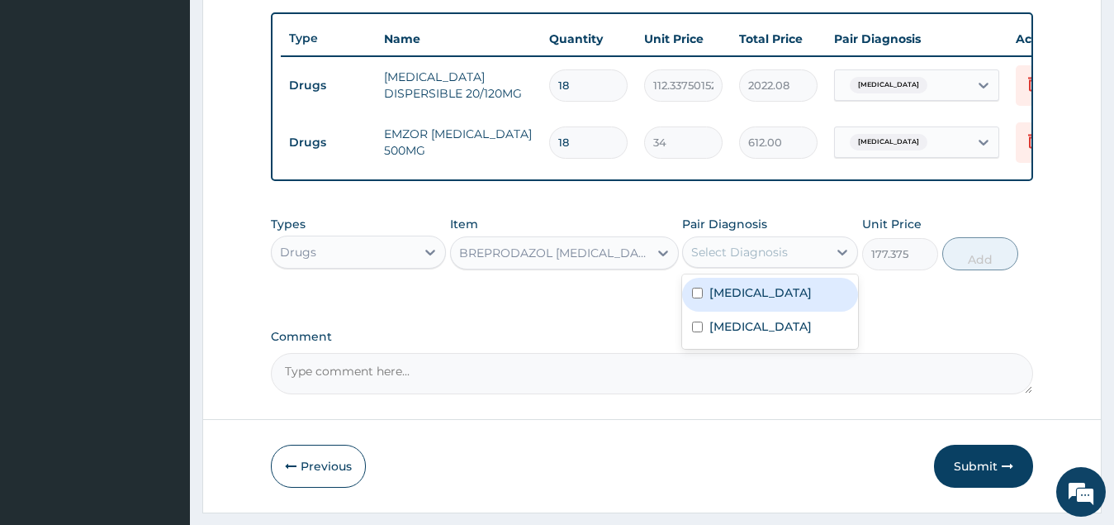
click at [758, 257] on div "Select Diagnosis" at bounding box center [739, 252] width 97 height 17
click at [747, 311] on div "[MEDICAL_DATA]" at bounding box center [770, 295] width 176 height 34
checkbox input "true"
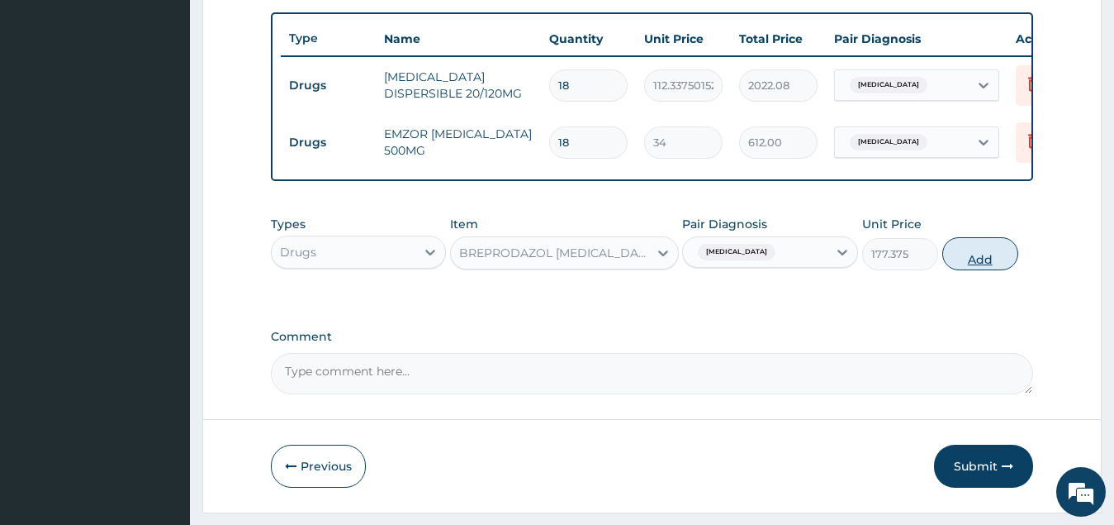
click at [975, 270] on button "Add" at bounding box center [981, 253] width 76 height 33
type input "0"
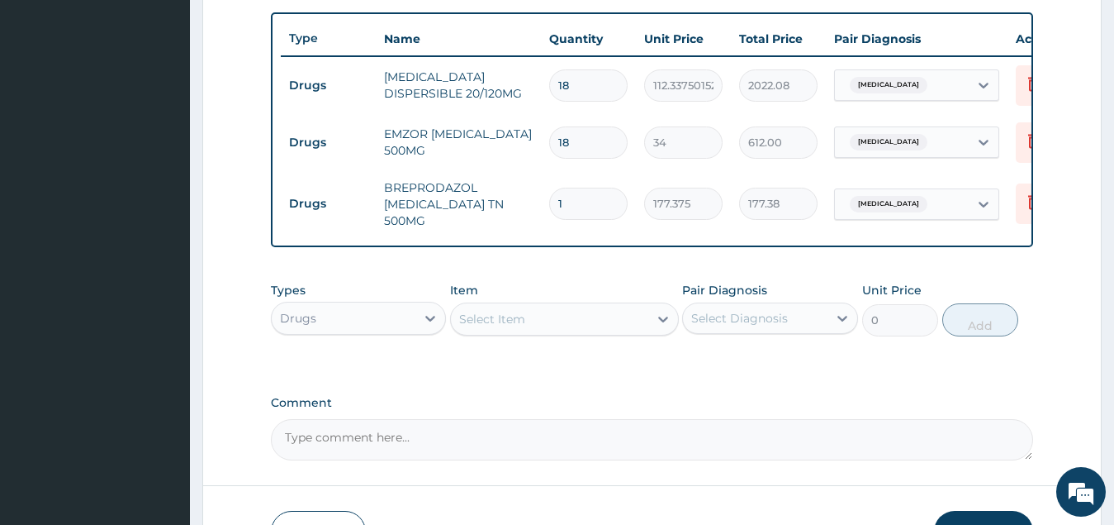
type input "18"
type input "3192.75"
type input "18"
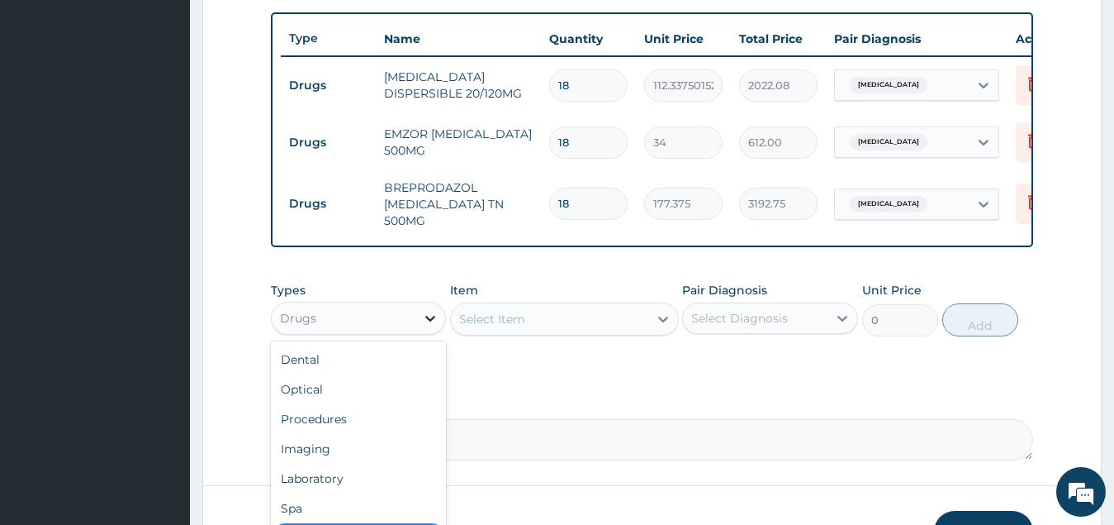
click at [418, 324] on div at bounding box center [431, 318] width 30 height 30
click at [401, 485] on div "Laboratory" at bounding box center [359, 478] width 176 height 30
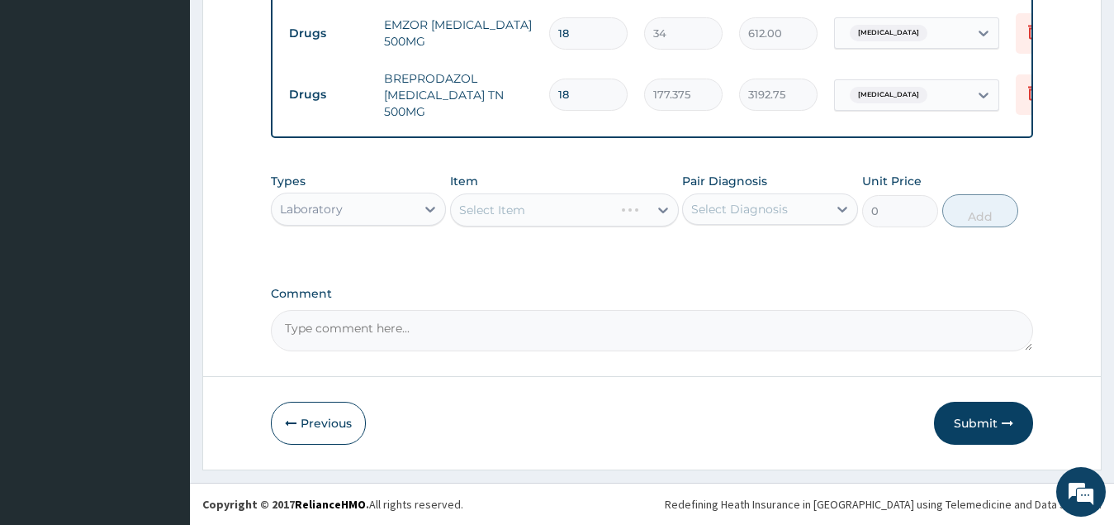
scroll to position [716, 0]
click at [588, 210] on div "Select Item" at bounding box center [549, 210] width 197 height 26
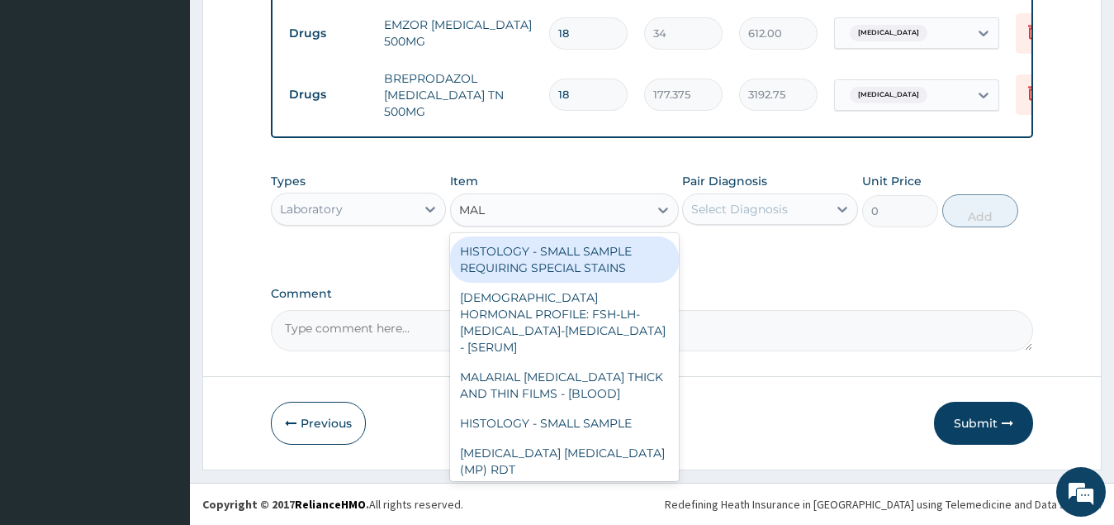
type input "MALA"
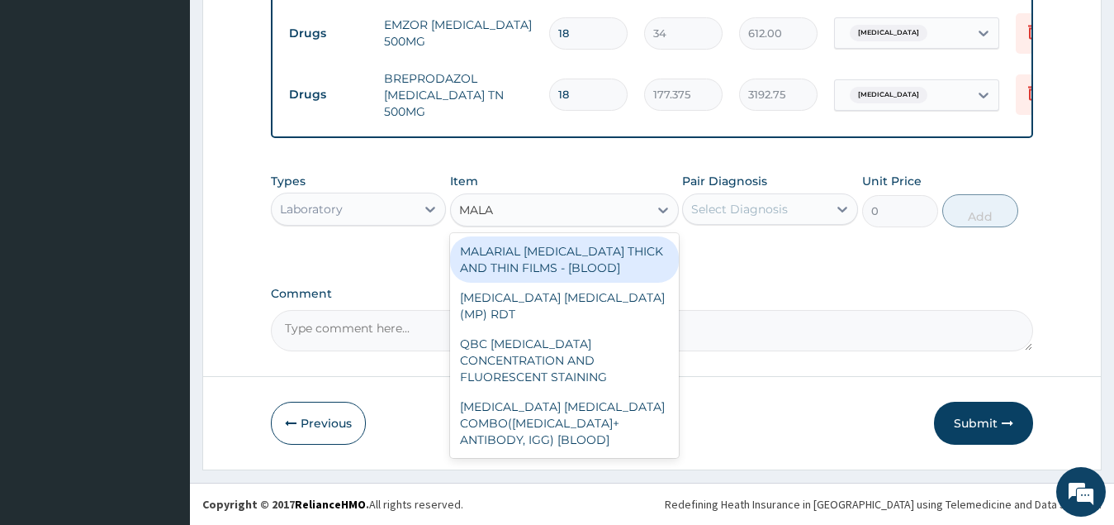
click at [584, 257] on div "MALARIAL [MEDICAL_DATA] THICK AND THIN FILMS - [BLOOD]" at bounding box center [564, 259] width 229 height 46
type input "2200"
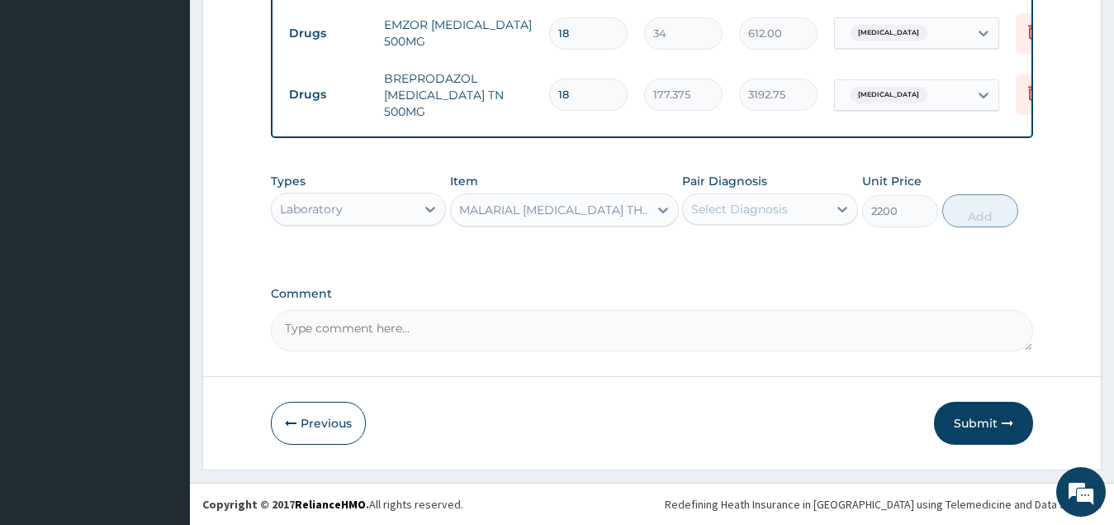
click at [765, 205] on div "Select Diagnosis" at bounding box center [739, 209] width 97 height 17
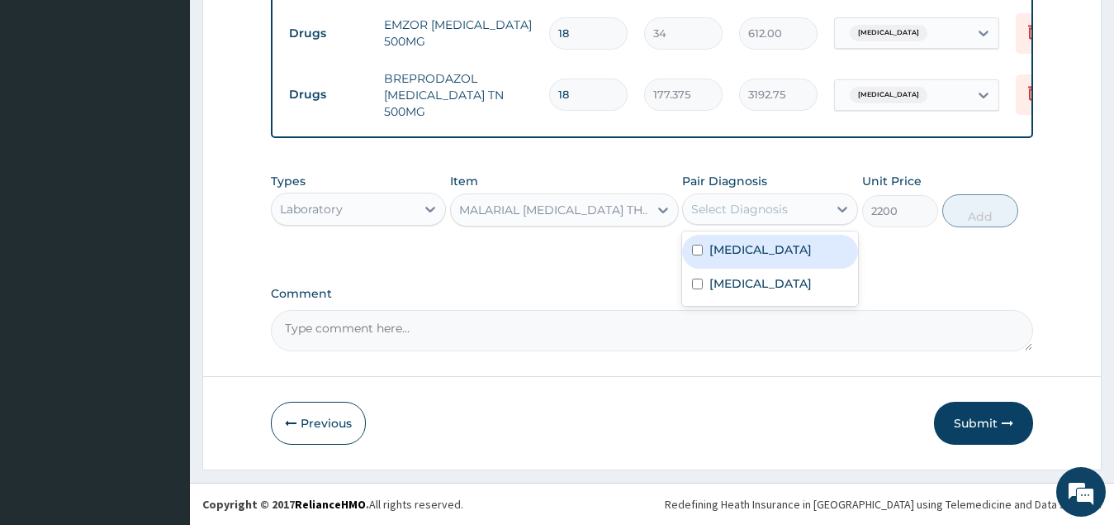
click at [772, 254] on label "[MEDICAL_DATA]" at bounding box center [761, 249] width 102 height 17
checkbox input "true"
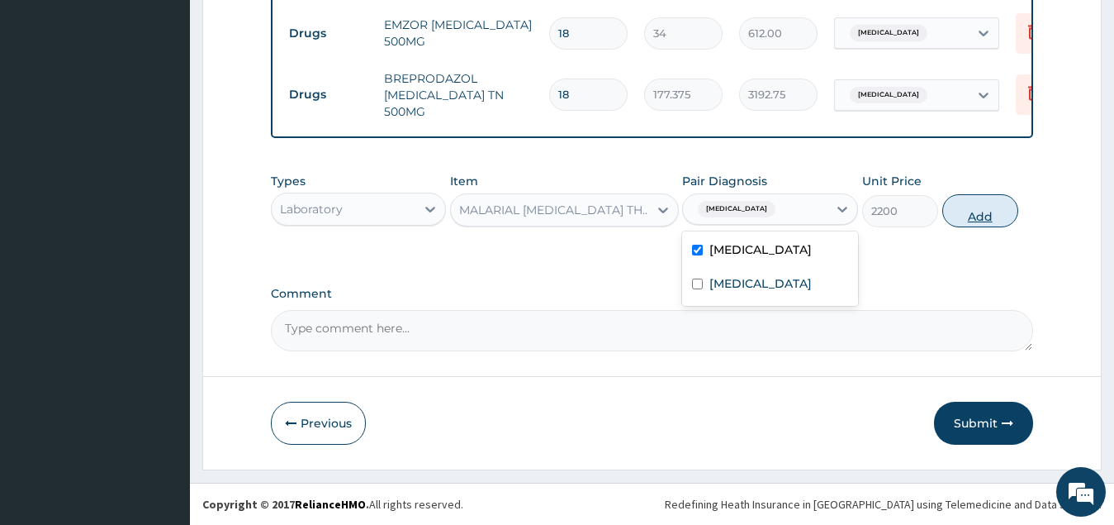
click at [972, 212] on button "Add" at bounding box center [981, 210] width 76 height 33
type input "0"
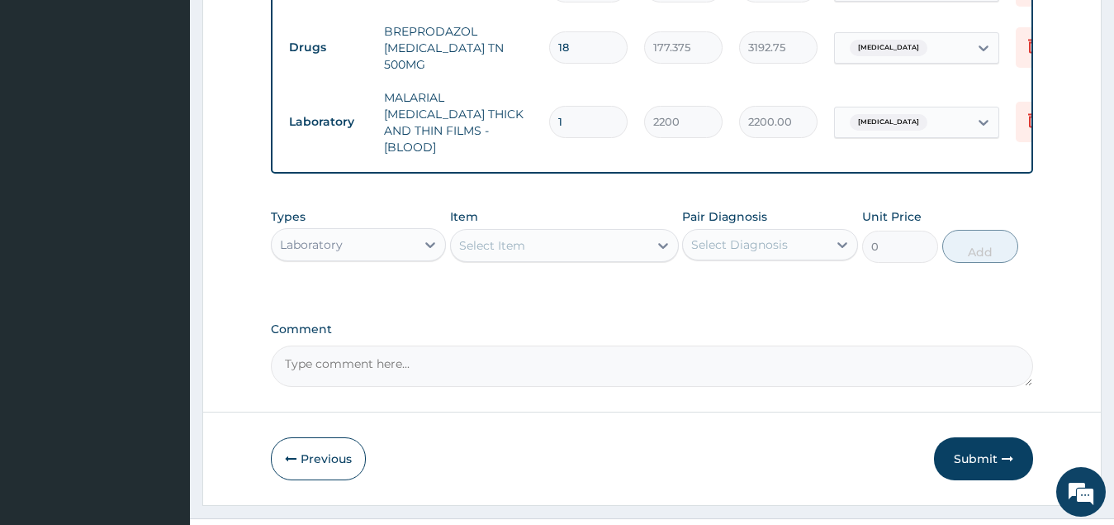
scroll to position [782, 0]
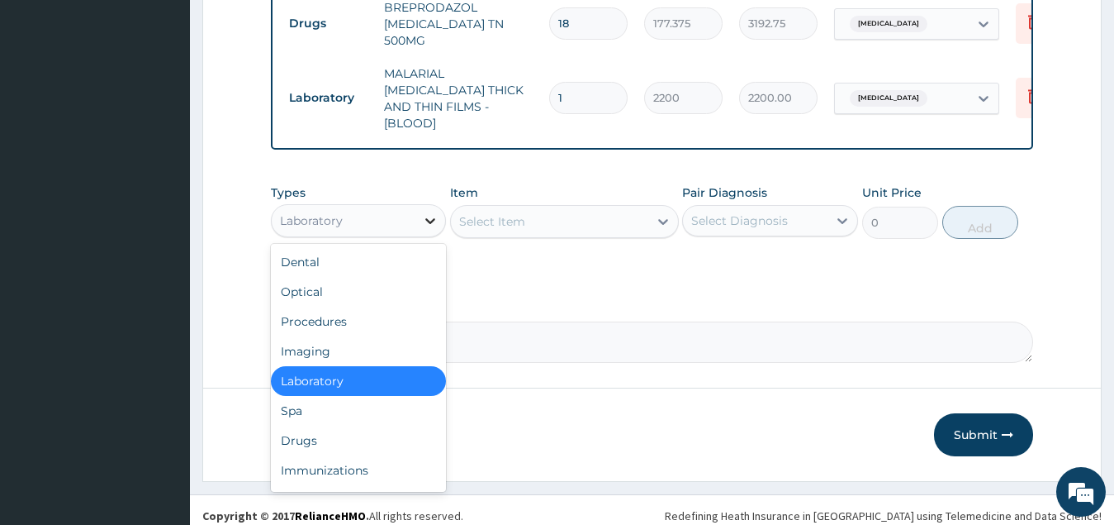
click at [429, 218] on icon at bounding box center [430, 221] width 10 height 6
click at [369, 312] on div "Procedures" at bounding box center [359, 322] width 176 height 30
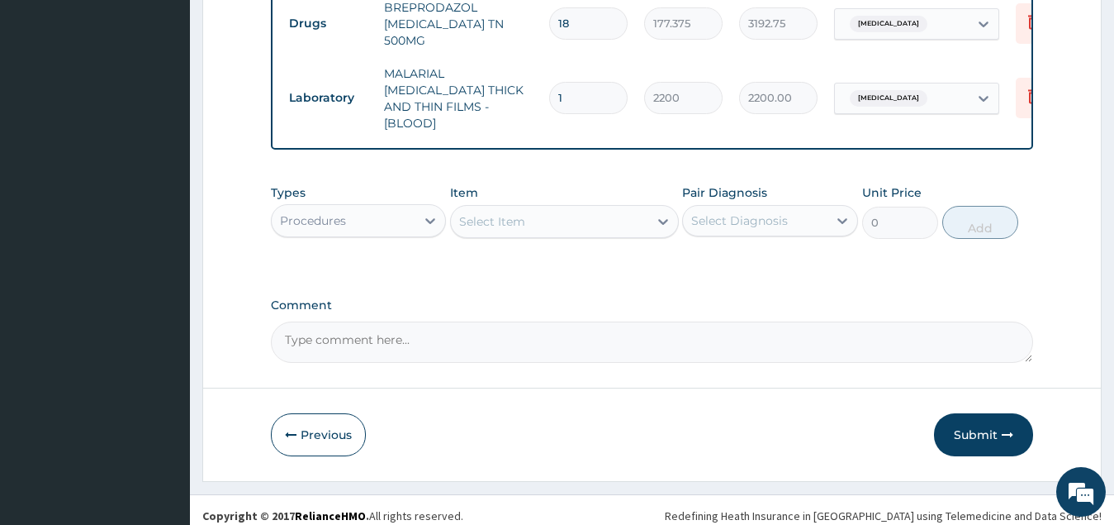
click at [575, 208] on div "Select Item" at bounding box center [549, 221] width 197 height 26
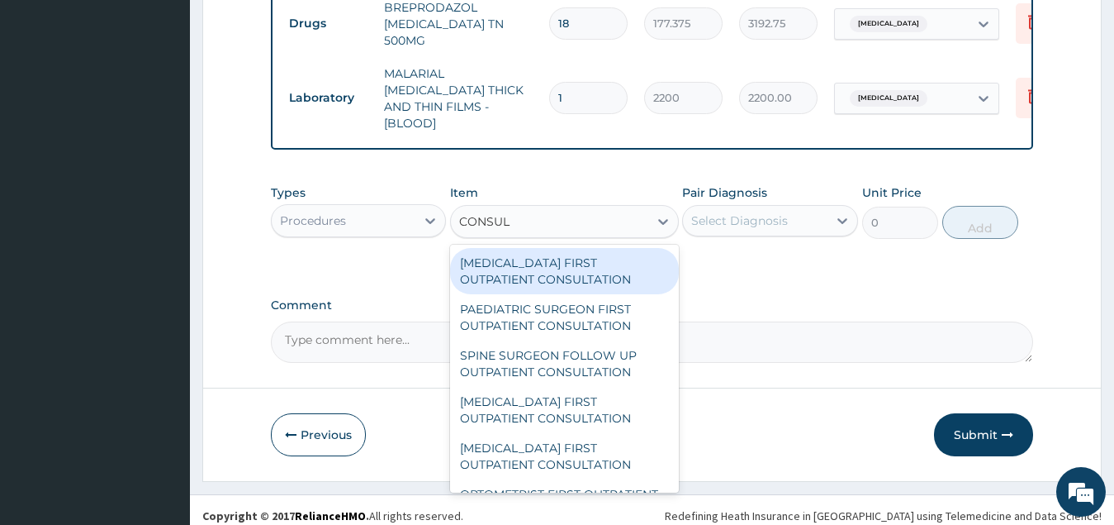
type input "CONSULT"
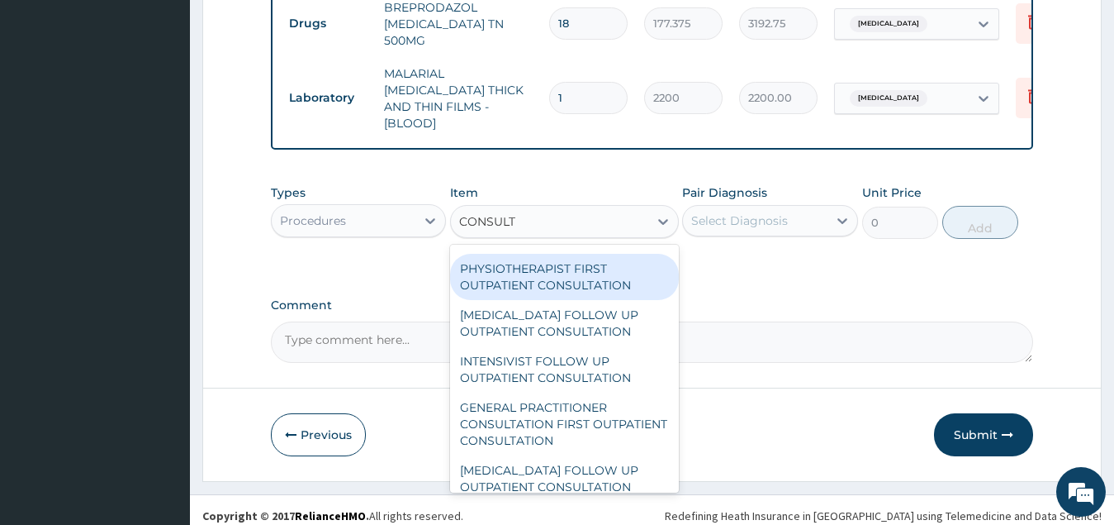
scroll to position [330, 0]
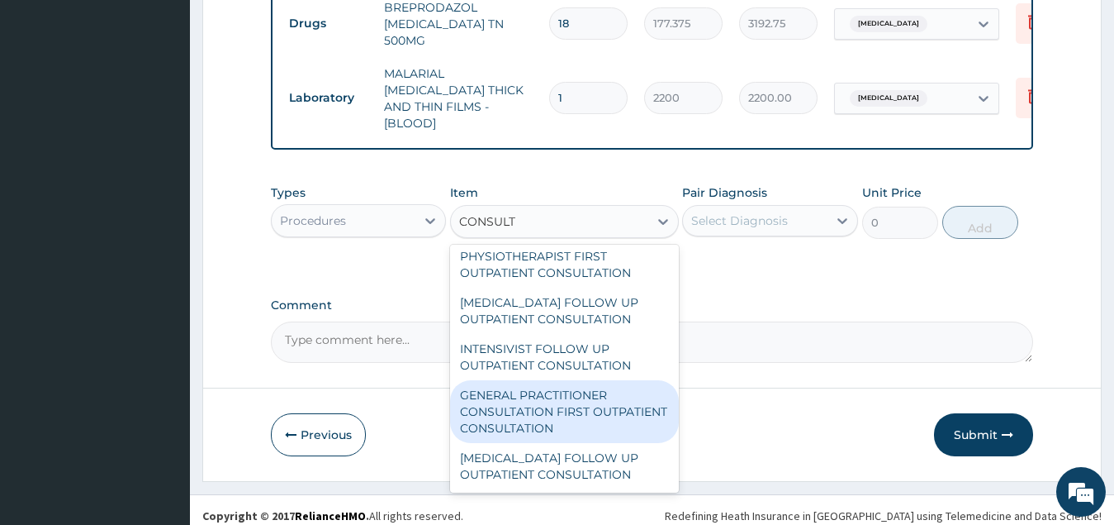
click at [590, 392] on div "GENERAL PRACTITIONER CONSULTATION FIRST OUTPATIENT CONSULTATION" at bounding box center [564, 411] width 229 height 63
type input "3547.5"
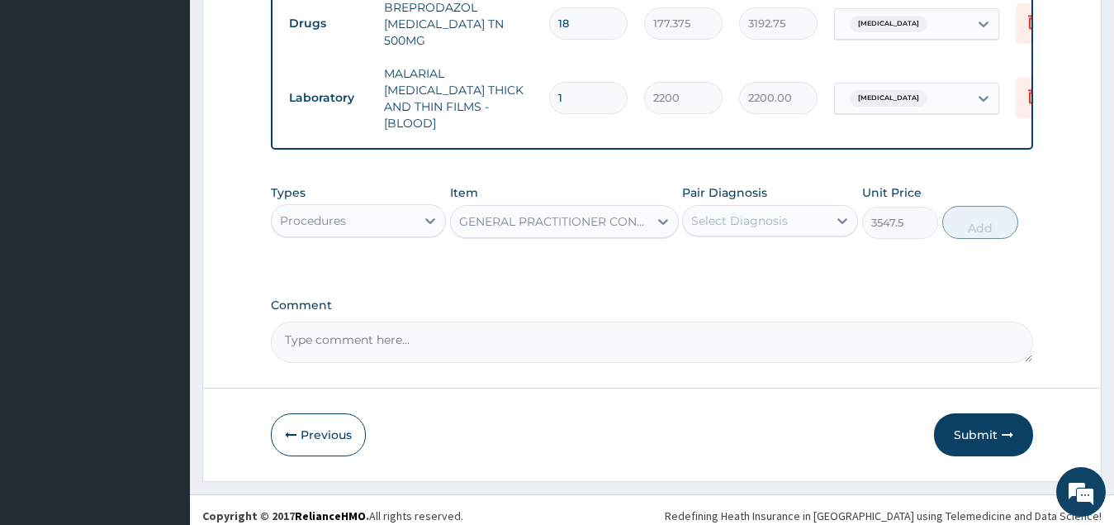
click at [793, 210] on div "Select Diagnosis" at bounding box center [755, 220] width 145 height 26
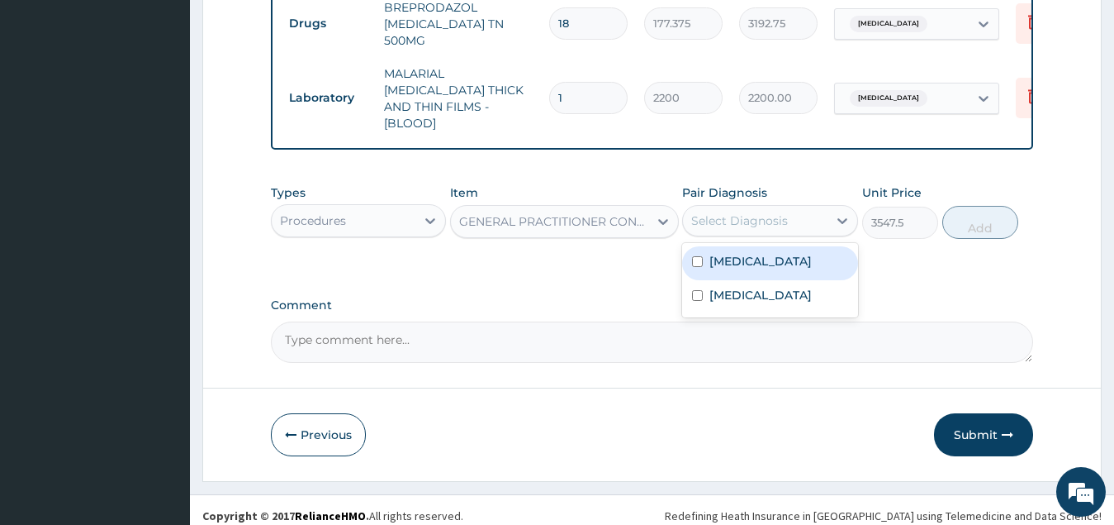
drag, startPoint x: 786, startPoint y: 249, endPoint x: 786, endPoint y: 264, distance: 14.0
click at [786, 253] on label "[MEDICAL_DATA]" at bounding box center [761, 261] width 102 height 17
checkbox input "true"
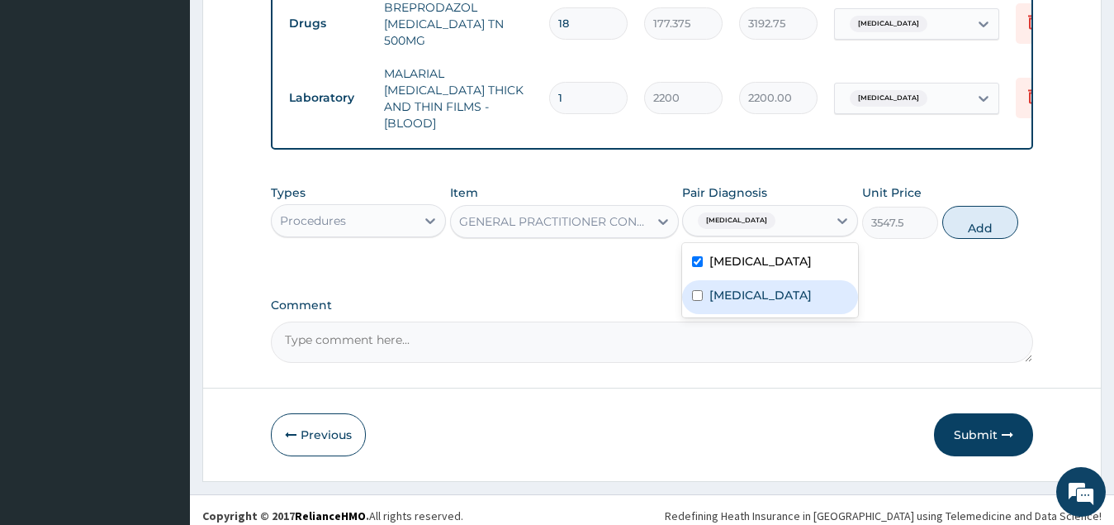
click at [788, 298] on label "[MEDICAL_DATA]" at bounding box center [761, 295] width 102 height 17
checkbox input "true"
click at [976, 216] on button "Add" at bounding box center [981, 222] width 76 height 33
type input "0"
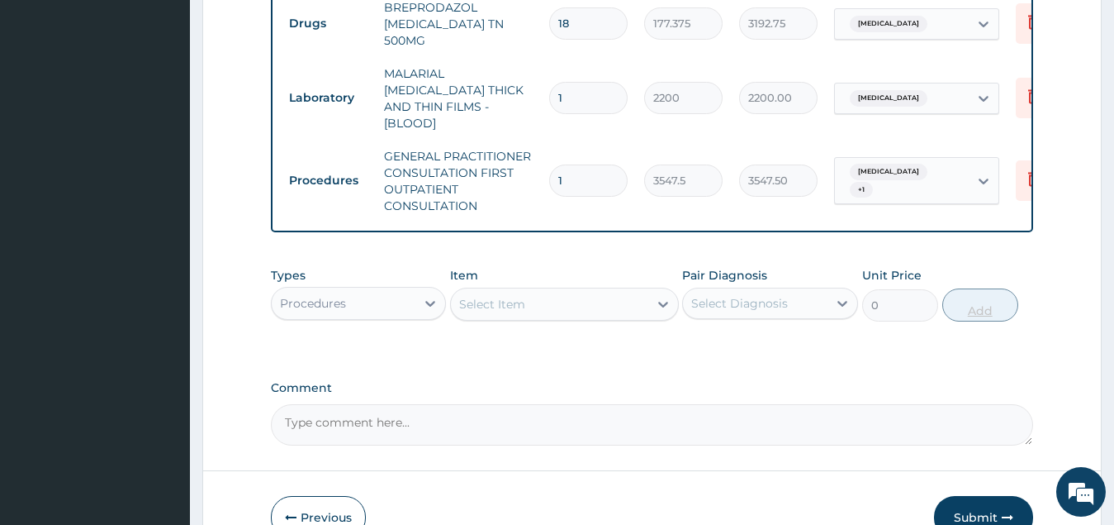
scroll to position [865, 0]
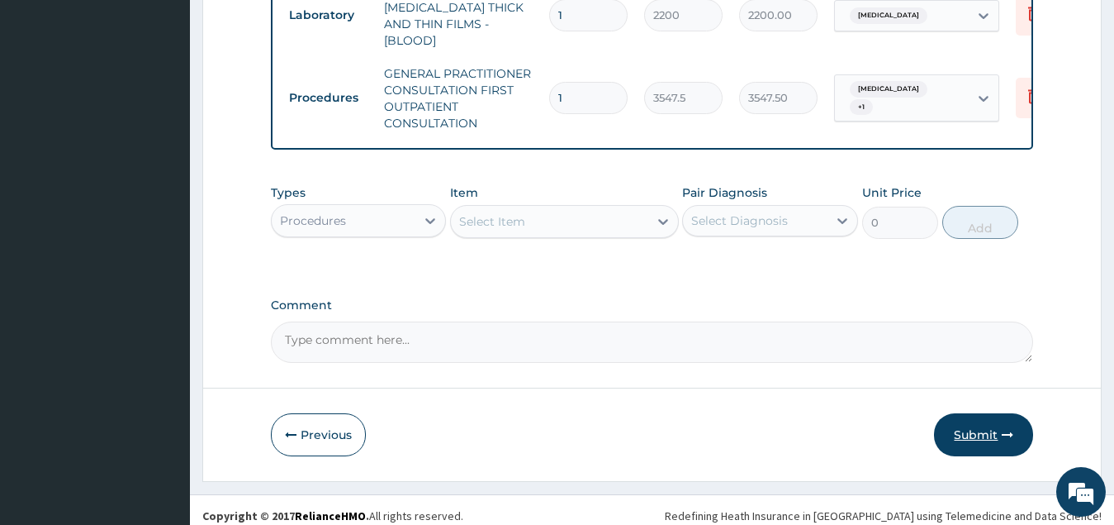
click at [970, 426] on button "Submit" at bounding box center [983, 434] width 99 height 43
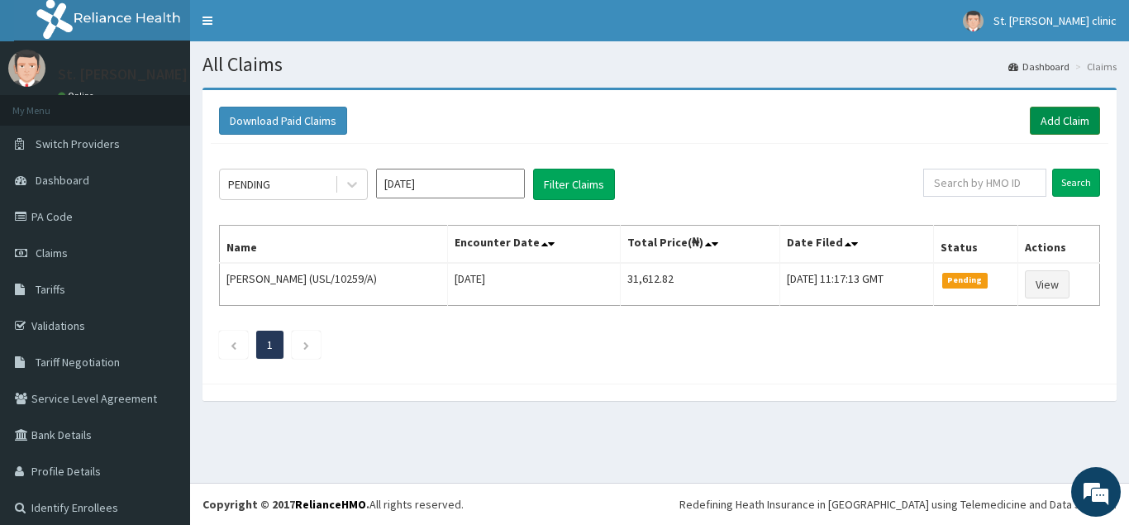
click at [1062, 121] on link "Add Claim" at bounding box center [1064, 121] width 70 height 28
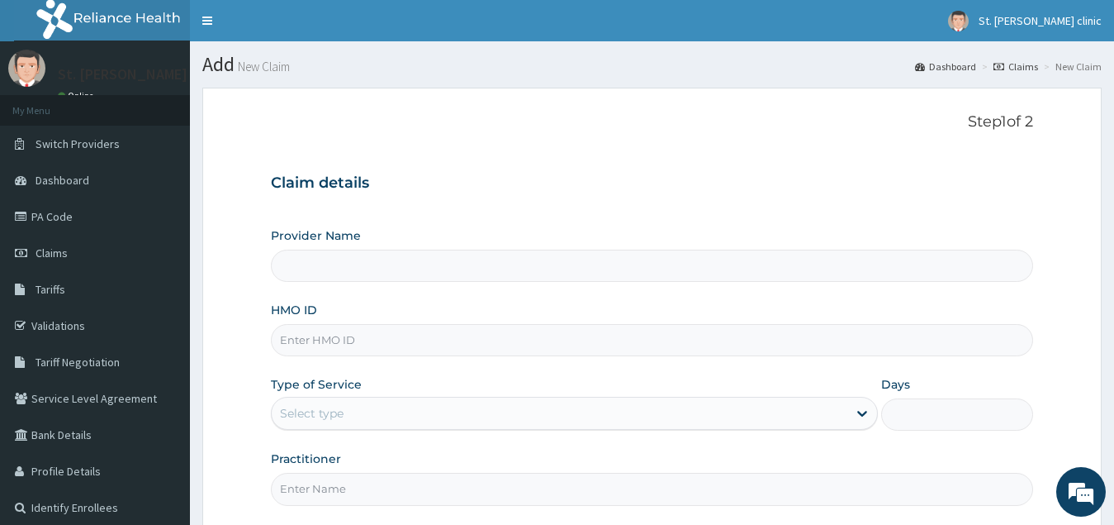
type input "ST. [PERSON_NAME][GEOGRAPHIC_DATA] ( [GEOGRAPHIC_DATA])"
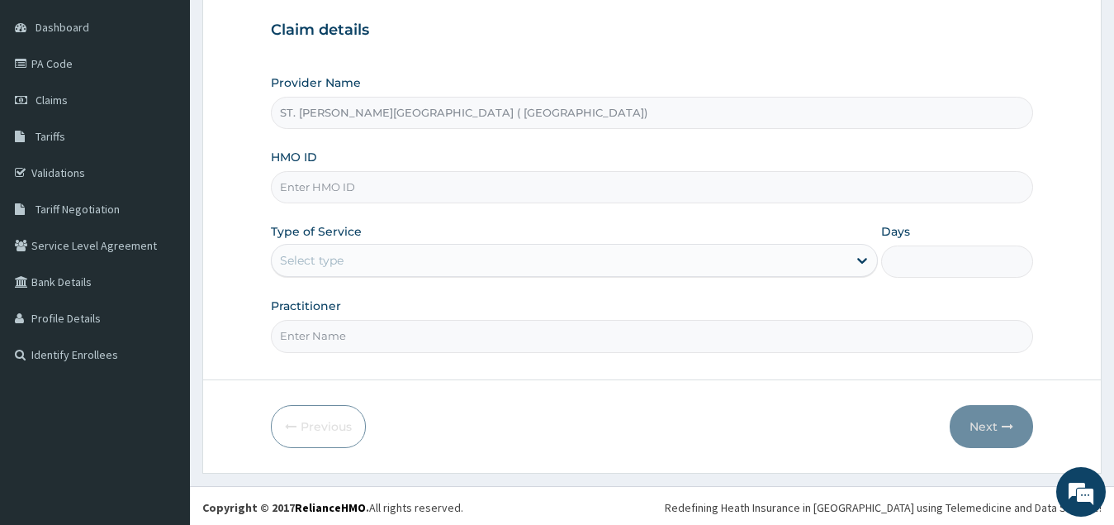
scroll to position [156, 0]
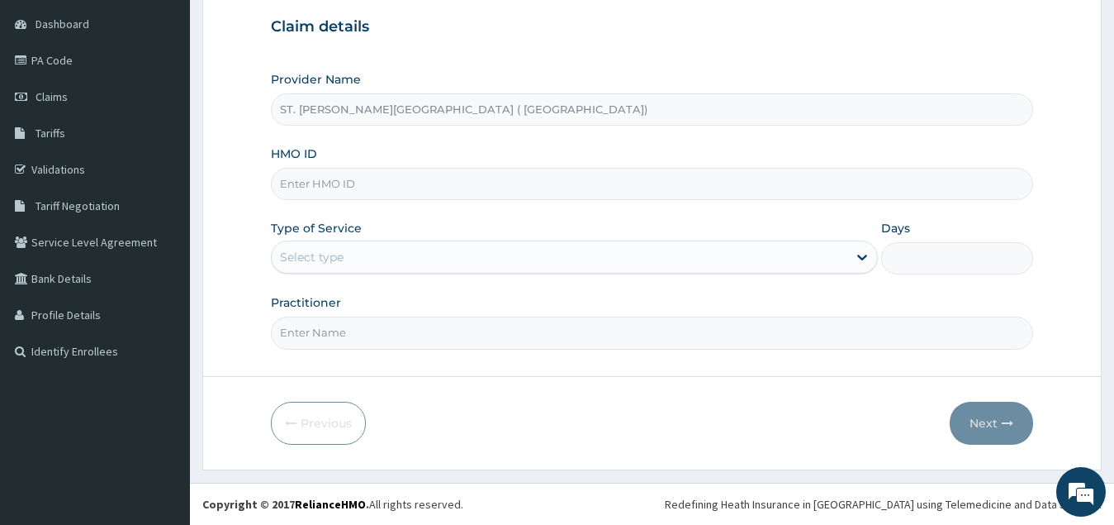
click at [387, 188] on input "HMO ID" at bounding box center [652, 184] width 763 height 32
type input "AEN/10016/B"
click at [397, 251] on div "Select type" at bounding box center [560, 257] width 577 height 26
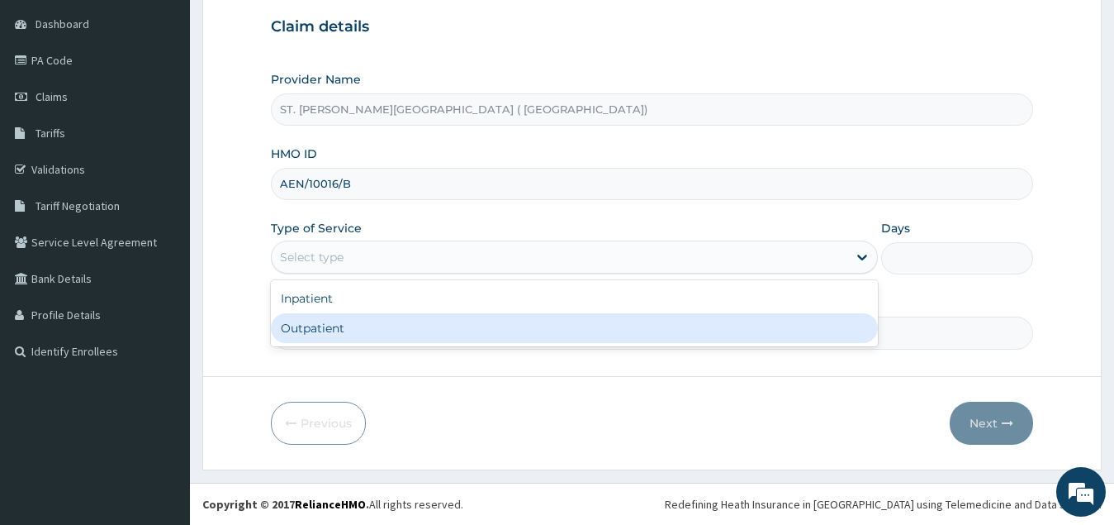
click at [385, 322] on div "Outpatient" at bounding box center [575, 328] width 608 height 30
type input "1"
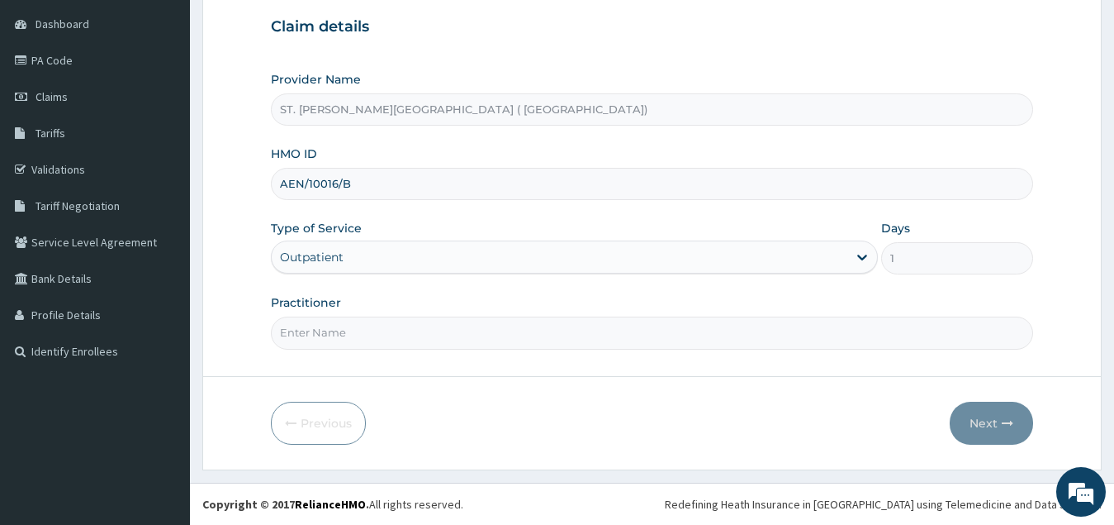
click at [387, 326] on input "Practitioner" at bounding box center [652, 332] width 763 height 32
type input "[PERSON_NAME]"
click at [974, 425] on button "Next" at bounding box center [991, 423] width 83 height 43
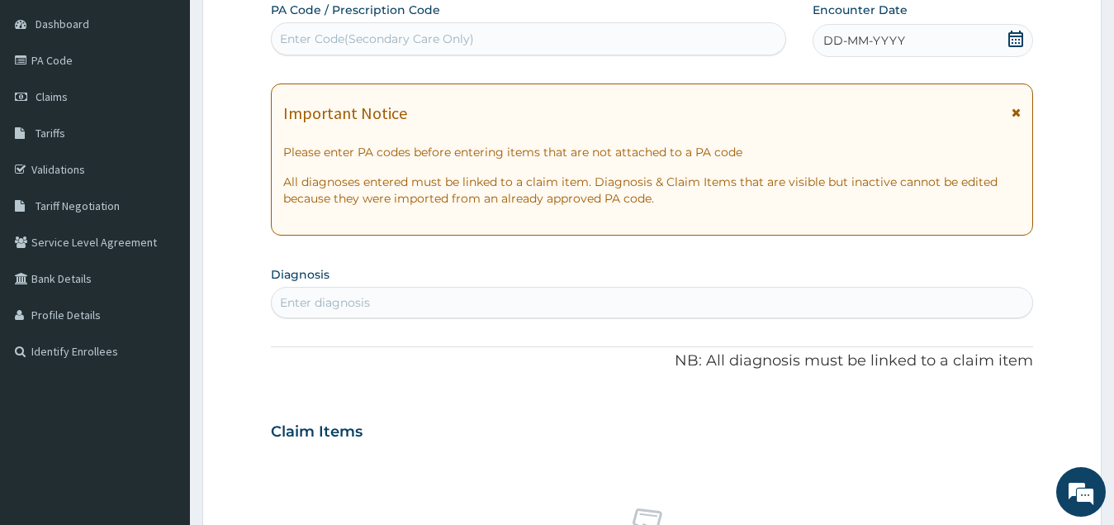
click at [1010, 33] on icon at bounding box center [1016, 39] width 15 height 17
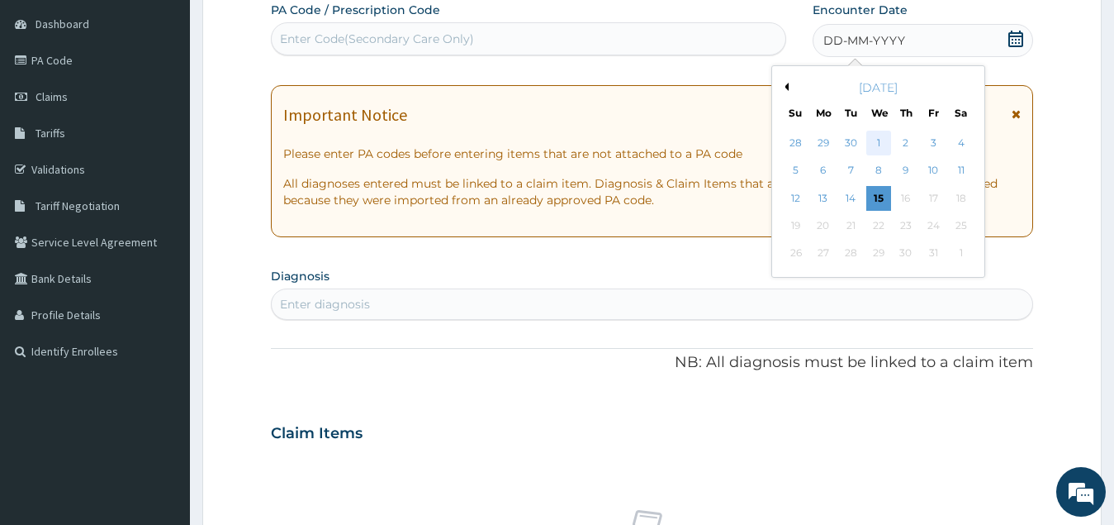
click at [884, 148] on div "1" at bounding box center [878, 143] width 25 height 25
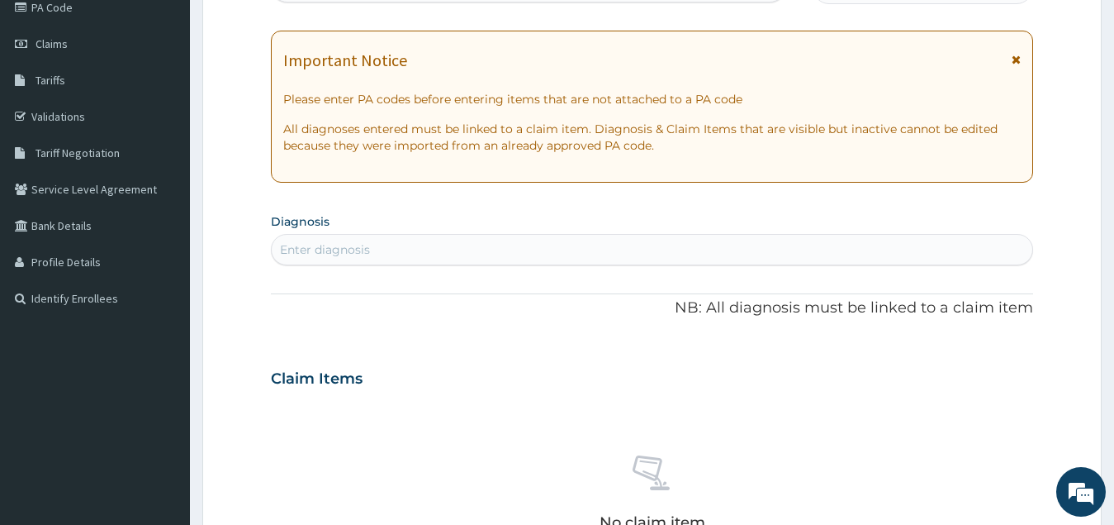
scroll to position [239, 0]
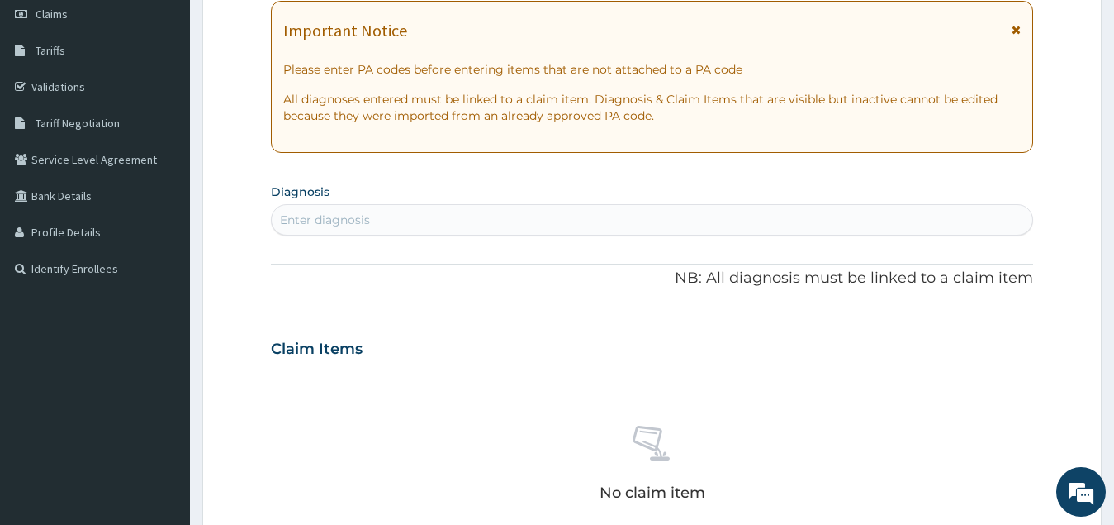
click at [411, 215] on div "Enter diagnosis" at bounding box center [653, 220] width 762 height 26
type input "[MEDICAL_DATA]"
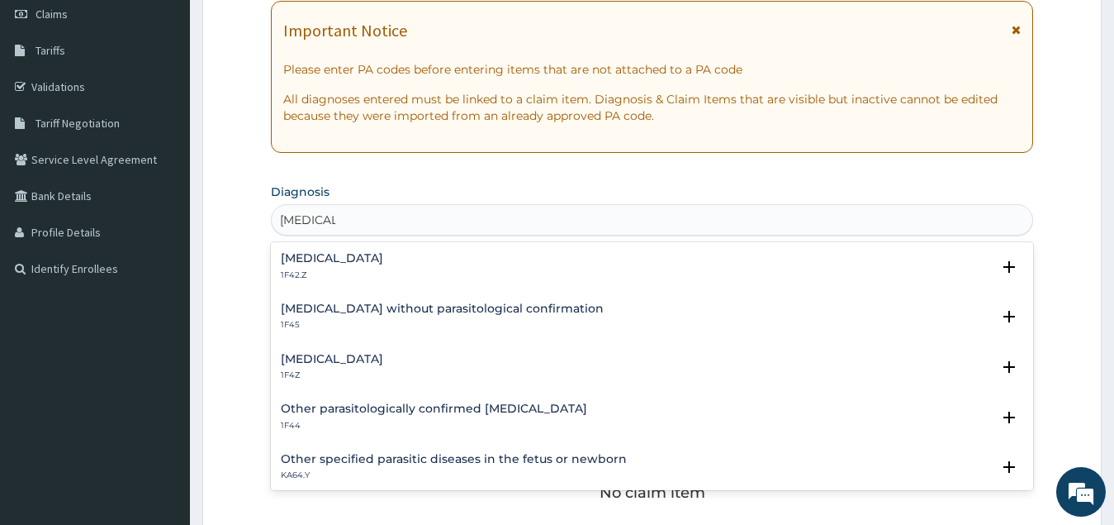
click at [368, 354] on h4 "[MEDICAL_DATA]" at bounding box center [332, 359] width 102 height 12
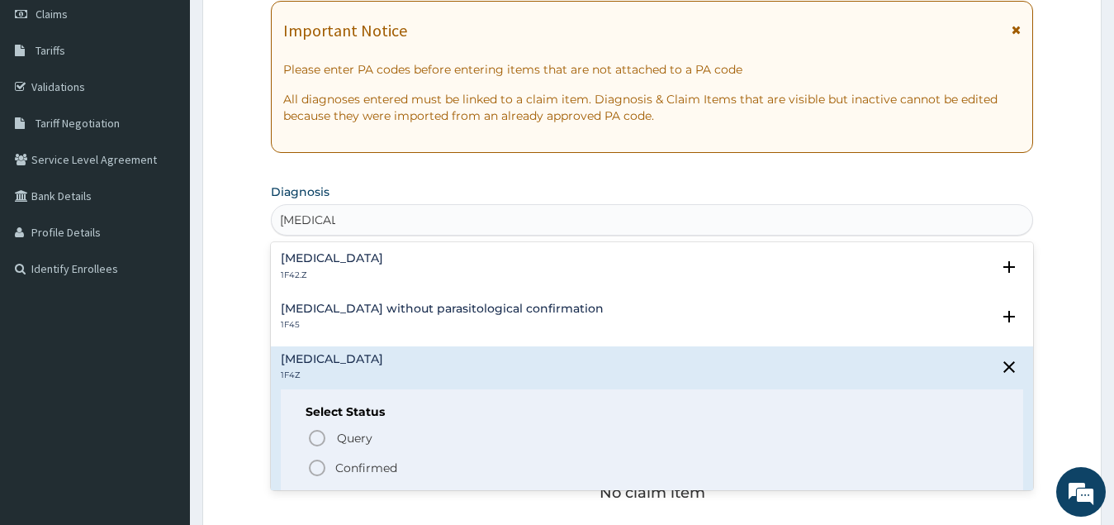
drag, startPoint x: 313, startPoint y: 469, endPoint x: 349, endPoint y: 378, distance: 98.6
click at [314, 469] on icon "status option filled" at bounding box center [317, 468] width 20 height 20
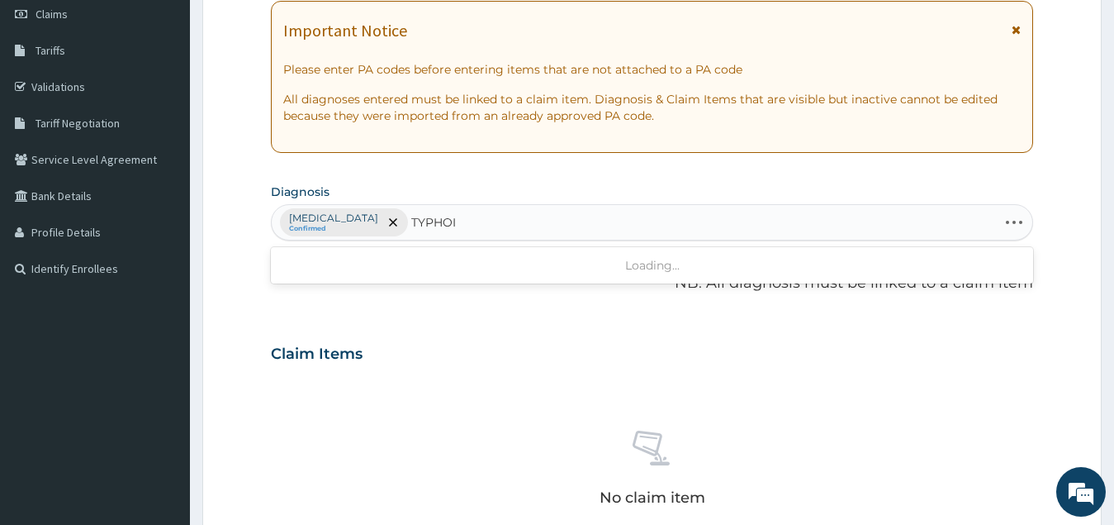
type input "[MEDICAL_DATA]"
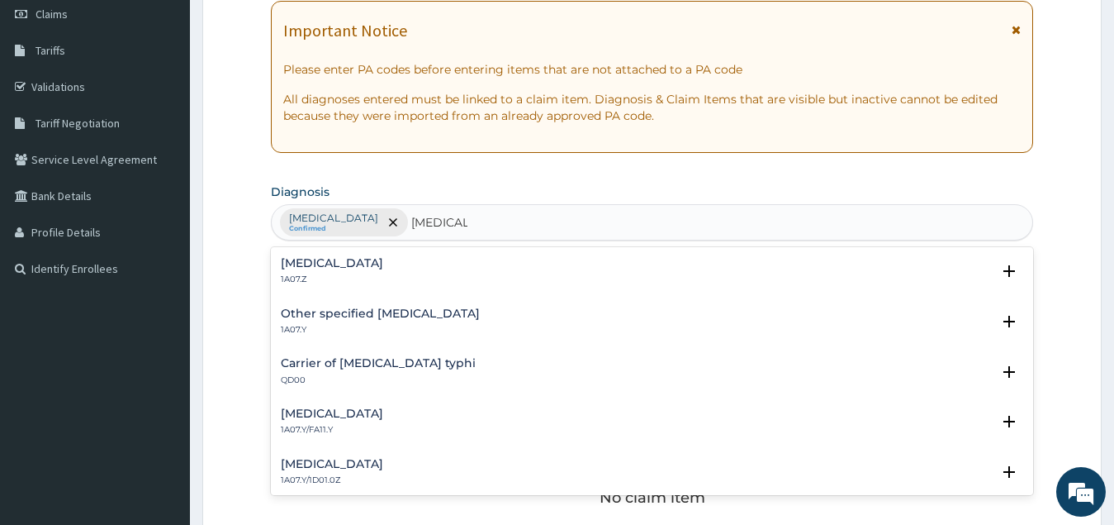
click at [326, 273] on div "[MEDICAL_DATA] 1A07.Z" at bounding box center [332, 271] width 102 height 29
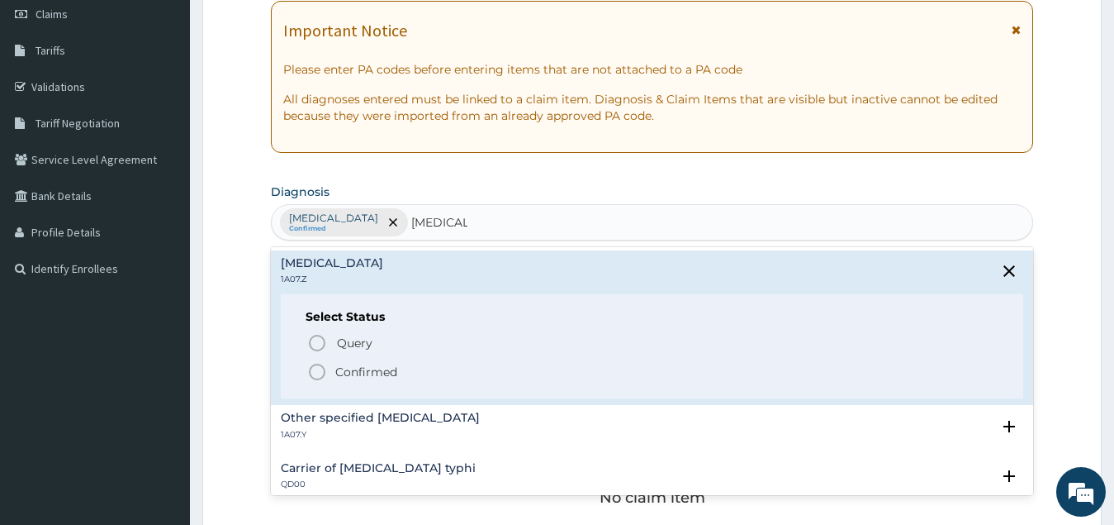
click at [315, 374] on icon "status option filled" at bounding box center [317, 372] width 20 height 20
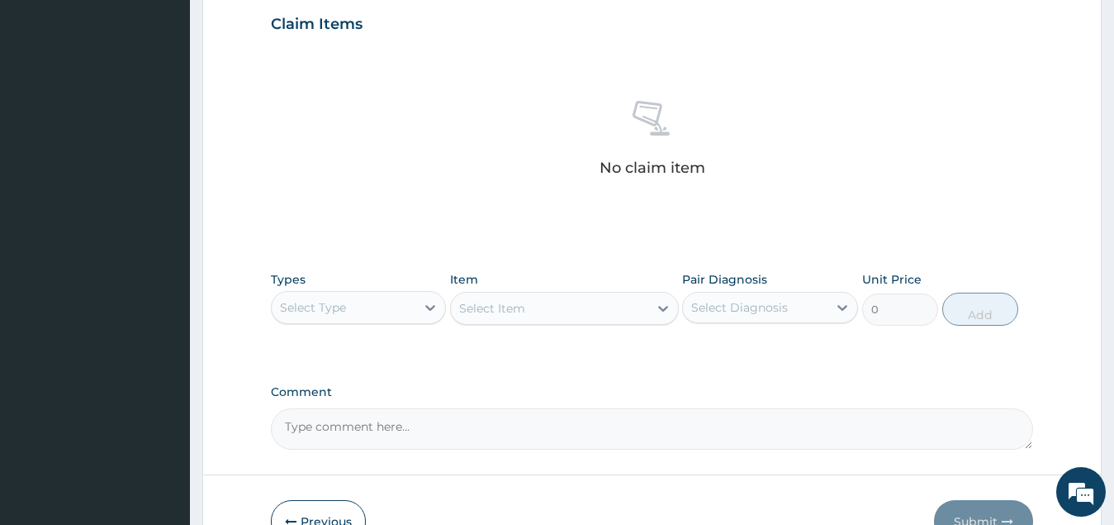
scroll to position [569, 0]
click at [365, 315] on div "Select Type" at bounding box center [344, 306] width 145 height 26
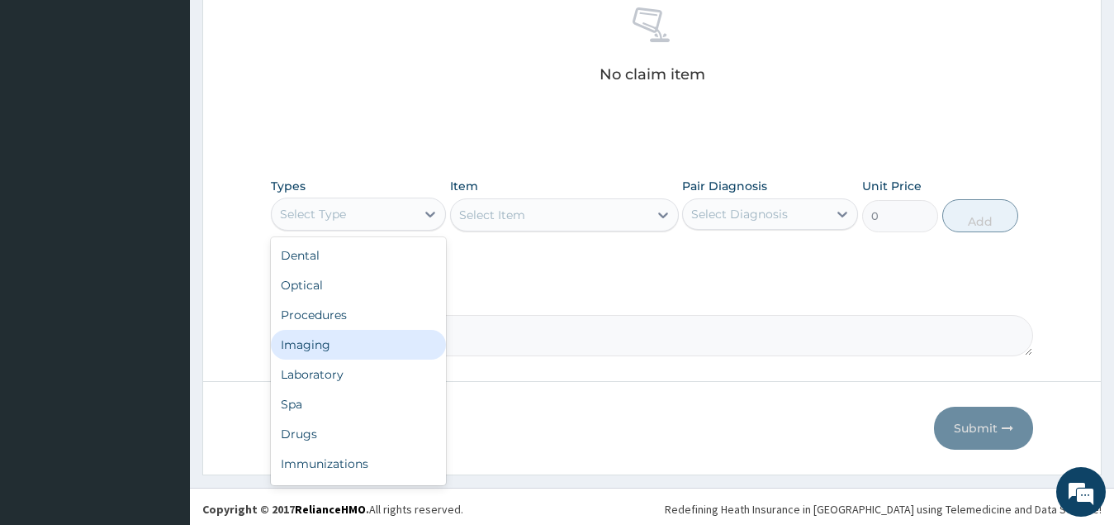
scroll to position [667, 0]
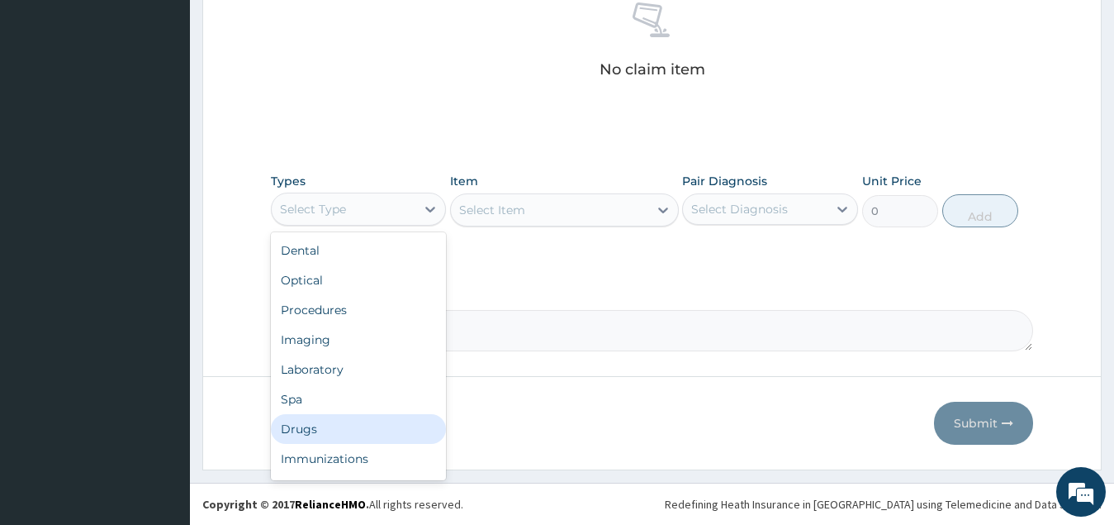
click at [331, 424] on div "Drugs" at bounding box center [359, 429] width 176 height 30
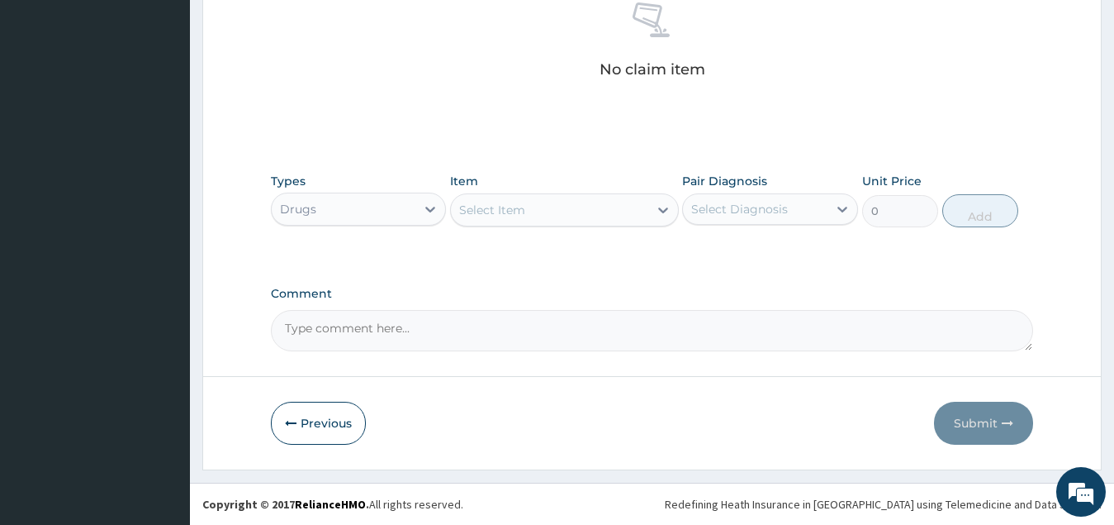
click at [601, 212] on div "Select Item" at bounding box center [549, 210] width 197 height 26
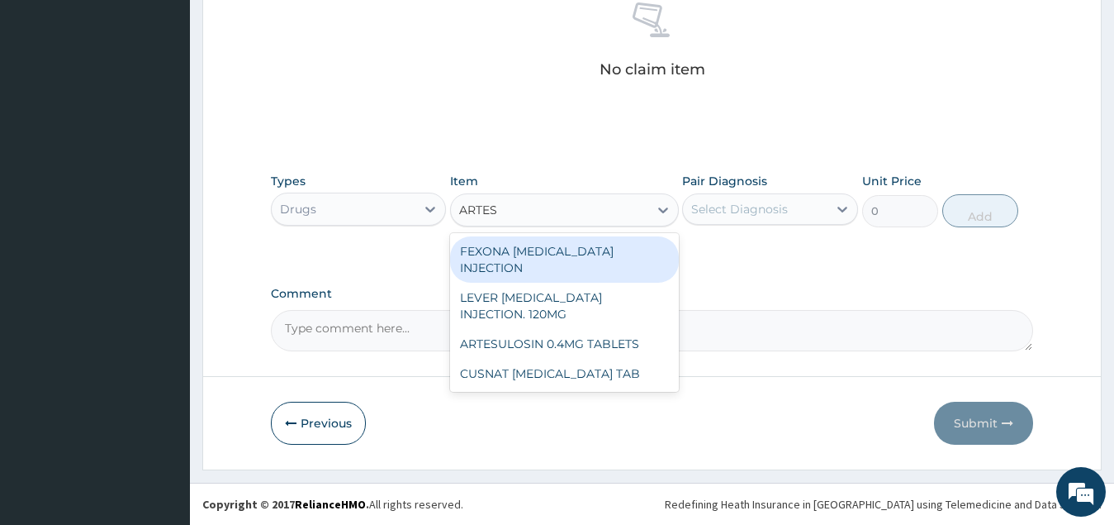
type input "ARTESU"
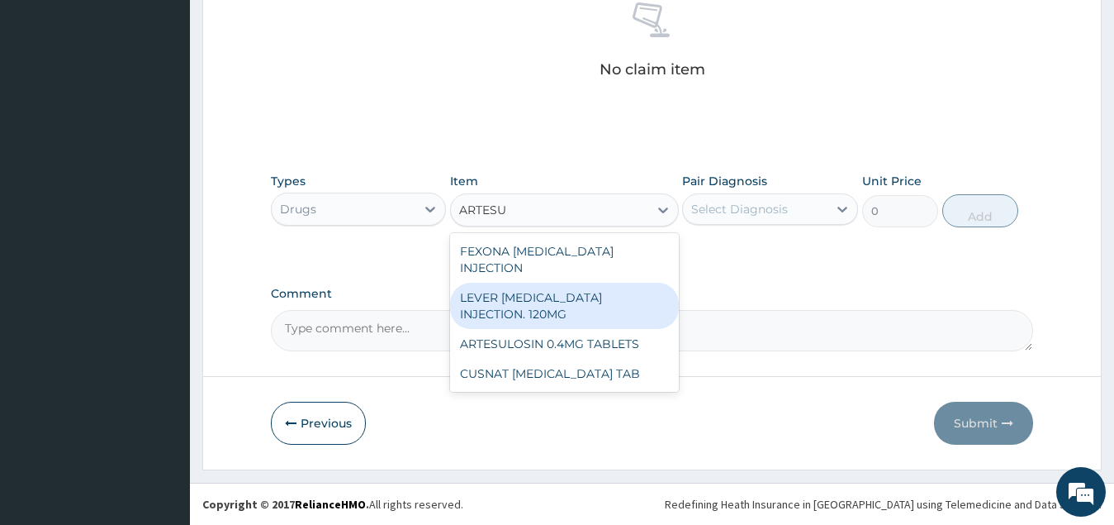
click at [561, 297] on div "LEVER [MEDICAL_DATA] INJECTION. 120MG" at bounding box center [564, 306] width 229 height 46
type input "2950"
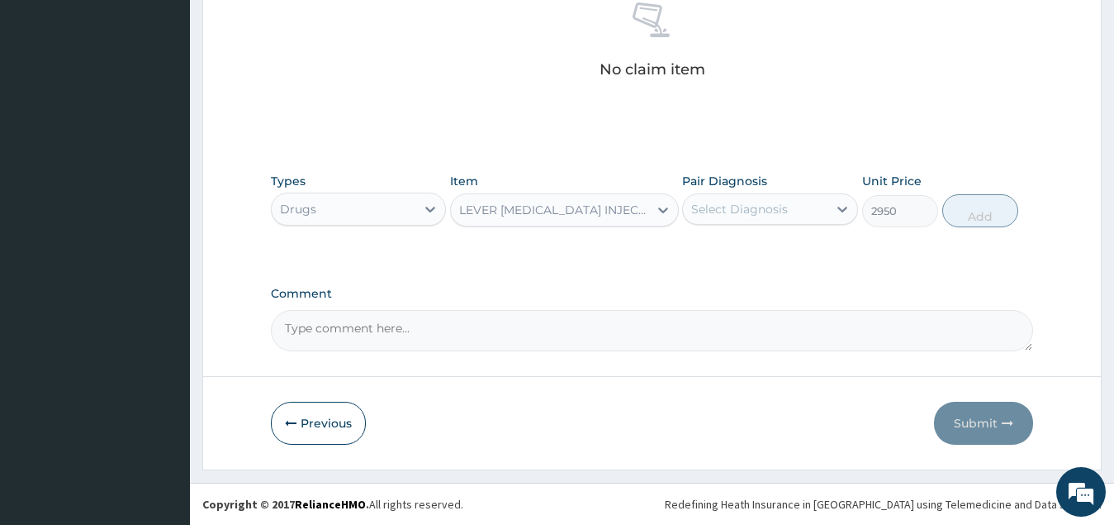
click at [763, 208] on div "Select Diagnosis" at bounding box center [739, 209] width 97 height 17
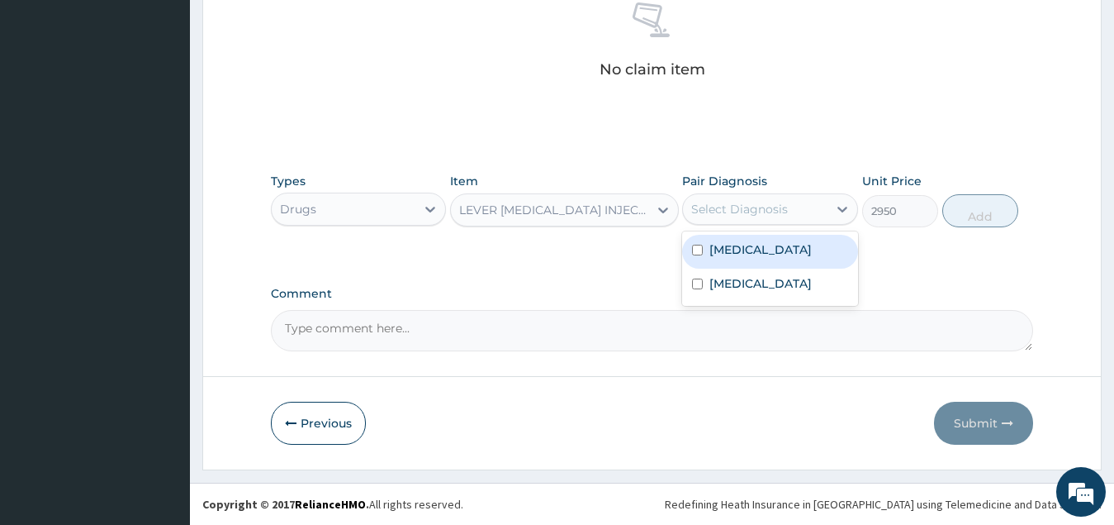
click at [776, 250] on label "[MEDICAL_DATA]" at bounding box center [761, 249] width 102 height 17
checkbox input "true"
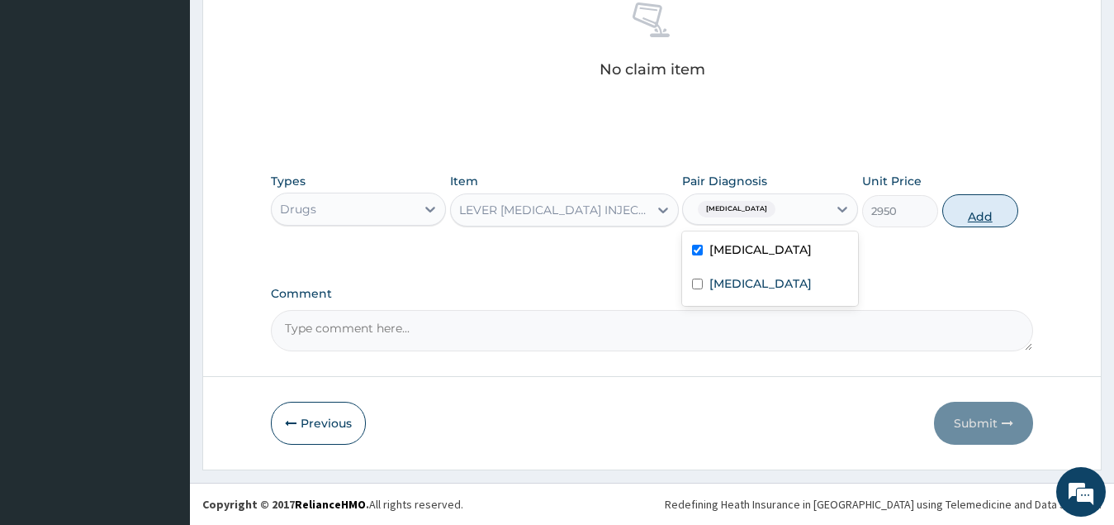
click at [975, 216] on button "Add" at bounding box center [981, 210] width 76 height 33
type input "0"
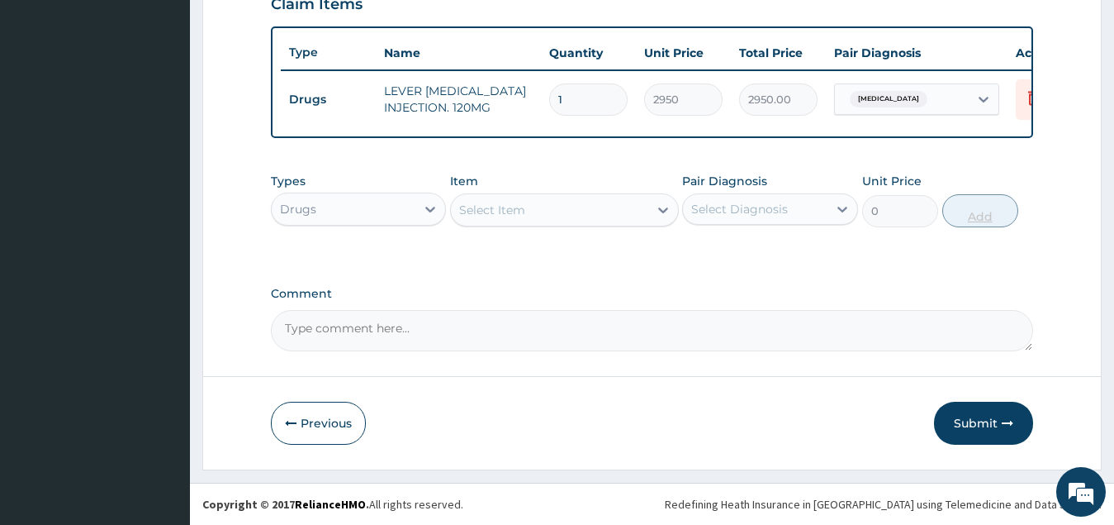
scroll to position [602, 0]
type input "0.00"
type input "3"
type input "8850.00"
type input "3"
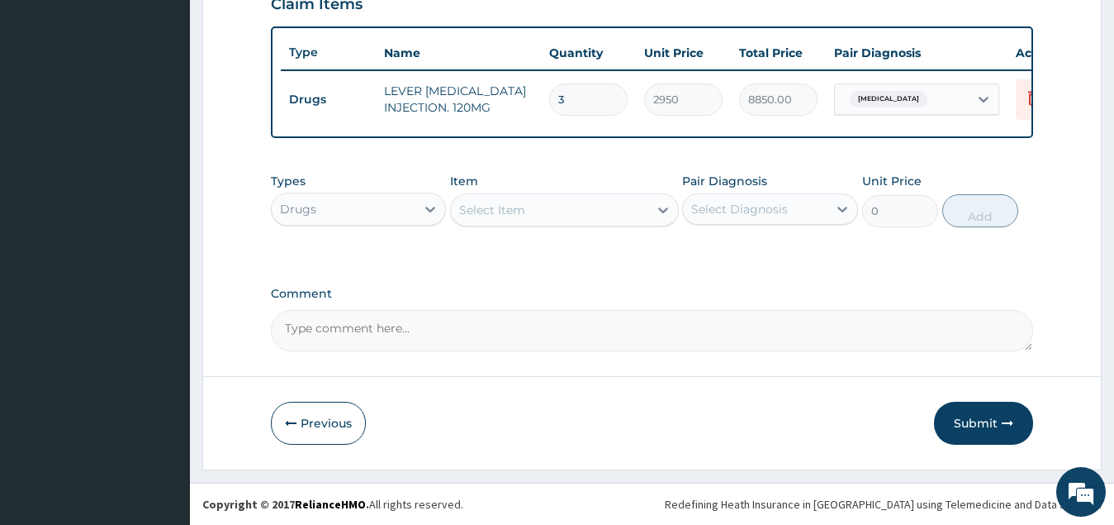
click at [513, 215] on div "Select Item" at bounding box center [492, 210] width 66 height 17
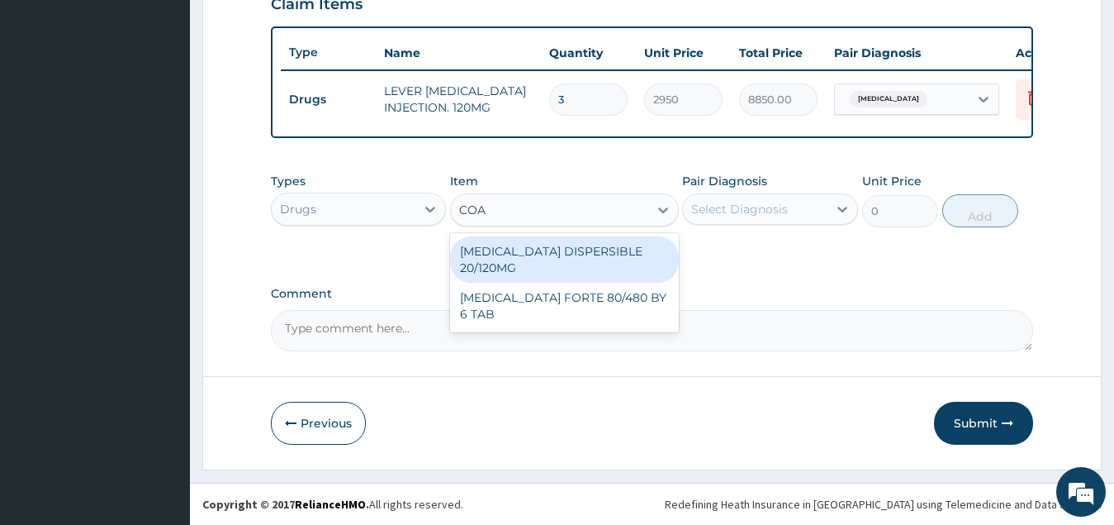
type input "[PERSON_NAME]"
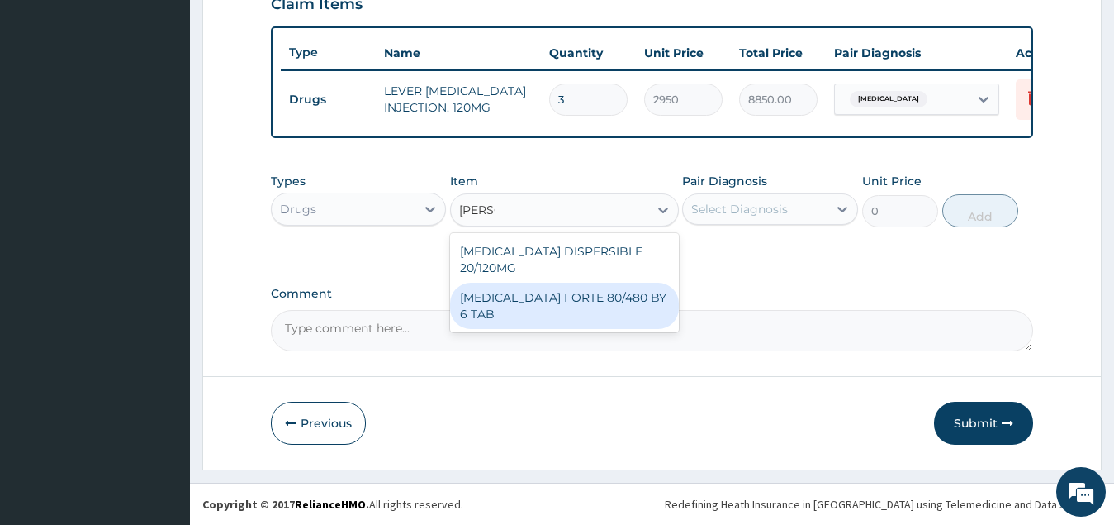
click at [551, 283] on div "[MEDICAL_DATA] FORTE 80/480 BY 6 TAB" at bounding box center [564, 306] width 229 height 46
type input "449.3500061035156"
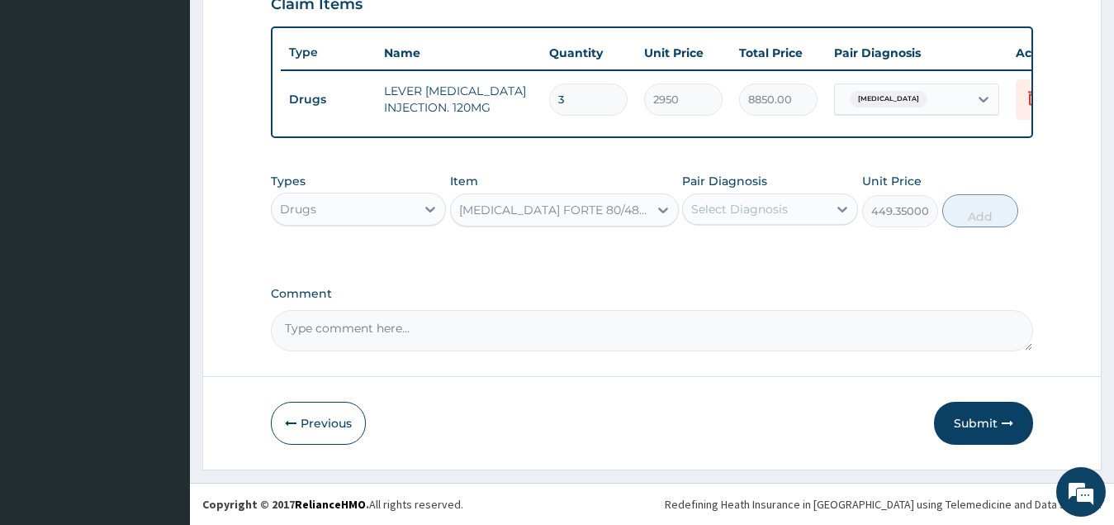
click at [764, 204] on div "Select Diagnosis" at bounding box center [739, 209] width 97 height 17
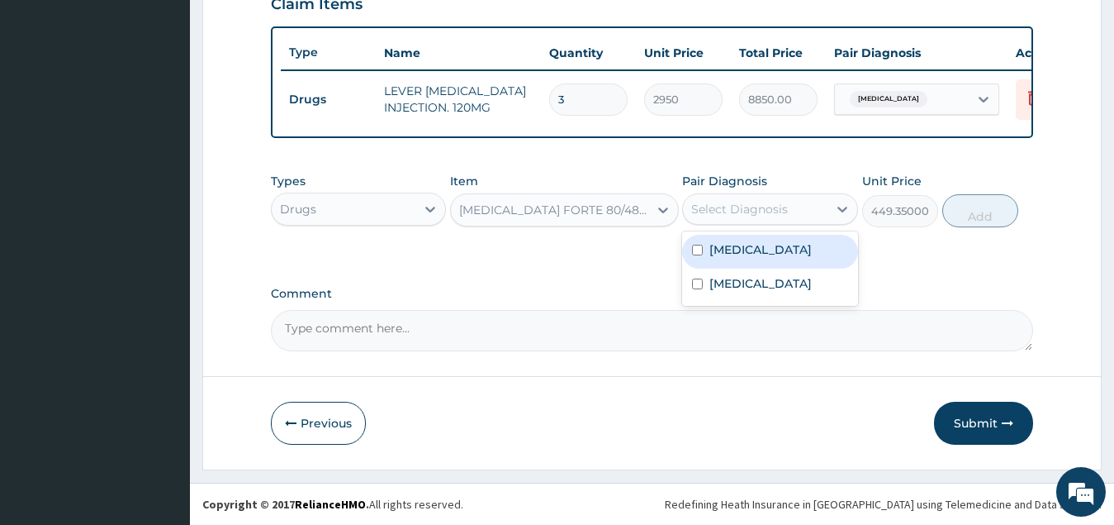
click at [794, 255] on label "[MEDICAL_DATA]" at bounding box center [761, 249] width 102 height 17
checkbox input "true"
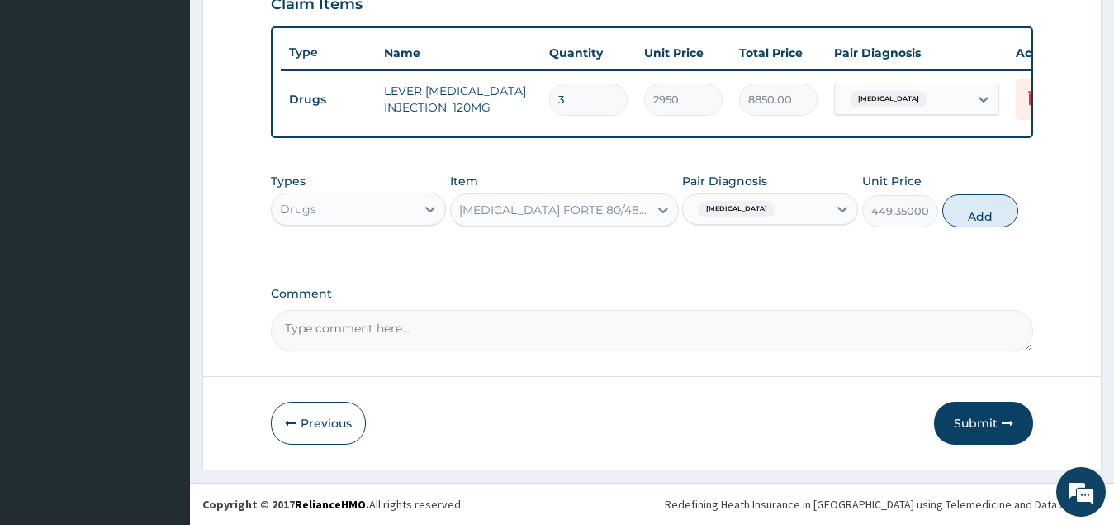
click at [993, 212] on button "Add" at bounding box center [981, 210] width 76 height 33
type input "0"
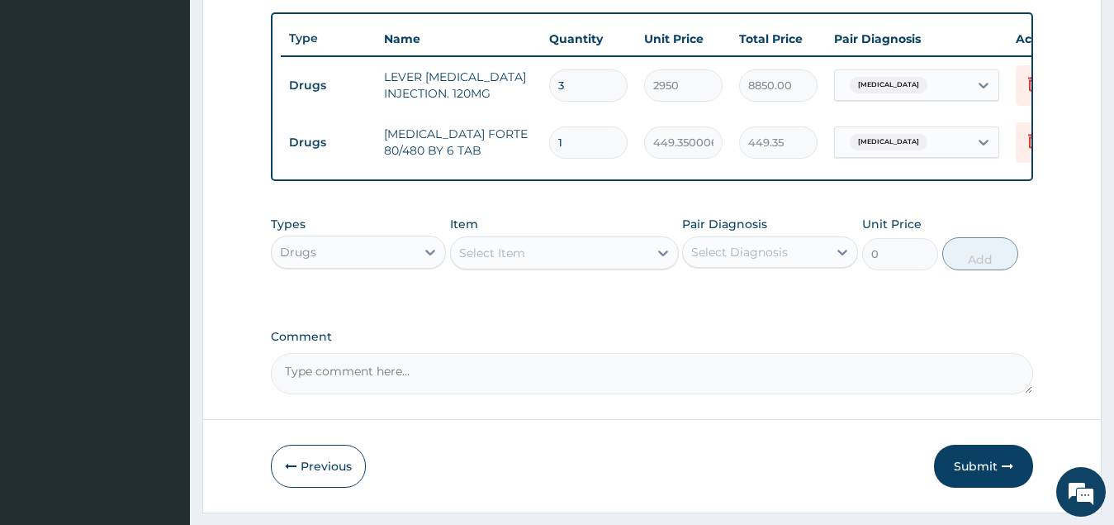
type input "0.00"
type input "6"
type input "2696.10"
type input "6"
click at [554, 266] on div "Select Item" at bounding box center [549, 253] width 197 height 26
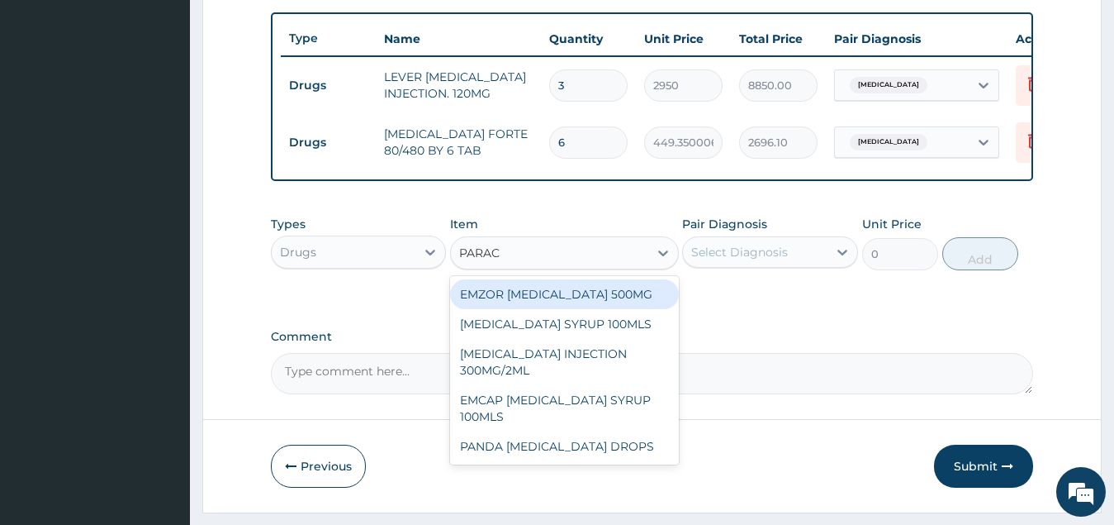
type input "PARACE"
click at [535, 308] on div "EMZOR [MEDICAL_DATA] 500MG" at bounding box center [564, 294] width 229 height 30
type input "34"
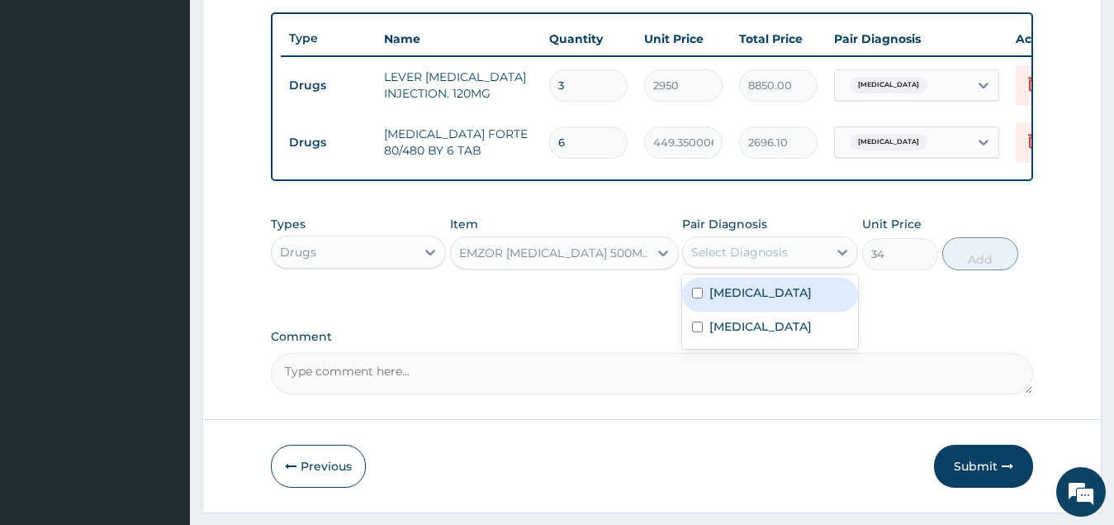
click at [752, 260] on div "Select Diagnosis" at bounding box center [739, 252] width 97 height 17
click at [767, 301] on label "[MEDICAL_DATA]" at bounding box center [761, 292] width 102 height 17
checkbox input "true"
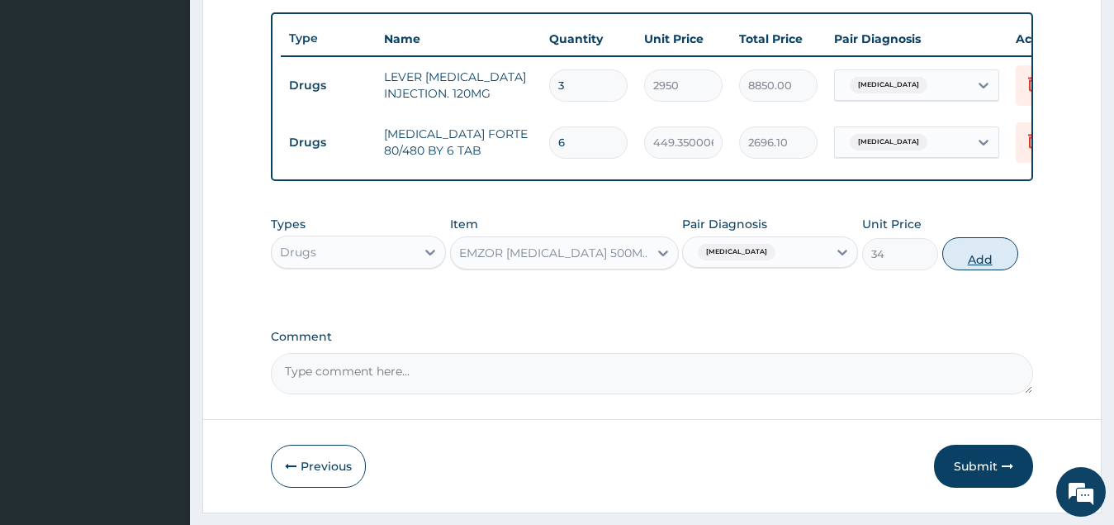
click at [973, 270] on button "Add" at bounding box center [981, 253] width 76 height 33
type input "0"
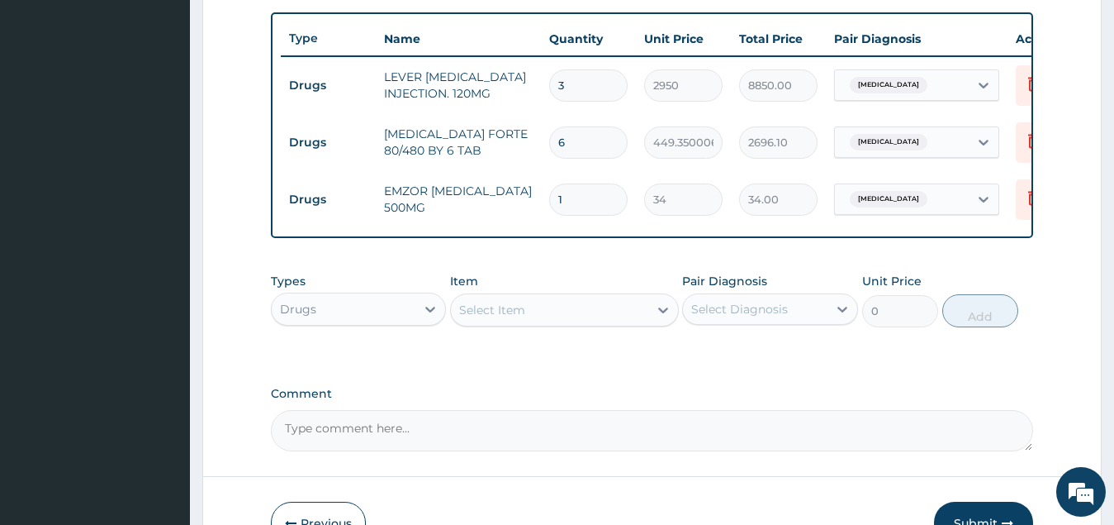
type input "18"
type input "612.00"
type input "18"
click at [560, 321] on div "Select Item" at bounding box center [549, 310] width 197 height 26
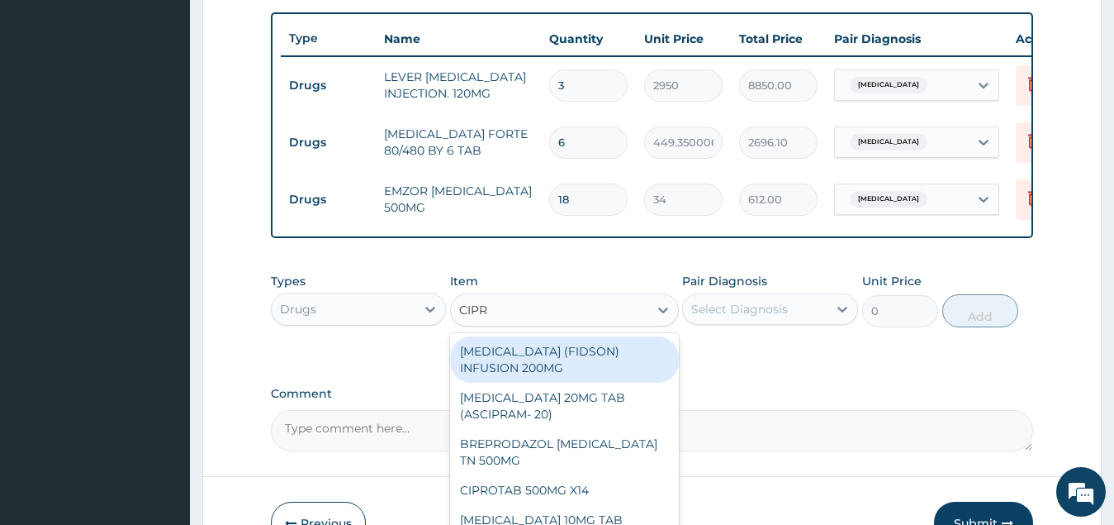
type input "[MEDICAL_DATA]"
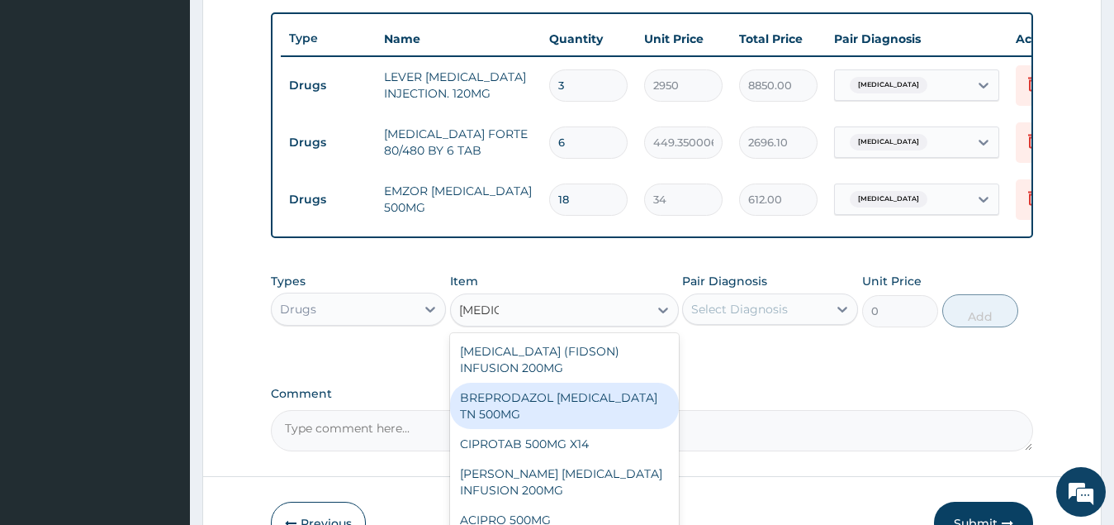
click at [568, 420] on div "BREPRODAZOL [MEDICAL_DATA] TN 500MG" at bounding box center [564, 406] width 229 height 46
type input "177.375"
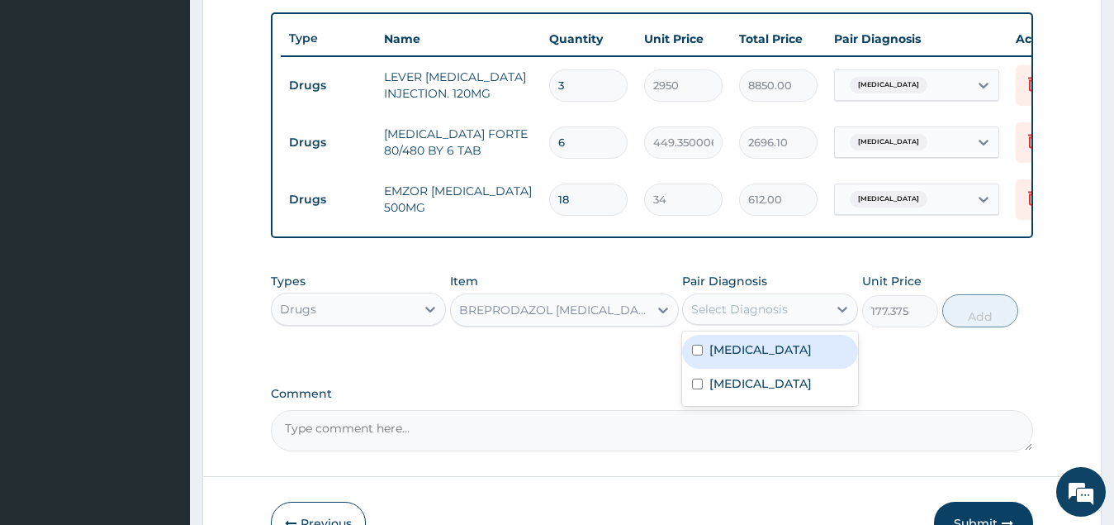
click at [777, 317] on div "Select Diagnosis" at bounding box center [739, 309] width 97 height 17
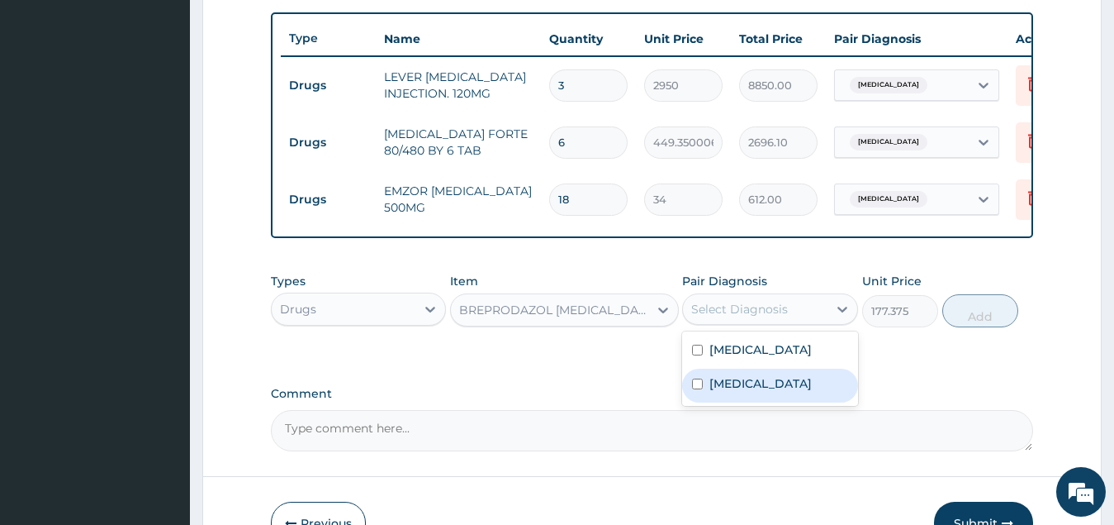
click at [782, 392] on label "[MEDICAL_DATA]" at bounding box center [761, 383] width 102 height 17
checkbox input "true"
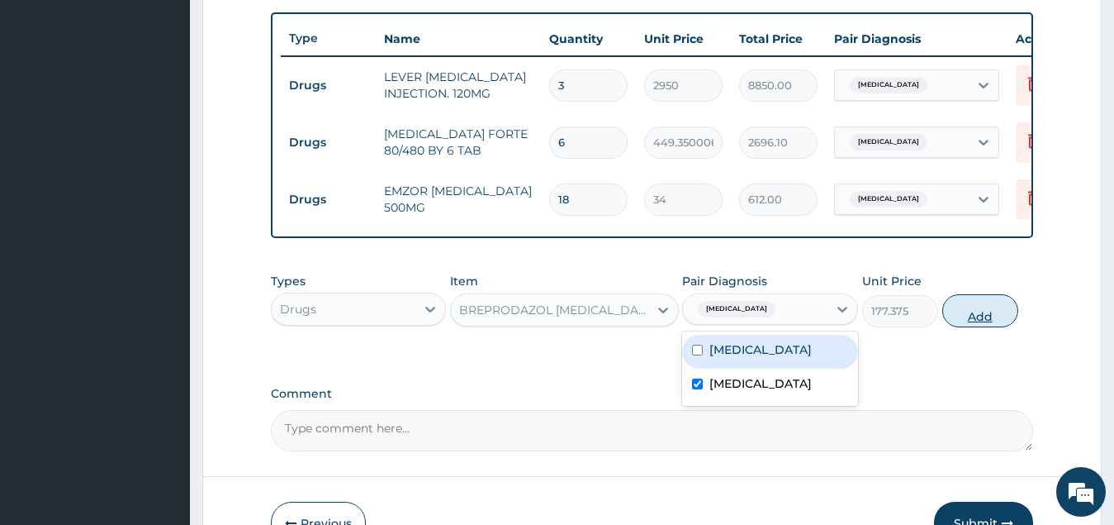
click at [975, 326] on button "Add" at bounding box center [981, 310] width 76 height 33
type input "0"
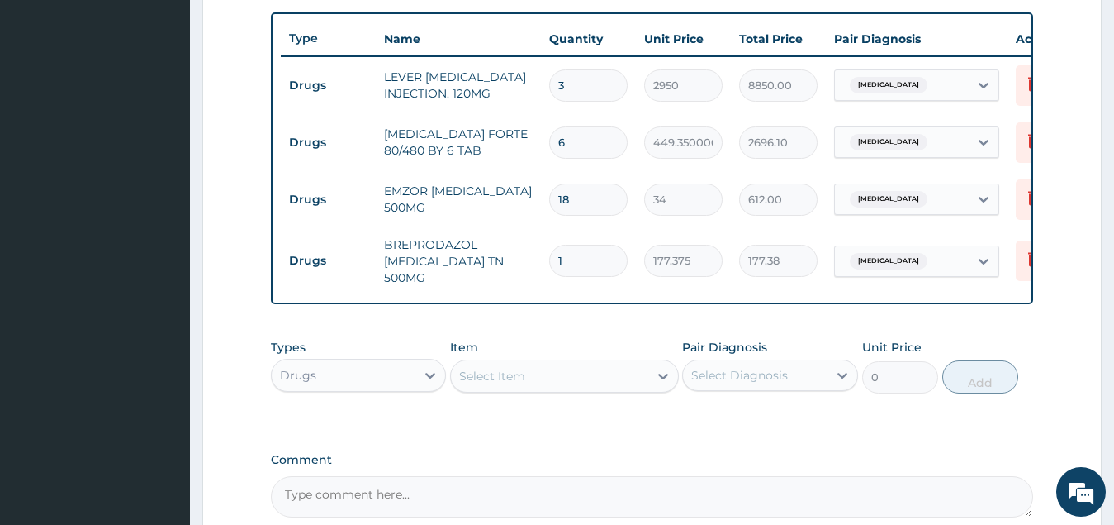
type input "10"
type input "1773.75"
type input "10"
click at [397, 383] on div "Drugs" at bounding box center [344, 375] width 145 height 26
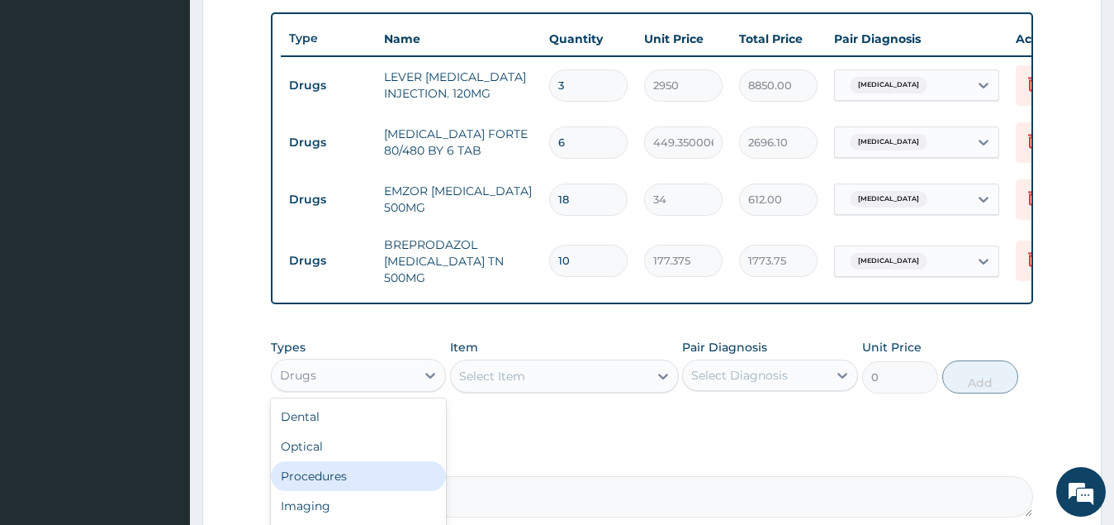
scroll to position [56, 0]
click at [361, 478] on div "Laboratory" at bounding box center [359, 479] width 176 height 30
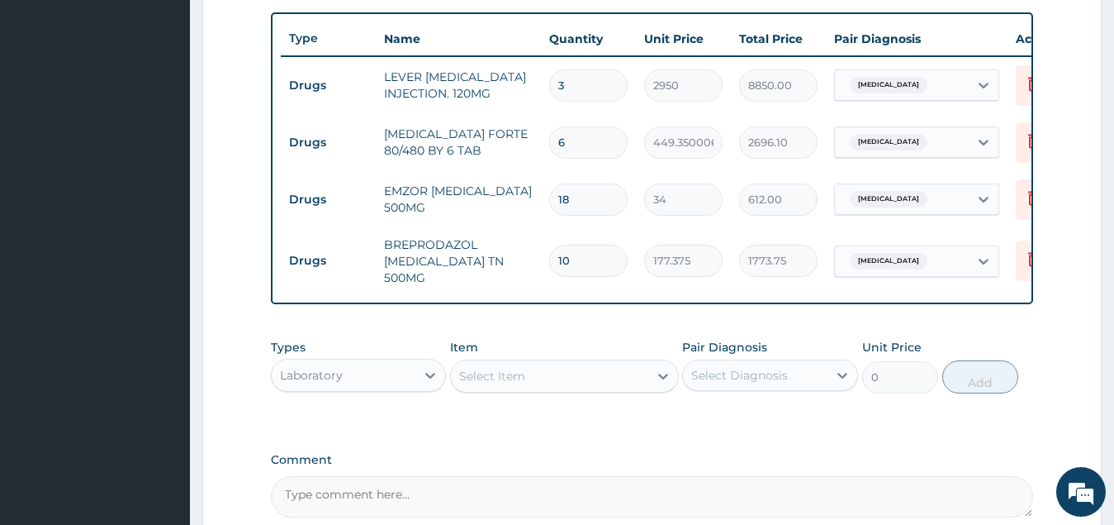
click at [589, 382] on div "Select Item" at bounding box center [549, 376] width 197 height 26
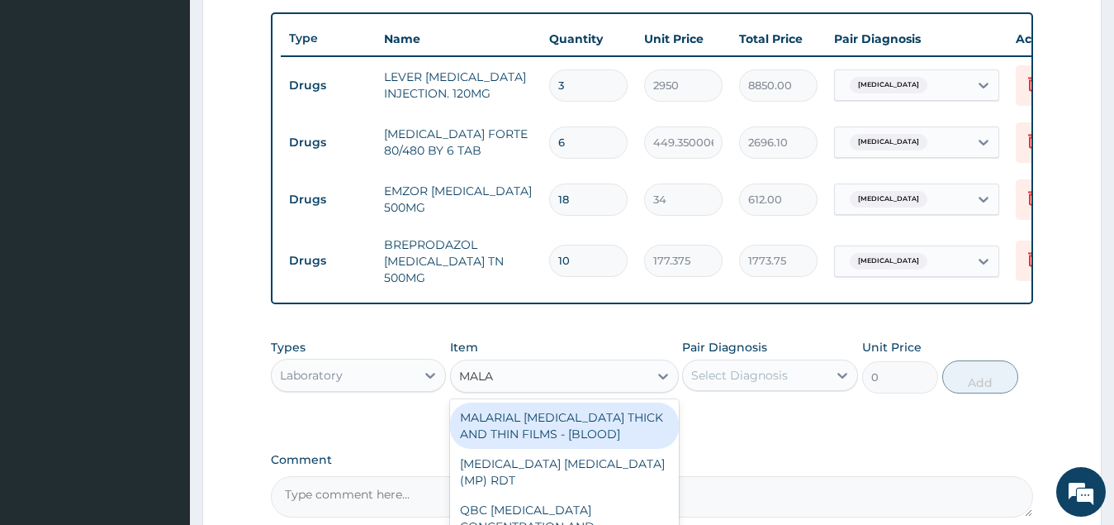
type input "MALAR"
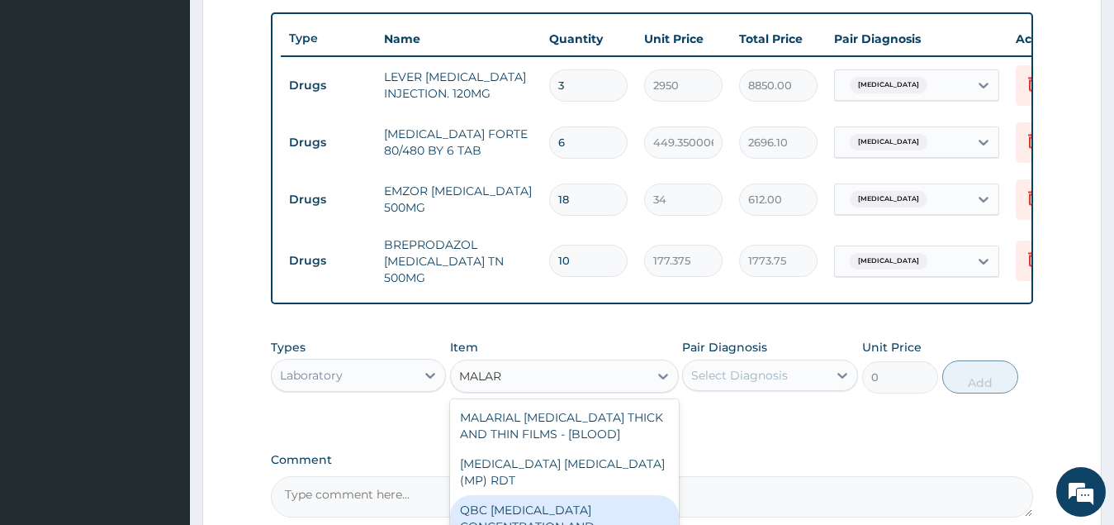
drag, startPoint x: 635, startPoint y: 502, endPoint x: 686, endPoint y: 458, distance: 67.3
click at [634, 502] on div "QBC [MEDICAL_DATA] CONCENTRATION AND FLUORESCENT STAINING" at bounding box center [564, 526] width 229 height 63
type input "2700"
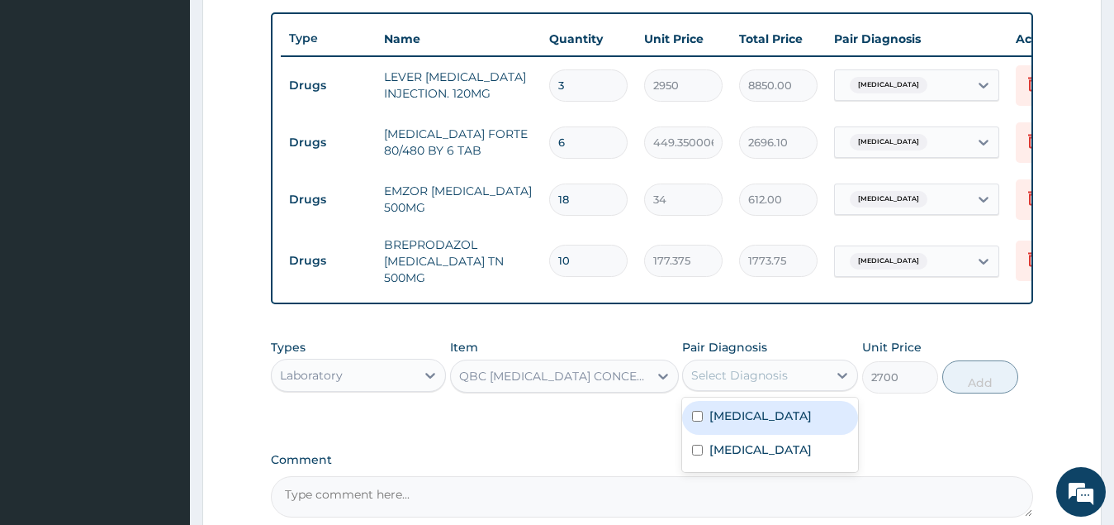
click at [764, 383] on div "Select Diagnosis" at bounding box center [739, 375] width 97 height 17
click at [776, 431] on div "[MEDICAL_DATA]" at bounding box center [770, 418] width 176 height 34
checkbox input "true"
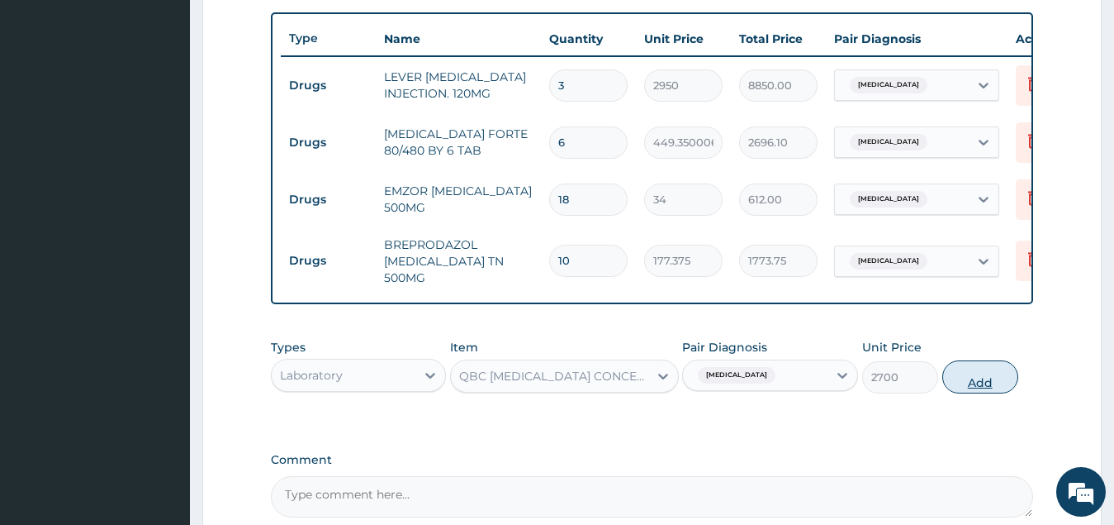
click at [986, 393] on button "Add" at bounding box center [981, 376] width 76 height 33
type input "0"
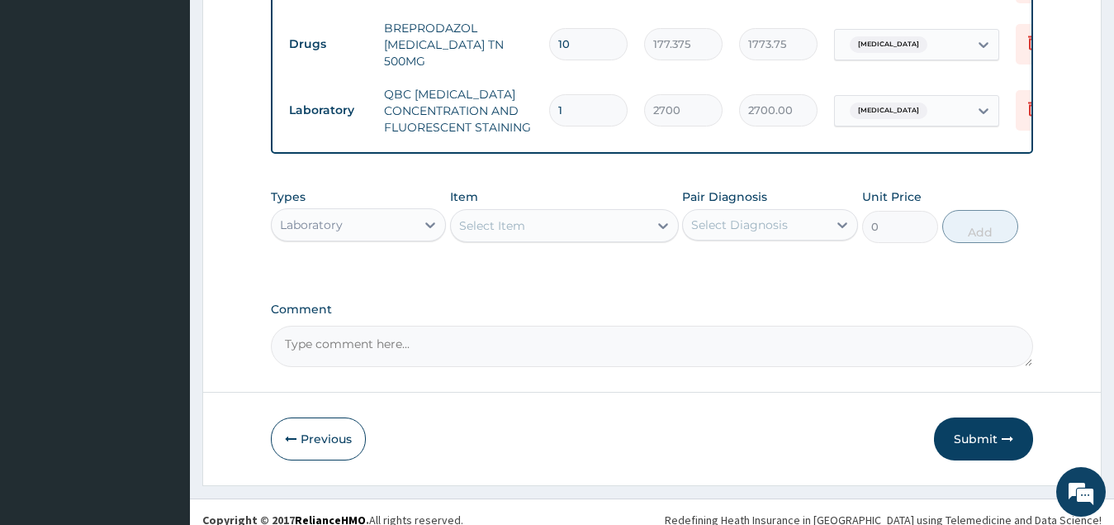
scroll to position [839, 0]
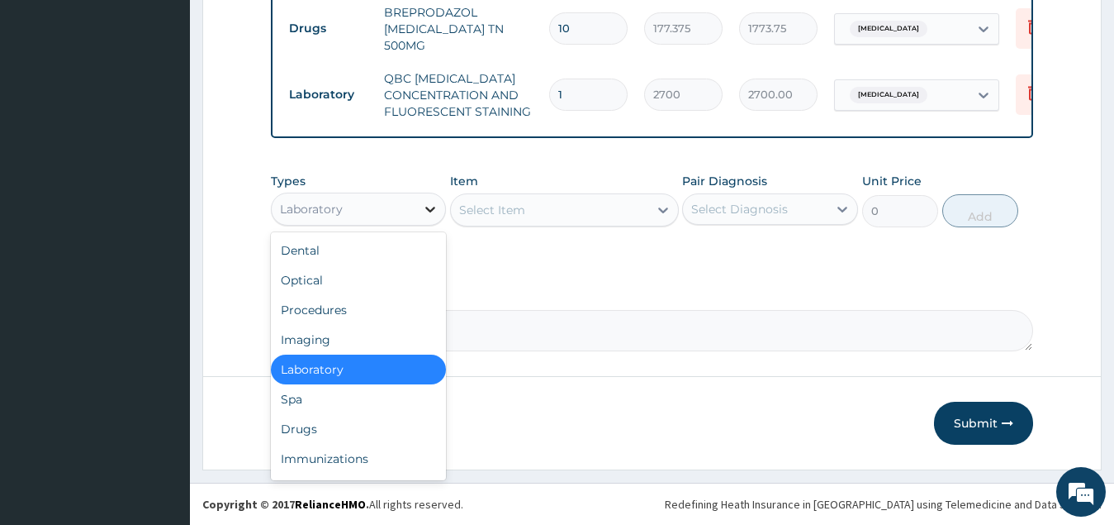
click at [419, 210] on div at bounding box center [431, 209] width 30 height 30
drag, startPoint x: 380, startPoint y: 306, endPoint x: 428, endPoint y: 287, distance: 51.5
click at [380, 307] on div "Procedures" at bounding box center [359, 310] width 176 height 30
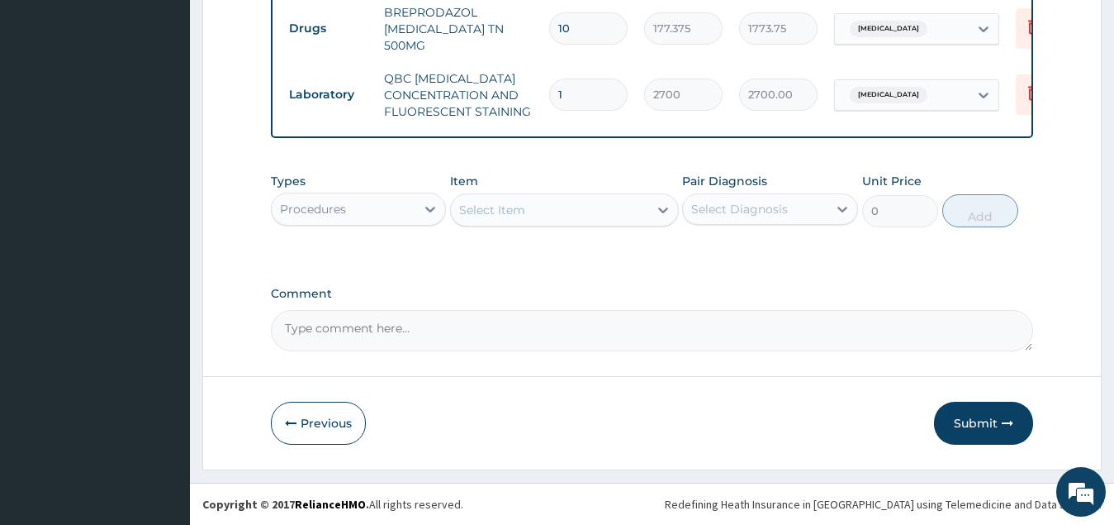
click at [579, 205] on div "Select Item" at bounding box center [549, 210] width 197 height 26
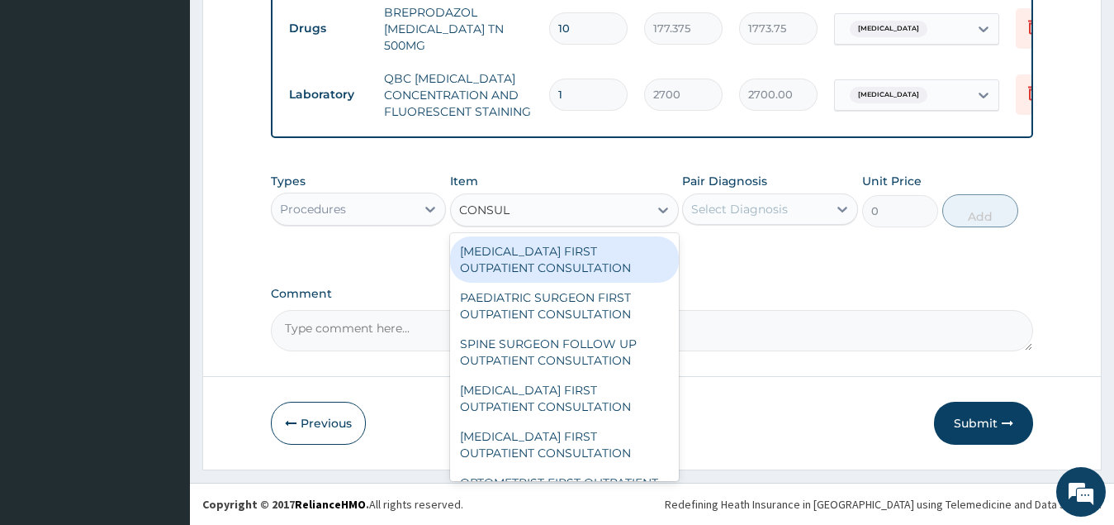
type input "CONSULT"
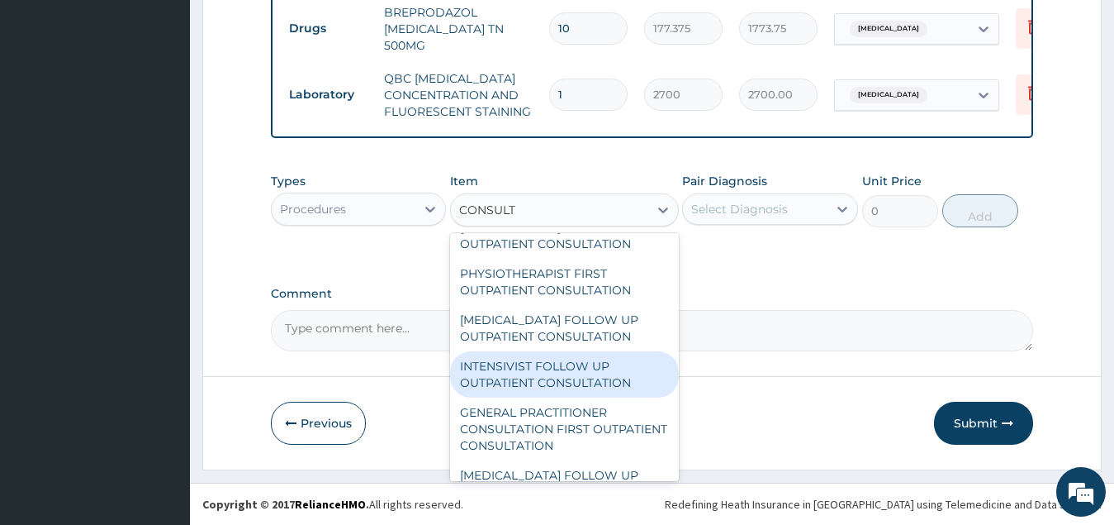
scroll to position [330, 0]
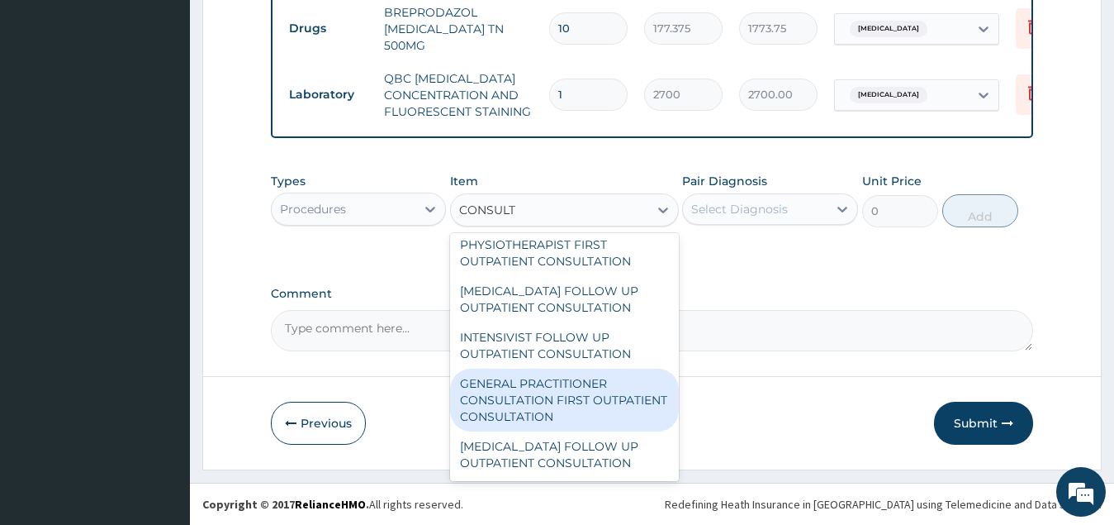
click at [571, 402] on div "GENERAL PRACTITIONER CONSULTATION FIRST OUTPATIENT CONSULTATION" at bounding box center [564, 399] width 229 height 63
type input "3547.5"
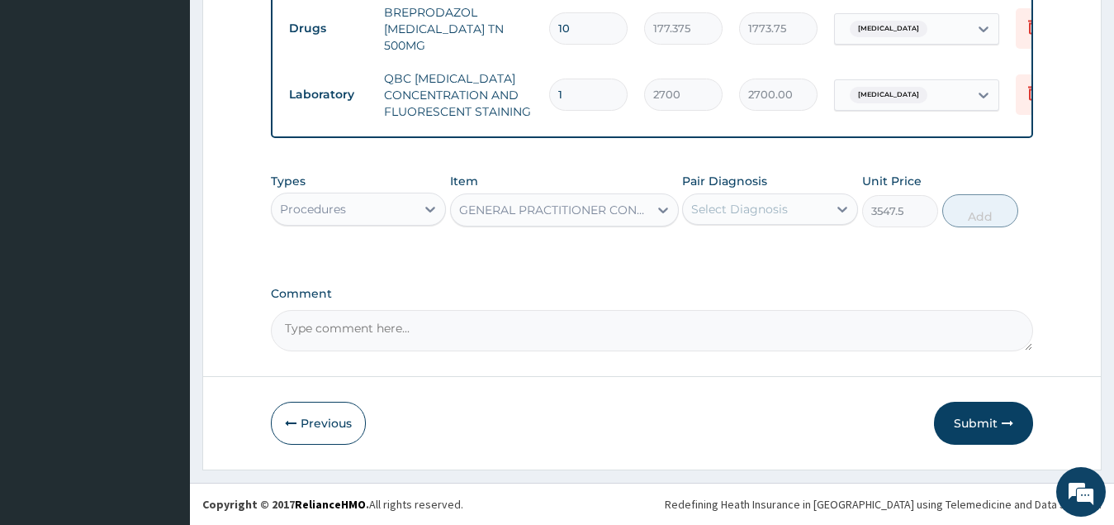
click at [769, 214] on div "Select Diagnosis" at bounding box center [739, 209] width 97 height 17
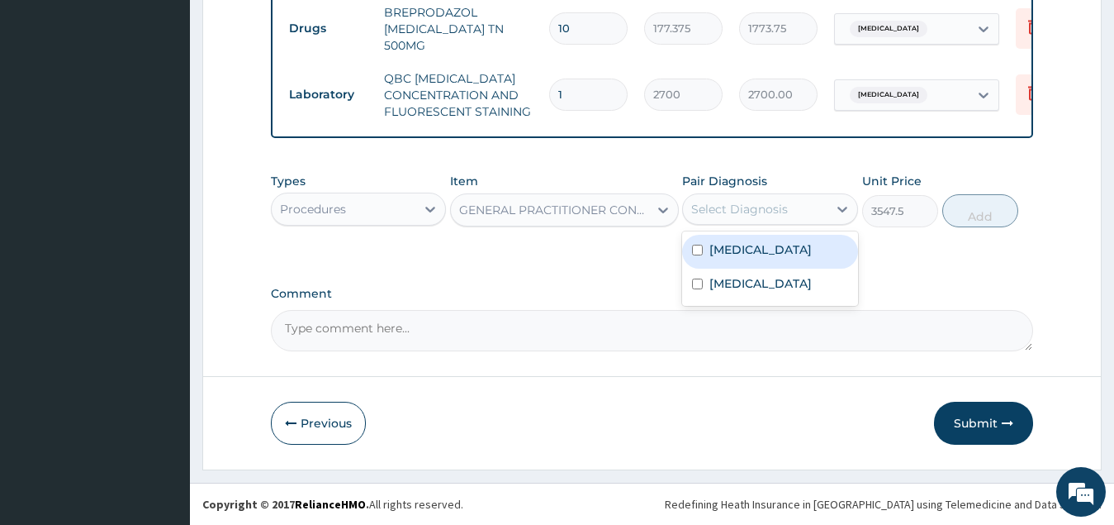
click at [761, 259] on div "Malaria, unspecified" at bounding box center [770, 252] width 176 height 34
checkbox input "true"
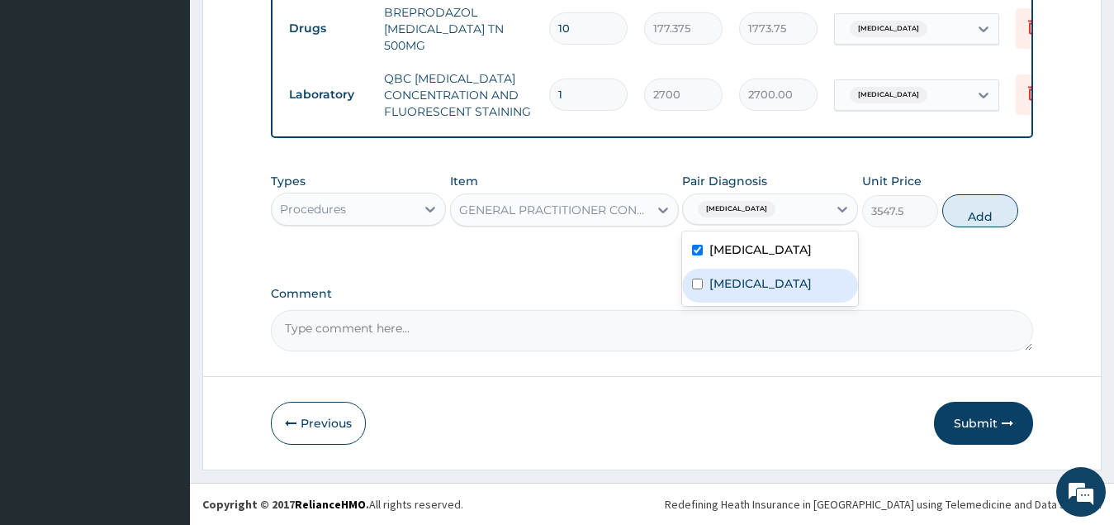
drag, startPoint x: 762, startPoint y: 284, endPoint x: 770, endPoint y: 281, distance: 8.9
click at [763, 284] on label "[MEDICAL_DATA]" at bounding box center [761, 283] width 102 height 17
checkbox input "true"
drag, startPoint x: 970, startPoint y: 214, endPoint x: 975, endPoint y: 223, distance: 10.4
click at [972, 216] on button "Add" at bounding box center [981, 210] width 76 height 33
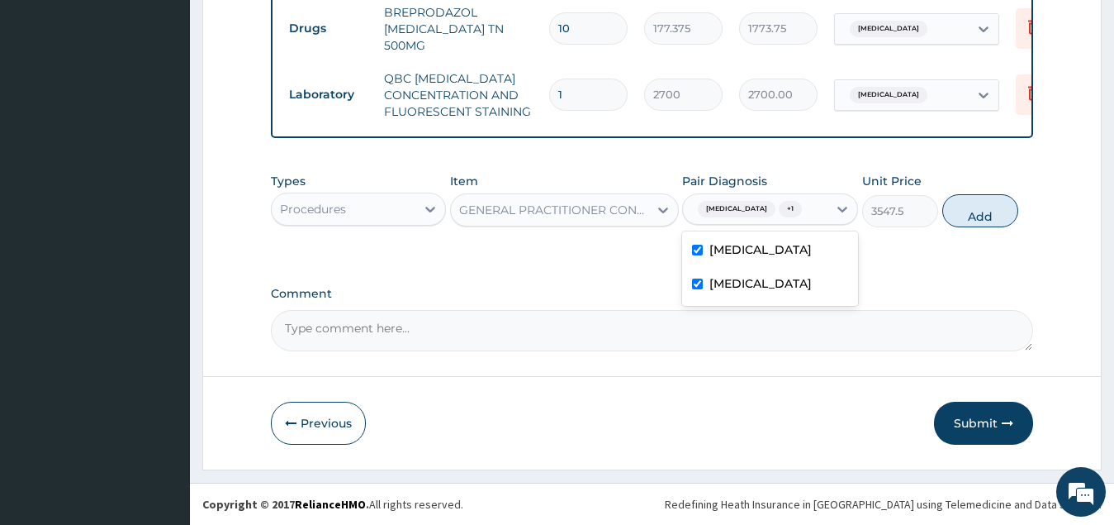
type input "0"
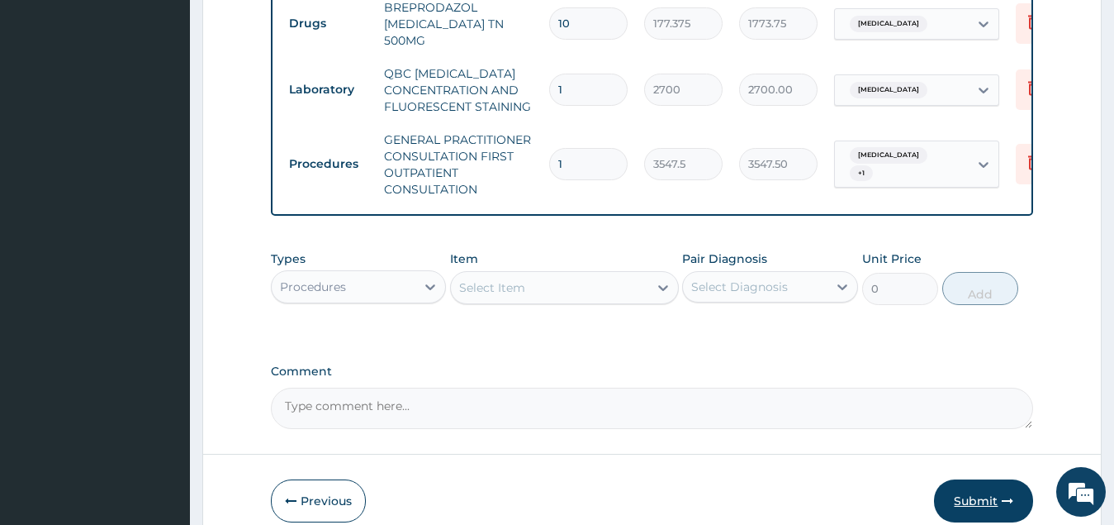
click at [977, 504] on button "Submit" at bounding box center [983, 500] width 99 height 43
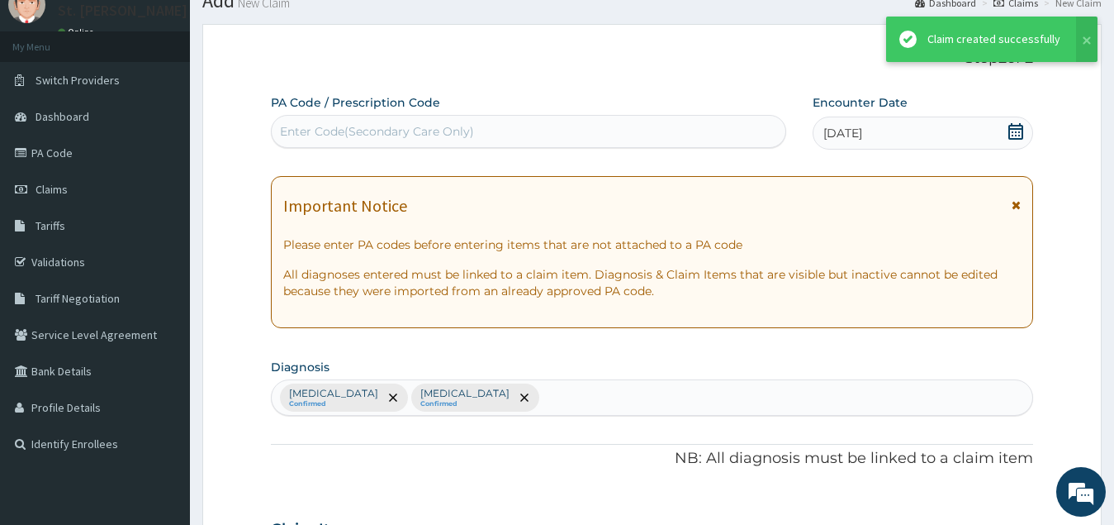
scroll to position [839, 0]
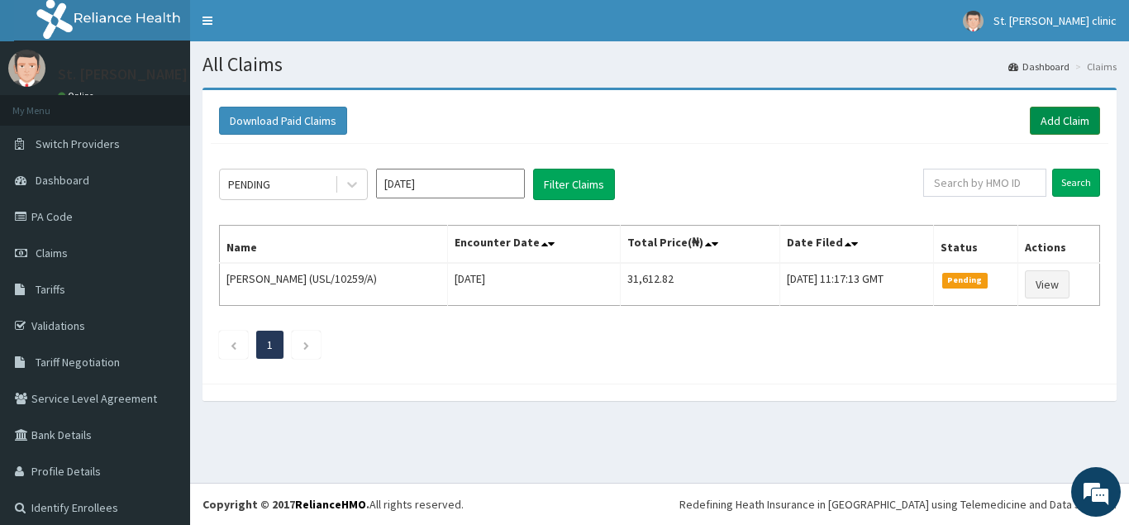
click at [1036, 118] on link "Add Claim" at bounding box center [1064, 121] width 70 height 28
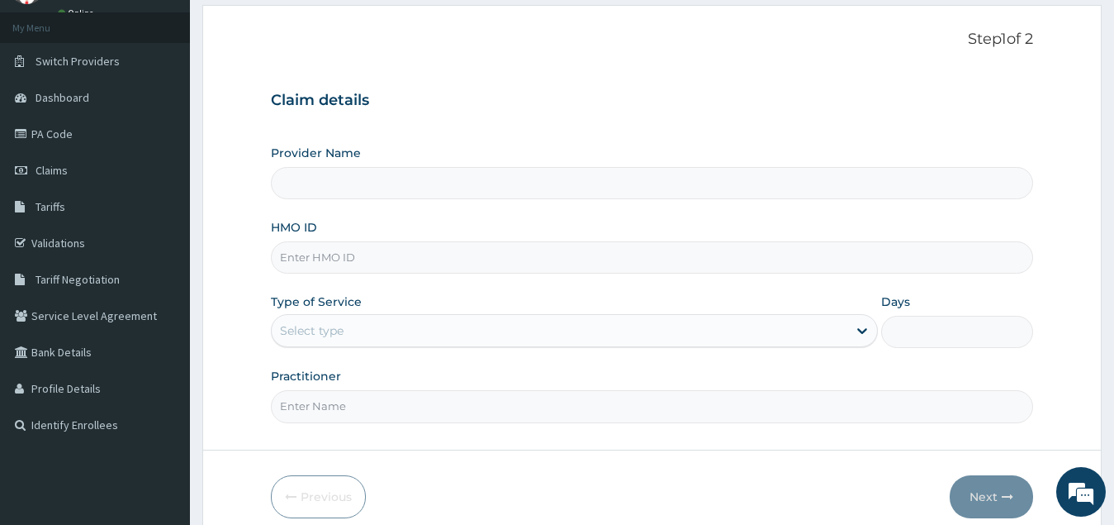
type input "ST. [PERSON_NAME][GEOGRAPHIC_DATA] ( [GEOGRAPHIC_DATA])"
click at [337, 261] on input "HMO ID" at bounding box center [652, 257] width 763 height 32
type input "AEN/10021/A"
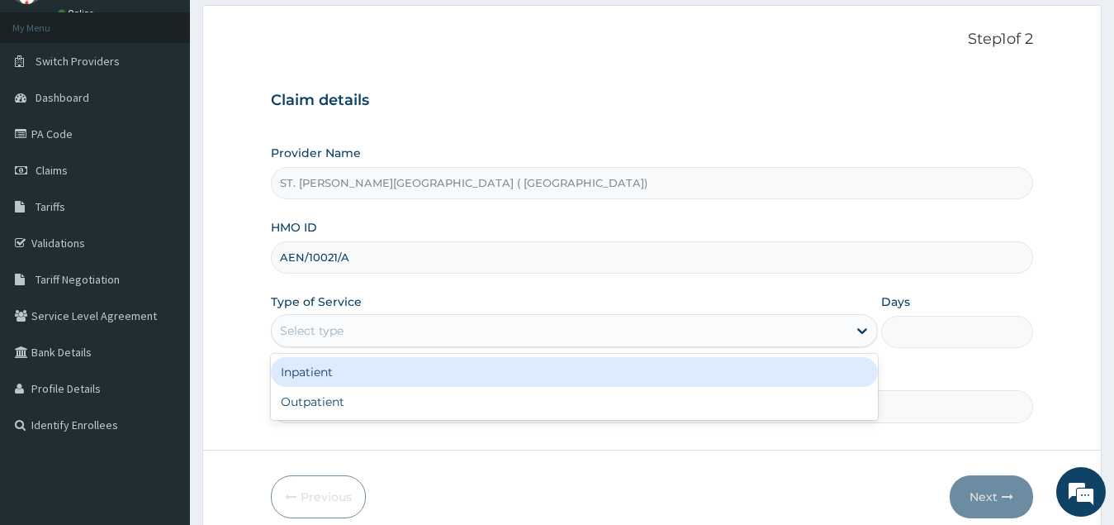
click at [369, 329] on div "Select type" at bounding box center [560, 330] width 577 height 26
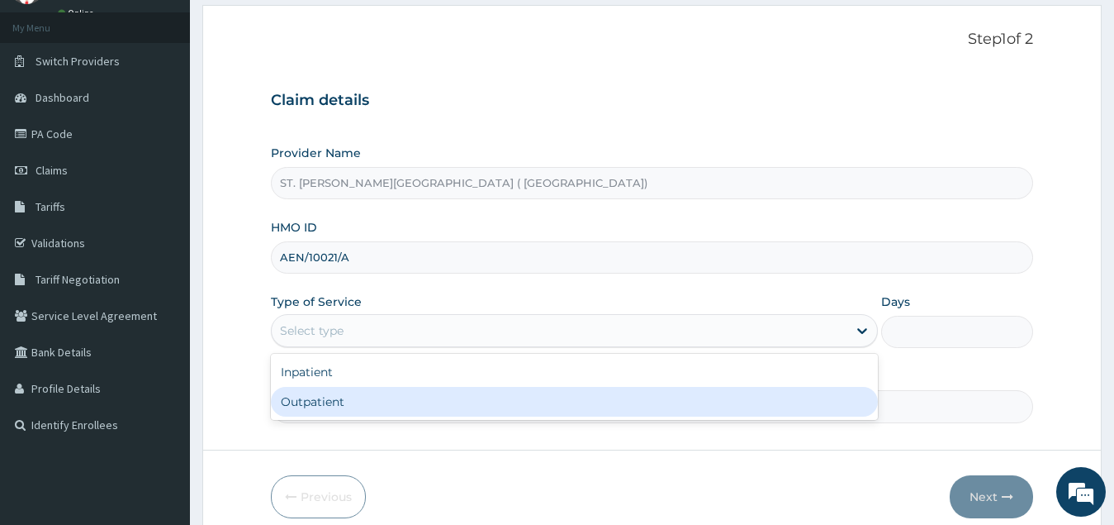
click at [364, 397] on div "Outpatient" at bounding box center [575, 402] width 608 height 30
type input "1"
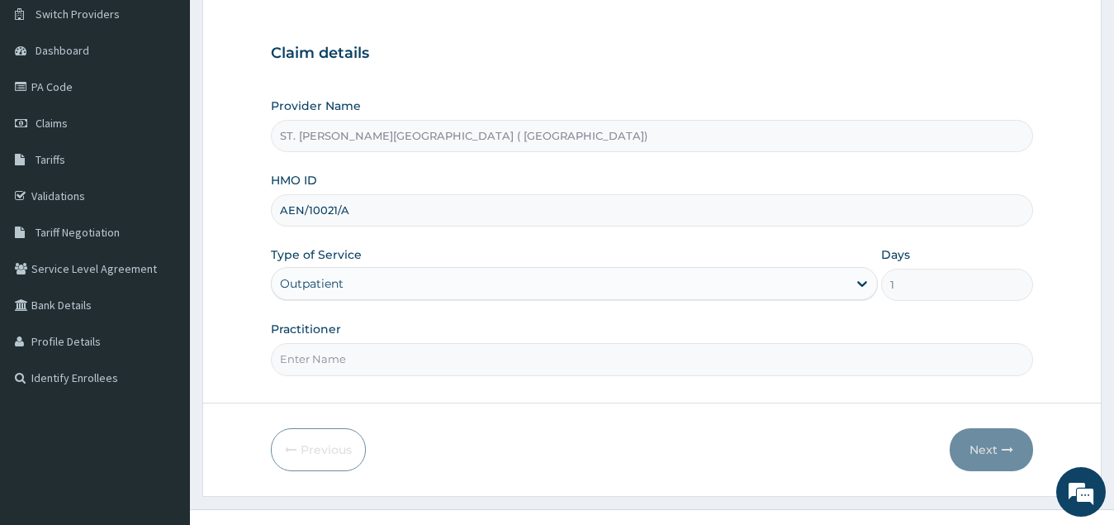
scroll to position [156, 0]
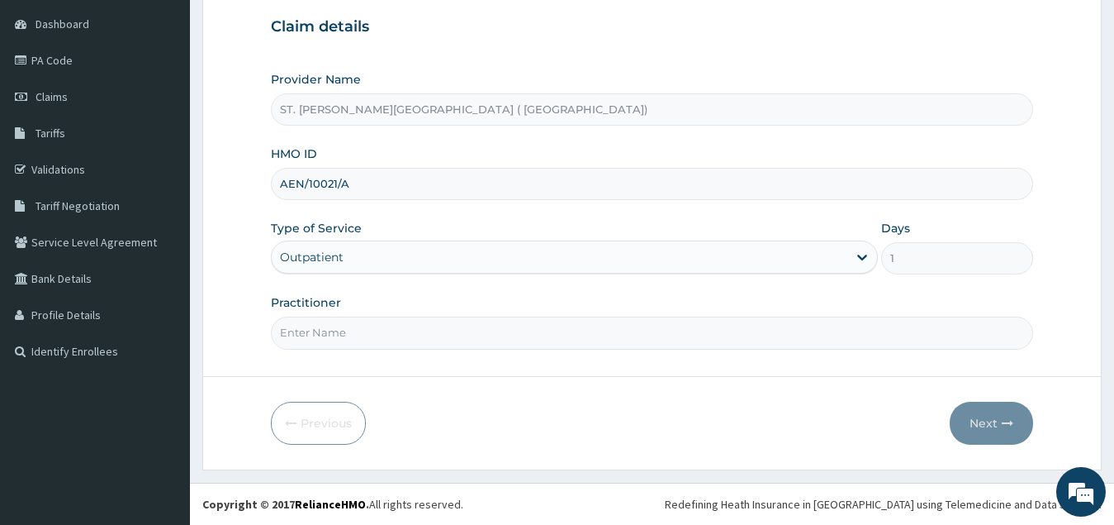
click at [378, 331] on input "Practitioner" at bounding box center [652, 332] width 763 height 32
type input "DR FORTUNE"
click at [974, 424] on button "Next" at bounding box center [991, 423] width 83 height 43
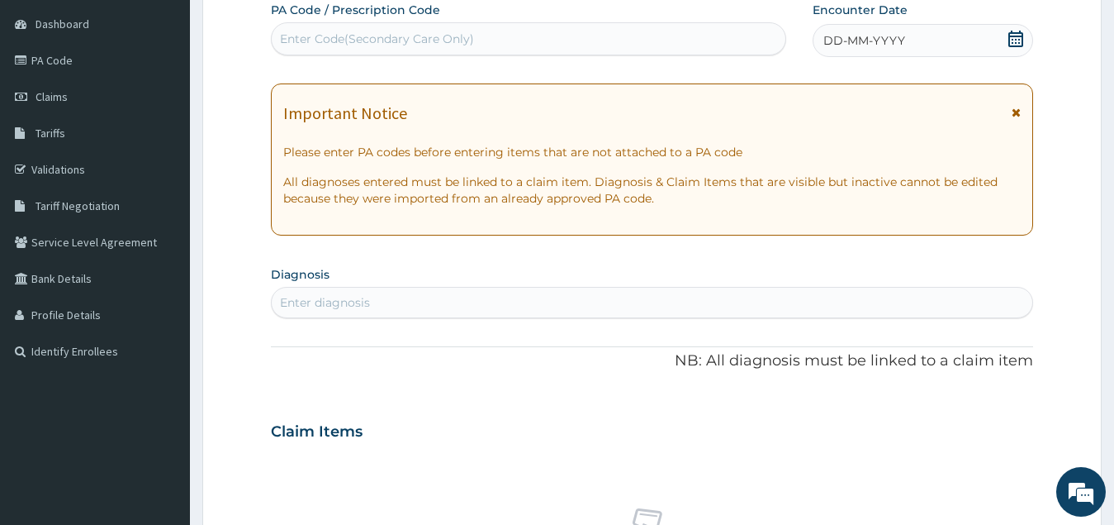
click at [1015, 42] on icon at bounding box center [1016, 39] width 17 height 17
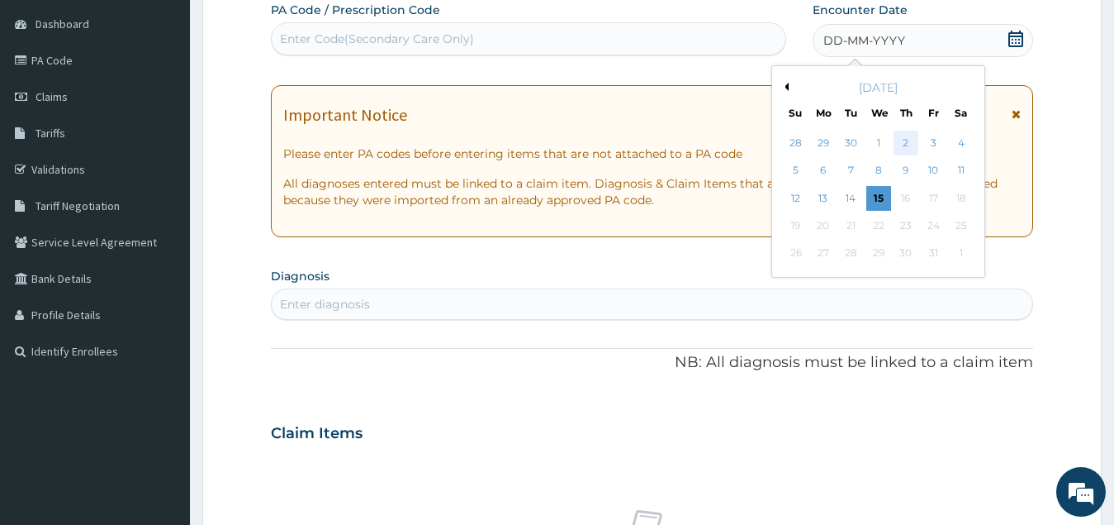
click at [901, 141] on div "2" at bounding box center [906, 143] width 25 height 25
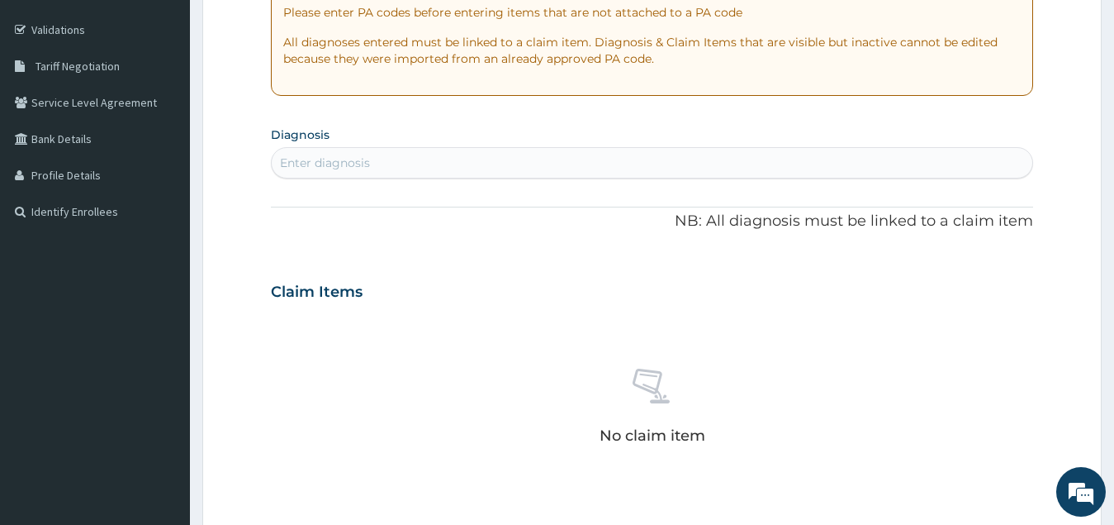
scroll to position [321, 0]
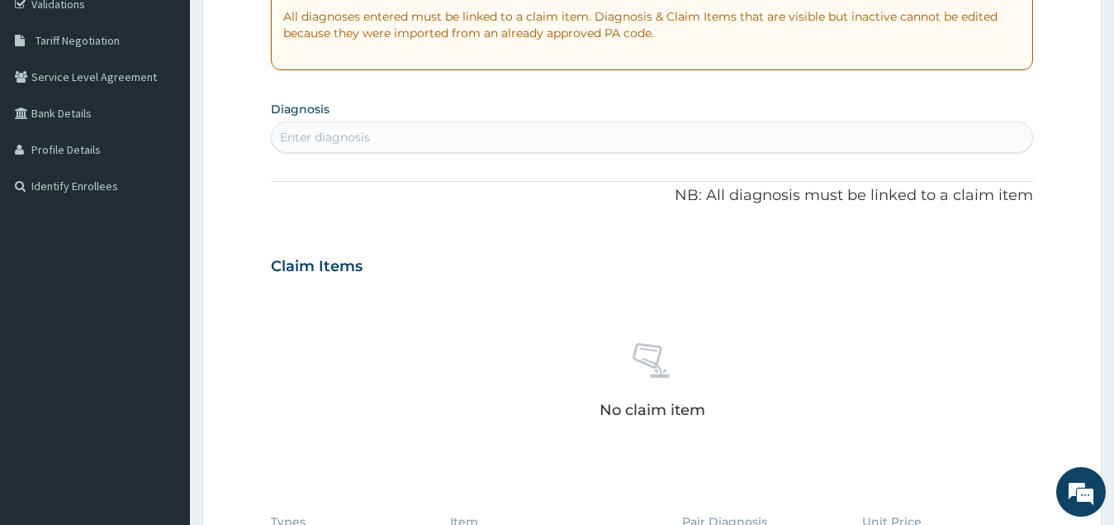
click at [432, 143] on div "Enter diagnosis" at bounding box center [653, 137] width 762 height 26
type input "TRACT"
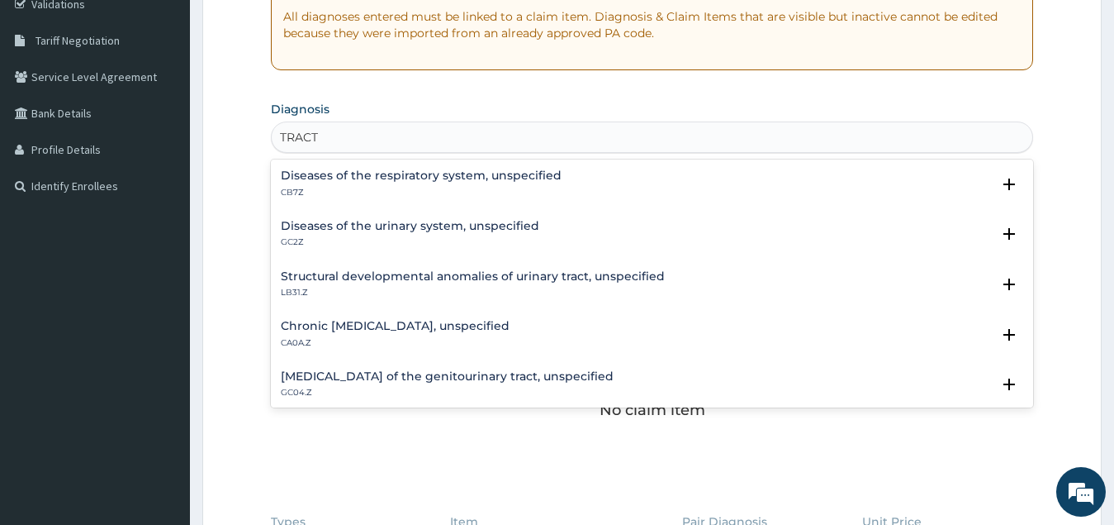
click at [415, 227] on h4 "Diseases of the urinary system, unspecified" at bounding box center [410, 226] width 259 height 12
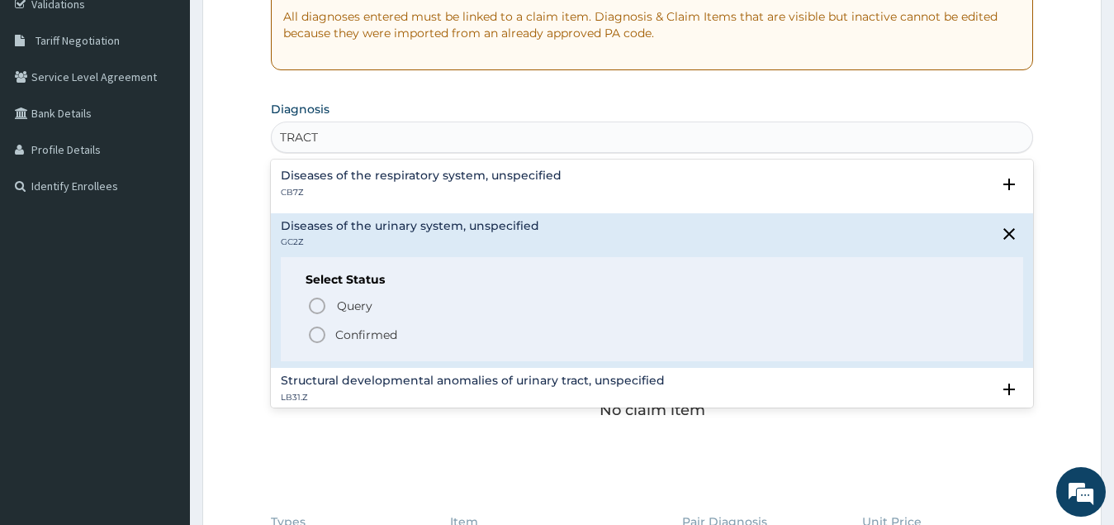
click at [581, 192] on div "Diseases of the respiratory system, unspecified CB7Z" at bounding box center [653, 183] width 744 height 29
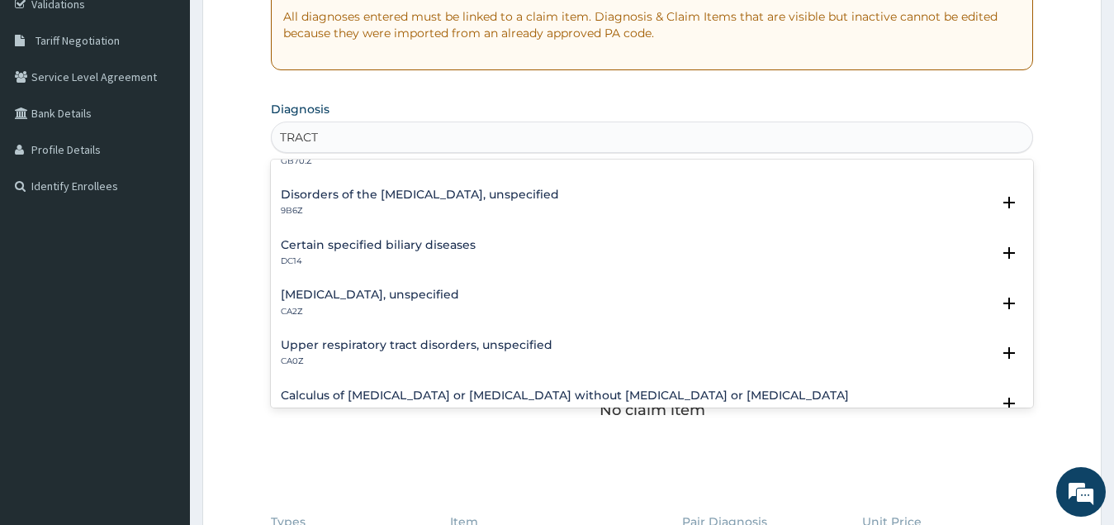
scroll to position [578, 0]
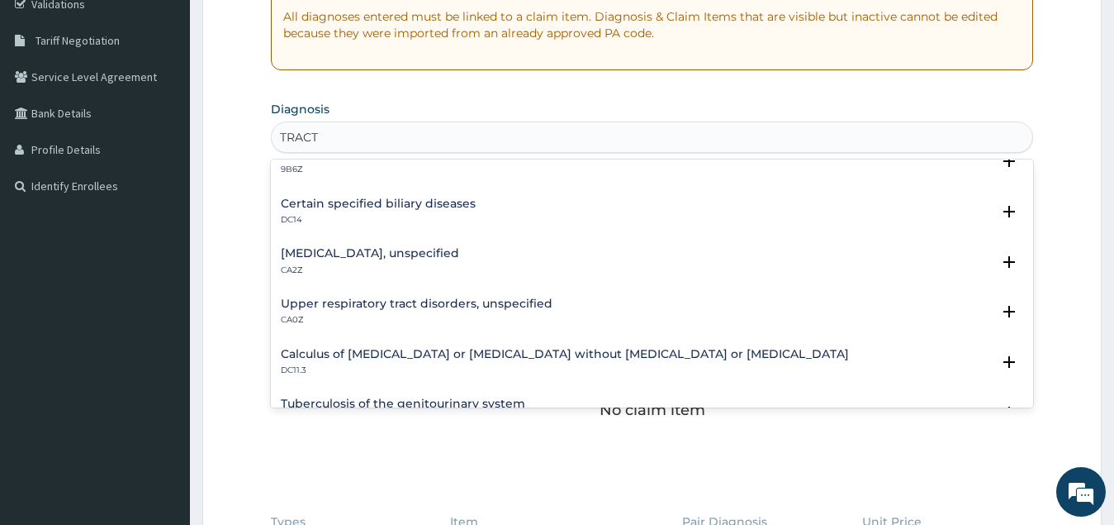
click at [437, 307] on h4 "Upper respiratory tract disorders, unspecified" at bounding box center [417, 303] width 272 height 12
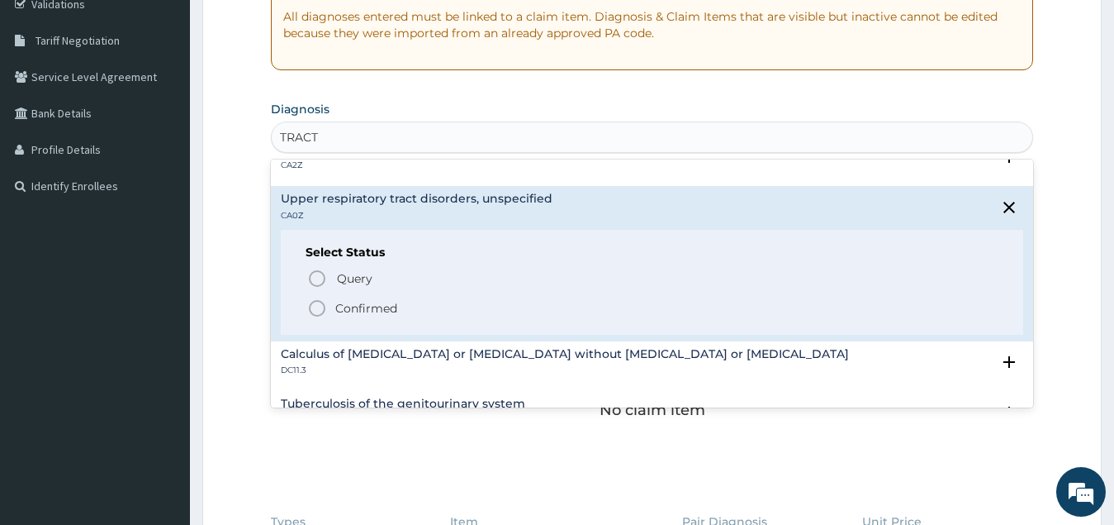
click at [323, 305] on circle "status option filled" at bounding box center [317, 308] width 15 height 15
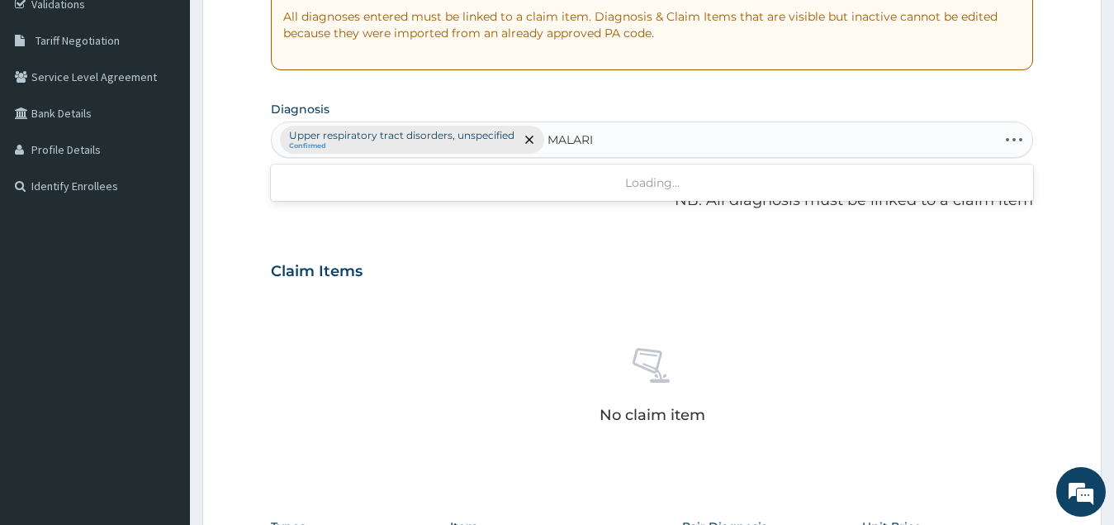
type input "[MEDICAL_DATA]"
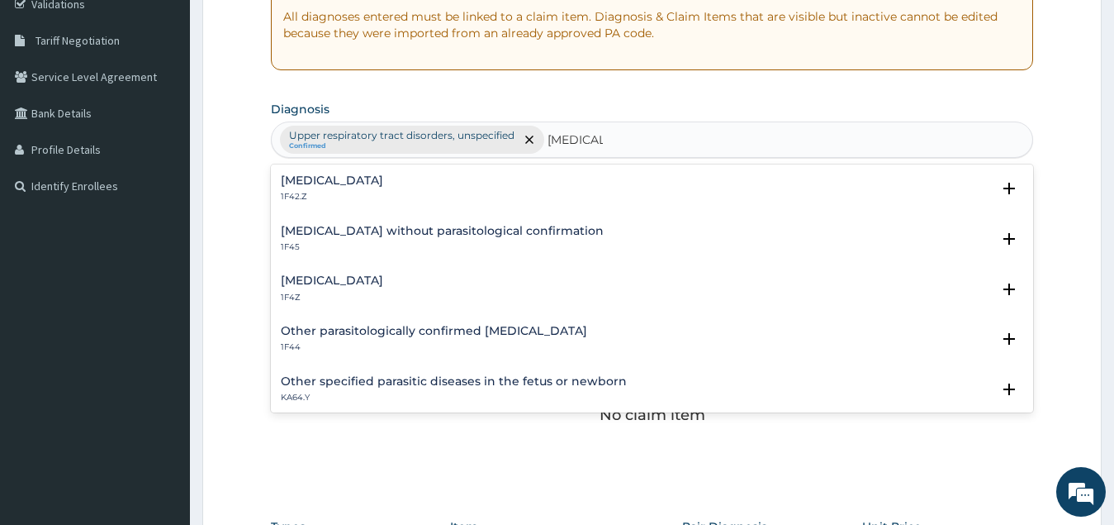
click at [290, 292] on p "1F4Z" at bounding box center [332, 298] width 102 height 12
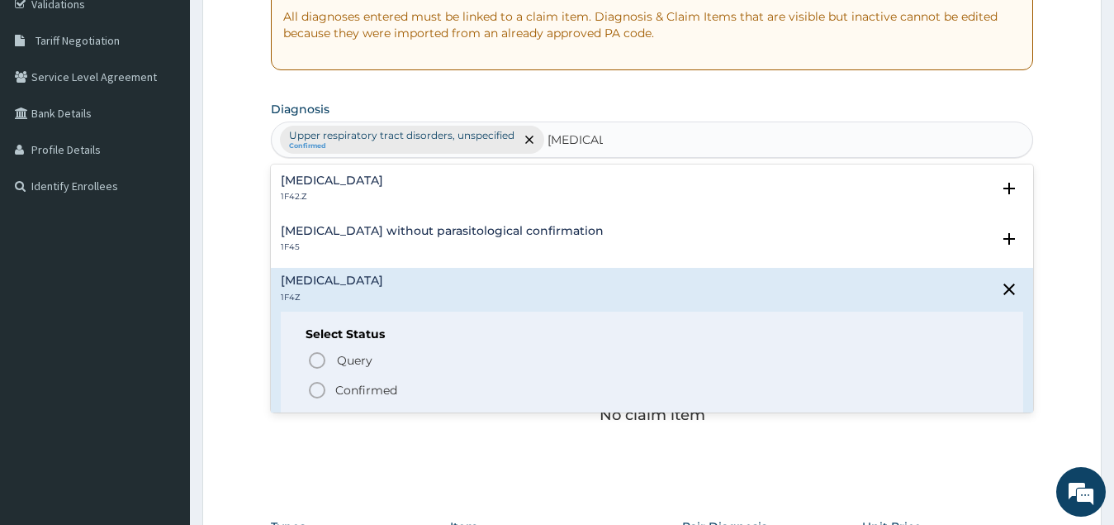
click at [316, 386] on icon "status option filled" at bounding box center [317, 390] width 20 height 20
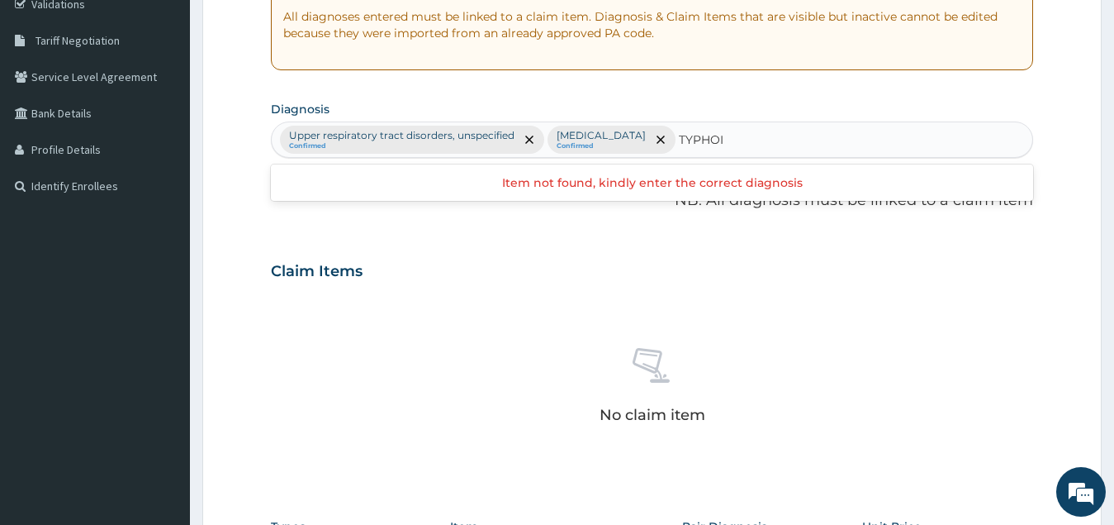
type input "[MEDICAL_DATA]"
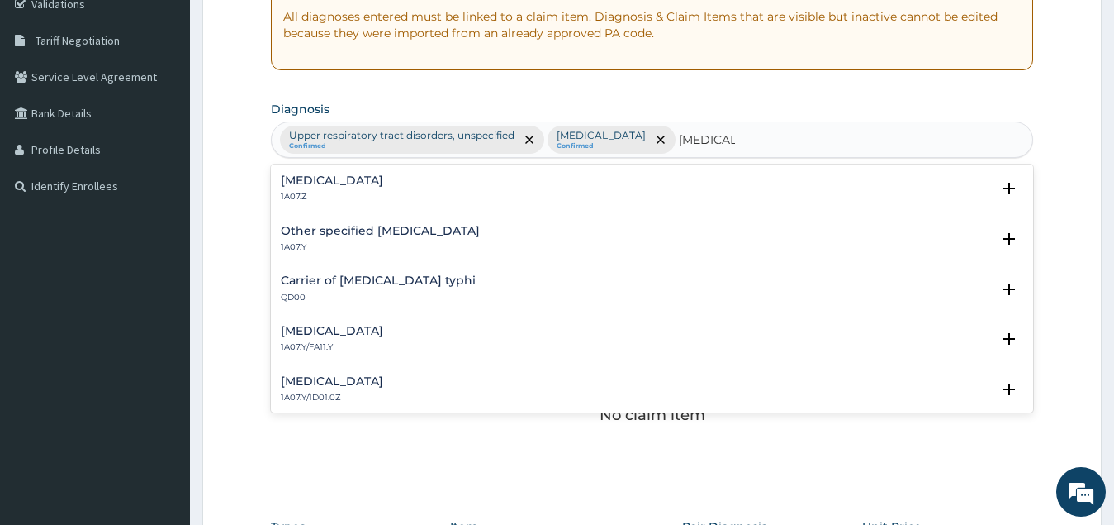
click at [382, 175] on h4 "Typhoid fever, unspecified" at bounding box center [332, 180] width 102 height 12
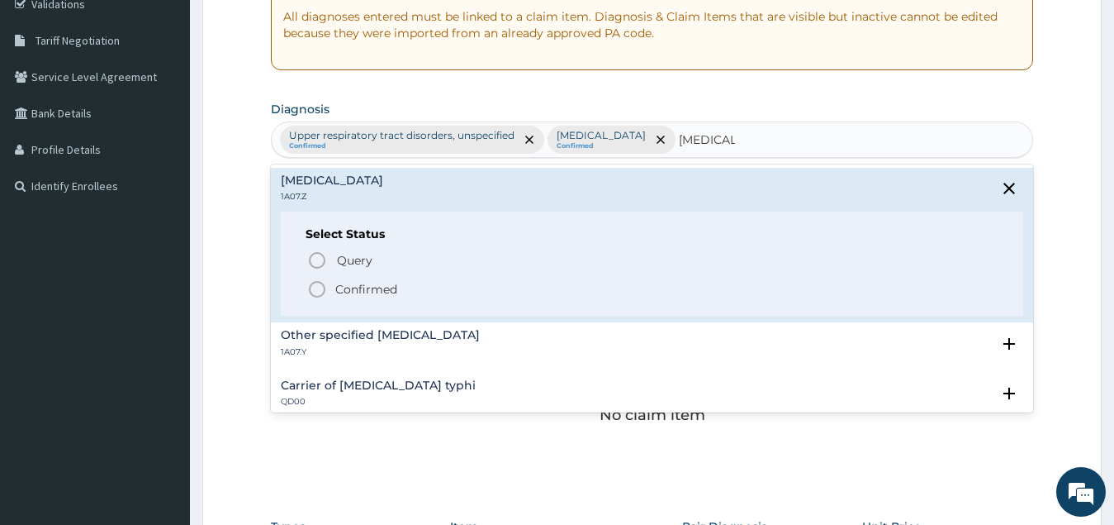
drag, startPoint x: 316, startPoint y: 289, endPoint x: 418, endPoint y: 291, distance: 102.5
click at [316, 289] on icon "status option filled" at bounding box center [317, 289] width 20 height 20
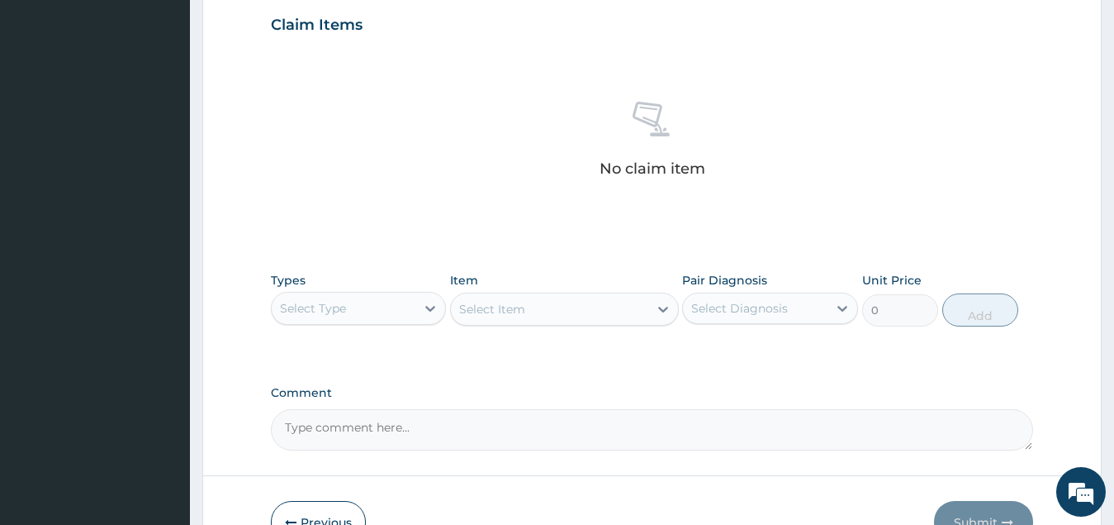
scroll to position [569, 0]
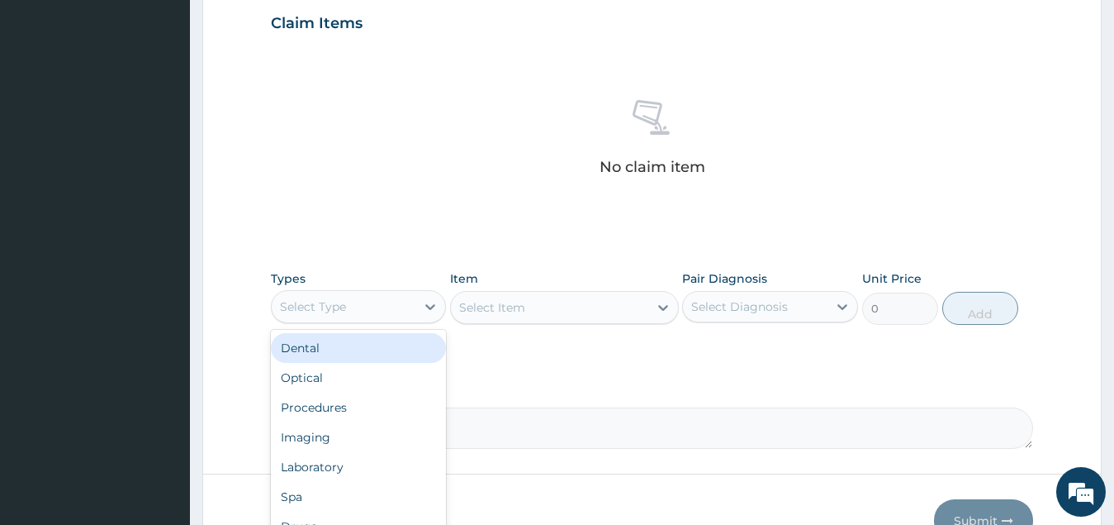
click at [399, 300] on div "Select Type" at bounding box center [344, 306] width 145 height 26
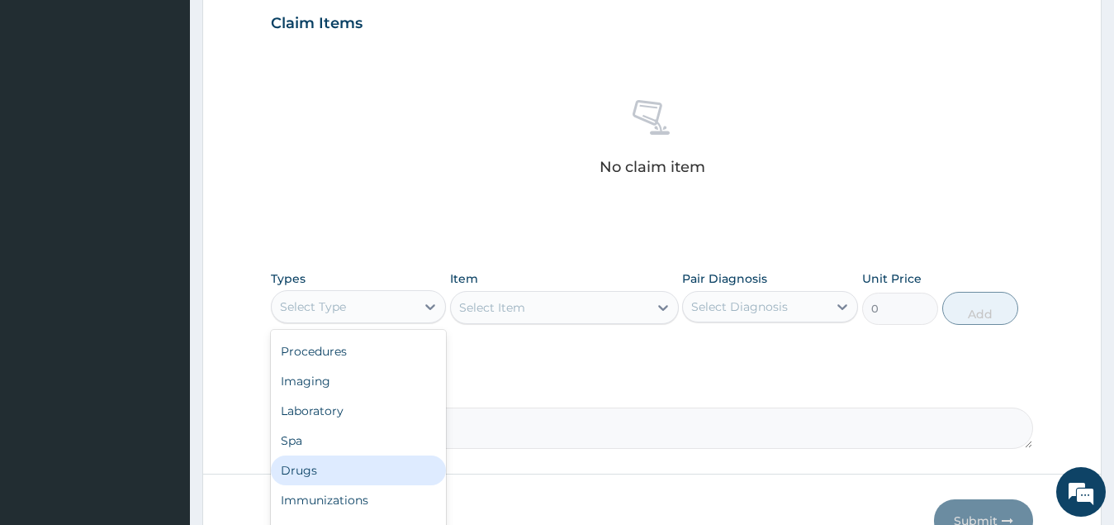
drag, startPoint x: 373, startPoint y: 472, endPoint x: 384, endPoint y: 465, distance: 12.6
click at [373, 471] on div "Drugs" at bounding box center [359, 470] width 176 height 30
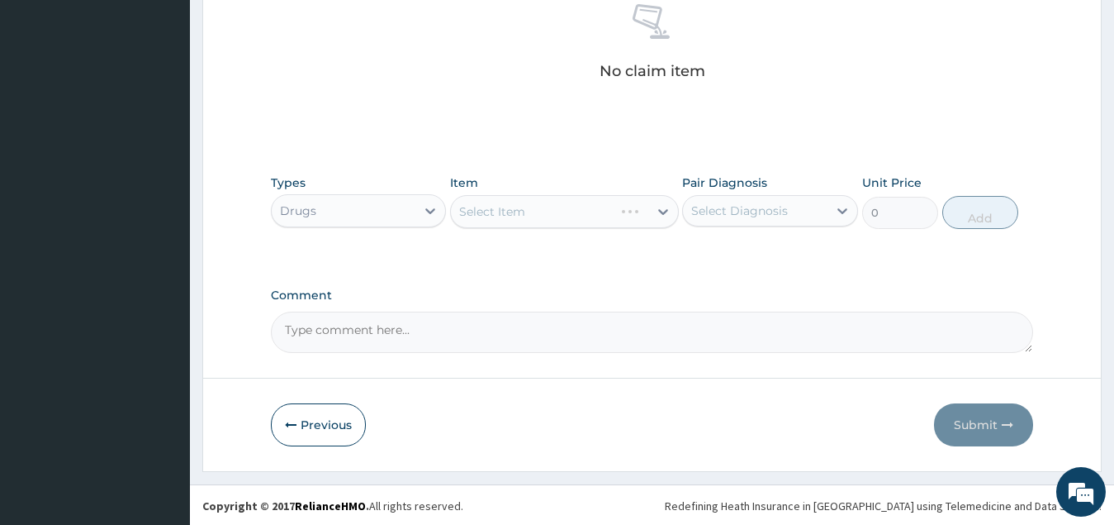
scroll to position [667, 0]
click at [577, 206] on div "Select Item" at bounding box center [549, 210] width 197 height 26
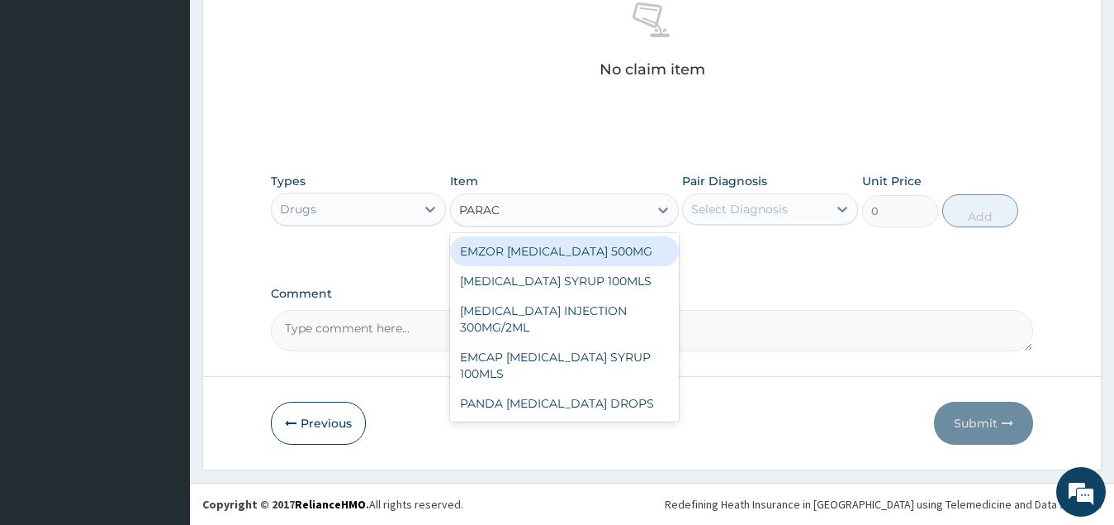
type input "PARACE"
click at [606, 262] on div "EMZOR PARACETAMOL 500MG" at bounding box center [564, 251] width 229 height 30
type input "34"
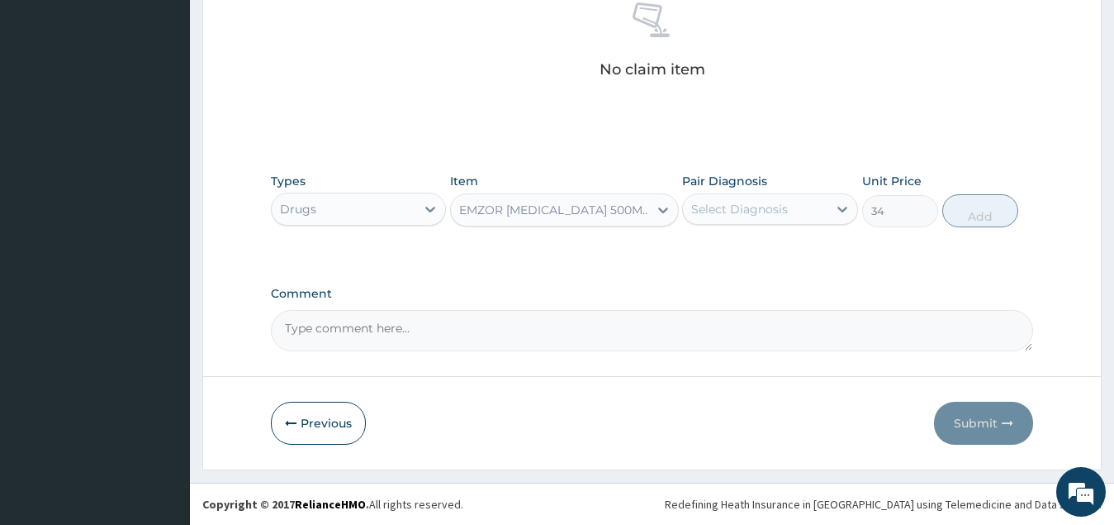
click at [775, 202] on div "Select Diagnosis" at bounding box center [739, 209] width 97 height 17
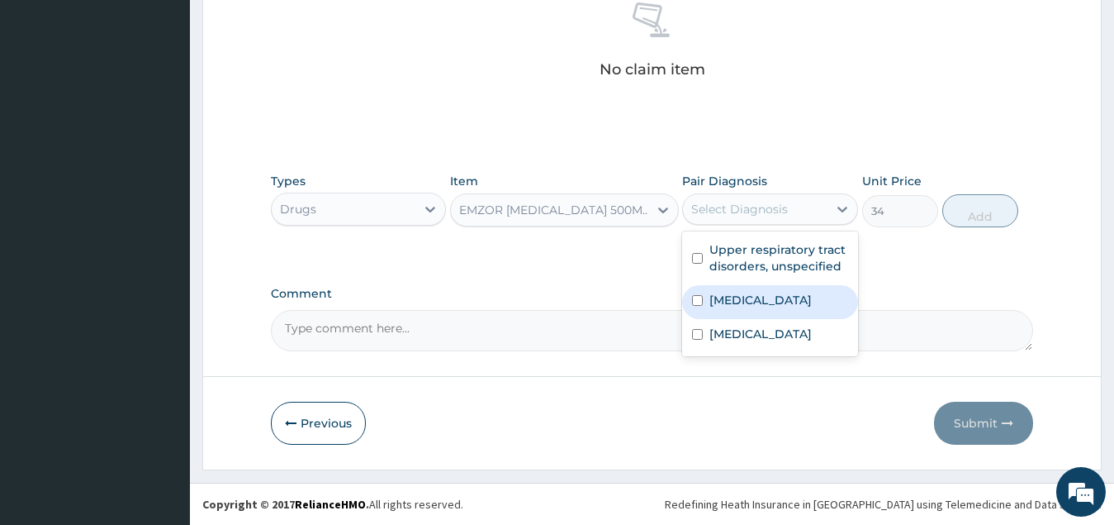
click at [793, 310] on div "Malaria, unspecified" at bounding box center [770, 302] width 176 height 34
checkbox input "true"
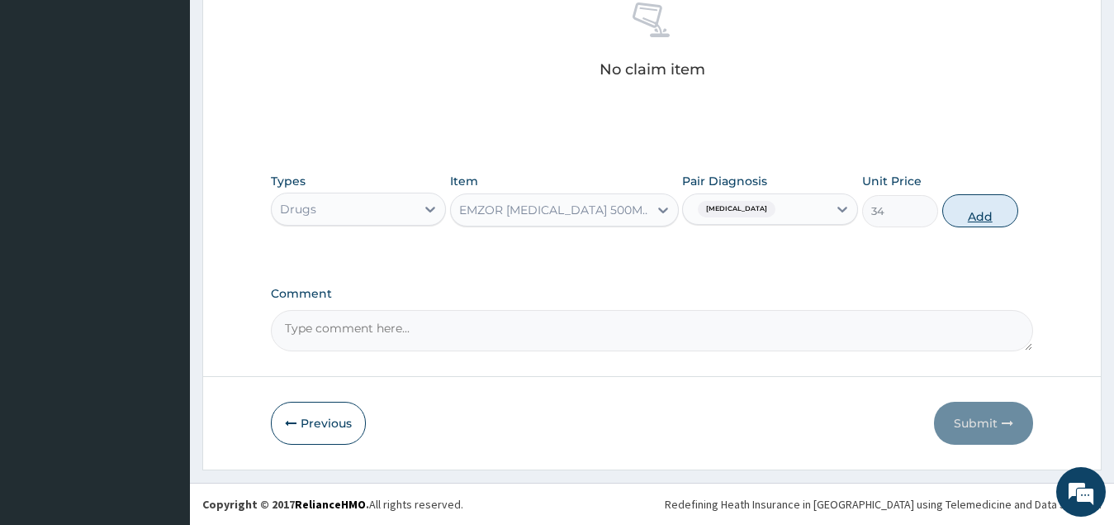
click at [978, 211] on button "Add" at bounding box center [981, 210] width 76 height 33
type input "0"
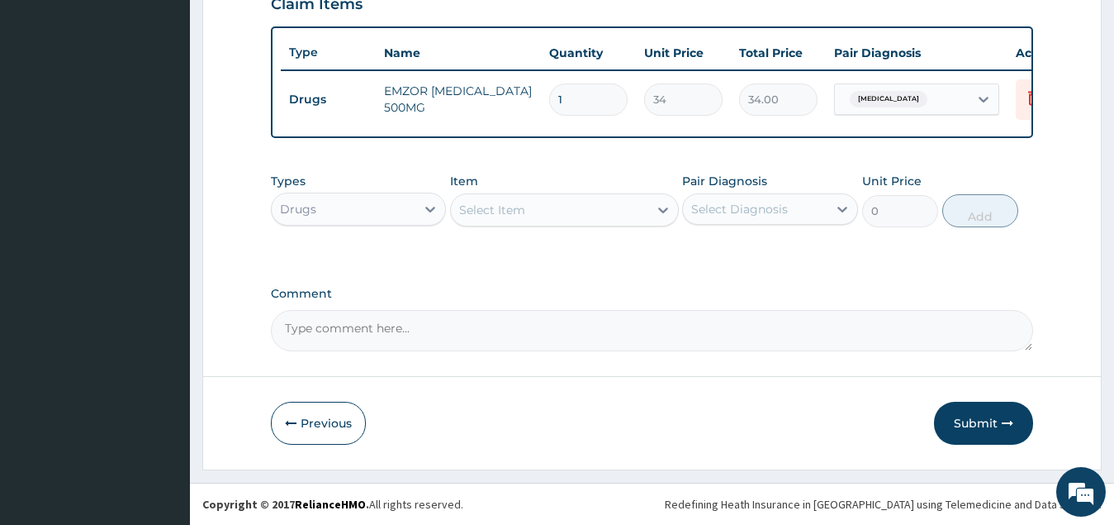
type input "18"
type input "612.00"
type input "18"
click at [565, 214] on div "Select Item" at bounding box center [549, 210] width 197 height 26
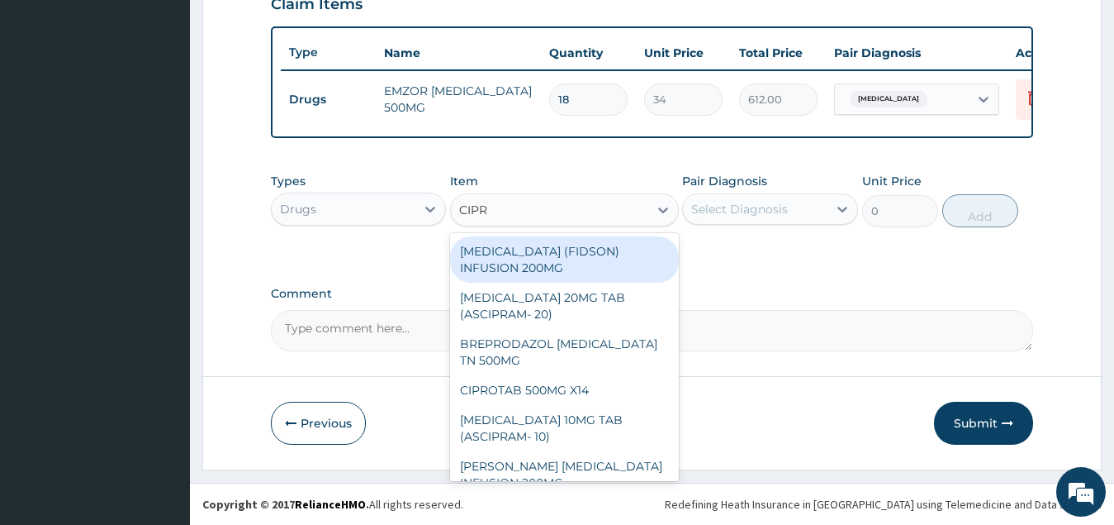
type input "[MEDICAL_DATA]"
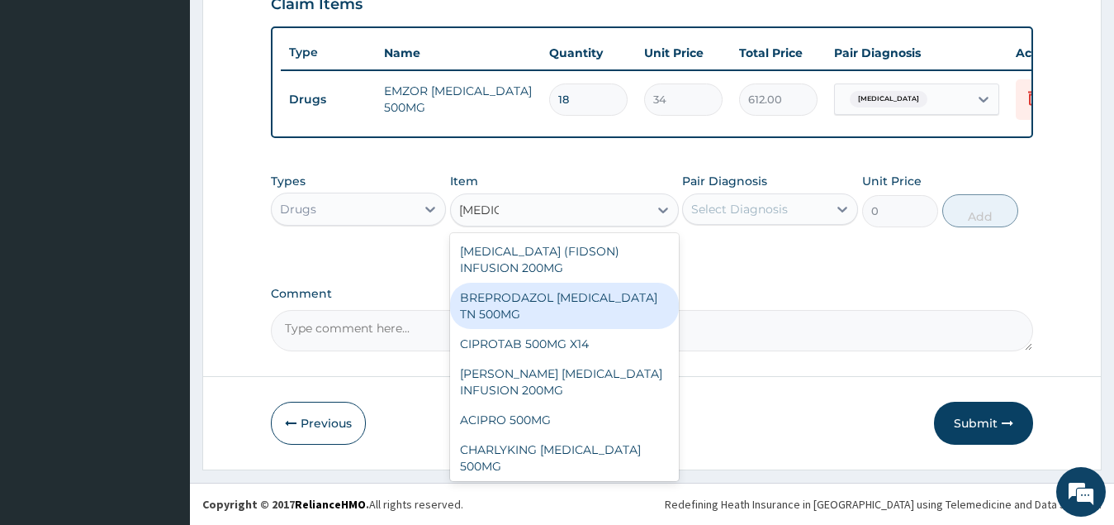
click at [600, 302] on div "BREPRODAZOL [MEDICAL_DATA] TN 500MG" at bounding box center [564, 306] width 229 height 46
type input "177.375"
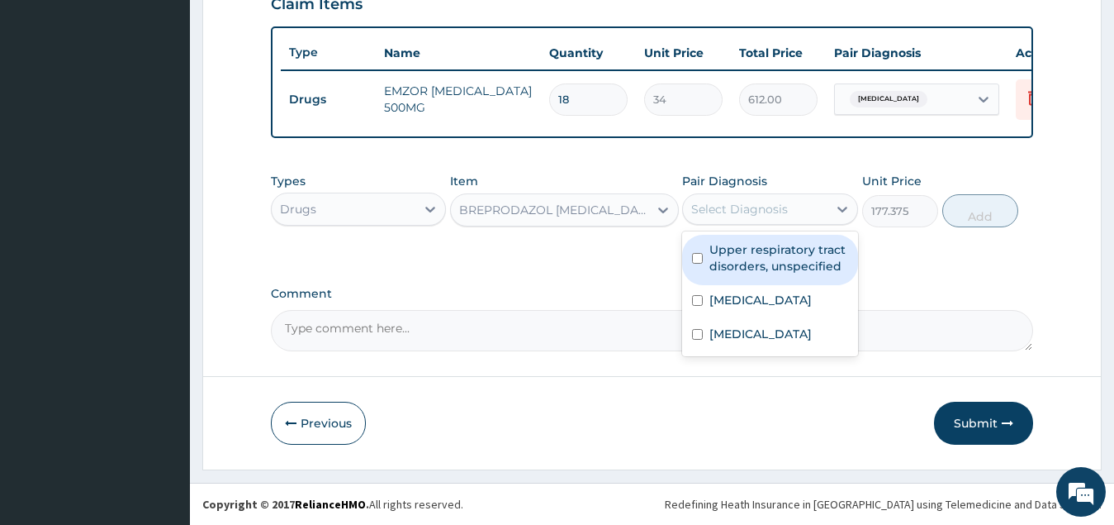
click at [813, 211] on div "Select Diagnosis" at bounding box center [755, 209] width 145 height 26
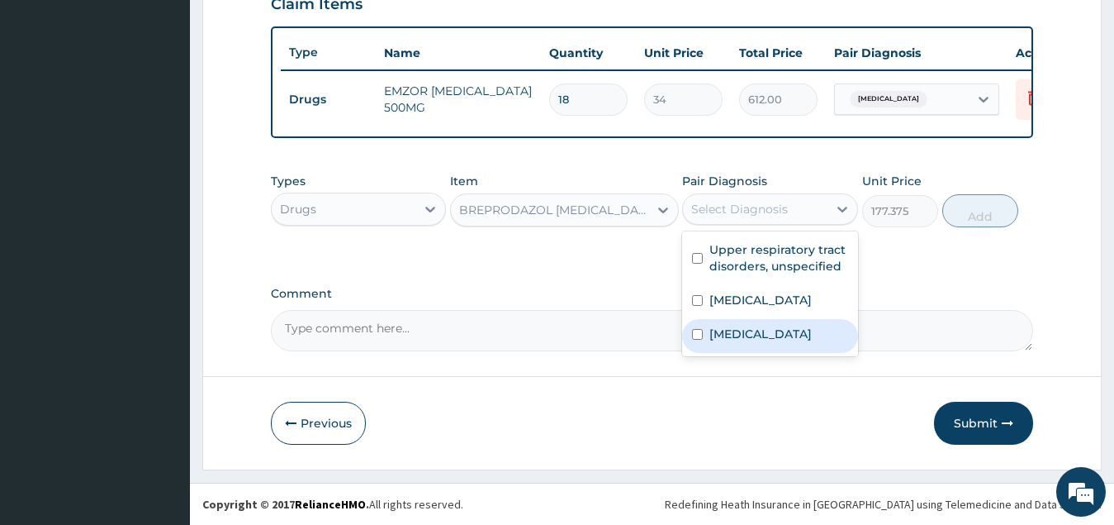
click at [795, 337] on label "[MEDICAL_DATA]" at bounding box center [761, 334] width 102 height 17
checkbox input "true"
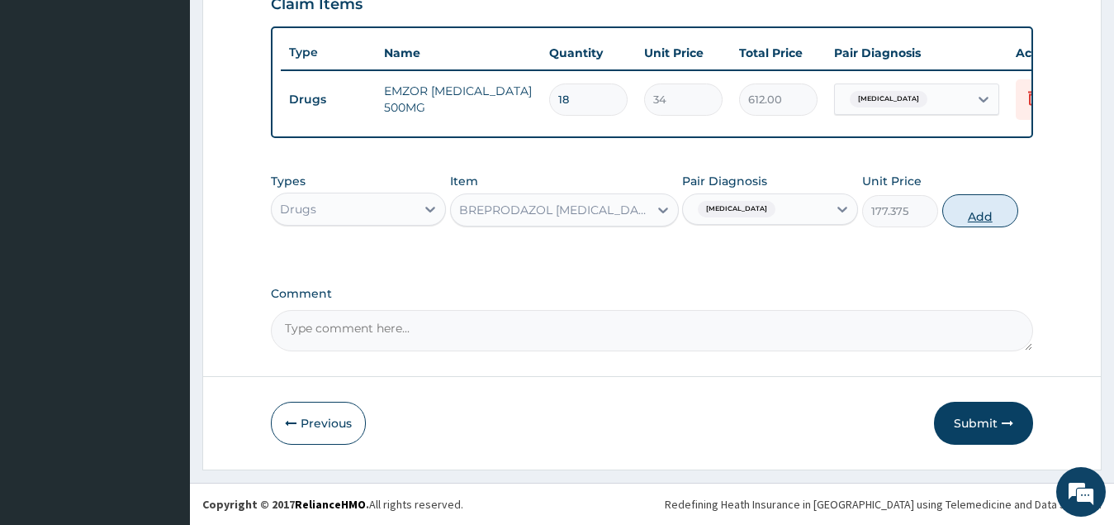
click at [984, 220] on button "Add" at bounding box center [981, 210] width 76 height 33
type input "0"
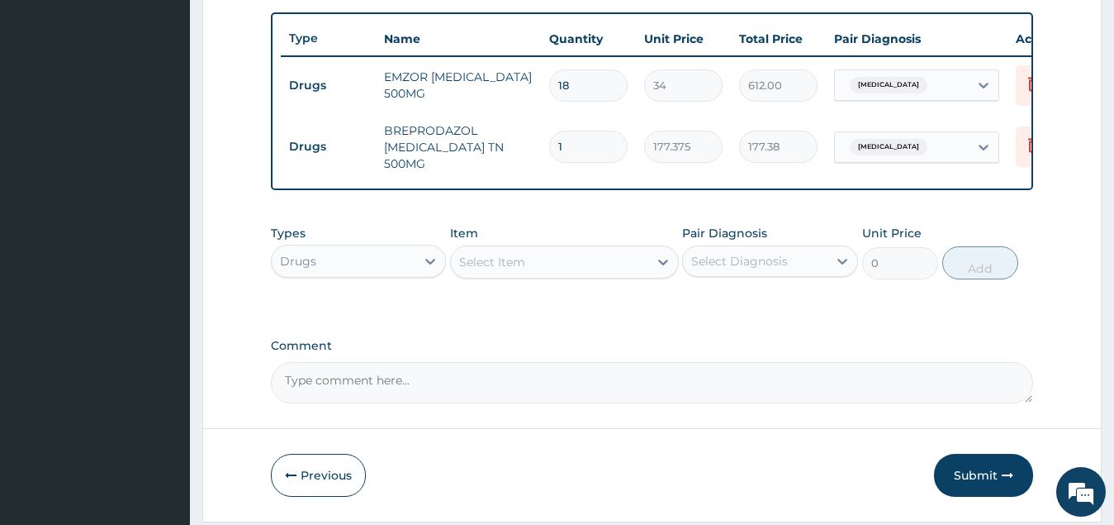
type input "10"
type input "1773.75"
type input "10"
click at [549, 267] on div "Select Item" at bounding box center [549, 262] width 197 height 26
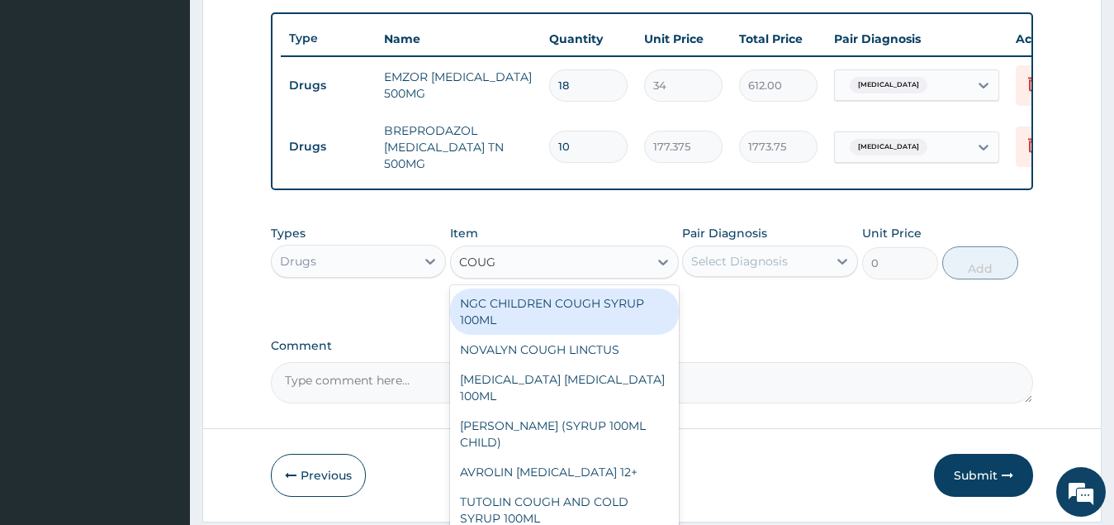
type input "COUGH"
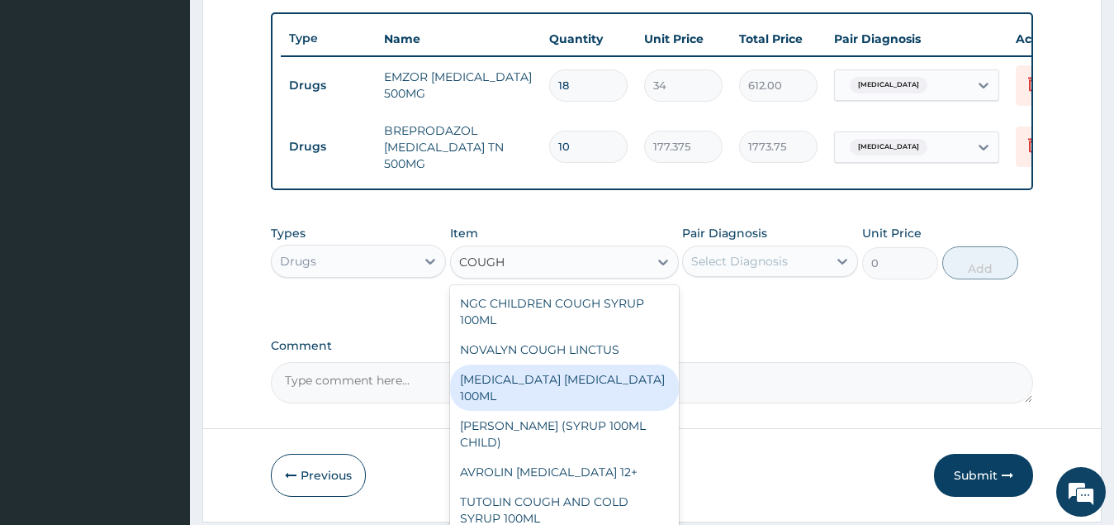
click at [600, 389] on div "[MEDICAL_DATA] [MEDICAL_DATA] 100ML" at bounding box center [564, 387] width 229 height 46
type input "1773.75"
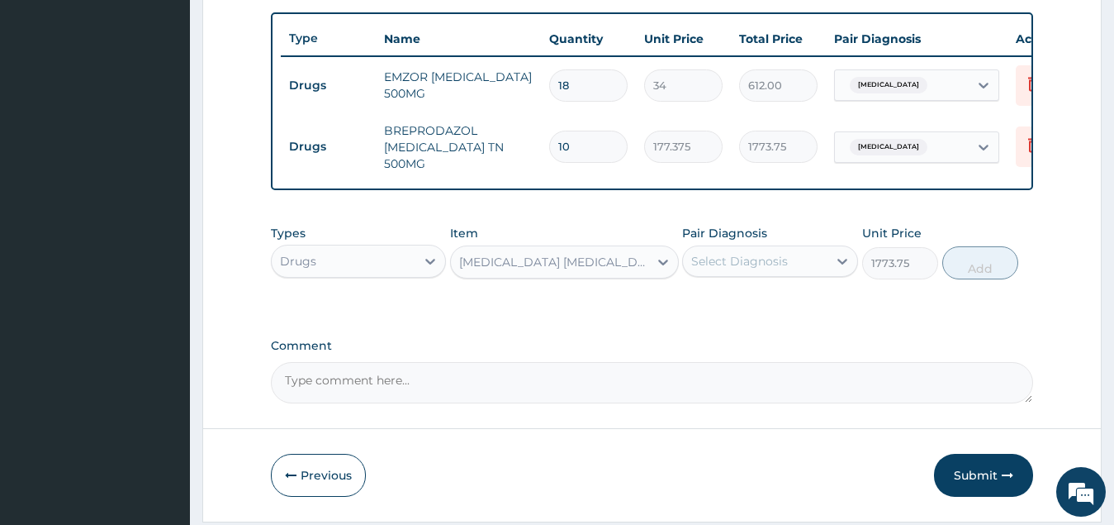
click at [770, 265] on div "Select Diagnosis" at bounding box center [739, 261] width 97 height 17
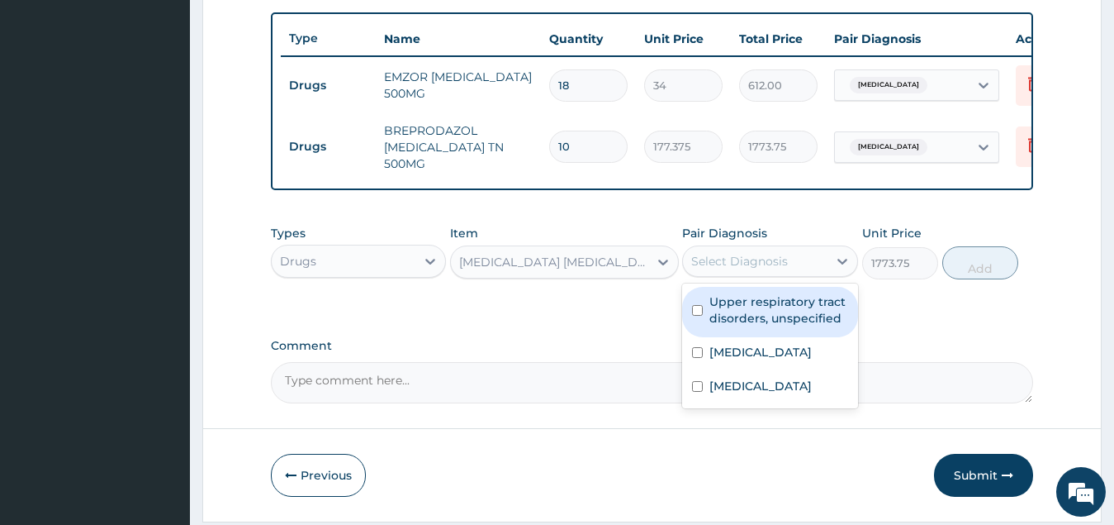
click at [763, 325] on label "Upper respiratory tract disorders, unspecified" at bounding box center [779, 309] width 139 height 33
checkbox input "true"
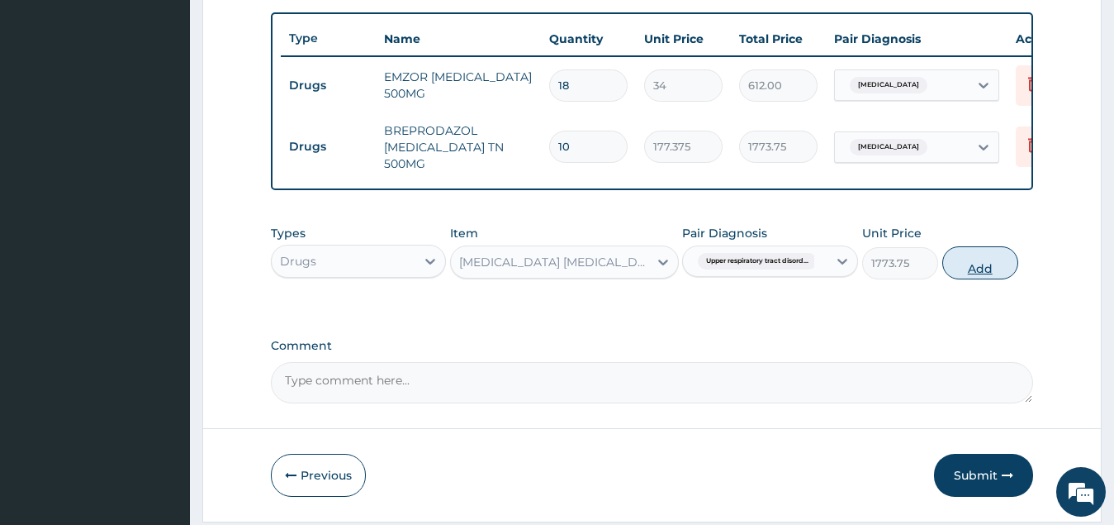
click at [980, 274] on button "Add" at bounding box center [981, 262] width 76 height 33
type input "0"
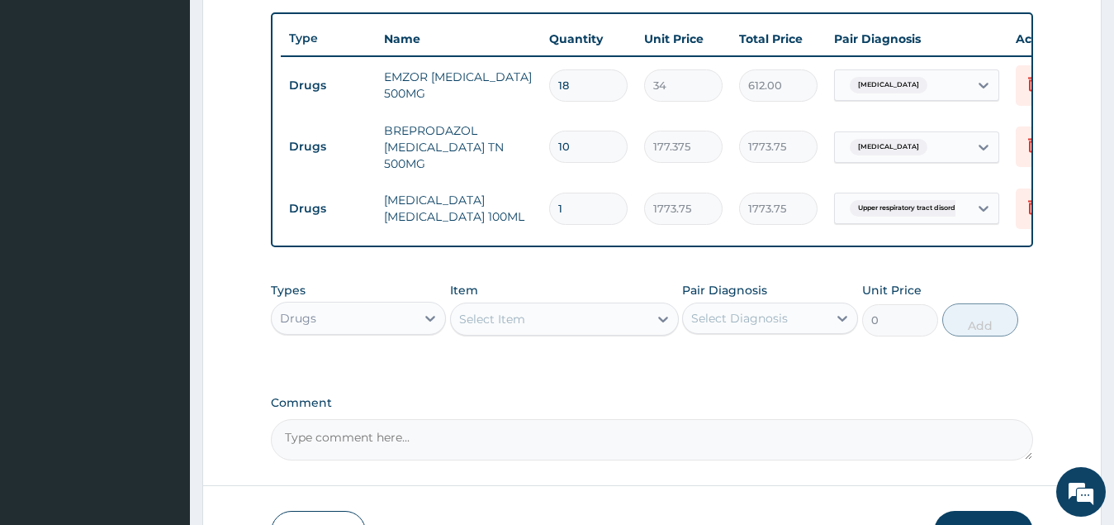
click at [528, 329] on div "Select Item" at bounding box center [549, 319] width 197 height 26
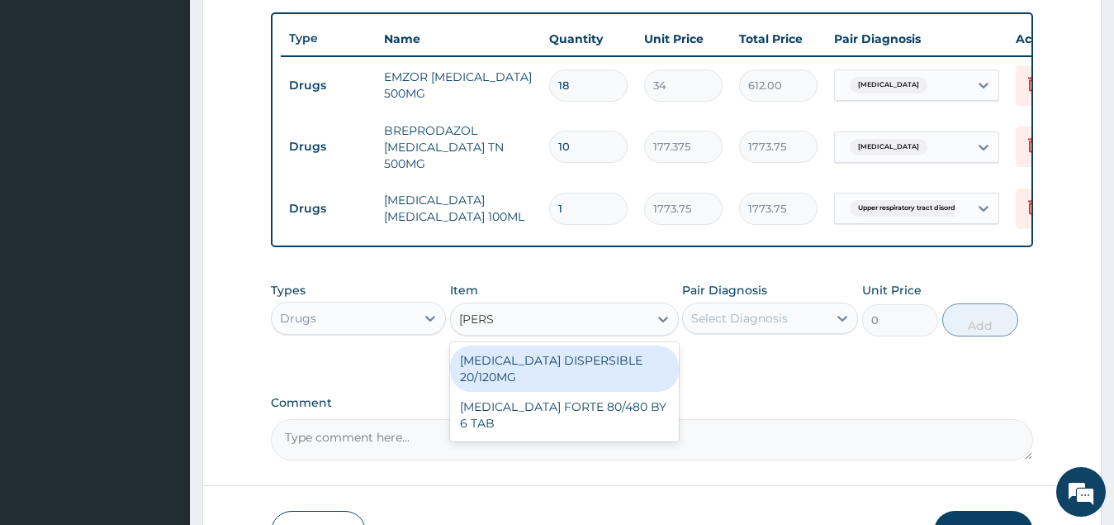
type input "COART"
click at [558, 362] on div "[MEDICAL_DATA] DISPERSIBLE 20/120MG" at bounding box center [564, 368] width 229 height 46
type input "112.3375015258789"
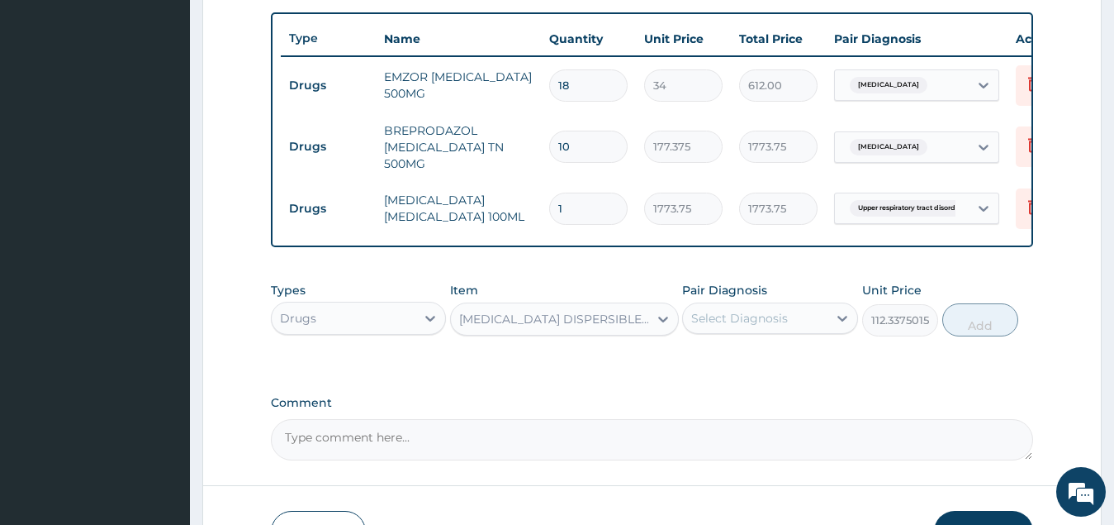
click at [789, 325] on div "Select Diagnosis" at bounding box center [755, 318] width 145 height 26
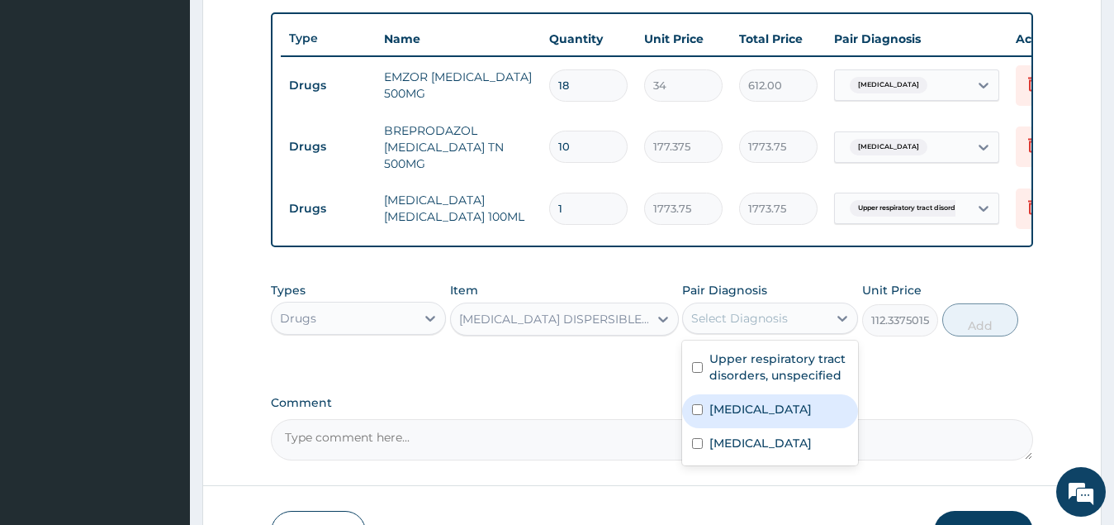
click at [783, 414] on label "[MEDICAL_DATA]" at bounding box center [761, 409] width 102 height 17
checkbox input "true"
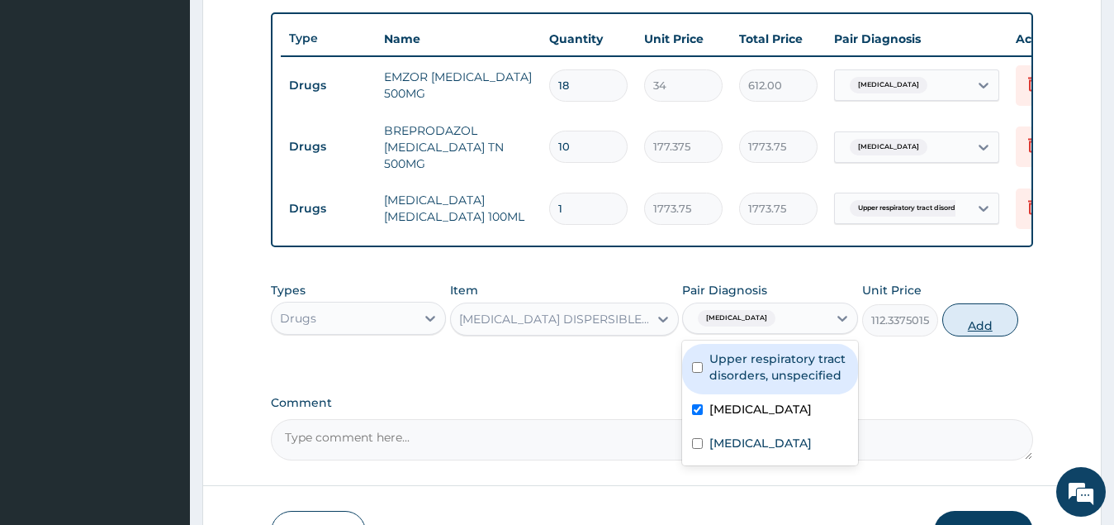
click at [980, 330] on button "Add" at bounding box center [981, 319] width 76 height 33
type input "0"
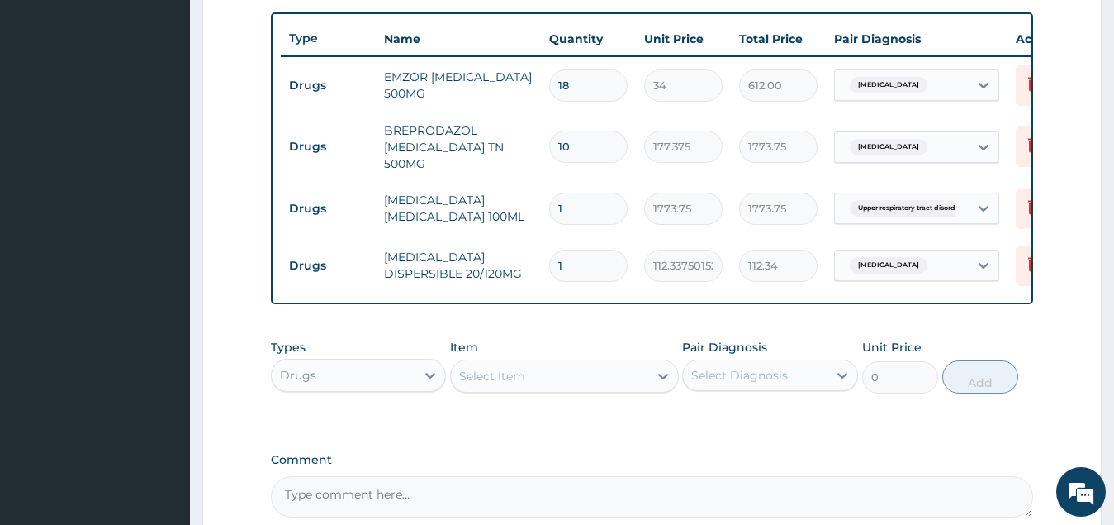
type input "18"
type input "2022.08"
type input "18"
click at [569, 385] on div "Select Item" at bounding box center [549, 376] width 197 height 26
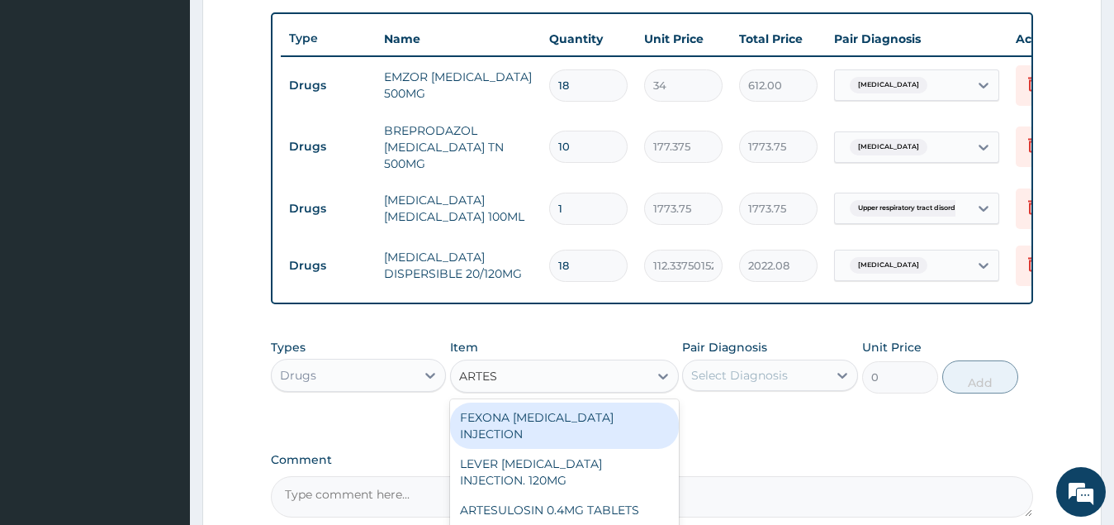
type input "ARTESU"
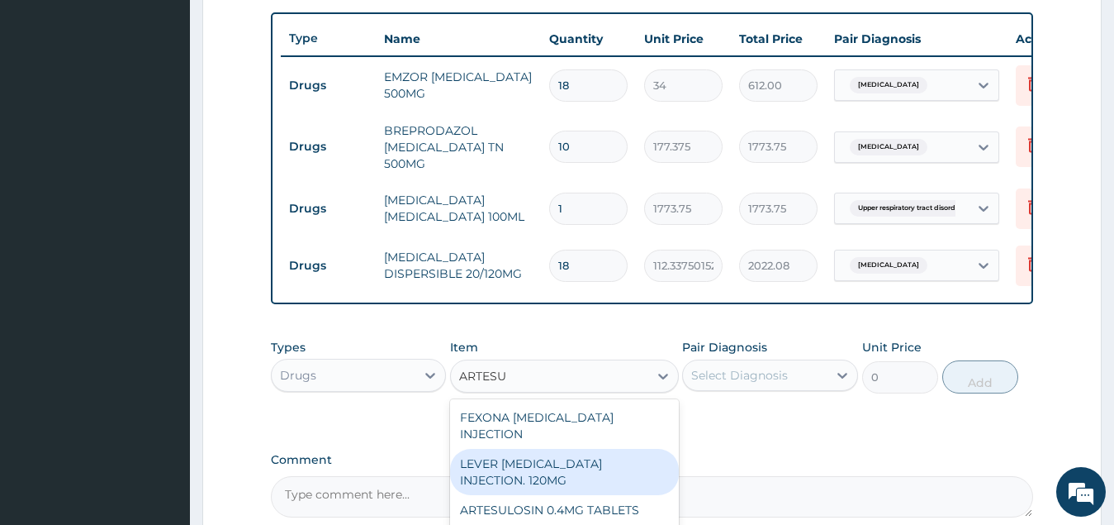
click at [572, 455] on div "LEVER [MEDICAL_DATA] INJECTION. 120MG" at bounding box center [564, 472] width 229 height 46
type input "2950"
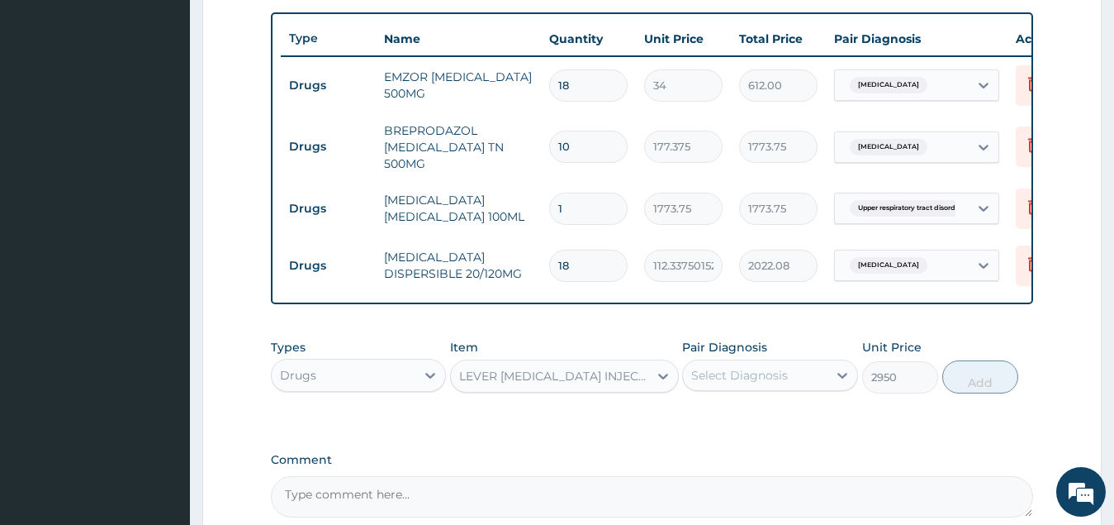
click at [766, 374] on div "Select Diagnosis" at bounding box center [739, 375] width 97 height 17
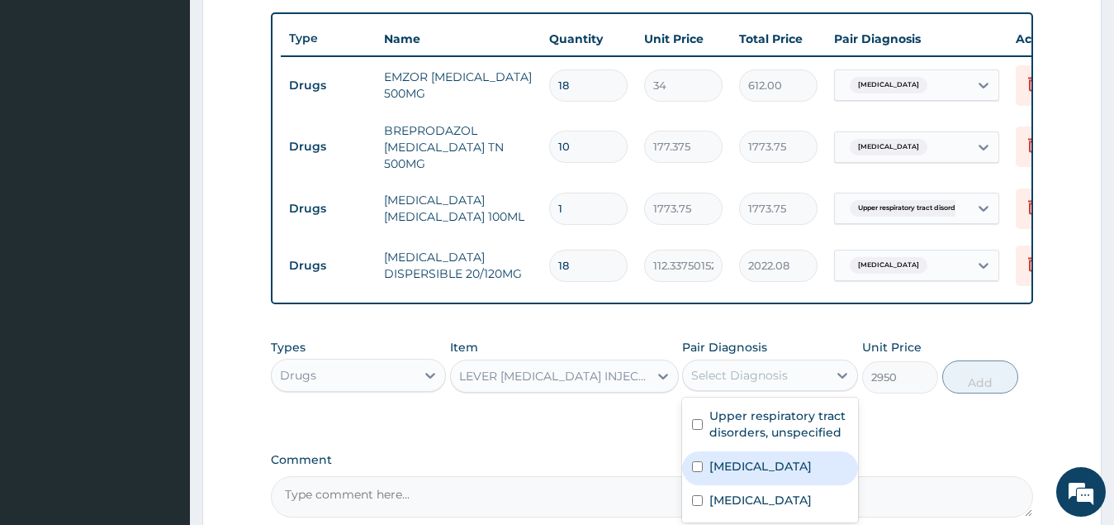
click at [778, 473] on label "[MEDICAL_DATA]" at bounding box center [761, 466] width 102 height 17
checkbox input "true"
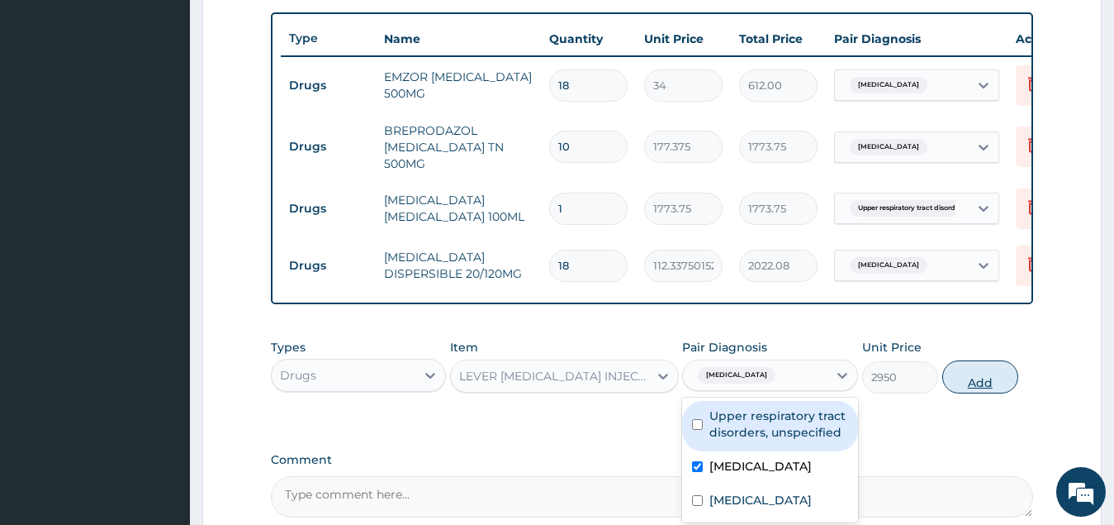
click at [977, 387] on button "Add" at bounding box center [981, 376] width 76 height 33
type input "0"
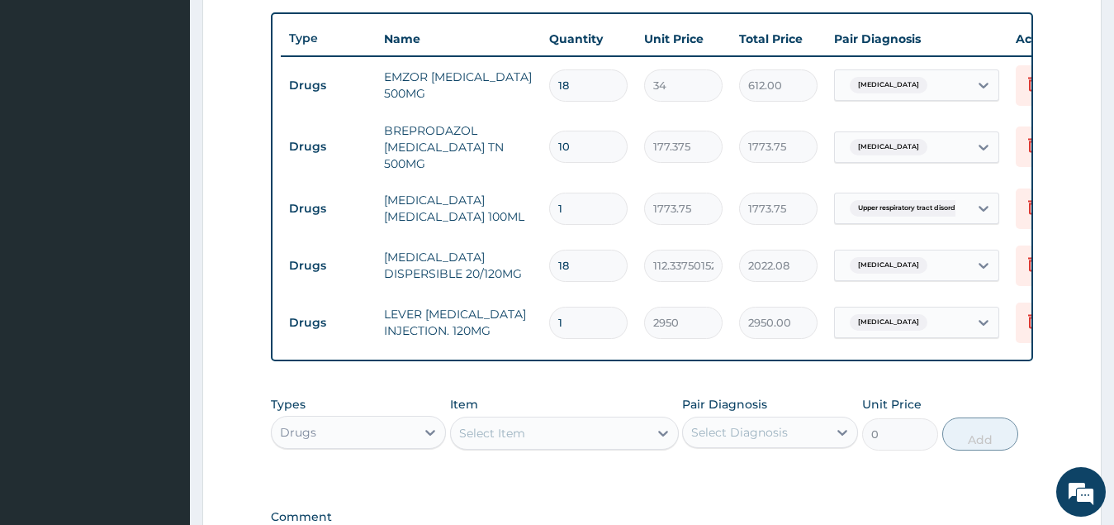
type input "0.00"
type input "3"
type input "8850.00"
type input "2"
type input "5900.00"
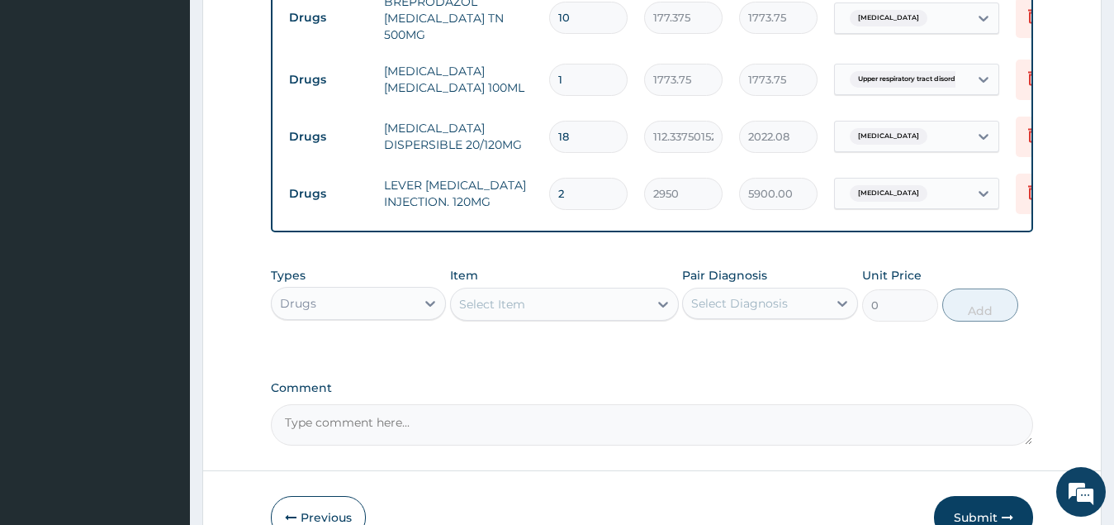
scroll to position [767, 0]
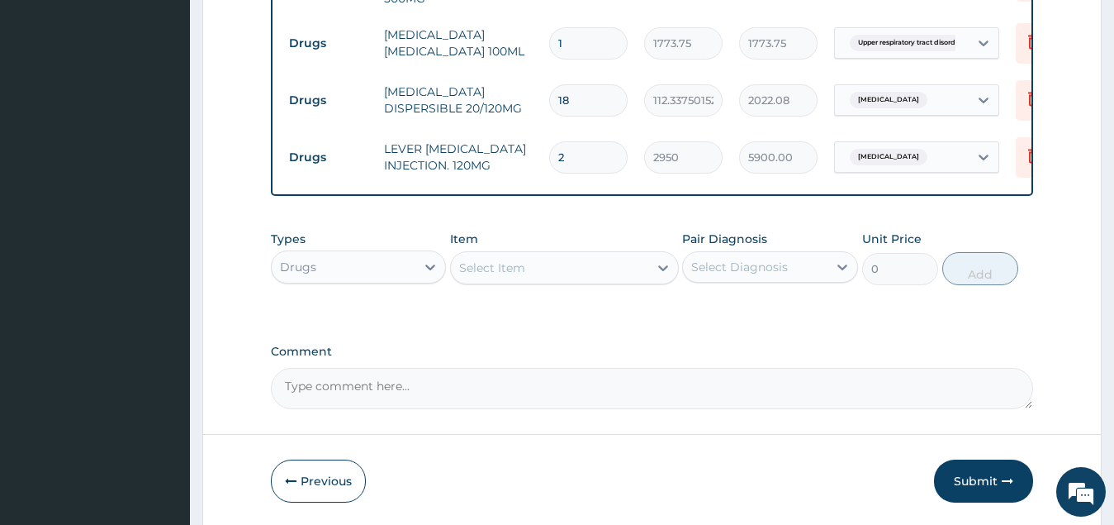
type input "2"
click at [397, 271] on div "Drugs" at bounding box center [344, 267] width 145 height 26
click at [554, 227] on div "Types Drugs Item Select Item Pair Diagnosis Select Diagnosis Unit Price 0 Add" at bounding box center [652, 257] width 763 height 71
click at [554, 278] on div "Select Item" at bounding box center [549, 267] width 197 height 26
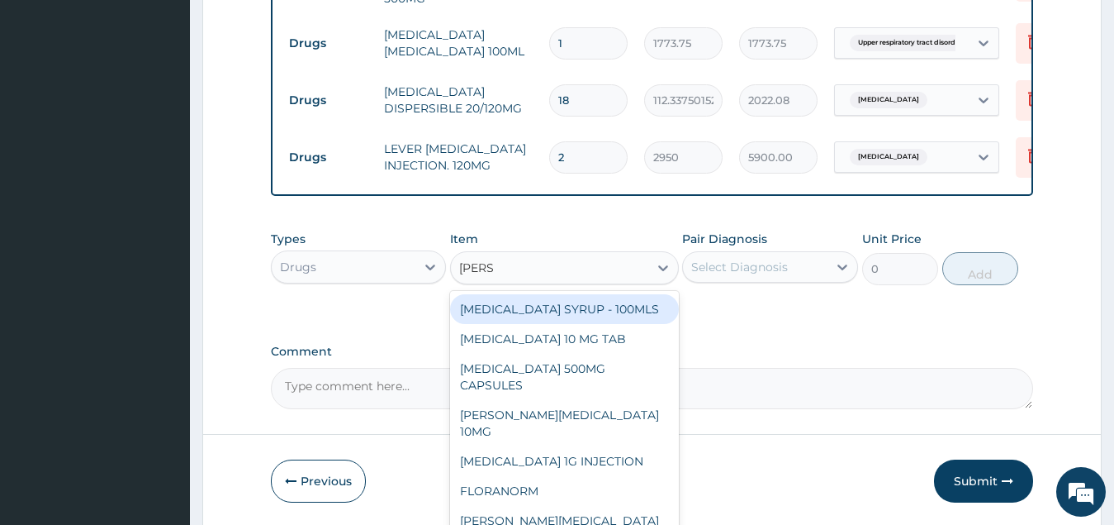
type input "LORAT"
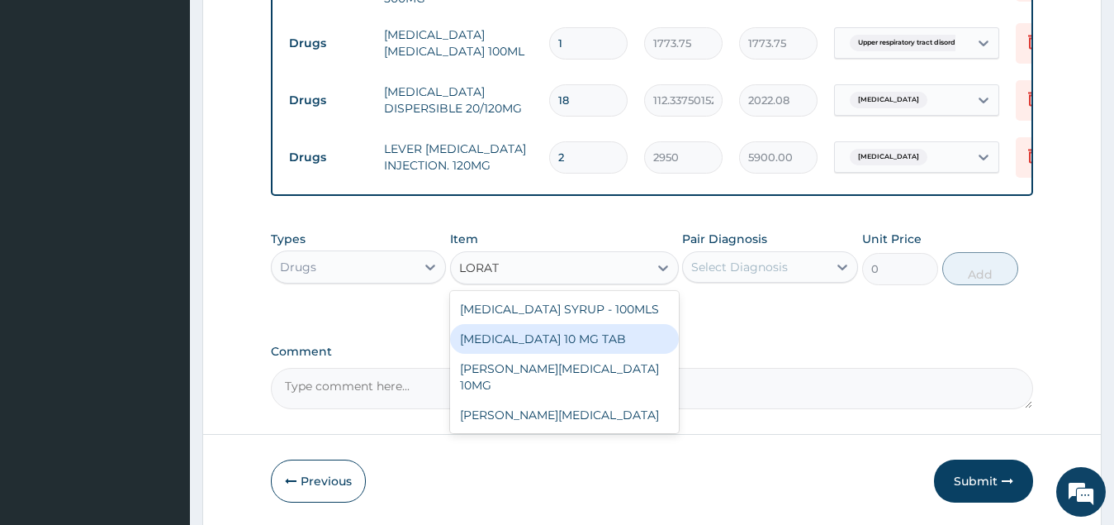
click at [609, 354] on div "[MEDICAL_DATA] 10 MG TAB" at bounding box center [564, 339] width 229 height 30
type input "59.125"
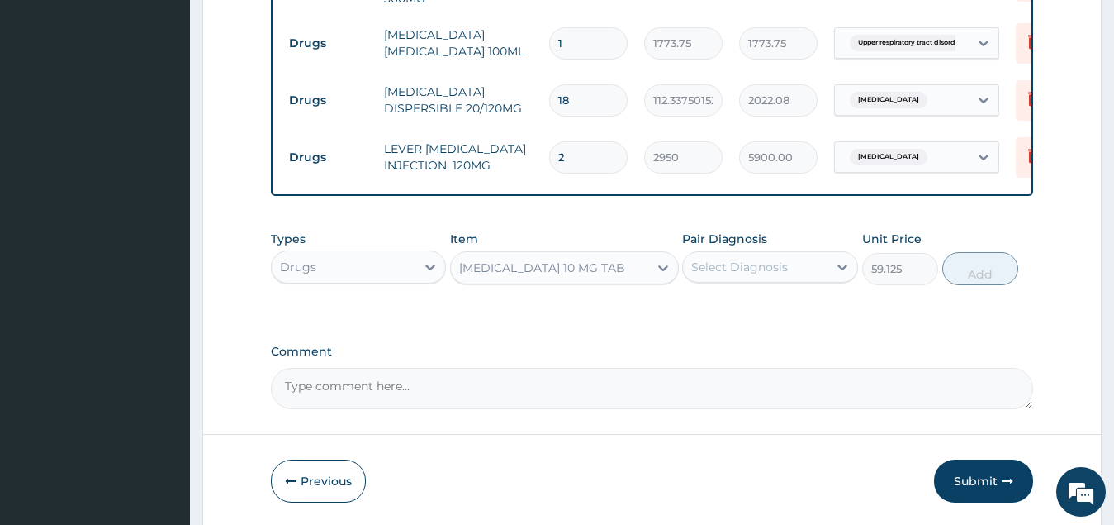
click at [766, 275] on div "Select Diagnosis" at bounding box center [739, 267] width 97 height 17
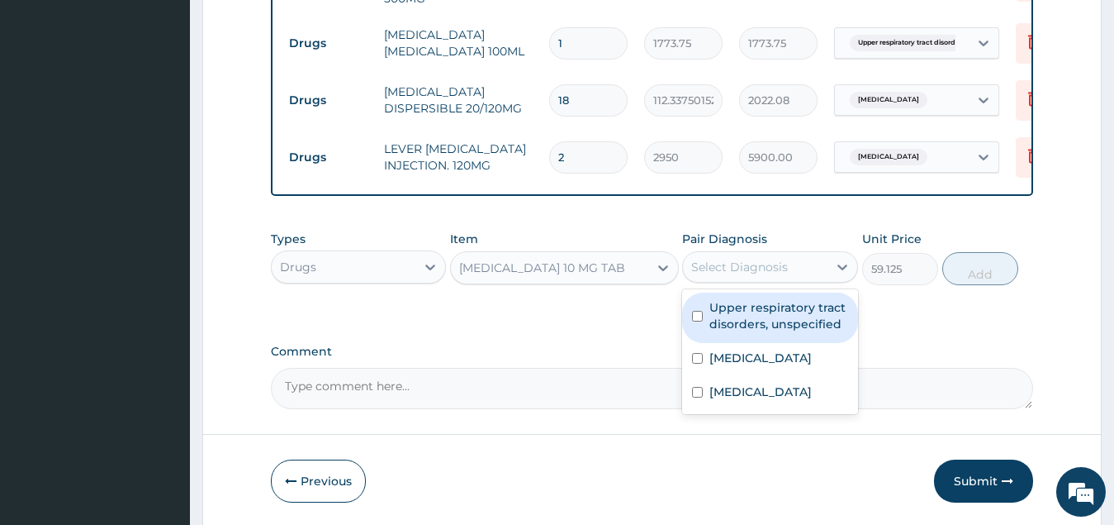
click at [785, 332] on label "Upper respiratory tract disorders, unspecified" at bounding box center [779, 315] width 139 height 33
checkbox input "true"
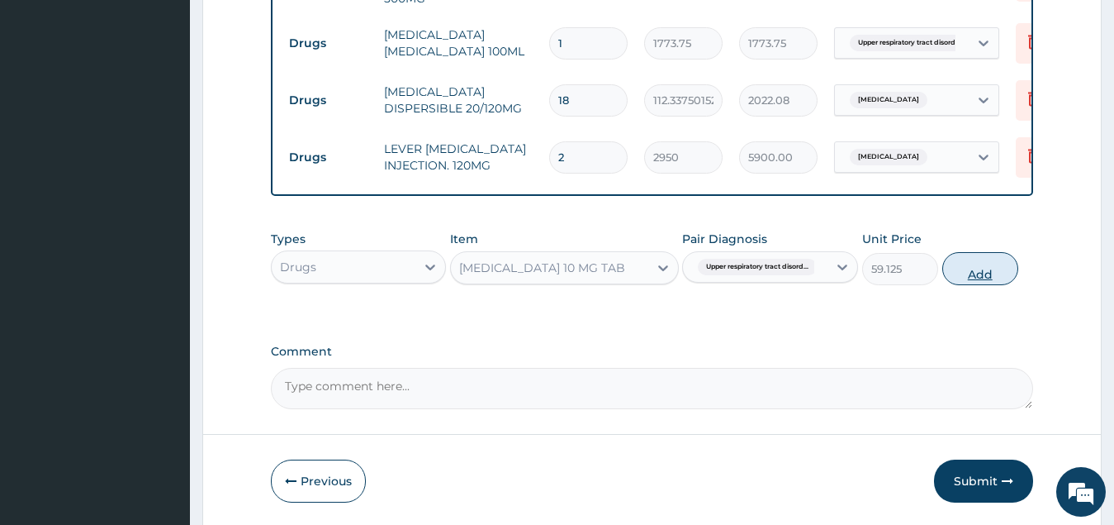
click at [973, 277] on button "Add" at bounding box center [981, 268] width 76 height 33
type input "0"
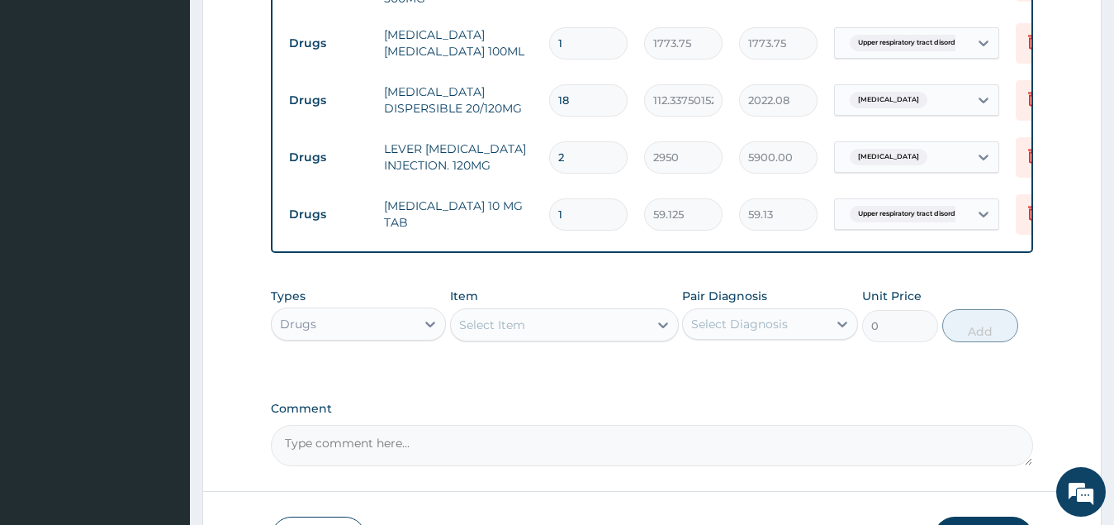
type input "0.00"
type input "5"
type input "295.63"
type input "5"
click at [373, 334] on div "Drugs" at bounding box center [344, 324] width 145 height 26
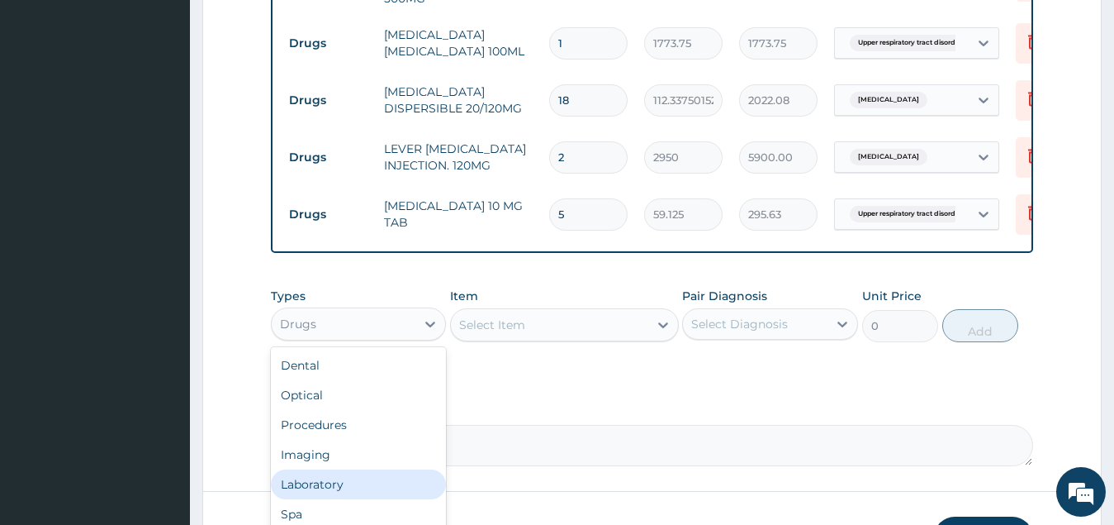
drag, startPoint x: 368, startPoint y: 487, endPoint x: 416, endPoint y: 461, distance: 54.3
click at [372, 486] on div "Laboratory" at bounding box center [359, 484] width 176 height 30
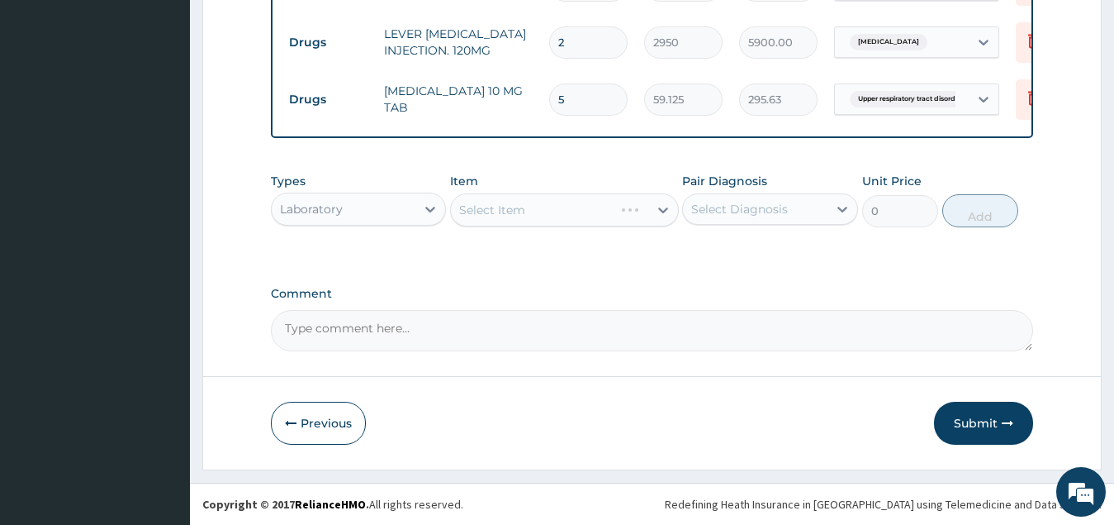
scroll to position [887, 0]
click at [595, 207] on div "Select Item" at bounding box center [549, 210] width 197 height 26
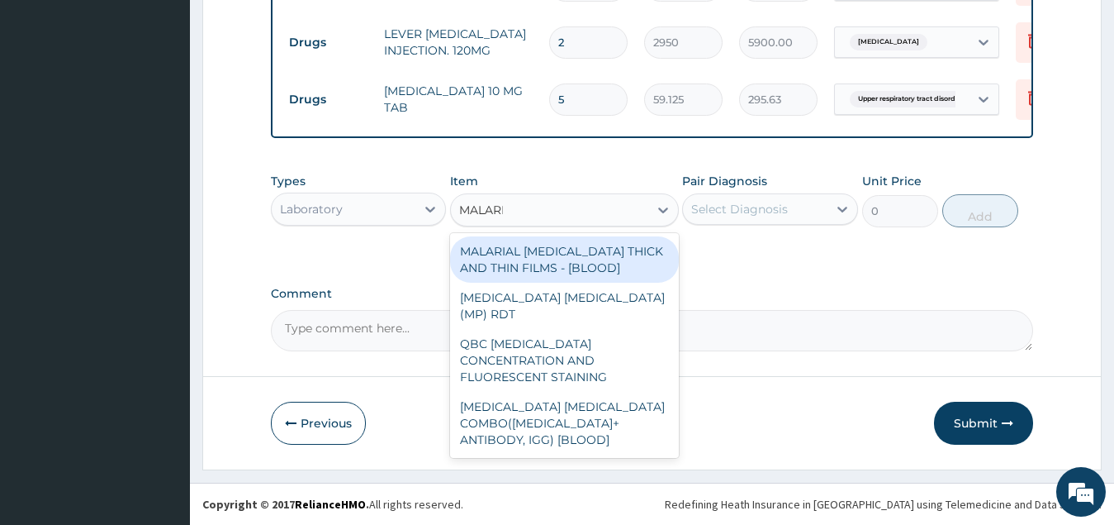
type input "[MEDICAL_DATA]"
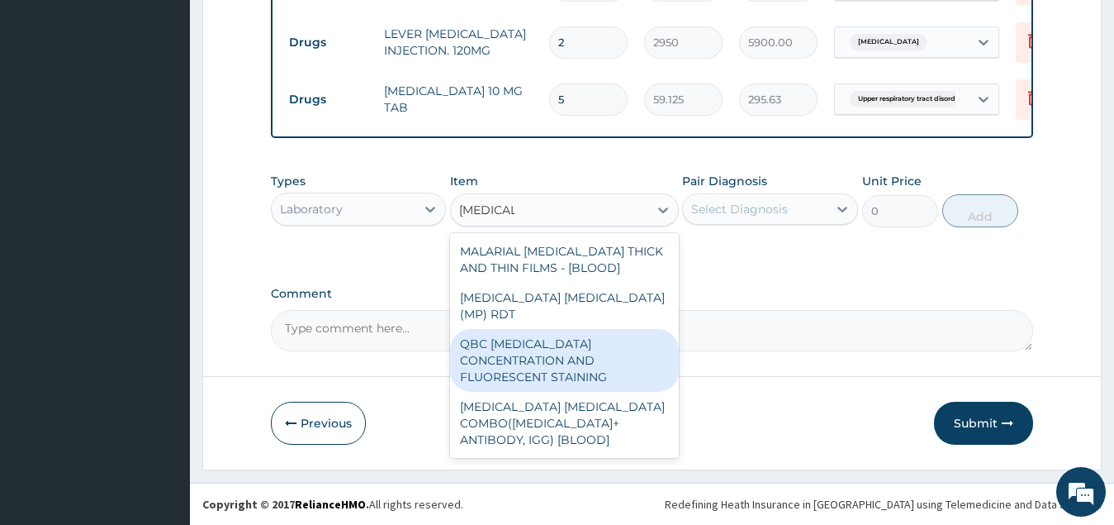
click at [620, 330] on div "QBC [MEDICAL_DATA] CONCENTRATION AND FLUORESCENT STAINING" at bounding box center [564, 360] width 229 height 63
type input "2700"
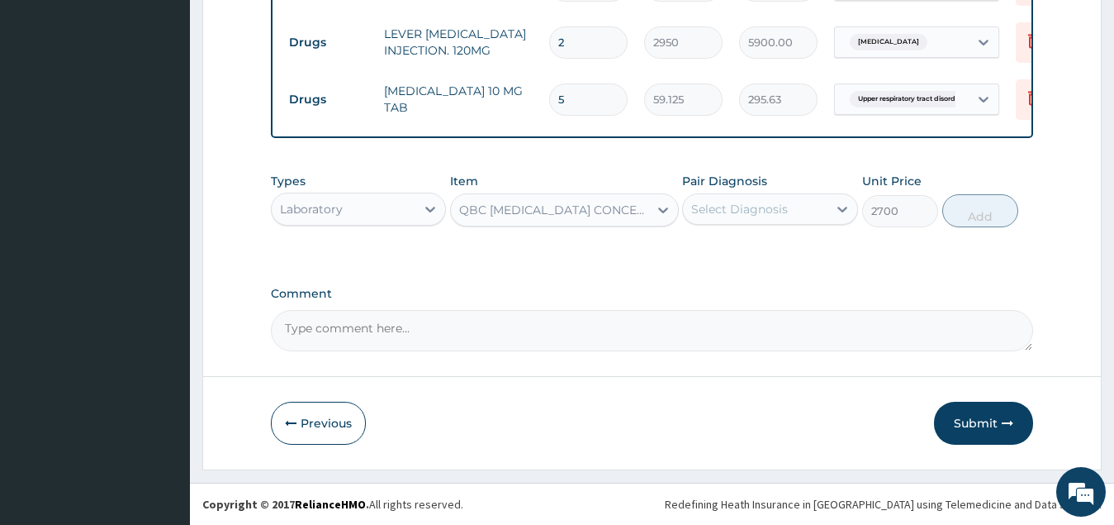
click at [764, 207] on div "Select Diagnosis" at bounding box center [739, 209] width 97 height 17
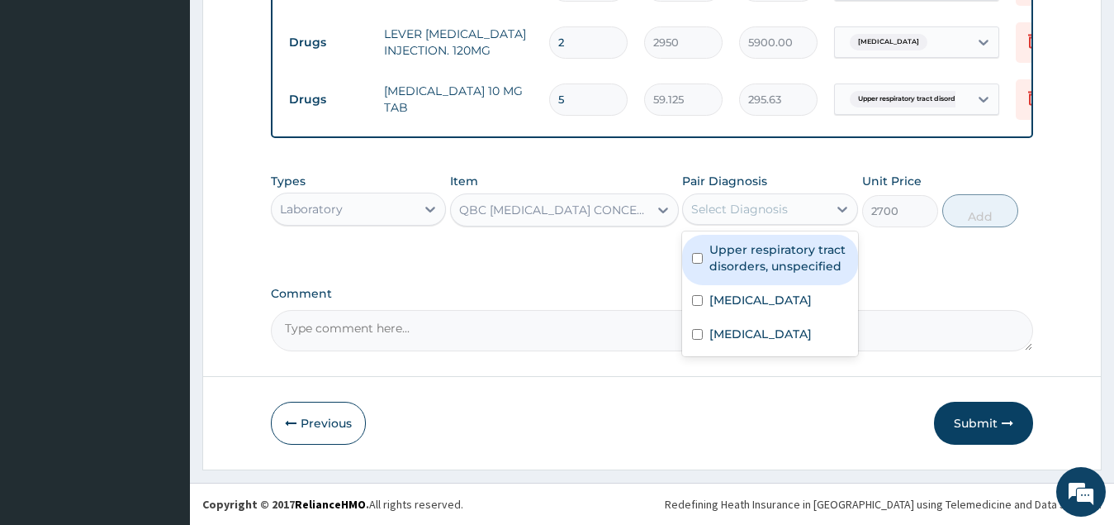
click at [782, 259] on label "Upper respiratory tract disorders, unspecified" at bounding box center [779, 257] width 139 height 33
checkbox input "true"
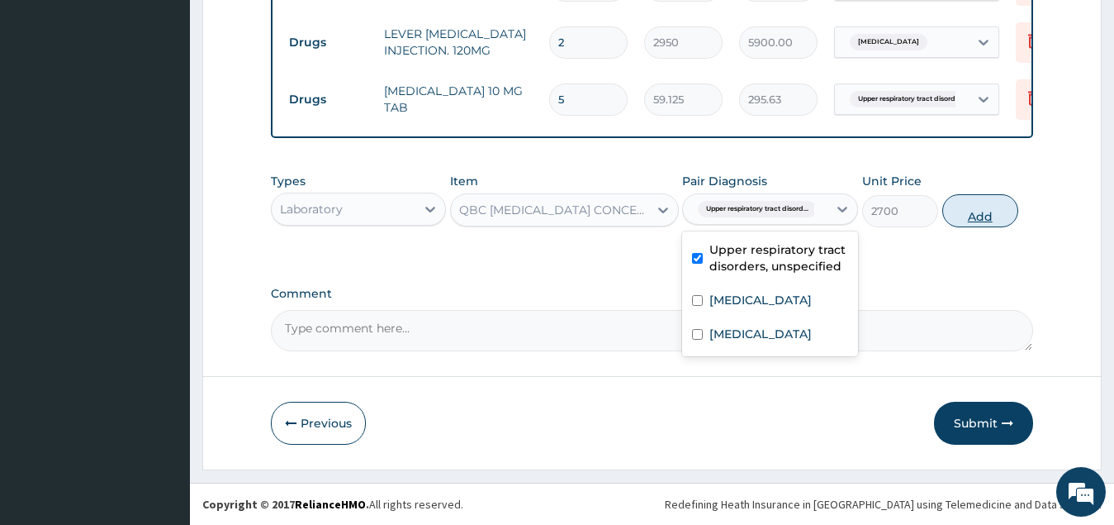
click at [974, 211] on button "Add" at bounding box center [981, 210] width 76 height 33
type input "0"
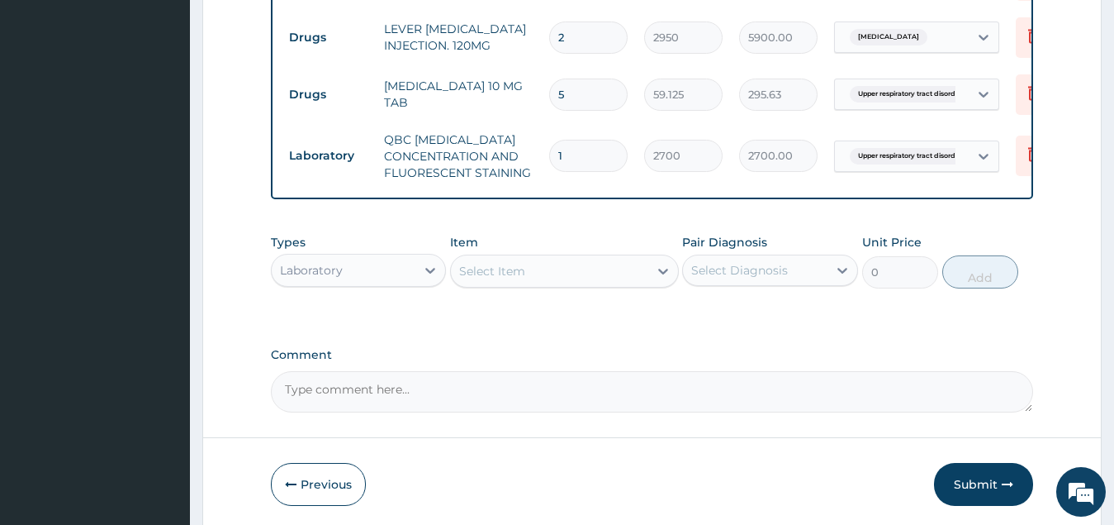
click at [559, 280] on div "Select Item" at bounding box center [549, 271] width 197 height 26
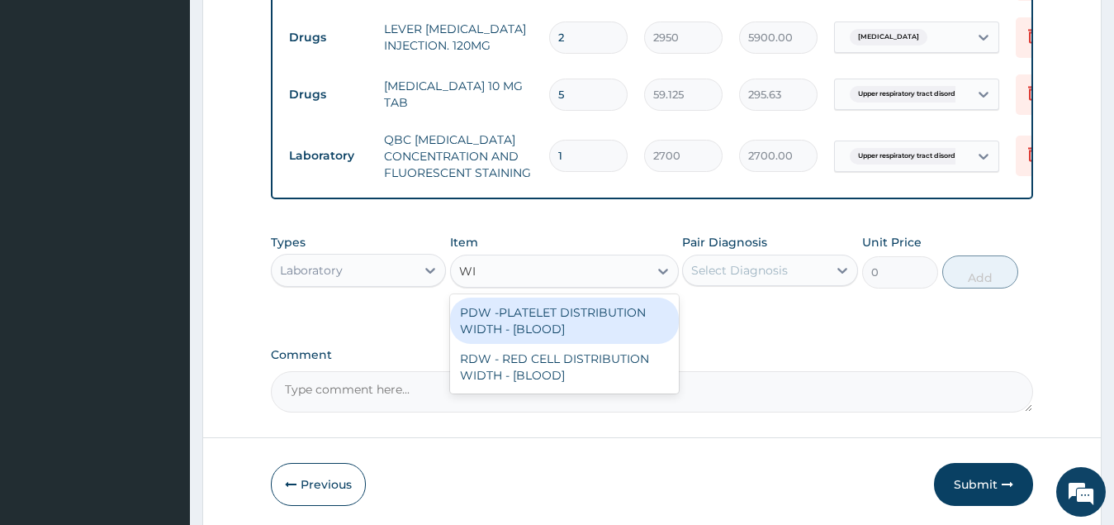
type input "W"
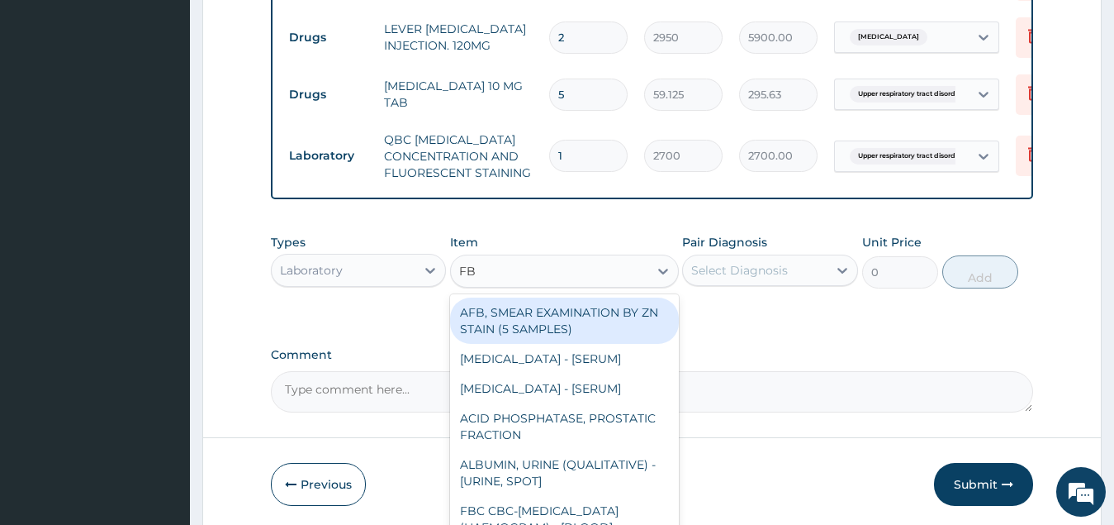
type input "FBC"
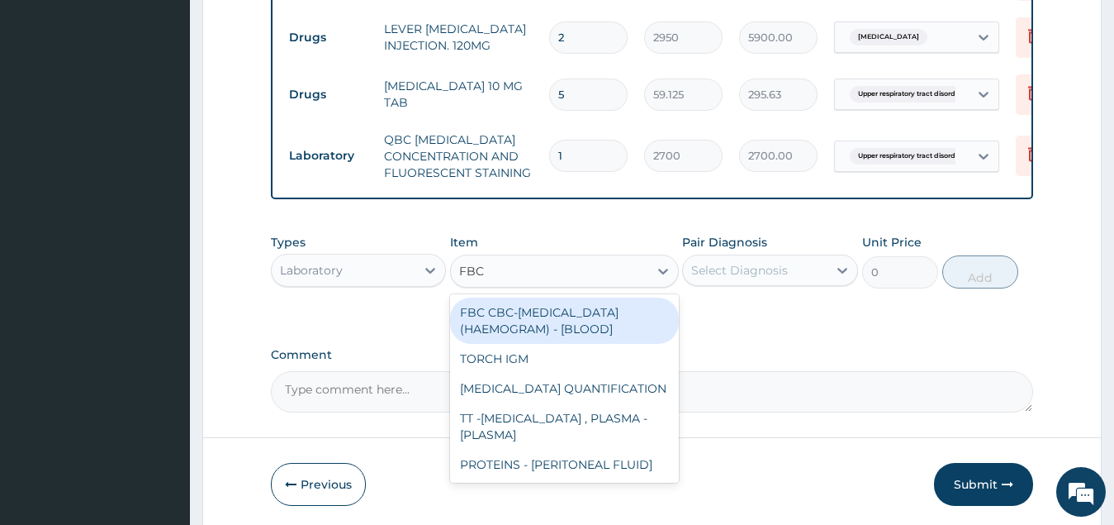
click at [585, 329] on div "FBC CBC-[MEDICAL_DATA] (HAEMOGRAM) - [BLOOD]" at bounding box center [564, 320] width 229 height 46
type input "5500"
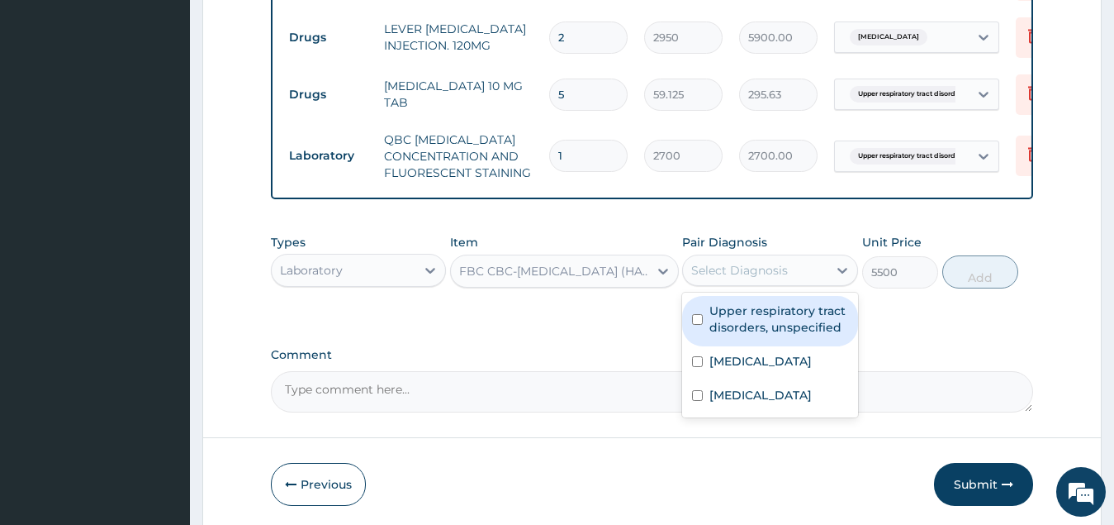
drag, startPoint x: 725, startPoint y: 265, endPoint x: 747, endPoint y: 298, distance: 39.9
click at [725, 265] on div "Select Diagnosis" at bounding box center [755, 270] width 145 height 26
drag, startPoint x: 767, startPoint y: 332, endPoint x: 867, endPoint y: 297, distance: 105.3
click at [768, 331] on label "Upper respiratory tract disorders, unspecified" at bounding box center [779, 318] width 139 height 33
checkbox input "true"
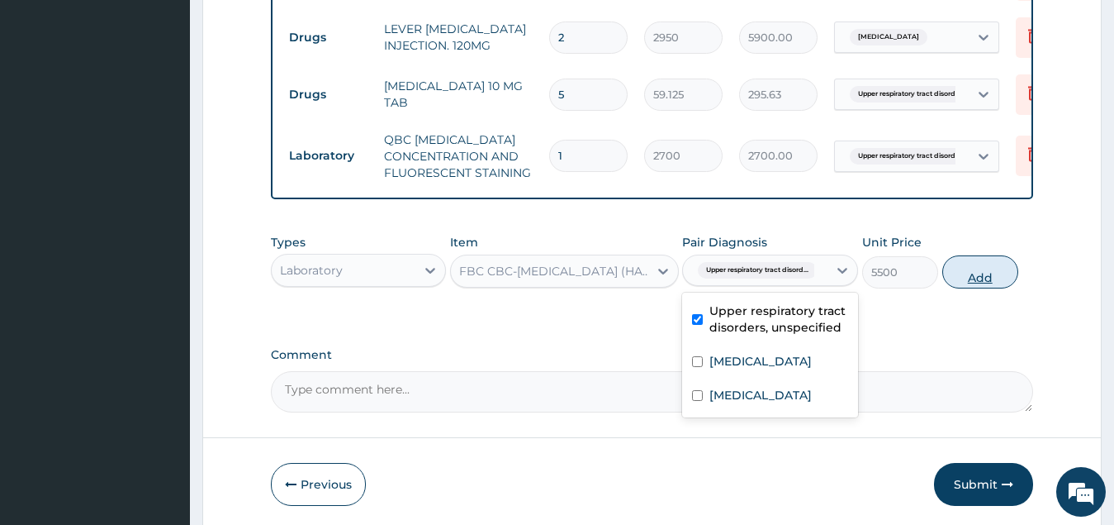
click at [969, 283] on button "Add" at bounding box center [981, 271] width 76 height 33
type input "0"
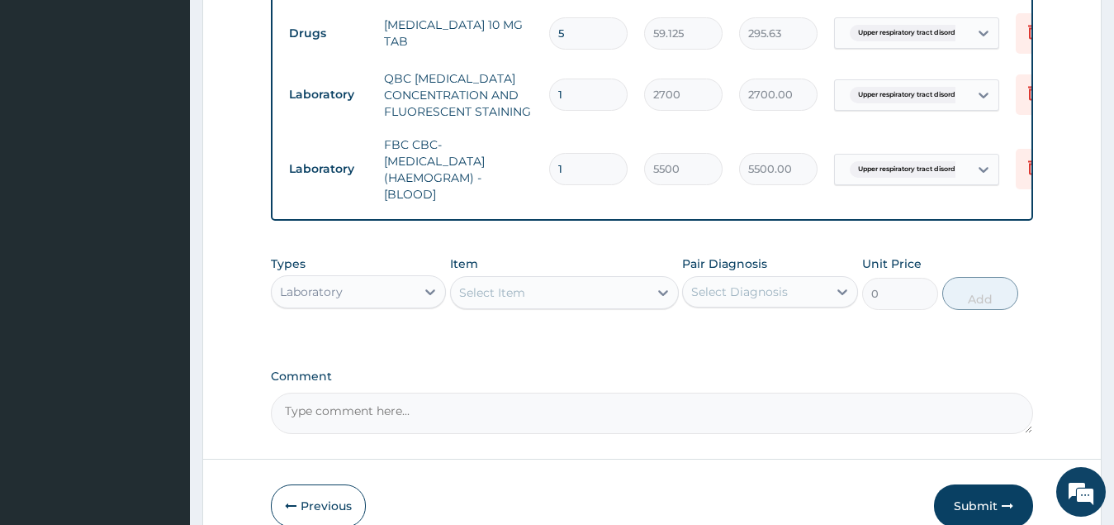
scroll to position [1036, 0]
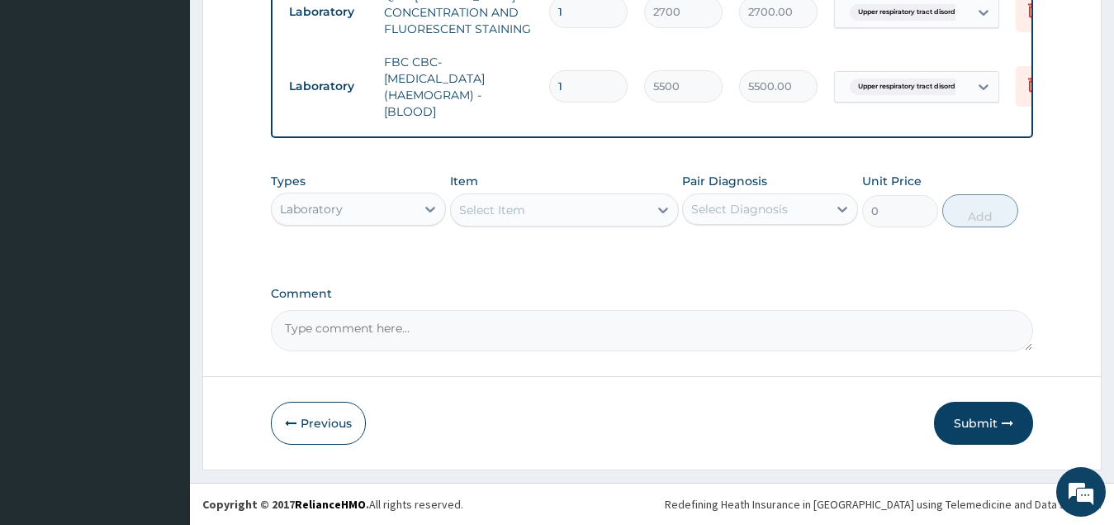
click at [401, 208] on div "Laboratory" at bounding box center [344, 209] width 145 height 26
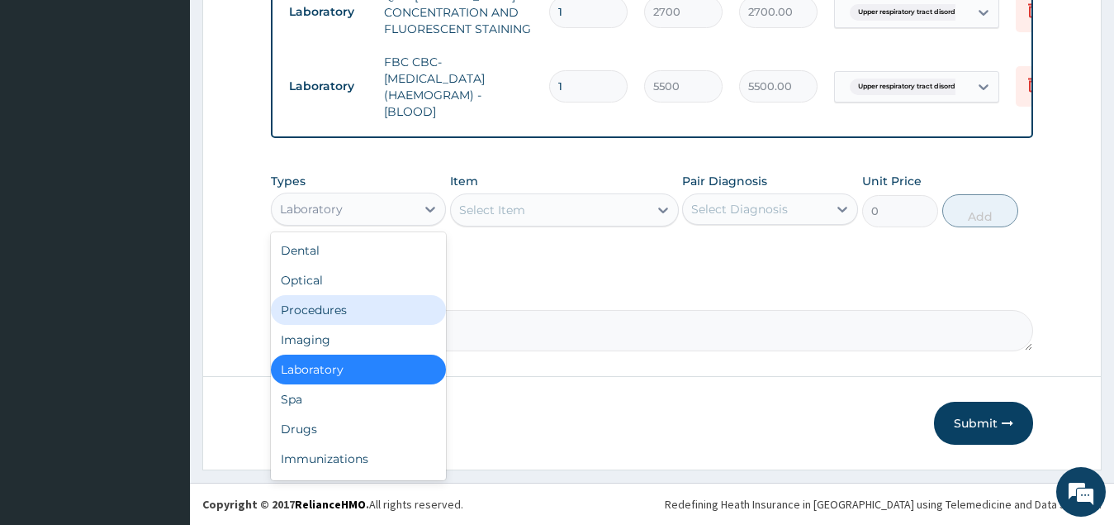
click at [374, 317] on div "Procedures" at bounding box center [359, 310] width 176 height 30
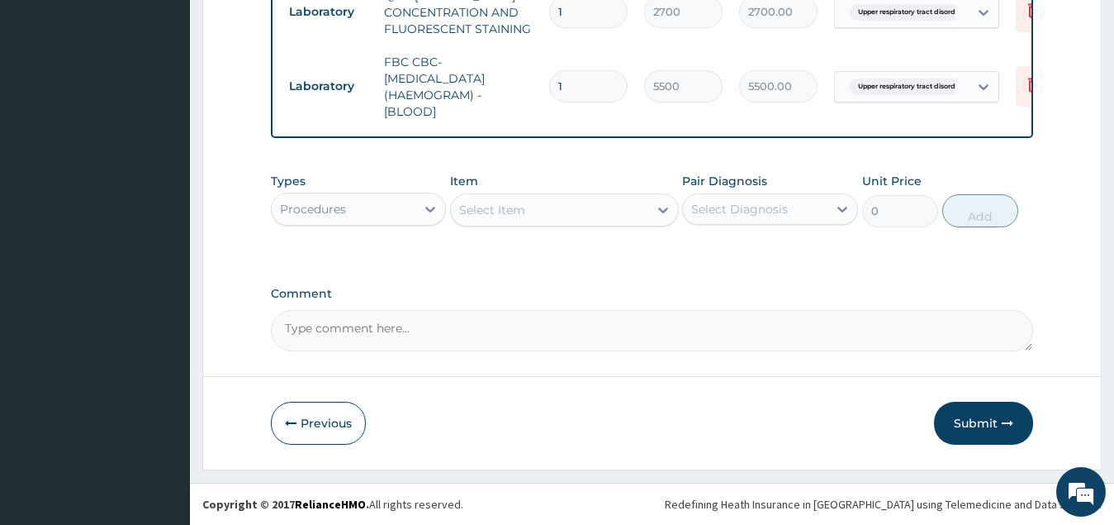
click at [582, 212] on div "Select Item" at bounding box center [549, 210] width 197 height 26
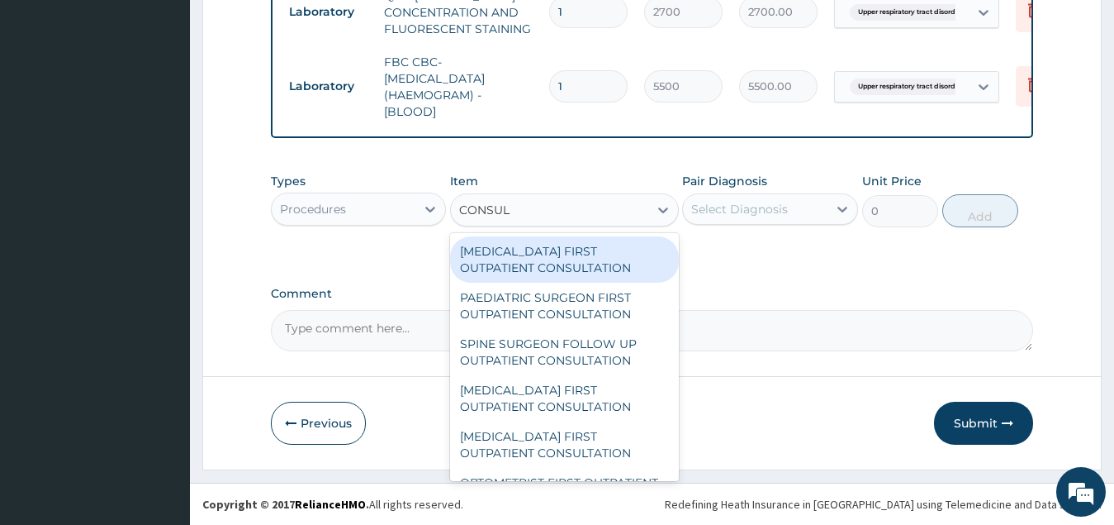
type input "CONSULT"
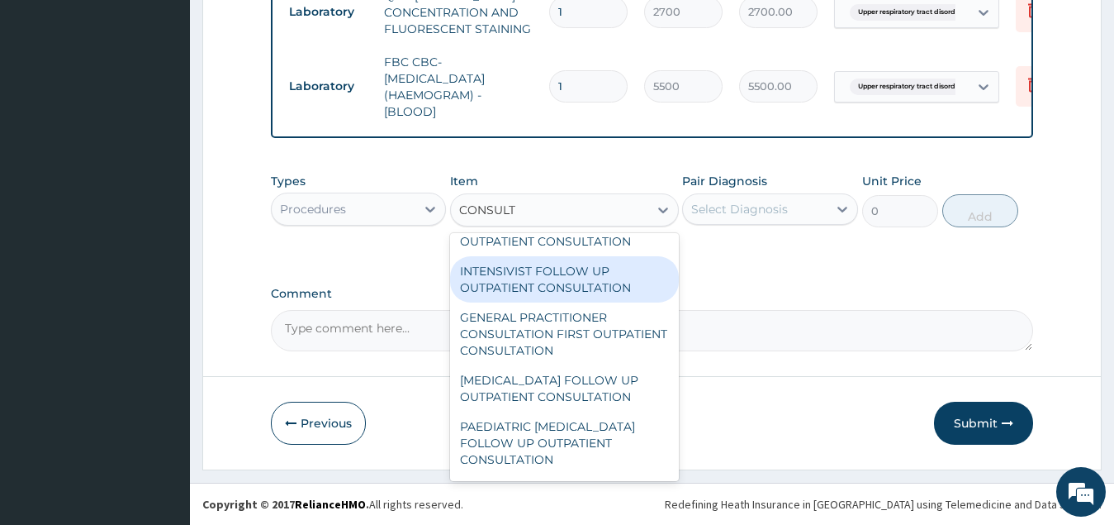
scroll to position [413, 0]
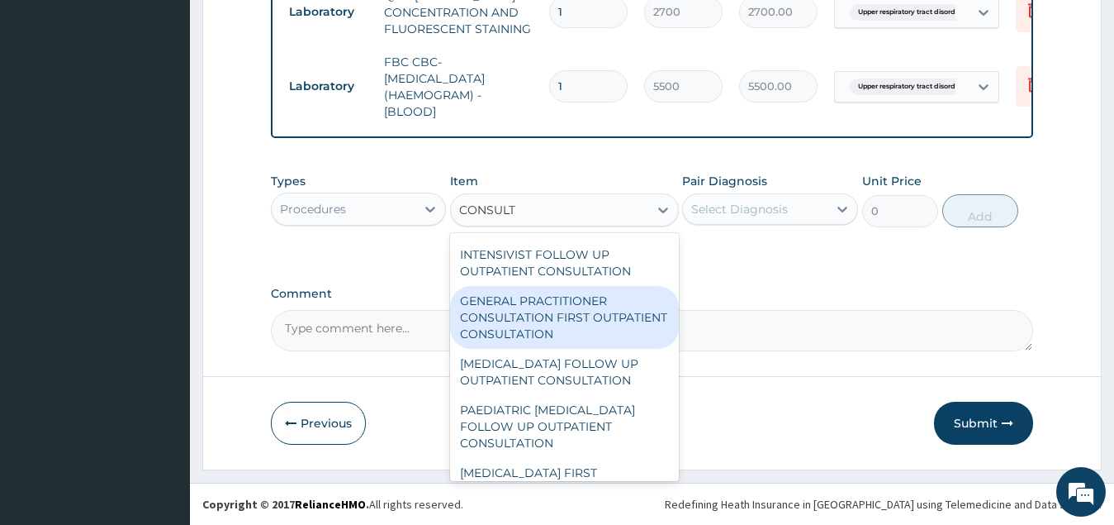
click at [577, 332] on div "GENERAL PRACTITIONER CONSULTATION FIRST OUTPATIENT CONSULTATION" at bounding box center [564, 317] width 229 height 63
type input "3547.5"
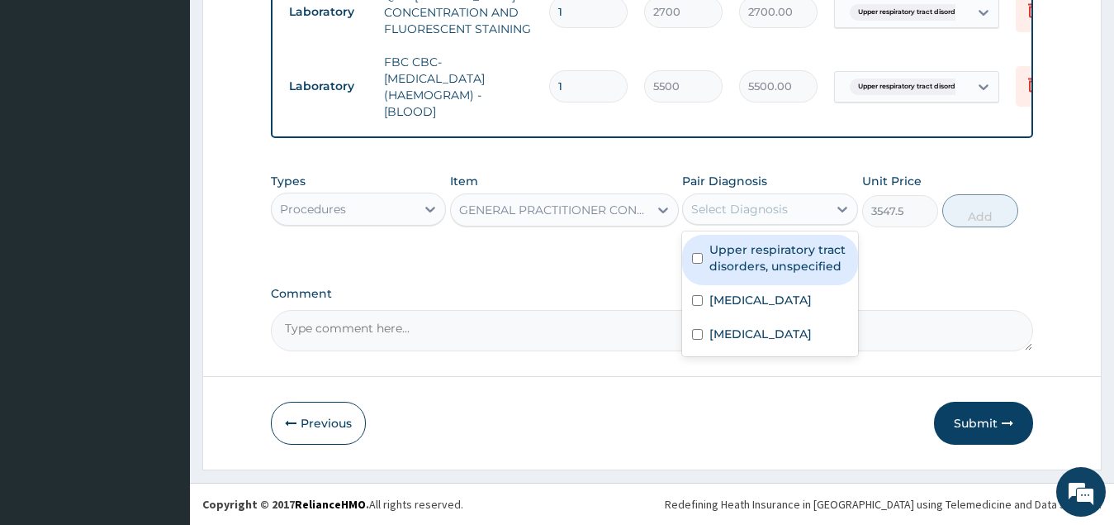
click at [769, 211] on div "Select Diagnosis" at bounding box center [739, 209] width 97 height 17
click at [772, 267] on label "Upper respiratory tract disorders, unspecified" at bounding box center [779, 257] width 139 height 33
checkbox input "true"
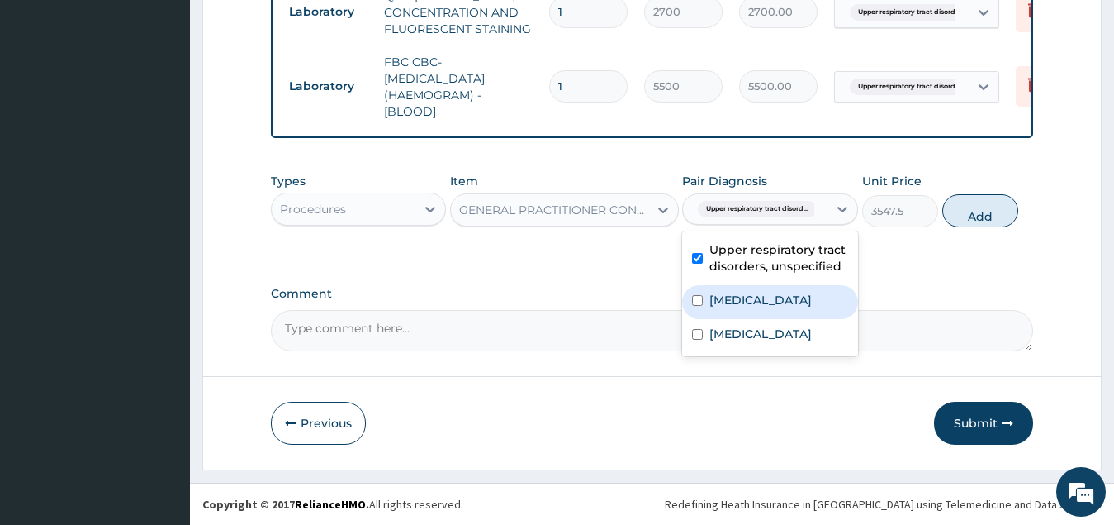
click at [769, 307] on label "Malaria, unspecified" at bounding box center [761, 300] width 102 height 17
checkbox input "true"
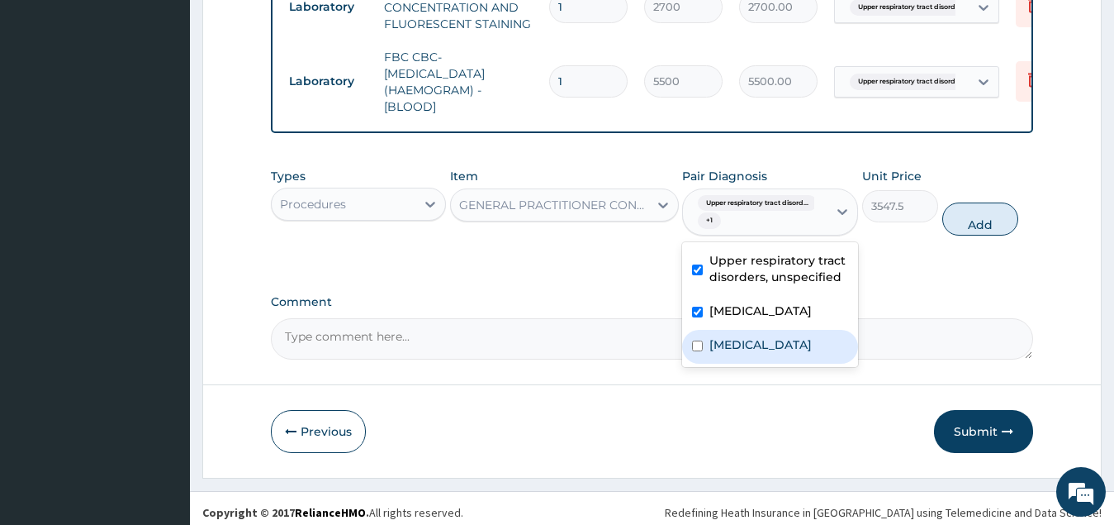
click at [766, 347] on label "Typhoid fever, unspecified" at bounding box center [761, 344] width 102 height 17
checkbox input "true"
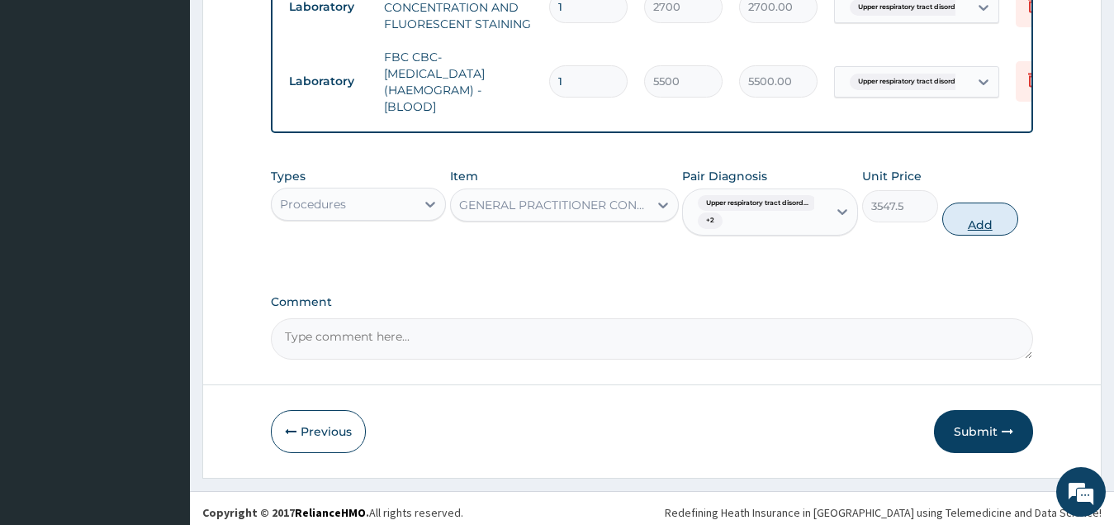
click at [977, 233] on button "Add" at bounding box center [981, 218] width 76 height 33
type input "0"
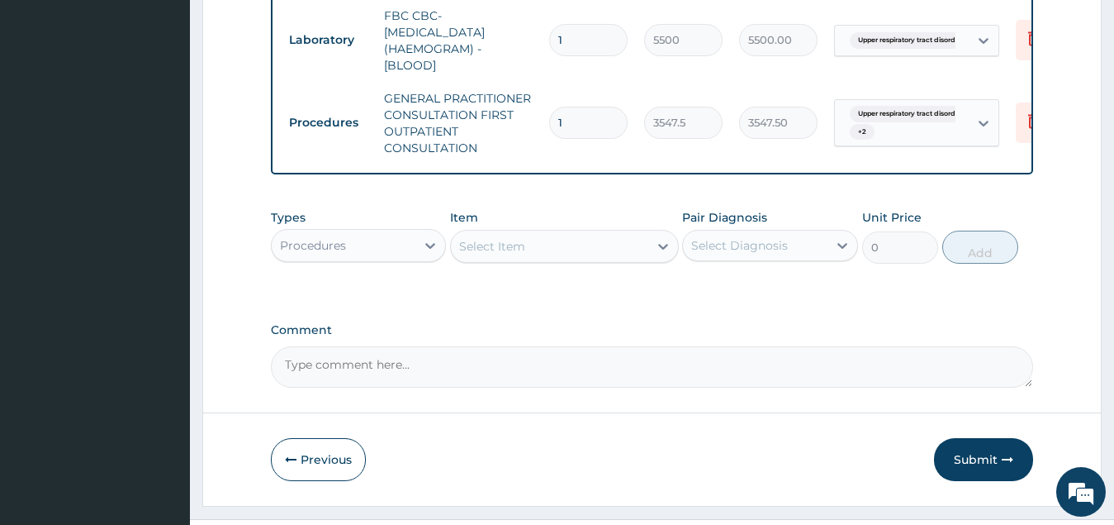
scroll to position [1119, 0]
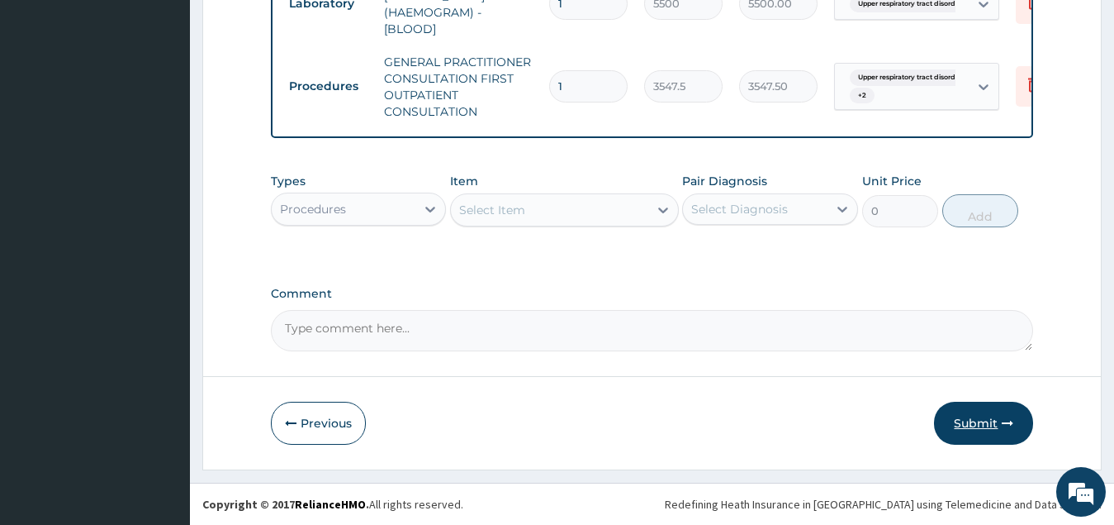
click at [967, 424] on button "Submit" at bounding box center [983, 423] width 99 height 43
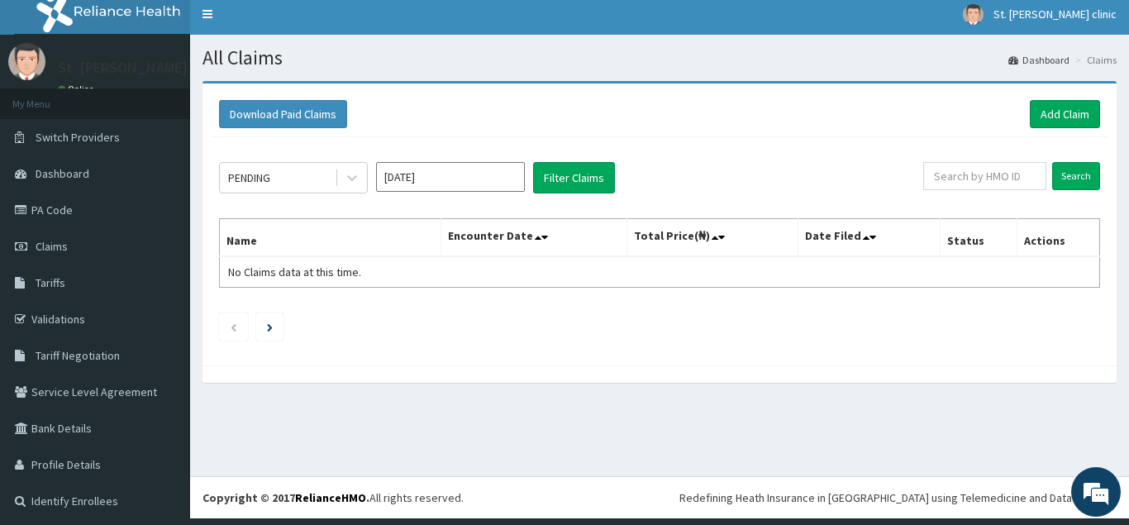
scroll to position [9, 0]
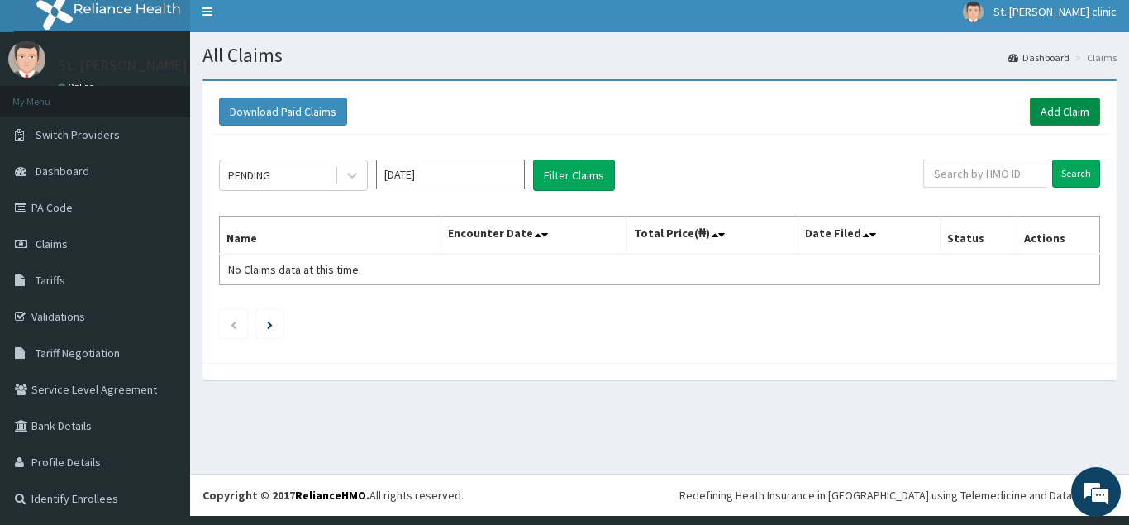
click at [1039, 111] on link "Add Claim" at bounding box center [1064, 111] width 70 height 28
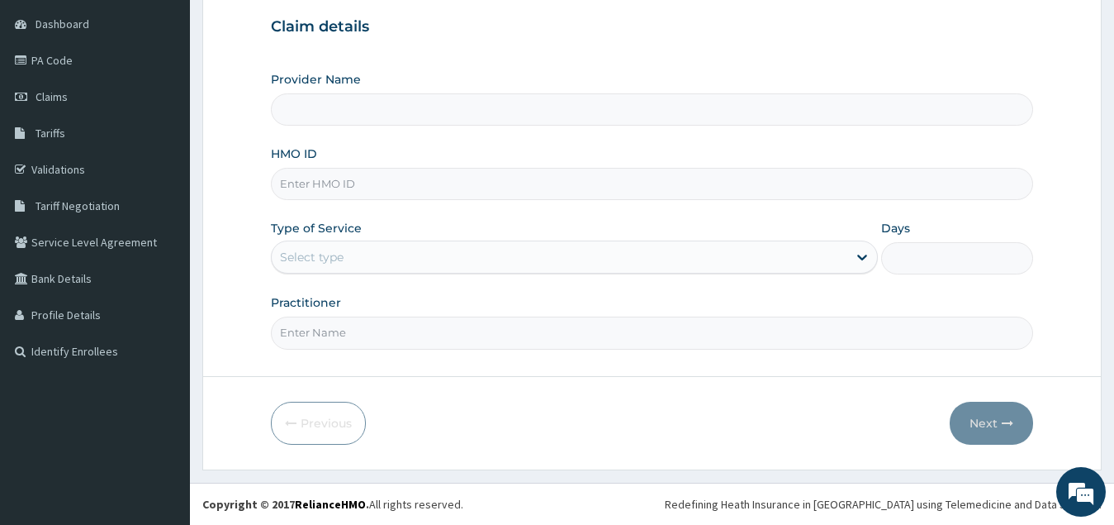
type input "ST. [PERSON_NAME][GEOGRAPHIC_DATA] ( [GEOGRAPHIC_DATA])"
click at [348, 178] on input "HMO ID" at bounding box center [652, 184] width 763 height 32
type input "MIC/10130/A"
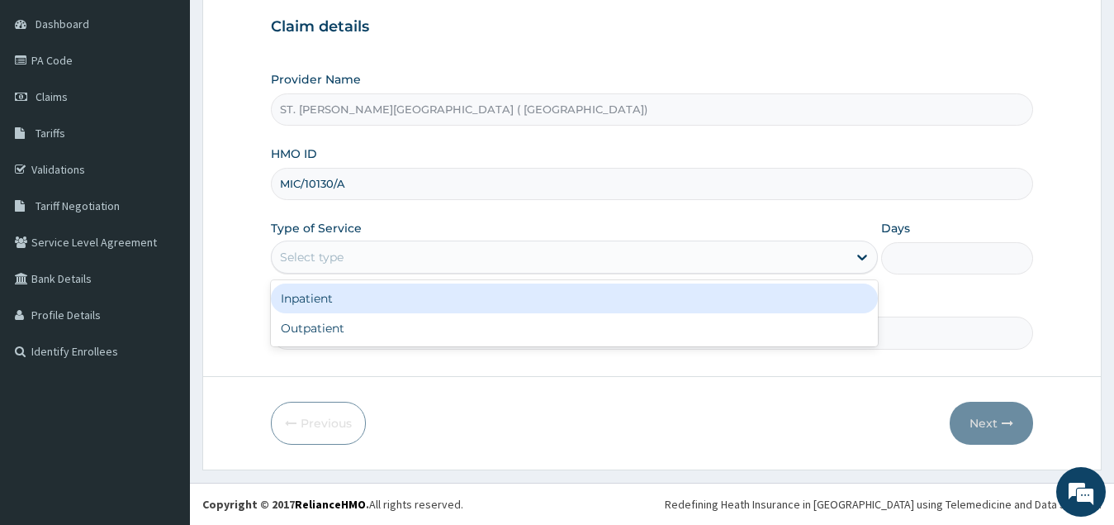
click at [475, 261] on div "Select type" at bounding box center [560, 257] width 577 height 26
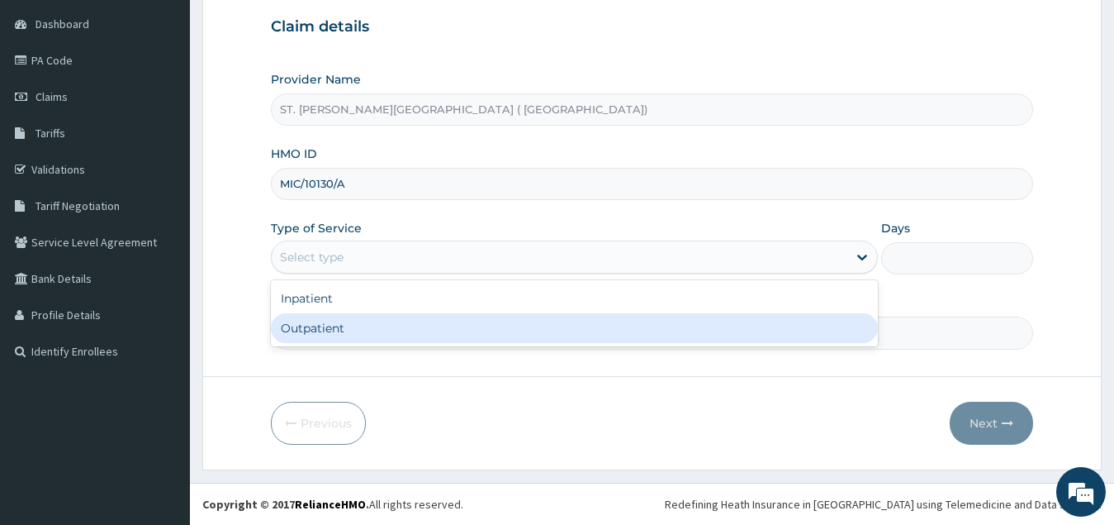
click at [439, 323] on div "Outpatient" at bounding box center [575, 328] width 608 height 30
type input "1"
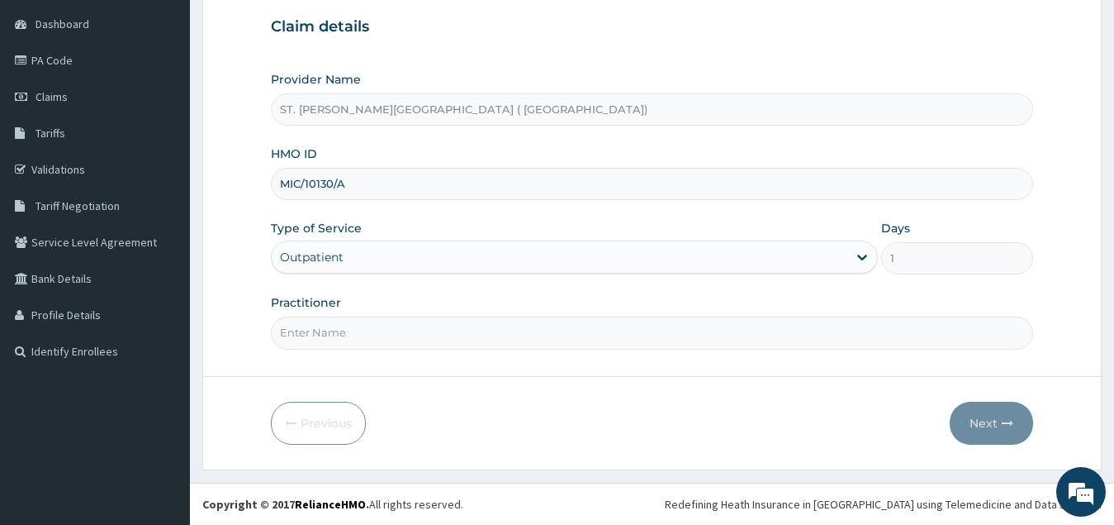
click at [430, 342] on input "Practitioner" at bounding box center [652, 332] width 763 height 32
type input "DR FORTUNE"
click at [982, 422] on button "Next" at bounding box center [991, 423] width 83 height 43
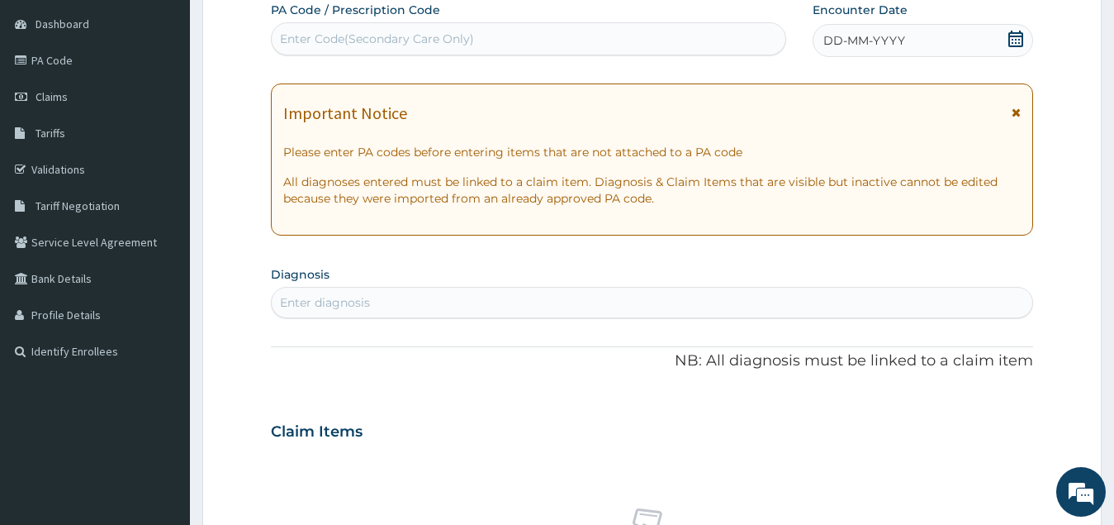
click at [1014, 40] on icon at bounding box center [1016, 39] width 17 height 17
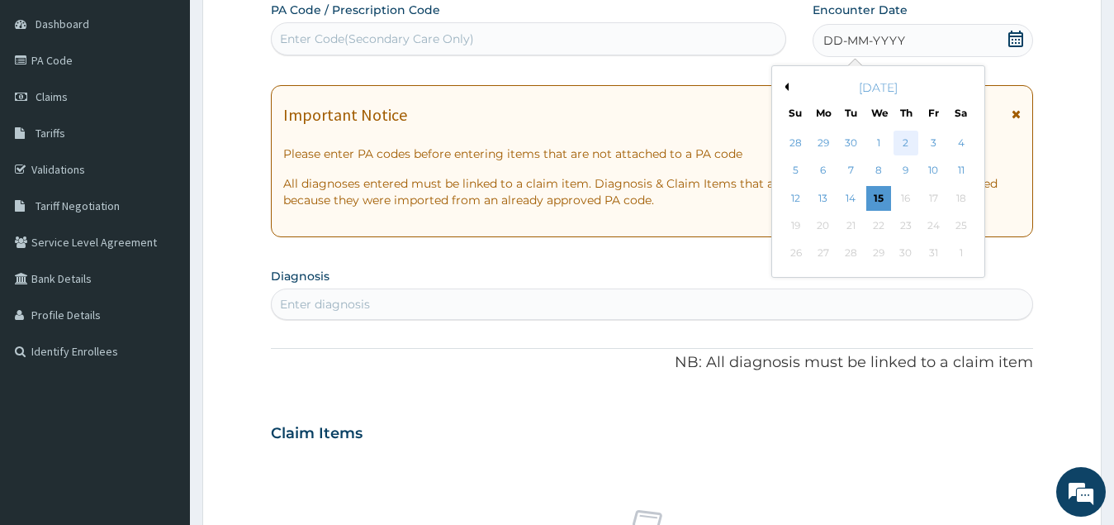
click at [895, 148] on div "2" at bounding box center [906, 143] width 25 height 25
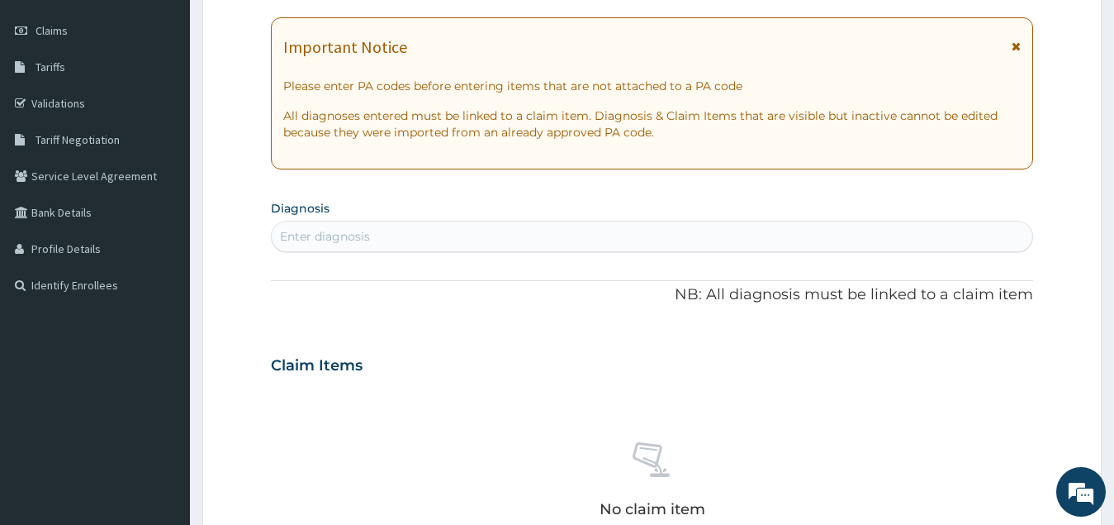
scroll to position [321, 0]
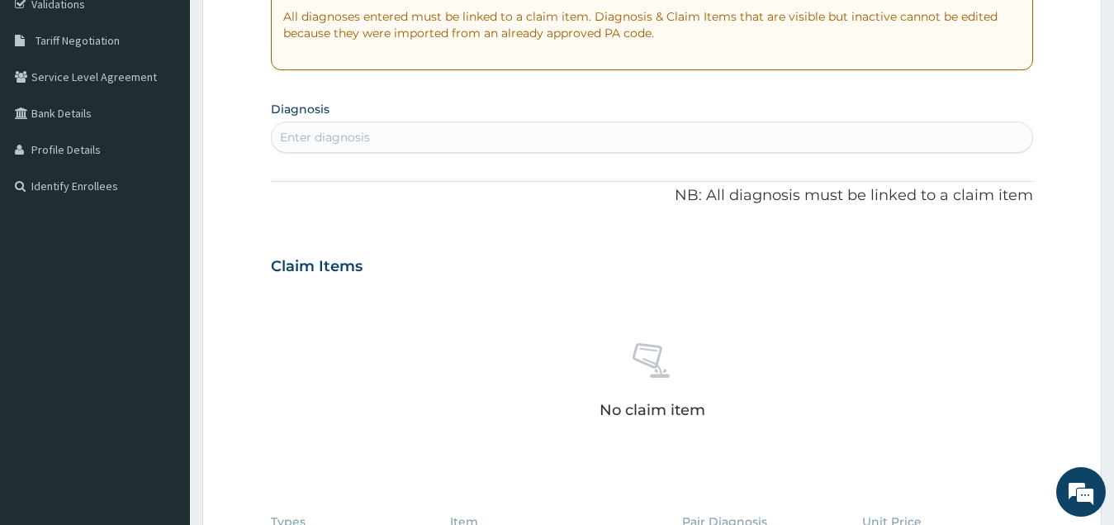
click at [367, 138] on div "Enter diagnosis" at bounding box center [325, 137] width 90 height 17
type input "[MEDICAL_DATA]"
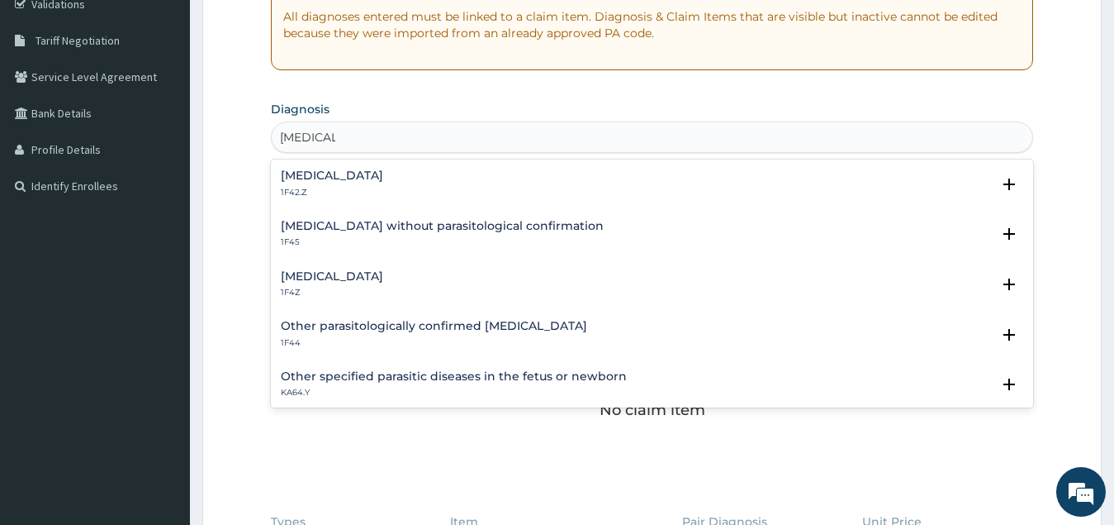
click at [364, 283] on h4 "[MEDICAL_DATA]" at bounding box center [332, 276] width 102 height 12
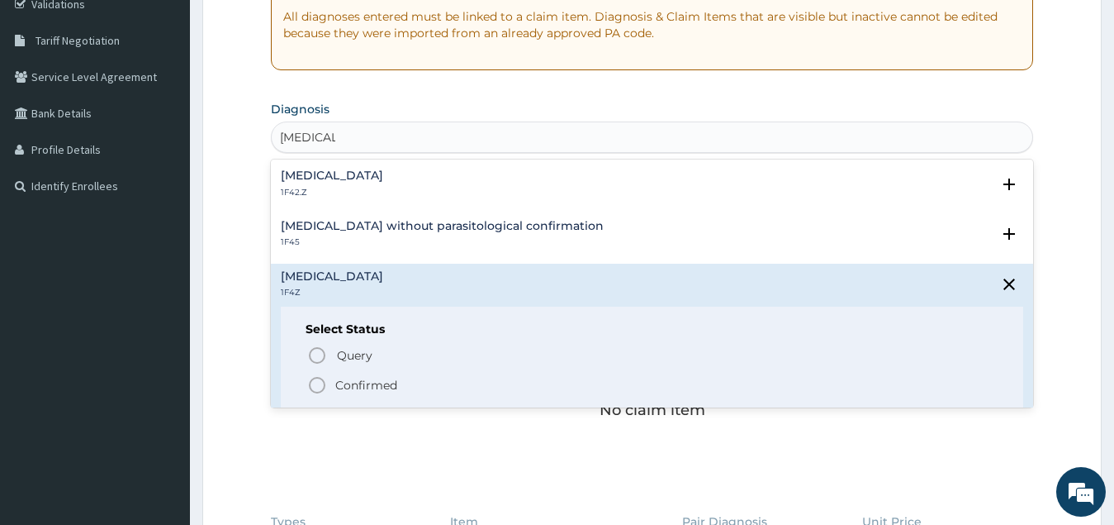
click at [320, 382] on icon "status option filled" at bounding box center [317, 385] width 20 height 20
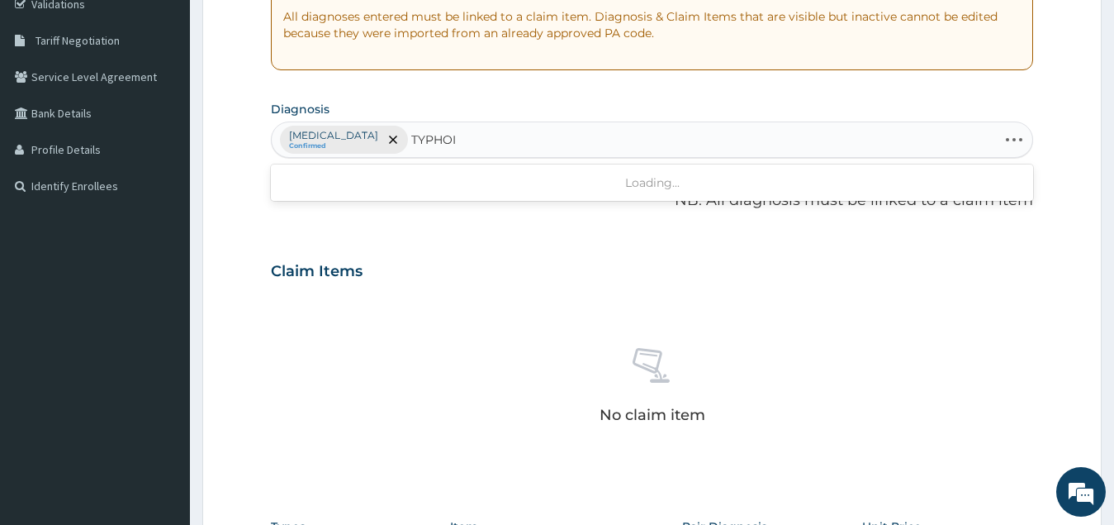
type input "[MEDICAL_DATA]"
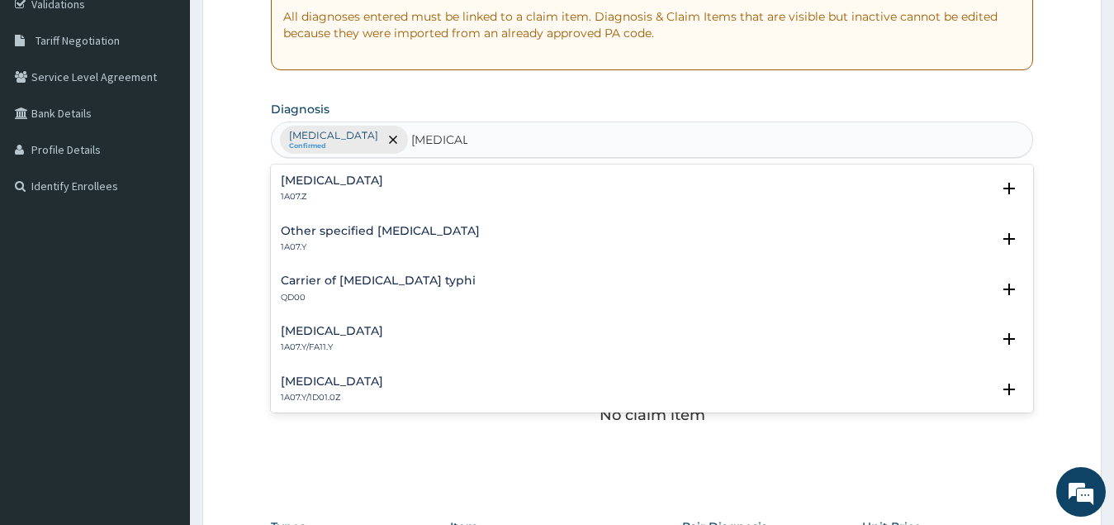
click at [383, 190] on div "Typhoid fever, unspecified 1A07.Z" at bounding box center [332, 188] width 102 height 29
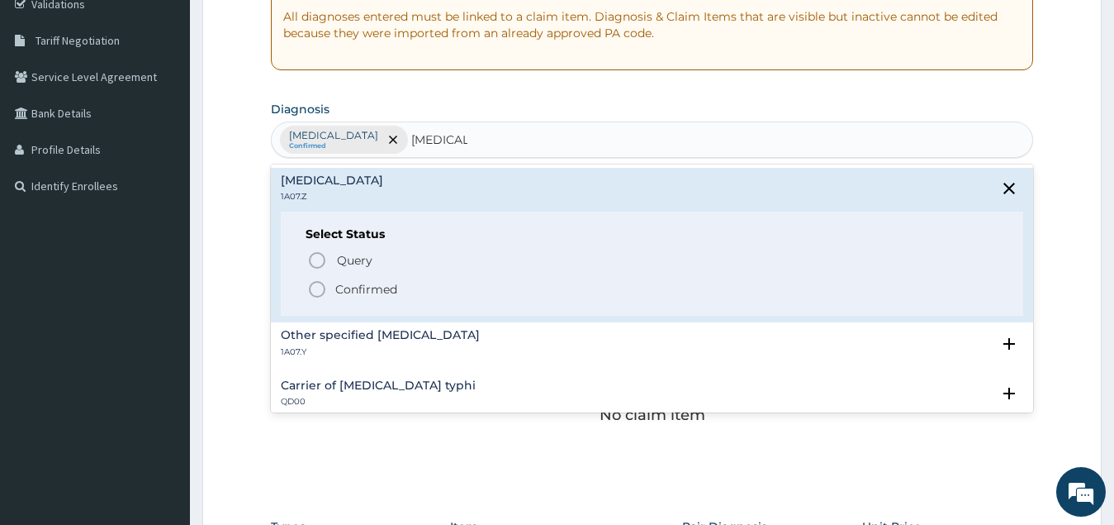
click at [316, 288] on icon "status option filled" at bounding box center [317, 289] width 20 height 20
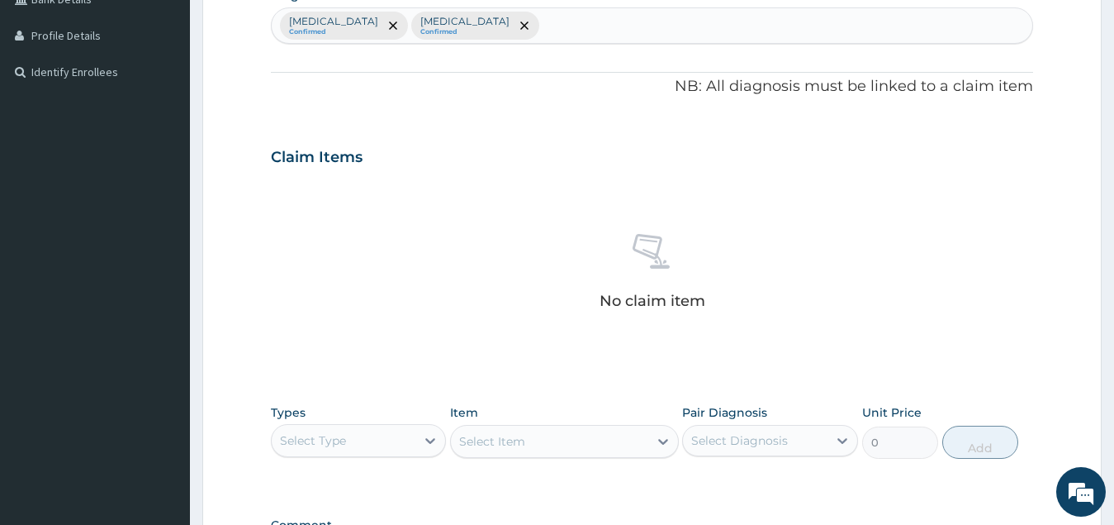
scroll to position [487, 0]
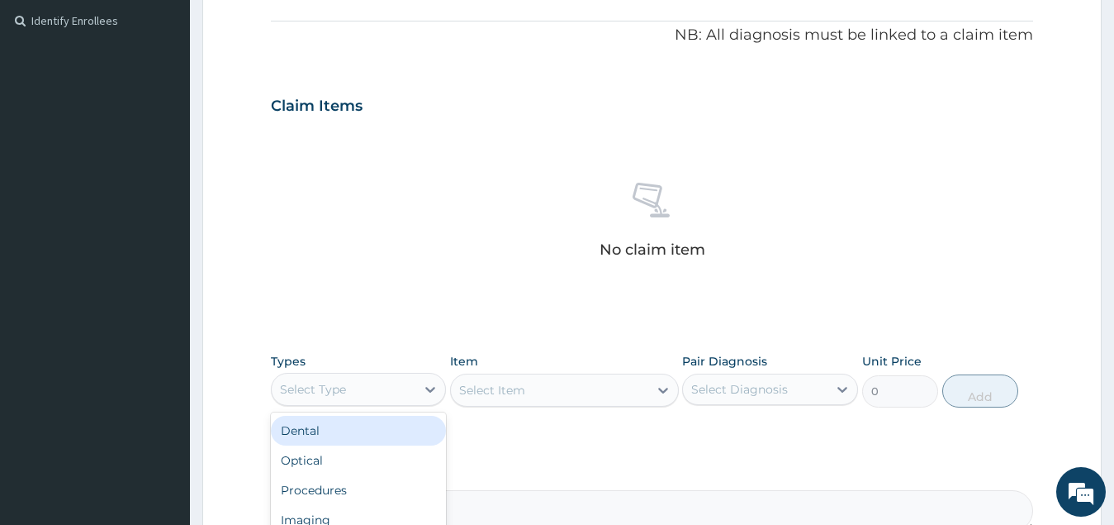
click at [396, 394] on div "Select Type" at bounding box center [344, 389] width 145 height 26
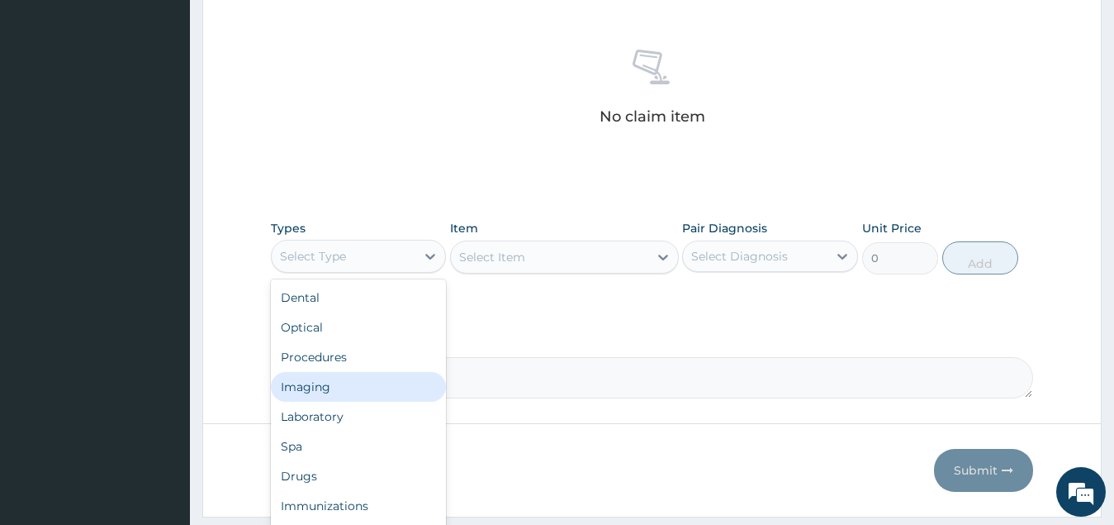
scroll to position [667, 0]
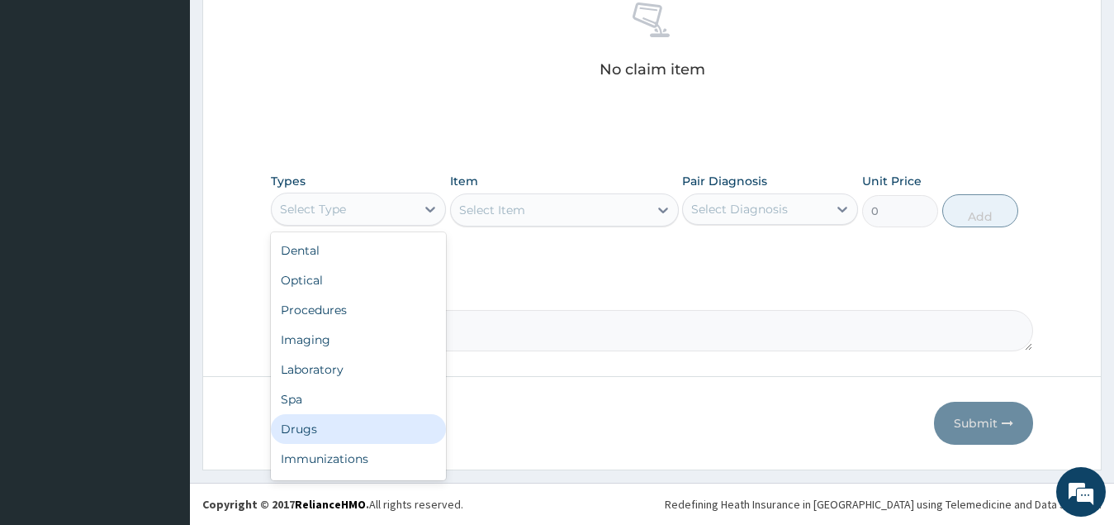
drag, startPoint x: 354, startPoint y: 431, endPoint x: 360, endPoint y: 418, distance: 14.4
click at [355, 432] on div "Drugs" at bounding box center [359, 429] width 176 height 30
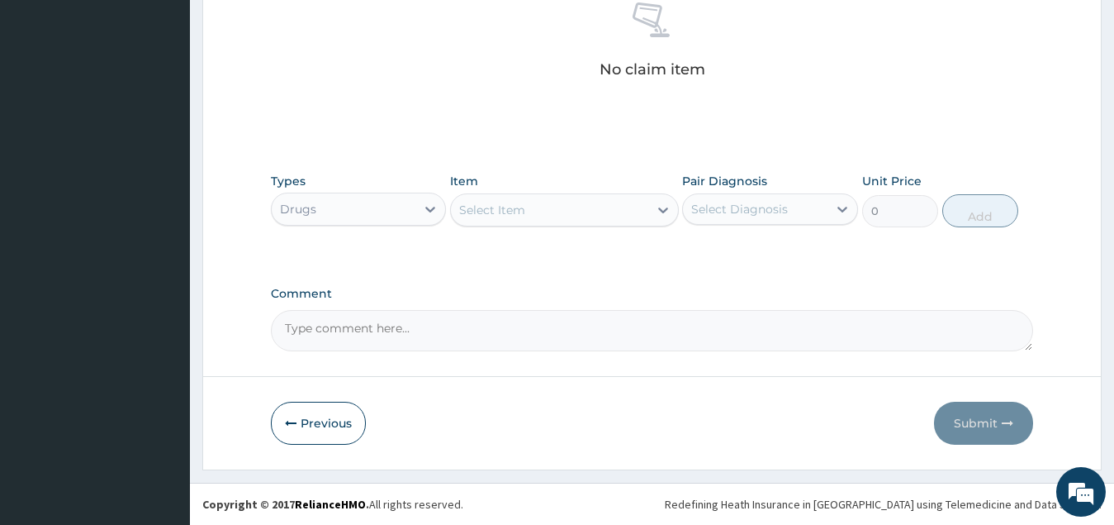
click at [563, 204] on div "Select Item" at bounding box center [549, 210] width 197 height 26
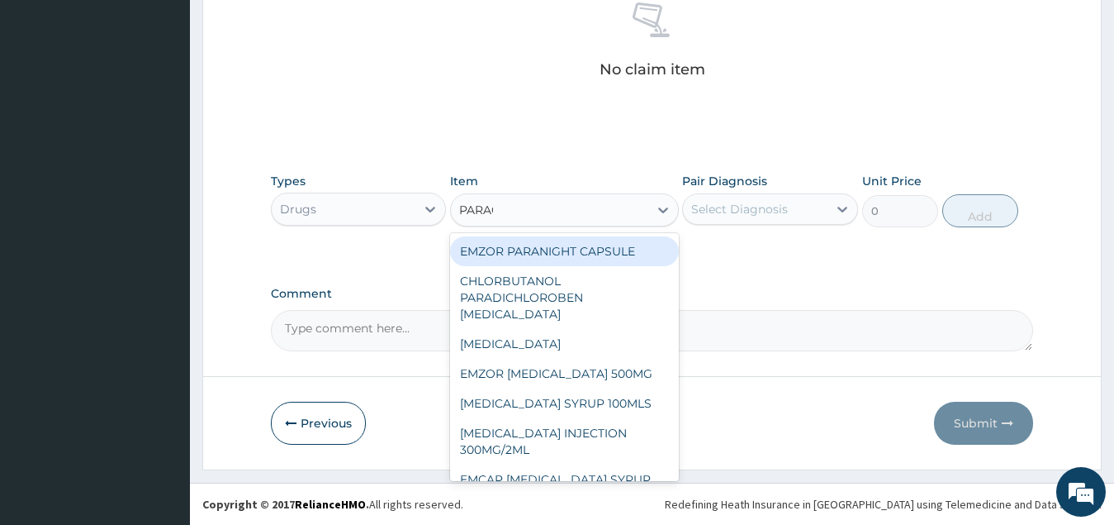
type input "PARACE"
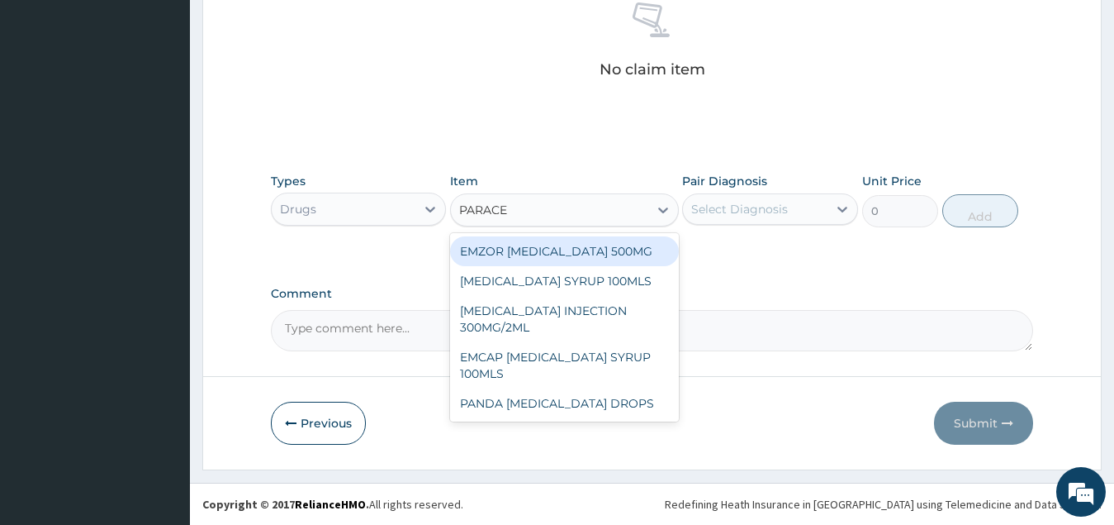
click at [587, 248] on div "EMZOR [MEDICAL_DATA] 500MG" at bounding box center [564, 251] width 229 height 30
type input "34"
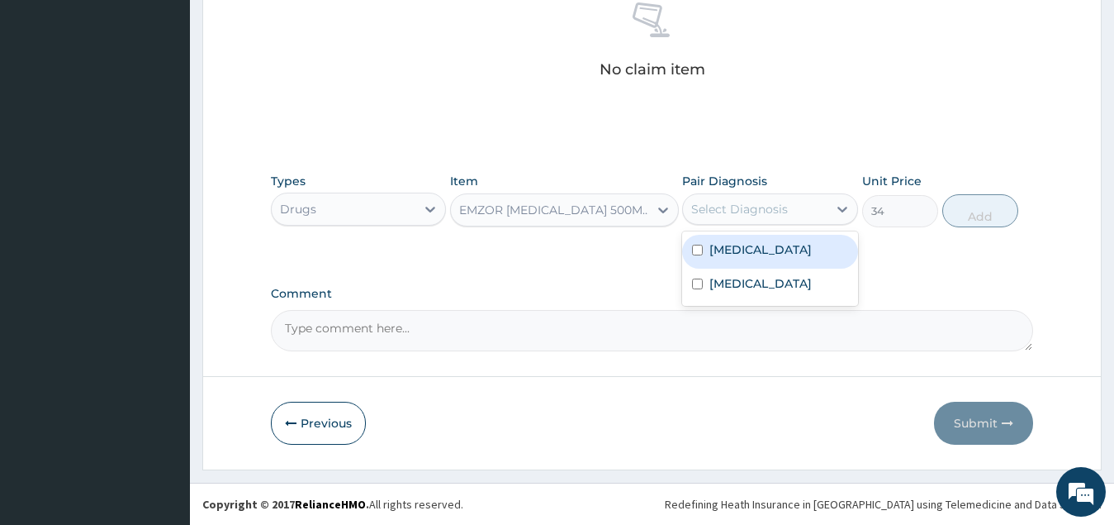
click at [744, 207] on div "Select Diagnosis" at bounding box center [739, 209] width 97 height 17
click at [753, 262] on div "[MEDICAL_DATA]" at bounding box center [770, 252] width 176 height 34
checkbox input "true"
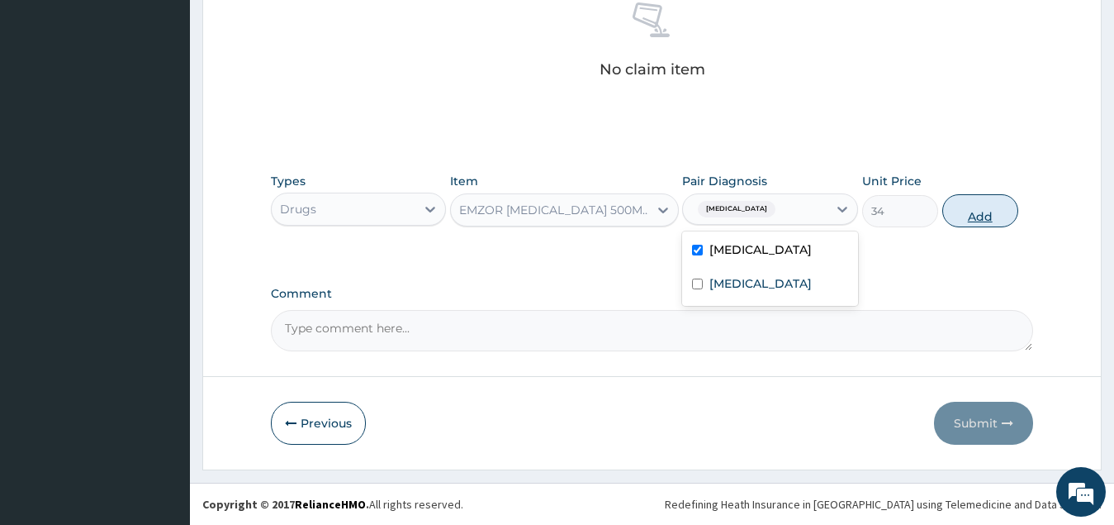
click at [988, 214] on button "Add" at bounding box center [981, 210] width 76 height 33
type input "0"
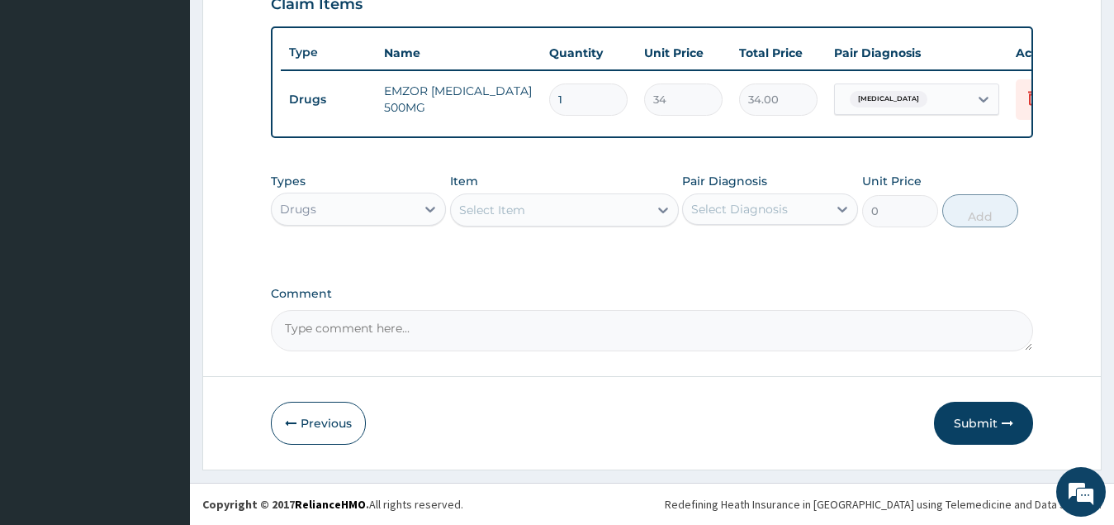
scroll to position [602, 0]
type input "18"
type input "612.00"
type input "18"
click at [554, 218] on div "Select Item" at bounding box center [549, 210] width 197 height 26
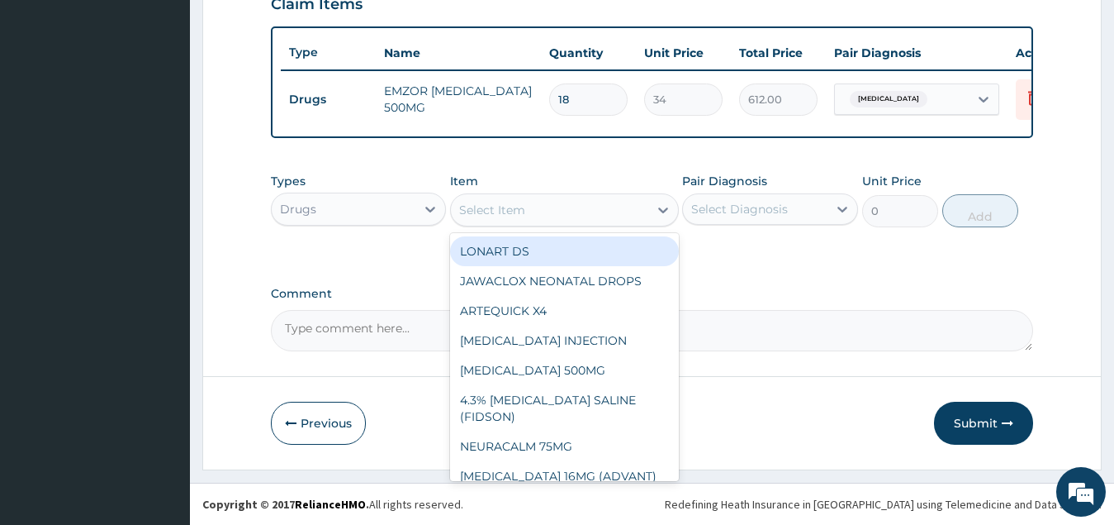
type input "E"
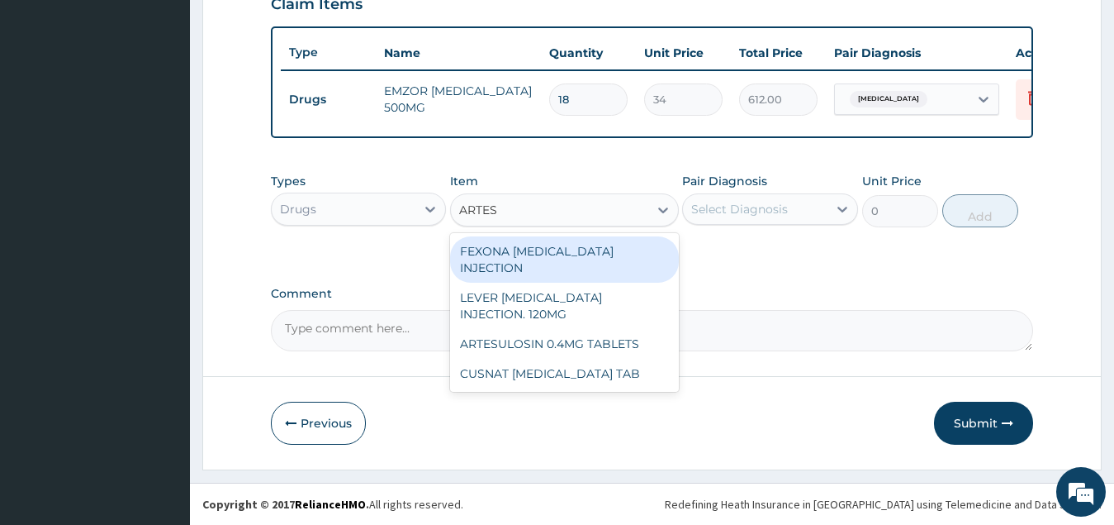
type input "ARTESU"
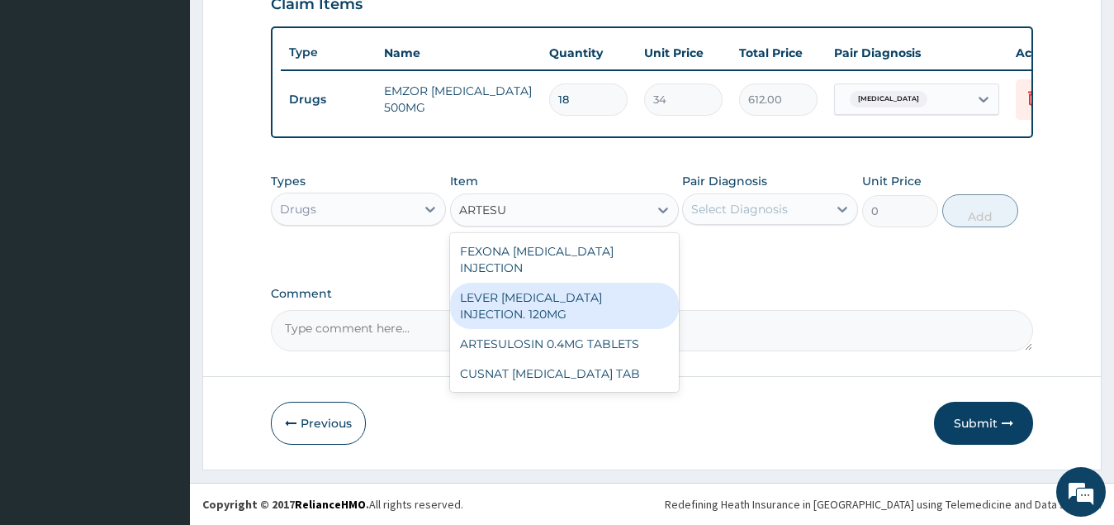
drag, startPoint x: 559, startPoint y: 283, endPoint x: 597, endPoint y: 280, distance: 38.1
click at [563, 283] on div "LEVER [MEDICAL_DATA] INJECTION. 120MG" at bounding box center [564, 306] width 229 height 46
type input "2950"
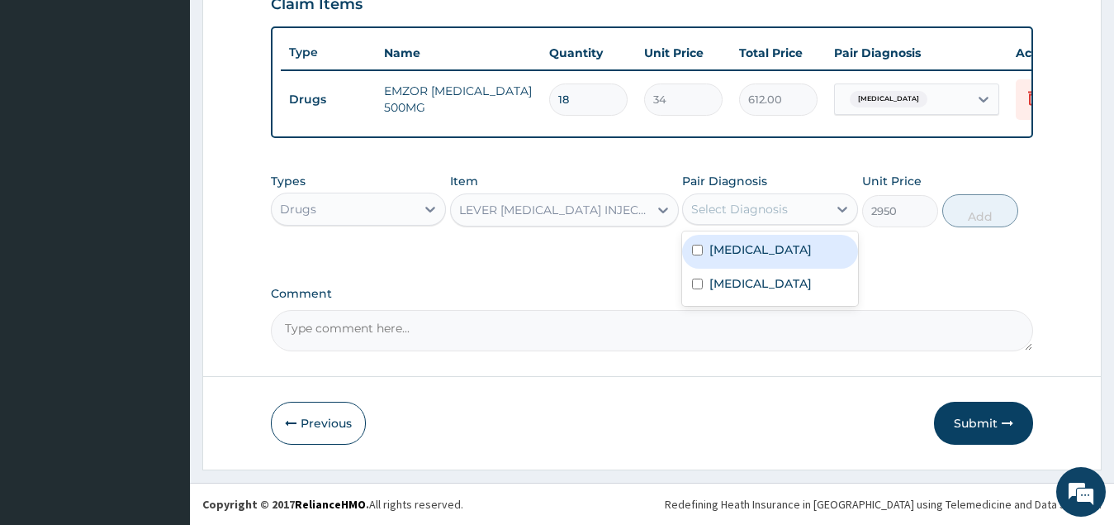
click at [768, 215] on div "Select Diagnosis" at bounding box center [739, 209] width 97 height 17
click at [759, 251] on label "[MEDICAL_DATA]" at bounding box center [761, 249] width 102 height 17
checkbox input "true"
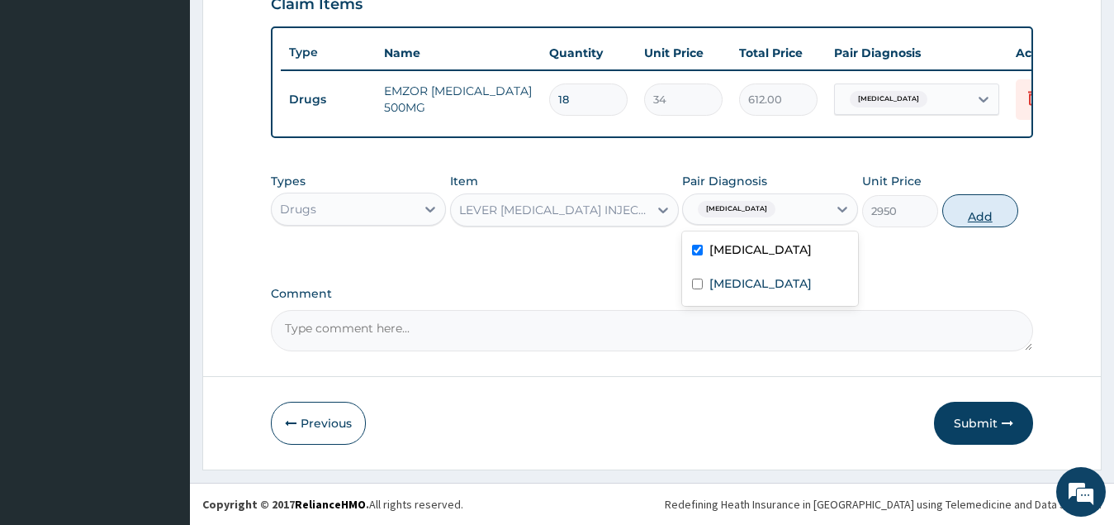
click at [974, 222] on button "Add" at bounding box center [981, 210] width 76 height 33
type input "0"
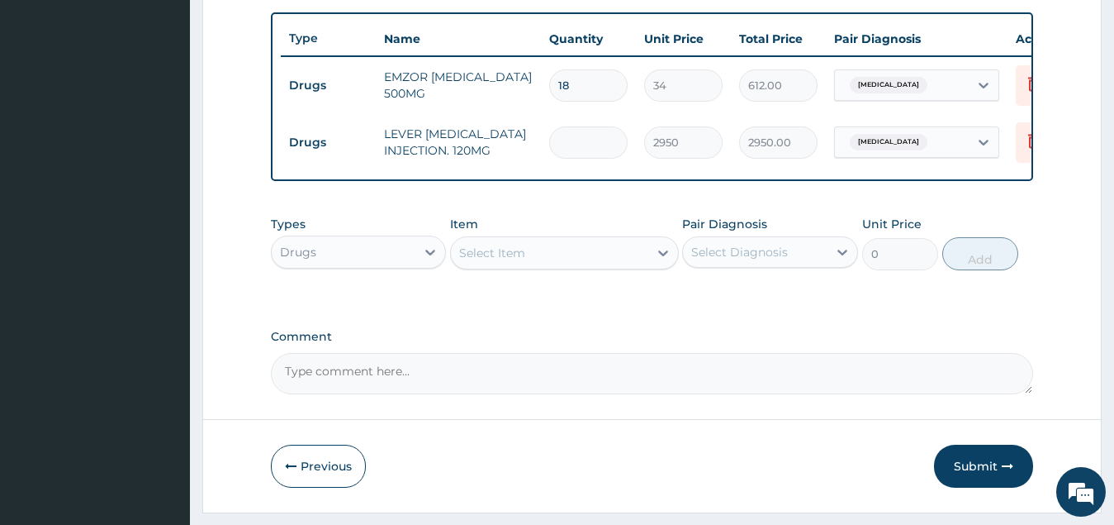
type input "0.00"
type input "3"
type input "8850.00"
type input "3"
click at [547, 264] on div "Select Item" at bounding box center [549, 253] width 197 height 26
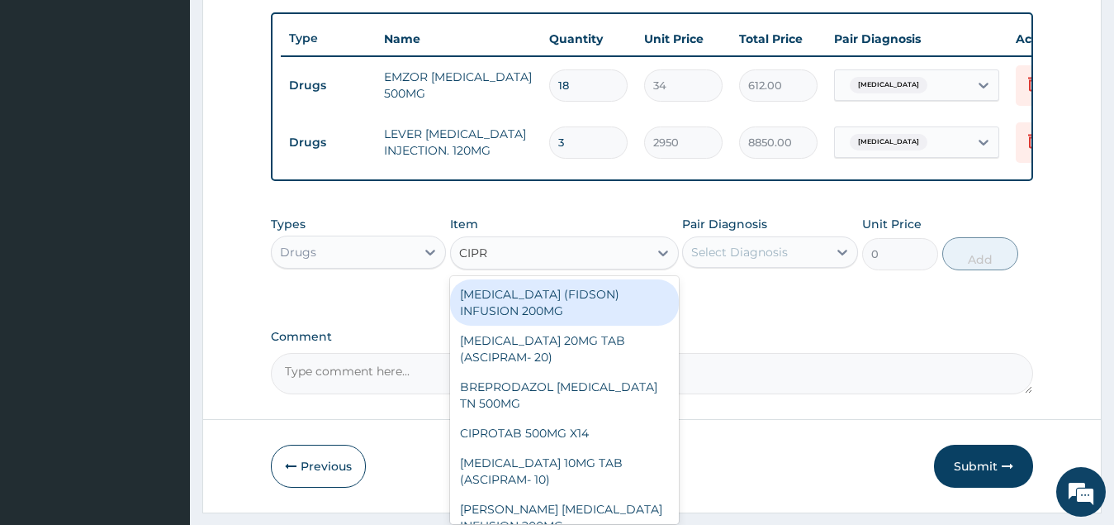
type input "[MEDICAL_DATA]"
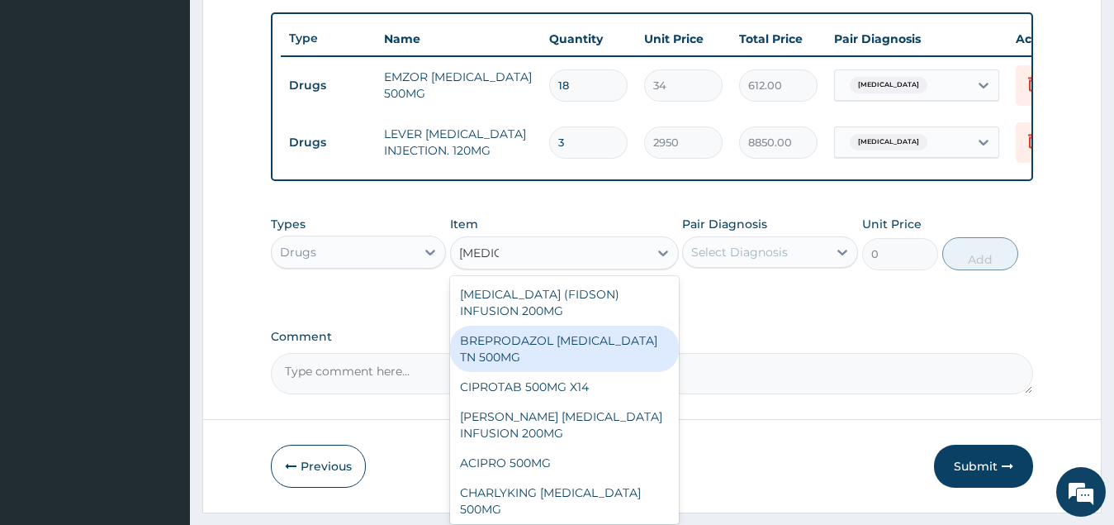
click at [576, 357] on div "BREPRODAZOL [MEDICAL_DATA] TN 500MG" at bounding box center [564, 349] width 229 height 46
type input "177.375"
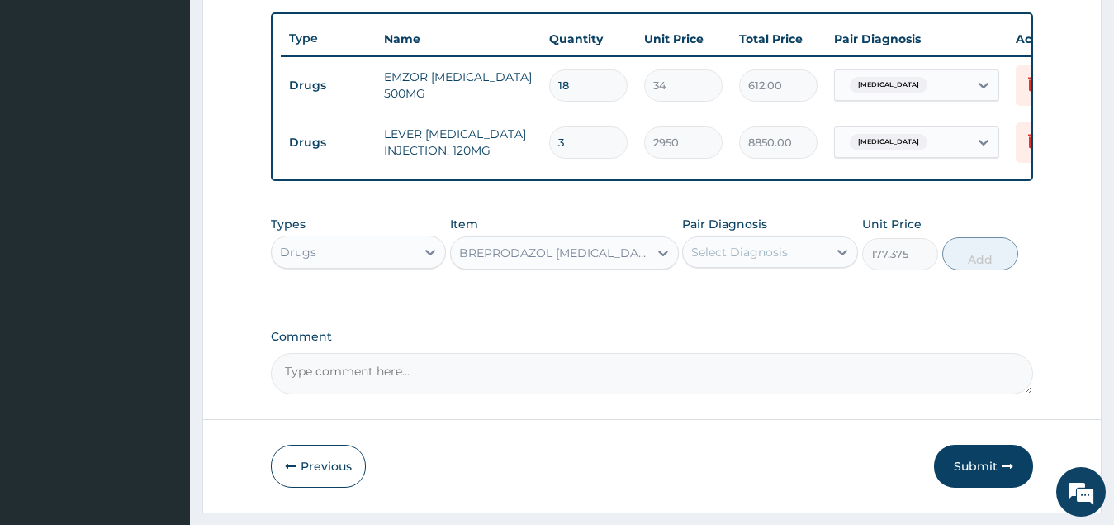
click at [729, 265] on div "Select Diagnosis" at bounding box center [755, 252] width 145 height 26
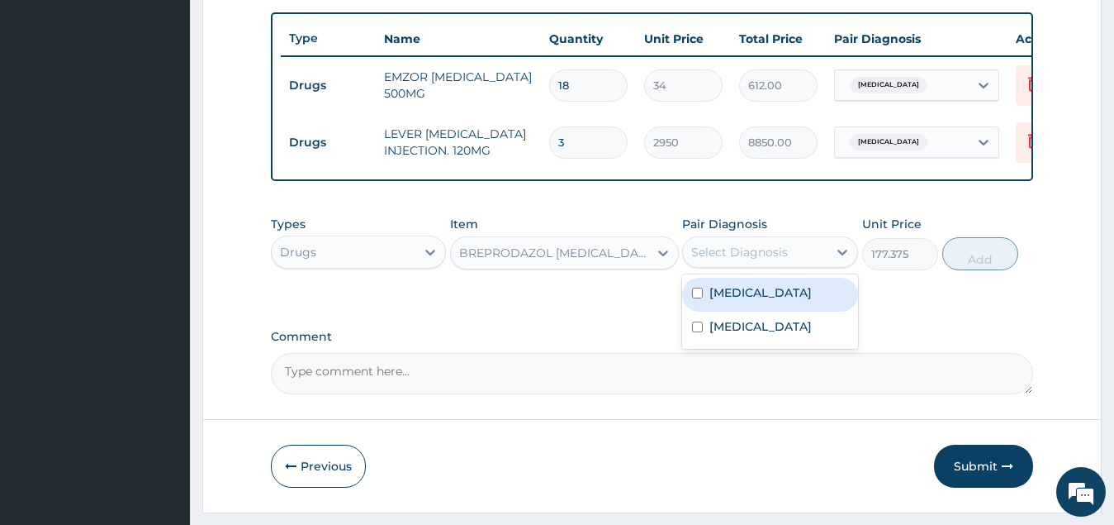
click at [772, 311] on div "[MEDICAL_DATA]" at bounding box center [770, 295] width 176 height 34
checkbox input "true"
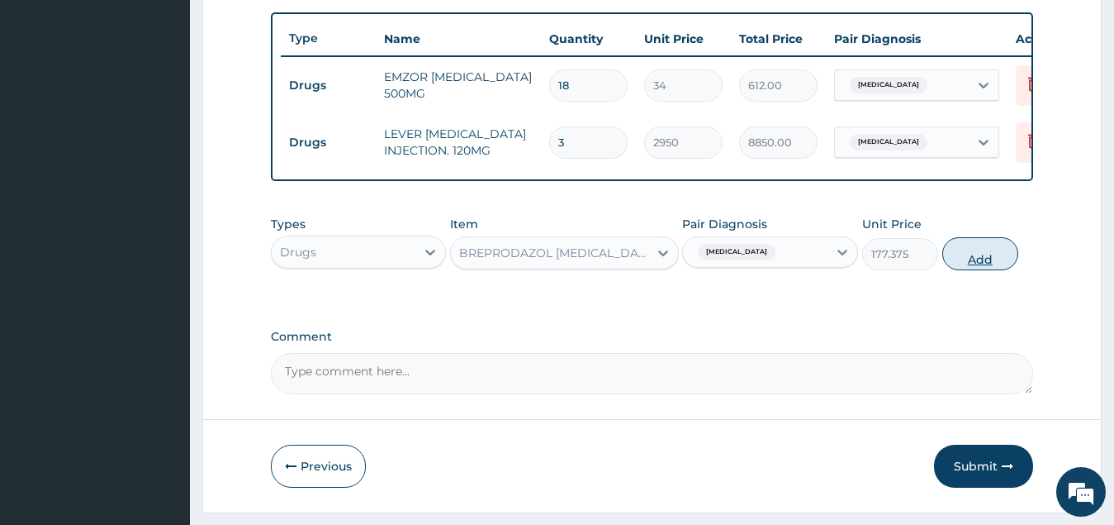
click at [982, 270] on button "Add" at bounding box center [981, 253] width 76 height 33
type input "0"
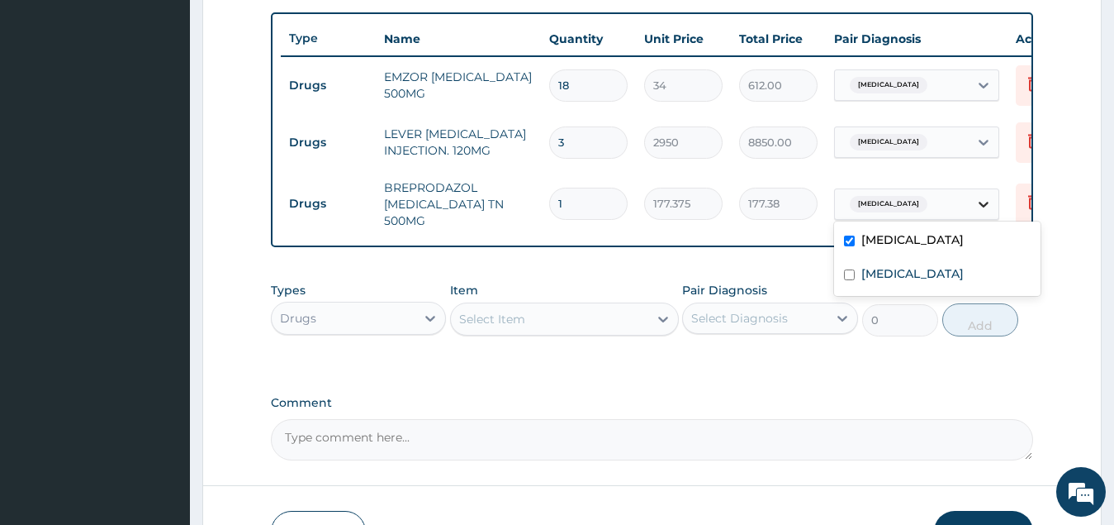
click at [983, 199] on icon at bounding box center [984, 204] width 17 height 17
click at [920, 275] on label "[MEDICAL_DATA]" at bounding box center [913, 273] width 102 height 17
checkbox input "true"
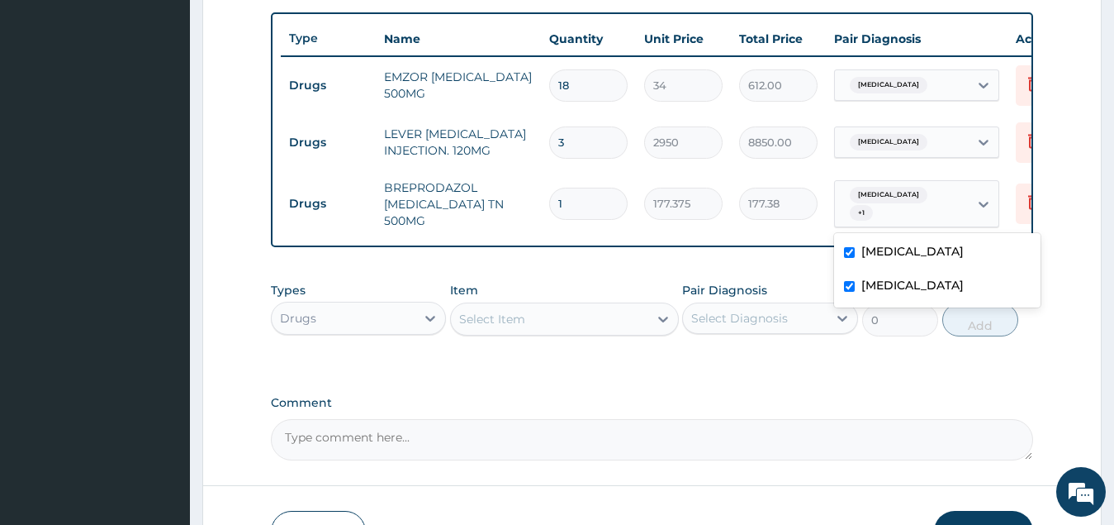
click at [848, 245] on div "[MEDICAL_DATA]" at bounding box center [937, 253] width 207 height 34
checkbox input "false"
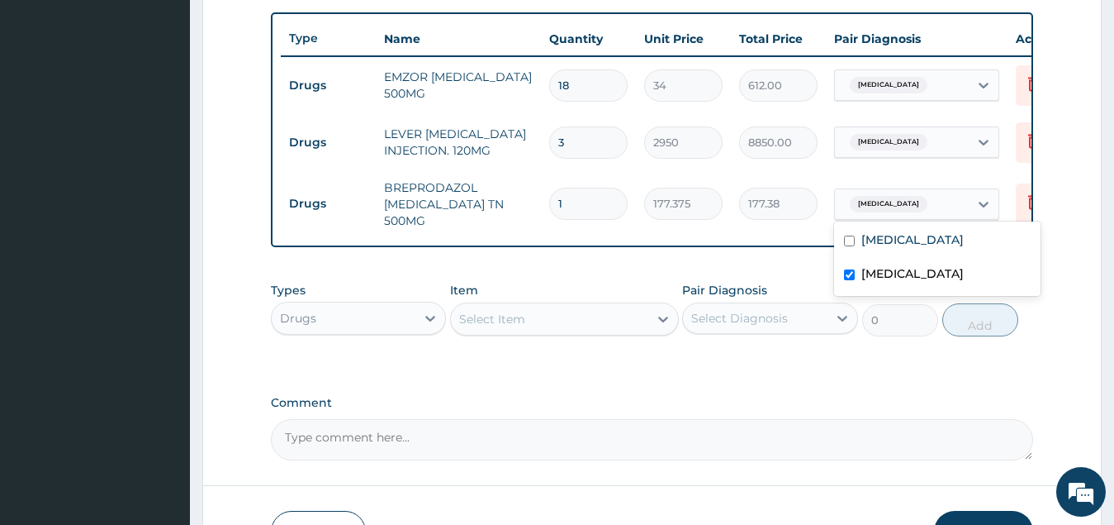
click at [793, 256] on div "PA Code / Prescription Code Enter Code(Secondary Care Only) Encounter Date 02-1…" at bounding box center [652, 8] width 763 height 905
click at [582, 203] on input "1" at bounding box center [588, 204] width 78 height 32
type input "10"
type input "1773.75"
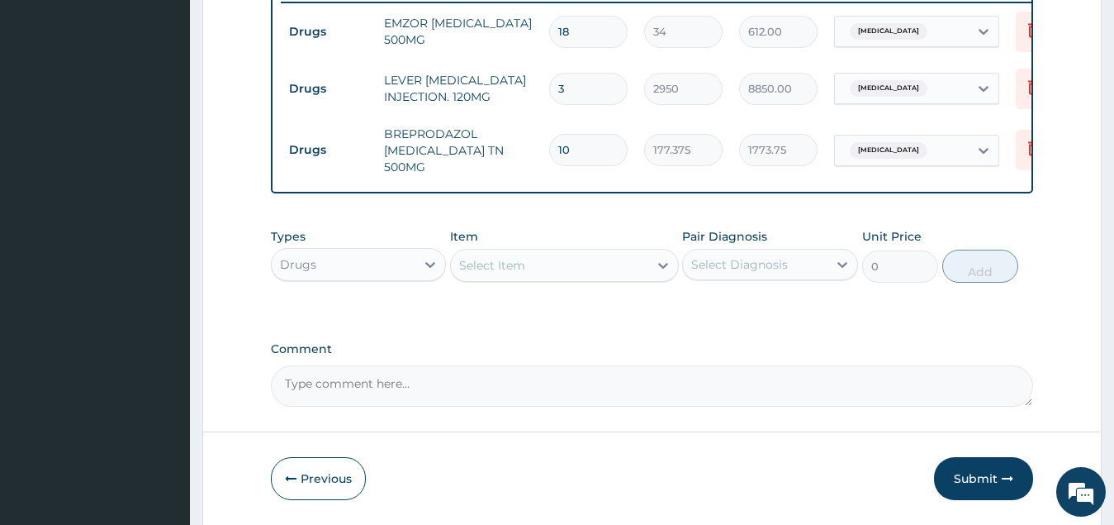
scroll to position [685, 0]
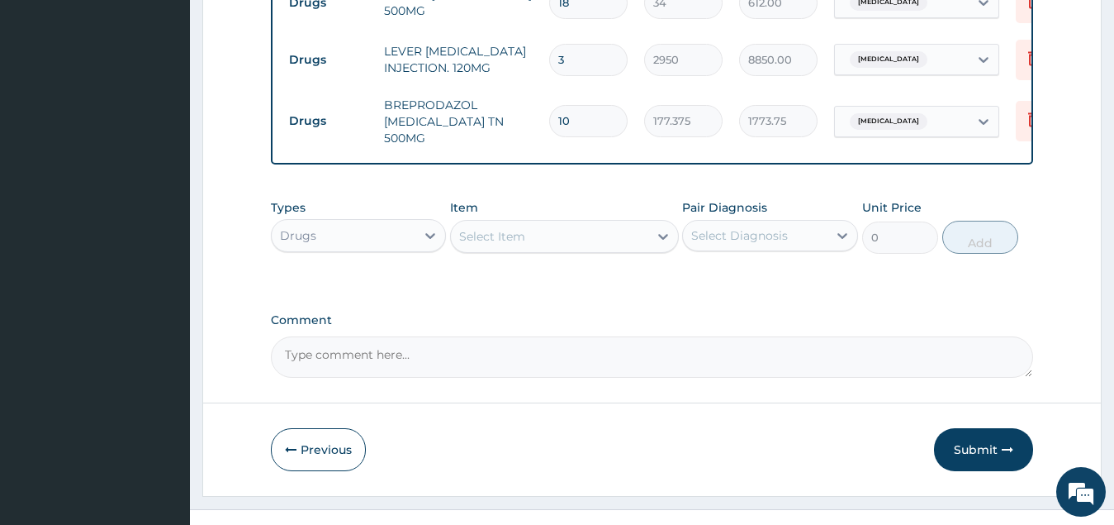
type input "10"
click at [550, 248] on div "Select Item" at bounding box center [549, 236] width 197 height 26
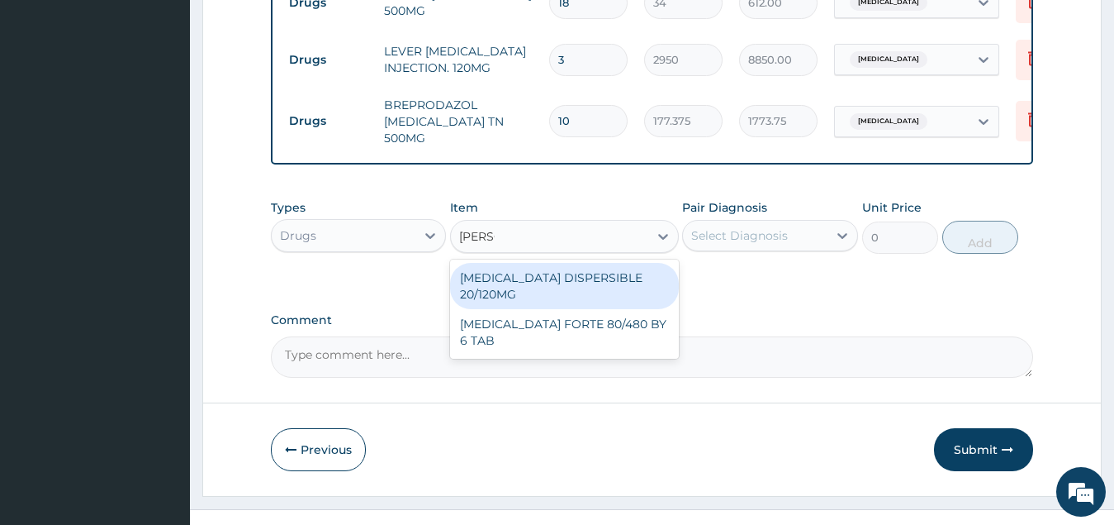
type input "COART"
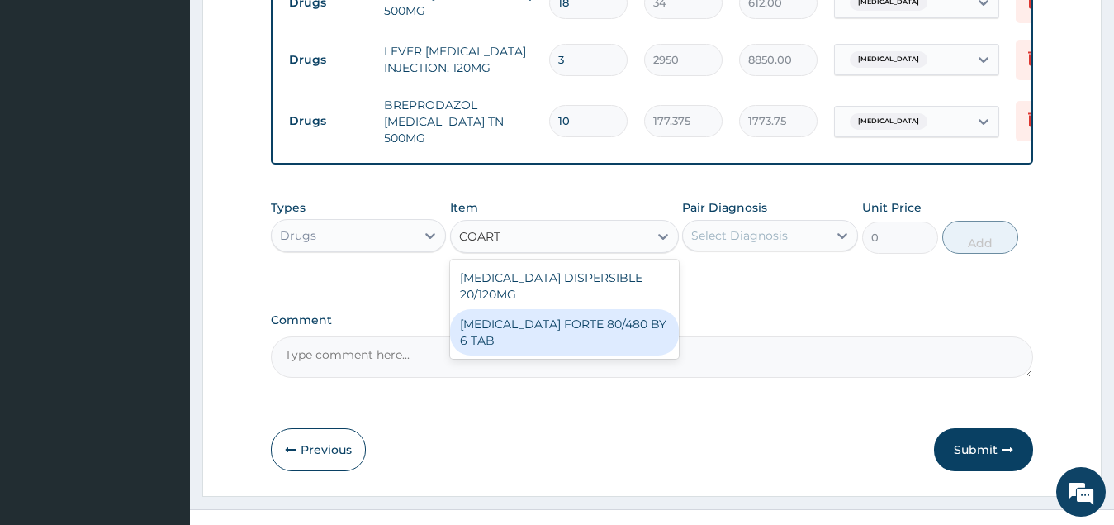
drag, startPoint x: 555, startPoint y: 307, endPoint x: 595, endPoint y: 288, distance: 43.6
click at [556, 309] on div "COARTEM FORTE 80/480 BY 6 TAB" at bounding box center [564, 332] width 229 height 46
type input "449.3500061035156"
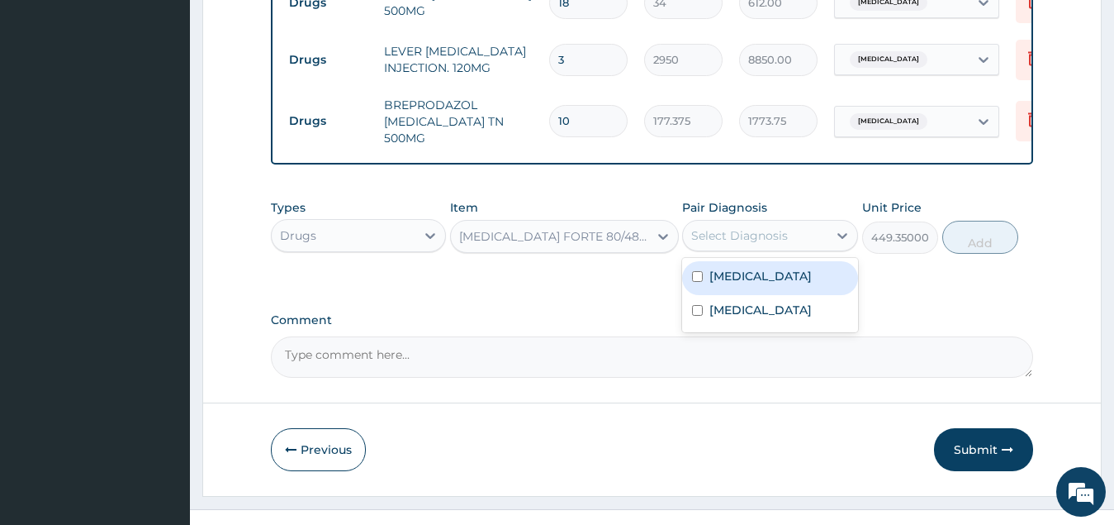
click at [761, 239] on div "Select Diagnosis" at bounding box center [739, 235] width 97 height 17
click at [741, 289] on div "Malaria, unspecified" at bounding box center [770, 278] width 176 height 34
checkbox input "true"
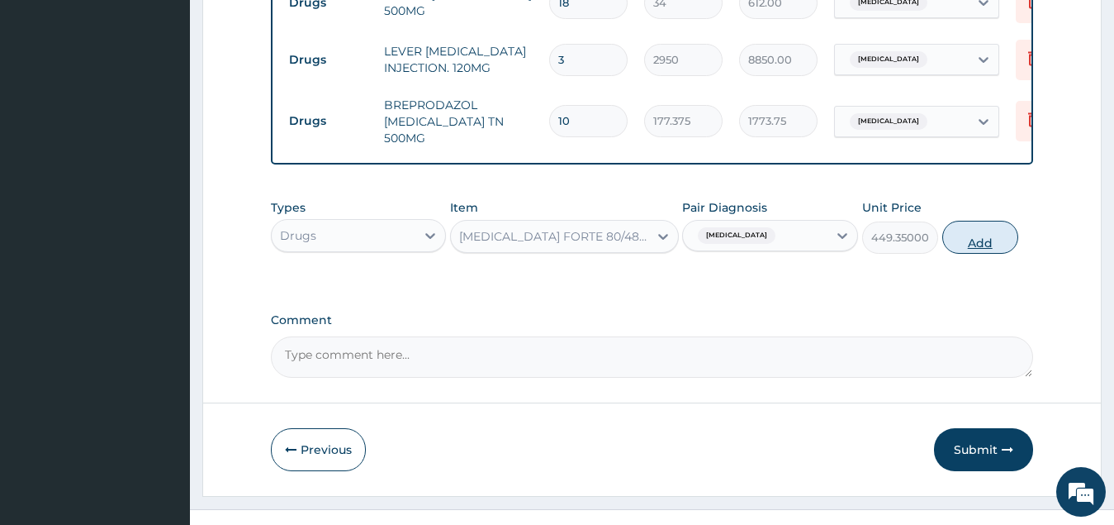
click at [972, 245] on button "Add" at bounding box center [981, 237] width 76 height 33
type input "0"
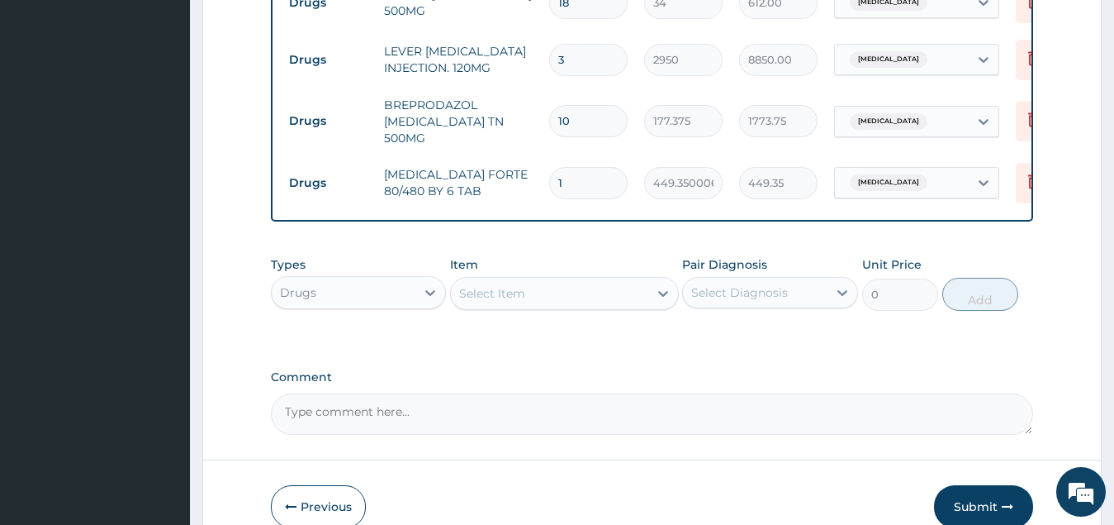
type input "0.00"
type input "6"
type input "2696.10"
type input "6"
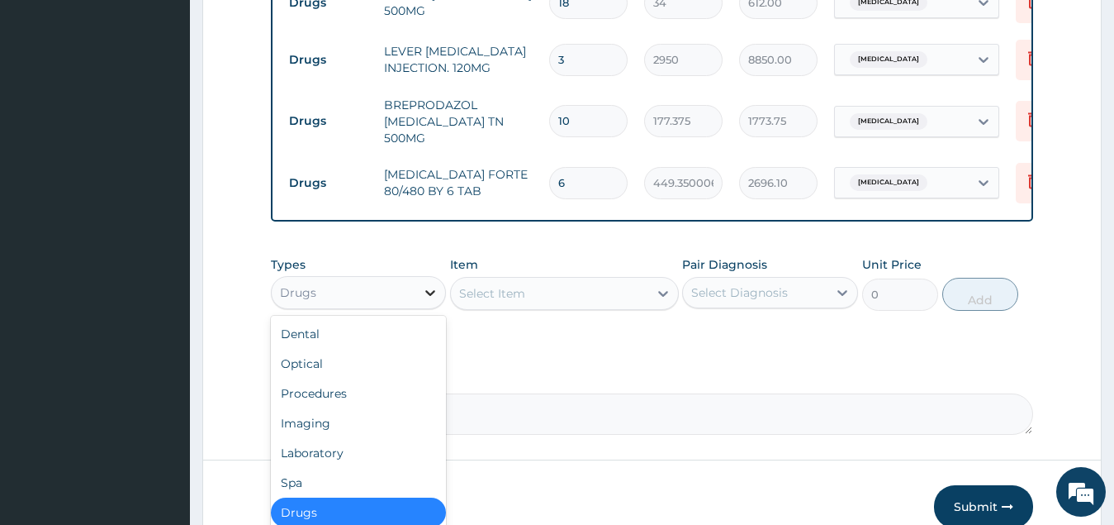
click at [423, 297] on icon at bounding box center [430, 292] width 17 height 17
click at [355, 444] on div "Laboratory" at bounding box center [359, 453] width 176 height 30
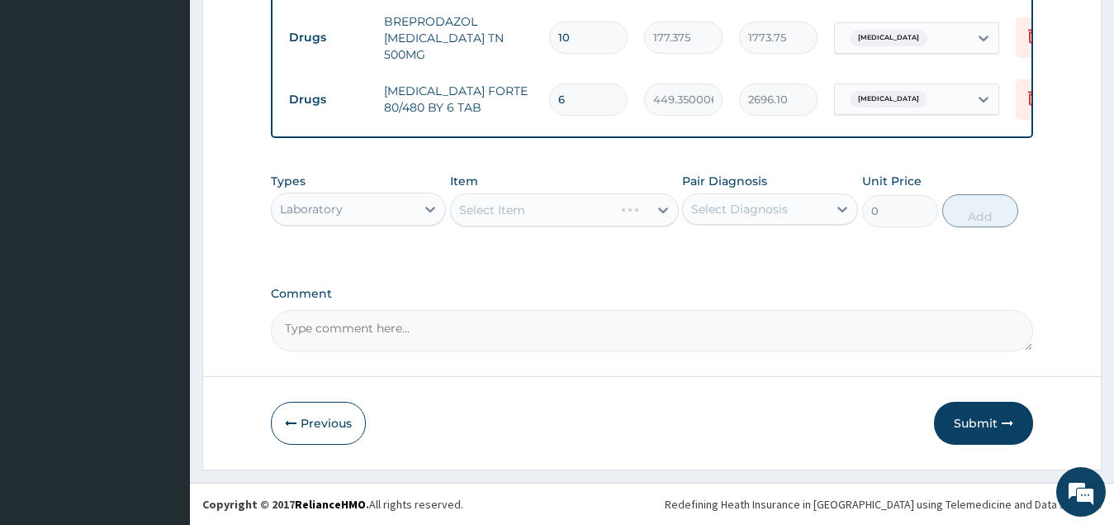
scroll to position [773, 0]
click at [575, 211] on div "Select Item" at bounding box center [549, 210] width 197 height 26
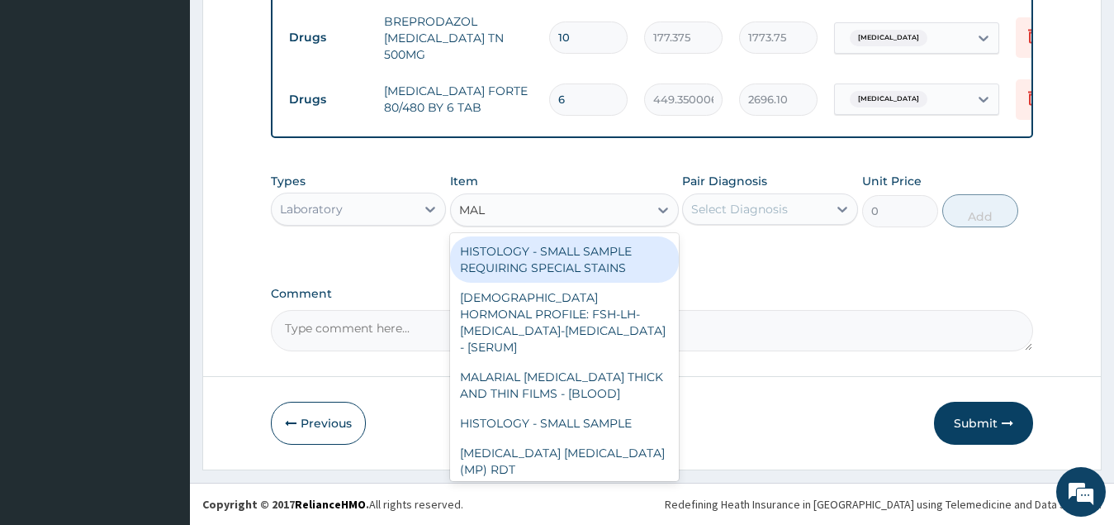
type input "MALA"
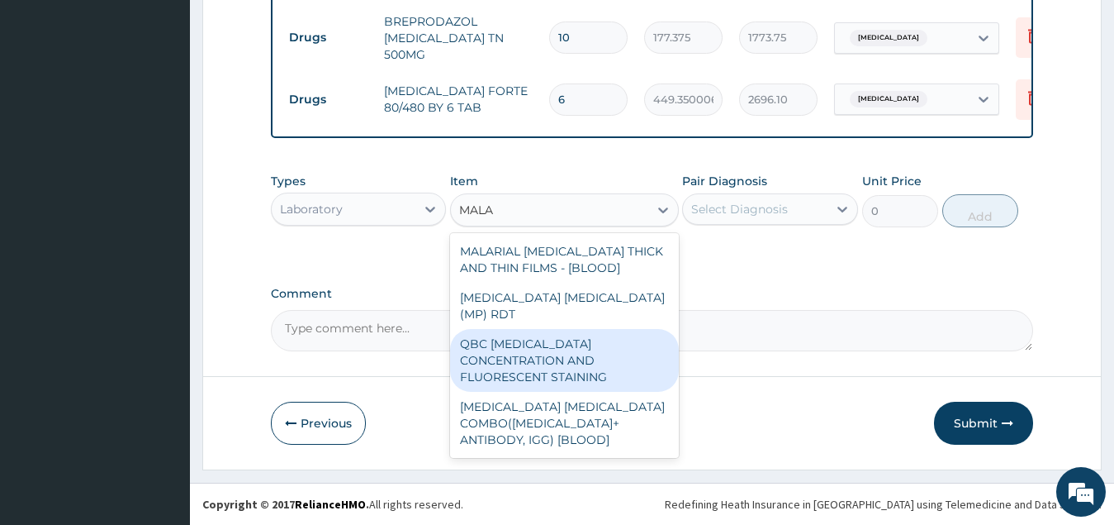
drag, startPoint x: 578, startPoint y: 337, endPoint x: 677, endPoint y: 292, distance: 108.7
click at [582, 334] on div "QBC MALARIA CONCENTRATION AND FLUORESCENT STAINING" at bounding box center [564, 360] width 229 height 63
type input "2700"
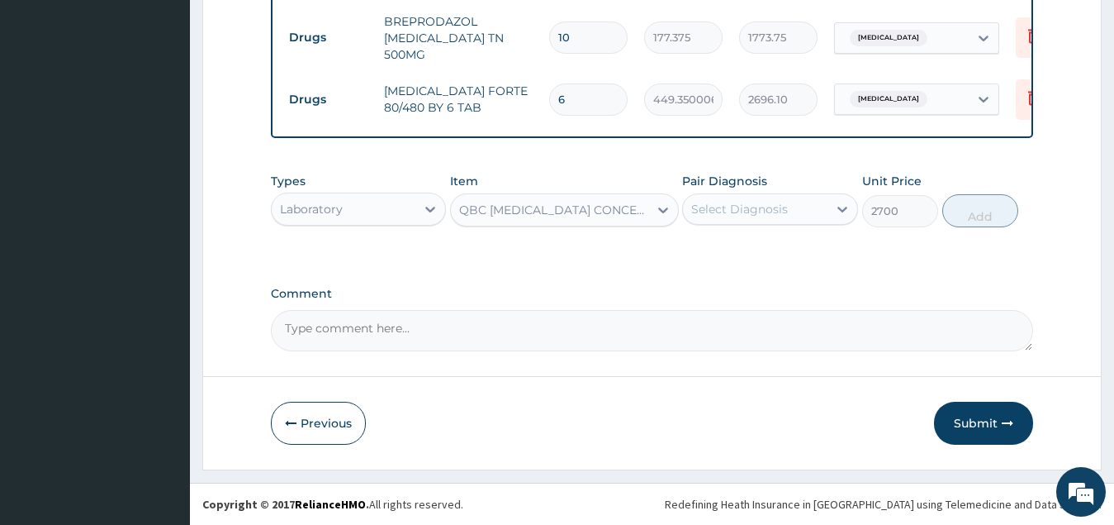
click at [757, 205] on div "Select Diagnosis" at bounding box center [739, 209] width 97 height 17
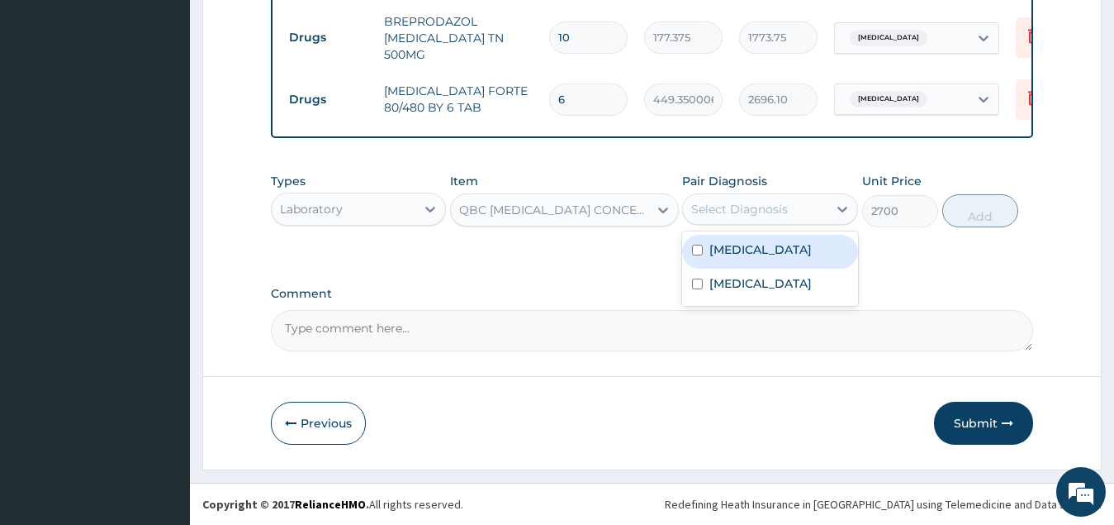
click at [770, 252] on label "Malaria, unspecified" at bounding box center [761, 249] width 102 height 17
checkbox input "true"
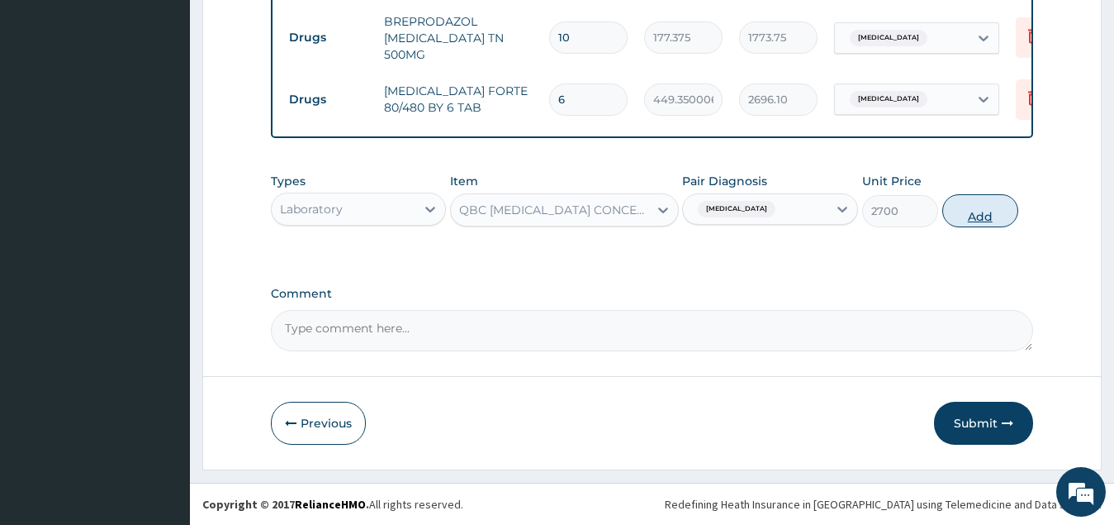
click at [980, 222] on button "Add" at bounding box center [981, 210] width 76 height 33
type input "0"
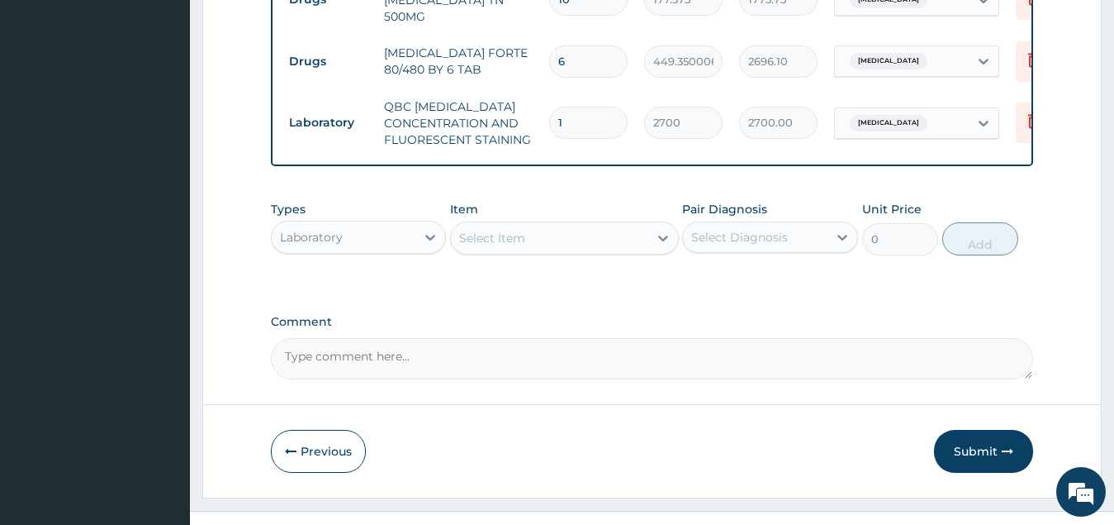
scroll to position [839, 0]
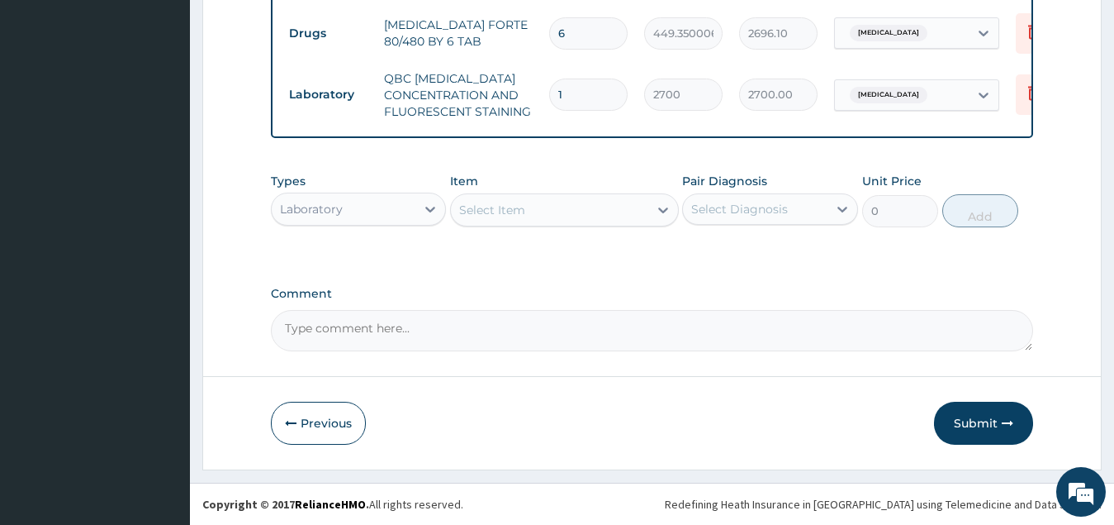
click at [355, 207] on div "Laboratory" at bounding box center [344, 209] width 145 height 26
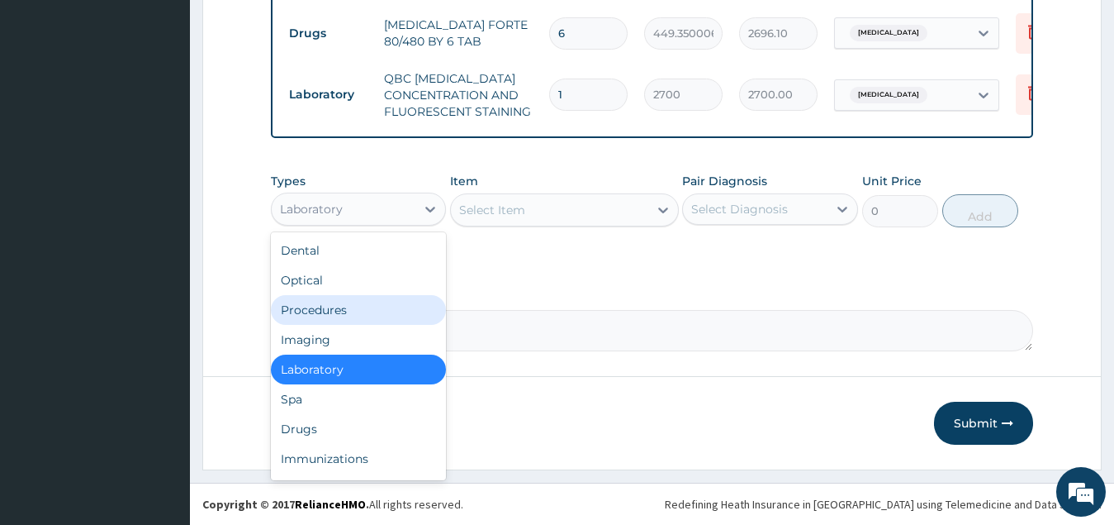
click at [343, 311] on div "Procedures" at bounding box center [359, 310] width 176 height 30
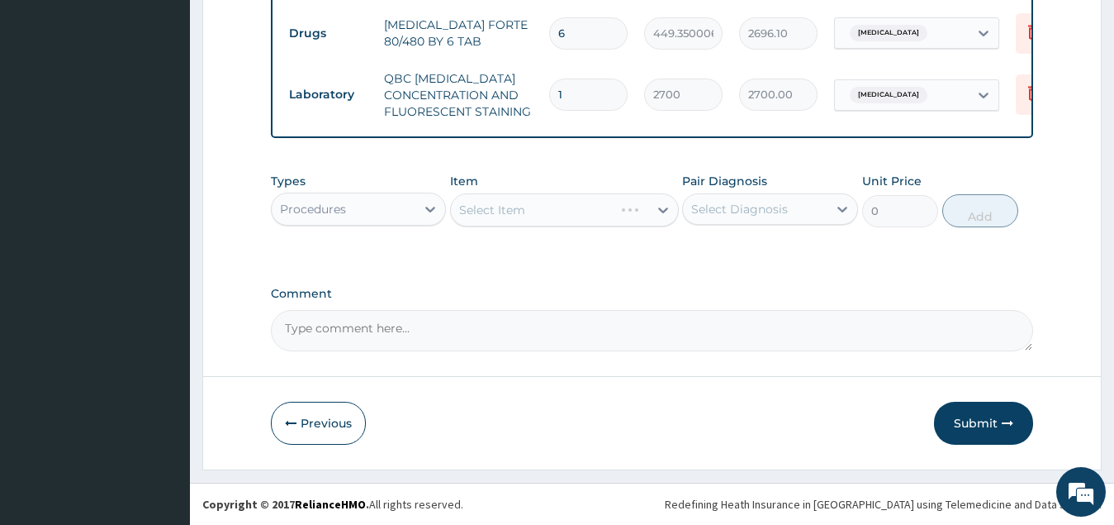
click at [562, 215] on div "Select Item" at bounding box center [564, 209] width 229 height 33
click at [568, 210] on div "Select Item" at bounding box center [549, 210] width 197 height 26
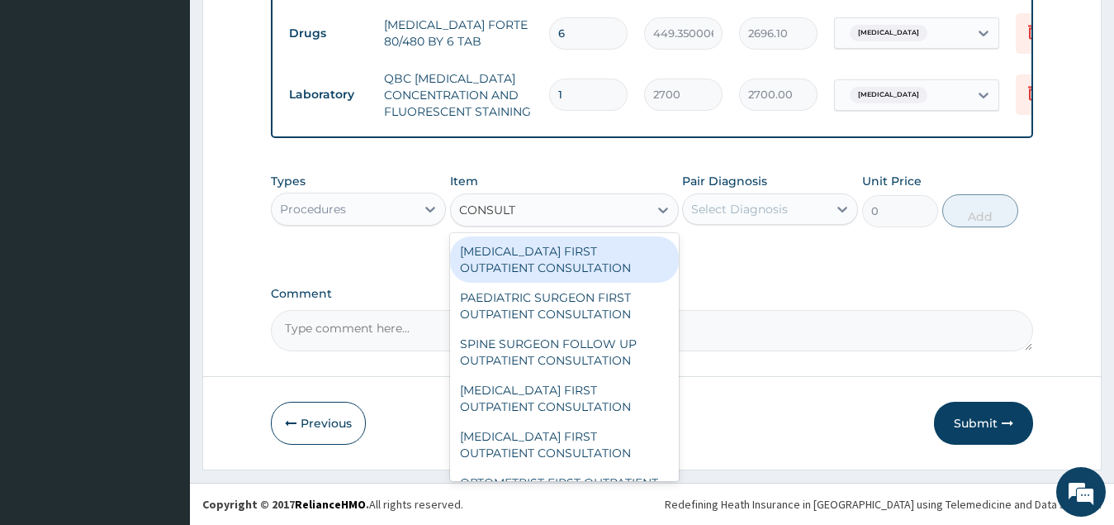
type input "CONSULTA"
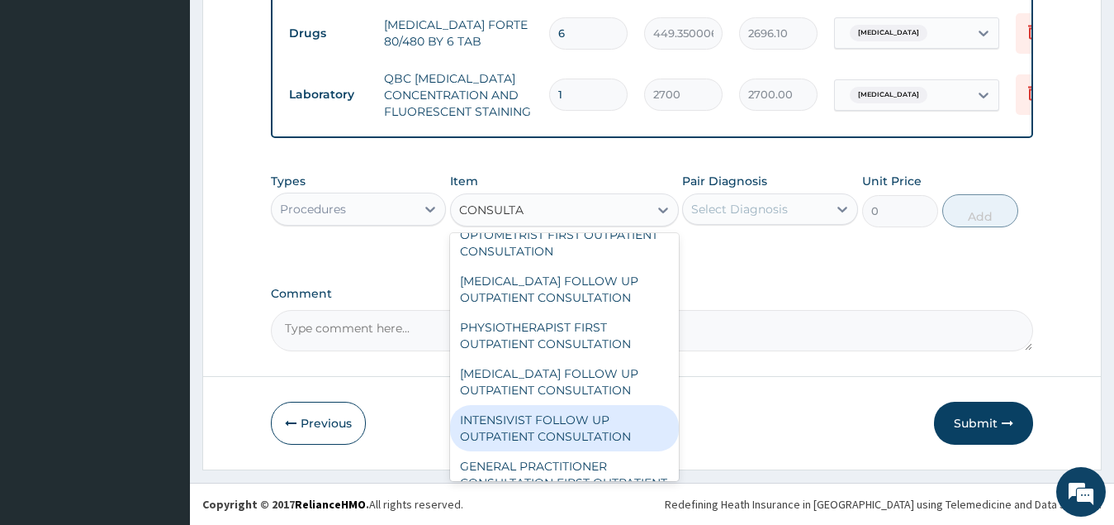
scroll to position [330, 0]
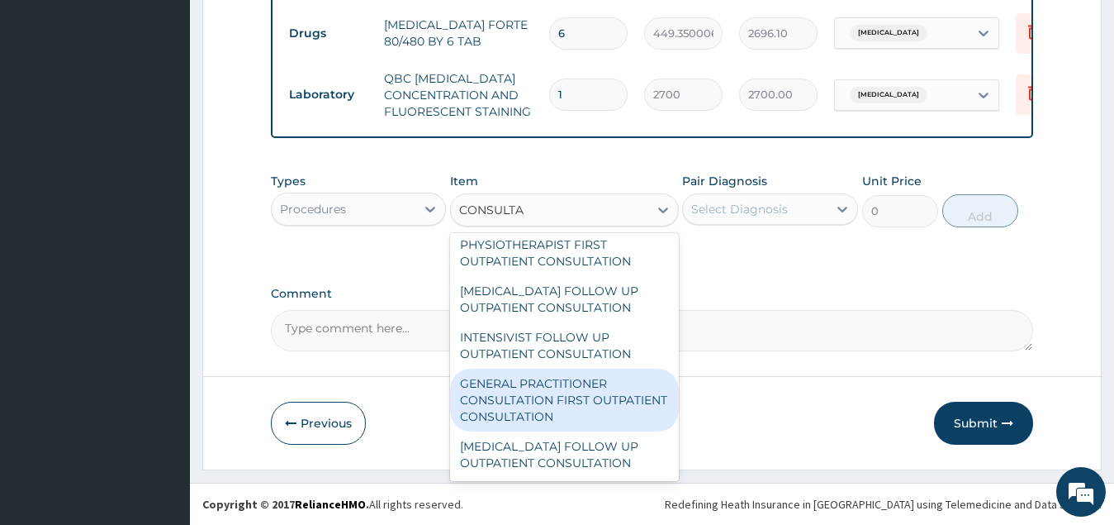
click at [587, 403] on div "GENERAL PRACTITIONER CONSULTATION FIRST OUTPATIENT CONSULTATION" at bounding box center [564, 399] width 229 height 63
type input "3547.5"
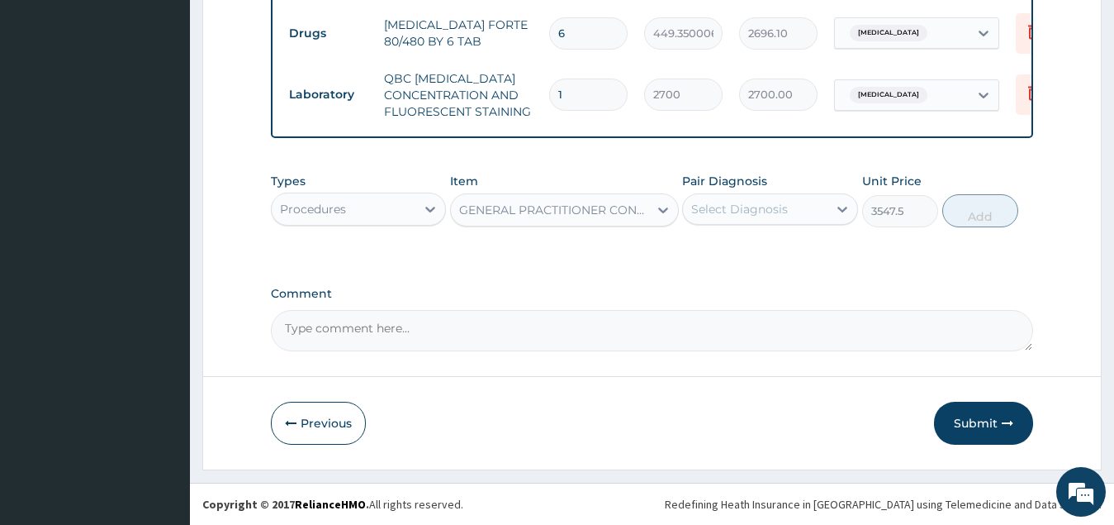
click at [773, 203] on div "Select Diagnosis" at bounding box center [739, 209] width 97 height 17
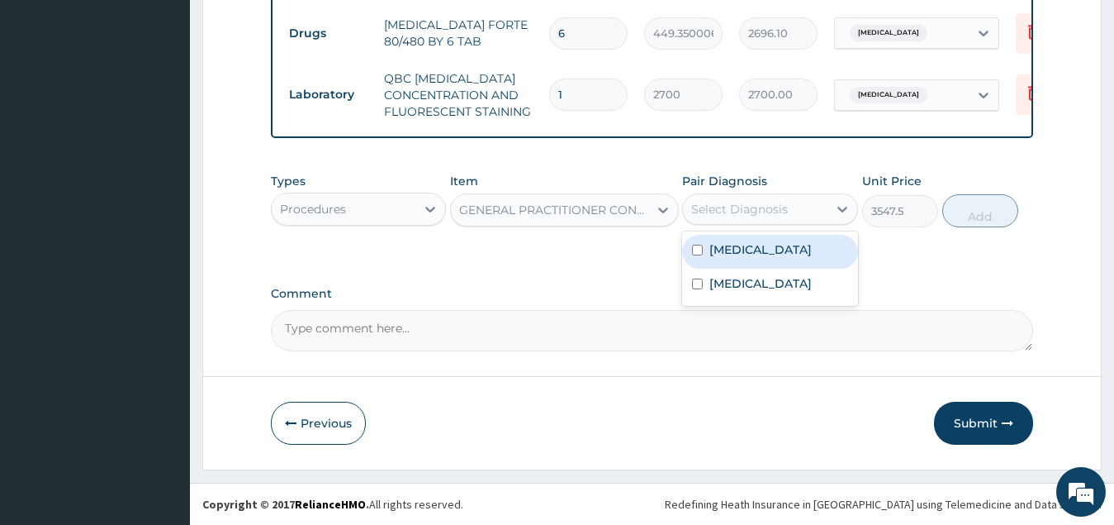
click at [765, 256] on label "Malaria, unspecified" at bounding box center [761, 249] width 102 height 17
checkbox input "true"
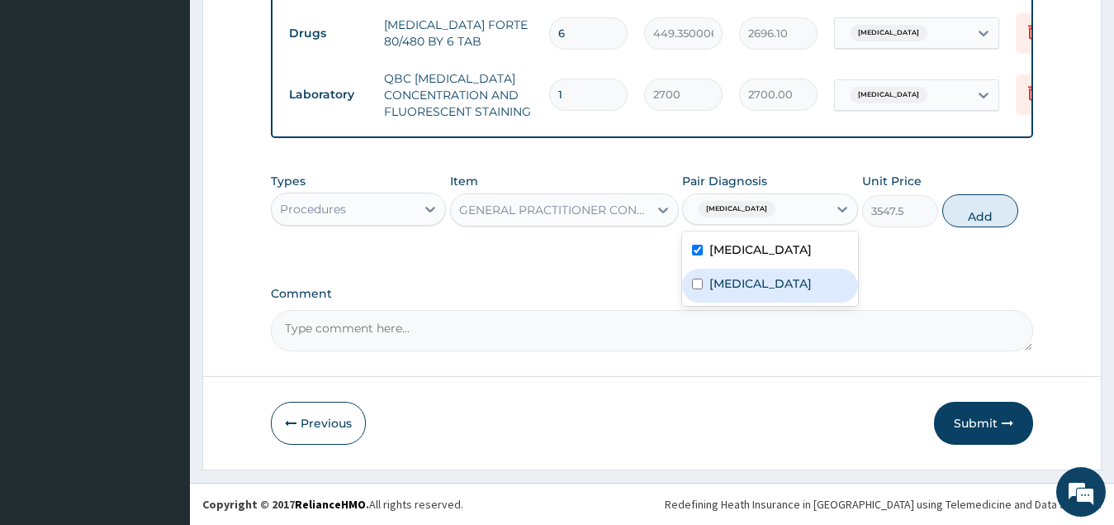
click at [755, 292] on label "Typhoid fever, unspecified" at bounding box center [761, 283] width 102 height 17
checkbox input "true"
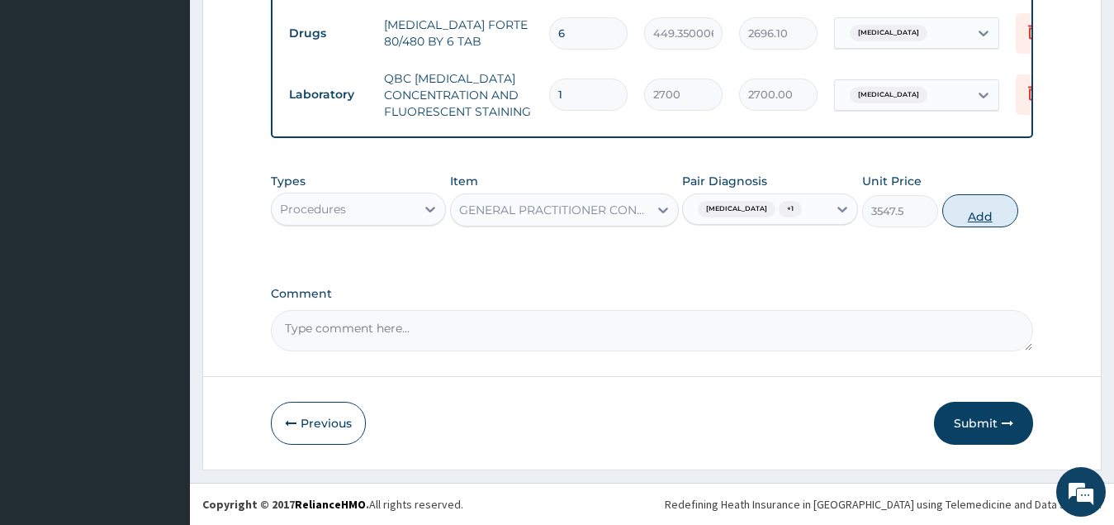
click at [981, 215] on button "Add" at bounding box center [981, 210] width 76 height 33
type input "0"
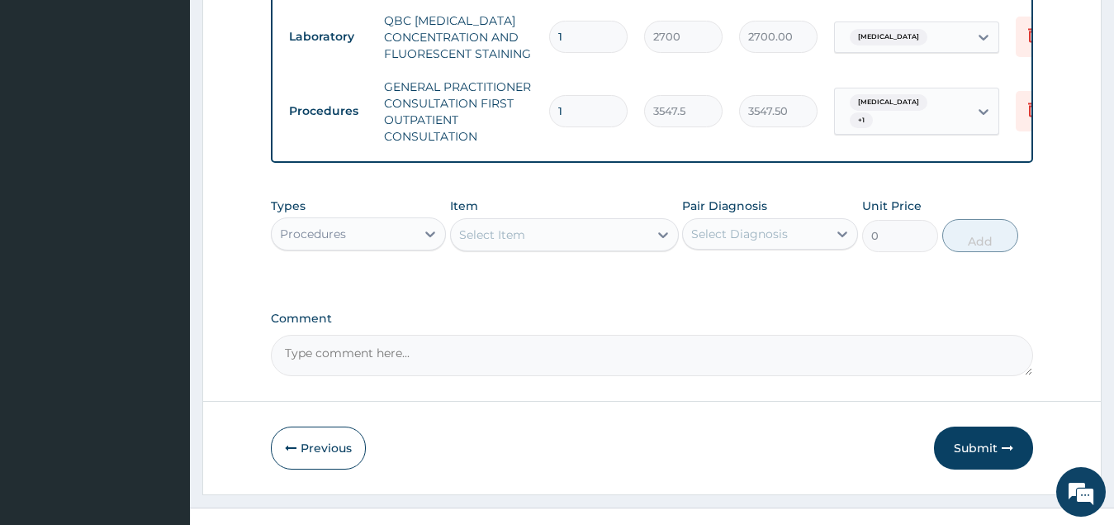
scroll to position [922, 0]
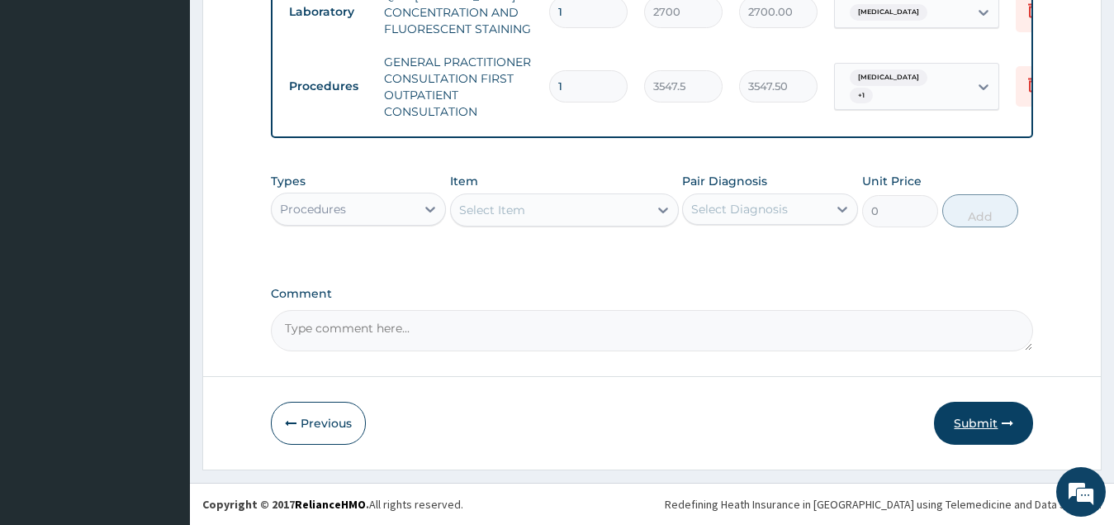
click at [974, 425] on button "Submit" at bounding box center [983, 423] width 99 height 43
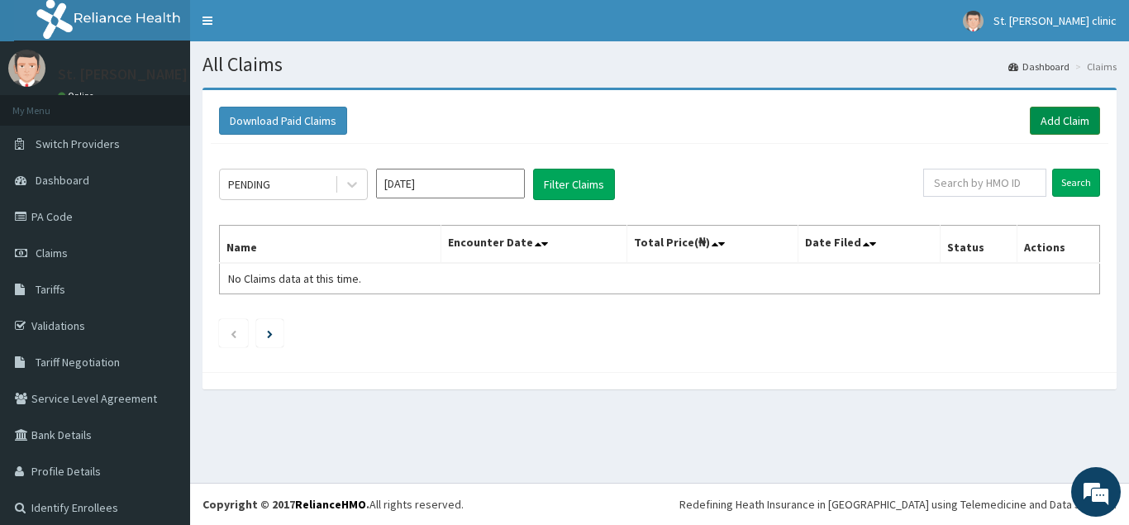
click at [1042, 120] on link "Add Claim" at bounding box center [1064, 121] width 70 height 28
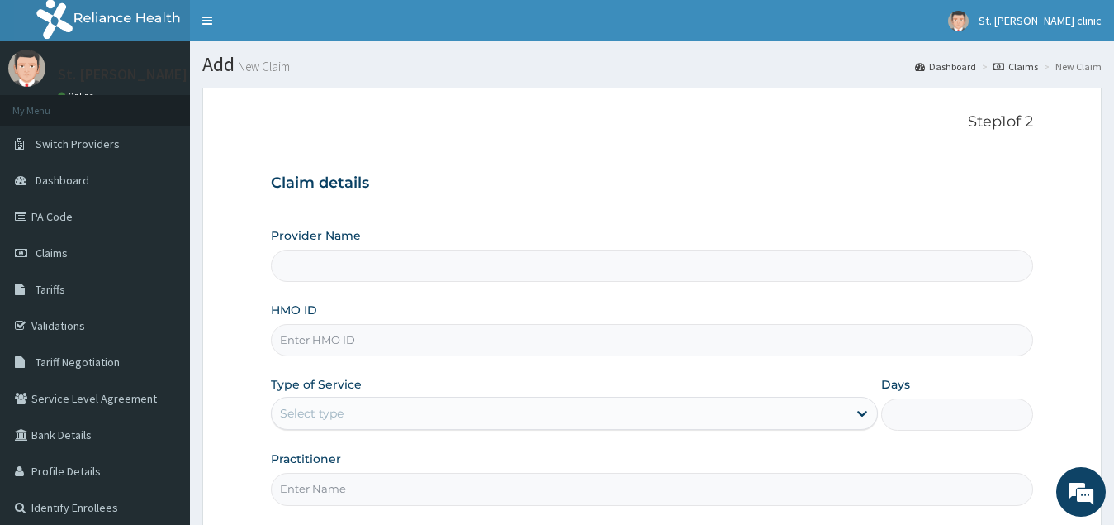
type input "ST. [PERSON_NAME][GEOGRAPHIC_DATA] ( [GEOGRAPHIC_DATA])"
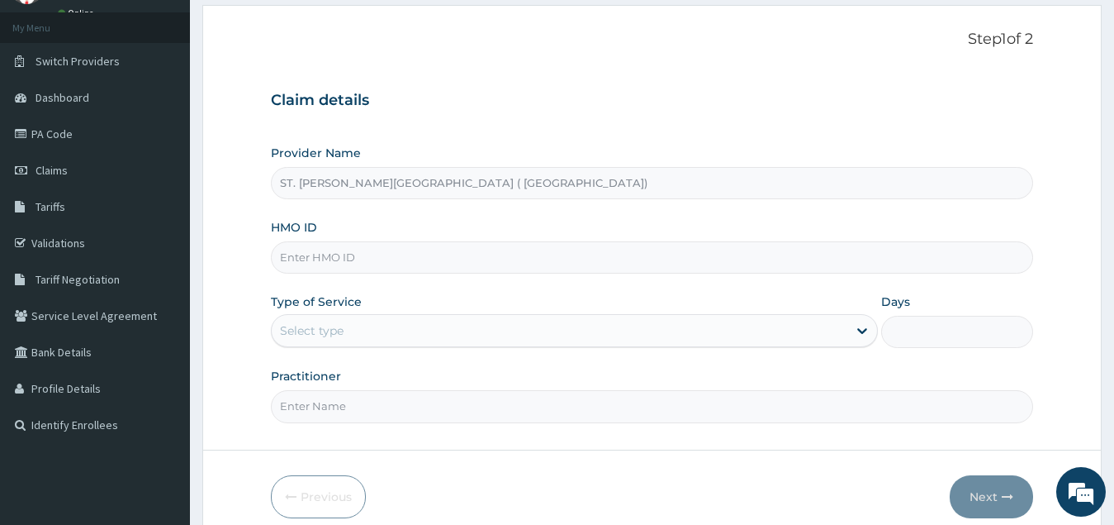
scroll to position [156, 0]
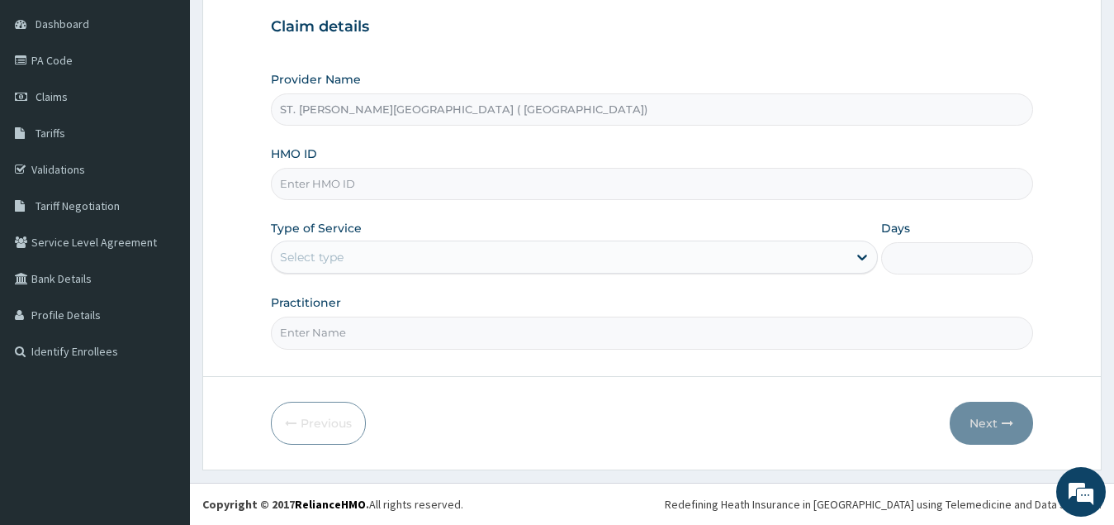
click at [364, 183] on input "HMO ID" at bounding box center [652, 184] width 763 height 32
type input "USL/10203/A"
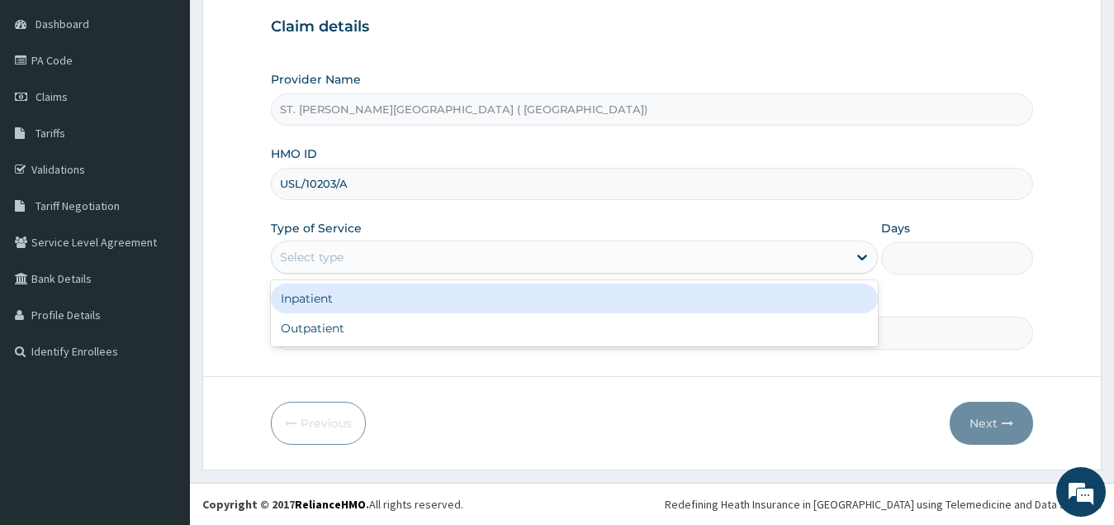
click at [343, 256] on div "Select type" at bounding box center [312, 257] width 64 height 17
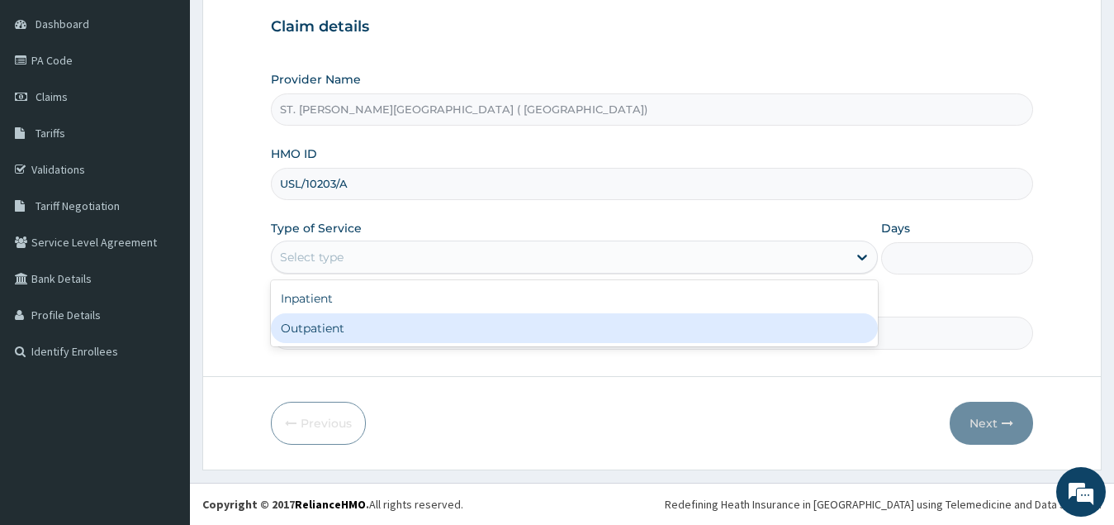
click at [356, 330] on div "Outpatient" at bounding box center [575, 328] width 608 height 30
type input "1"
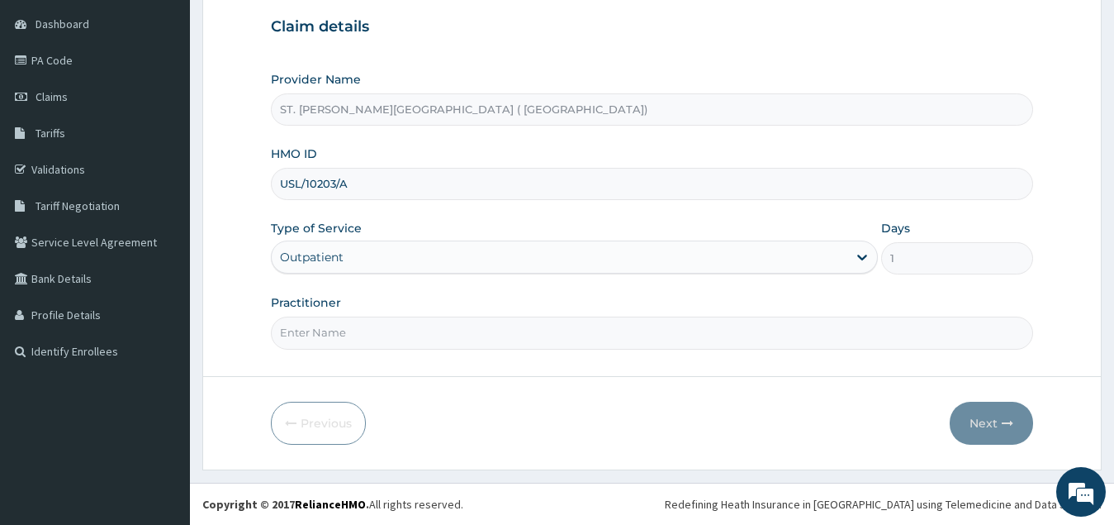
click at [360, 341] on input "Practitioner" at bounding box center [652, 332] width 763 height 32
type input "[PERSON_NAME]"
click at [982, 419] on button "Next" at bounding box center [991, 423] width 83 height 43
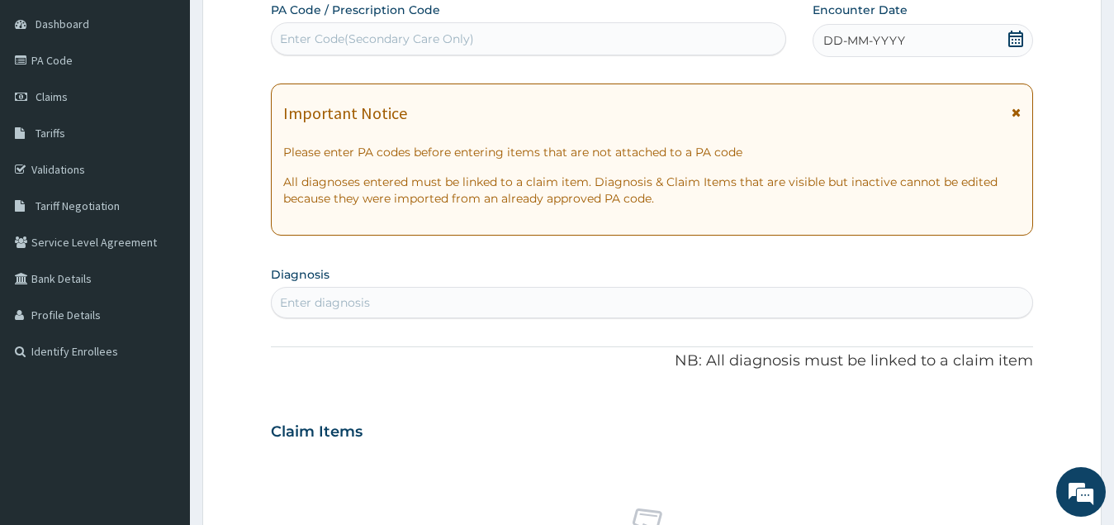
click at [1020, 36] on icon at bounding box center [1016, 39] width 15 height 17
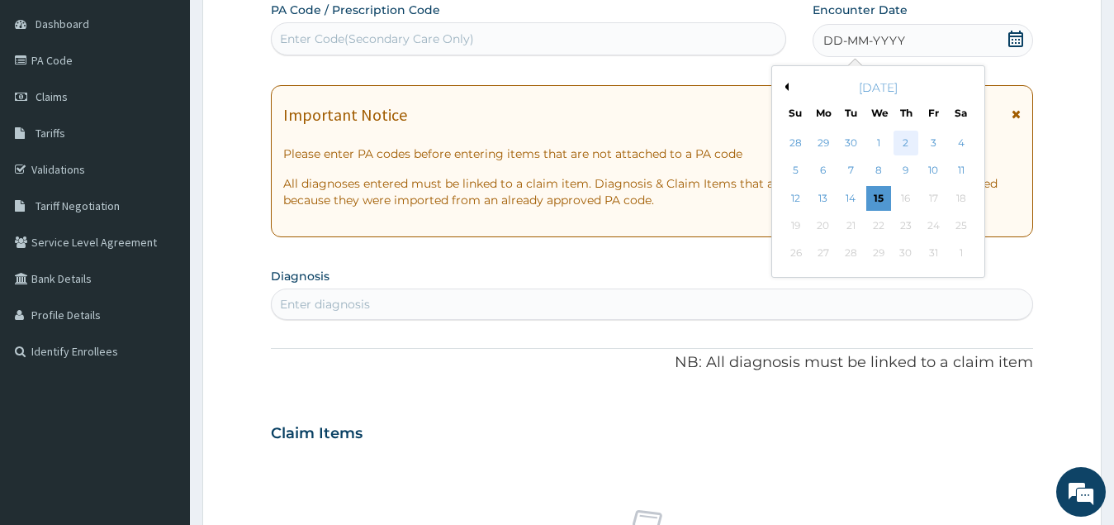
click at [901, 145] on div "2" at bounding box center [906, 143] width 25 height 25
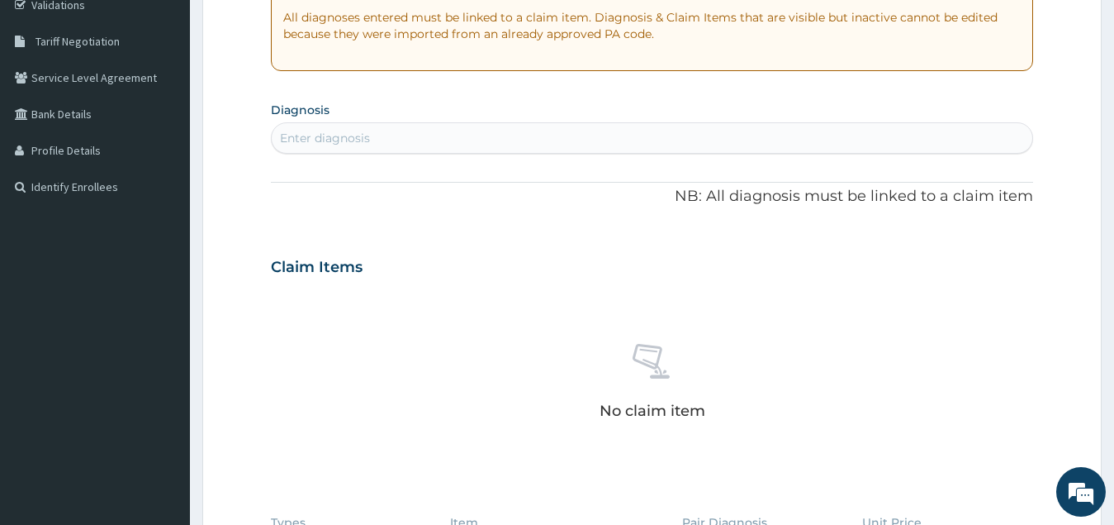
scroll to position [321, 0]
click at [444, 139] on div "Enter diagnosis" at bounding box center [653, 137] width 762 height 26
type input "[MEDICAL_DATA]"
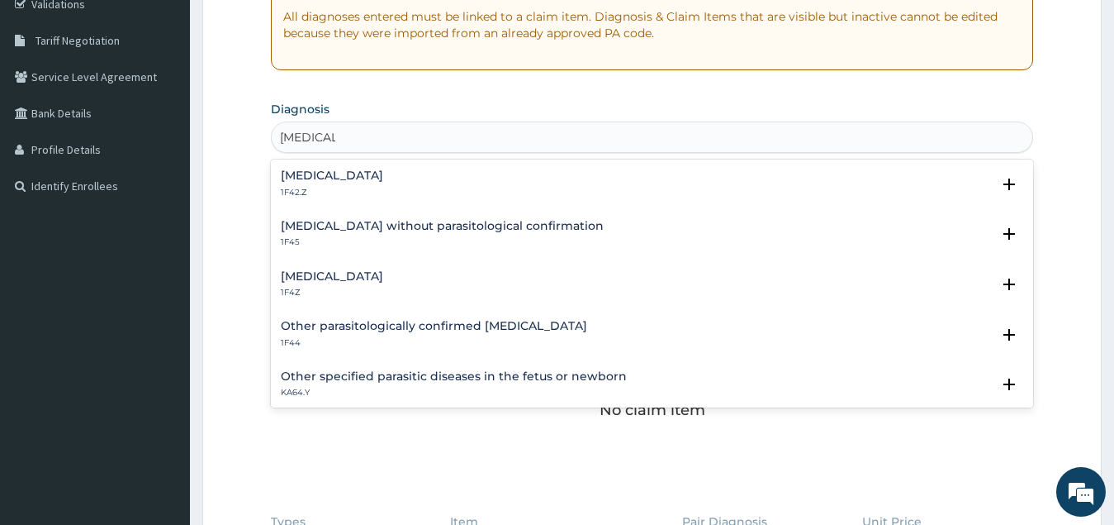
click at [425, 278] on div "[MEDICAL_DATA] 1F4Z" at bounding box center [653, 284] width 744 height 29
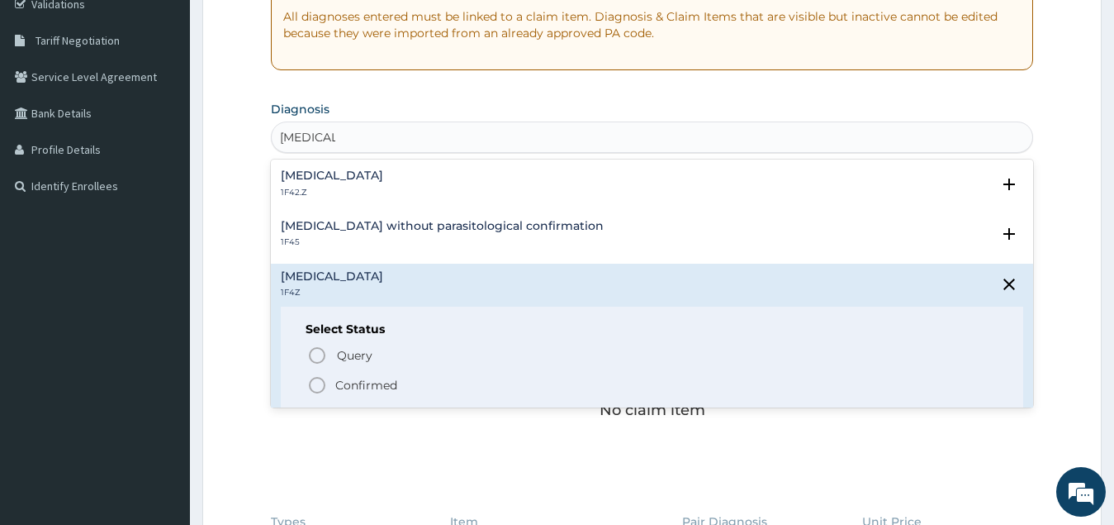
drag, startPoint x: 318, startPoint y: 382, endPoint x: 344, endPoint y: 370, distance: 28.1
click at [320, 381] on icon "status option filled" at bounding box center [317, 385] width 20 height 20
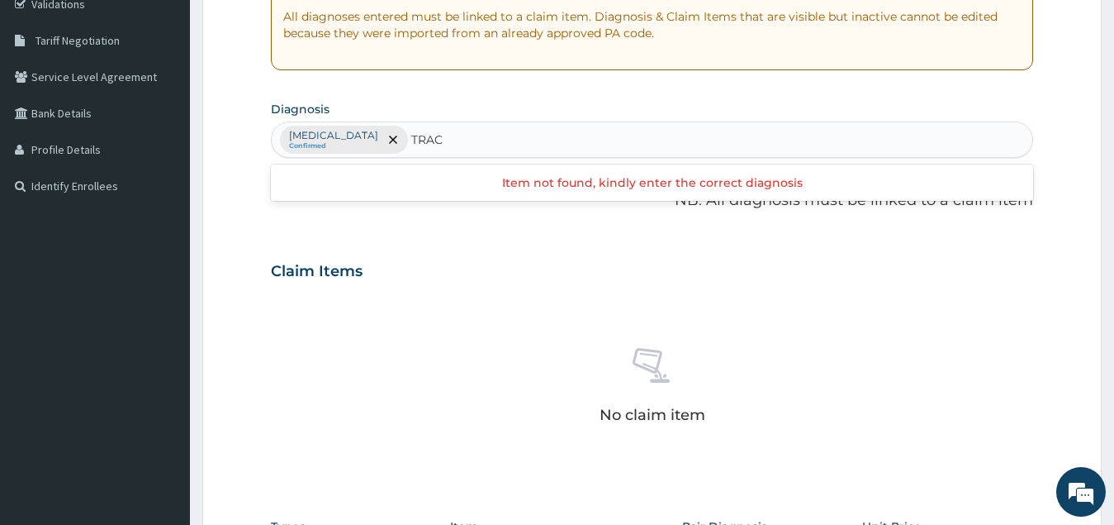
type input "TRACT"
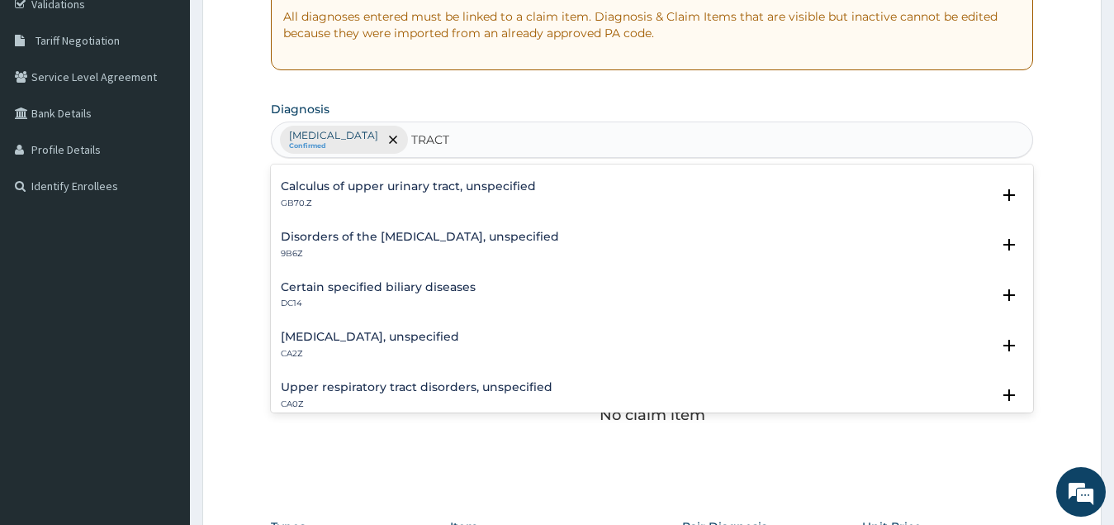
scroll to position [413, 0]
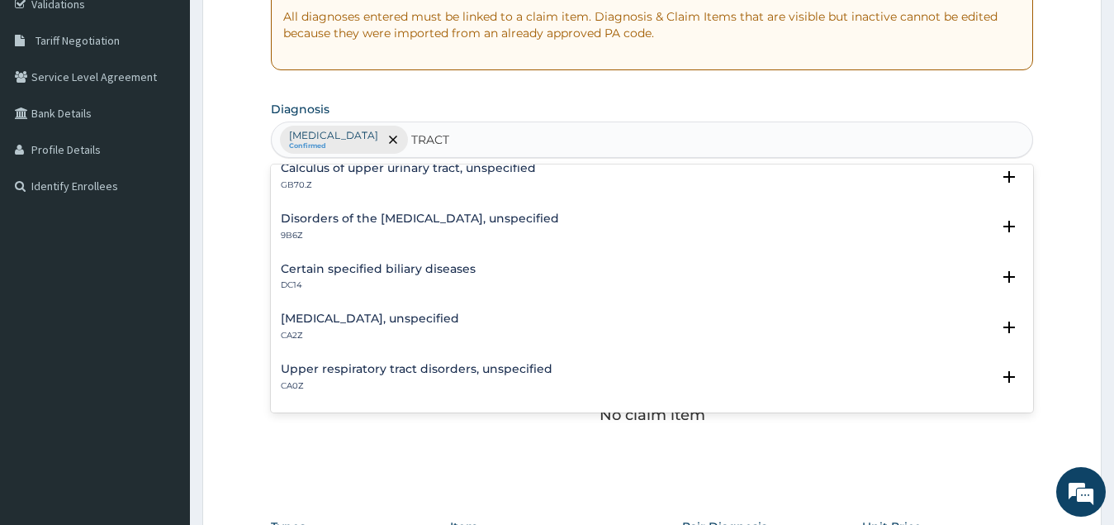
click at [444, 363] on h4 "Upper respiratory tract disorders, unspecified" at bounding box center [417, 369] width 272 height 12
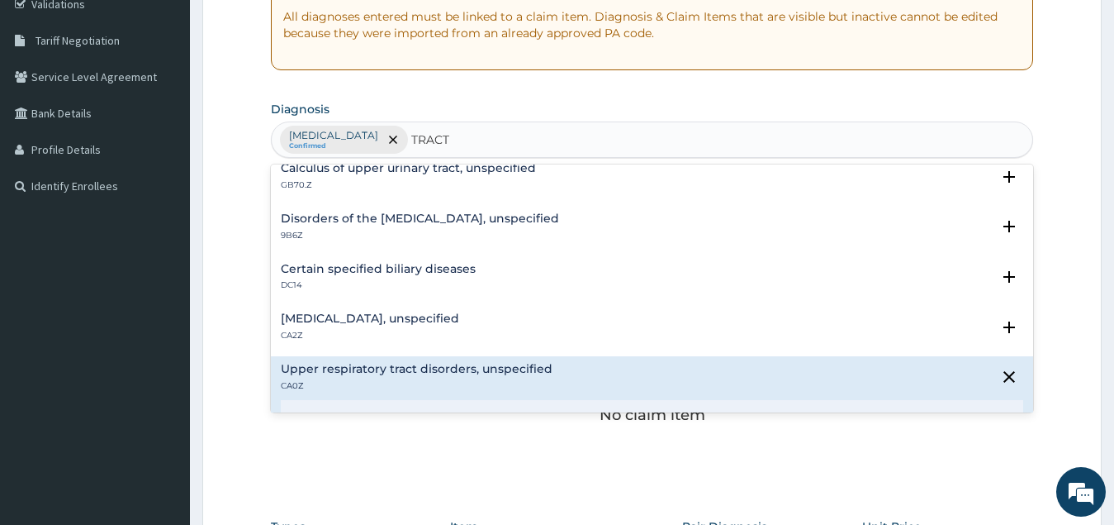
scroll to position [496, 0]
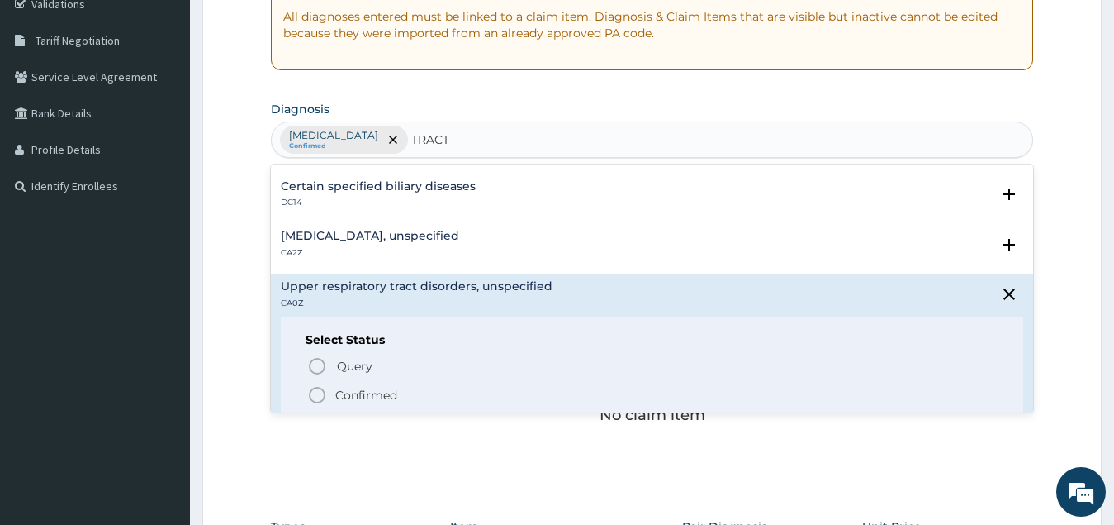
click at [320, 392] on icon "status option filled" at bounding box center [317, 395] width 20 height 20
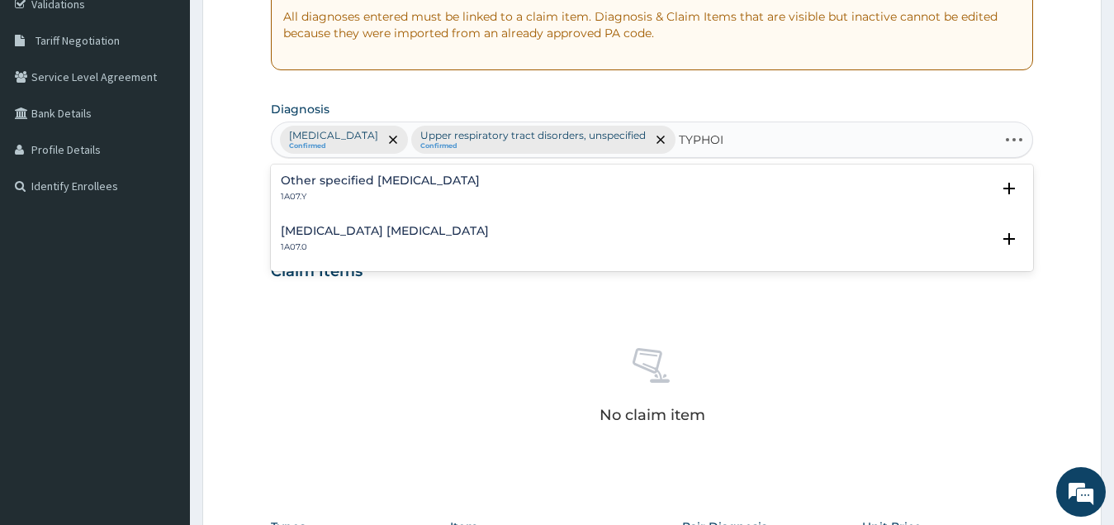
type input "[MEDICAL_DATA]"
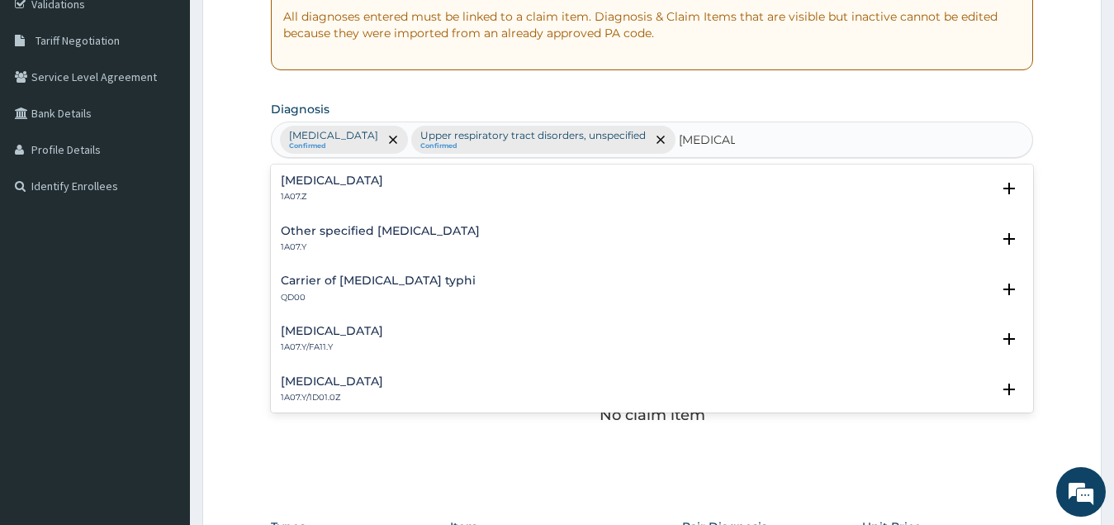
click at [399, 230] on h4 "Other specified [MEDICAL_DATA]" at bounding box center [380, 231] width 199 height 12
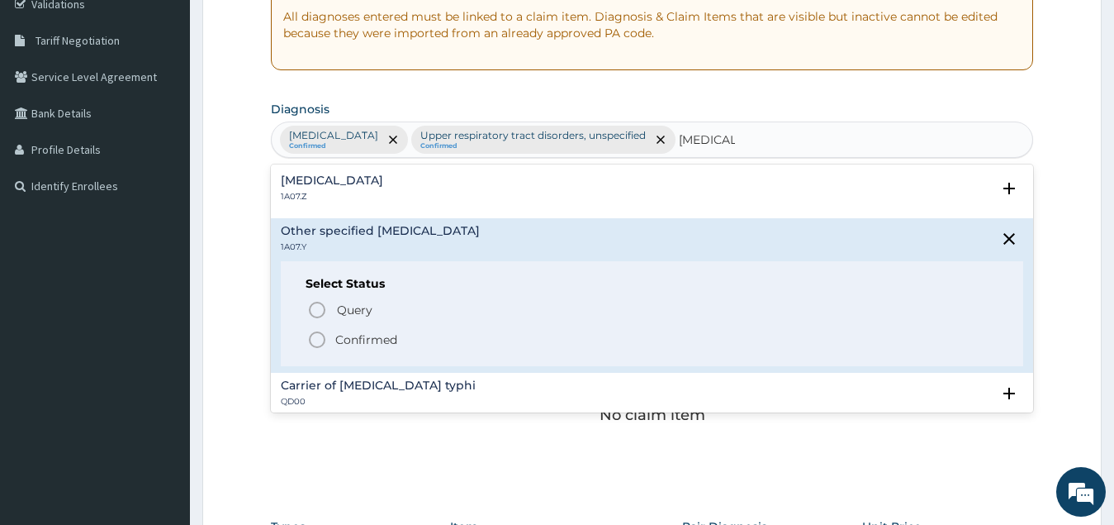
click at [318, 340] on icon "status option filled" at bounding box center [317, 340] width 20 height 20
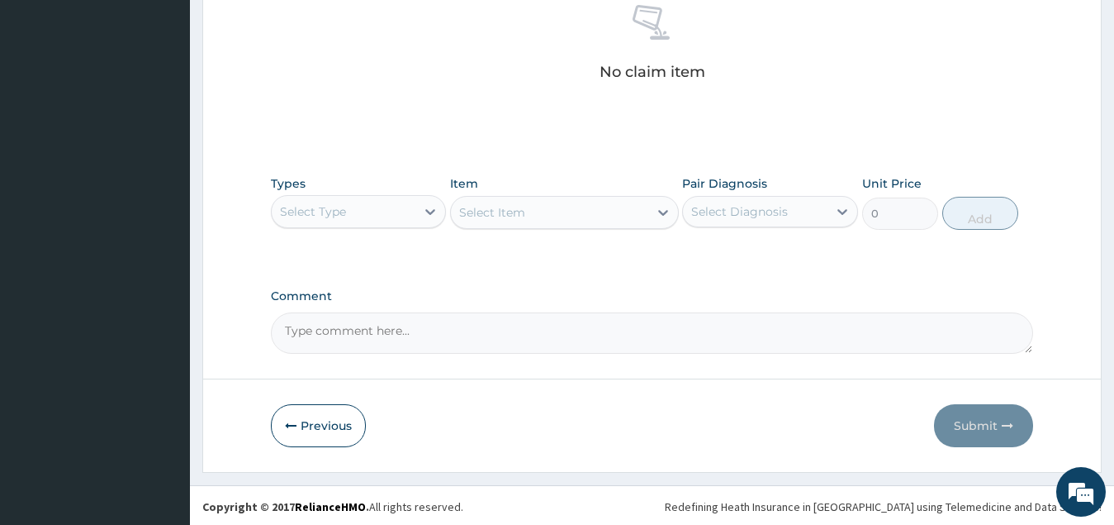
scroll to position [667, 0]
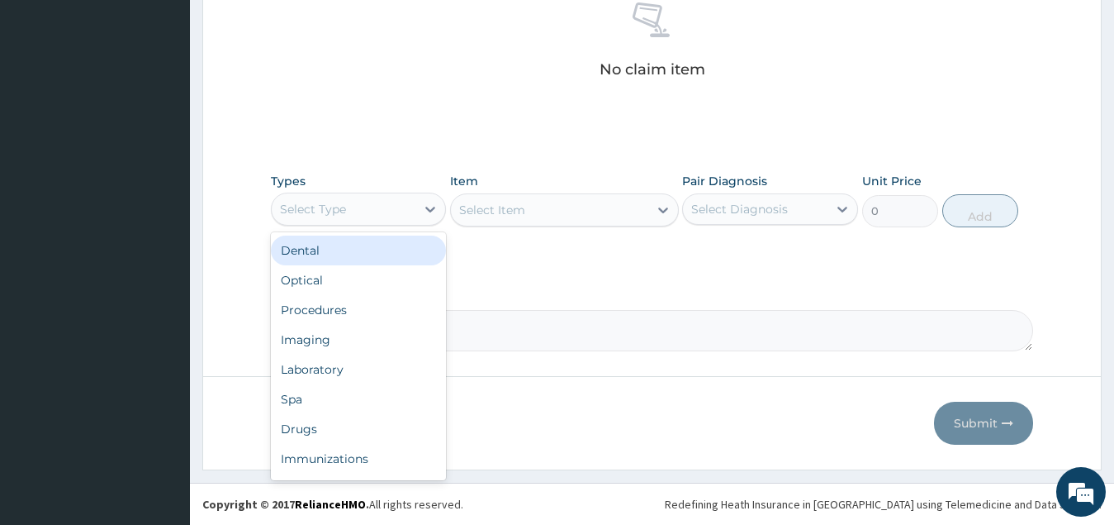
click at [403, 202] on div "Select Type" at bounding box center [344, 209] width 145 height 26
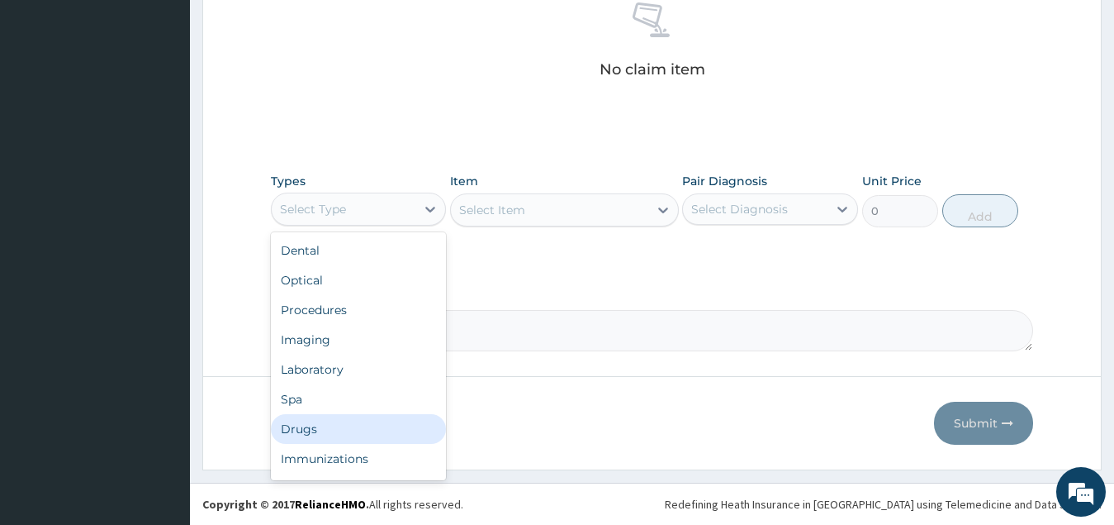
click at [360, 425] on div "Drugs" at bounding box center [359, 429] width 176 height 30
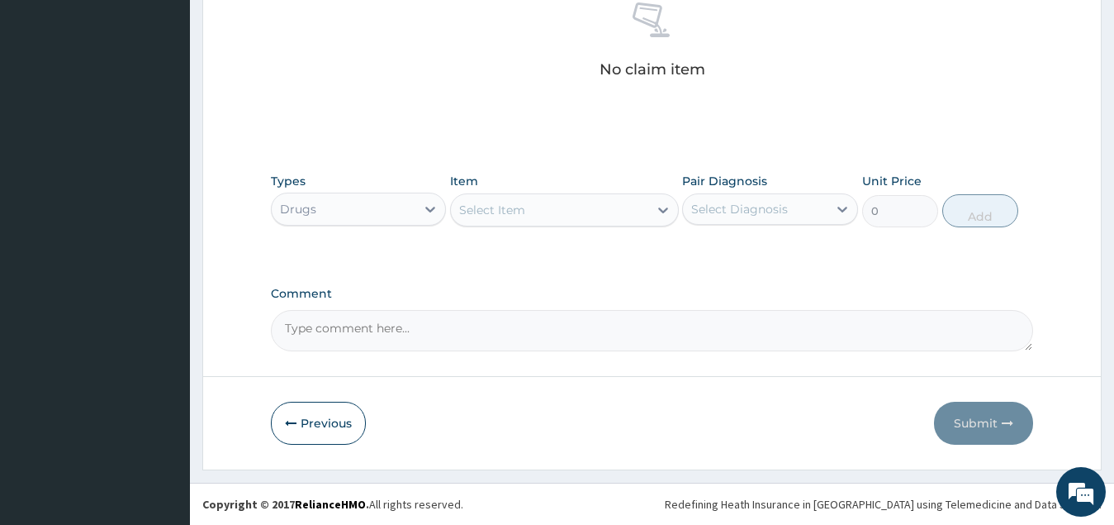
click at [553, 208] on div "Select Item" at bounding box center [549, 210] width 197 height 26
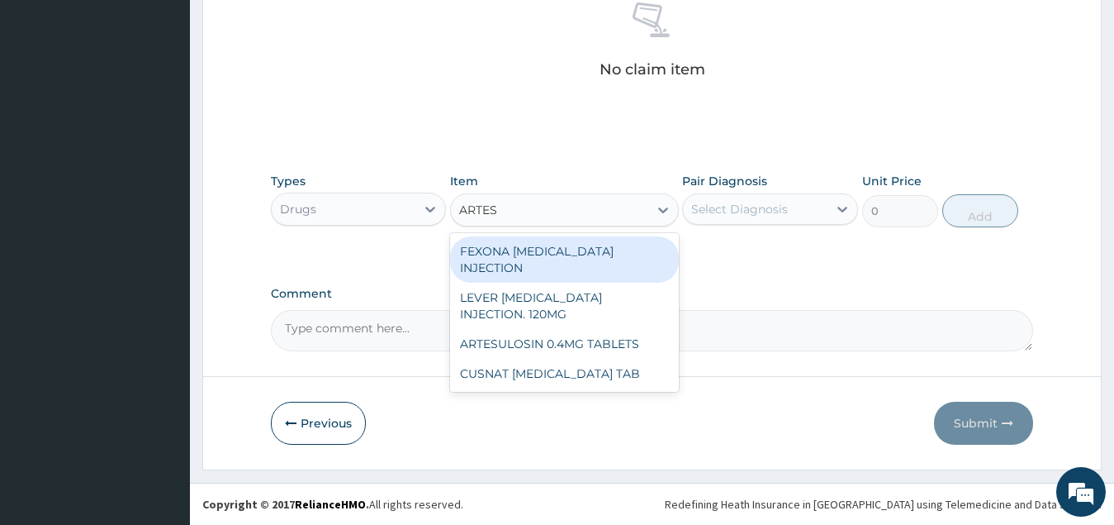
type input "ARTESU"
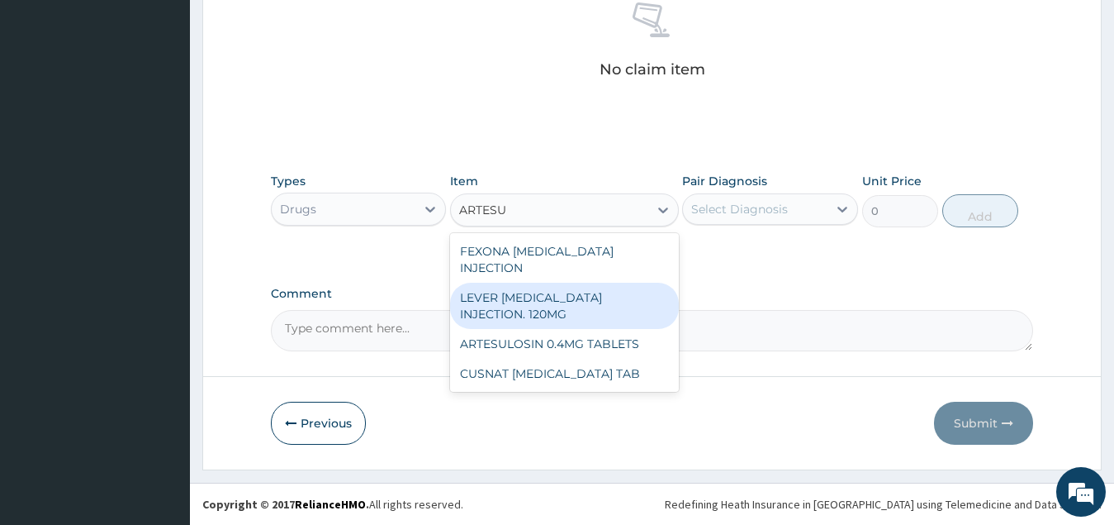
click at [615, 296] on div "LEVER [MEDICAL_DATA] INJECTION. 120MG" at bounding box center [564, 306] width 229 height 46
type input "2950"
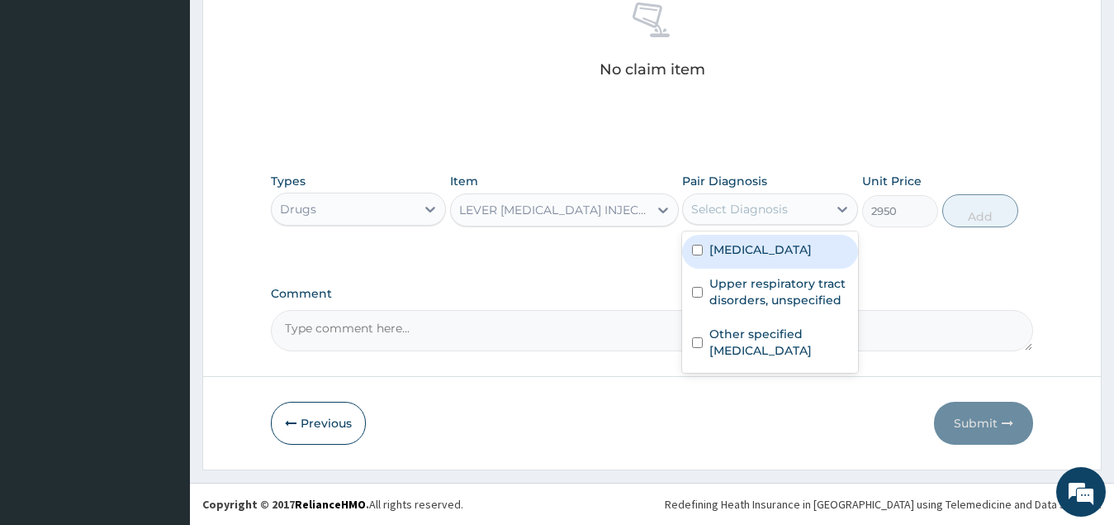
click at [776, 206] on div "Select Diagnosis" at bounding box center [739, 209] width 97 height 17
click at [795, 246] on label "Malaria, unspecified" at bounding box center [761, 249] width 102 height 17
checkbox input "true"
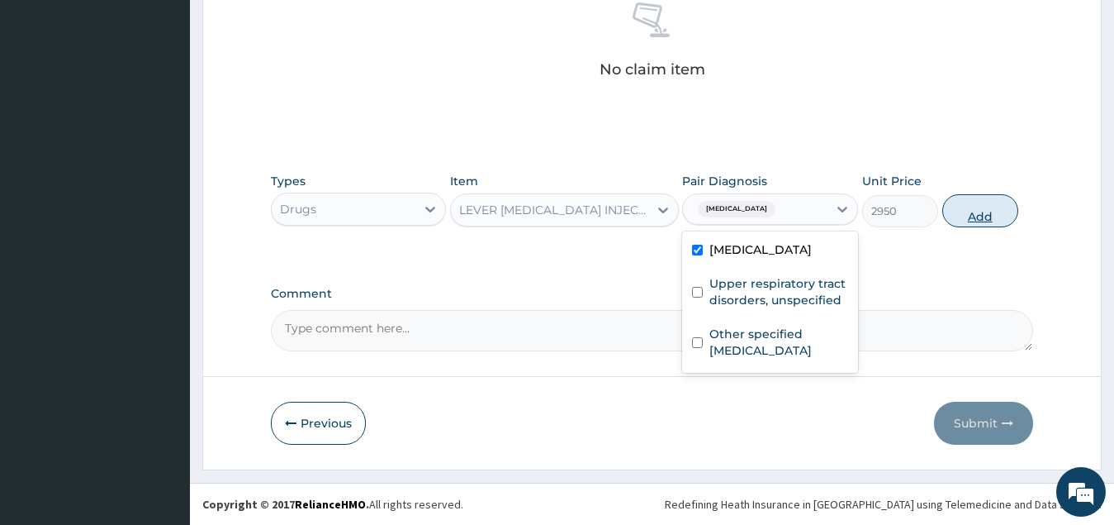
click at [968, 207] on button "Add" at bounding box center [981, 210] width 76 height 33
type input "0"
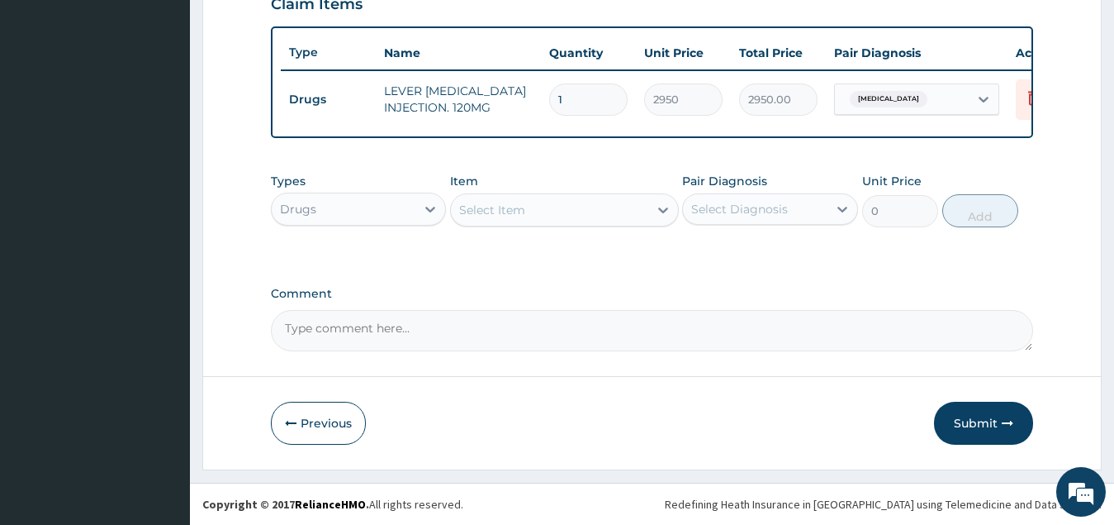
scroll to position [602, 0]
type input "0.00"
type input "3"
type input "8850.00"
type input "3"
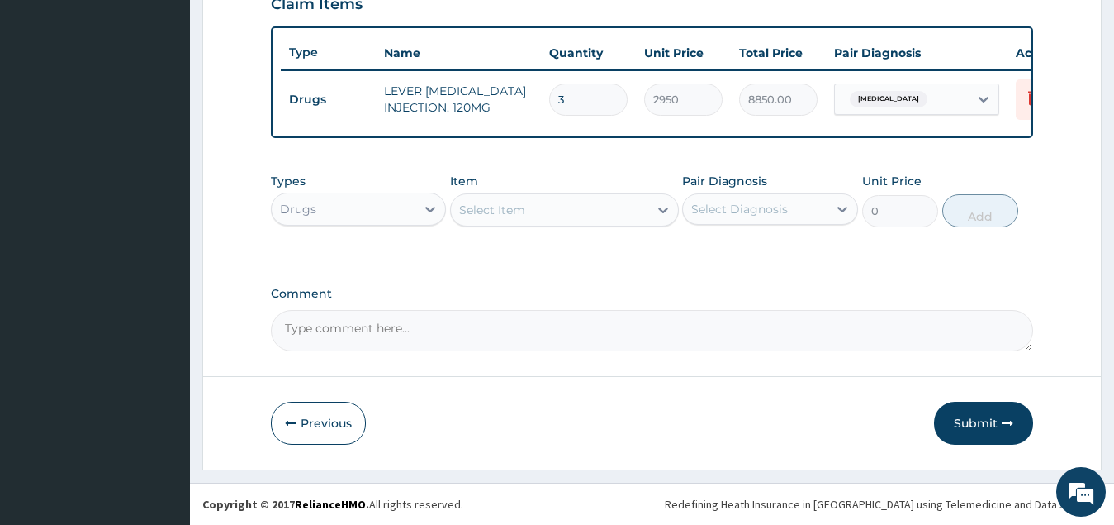
click at [544, 218] on div "Select Item" at bounding box center [549, 210] width 197 height 26
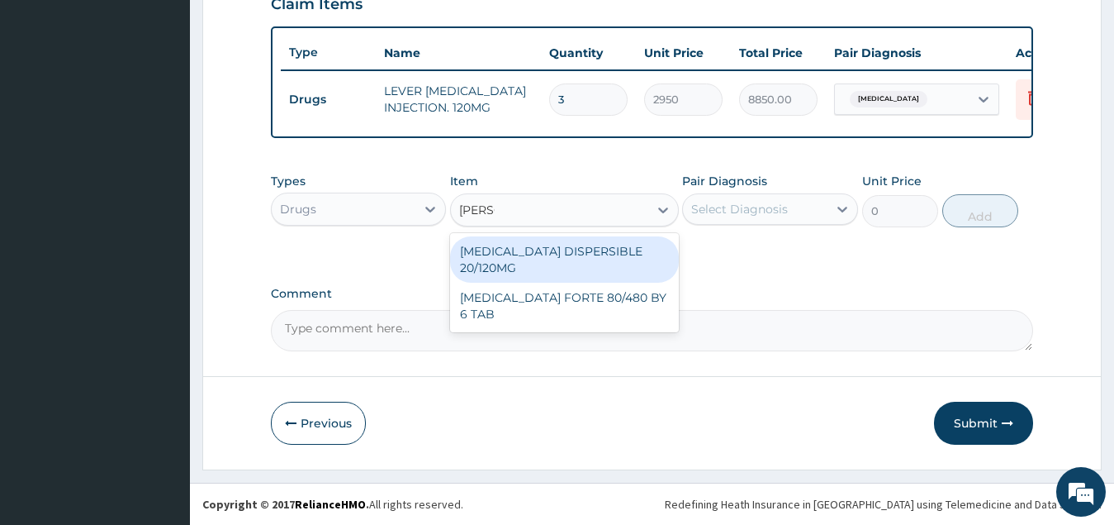
type input "COART"
click at [587, 254] on div "COARTEM DISPERSIBLE 20/120MG" at bounding box center [564, 259] width 229 height 46
type input "112.3375015258789"
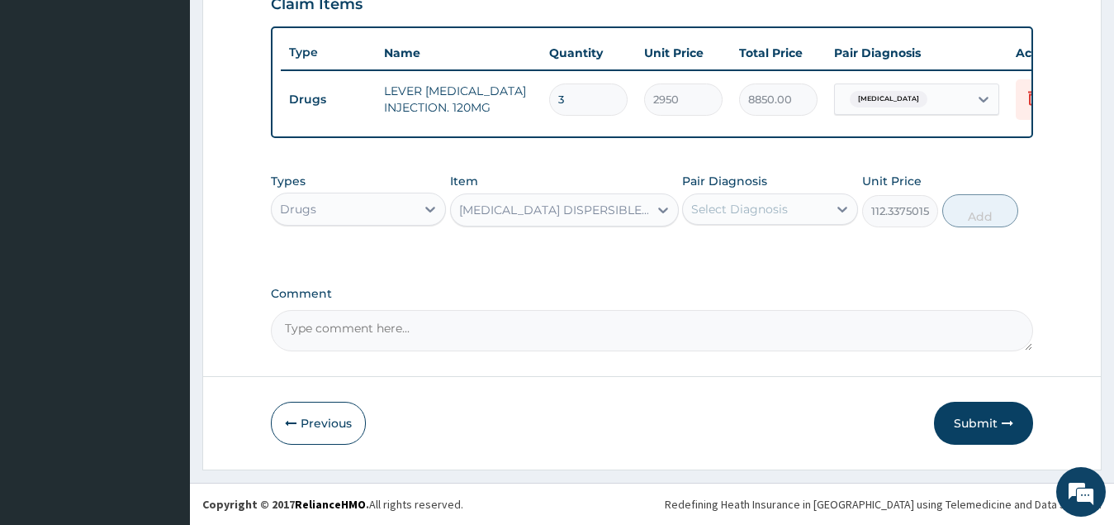
click at [755, 201] on div "Select Diagnosis" at bounding box center [739, 209] width 97 height 17
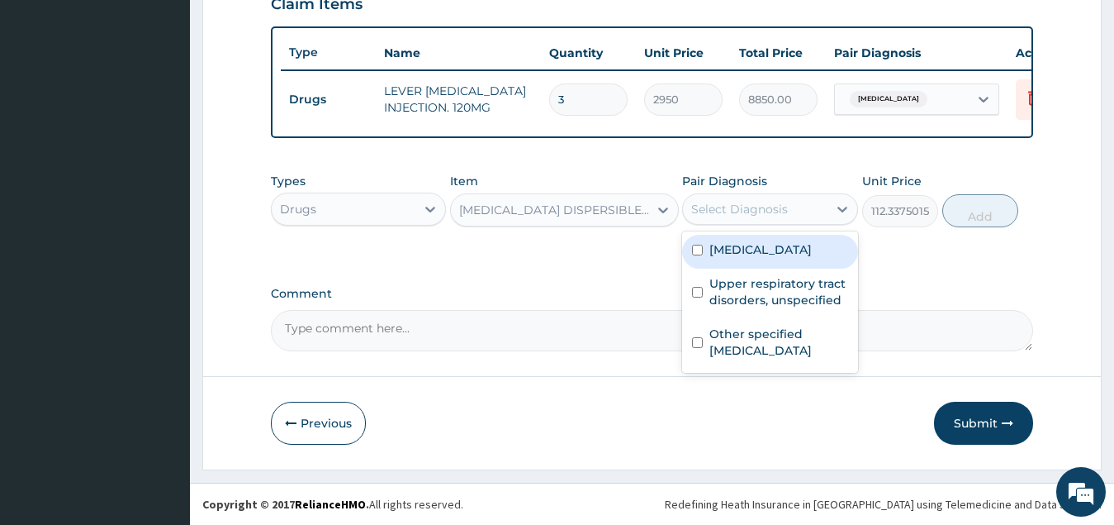
click at [801, 251] on label "Malaria, unspecified" at bounding box center [761, 249] width 102 height 17
checkbox input "true"
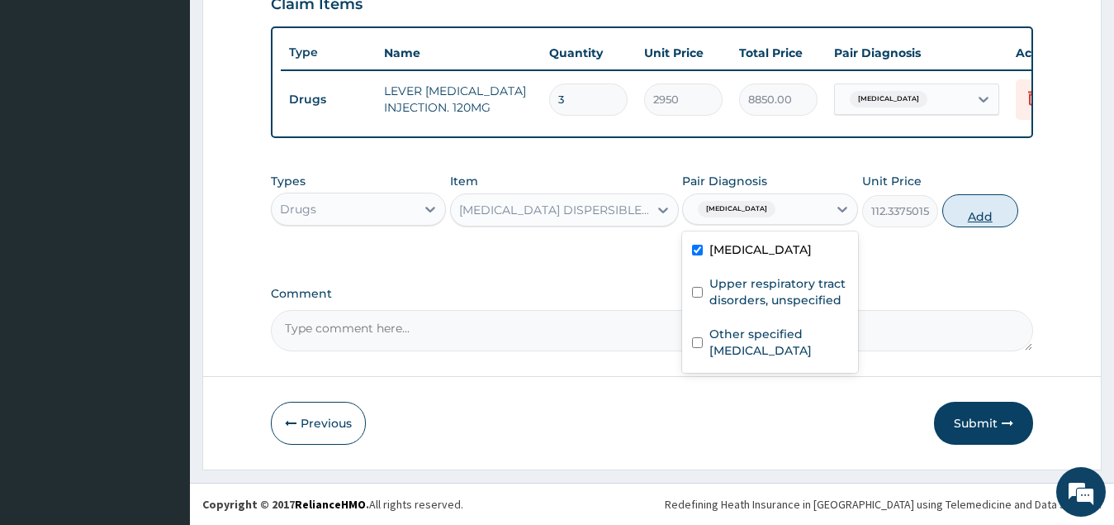
click at [974, 210] on button "Add" at bounding box center [981, 210] width 76 height 33
type input "0"
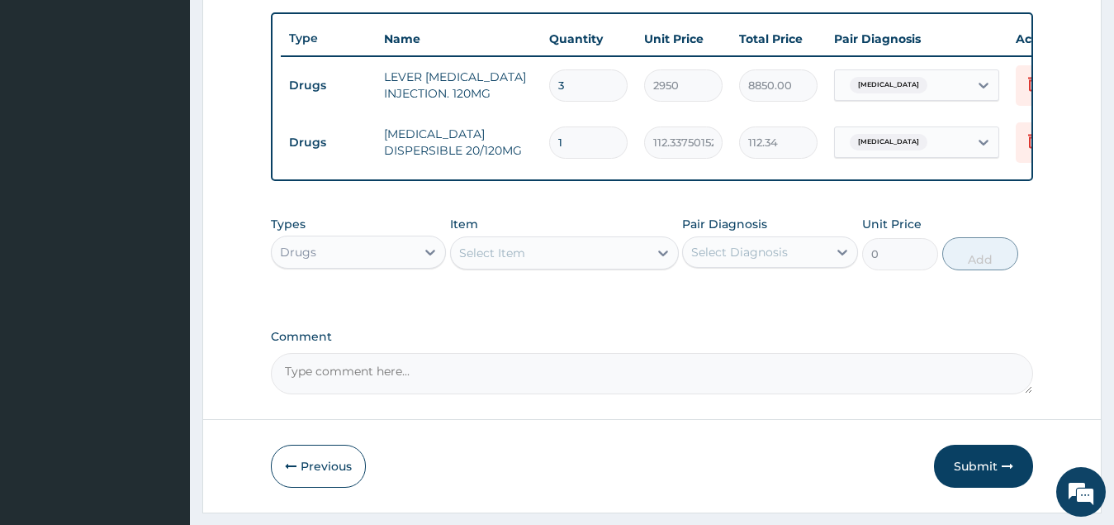
type input "18"
type input "2022.08"
type input "18"
click at [516, 261] on div "Select Item" at bounding box center [492, 253] width 66 height 17
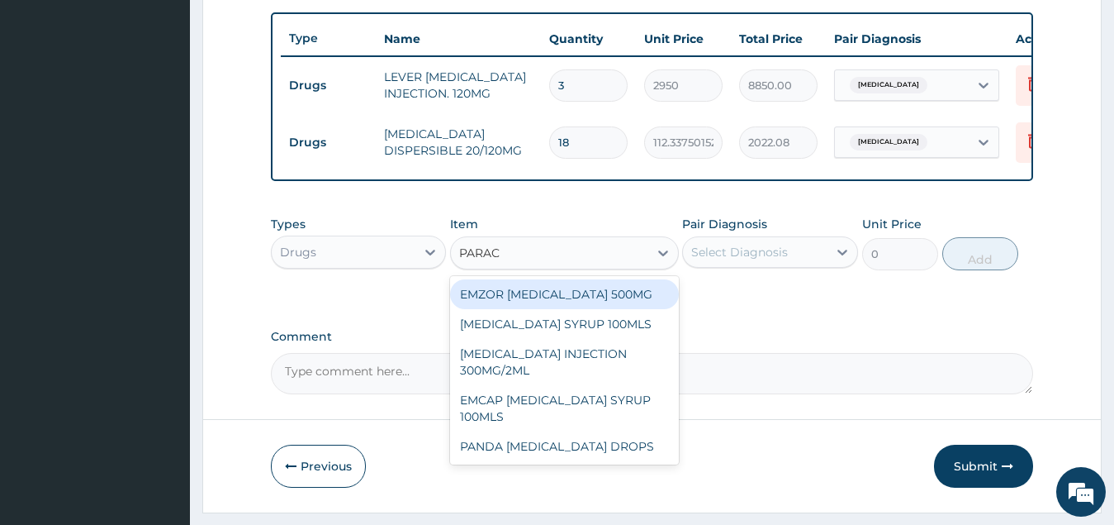
type input "PARACE"
click at [648, 307] on div "EMZOR PARACETAMOL 500MG" at bounding box center [564, 294] width 229 height 30
type input "34"
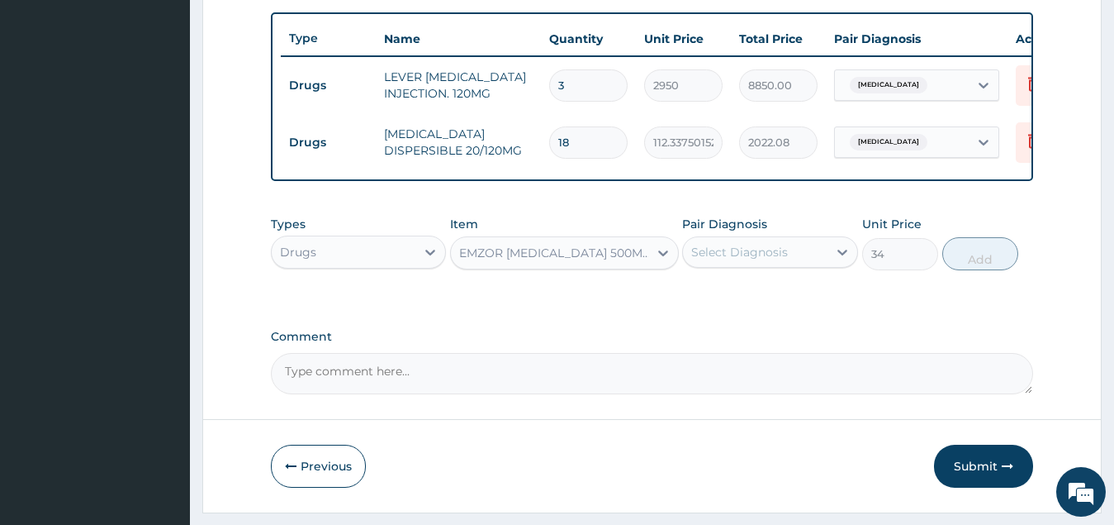
click at [767, 260] on div "Select Diagnosis" at bounding box center [739, 252] width 97 height 17
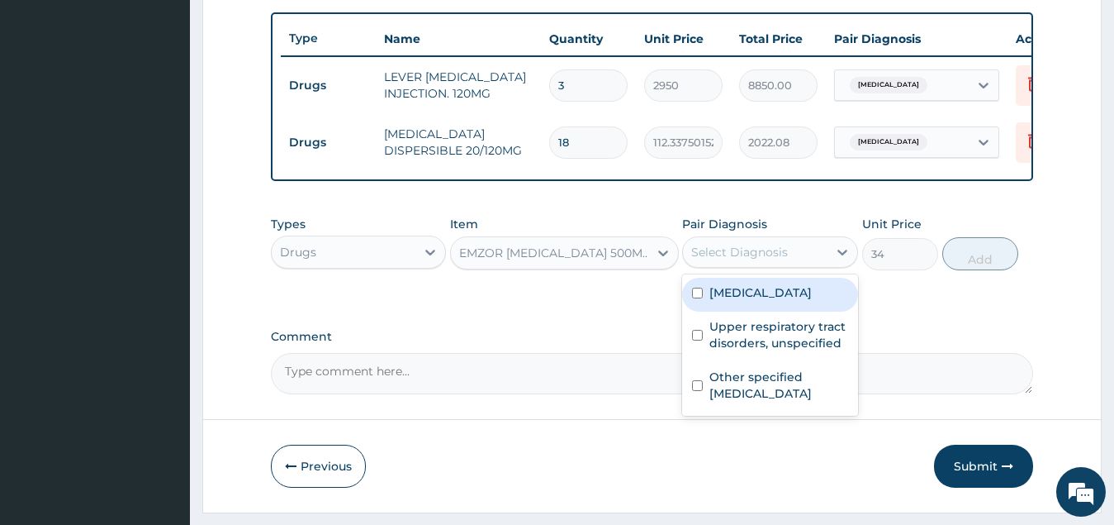
click at [772, 301] on label "Malaria, unspecified" at bounding box center [761, 292] width 102 height 17
checkbox input "true"
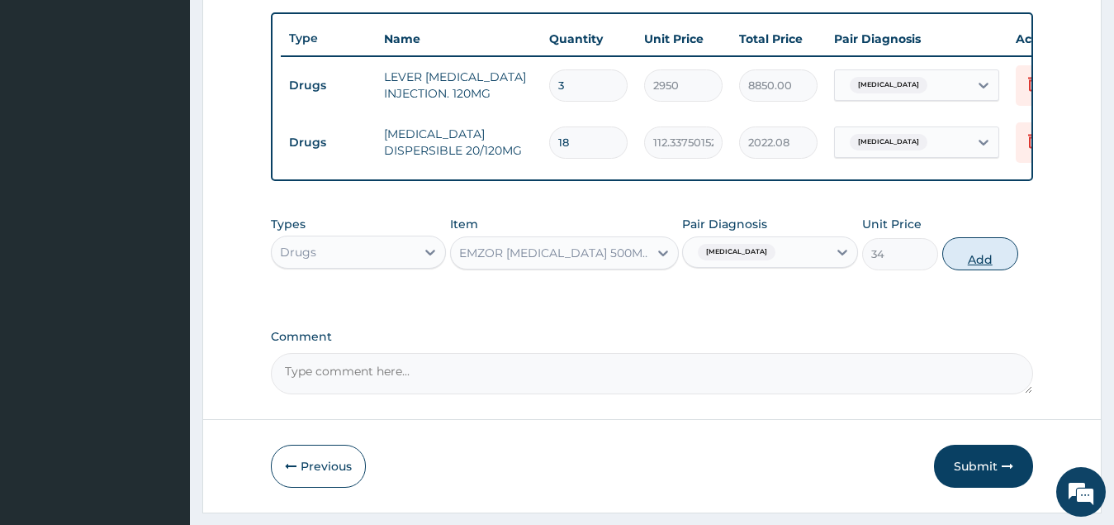
click at [982, 270] on button "Add" at bounding box center [981, 253] width 76 height 33
type input "0"
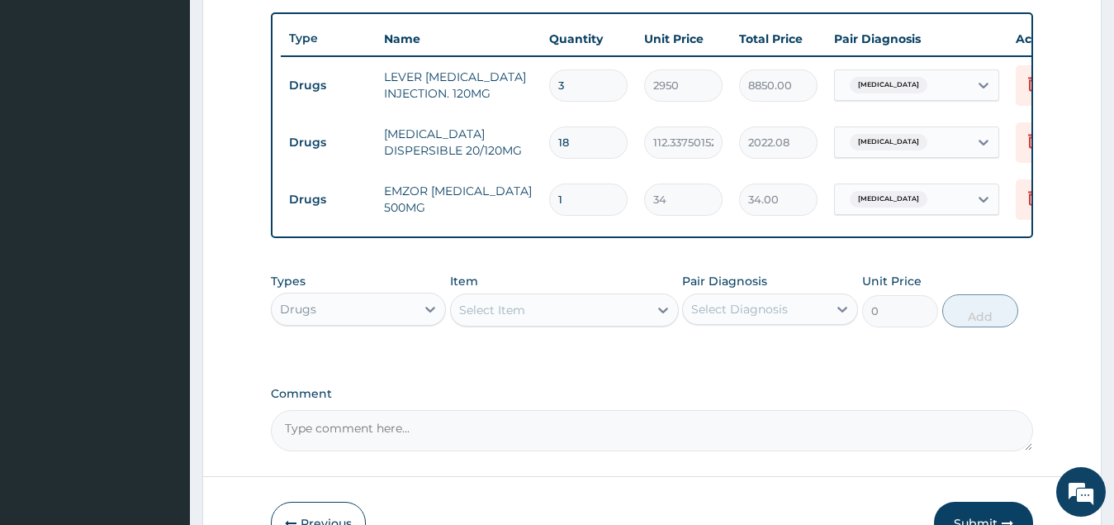
type input "18"
type input "612.00"
type input "18"
click at [542, 320] on div "Select Item" at bounding box center [549, 310] width 197 height 26
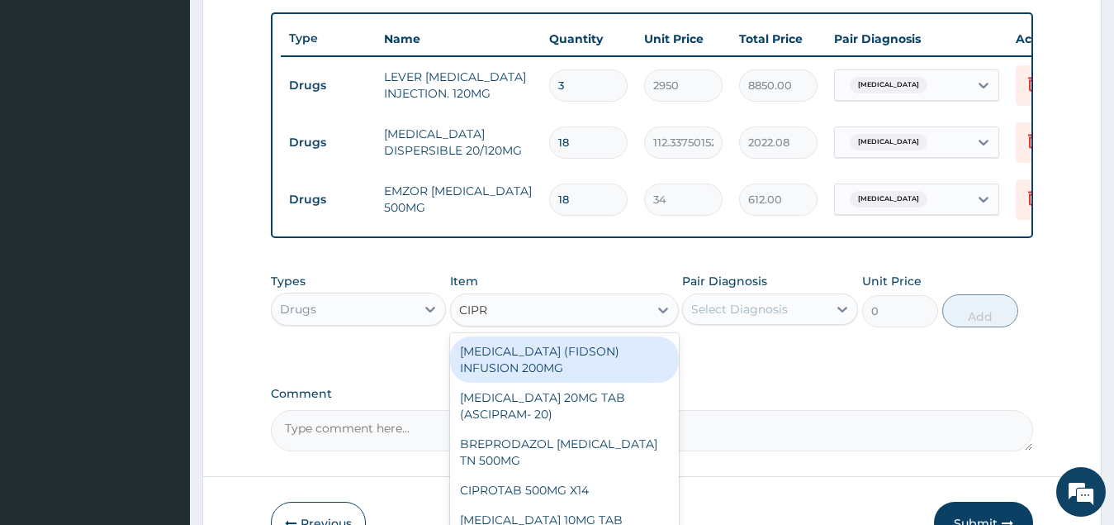
type input "CIPRO"
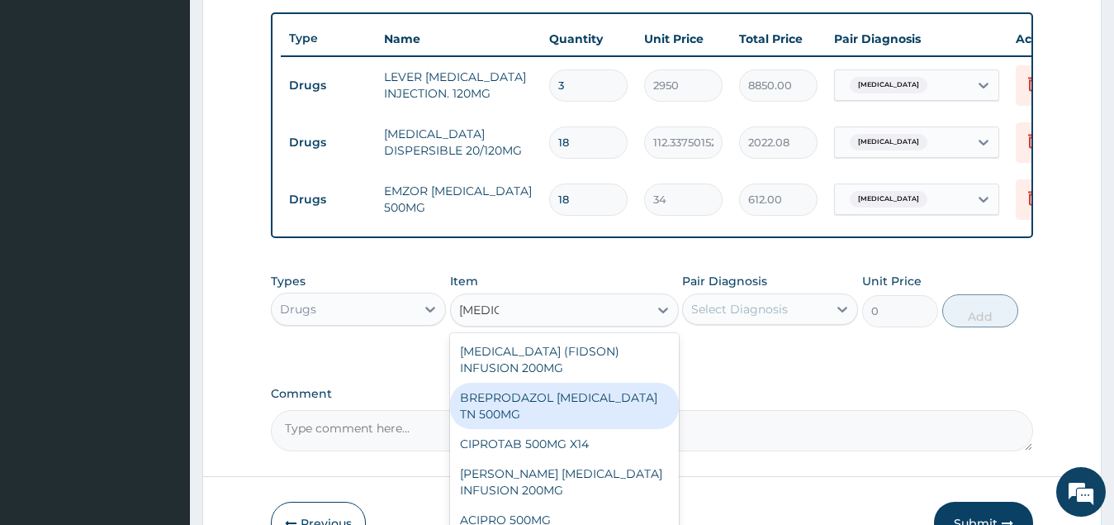
drag, startPoint x: 570, startPoint y: 416, endPoint x: 625, endPoint y: 382, distance: 64.9
click at [572, 416] on div "BREPRODAZOL CIPRO TN 500MG" at bounding box center [564, 406] width 229 height 46
type input "177.375"
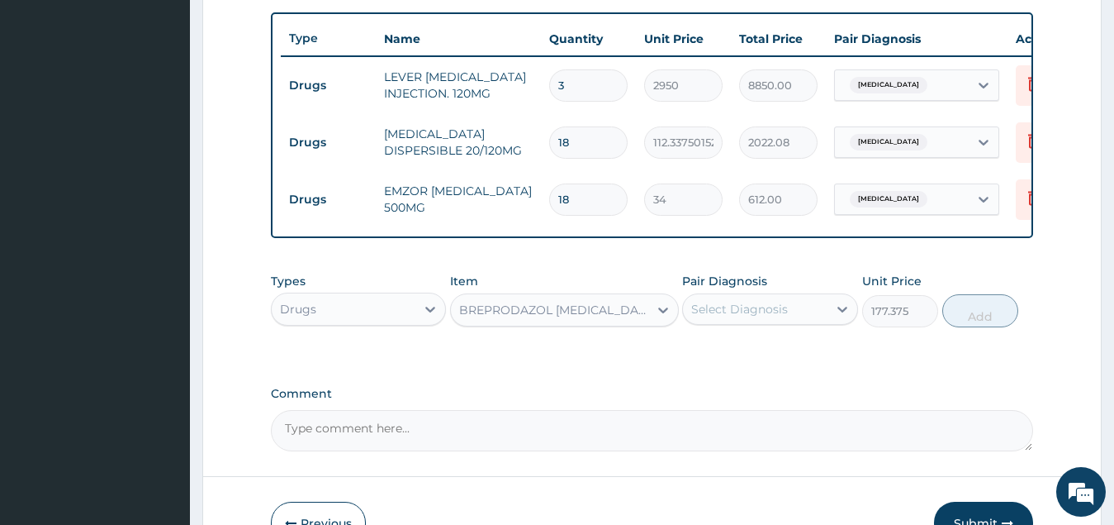
click at [746, 317] on div "Select Diagnosis" at bounding box center [739, 309] width 97 height 17
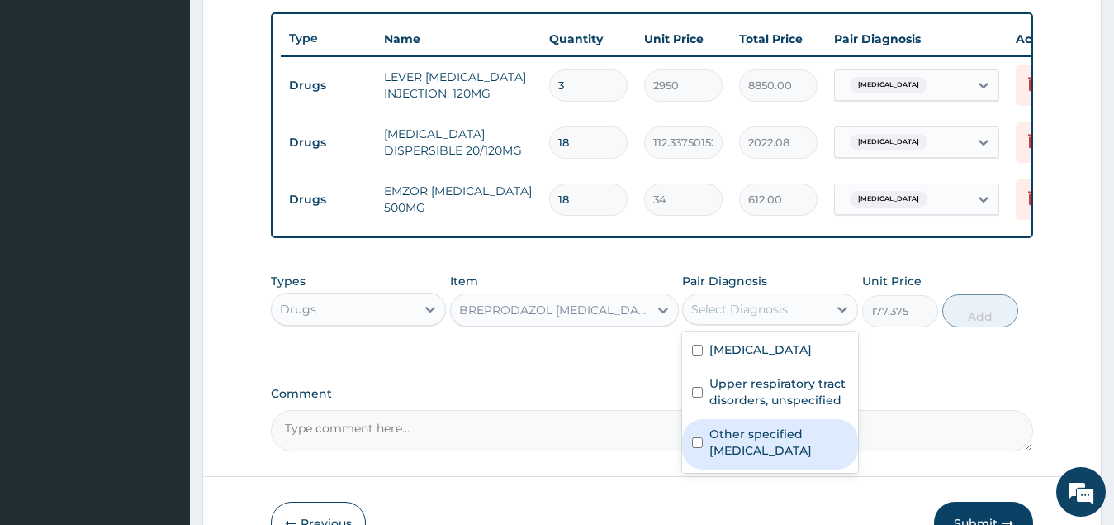
click at [768, 450] on label "Other specified typhoid fever" at bounding box center [779, 441] width 139 height 33
checkbox input "true"
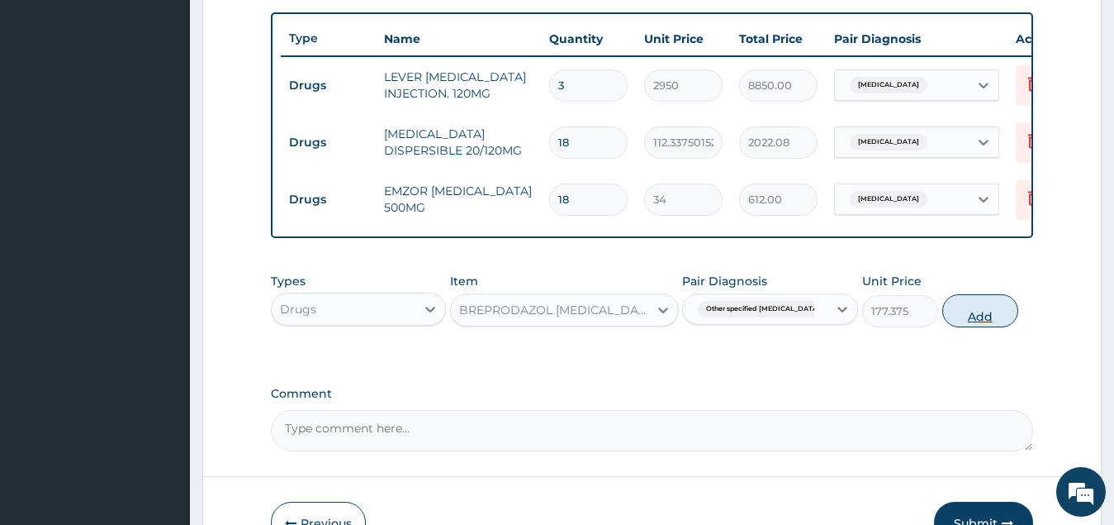
click at [972, 327] on button "Add" at bounding box center [981, 310] width 76 height 33
type input "0"
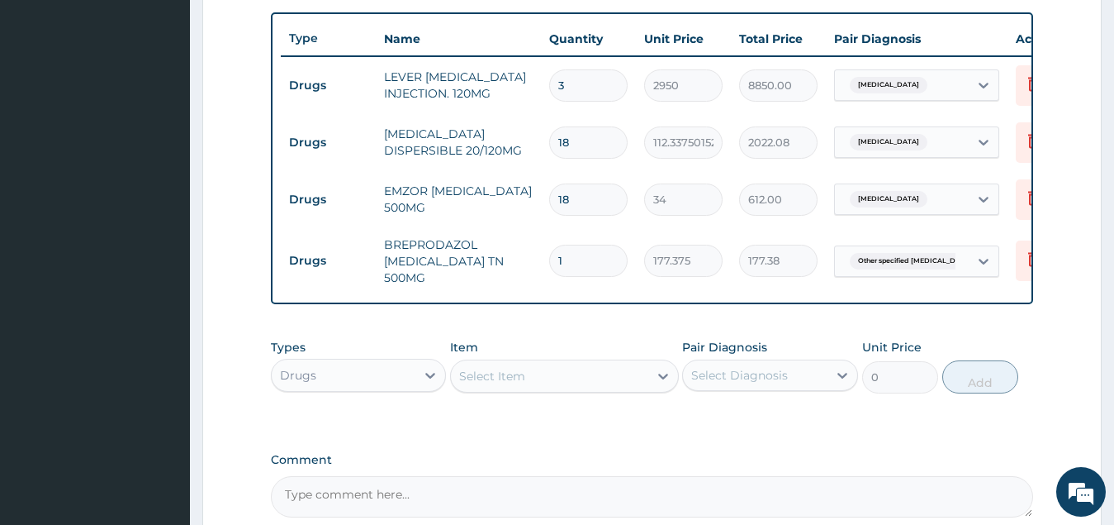
type input "10"
type input "1773.75"
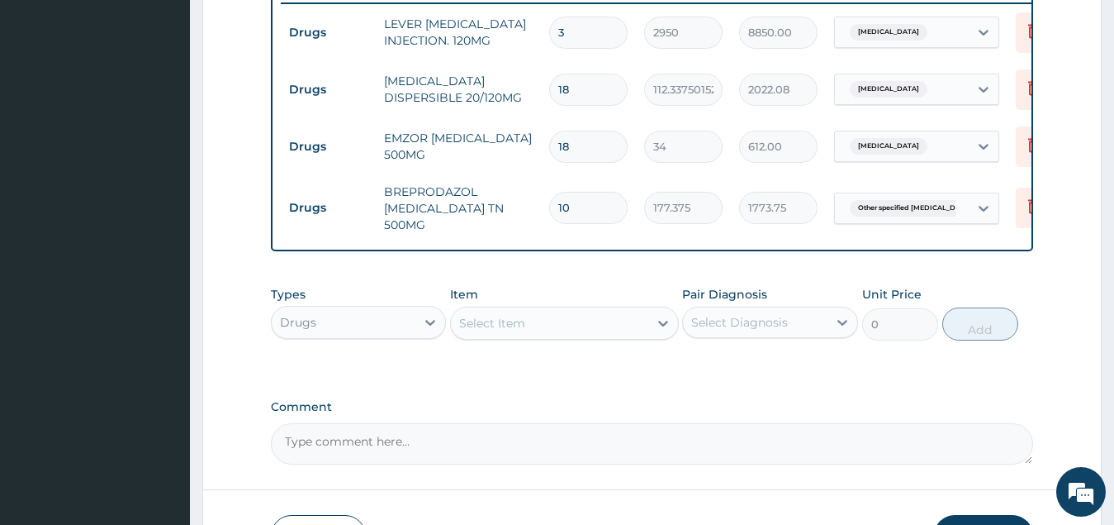
scroll to position [685, 0]
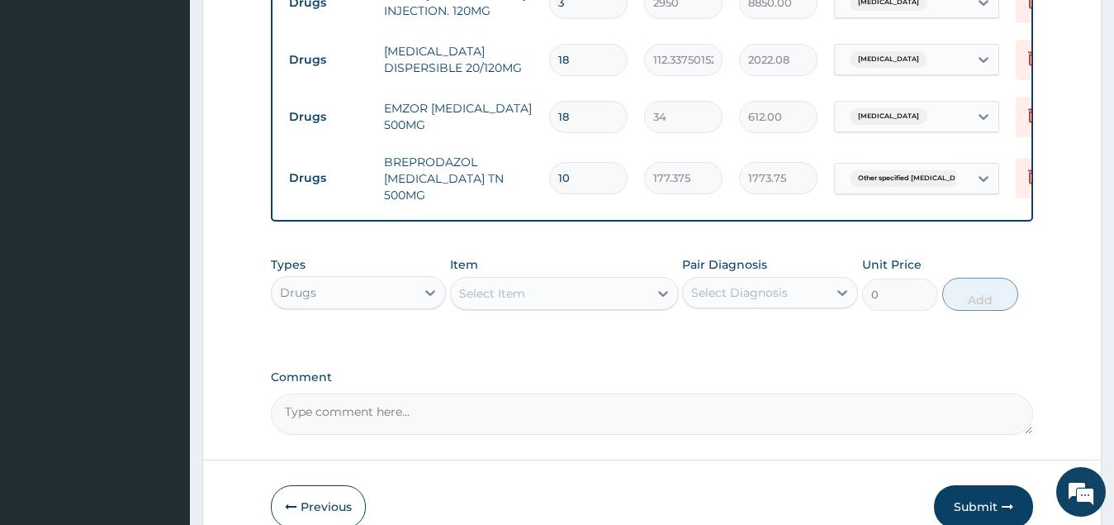
type input "10"
click at [549, 302] on div "Select Item" at bounding box center [549, 293] width 197 height 26
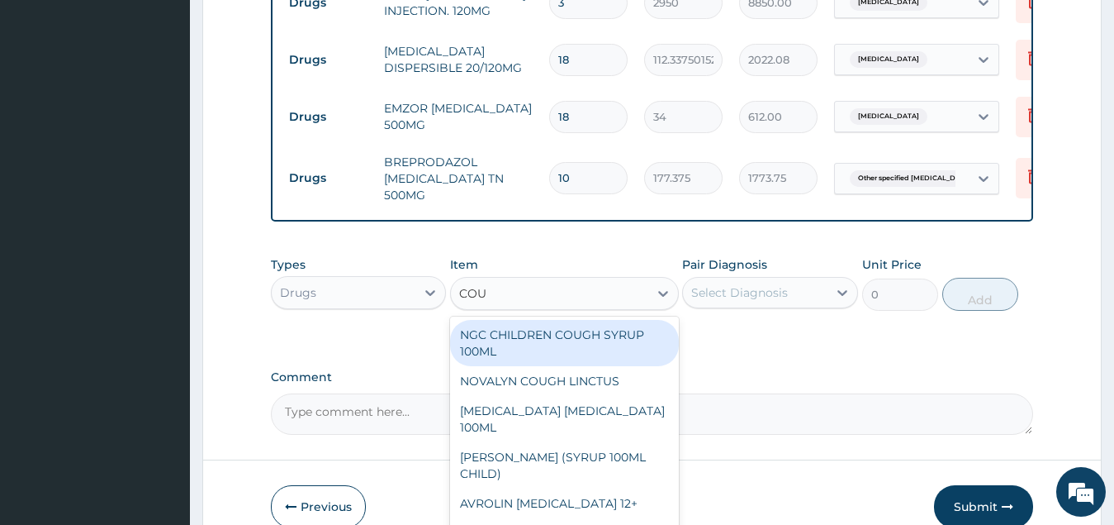
type input "COUG"
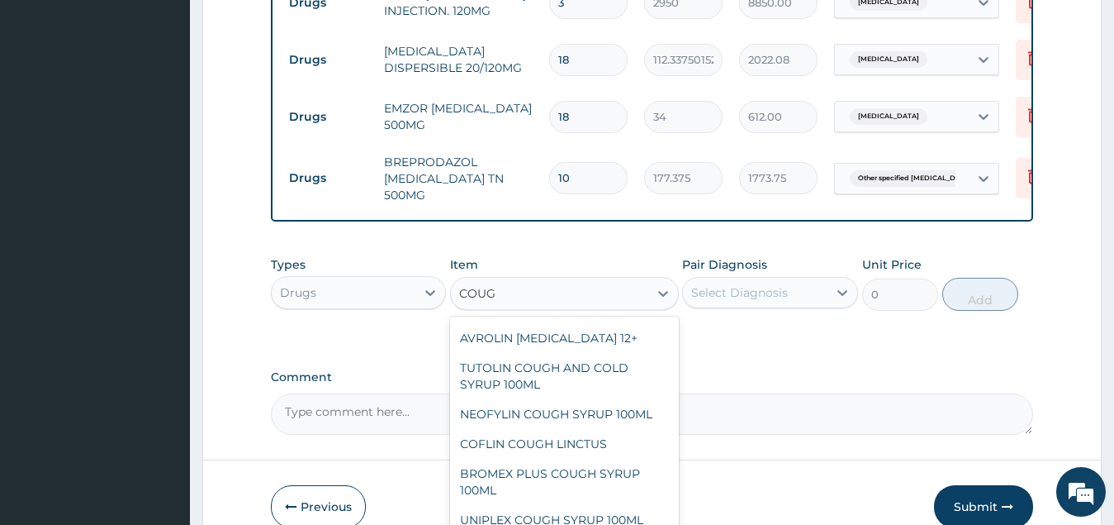
scroll to position [228, 0]
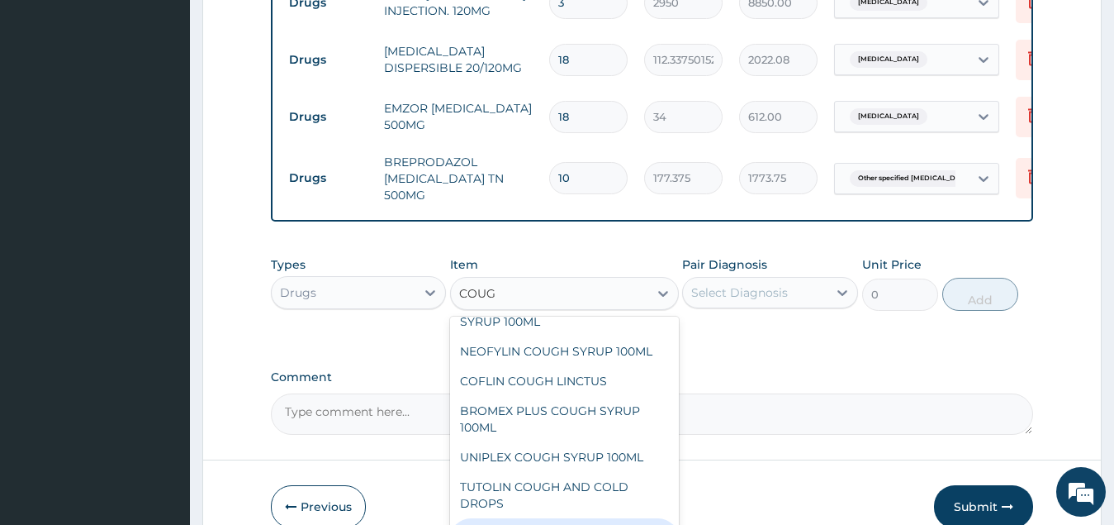
type input "1773.75"
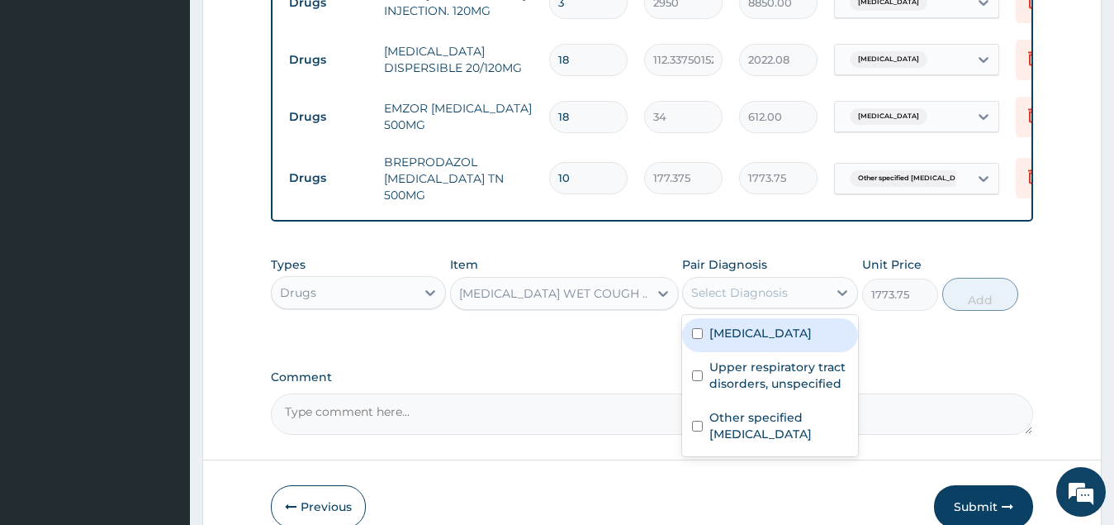
click at [786, 301] on div "Select Diagnosis" at bounding box center [739, 292] width 97 height 17
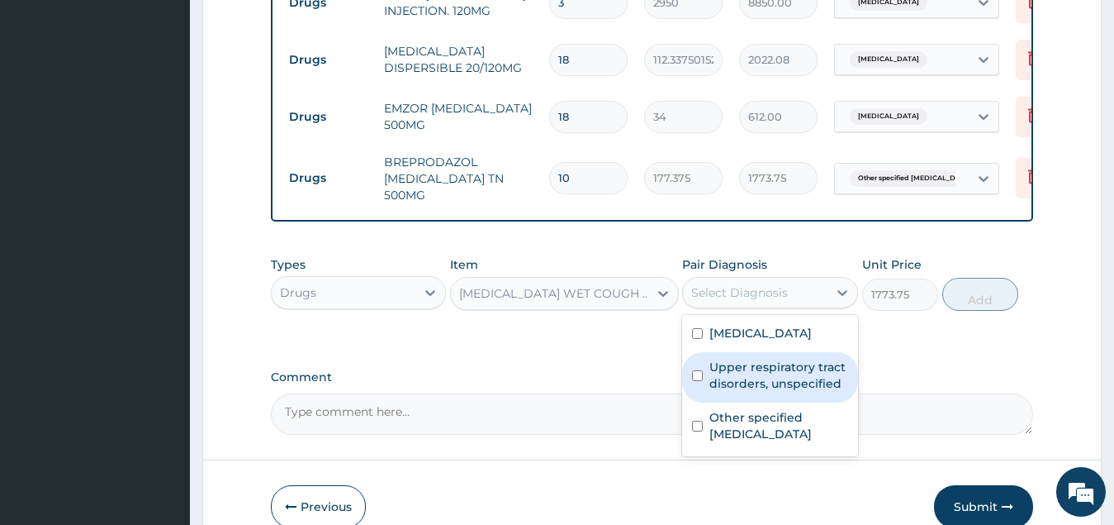
click at [798, 386] on label "Upper respiratory tract disorders, unspecified" at bounding box center [779, 375] width 139 height 33
checkbox input "true"
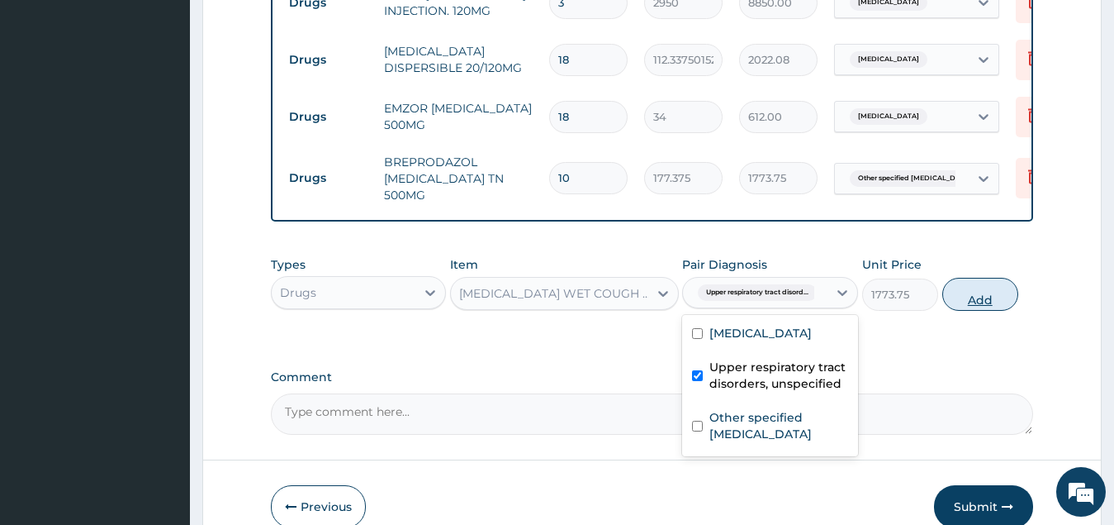
click at [986, 302] on button "Add" at bounding box center [981, 294] width 76 height 33
type input "0"
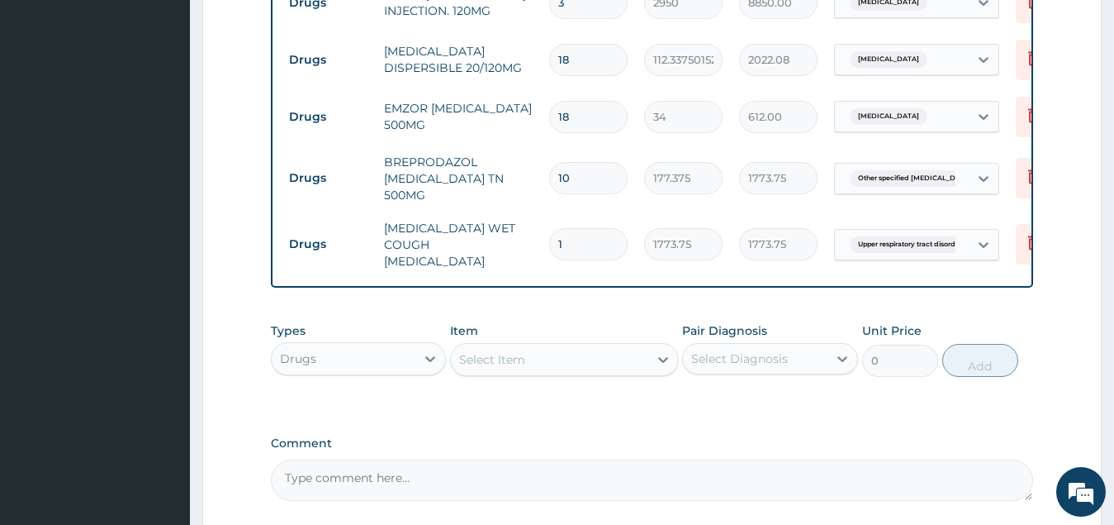
click at [544, 360] on div "Select Item" at bounding box center [549, 359] width 197 height 26
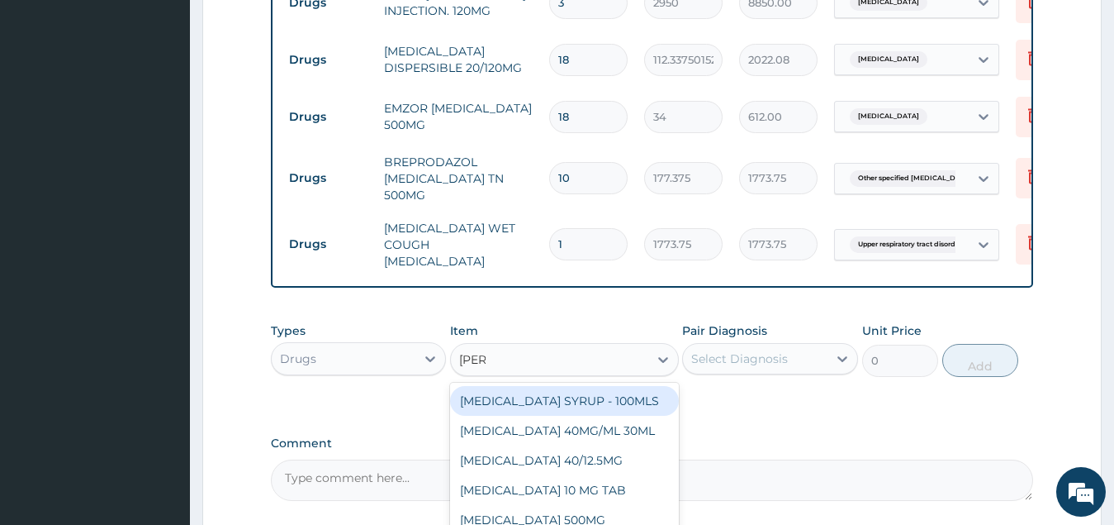
type input "LORAT"
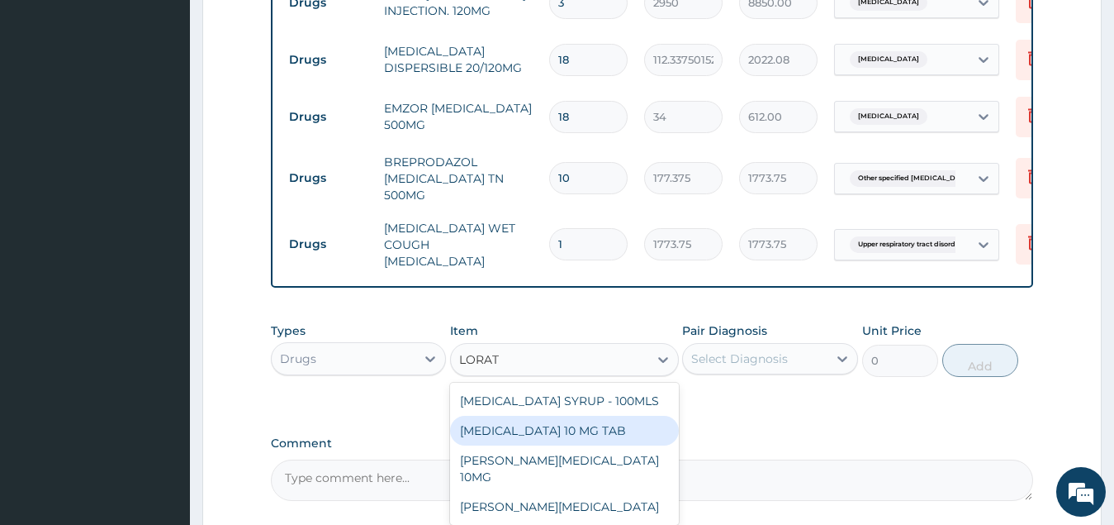
drag, startPoint x: 570, startPoint y: 421, endPoint x: 611, endPoint y: 408, distance: 42.3
click at [571, 421] on div "LORATADINE 10 MG TAB" at bounding box center [564, 431] width 229 height 30
type input "59.125"
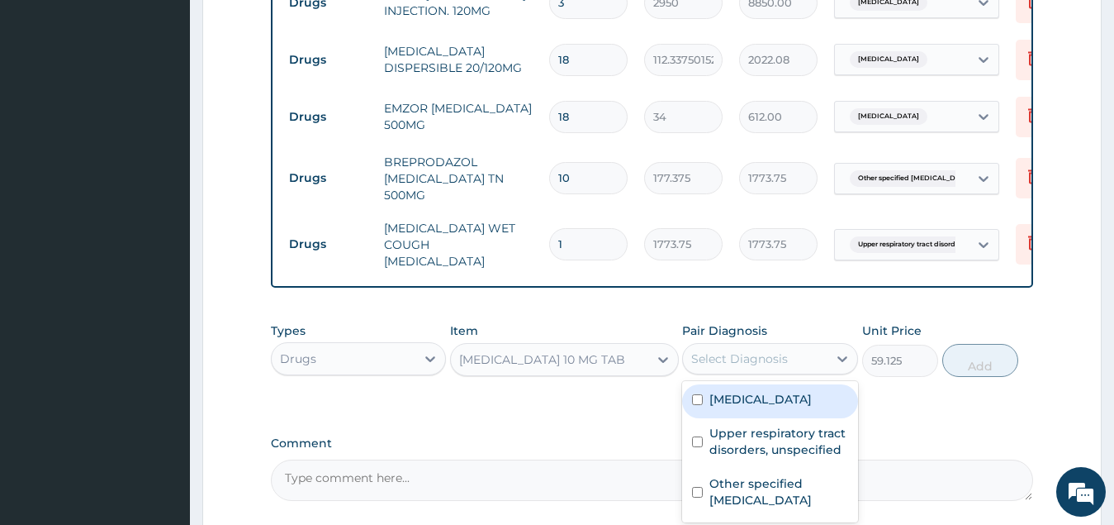
click at [789, 354] on div "Select Diagnosis" at bounding box center [755, 358] width 145 height 26
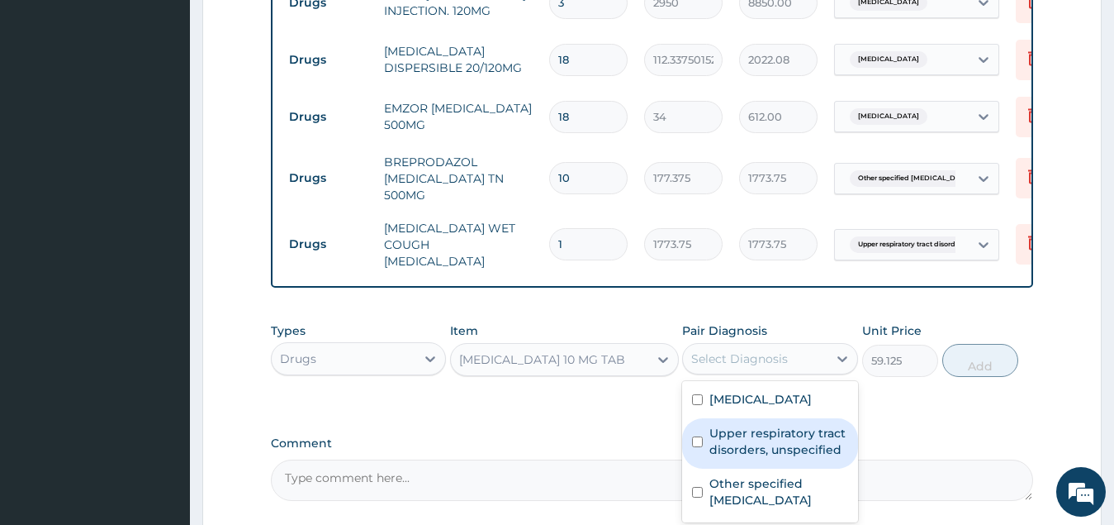
click at [807, 441] on label "Upper respiratory tract disorders, unspecified" at bounding box center [779, 441] width 139 height 33
checkbox input "true"
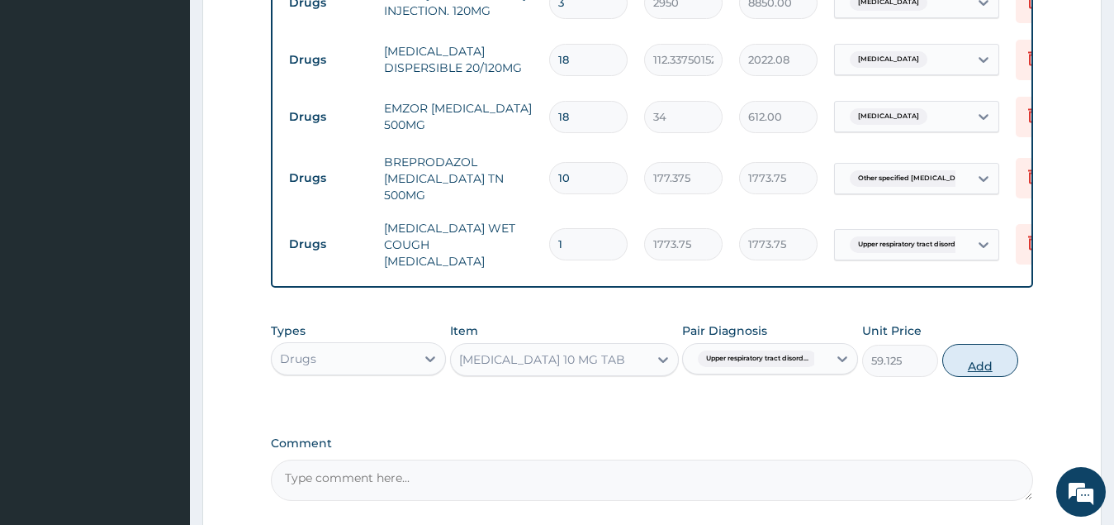
click at [976, 364] on button "Add" at bounding box center [981, 360] width 76 height 33
type input "0"
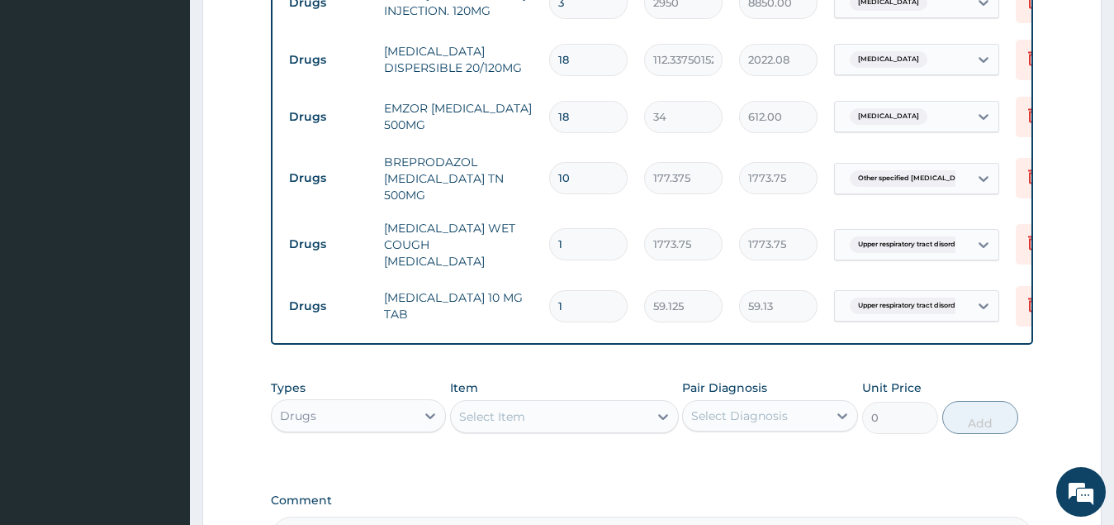
type input "0.00"
type input "5"
type input "295.63"
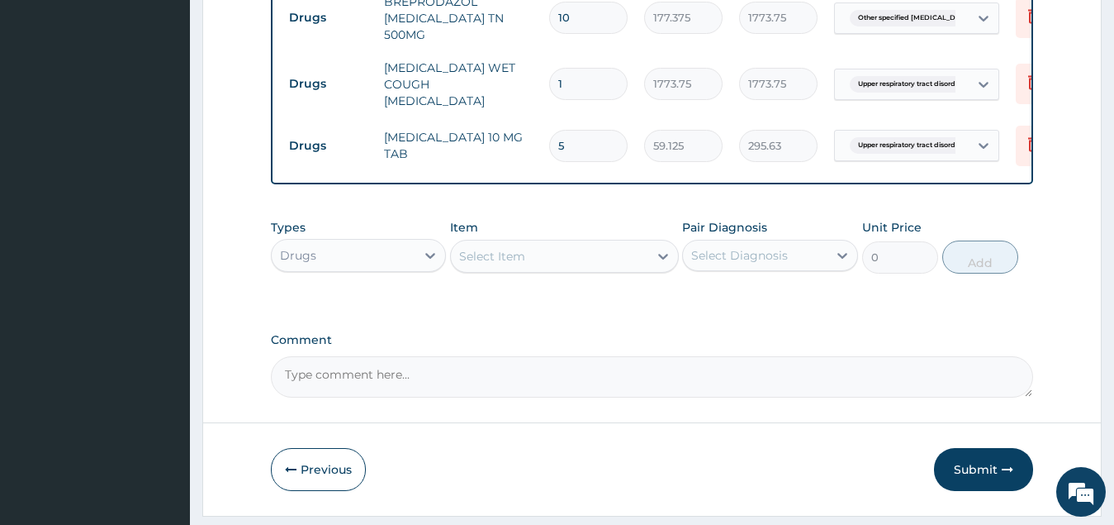
scroll to position [850, 0]
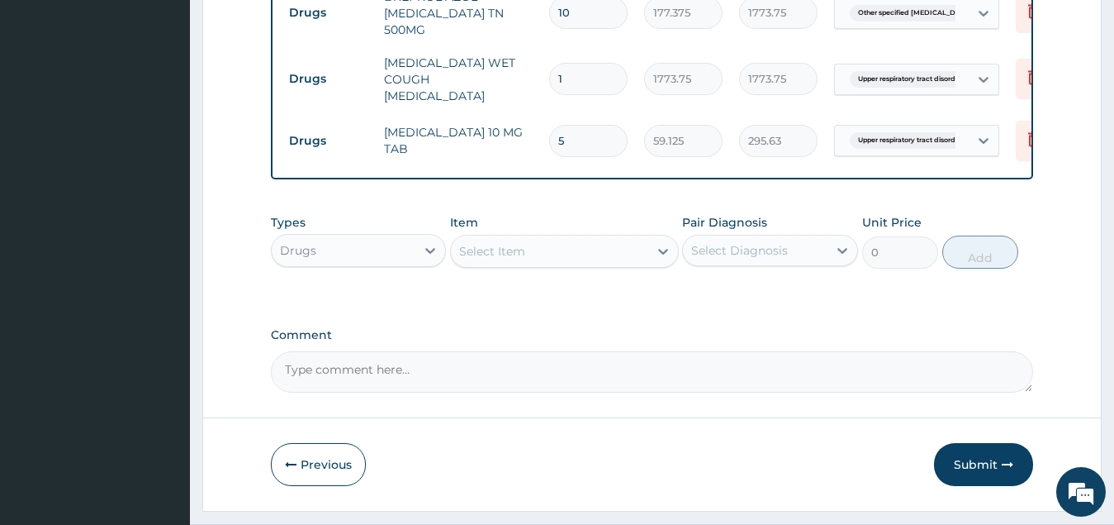
type input "5"
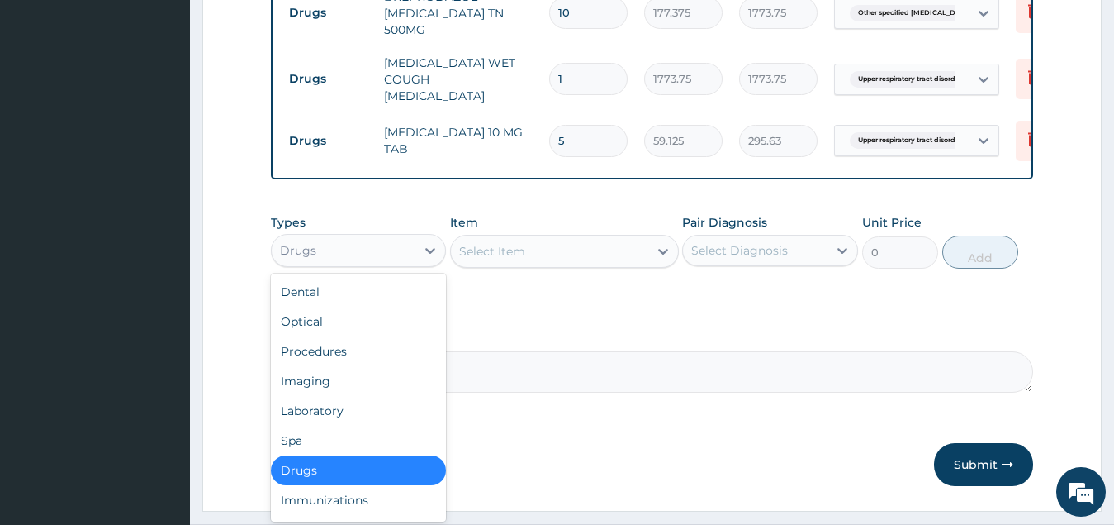
click at [397, 242] on div "Drugs" at bounding box center [344, 250] width 145 height 26
drag, startPoint x: 372, startPoint y: 411, endPoint x: 398, endPoint y: 403, distance: 27.5
click at [373, 410] on div "Laboratory" at bounding box center [359, 411] width 176 height 30
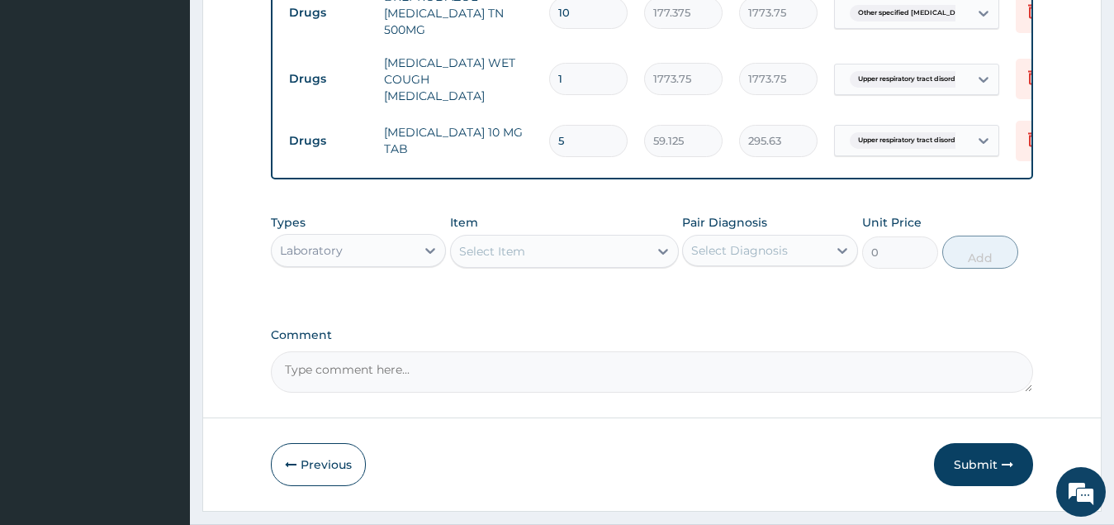
click at [570, 249] on div "Select Item" at bounding box center [549, 251] width 197 height 26
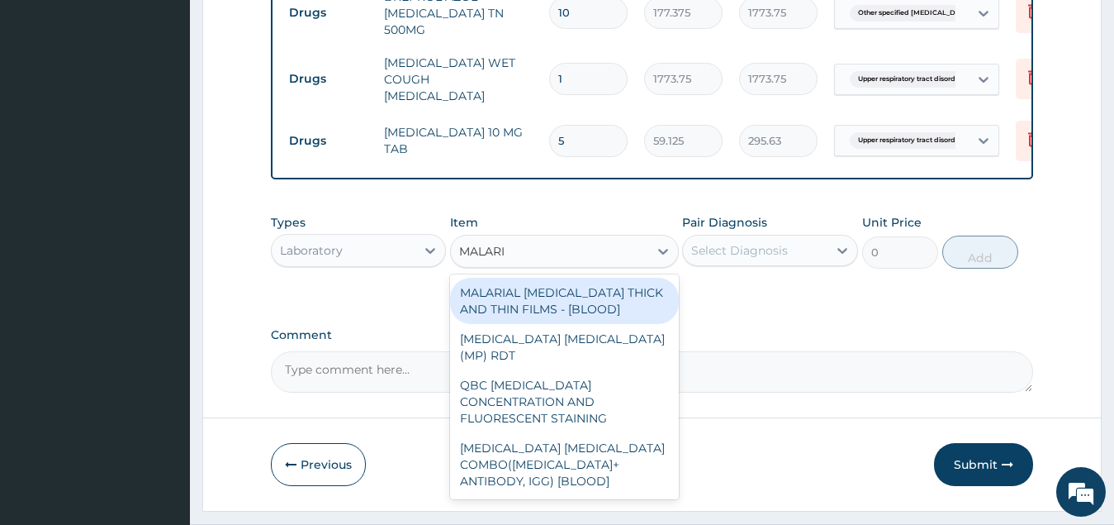
type input "MALARIA"
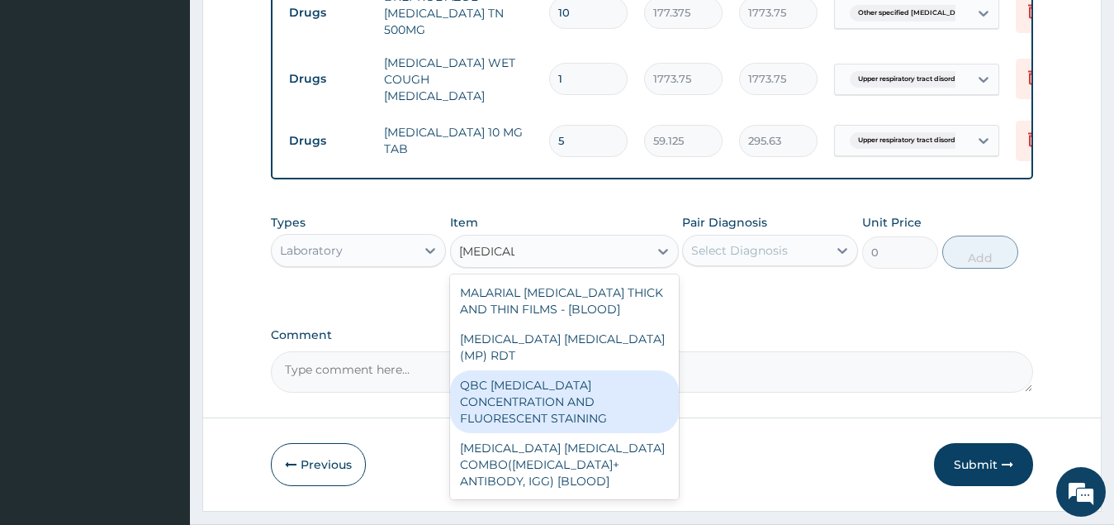
click at [585, 373] on div "QBC MALARIA CONCENTRATION AND FLUORESCENT STAINING" at bounding box center [564, 401] width 229 height 63
type input "2700"
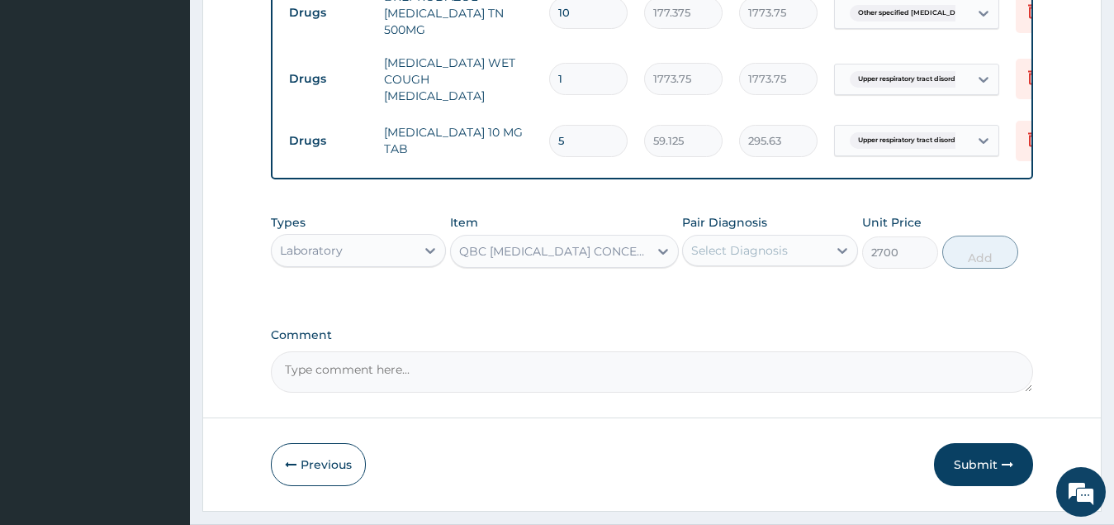
click at [770, 246] on div "Select Diagnosis" at bounding box center [739, 250] width 97 height 17
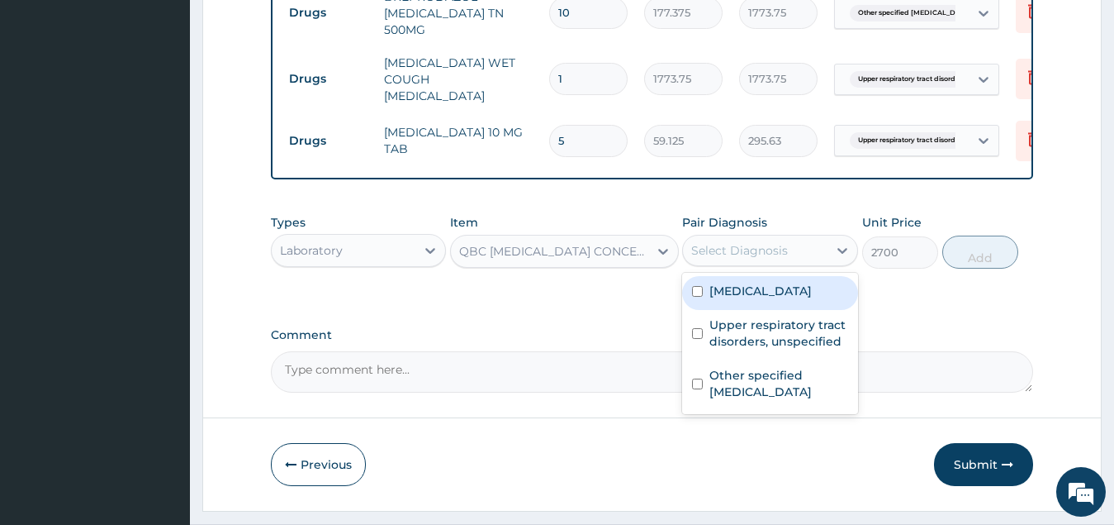
click at [717, 283] on label "Malaria, unspecified" at bounding box center [761, 291] width 102 height 17
checkbox input "true"
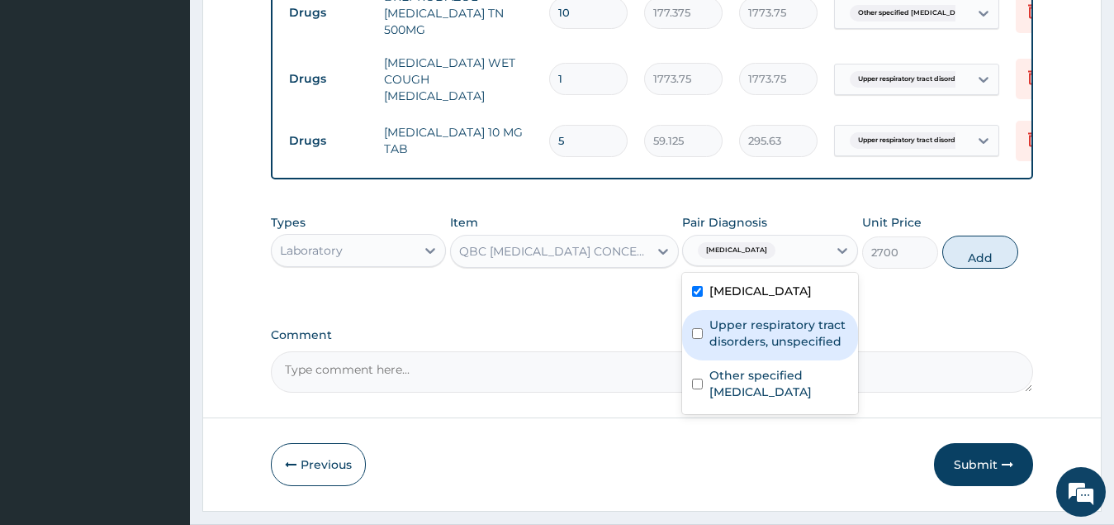
click at [736, 330] on label "Upper respiratory tract disorders, unspecified" at bounding box center [779, 332] width 139 height 33
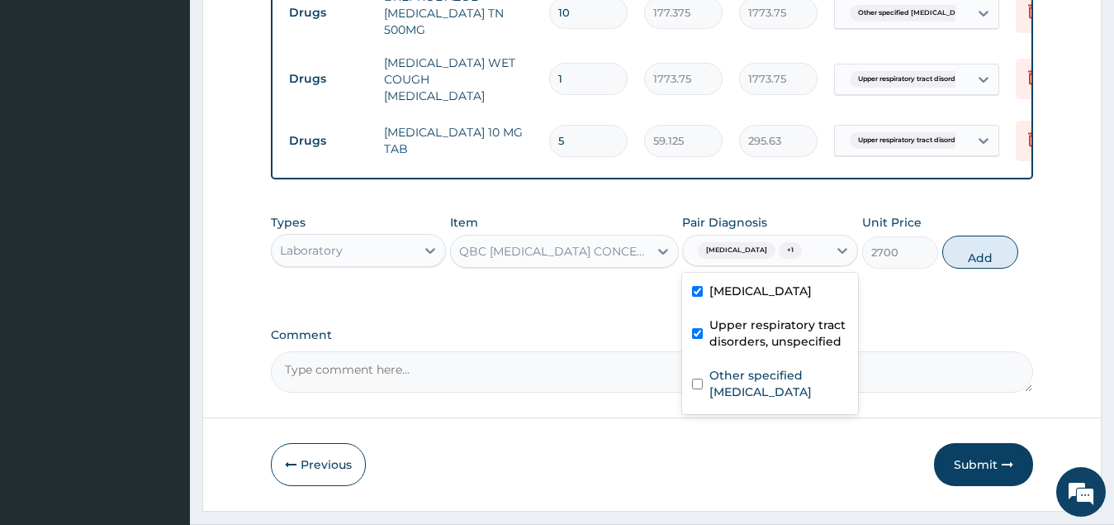
drag, startPoint x: 698, startPoint y: 328, endPoint x: 729, endPoint y: 322, distance: 31.1
click at [698, 328] on input "checkbox" at bounding box center [697, 333] width 11 height 11
checkbox input "false"
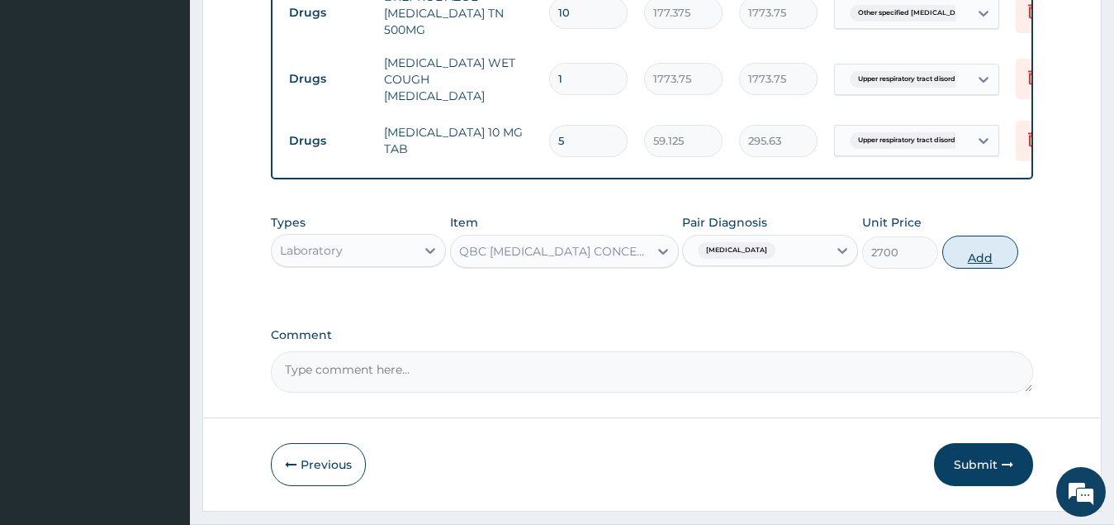
click at [974, 249] on button "Add" at bounding box center [981, 251] width 76 height 33
type input "0"
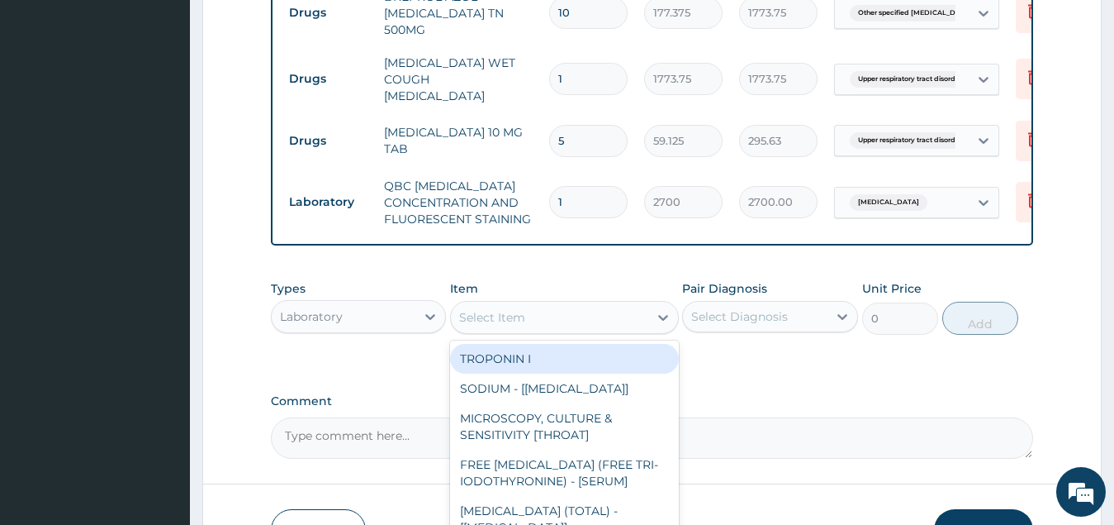
click at [562, 312] on div "Select Item" at bounding box center [549, 317] width 197 height 26
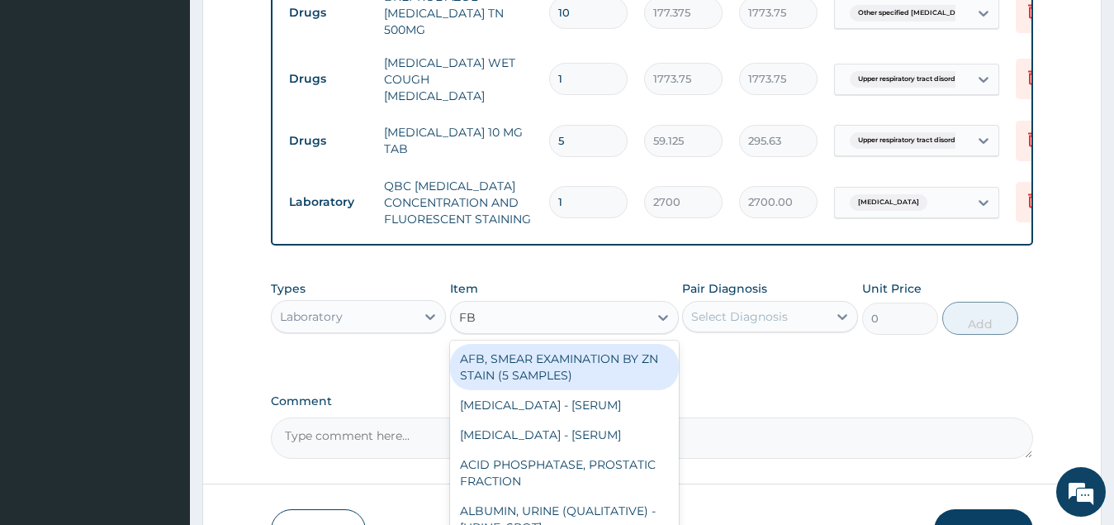
type input "FBC"
click at [544, 348] on div "FBC CBC-COMPLETE BLOOD COUNT (HAEMOGRAM) - [BLOOD]" at bounding box center [564, 367] width 229 height 46
type input "5500"
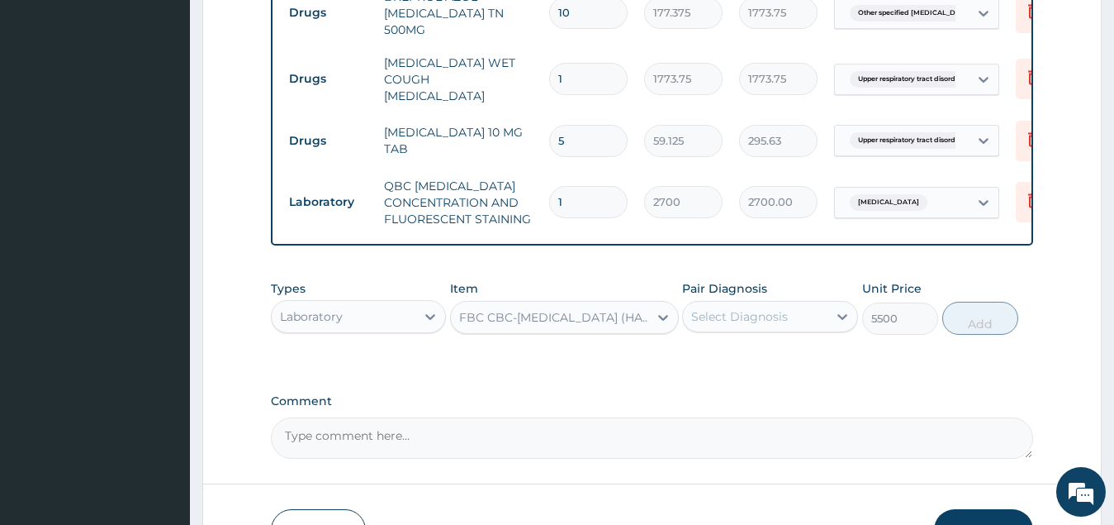
click at [764, 310] on div "Select Diagnosis" at bounding box center [739, 316] width 97 height 17
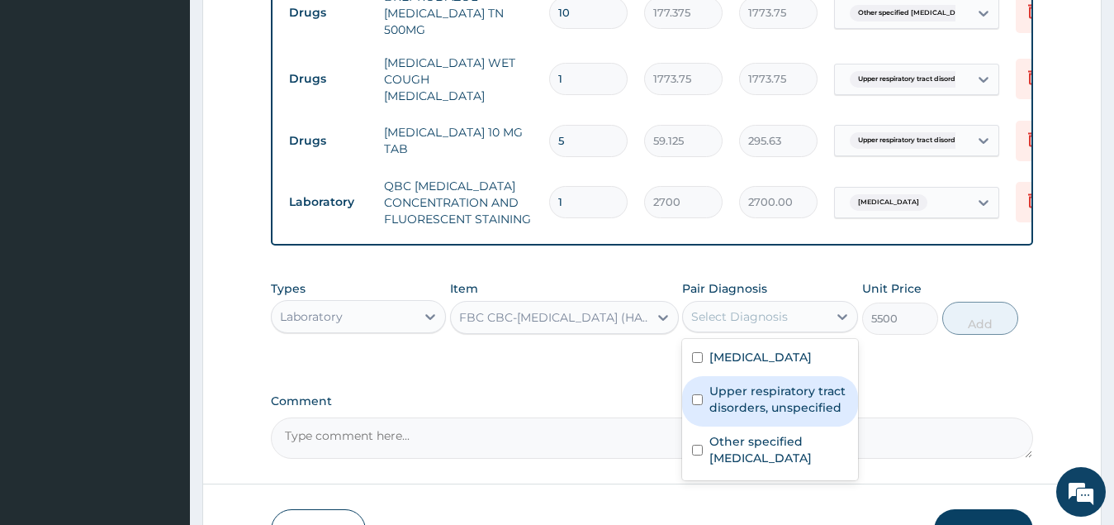
drag, startPoint x: 777, startPoint y: 393, endPoint x: 925, endPoint y: 351, distance: 153.8
click at [778, 393] on label "Upper respiratory tract disorders, unspecified" at bounding box center [779, 399] width 139 height 33
checkbox input "true"
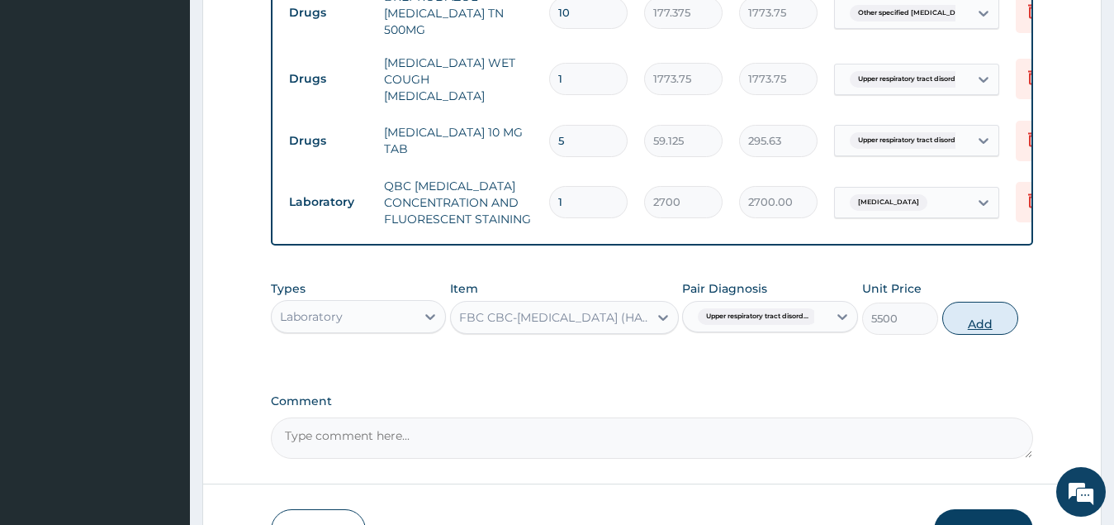
click at [993, 316] on button "Add" at bounding box center [981, 318] width 76 height 33
type input "0"
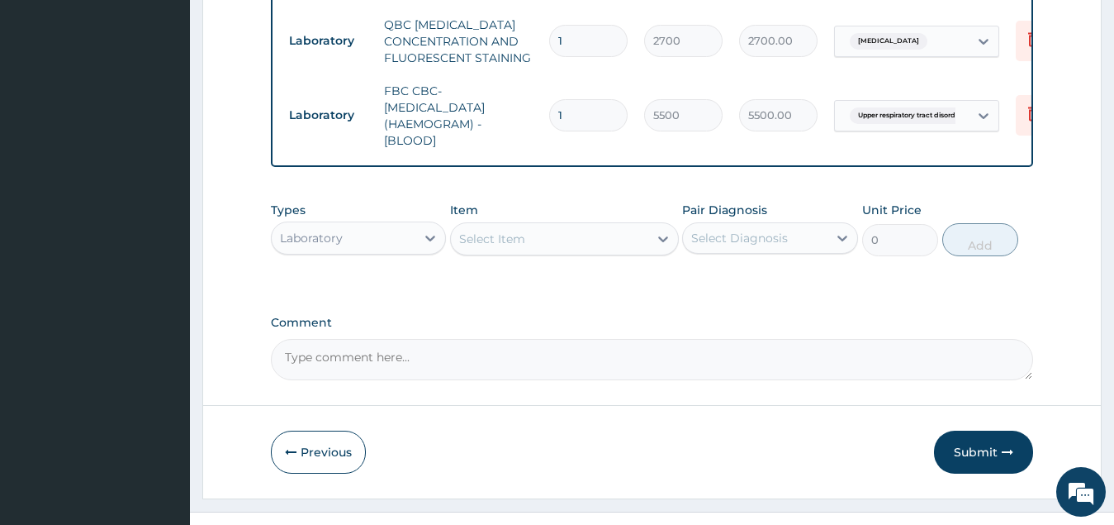
scroll to position [1015, 0]
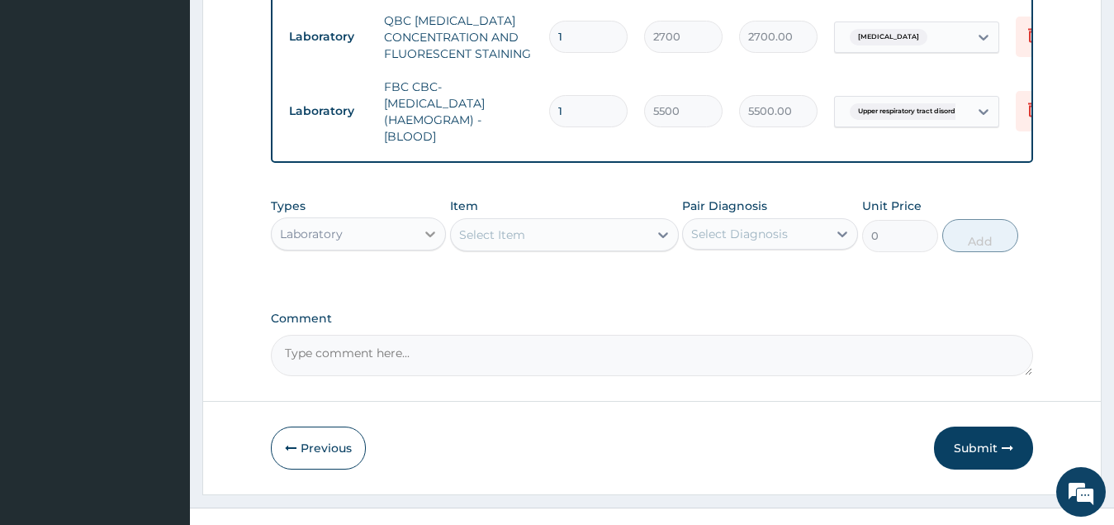
click at [418, 230] on div at bounding box center [431, 234] width 30 height 30
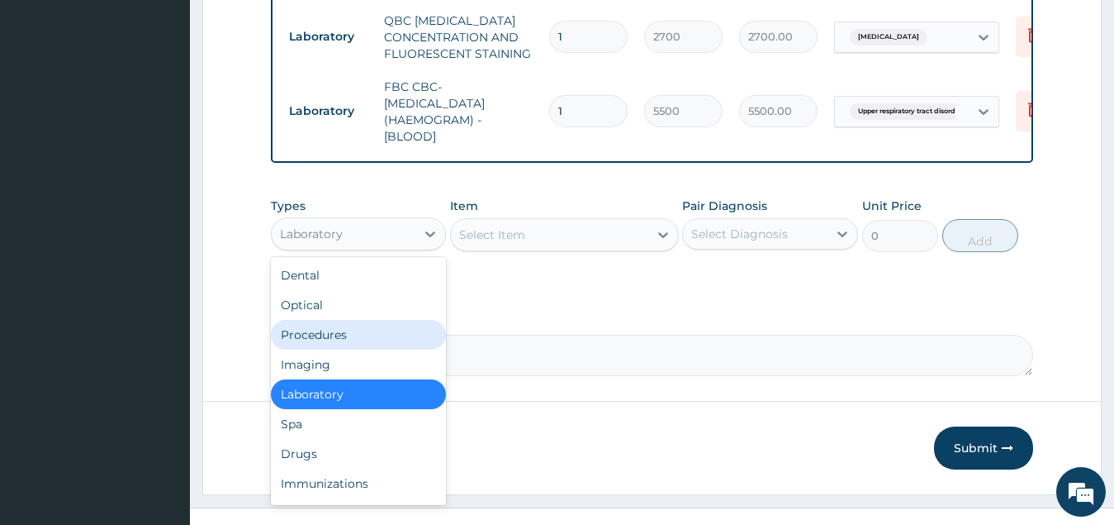
click at [402, 335] on div "Procedures" at bounding box center [359, 335] width 176 height 30
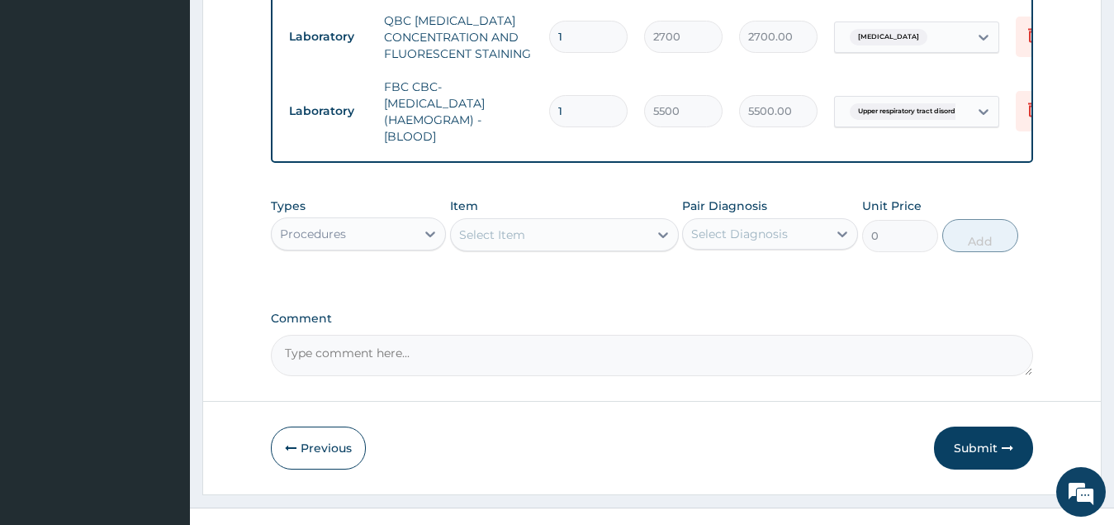
click at [554, 226] on div "Select Item" at bounding box center [549, 234] width 197 height 26
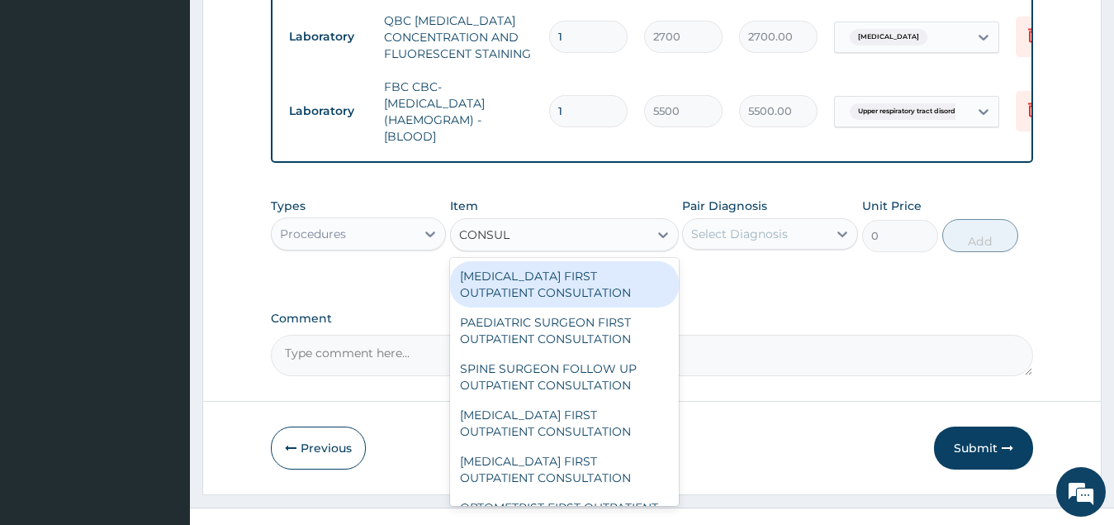
type input "CONSULT"
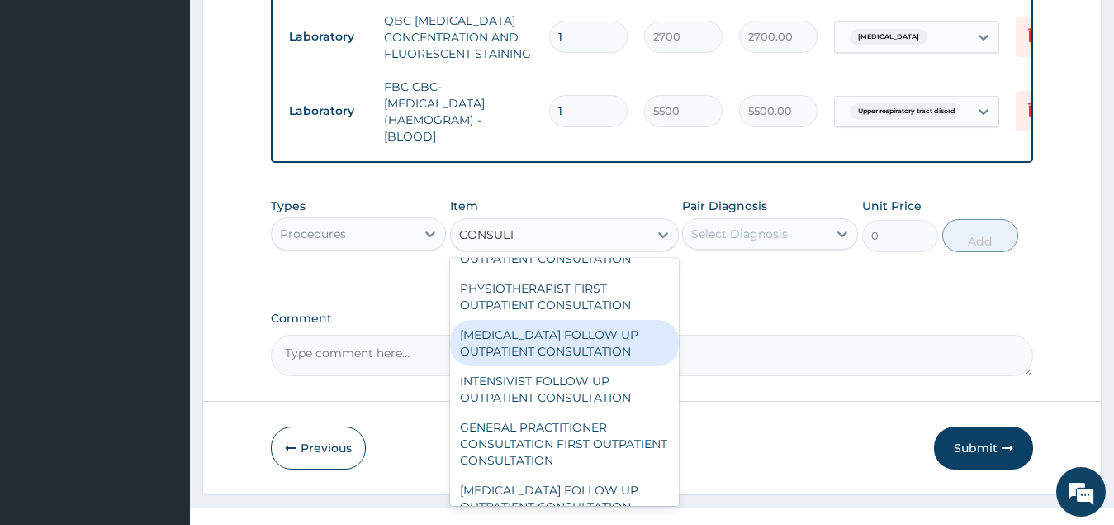
scroll to position [330, 0]
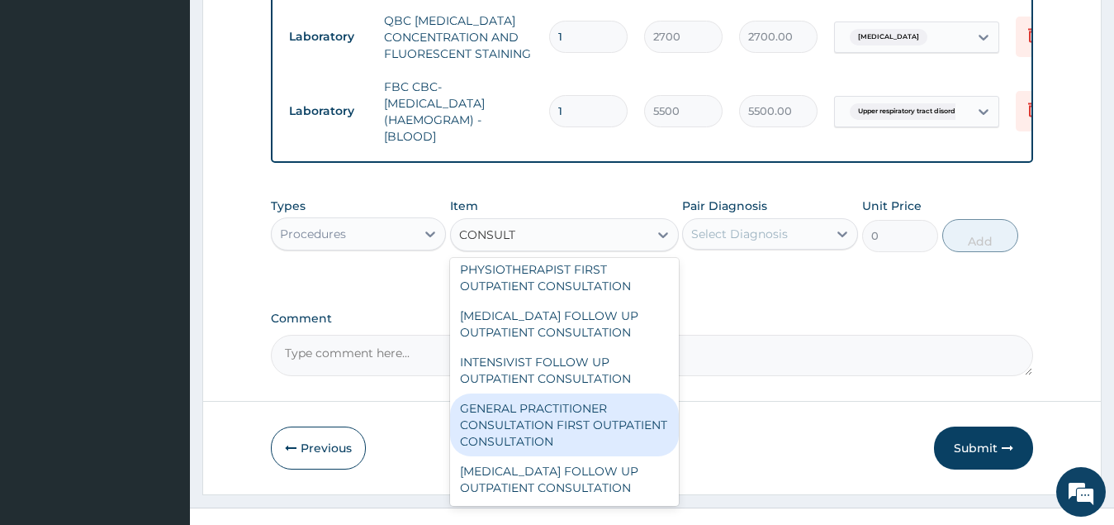
click at [581, 423] on div "GENERAL PRACTITIONER CONSULTATION FIRST OUTPATIENT CONSULTATION" at bounding box center [564, 424] width 229 height 63
type input "3547.5"
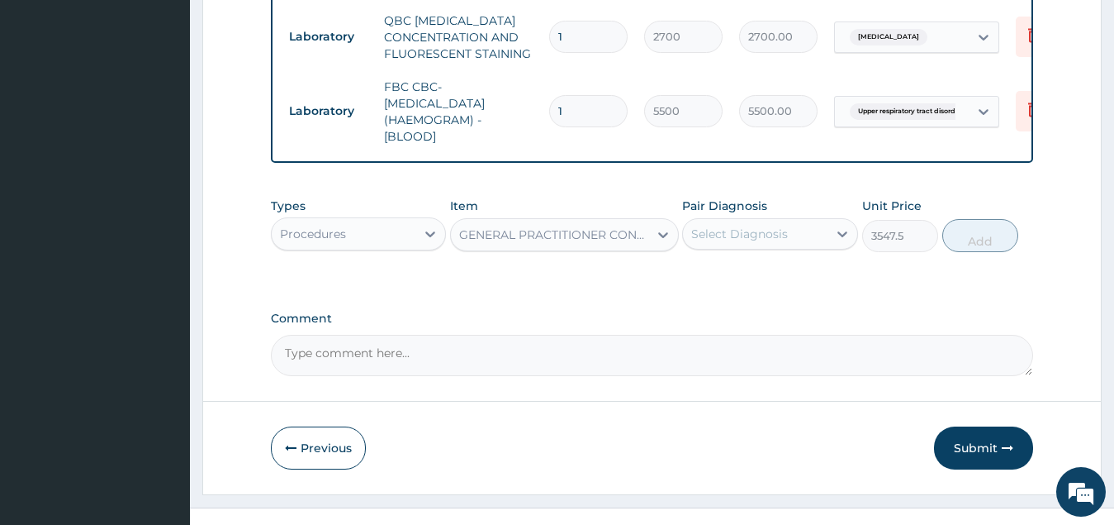
click at [781, 229] on div "Select Diagnosis" at bounding box center [739, 234] width 97 height 17
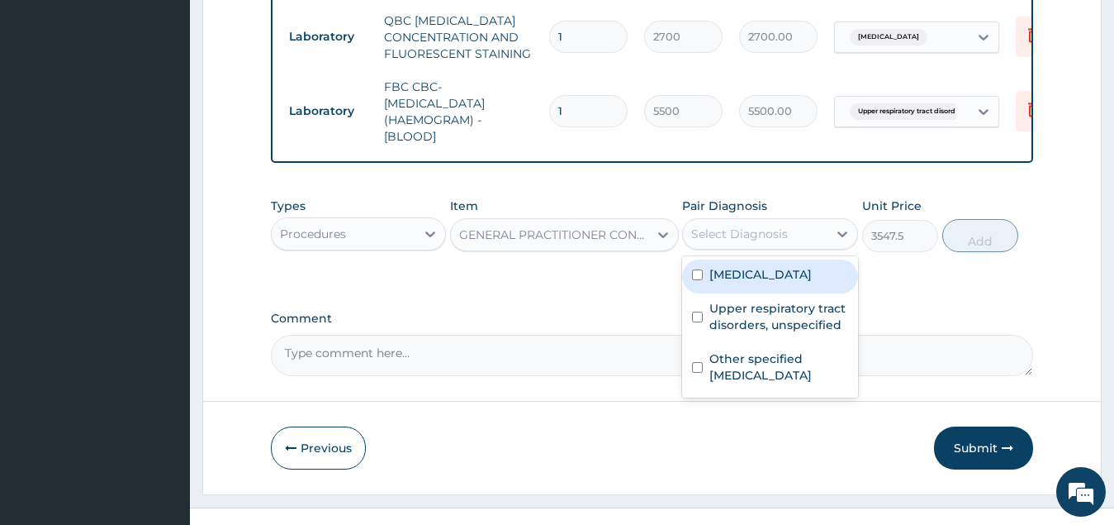
click at [777, 276] on label "Malaria, unspecified" at bounding box center [761, 274] width 102 height 17
checkbox input "true"
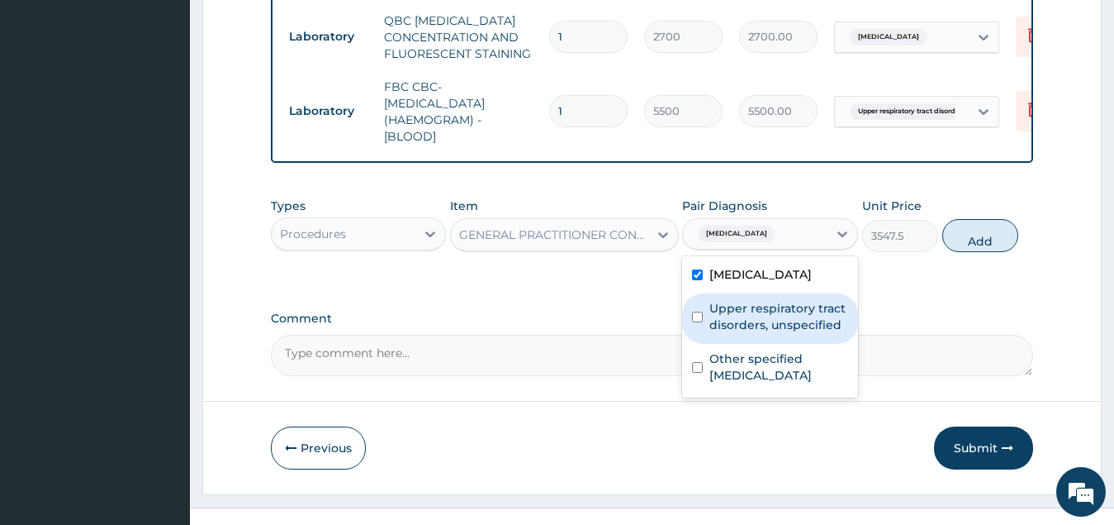
click at [763, 316] on label "Upper respiratory tract disorders, unspecified" at bounding box center [779, 316] width 139 height 33
checkbox input "true"
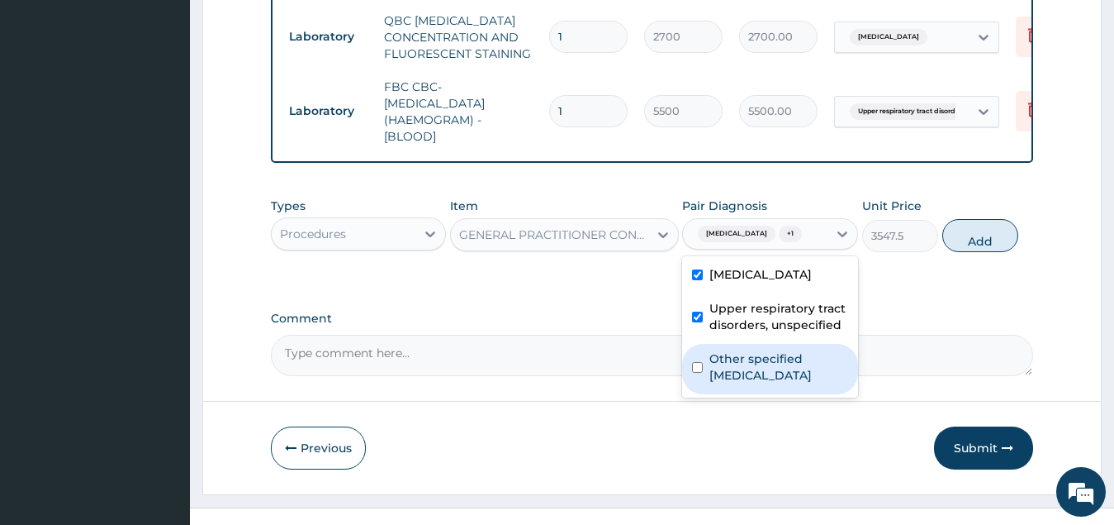
click at [747, 364] on label "Other specified typhoid fever" at bounding box center [779, 366] width 139 height 33
checkbox input "true"
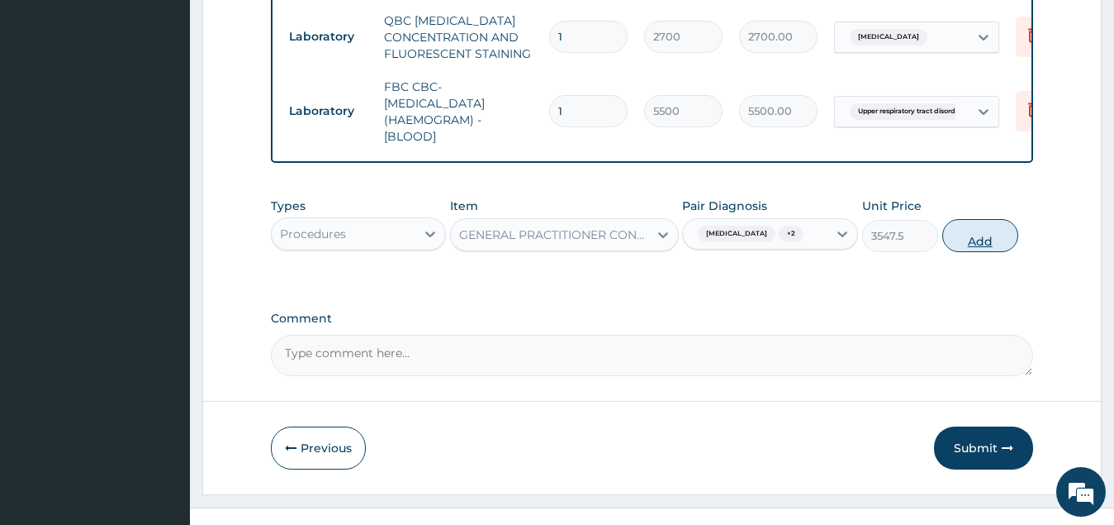
click at [981, 232] on button "Add" at bounding box center [981, 235] width 76 height 33
type input "0"
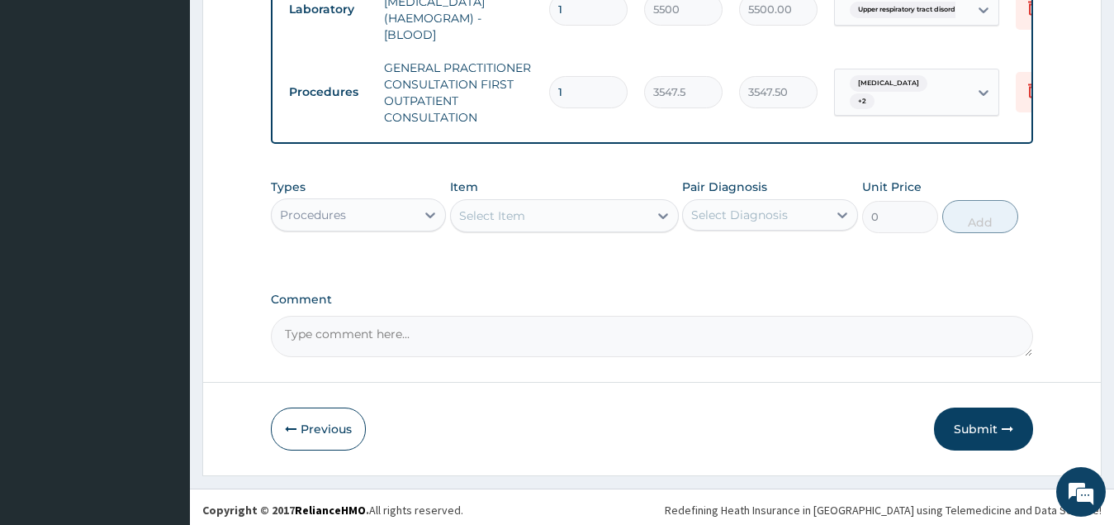
scroll to position [1119, 0]
click at [970, 424] on button "Submit" at bounding box center [983, 427] width 99 height 43
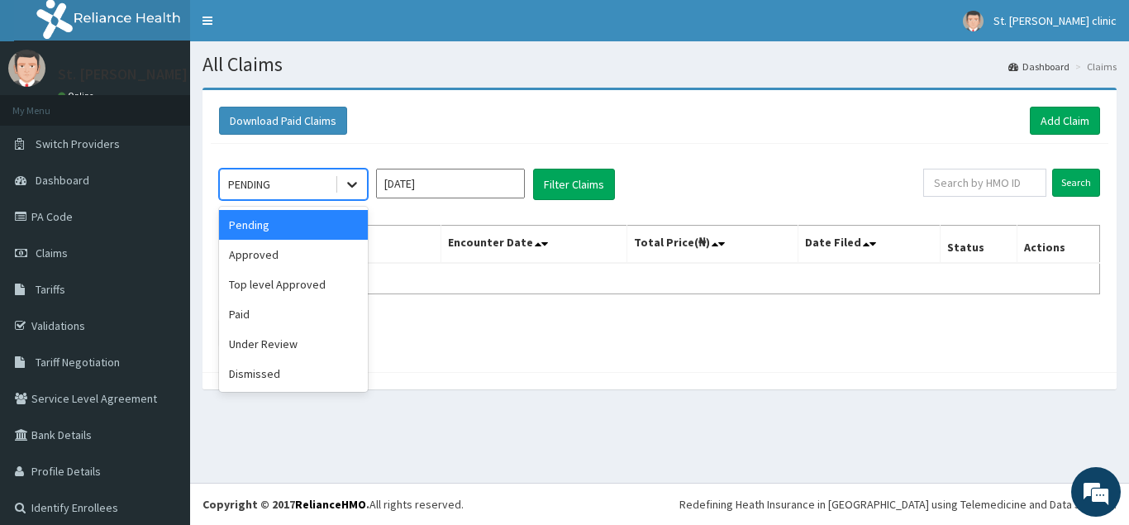
click at [349, 187] on icon at bounding box center [352, 184] width 17 height 17
click at [345, 257] on div "Approved" at bounding box center [293, 255] width 149 height 30
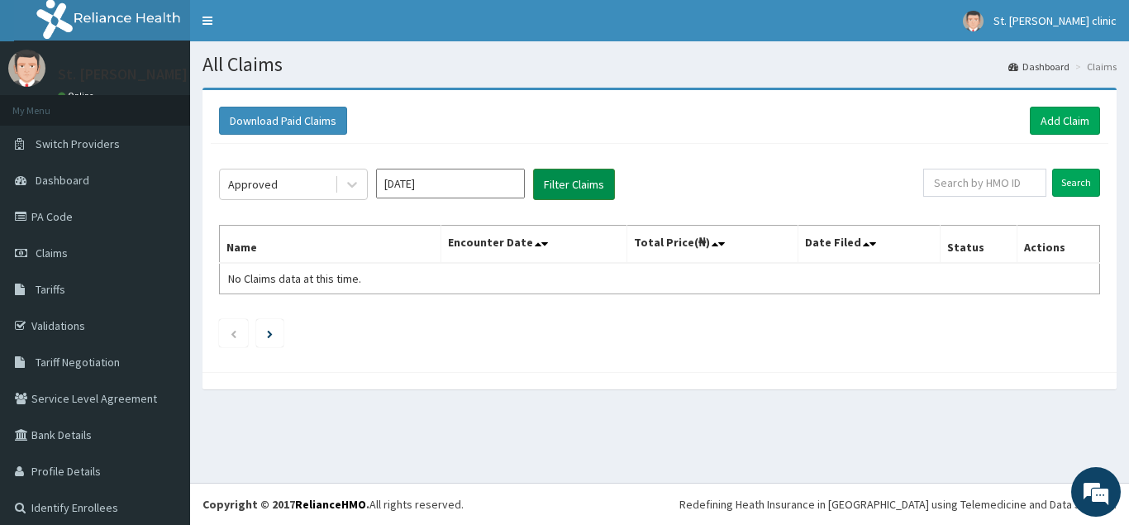
click at [568, 185] on button "Filter Claims" at bounding box center [574, 184] width 82 height 31
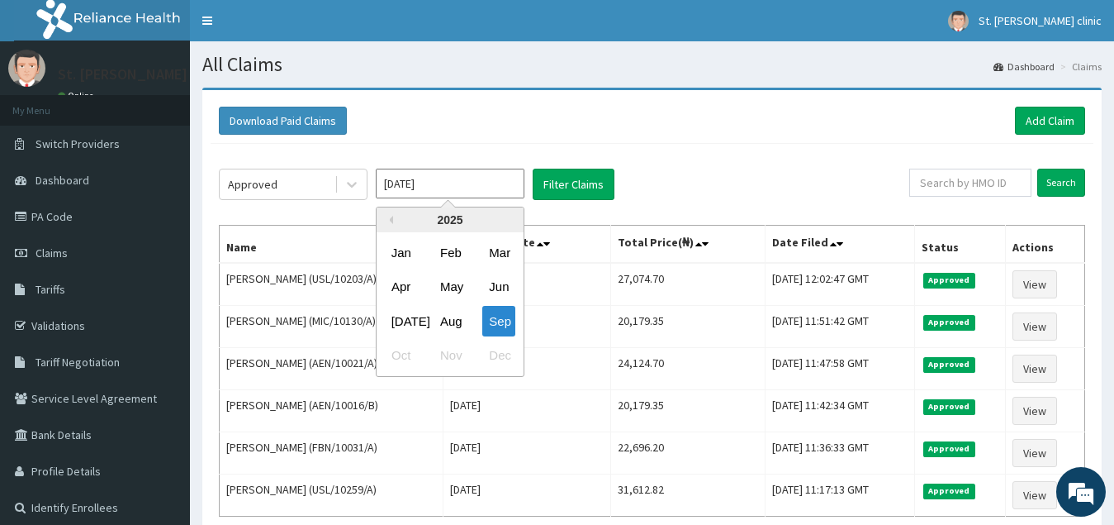
click at [446, 183] on input "[DATE]" at bounding box center [450, 184] width 149 height 30
click at [458, 321] on div "Aug" at bounding box center [450, 321] width 33 height 31
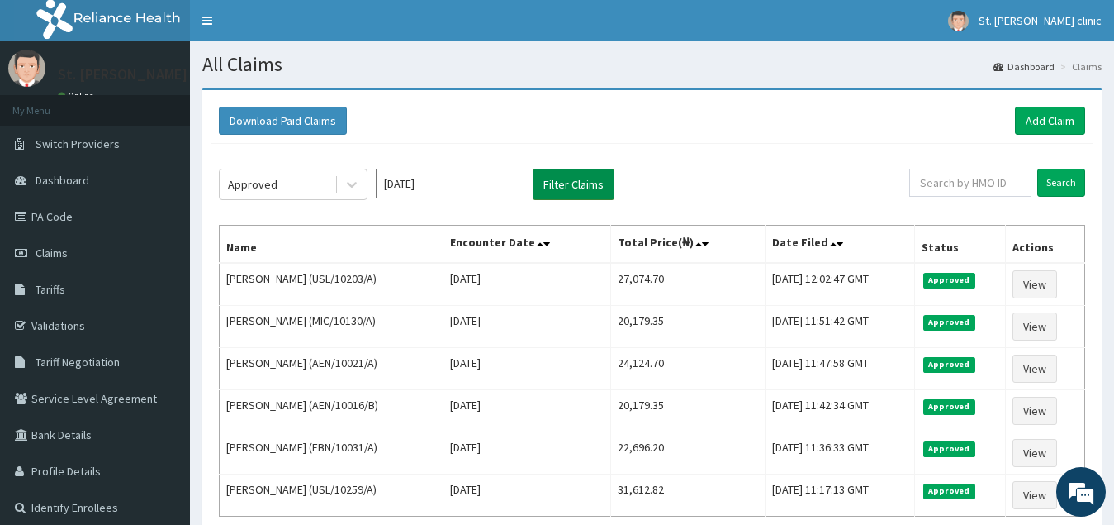
click at [575, 184] on button "Filter Claims" at bounding box center [574, 184] width 82 height 31
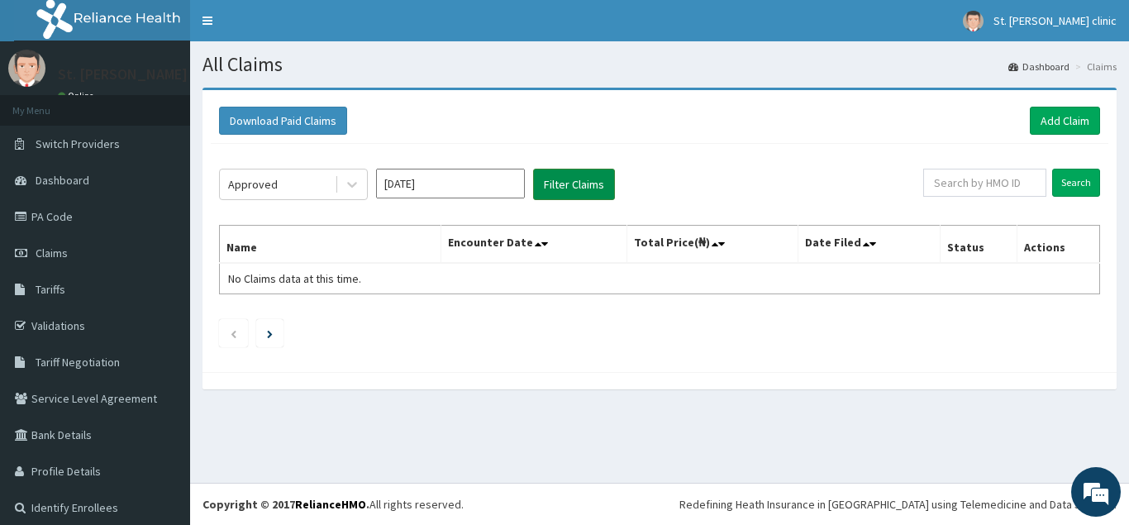
click at [583, 177] on button "Filter Claims" at bounding box center [574, 184] width 82 height 31
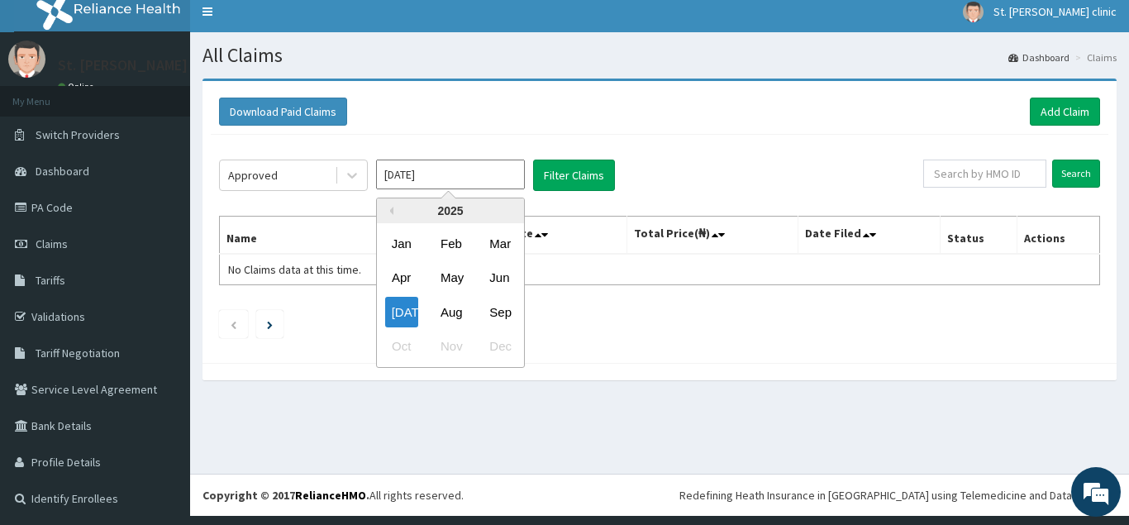
click at [515, 175] on input "[DATE]" at bounding box center [450, 174] width 149 height 30
click at [505, 313] on div "Sep" at bounding box center [498, 312] width 33 height 31
type input "[DATE]"
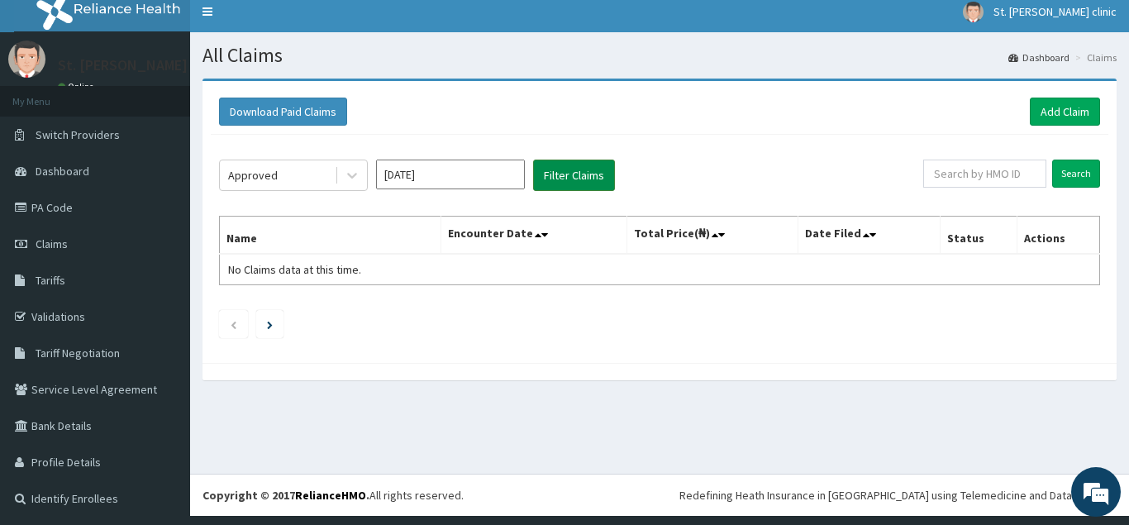
click at [573, 169] on button "Filter Claims" at bounding box center [574, 174] width 82 height 31
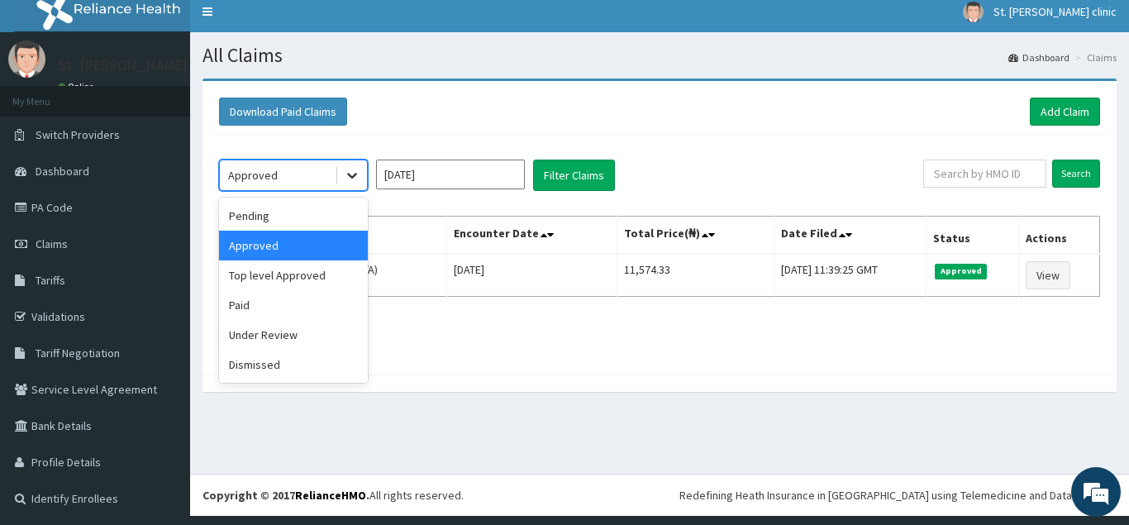
click at [354, 177] on icon at bounding box center [352, 176] width 10 height 6
click at [326, 277] on div "Top level Approved" at bounding box center [293, 275] width 149 height 30
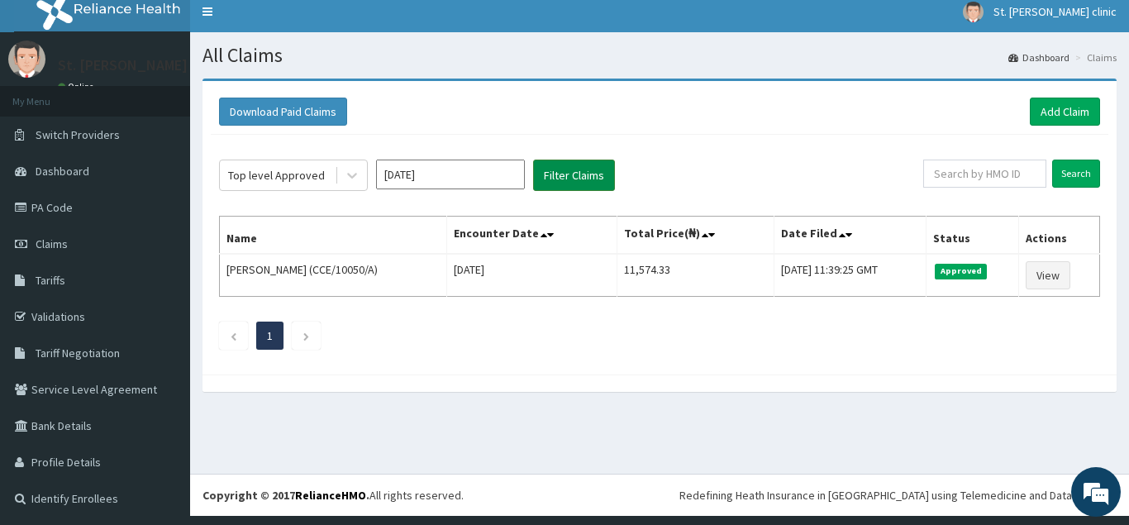
click at [563, 180] on button "Filter Claims" at bounding box center [574, 174] width 82 height 31
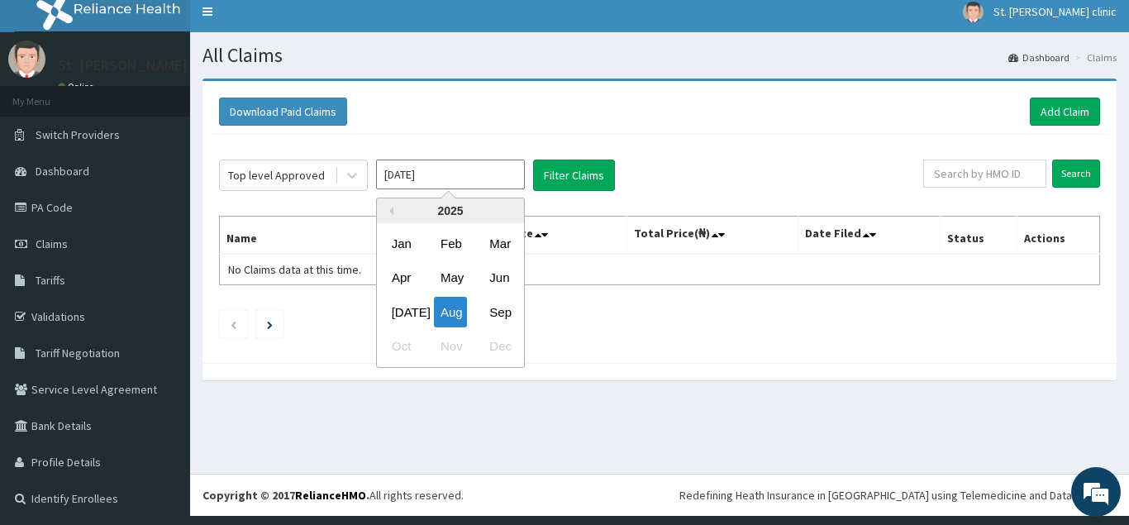
click at [501, 182] on input "[DATE]" at bounding box center [450, 174] width 149 height 30
click at [501, 307] on div "Sep" at bounding box center [498, 312] width 33 height 31
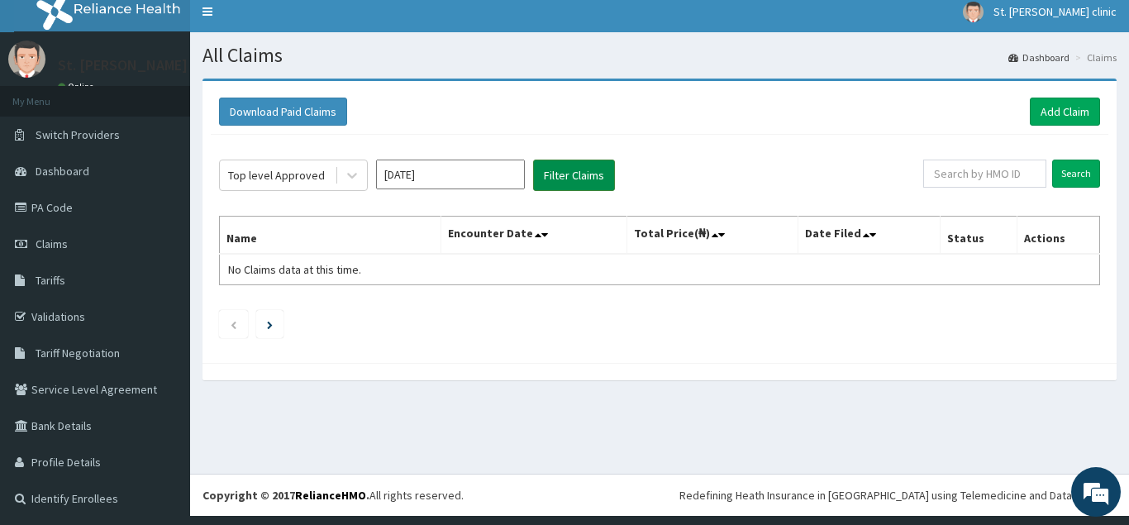
click at [582, 174] on button "Filter Claims" at bounding box center [574, 174] width 82 height 31
click at [565, 172] on button "Filter Claims" at bounding box center [574, 174] width 82 height 31
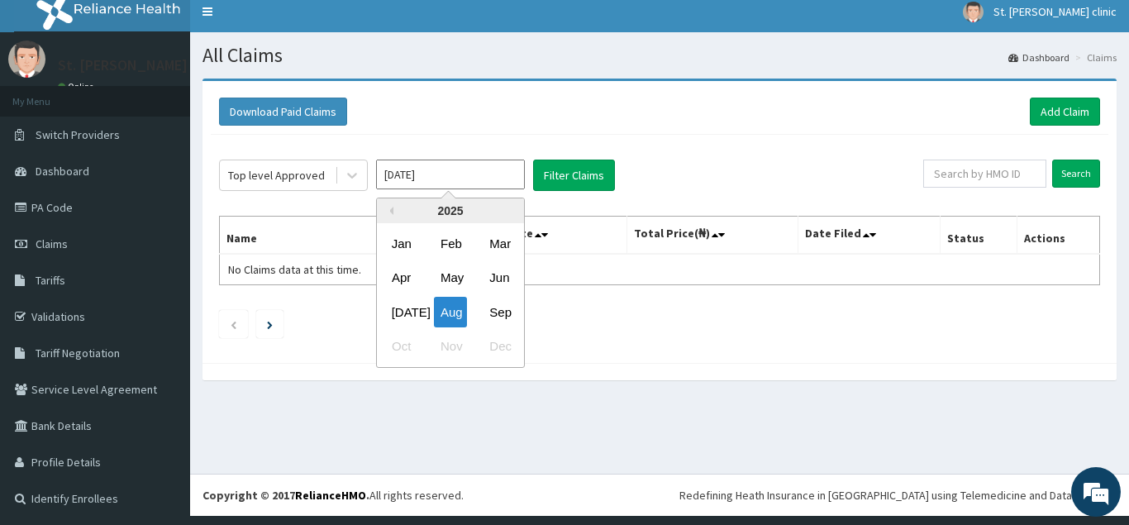
click at [451, 179] on input "[DATE]" at bounding box center [450, 174] width 149 height 30
click at [504, 317] on div "Sep" at bounding box center [498, 312] width 33 height 31
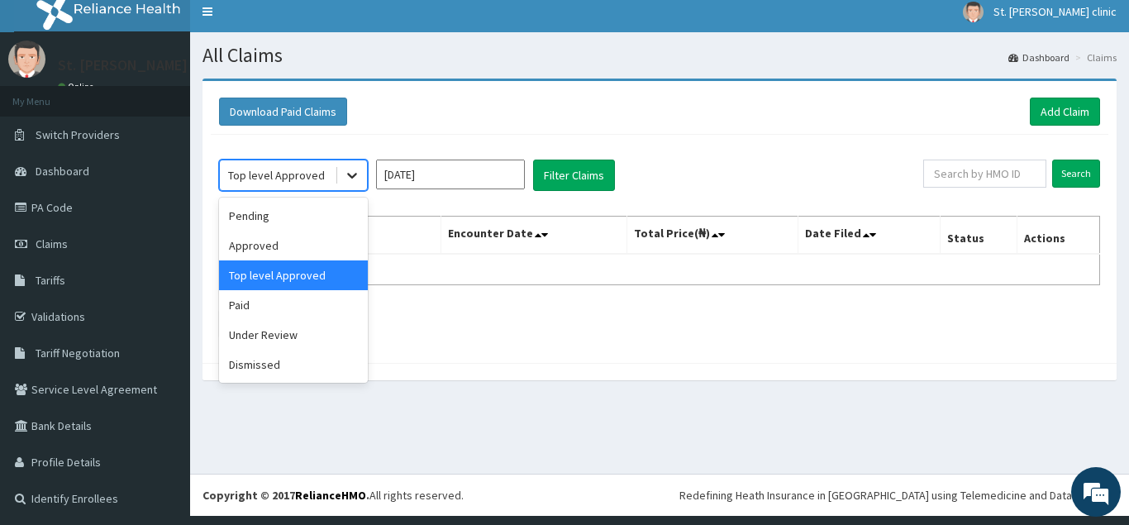
click at [354, 178] on icon at bounding box center [352, 175] width 17 height 17
click at [290, 282] on div "Top level Approved" at bounding box center [293, 275] width 149 height 30
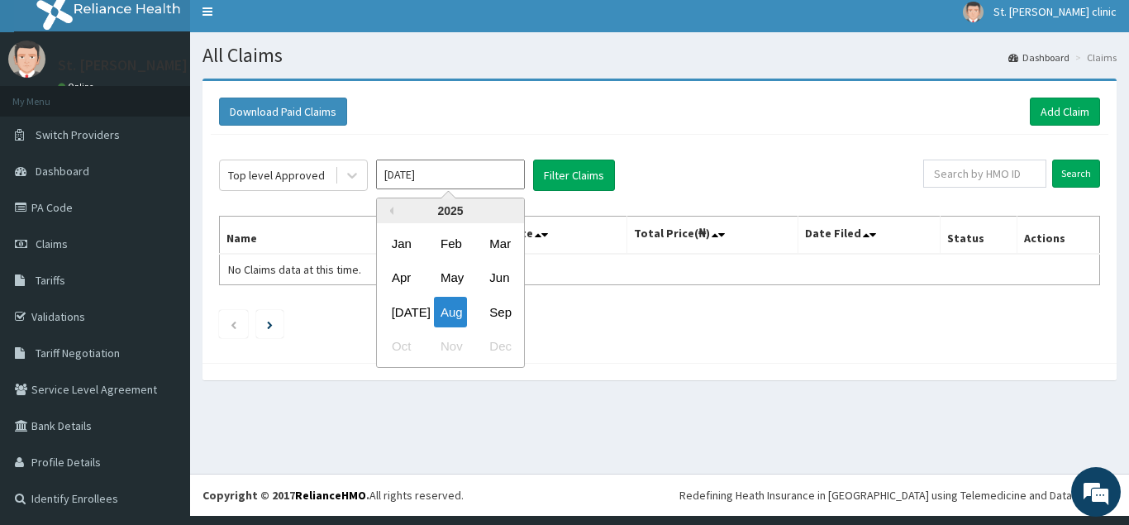
click at [492, 181] on input "[DATE]" at bounding box center [450, 174] width 149 height 30
click at [500, 314] on div "Sep" at bounding box center [498, 312] width 33 height 31
click at [446, 176] on input "[DATE]" at bounding box center [450, 174] width 149 height 30
click at [494, 310] on div "Sep" at bounding box center [498, 312] width 33 height 31
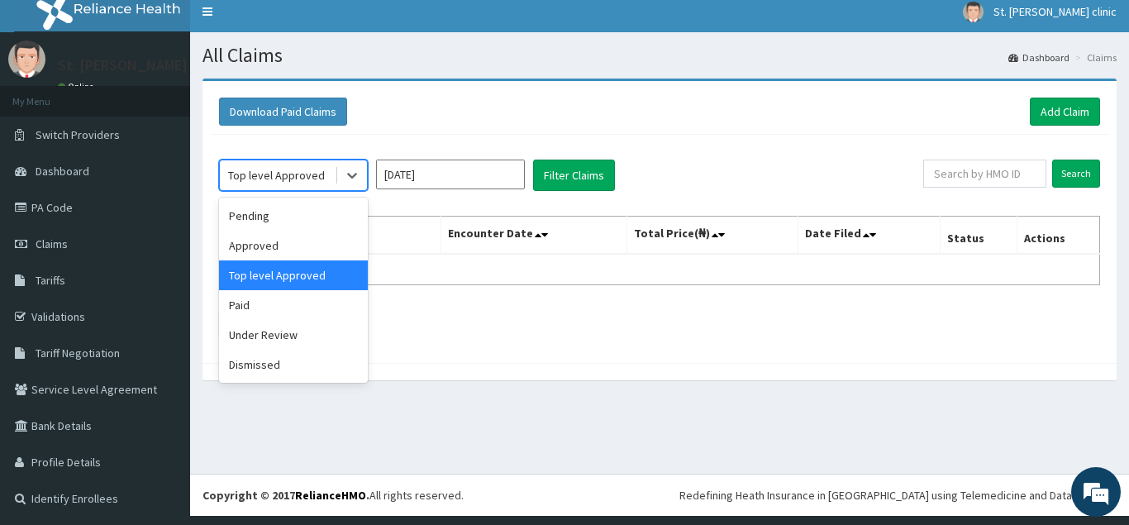
click at [314, 173] on div "Top level Approved" at bounding box center [276, 175] width 97 height 17
click at [303, 252] on div "Approved" at bounding box center [293, 245] width 149 height 30
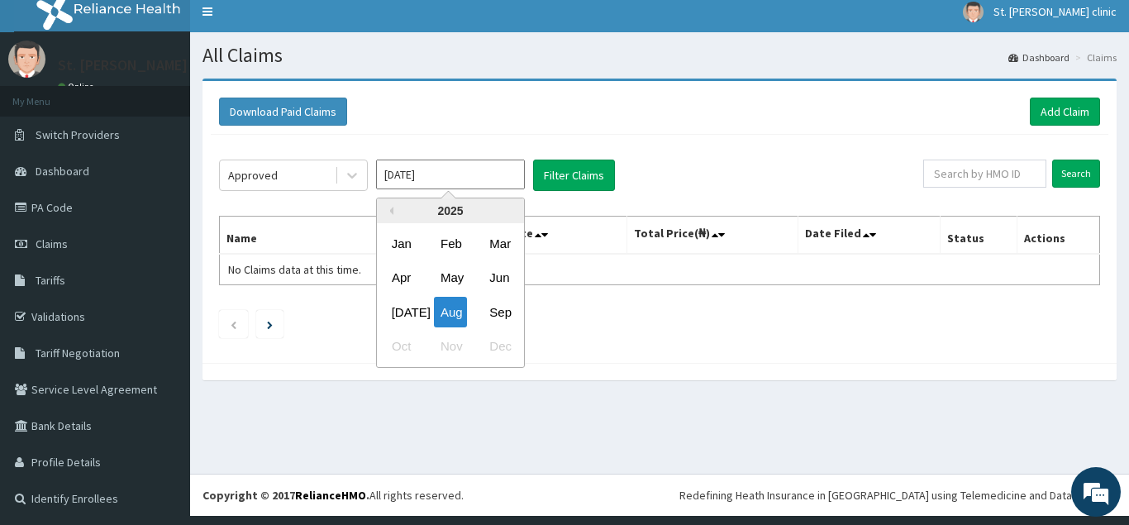
click at [486, 172] on input "[DATE]" at bounding box center [450, 174] width 149 height 30
click at [500, 313] on div "Sep" at bounding box center [498, 312] width 33 height 31
click at [482, 178] on input "[DATE]" at bounding box center [450, 174] width 149 height 30
click at [501, 311] on div "Sep" at bounding box center [498, 312] width 33 height 31
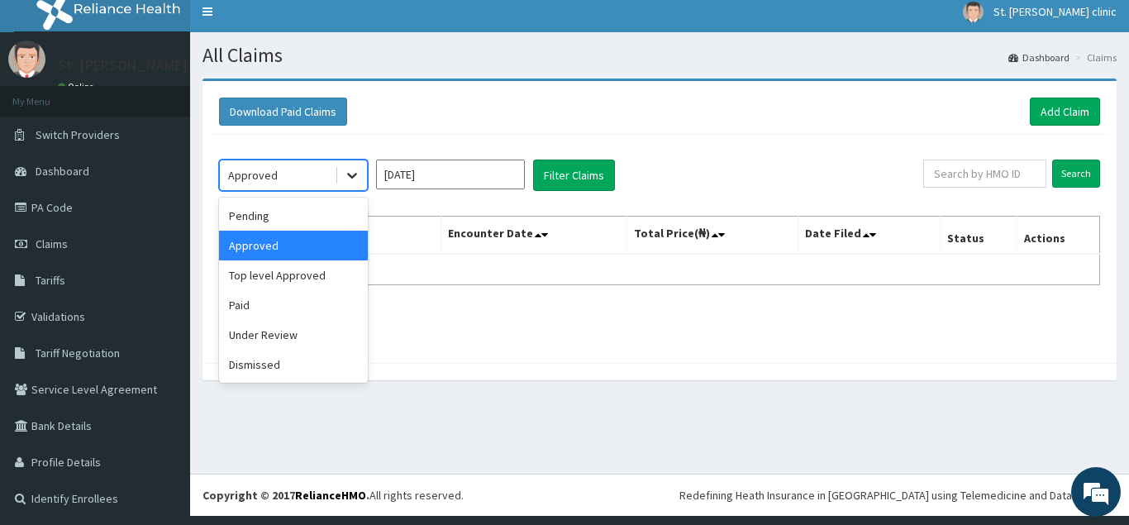
click at [354, 176] on icon at bounding box center [352, 176] width 10 height 6
click at [339, 281] on div "Top level Approved" at bounding box center [293, 275] width 149 height 30
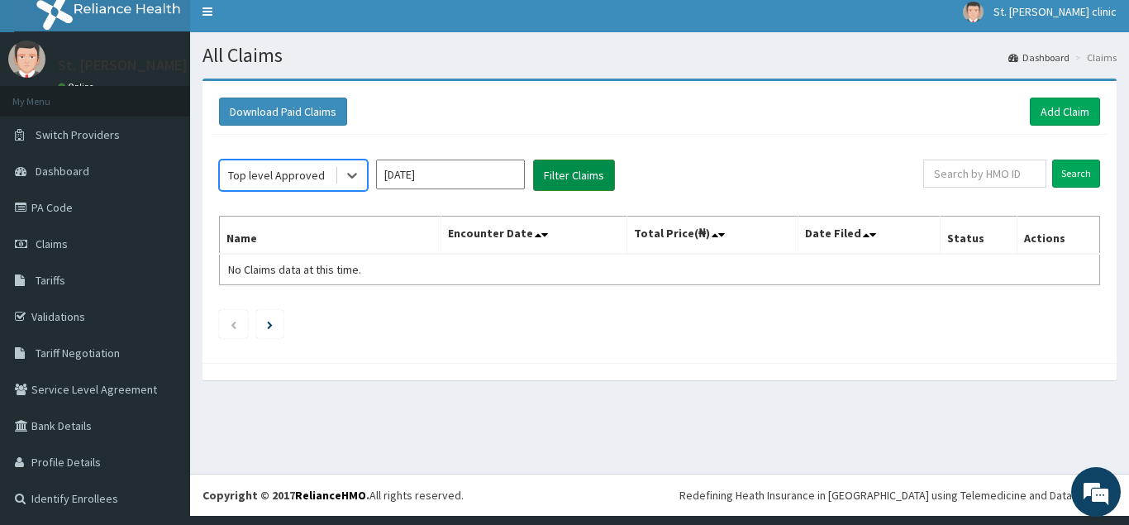
click at [569, 170] on button "Filter Claims" at bounding box center [574, 174] width 82 height 31
click at [568, 182] on button "Filter Claims" at bounding box center [574, 174] width 82 height 31
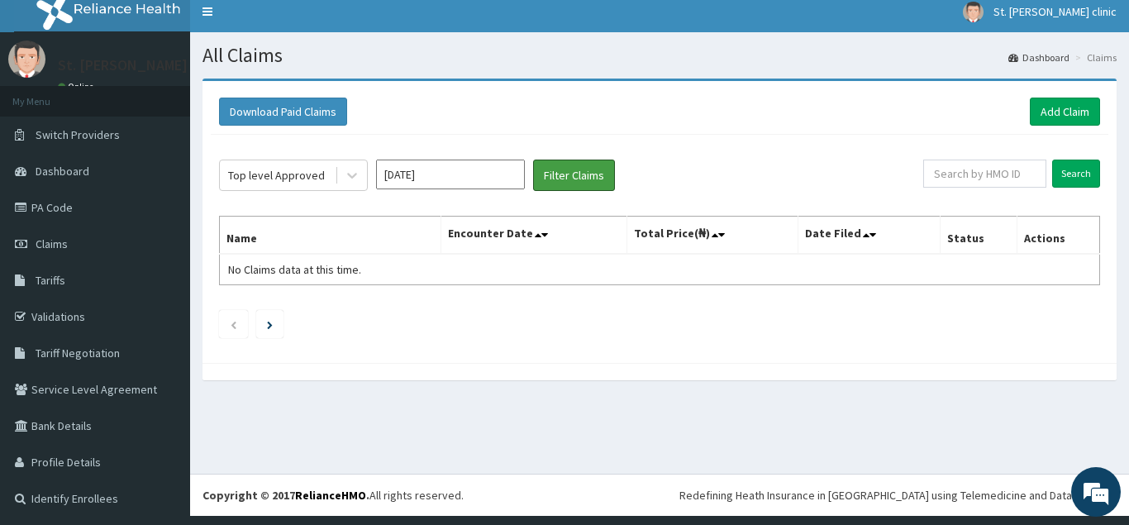
scroll to position [0, 0]
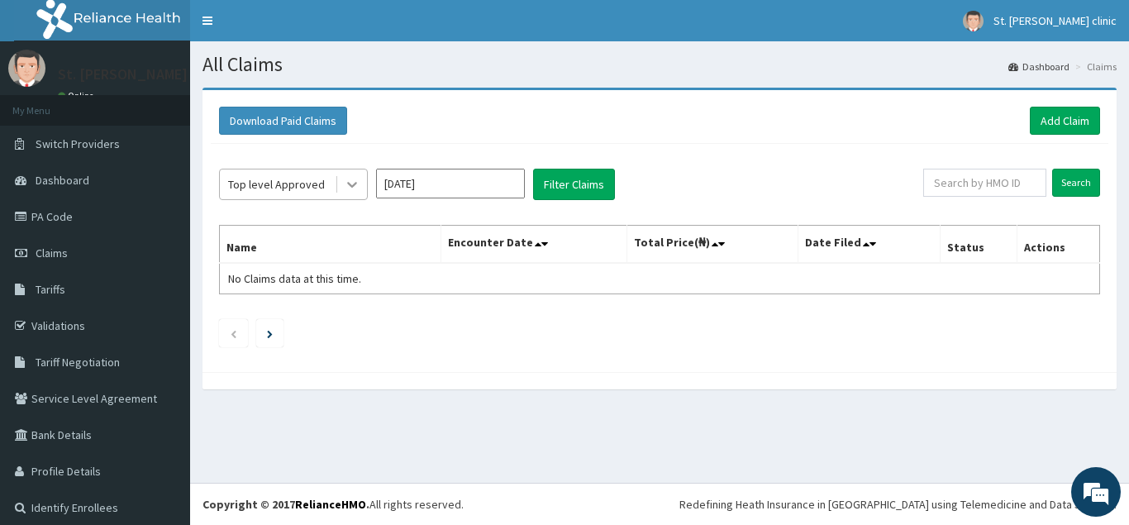
click at [349, 184] on icon at bounding box center [352, 186] width 10 height 6
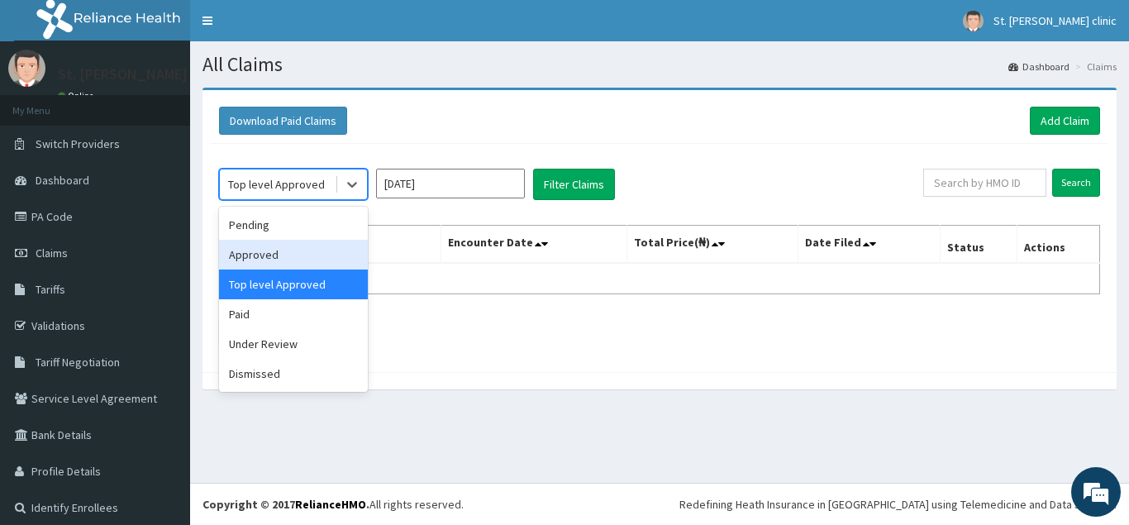
click at [319, 252] on div "Approved" at bounding box center [293, 255] width 149 height 30
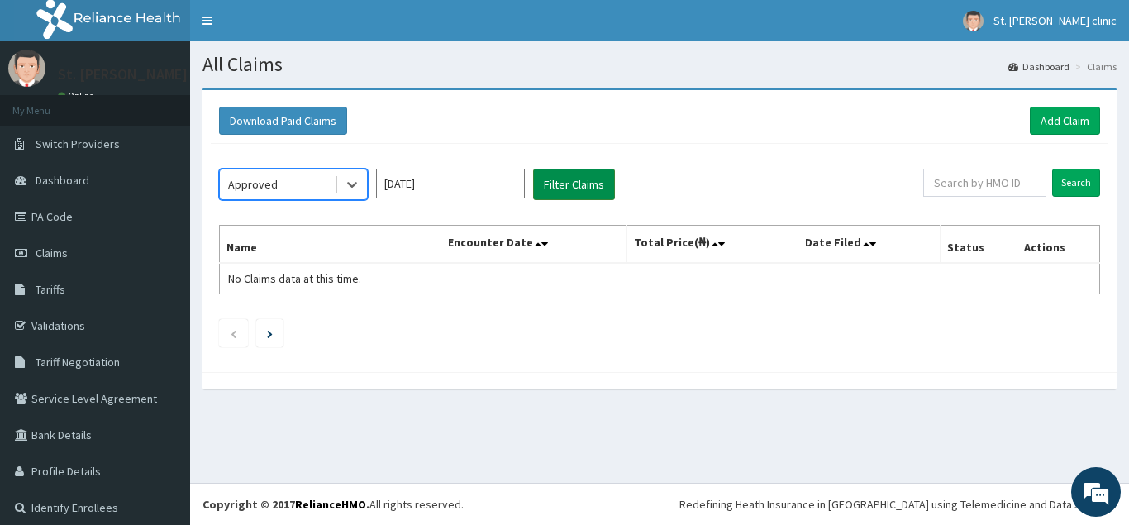
click at [564, 187] on button "Filter Claims" at bounding box center [574, 184] width 82 height 31
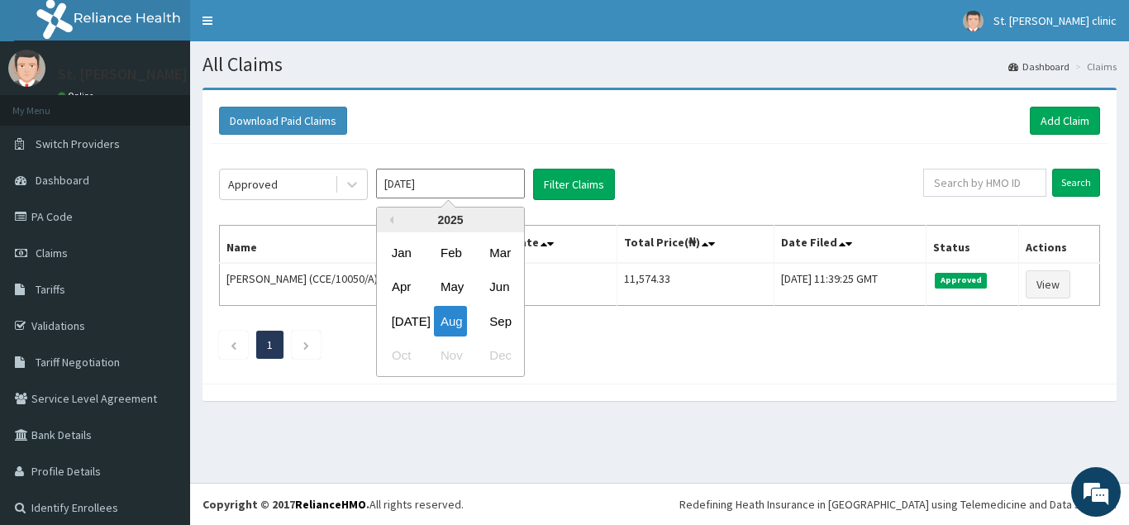
click at [476, 188] on input "[DATE]" at bounding box center [450, 184] width 149 height 30
click at [496, 321] on div "Sep" at bounding box center [498, 321] width 33 height 31
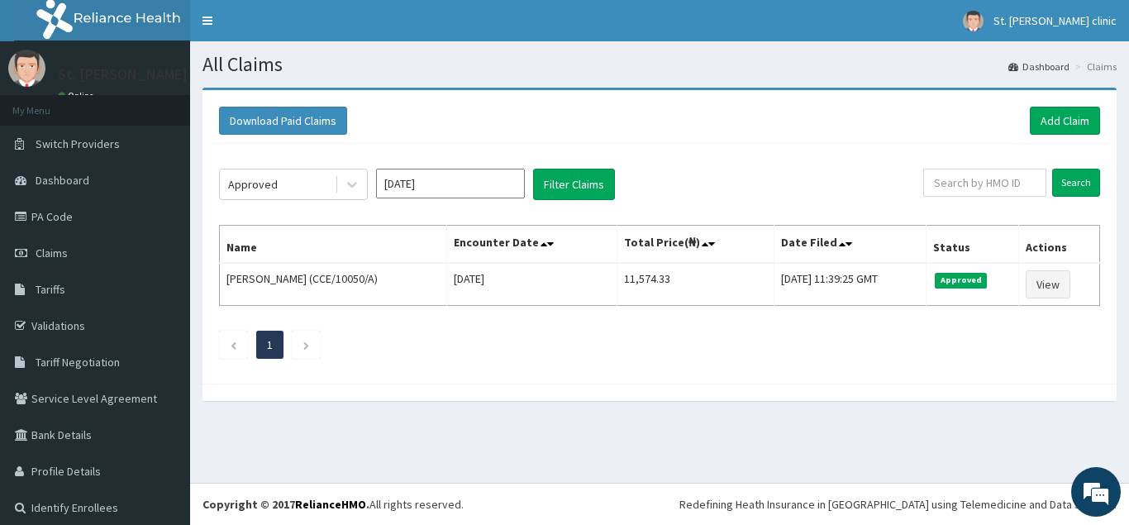
click at [476, 178] on input "[DATE]" at bounding box center [450, 184] width 149 height 30
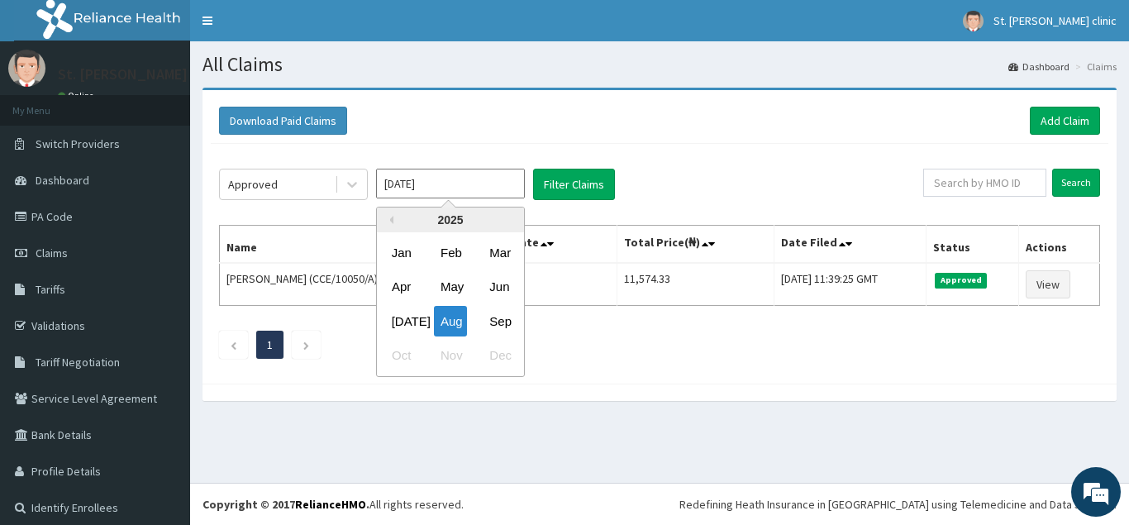
click at [401, 357] on div "Oct Nov Dec" at bounding box center [450, 356] width 147 height 34
click at [397, 356] on div "Oct Nov Dec" at bounding box center [450, 356] width 147 height 34
click at [495, 316] on div "Sep" at bounding box center [498, 321] width 33 height 31
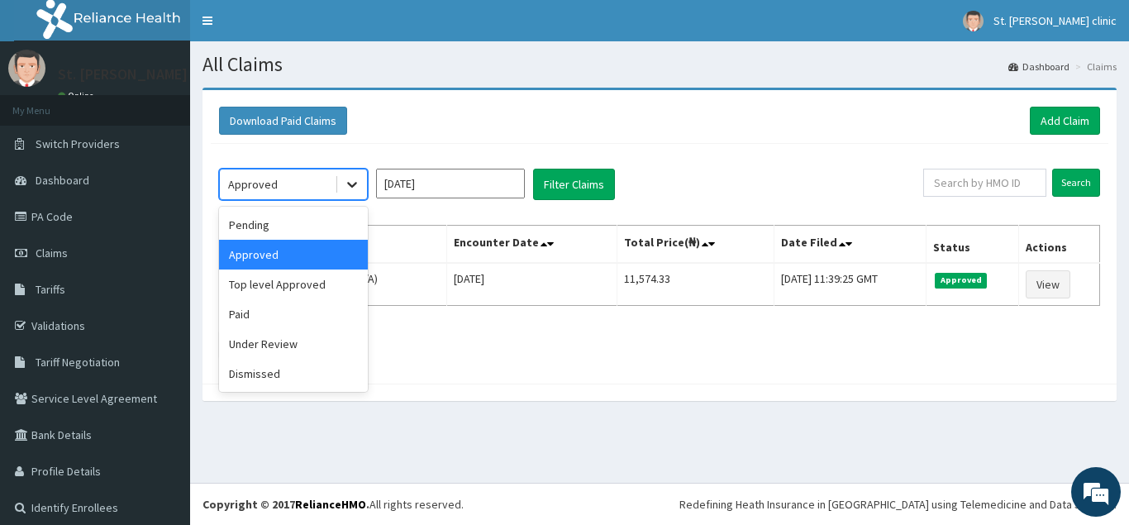
click at [349, 188] on icon at bounding box center [352, 184] width 17 height 17
click at [336, 292] on div "Top level Approved" at bounding box center [293, 284] width 149 height 30
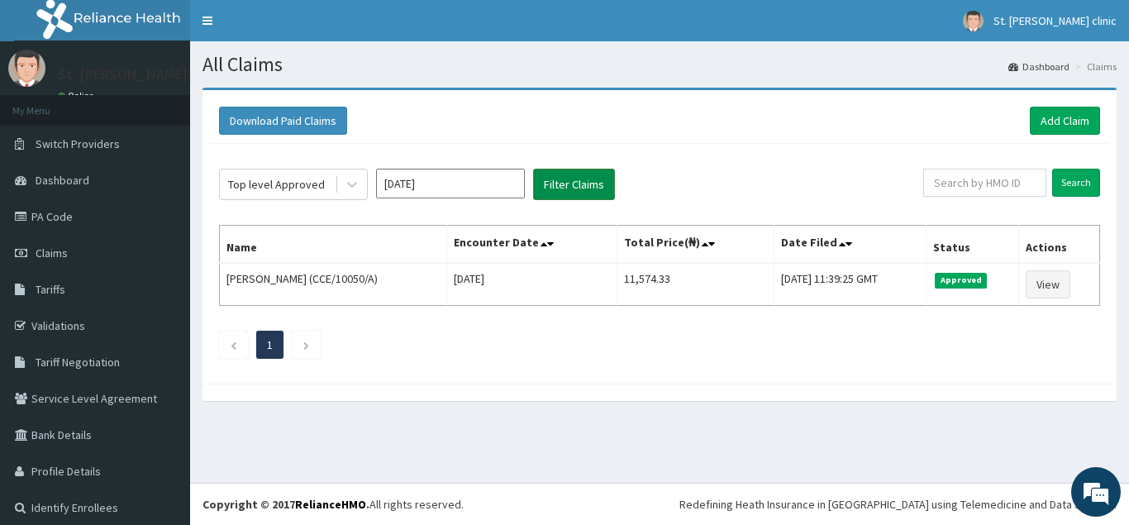
click at [563, 185] on button "Filter Claims" at bounding box center [574, 184] width 82 height 31
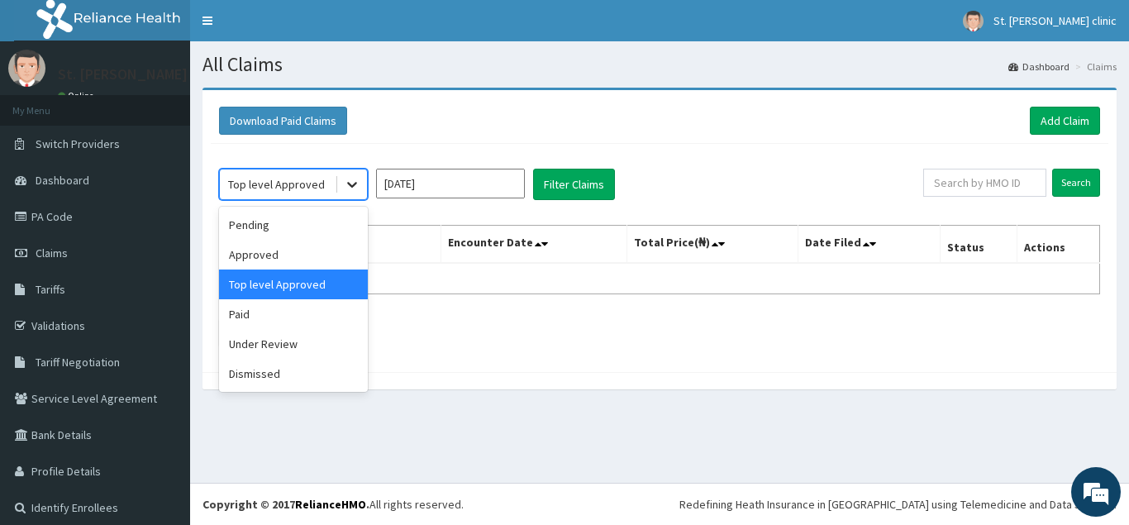
click at [349, 180] on icon at bounding box center [352, 184] width 17 height 17
click at [324, 229] on div "Pending" at bounding box center [293, 225] width 149 height 30
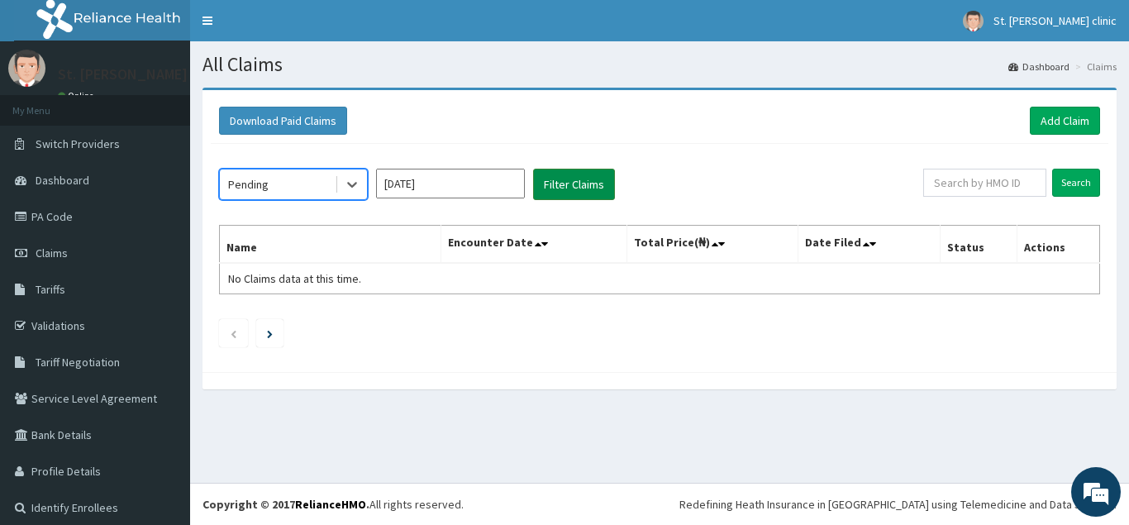
click at [563, 174] on button "Filter Claims" at bounding box center [574, 184] width 82 height 31
click at [565, 186] on button "Filter Claims" at bounding box center [574, 184] width 82 height 31
click at [355, 181] on icon at bounding box center [352, 184] width 17 height 17
